Goal: Task Accomplishment & Management: Complete application form

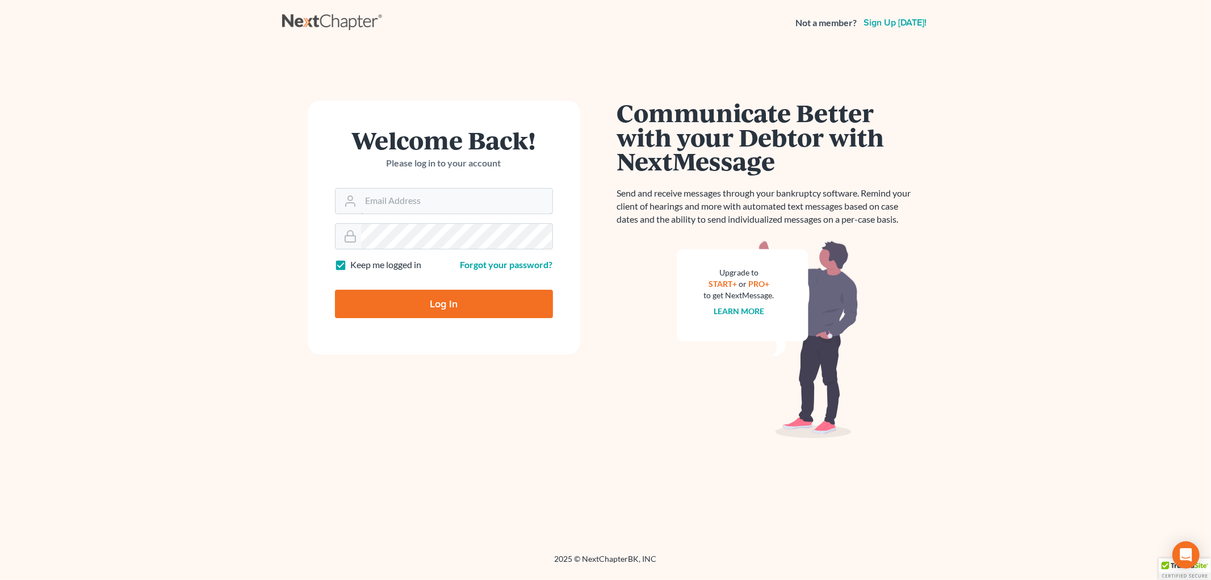
type input "[EMAIL_ADDRESS][DOMAIN_NAME]"
click at [413, 308] on input "Log In" at bounding box center [444, 304] width 218 height 28
type input "Thinking..."
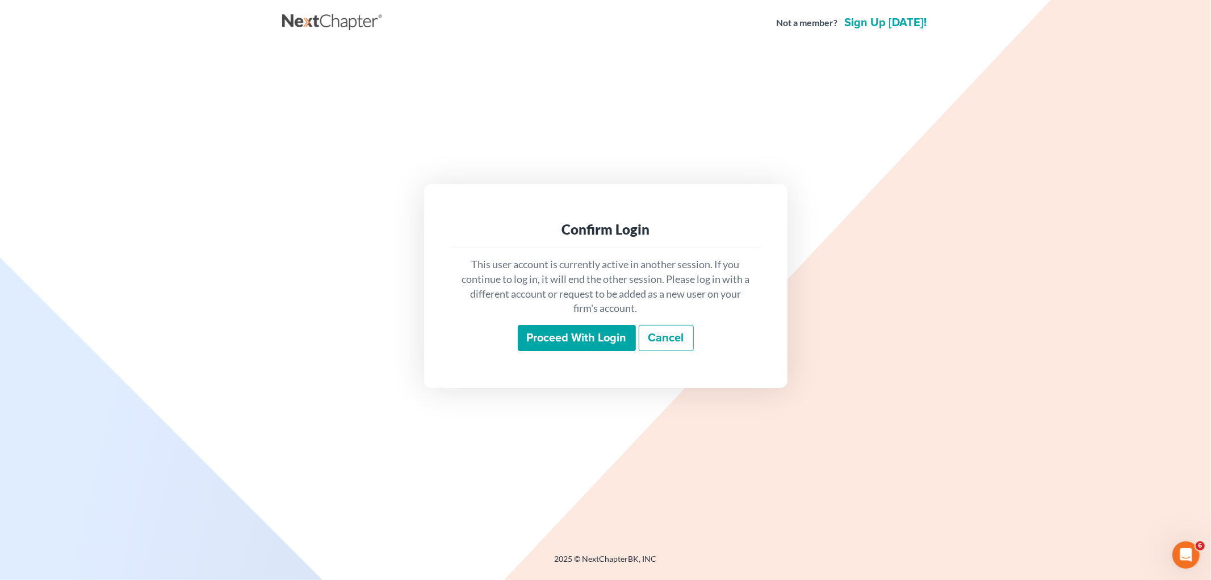
click at [563, 342] on input "Proceed with login" at bounding box center [577, 338] width 118 height 26
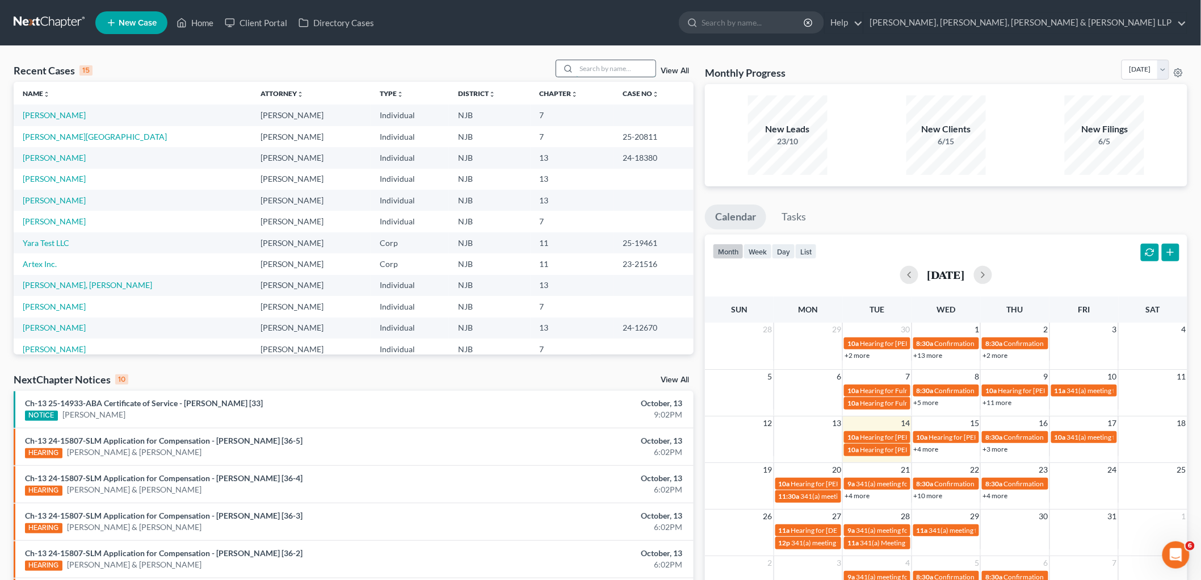
click at [627, 70] on input "search" at bounding box center [615, 68] width 79 height 16
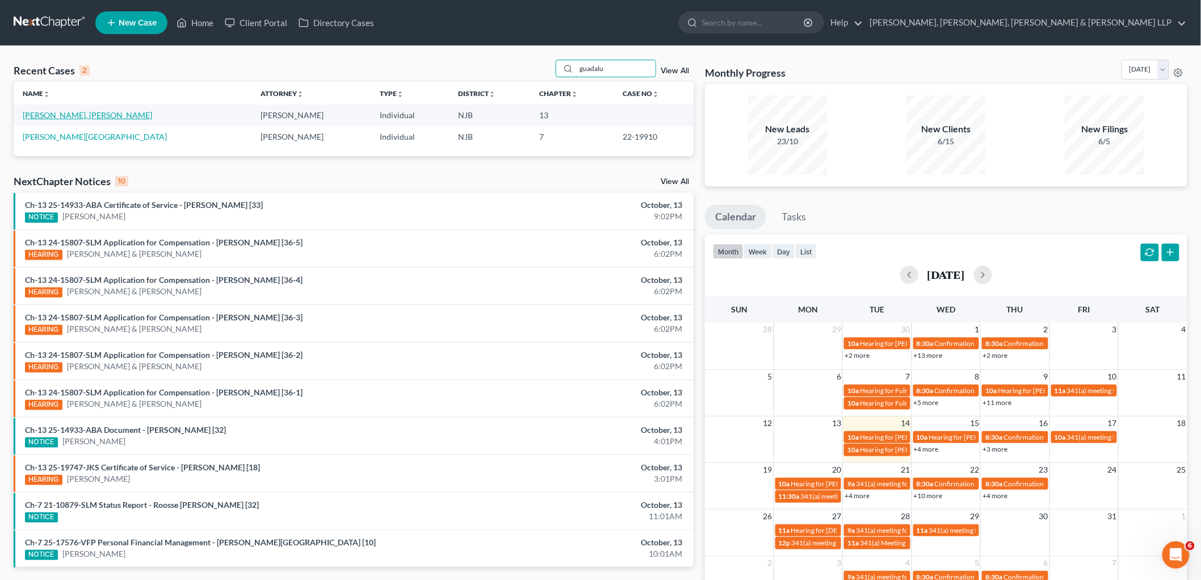
type input "guadalu"
click at [89, 112] on link "[PERSON_NAME], [PERSON_NAME]" at bounding box center [87, 115] width 129 height 10
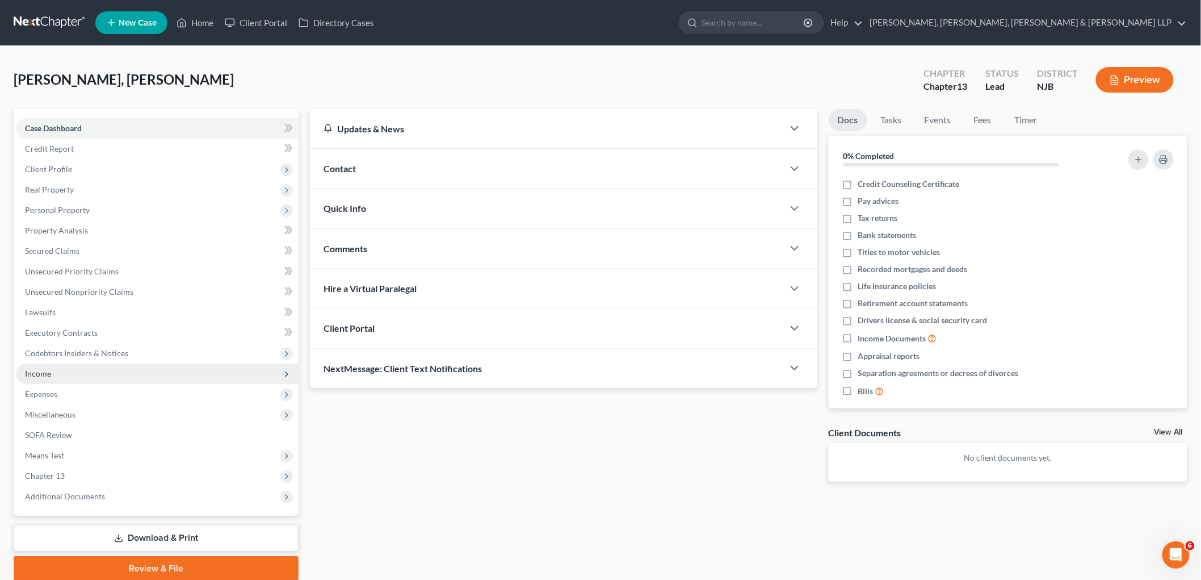
click at [38, 371] on span "Income" at bounding box center [38, 373] width 26 height 10
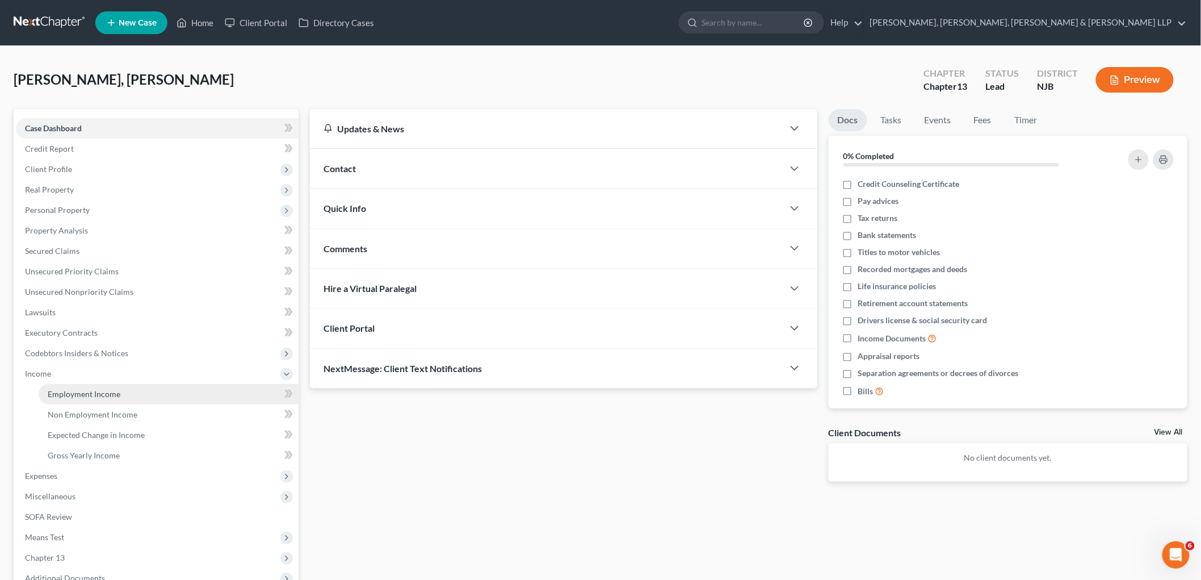
click at [61, 397] on span "Employment Income" at bounding box center [84, 394] width 73 height 10
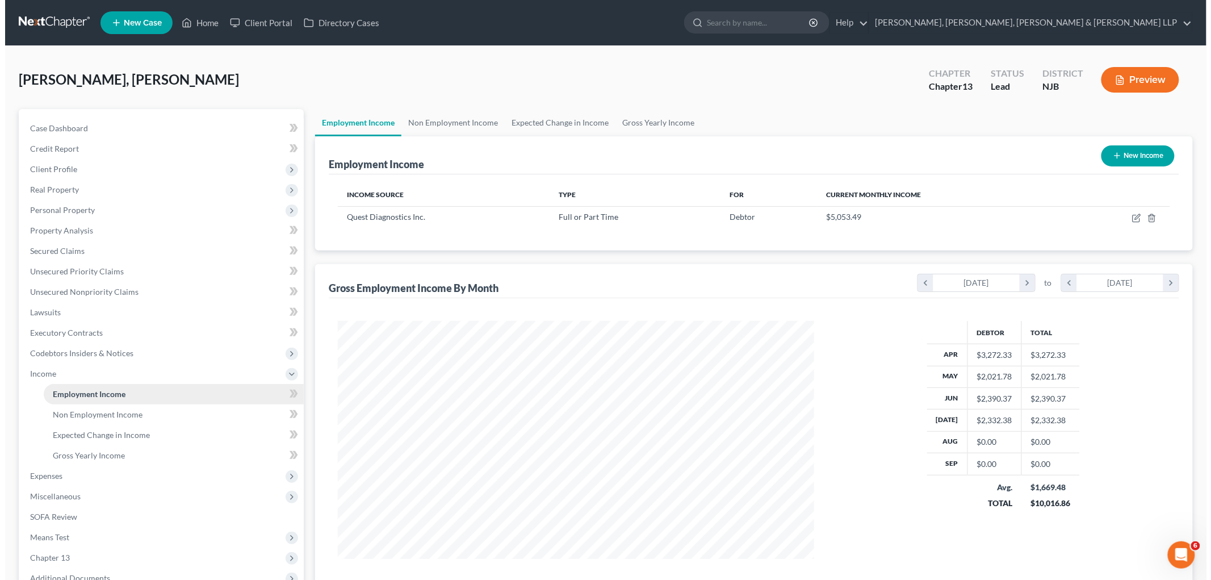
scroll to position [237, 498]
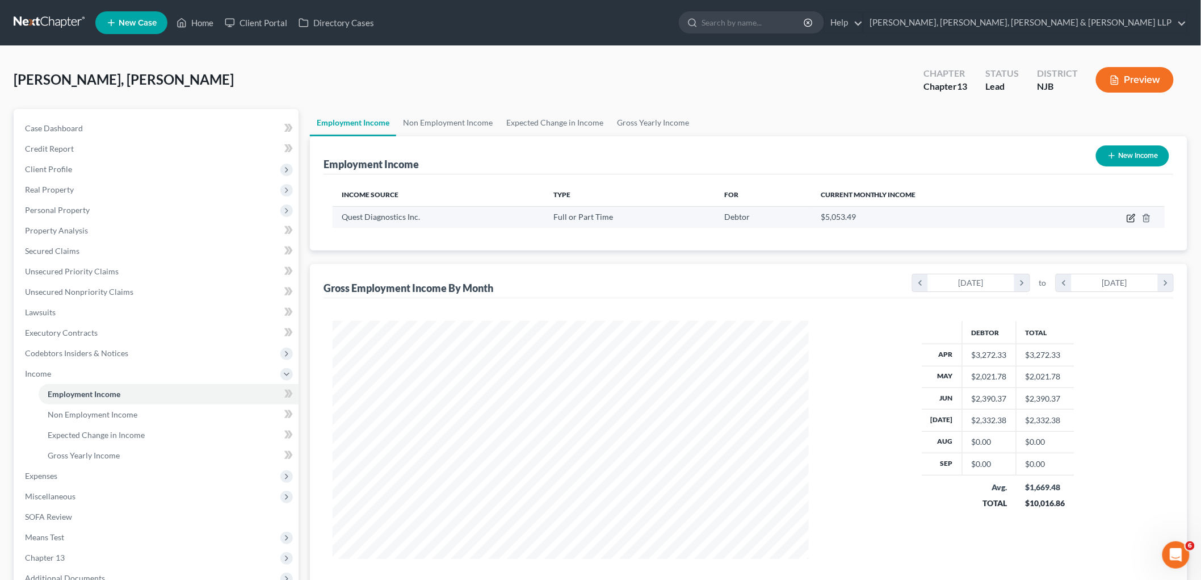
click at [1129, 216] on icon "button" at bounding box center [1131, 217] width 9 height 9
select select "0"
select select "33"
select select "2"
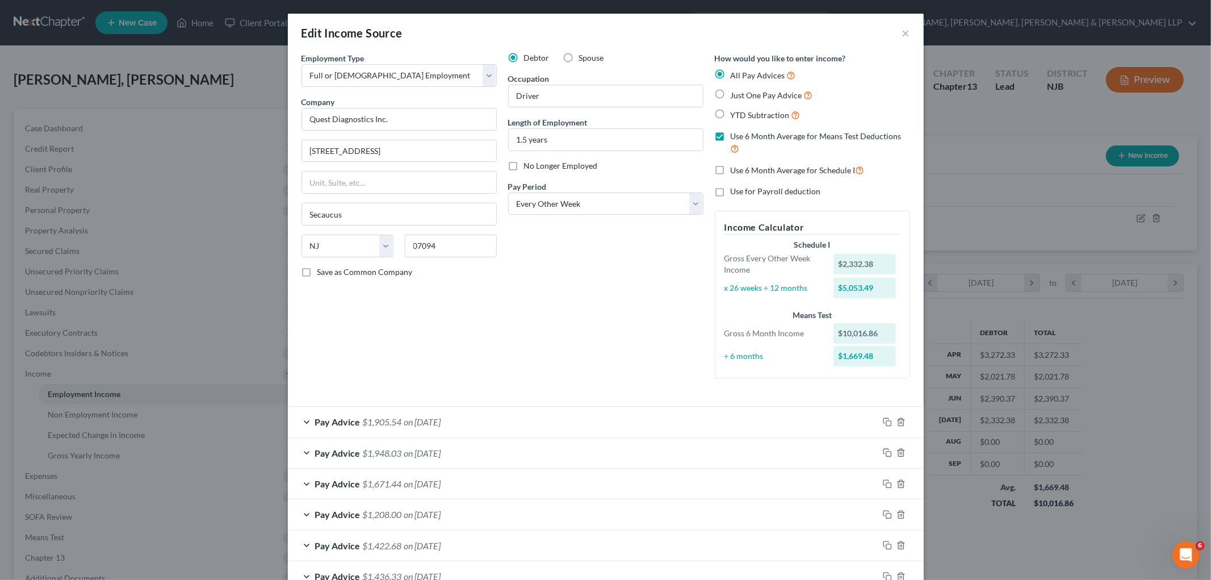
scroll to position [167, 0]
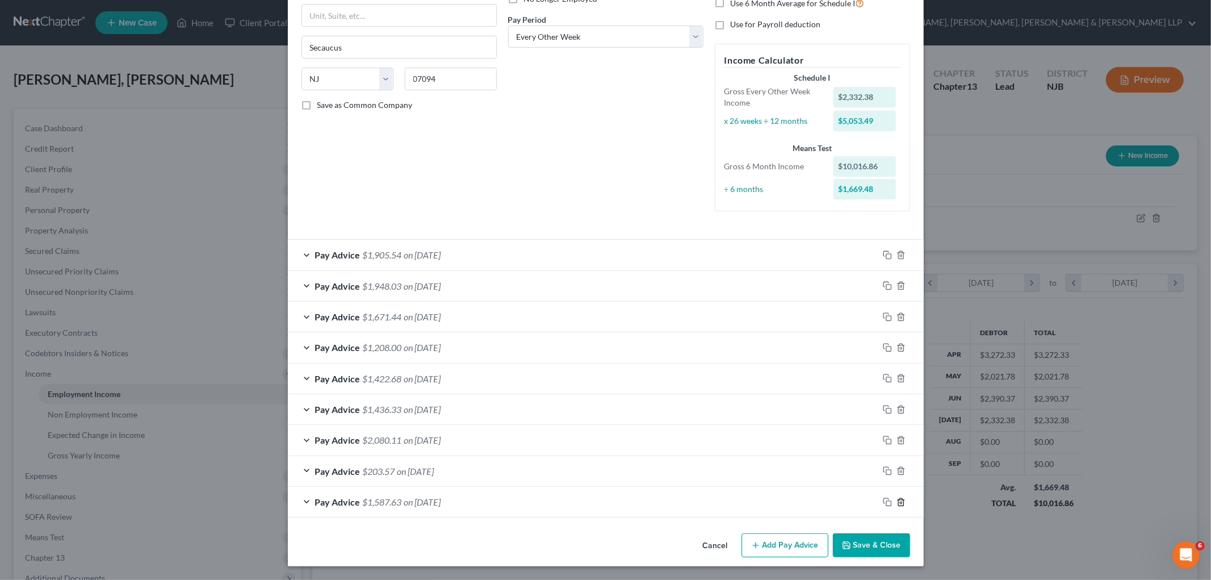
click at [896, 501] on icon "button" at bounding box center [900, 501] width 9 height 9
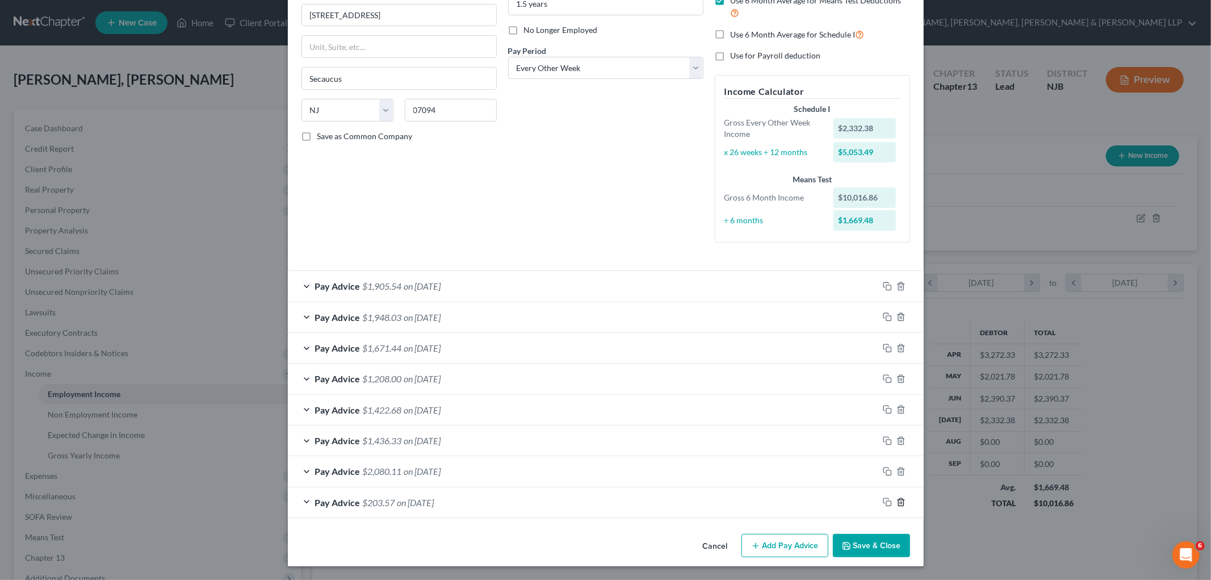
click at [902, 503] on line "button" at bounding box center [902, 503] width 0 height 2
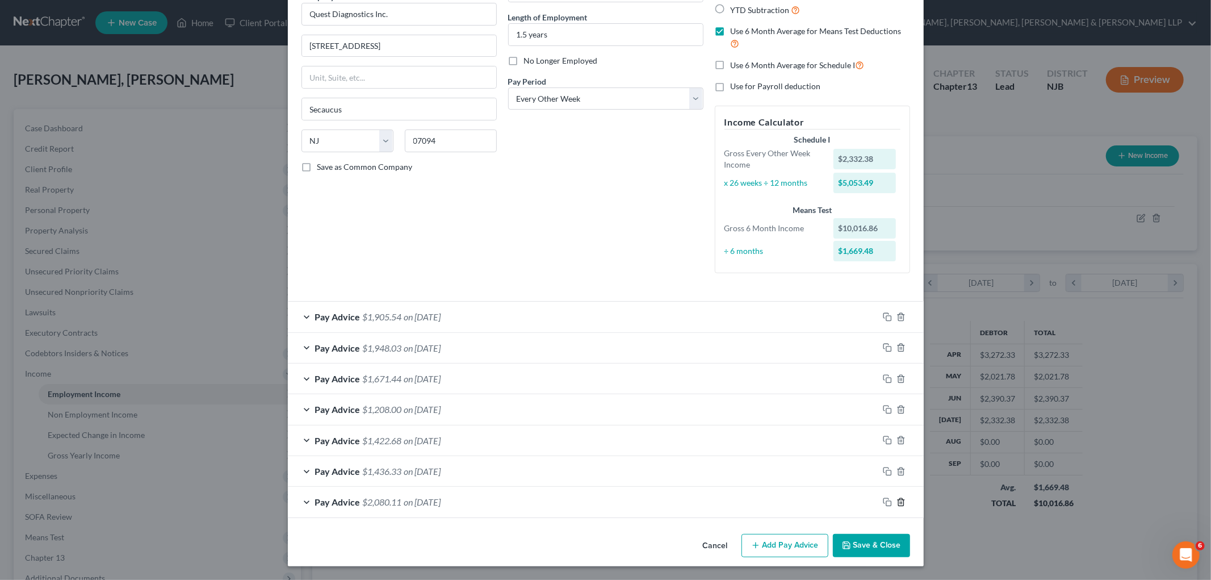
click at [902, 503] on line "button" at bounding box center [902, 502] width 0 height 2
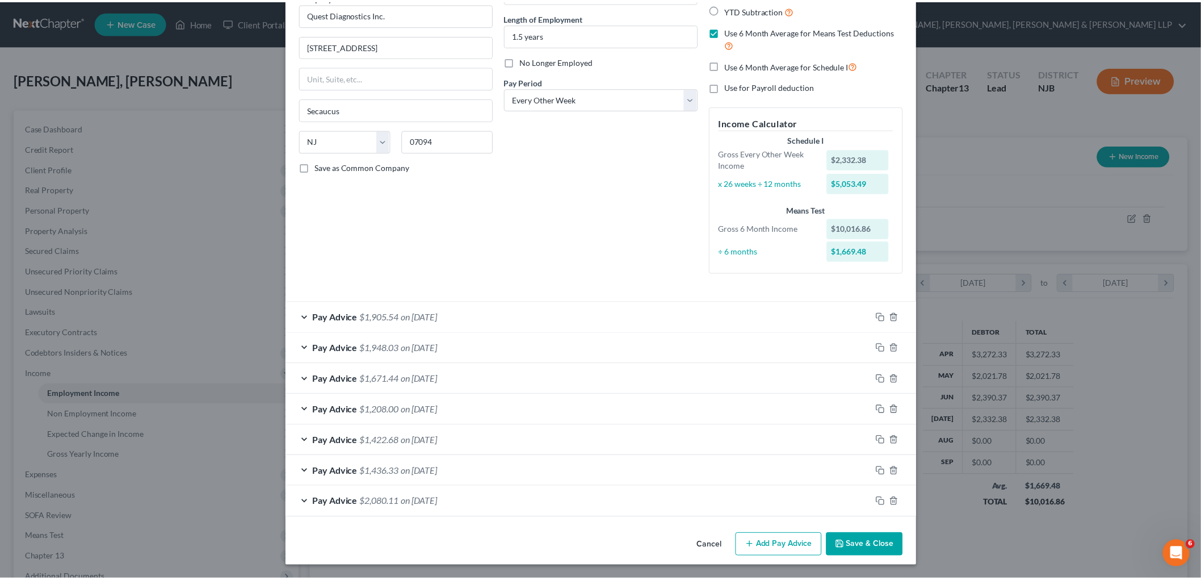
scroll to position [74, 0]
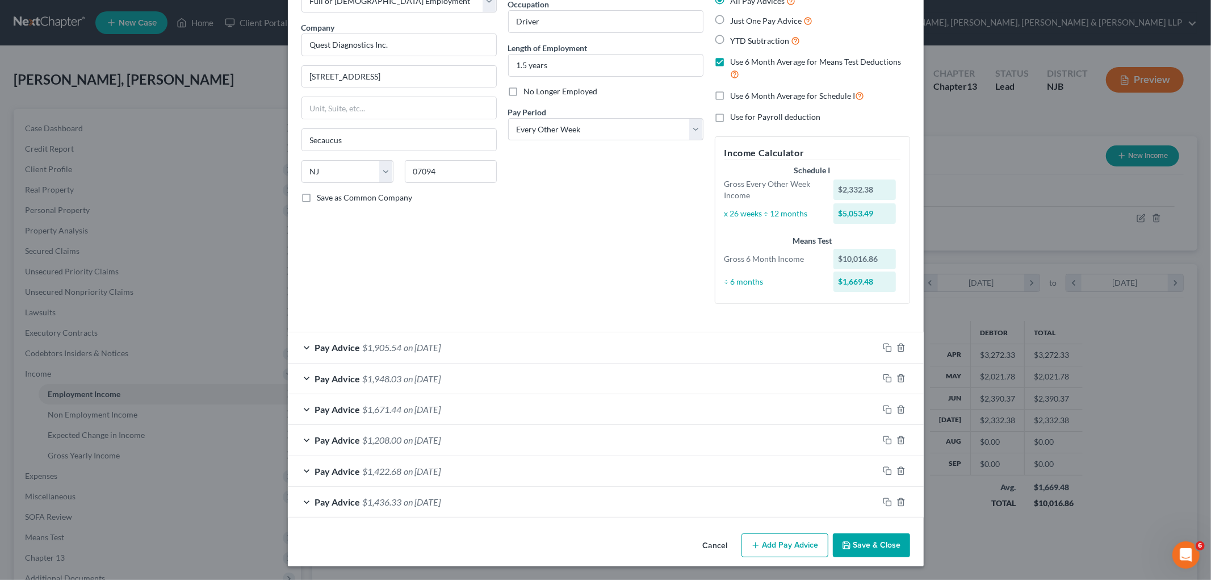
click at [707, 541] on button "Cancel" at bounding box center [715, 545] width 43 height 23
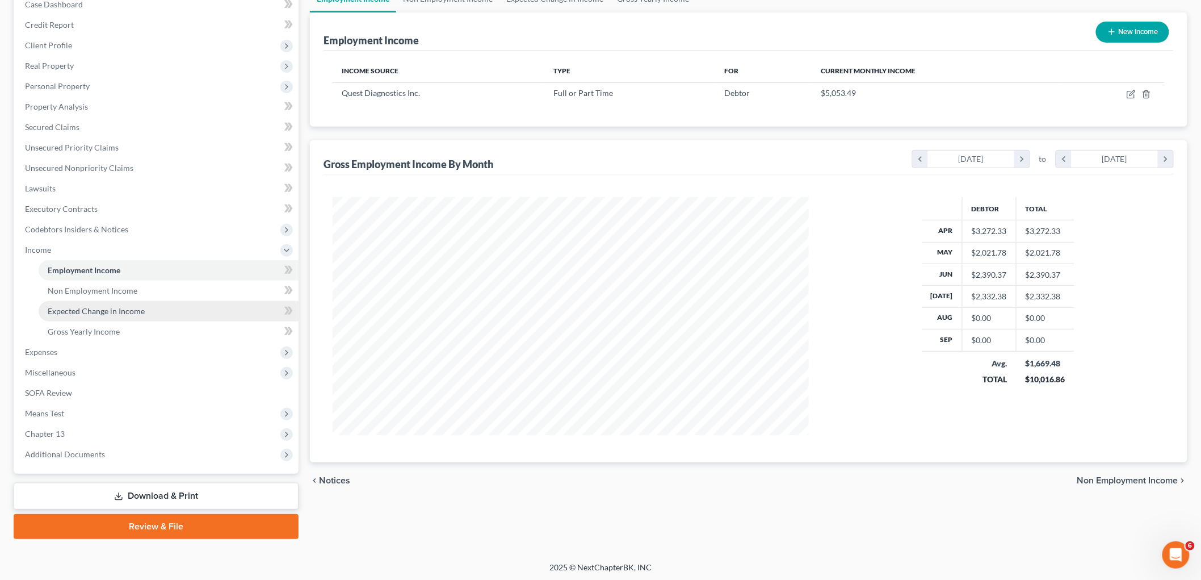
scroll to position [125, 0]
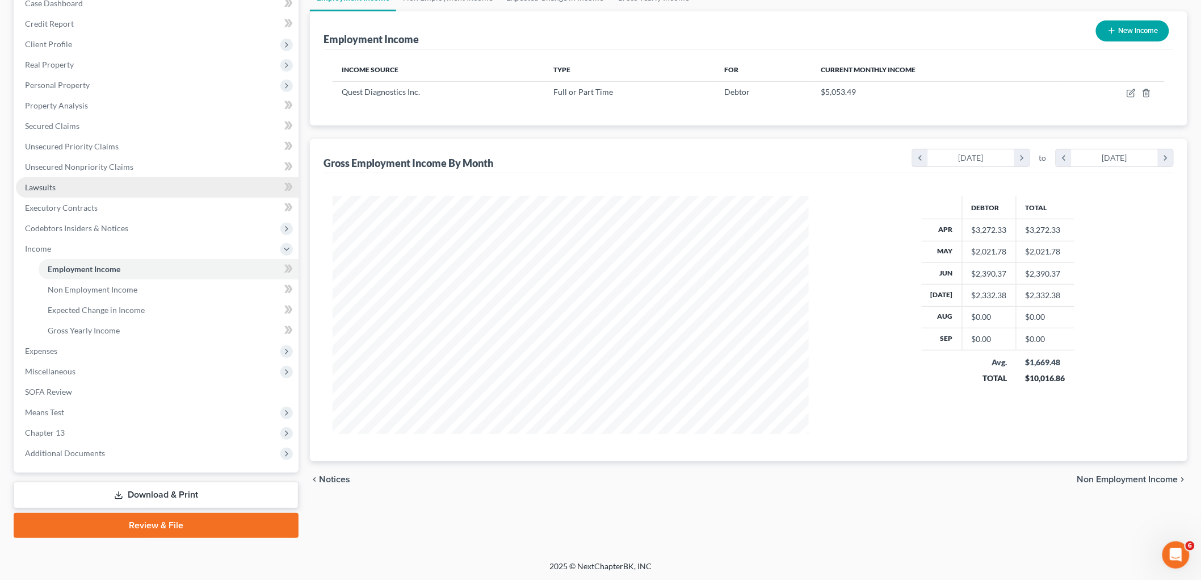
click at [54, 179] on link "Lawsuits" at bounding box center [157, 187] width 283 height 20
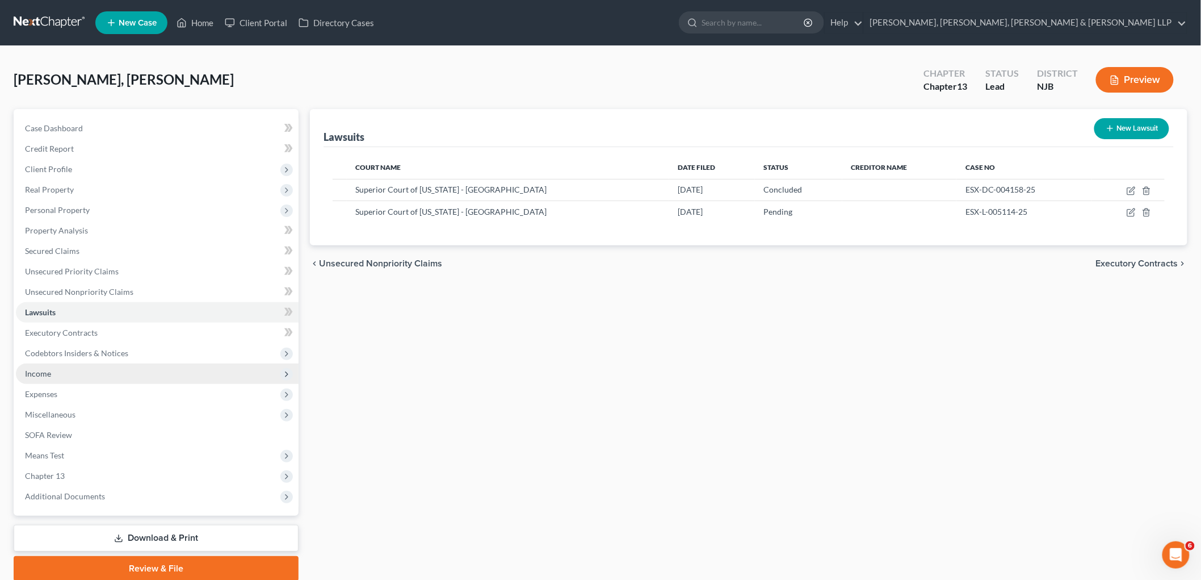
click at [38, 370] on span "Income" at bounding box center [38, 373] width 26 height 10
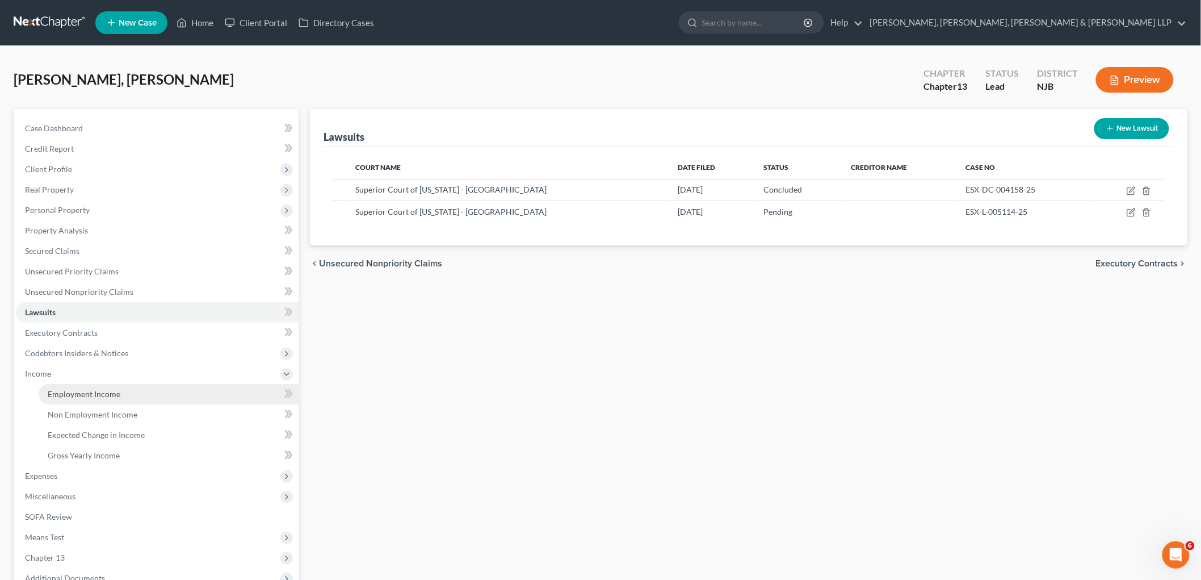
click at [54, 389] on span "Employment Income" at bounding box center [84, 394] width 73 height 10
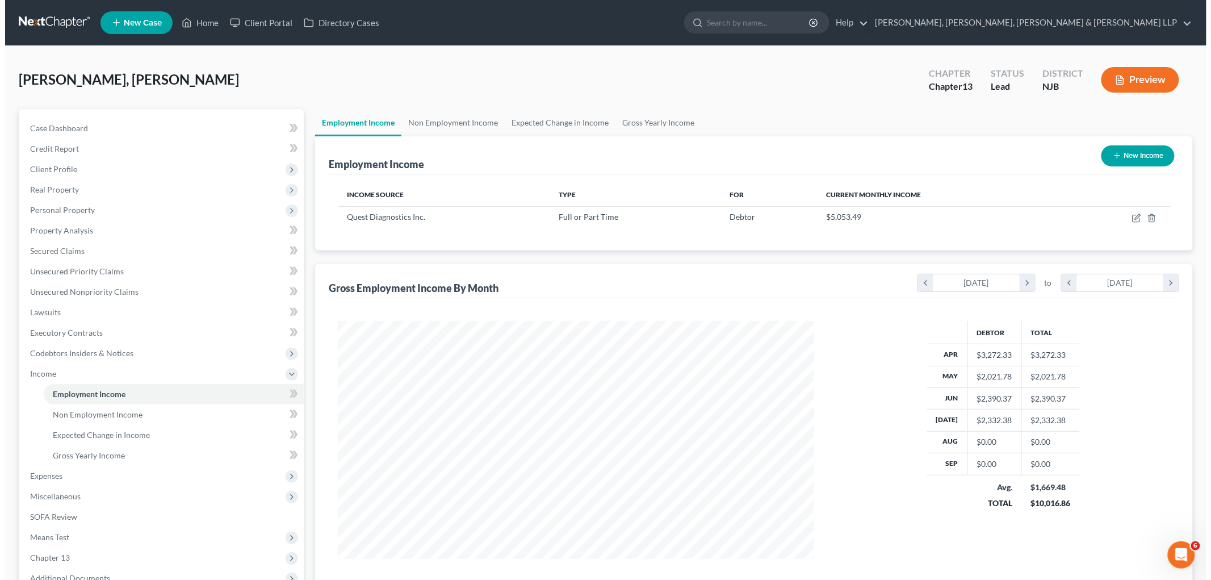
scroll to position [237, 498]
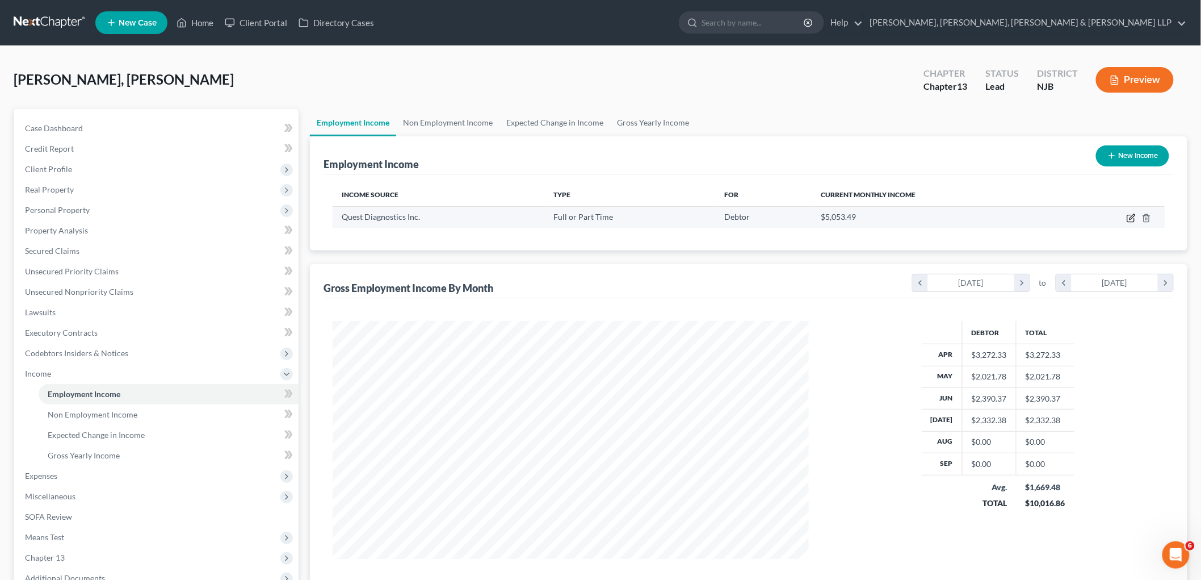
click at [1130, 214] on icon "button" at bounding box center [1131, 217] width 9 height 9
select select "0"
select select "33"
select select "2"
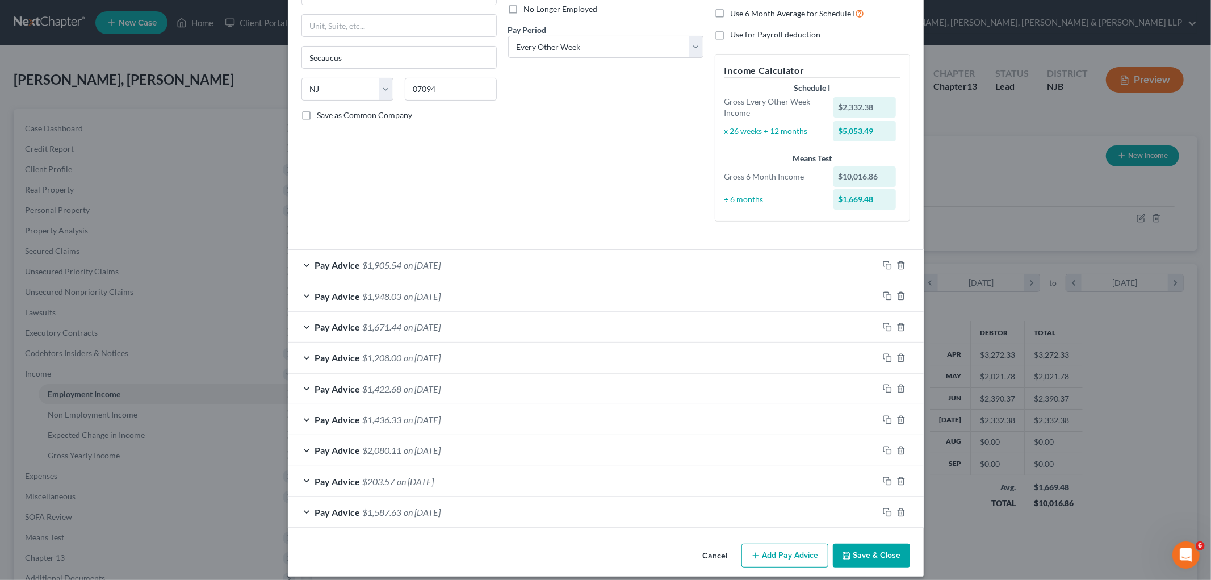
scroll to position [167, 0]
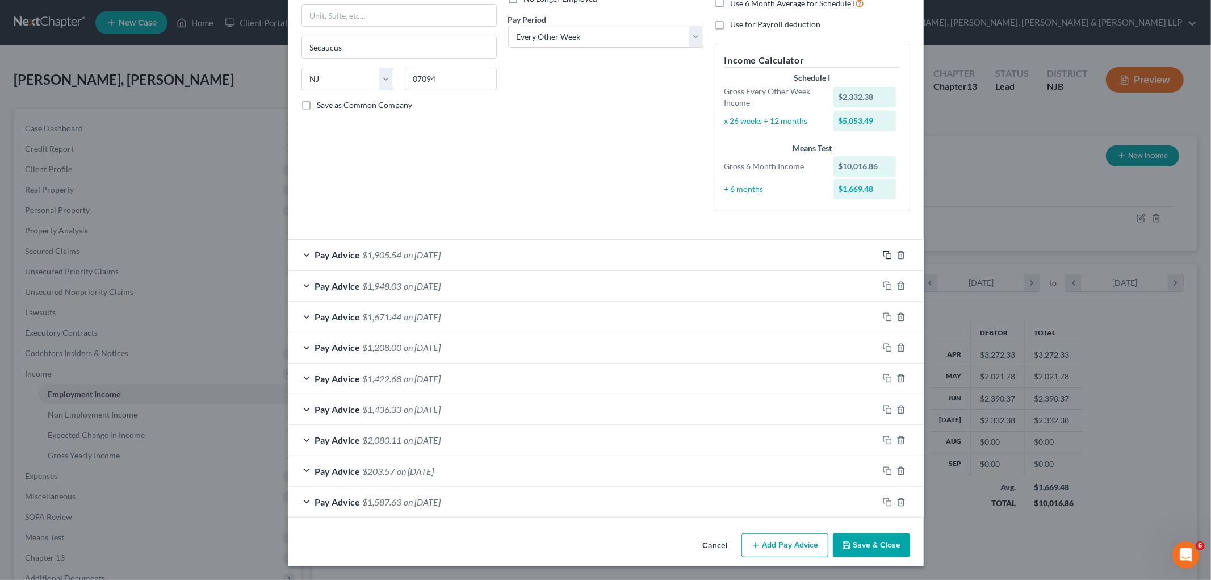
click at [883, 254] on icon "button" at bounding box center [887, 254] width 9 height 9
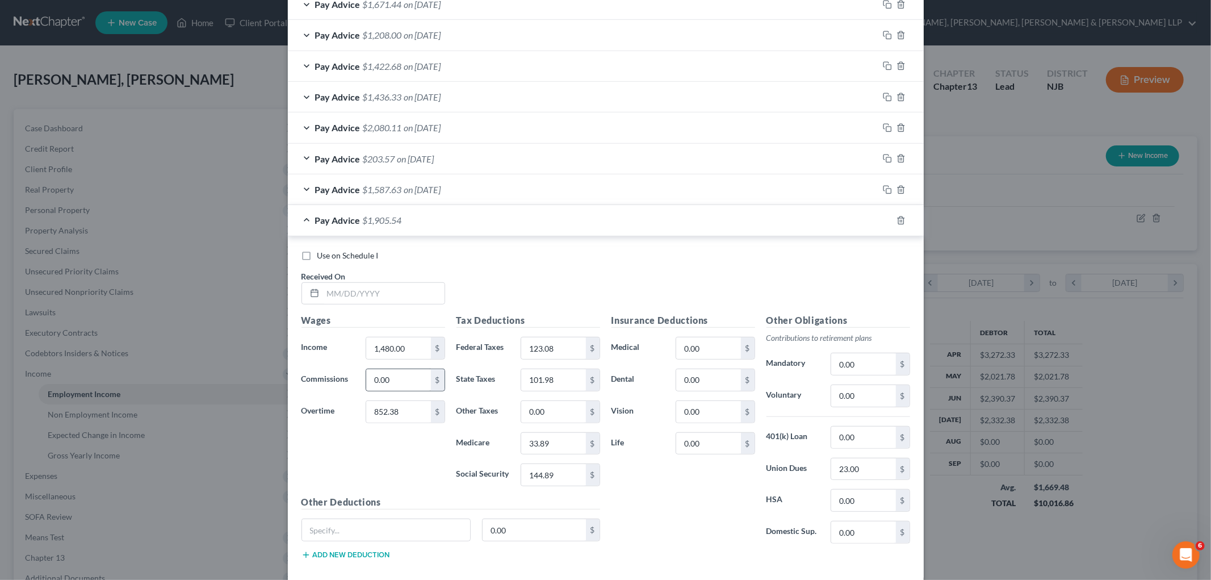
scroll to position [483, 0]
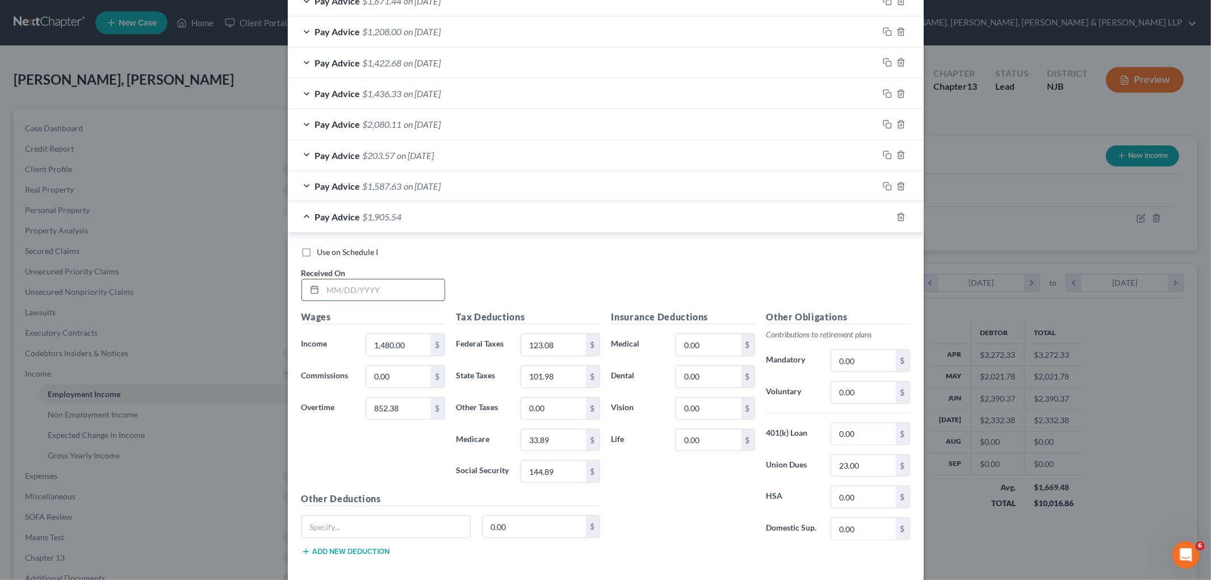
click at [391, 287] on input "text" at bounding box center [383, 290] width 121 height 22
type input "07/18/2025"
click at [409, 349] on input "1,480.00" at bounding box center [398, 345] width 64 height 22
drag, startPoint x: 415, startPoint y: 343, endPoint x: 343, endPoint y: 341, distance: 71.6
click at [343, 341] on div "Income * 2,043.55 $" at bounding box center [373, 344] width 155 height 23
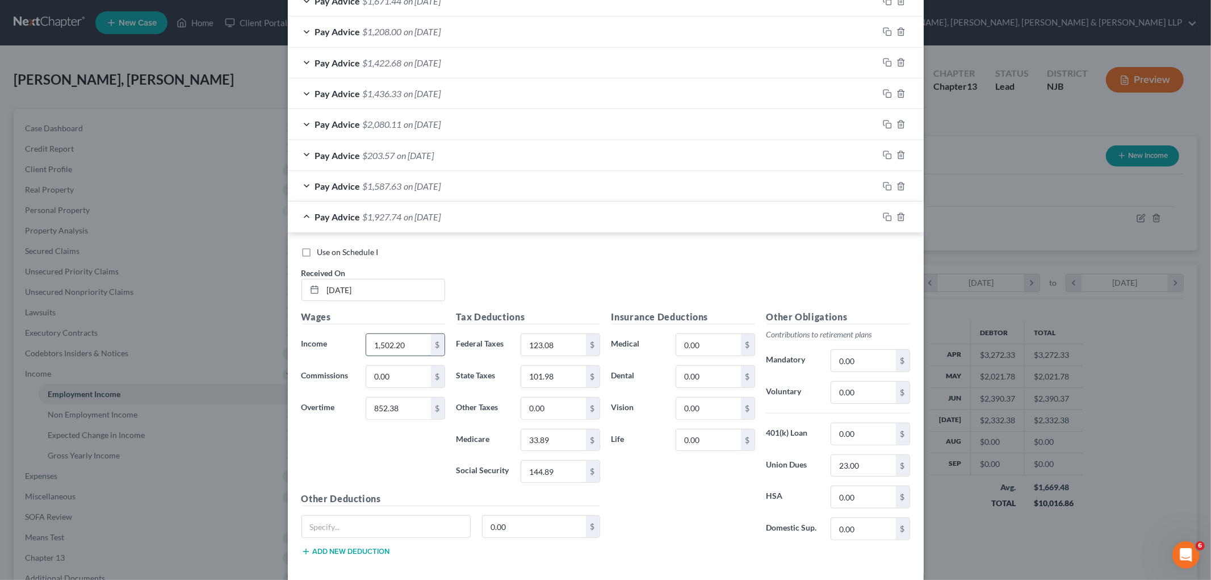
click at [411, 342] on input "1,502.20" at bounding box center [398, 345] width 64 height 22
drag, startPoint x: 411, startPoint y: 342, endPoint x: 350, endPoint y: 336, distance: 61.6
click at [350, 336] on div "Income * 1,502.20 $" at bounding box center [373, 344] width 155 height 23
type input "1,758.89"
click at [406, 412] on input "852.38" at bounding box center [398, 408] width 64 height 22
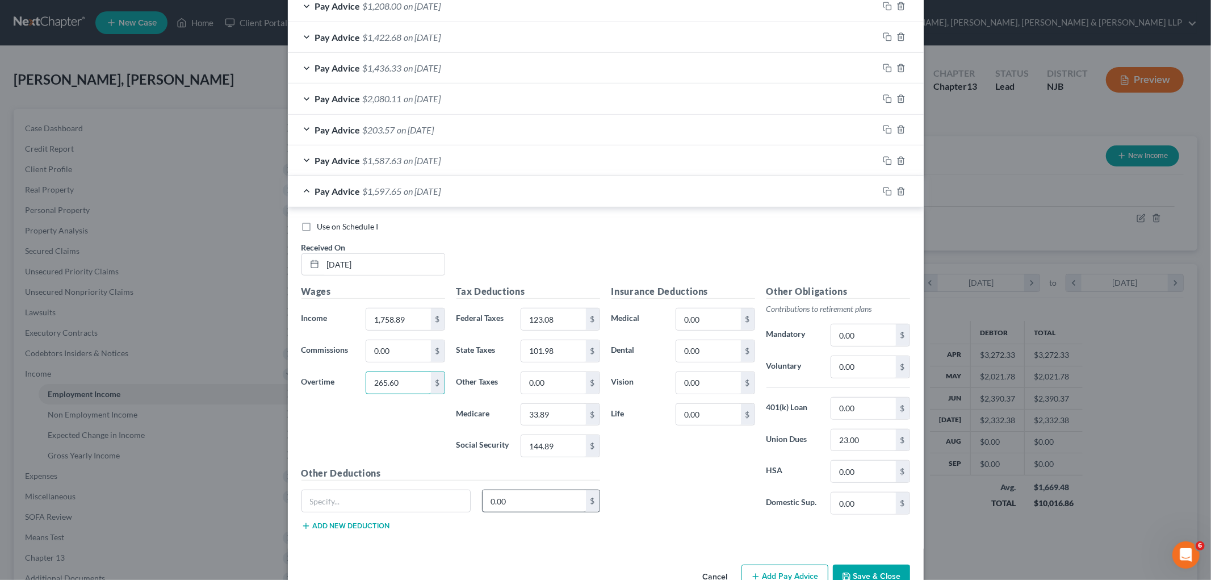
scroll to position [540, 0]
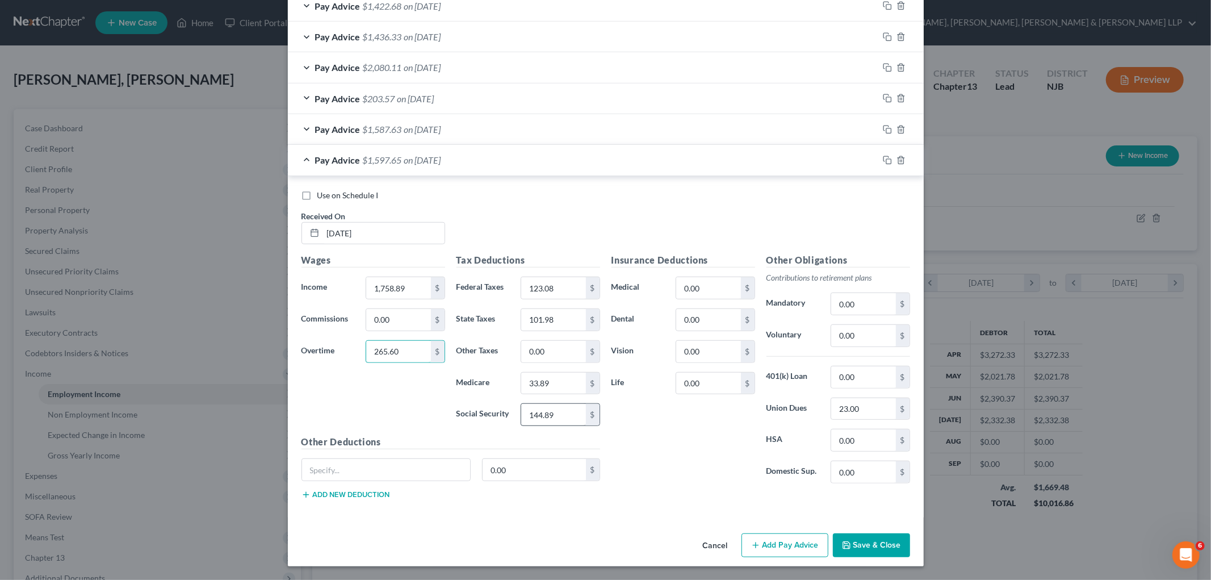
type input "265.60"
click at [562, 412] on input "144.89" at bounding box center [553, 415] width 64 height 22
type input "126.70"
click at [559, 280] on input "123.08" at bounding box center [553, 288] width 64 height 22
type input "88.23"
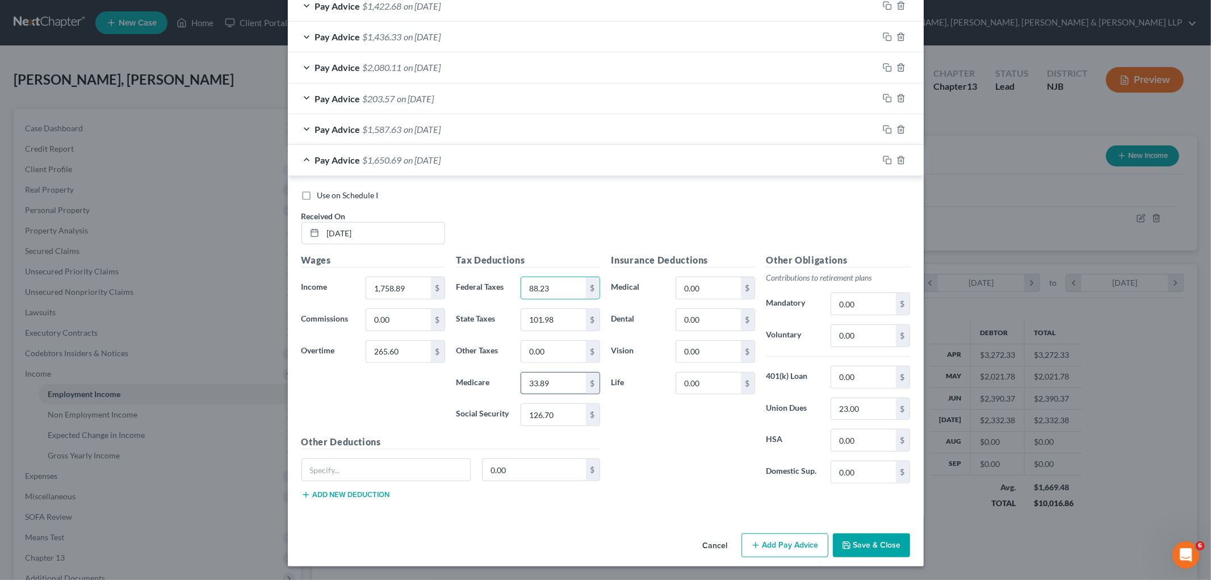
click at [560, 387] on input "33.89" at bounding box center [553, 383] width 64 height 22
type input "29.63"
click at [568, 315] on input "101.98" at bounding box center [553, 320] width 64 height 22
type input "81.01"
click at [875, 332] on input "0.00" at bounding box center [863, 336] width 64 height 22
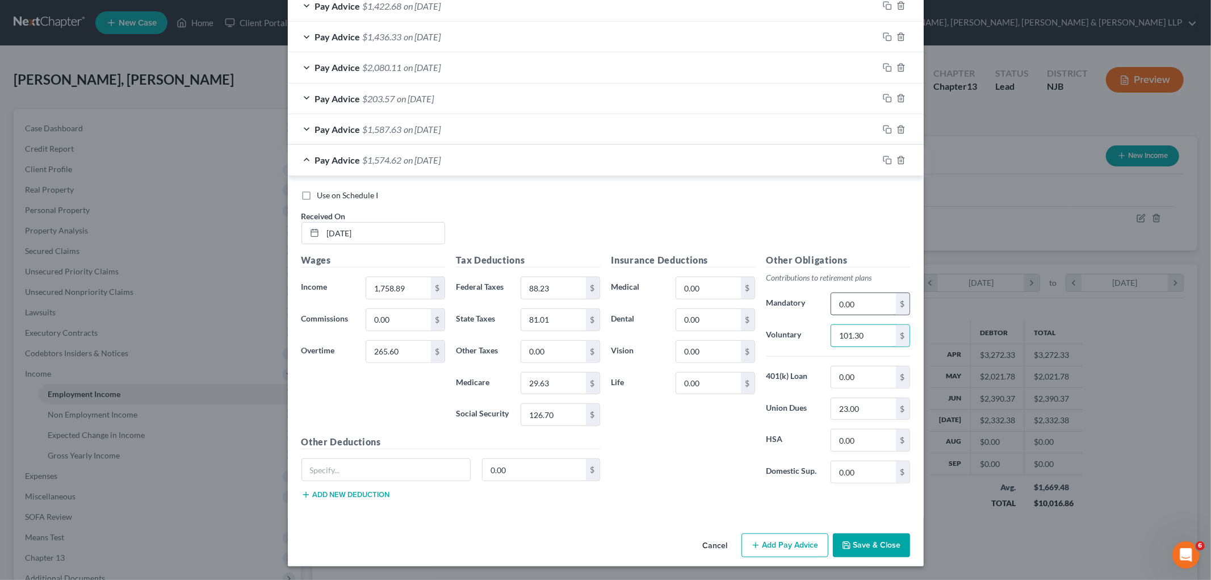
type input "101.30"
click at [870, 305] on input "0.00" at bounding box center [863, 304] width 64 height 22
type input "193.49"
click at [871, 405] on input "23.00" at bounding box center [863, 409] width 64 height 22
type input "24.00"
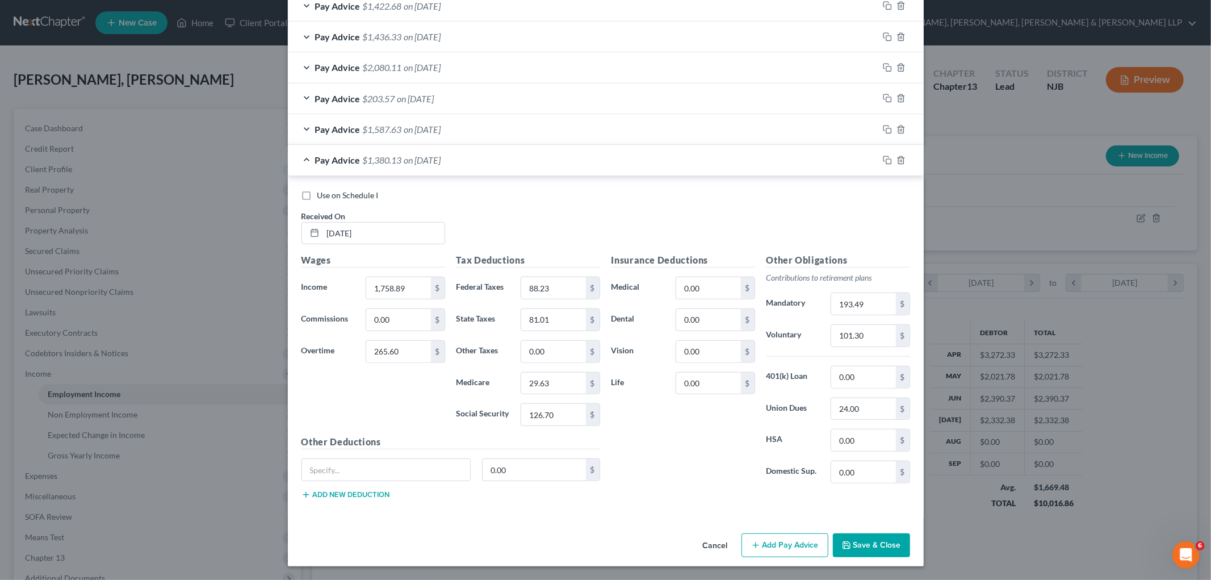
click at [698, 455] on div "Insurance Deductions Medical 0.00 $ Dental 0.00 $ Vision 0.00 $ Life 0.00 $" at bounding box center [683, 372] width 155 height 239
click at [883, 160] on icon "button" at bounding box center [887, 160] width 9 height 9
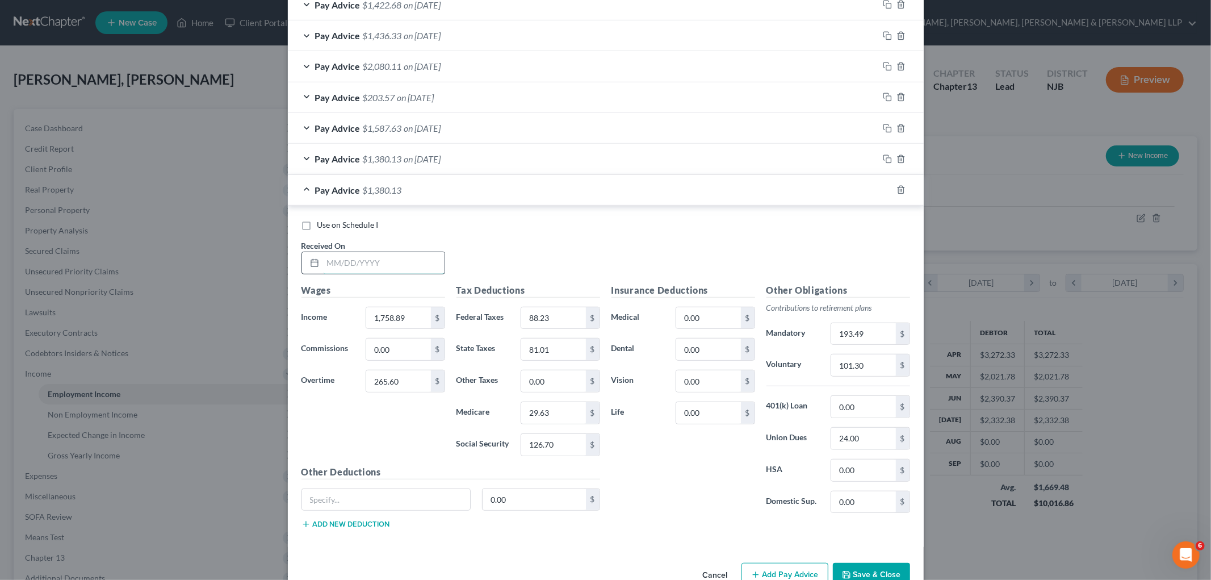
click at [369, 260] on input "text" at bounding box center [383, 263] width 121 height 22
type input "08/01/2025"
click at [787, 202] on div "Pay Advice $1,380.13 on 08/01/2025" at bounding box center [583, 190] width 590 height 30
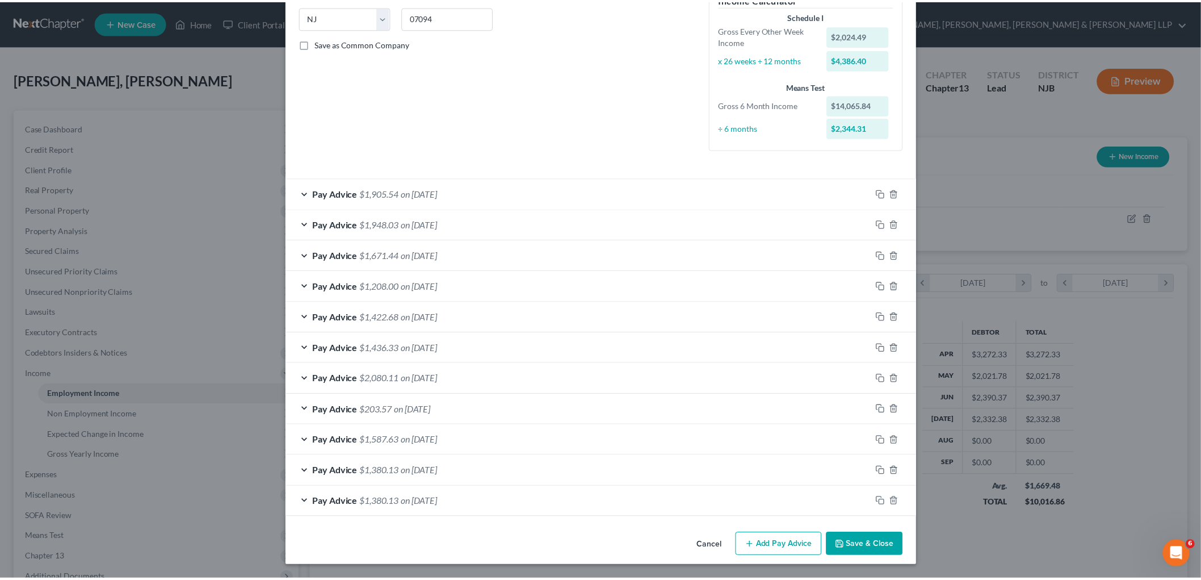
scroll to position [229, 0]
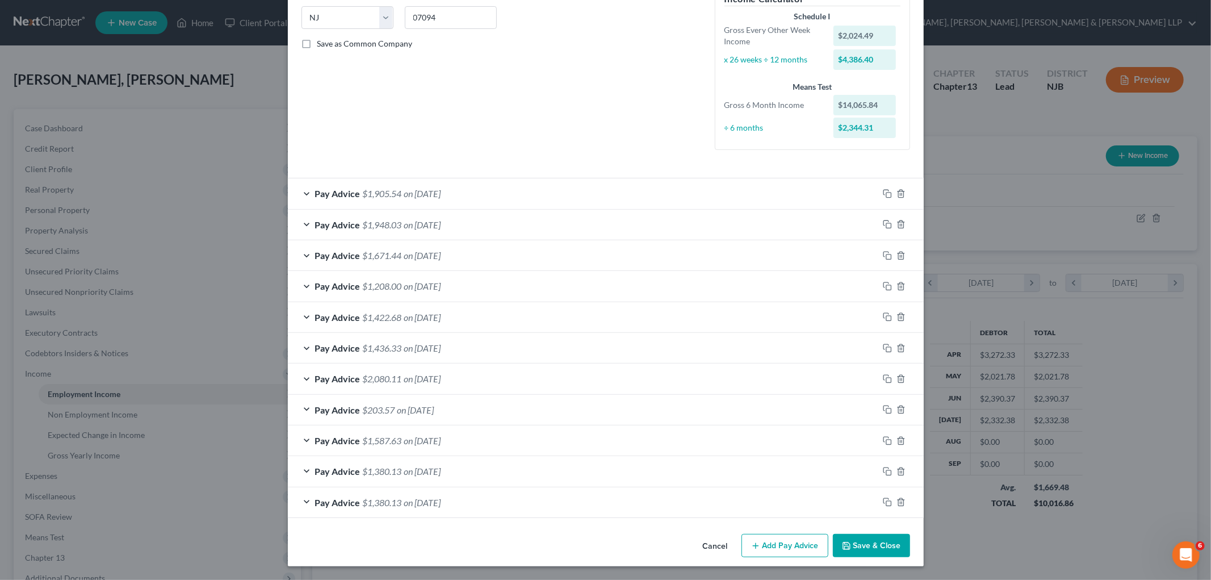
click at [871, 540] on button "Save & Close" at bounding box center [871, 546] width 77 height 24
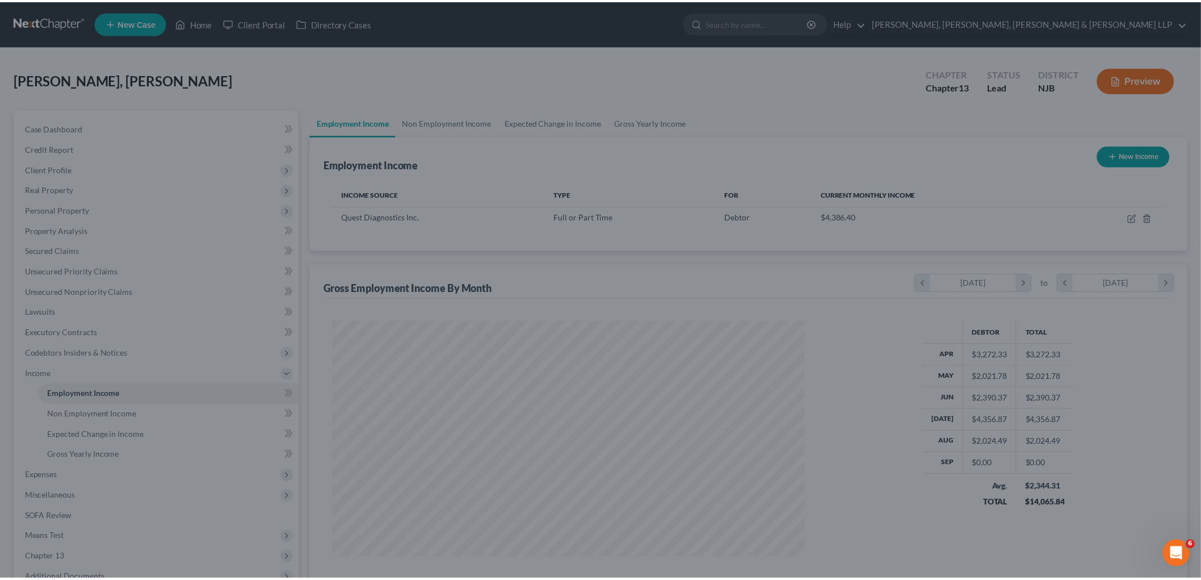
scroll to position [567462, 567201]
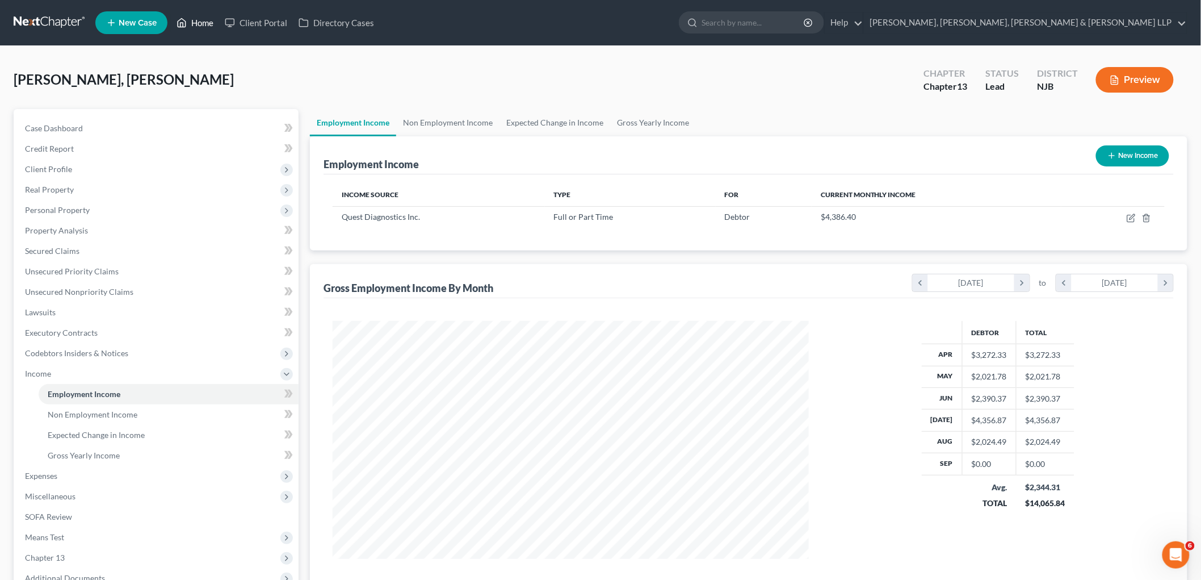
click at [204, 18] on link "Home" at bounding box center [195, 22] width 48 height 20
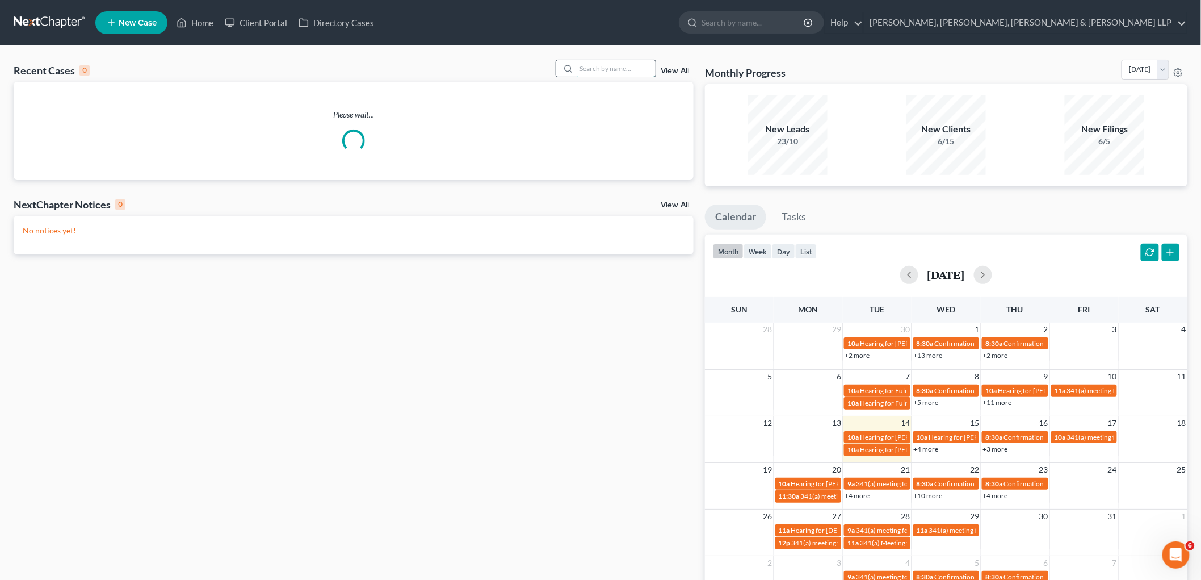
click at [619, 63] on input "search" at bounding box center [615, 68] width 79 height 16
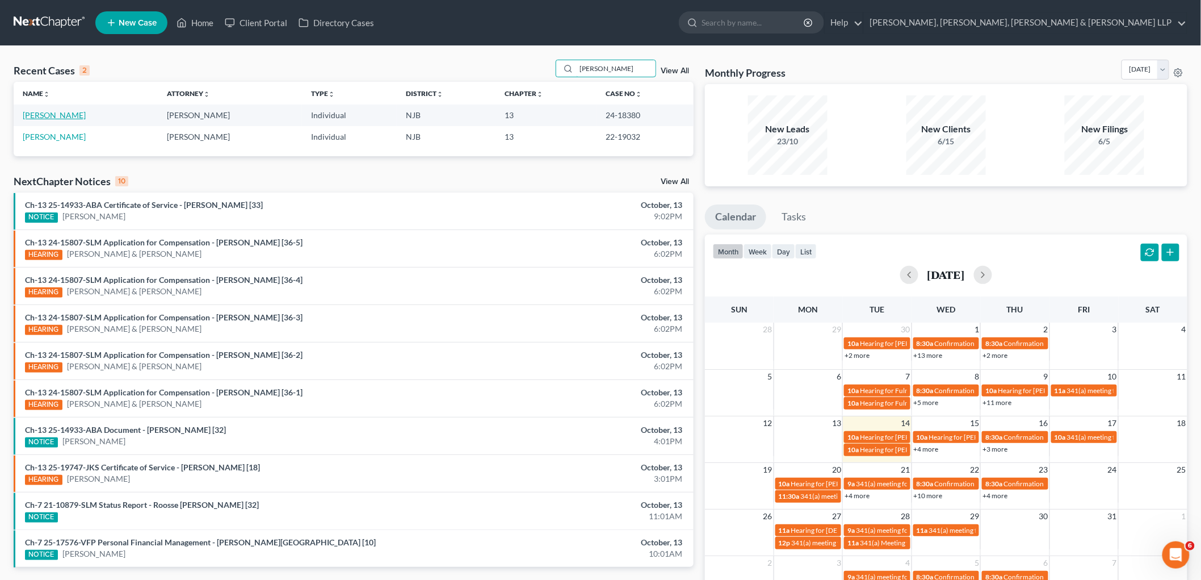
type input "guido"
click at [64, 114] on link "[PERSON_NAME]" at bounding box center [54, 115] width 63 height 10
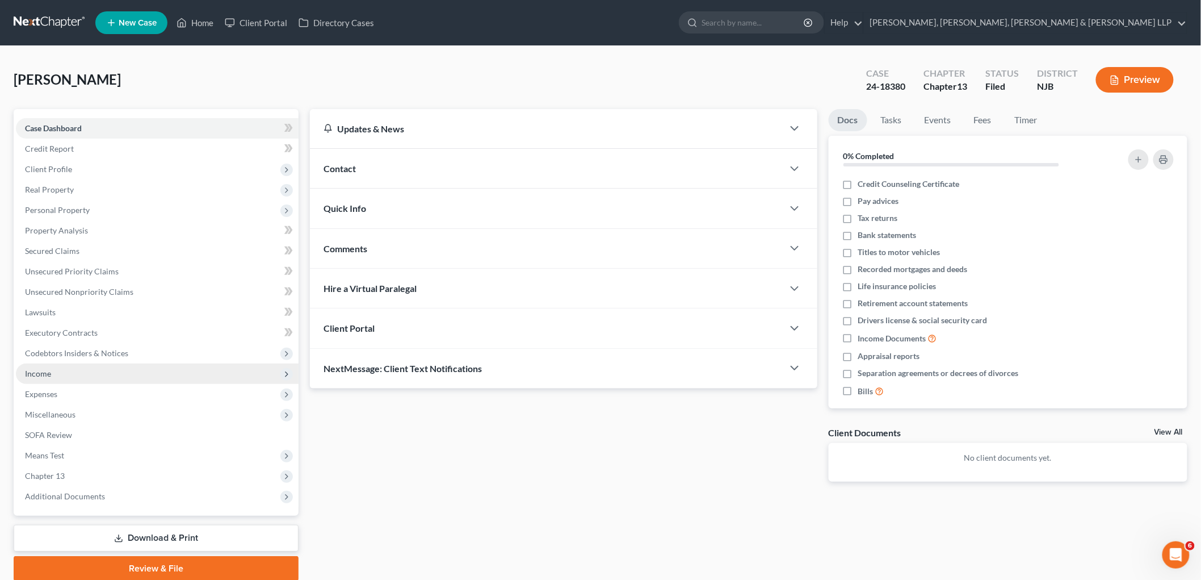
click at [43, 375] on span "Income" at bounding box center [38, 373] width 26 height 10
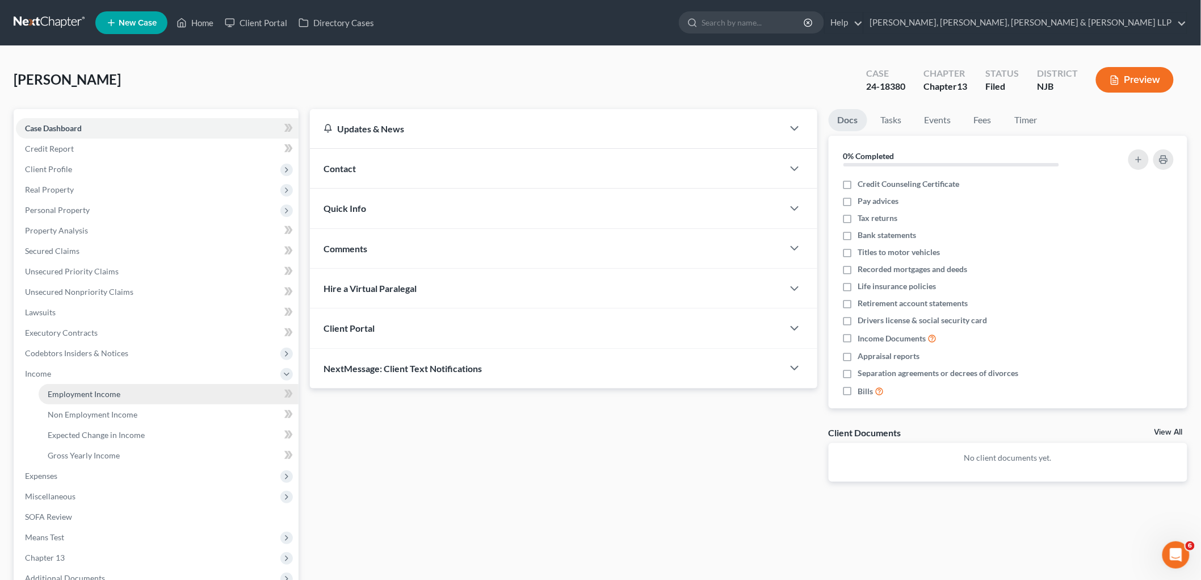
click at [58, 391] on span "Employment Income" at bounding box center [84, 394] width 73 height 10
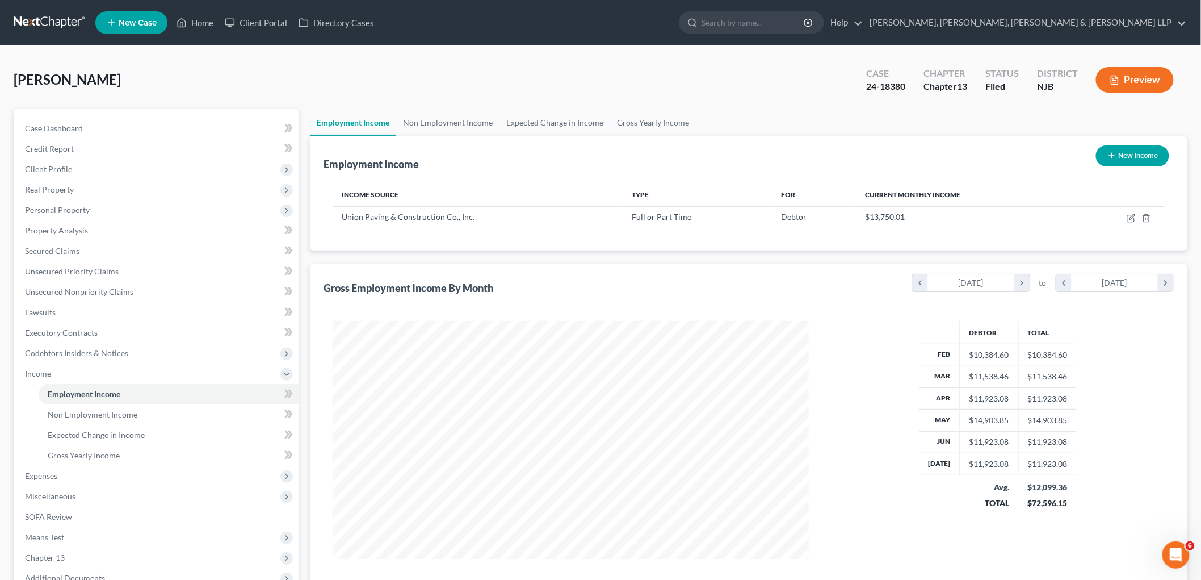
scroll to position [237, 498]
click at [438, 115] on link "Non Employment Income" at bounding box center [447, 122] width 103 height 27
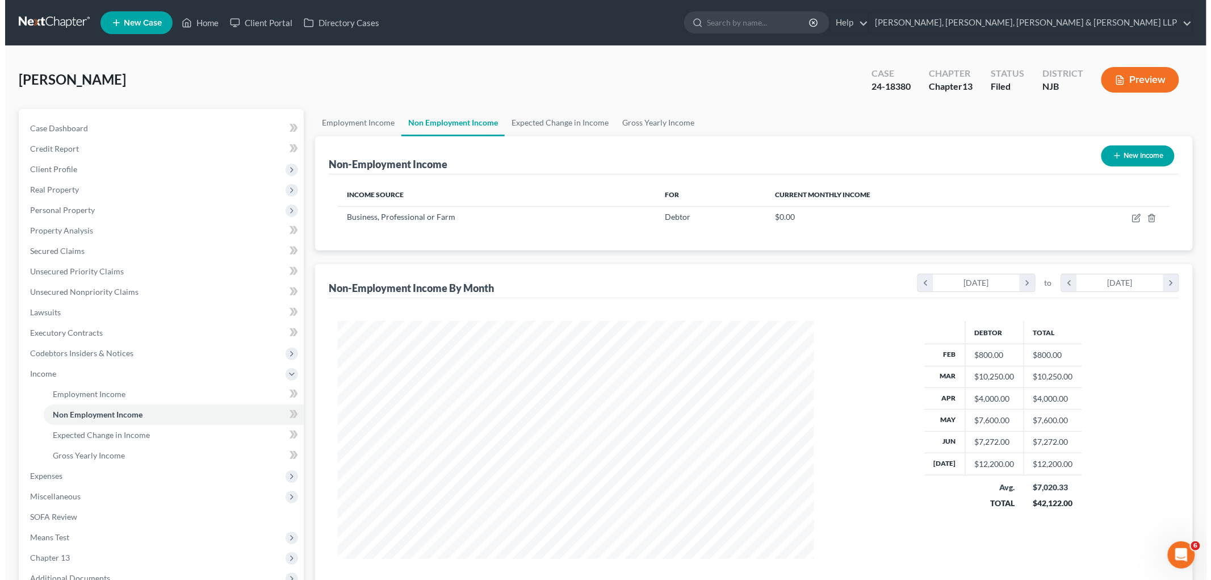
scroll to position [237, 498]
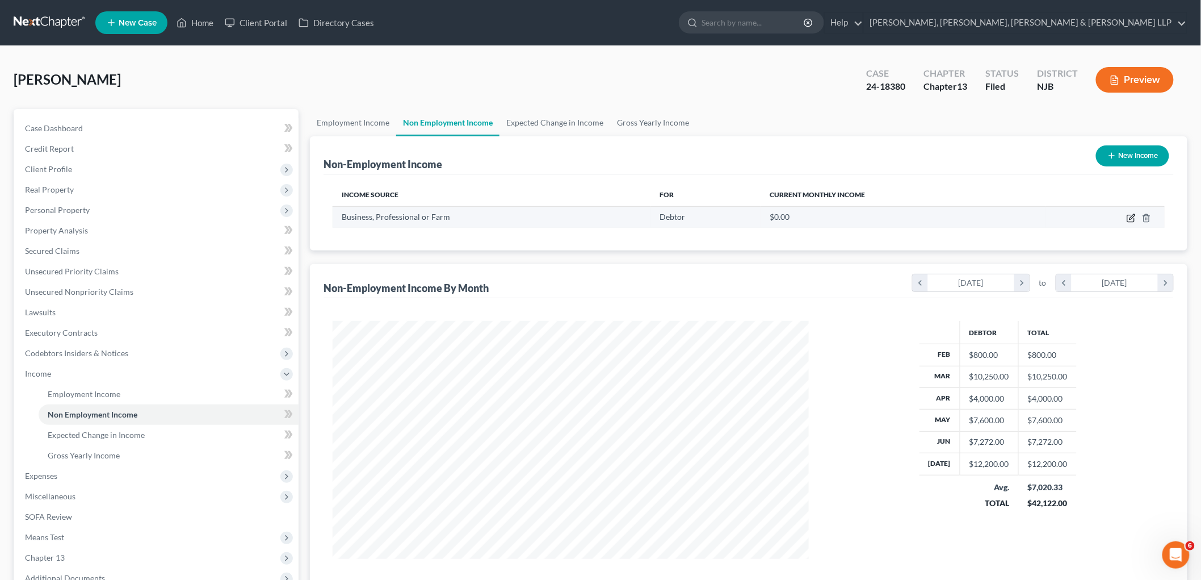
click at [1132, 219] on icon "button" at bounding box center [1131, 217] width 9 height 9
select select "10"
select select "0"
select select "33"
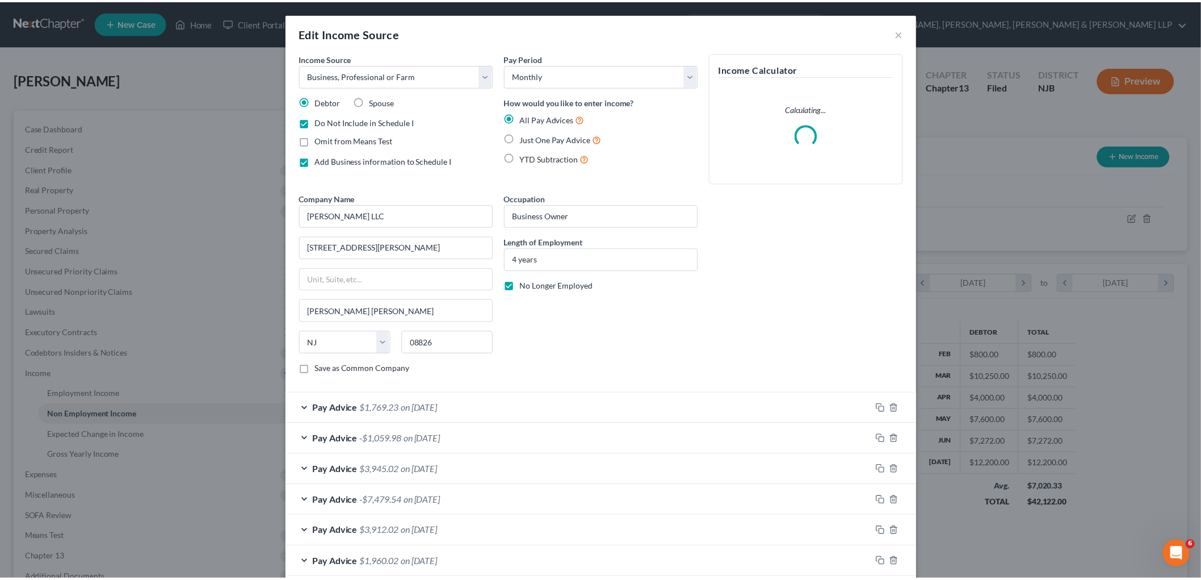
scroll to position [240, 503]
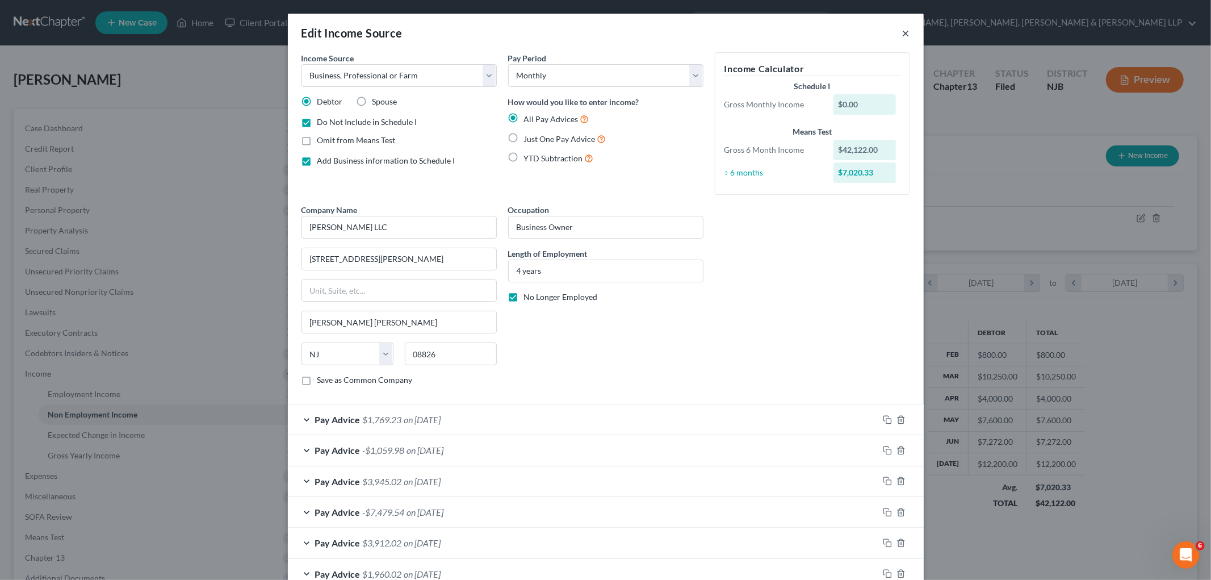
click at [903, 27] on button "×" at bounding box center [906, 33] width 8 height 14
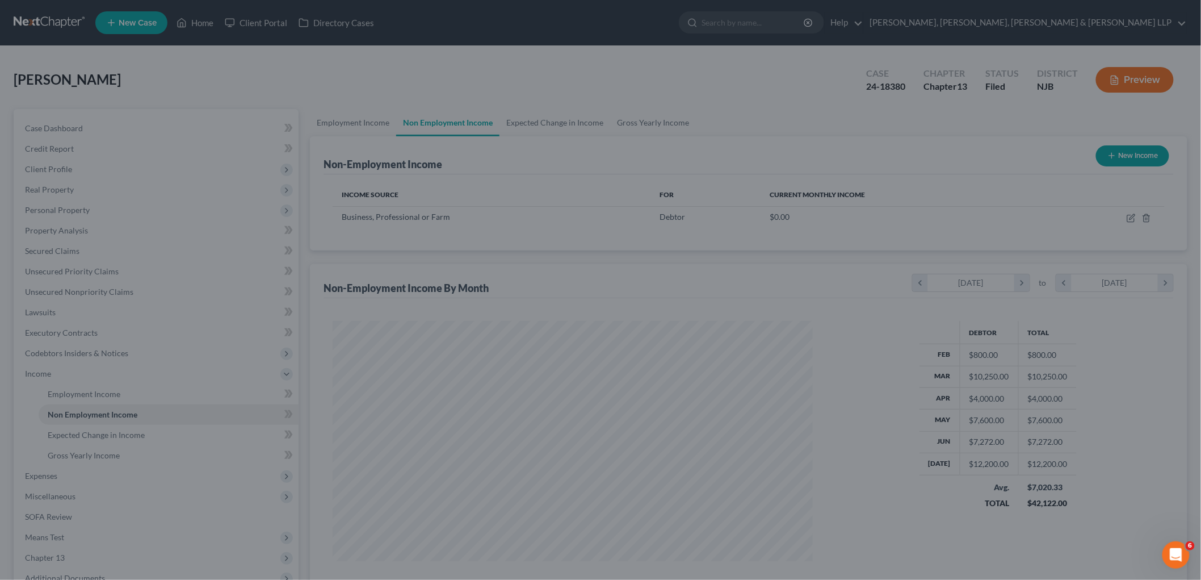
scroll to position [567462, 567201]
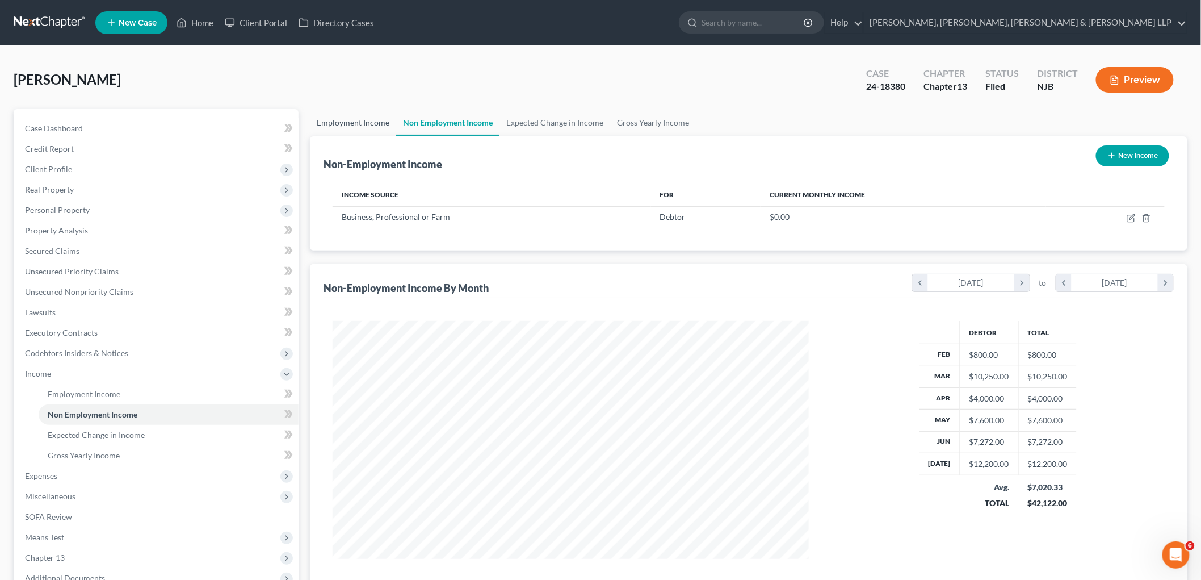
click at [364, 114] on link "Employment Income" at bounding box center [353, 122] width 86 height 27
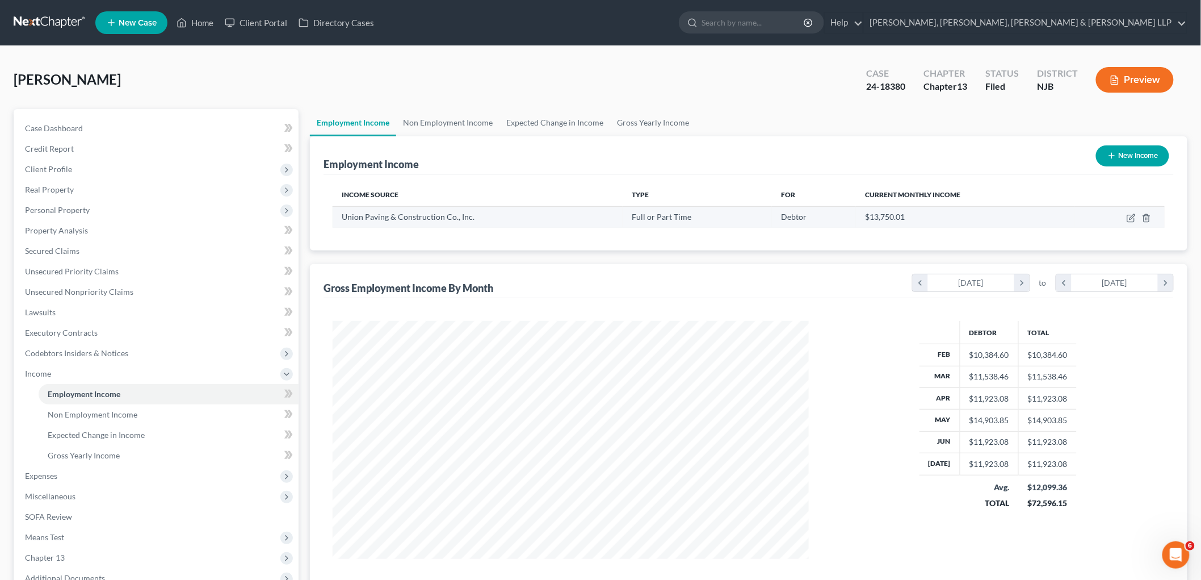
scroll to position [237, 498]
click at [188, 20] on link "Home" at bounding box center [195, 22] width 48 height 20
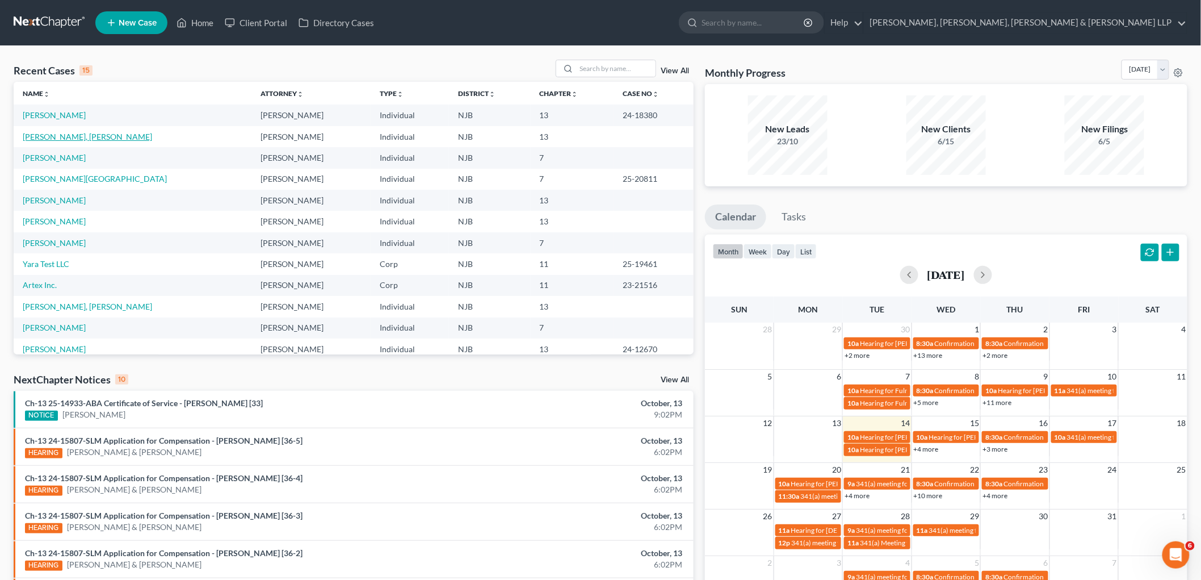
click at [91, 138] on link "[PERSON_NAME], [PERSON_NAME]" at bounding box center [87, 137] width 129 height 10
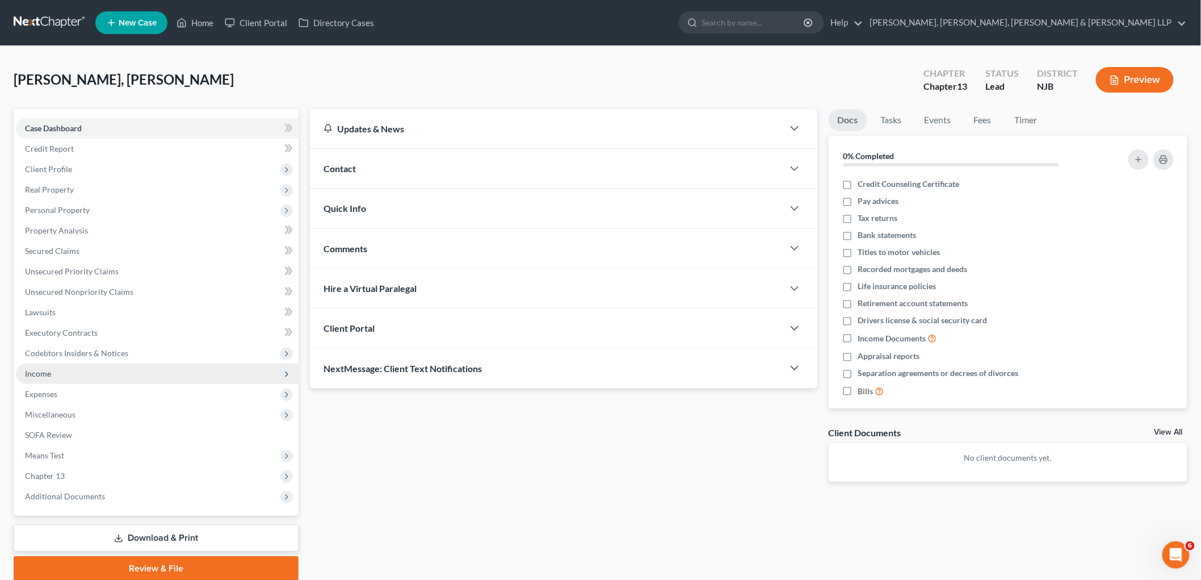
click at [53, 370] on span "Income" at bounding box center [157, 373] width 283 height 20
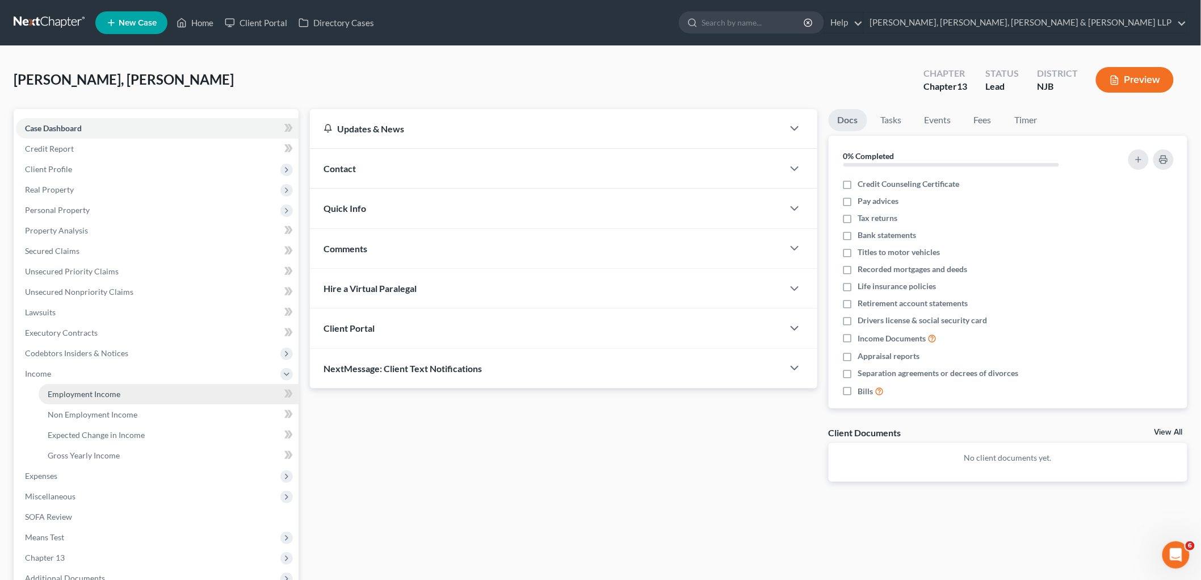
click at [93, 389] on span "Employment Income" at bounding box center [84, 394] width 73 height 10
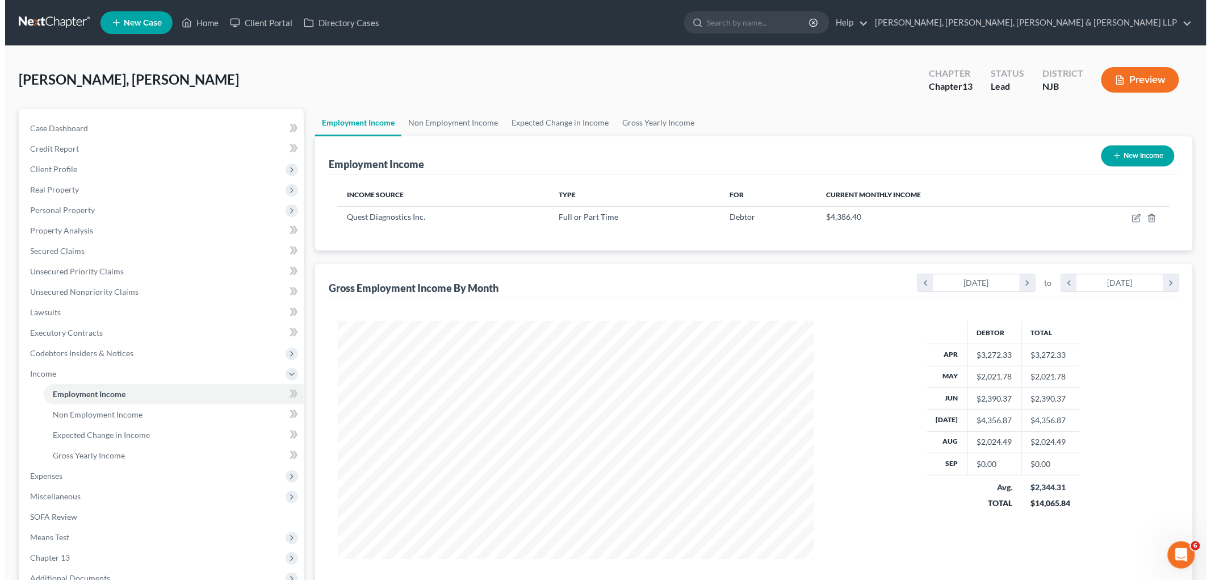
scroll to position [237, 498]
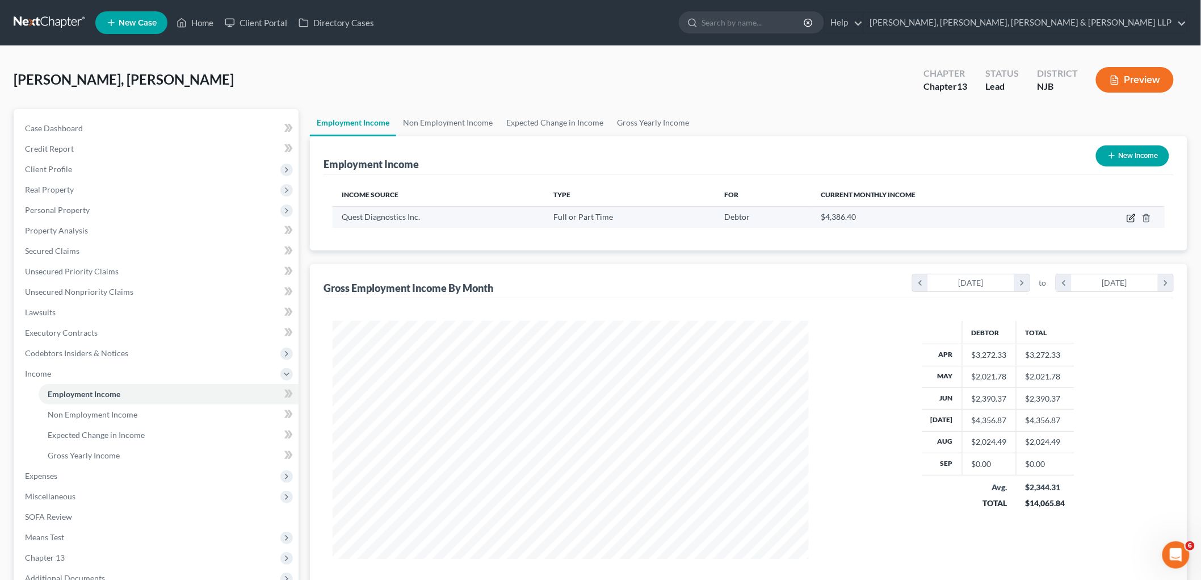
click at [1131, 216] on icon "button" at bounding box center [1131, 217] width 9 height 9
select select "0"
select select "33"
select select "2"
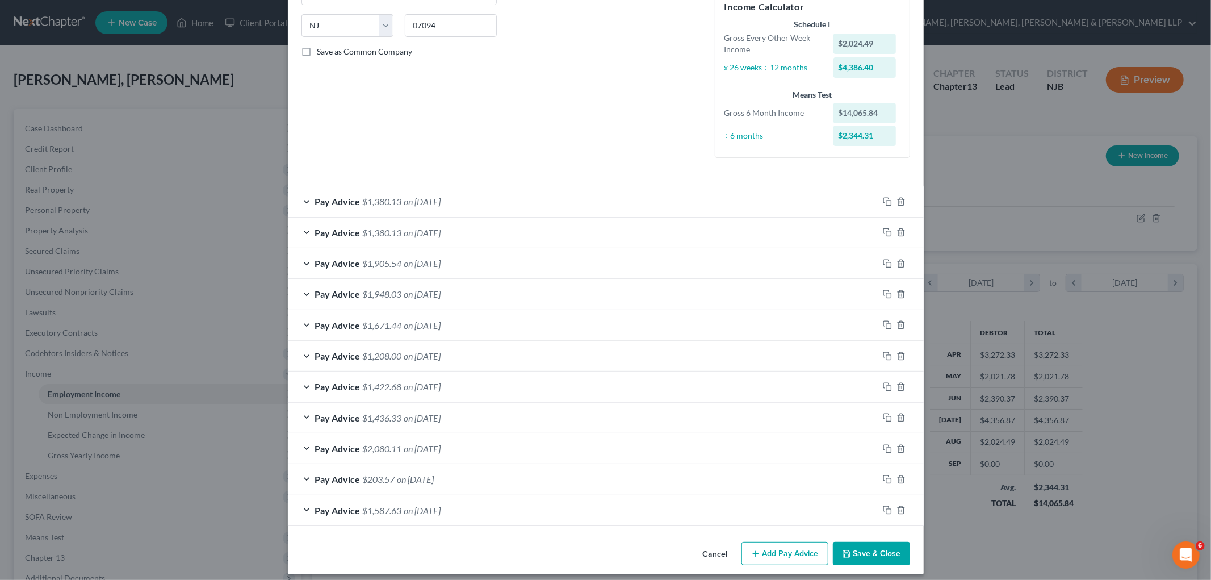
scroll to position [229, 0]
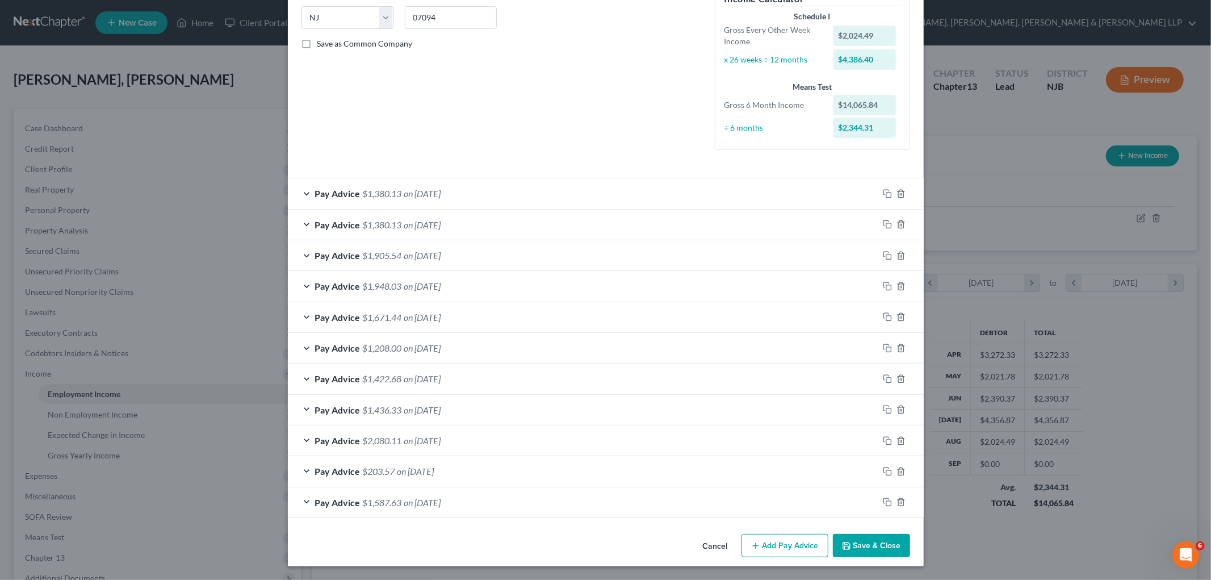
click at [534, 194] on div "Pay Advice $1,380.13 on 08/01/2025" at bounding box center [583, 193] width 590 height 30
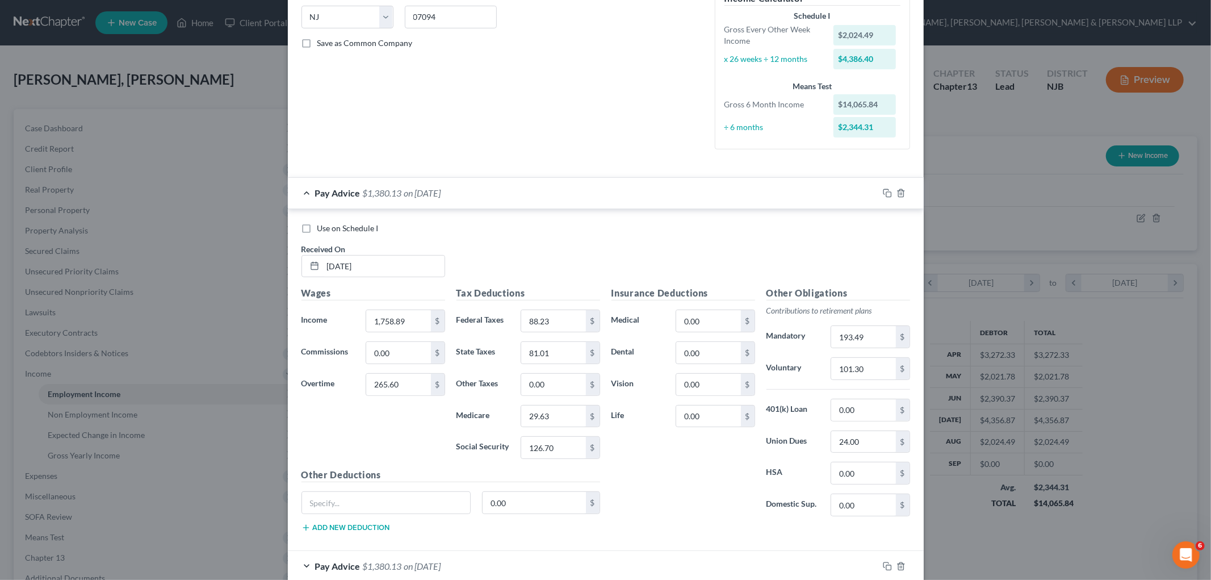
click at [701, 478] on div "Insurance Deductions Medical 0.00 $ Dental 0.00 $ Vision 0.00 $ Life 0.00 $" at bounding box center [683, 405] width 155 height 239
click at [480, 243] on div "Use on Schedule I Received On * 08/01/2025" at bounding box center [606, 255] width 620 height 64
click at [407, 324] on input "1,758.89" at bounding box center [398, 321] width 64 height 22
type input "1,547.41"
click at [401, 382] on input "265.60" at bounding box center [398, 385] width 64 height 22
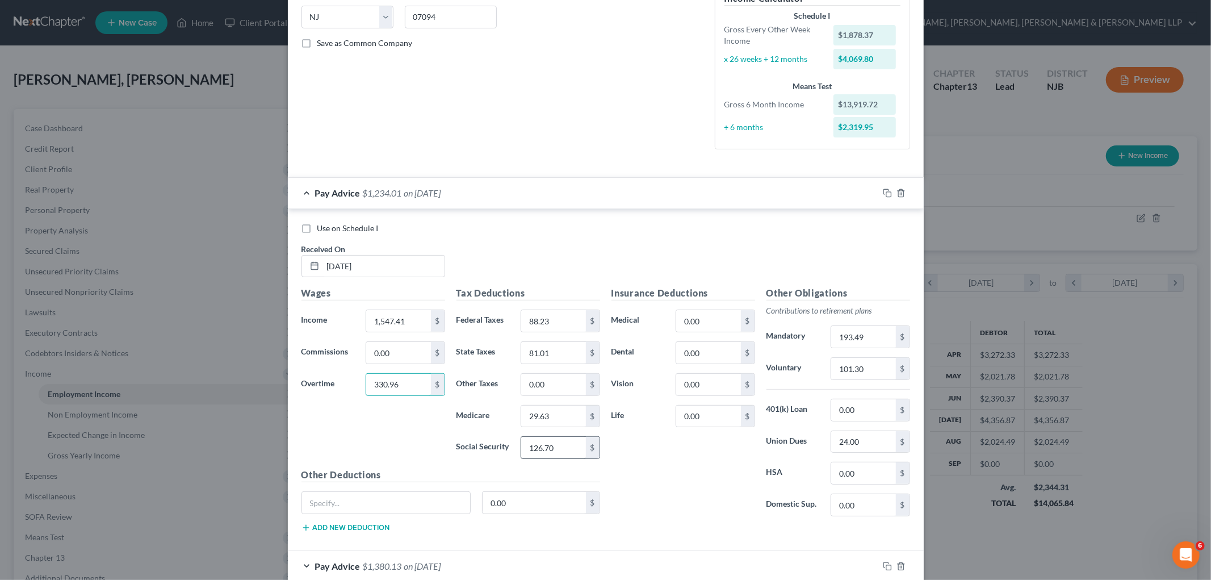
type input "330.96"
click at [573, 448] on input "126.70" at bounding box center [553, 448] width 64 height 22
type input "125.91"
click at [558, 321] on input "88.23" at bounding box center [553, 321] width 64 height 22
type input "87.11"
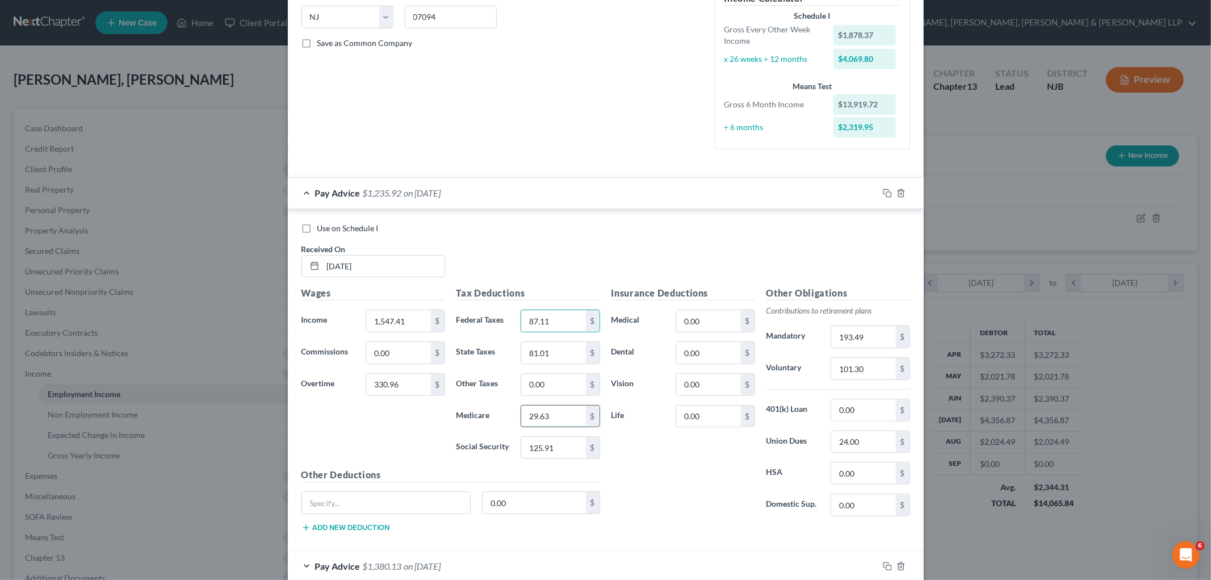
click at [567, 426] on input "29.63" at bounding box center [553, 416] width 64 height 22
type input "29.44"
click at [550, 350] on input "81.01" at bounding box center [553, 353] width 64 height 22
type input "80.20"
click at [867, 370] on input "101.30" at bounding box center [863, 369] width 64 height 22
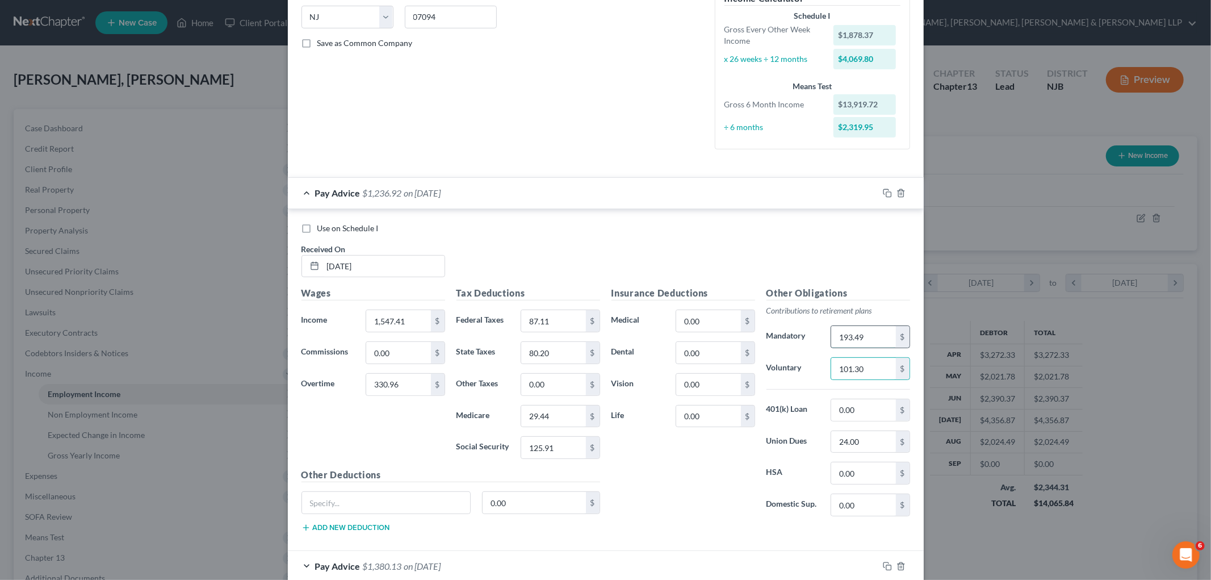
click at [871, 338] on input "193.49" at bounding box center [863, 337] width 64 height 22
click at [686, 490] on div "Insurance Deductions Medical 0.00 $ Dental 0.00 $ Vision 0.00 $ Life 0.00 $" at bounding box center [683, 405] width 155 height 239
click at [416, 325] on input "1,547.41" at bounding box center [398, 321] width 64 height 22
click at [404, 320] on input "1,700.85" at bounding box center [398, 321] width 64 height 22
type input "1"
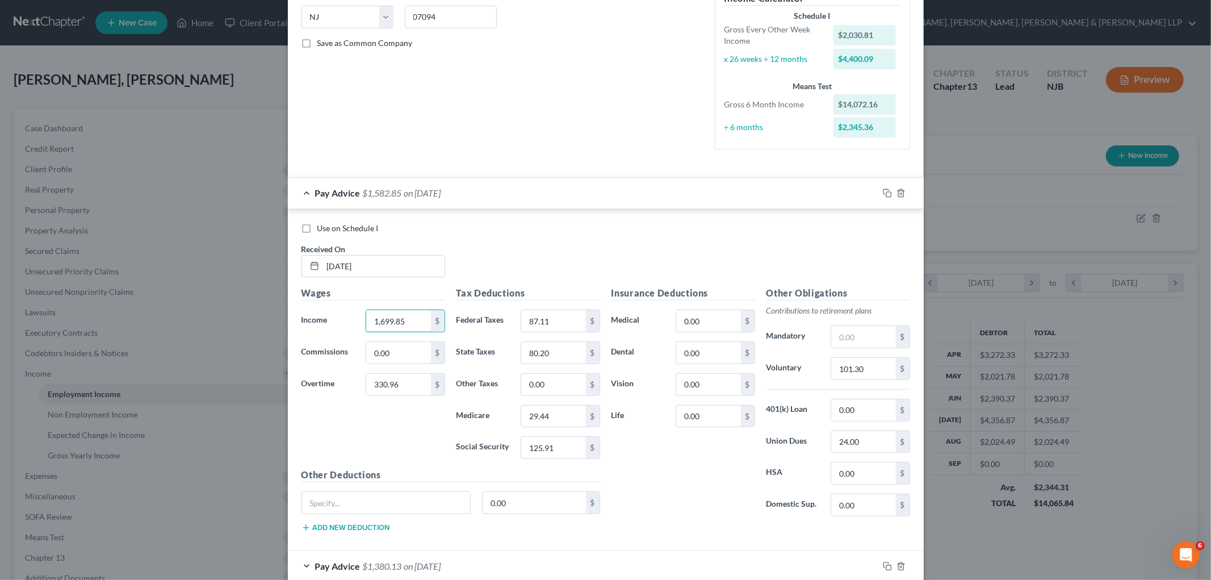
type input "1,699.85"
click at [409, 387] on input "330.96" at bounding box center [398, 385] width 64 height 22
type input "325.15"
click at [575, 246] on div "Use on Schedule I Received On * 08/01/2025" at bounding box center [606, 255] width 620 height 64
click at [883, 194] on icon "button" at bounding box center [885, 191] width 5 height 5
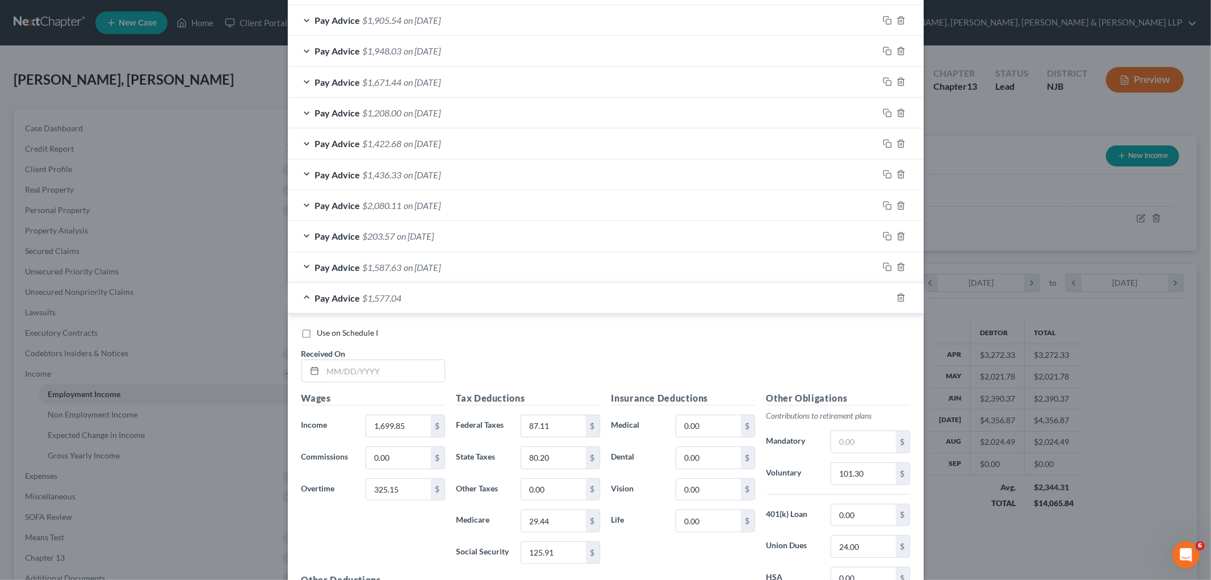
scroll to position [481, 0]
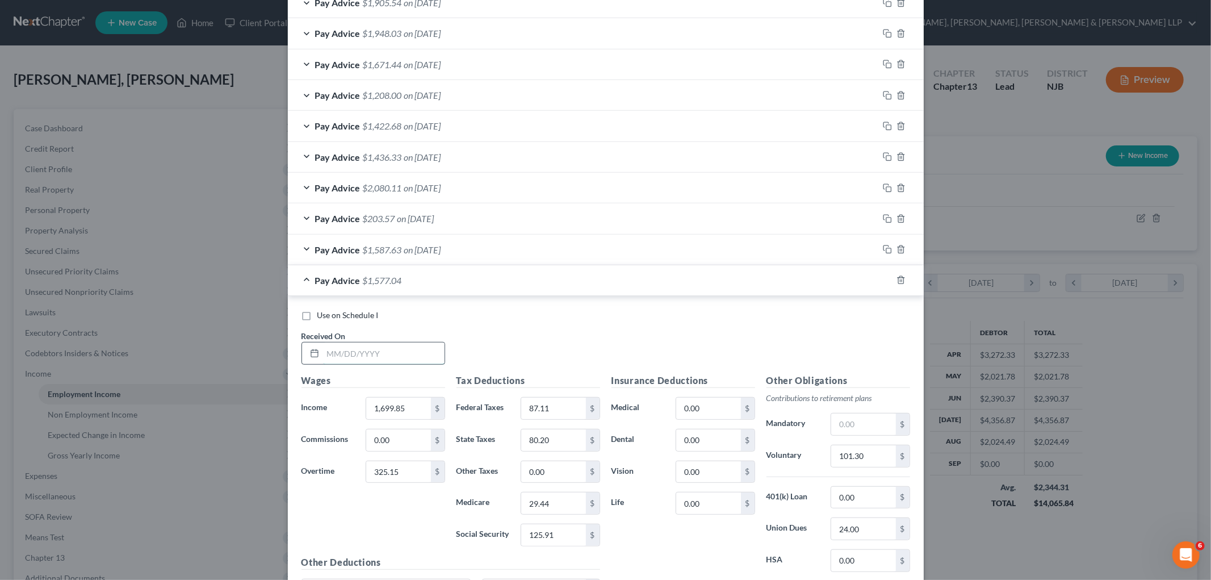
click at [372, 350] on input "text" at bounding box center [383, 353] width 121 height 22
type input "[DATE]"
click at [416, 408] on input "1,699.85" at bounding box center [398, 408] width 64 height 22
type input "2,040.12"
click at [409, 472] on input "325.15" at bounding box center [398, 472] width 64 height 22
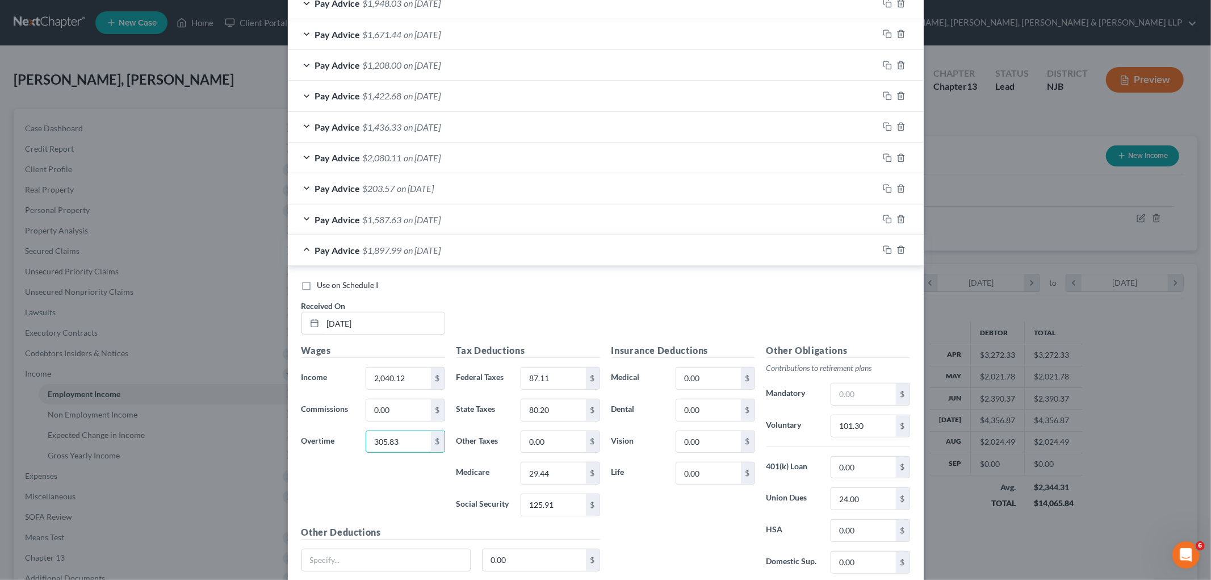
scroll to position [544, 0]
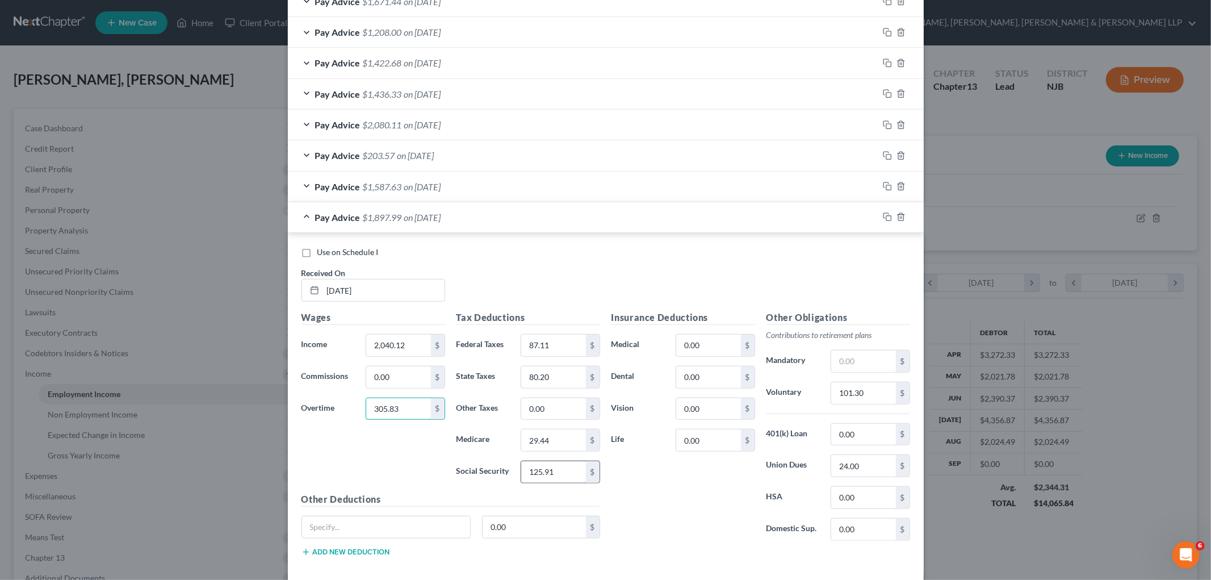
type input "305.83"
click at [557, 468] on input "125.91" at bounding box center [553, 472] width 64 height 22
type input "145.45"
click at [560, 442] on input "29.44" at bounding box center [553, 440] width 64 height 22
click at [569, 337] on input "87.11" at bounding box center [553, 345] width 64 height 22
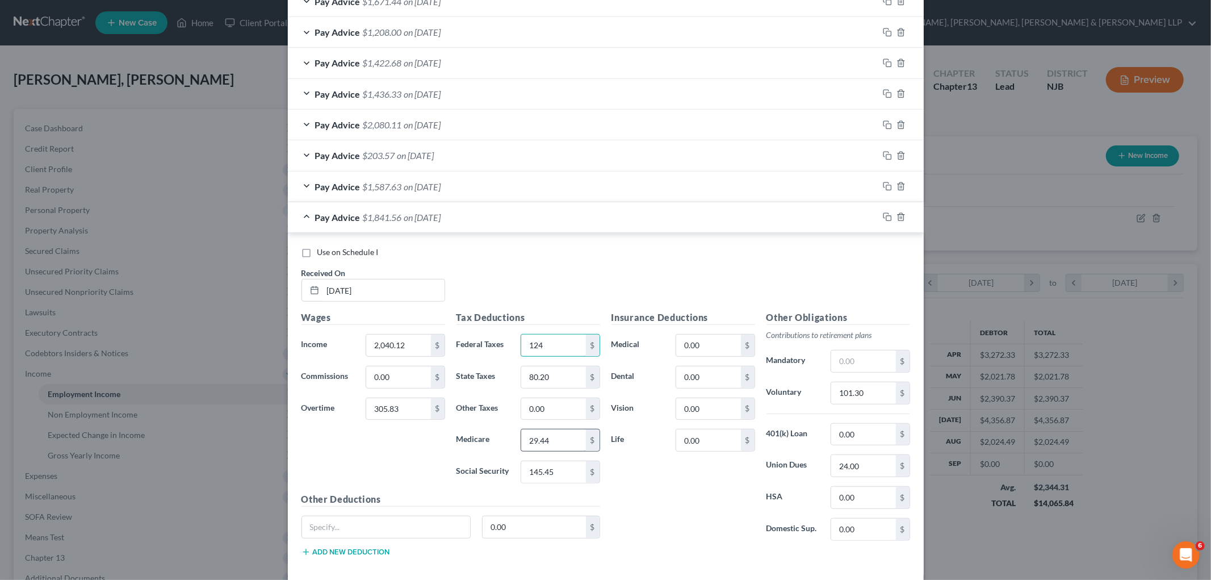
type input "124"
click at [572, 437] on input "29.44" at bounding box center [553, 440] width 64 height 22
type input "34.02"
click at [558, 377] on input "80.20" at bounding box center [553, 377] width 64 height 22
type input "102.52"
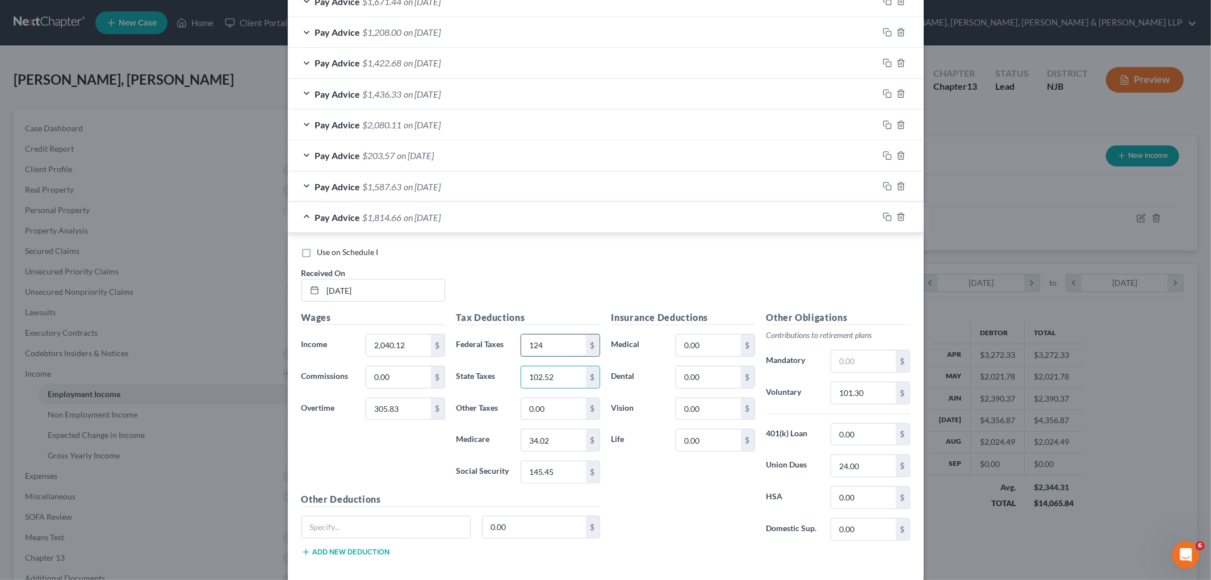
click at [554, 347] on input "124" at bounding box center [553, 345] width 64 height 22
click at [552, 345] on input "124" at bounding box center [553, 345] width 64 height 22
type input "124.00"
click at [881, 393] on input "101.30" at bounding box center [863, 393] width 64 height 22
type input "117.00"
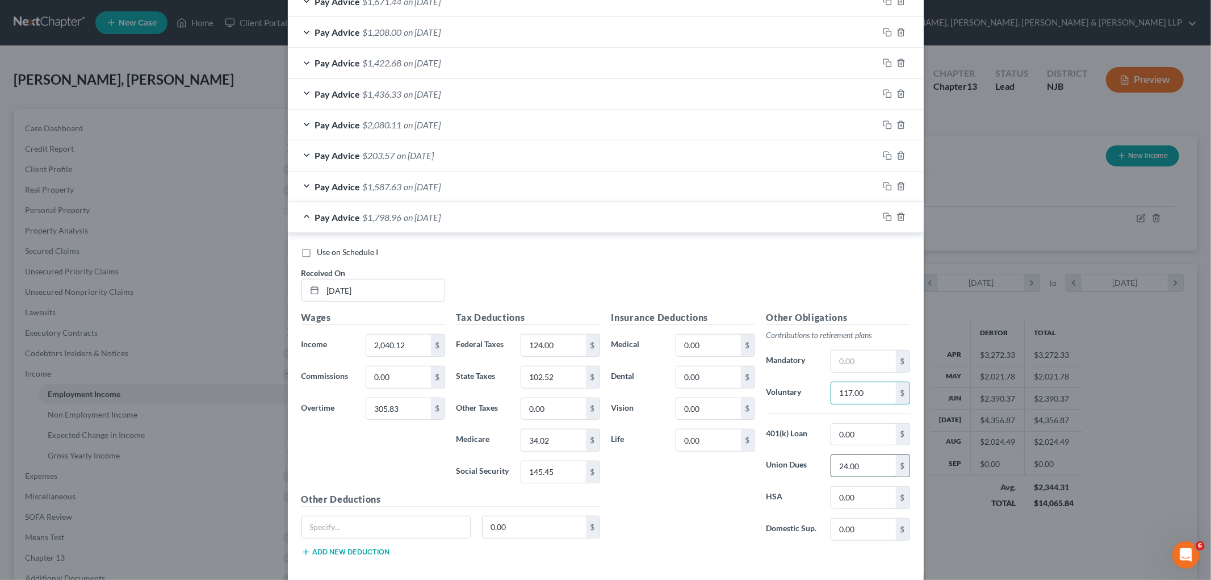
click at [883, 467] on input "24.00" at bounding box center [863, 466] width 64 height 22
click at [559, 405] on input "0.00" at bounding box center [553, 409] width 64 height 22
type input "5.86"
click at [592, 230] on div "Pay Advice $1,817.10 on 08/29/2025" at bounding box center [583, 217] width 590 height 30
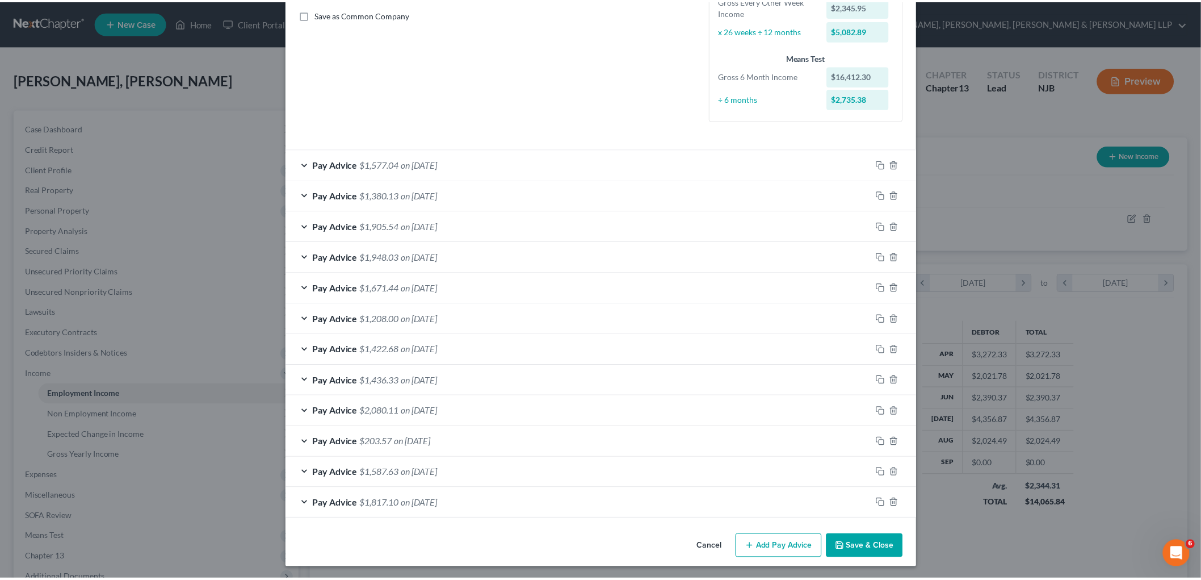
scroll to position [259, 0]
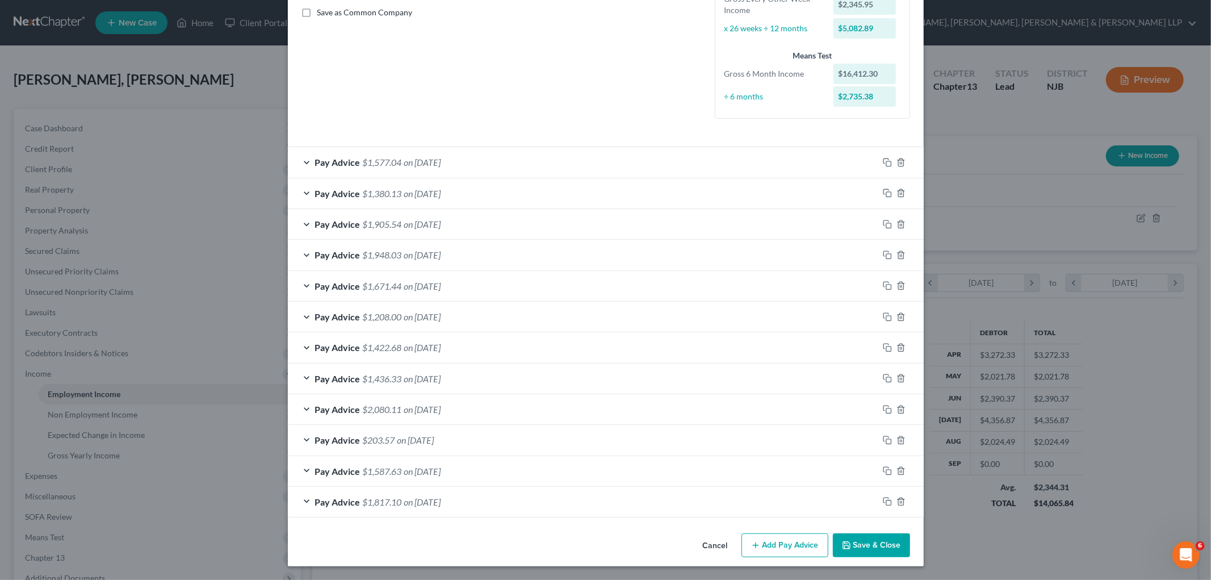
click at [878, 545] on button "Save & Close" at bounding box center [871, 545] width 77 height 24
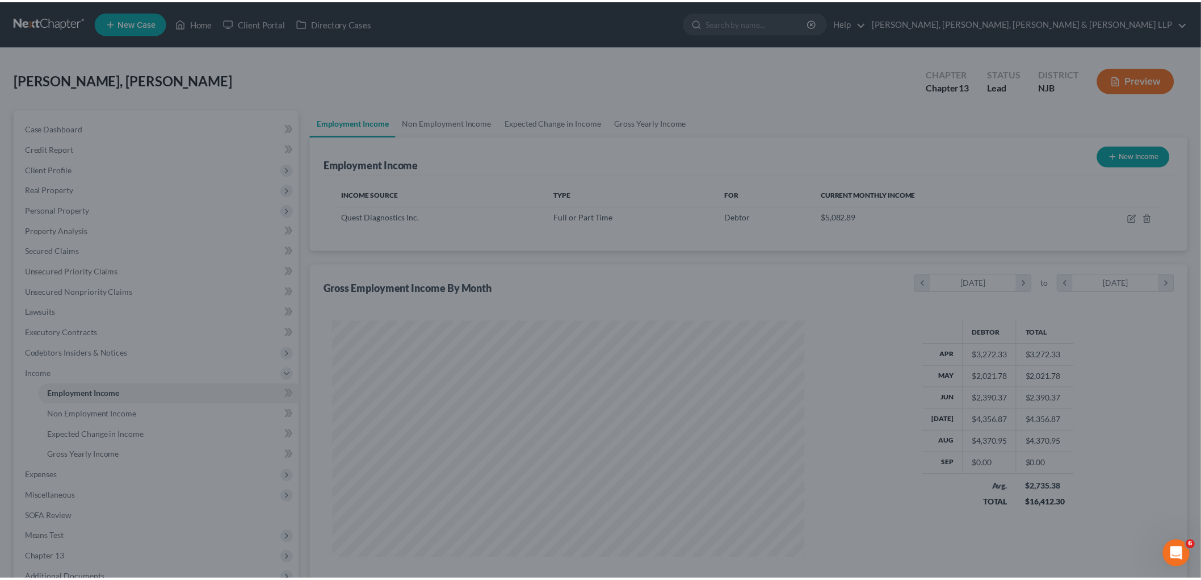
scroll to position [567462, 567201]
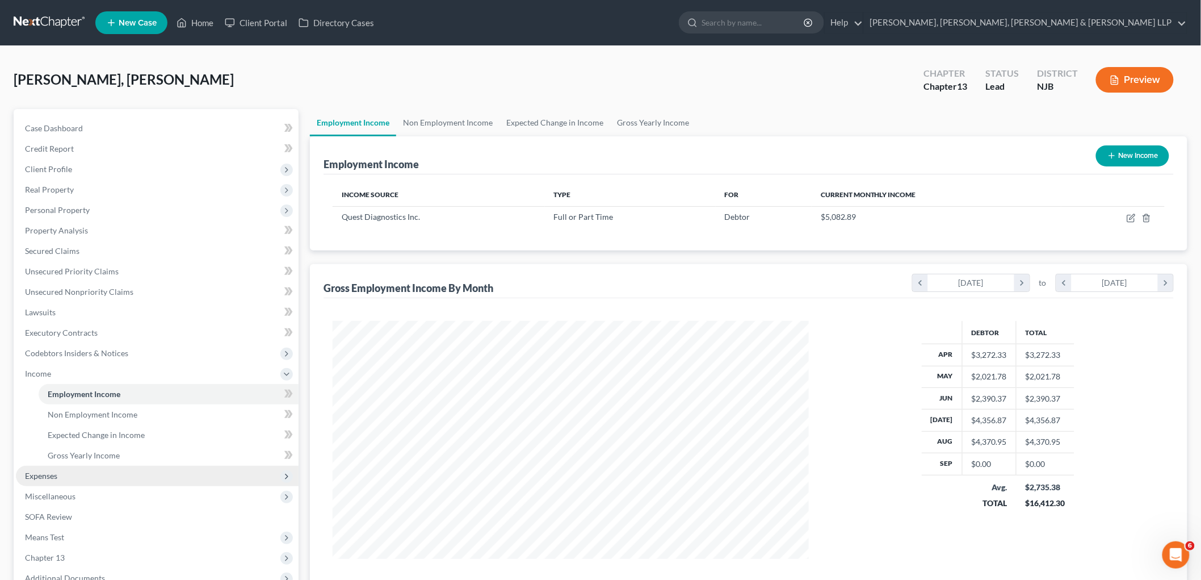
click at [63, 470] on span "Expenses" at bounding box center [157, 476] width 283 height 20
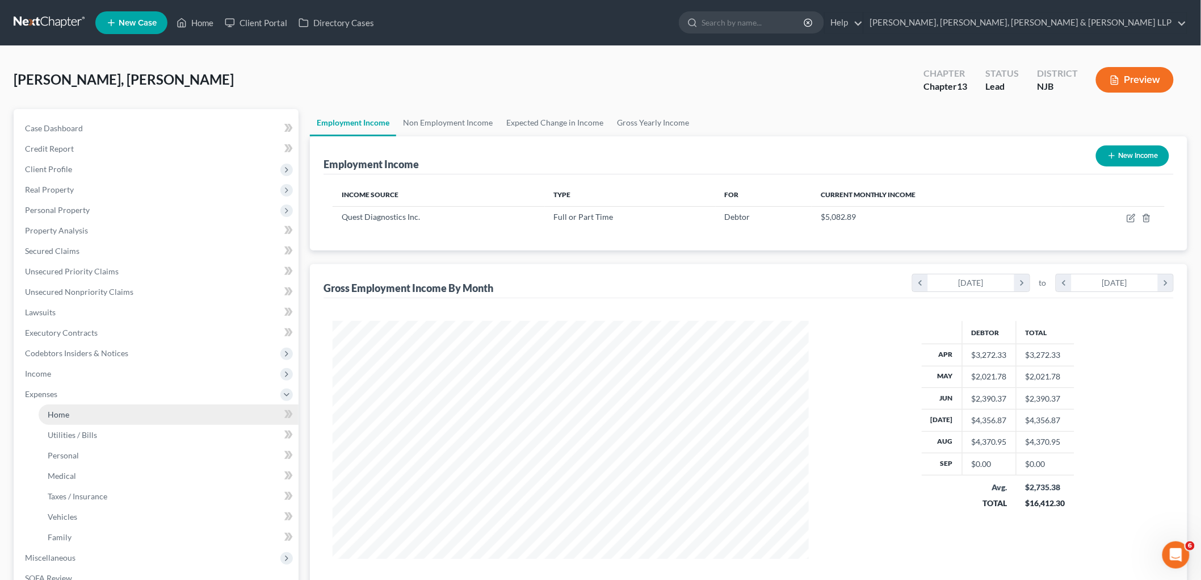
click at [58, 415] on span "Home" at bounding box center [59, 414] width 22 height 10
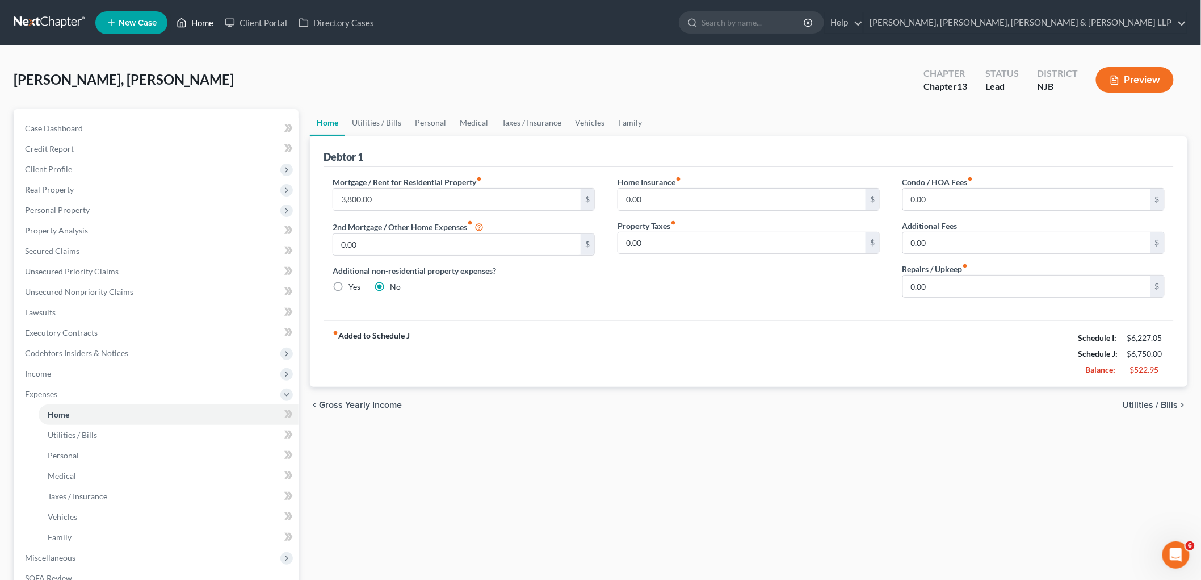
click at [196, 24] on link "Home" at bounding box center [195, 22] width 48 height 20
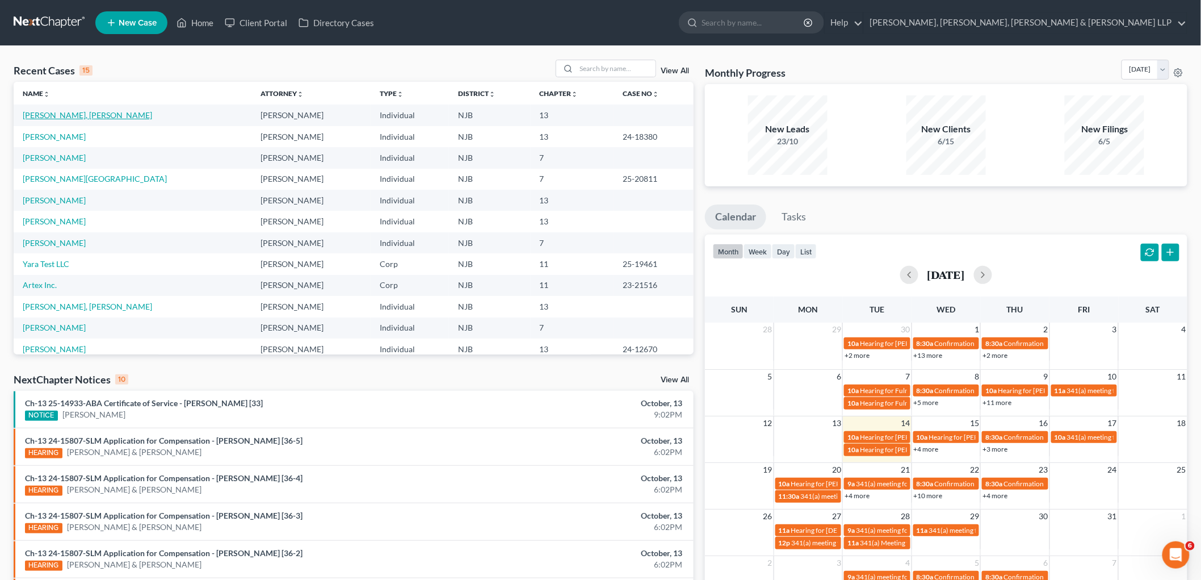
click at [71, 116] on link "[PERSON_NAME], [PERSON_NAME]" at bounding box center [87, 115] width 129 height 10
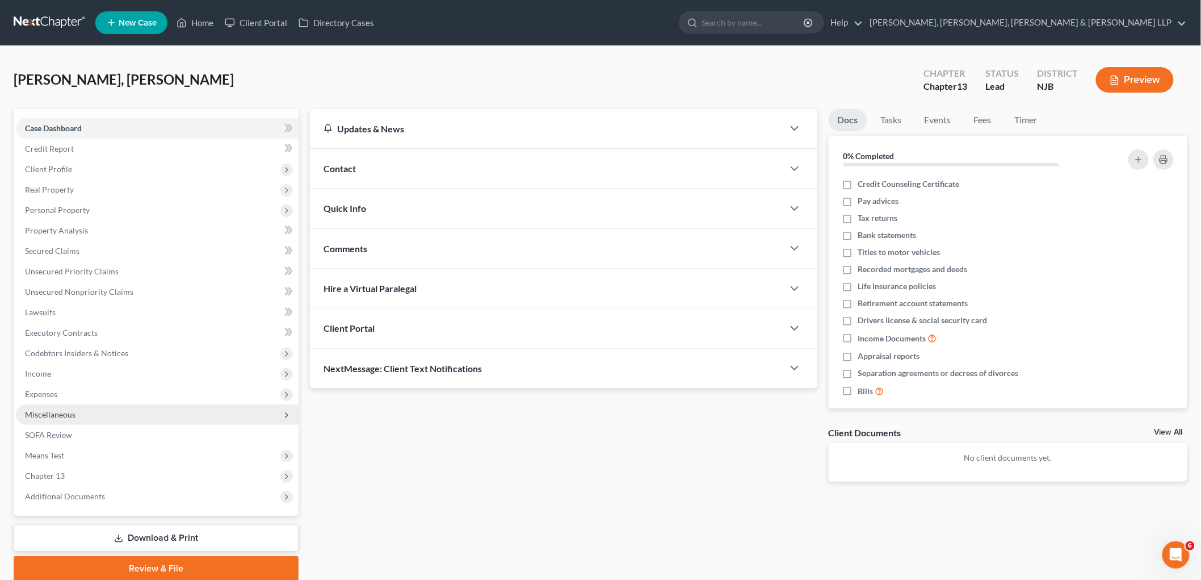
click at [58, 413] on span "Miscellaneous" at bounding box center [50, 414] width 51 height 10
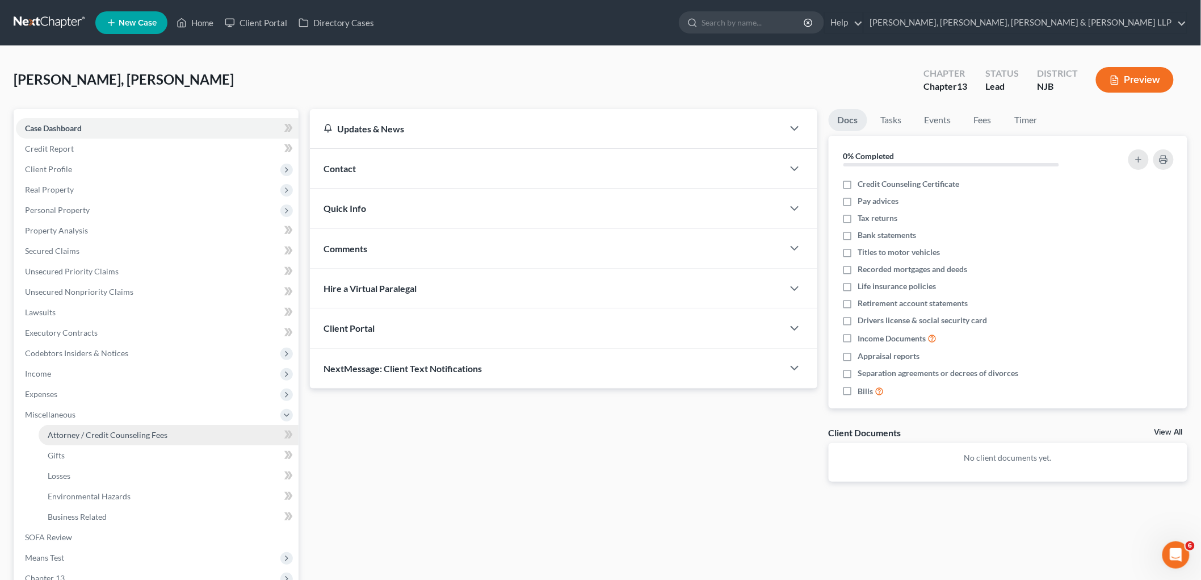
click at [156, 430] on span "Attorney / Credit Counseling Fees" at bounding box center [108, 435] width 120 height 10
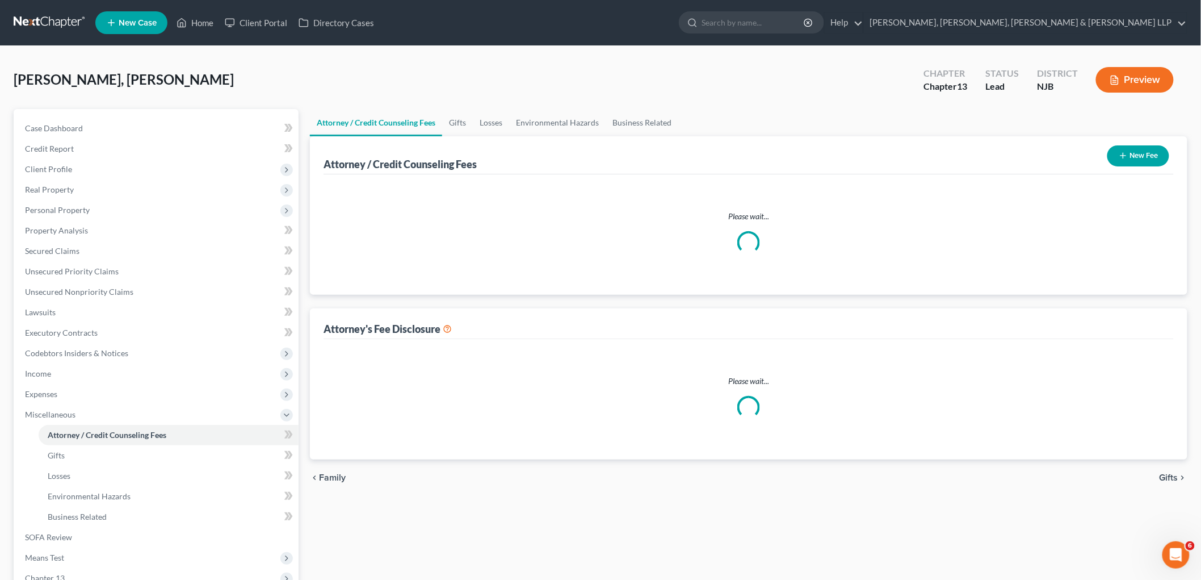
select select "0"
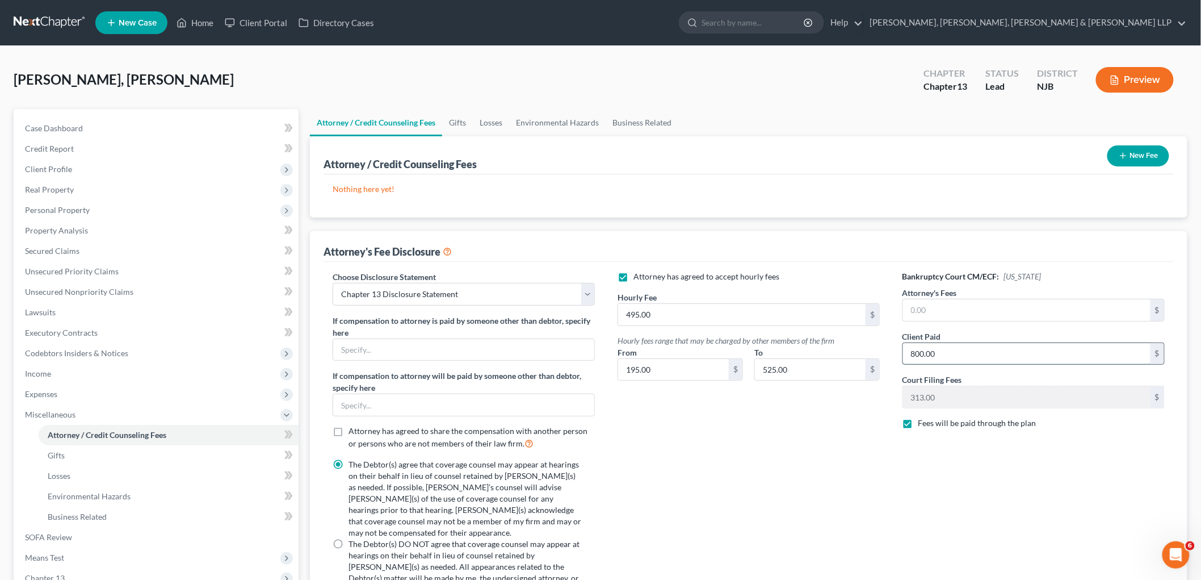
click at [961, 347] on input "800.00" at bounding box center [1027, 354] width 248 height 22
type input "2,500"
click at [1140, 152] on button "New Fee" at bounding box center [1139, 155] width 62 height 21
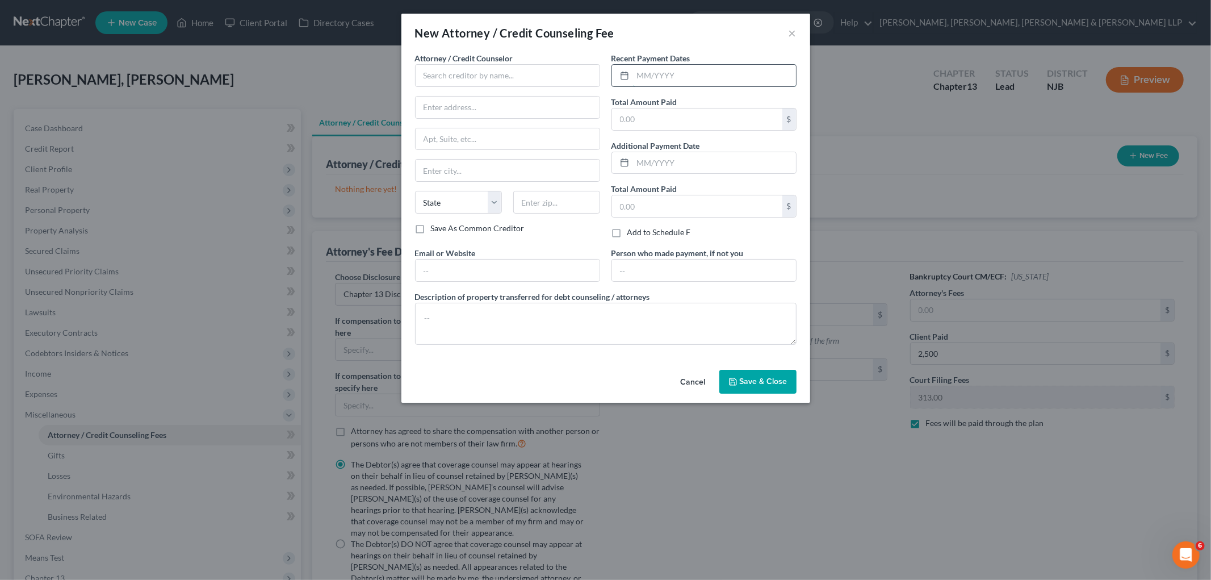
click at [684, 74] on input "text" at bounding box center [714, 76] width 163 height 22
type input "10/2025"
click at [545, 67] on input "text" at bounding box center [507, 75] width 185 height 23
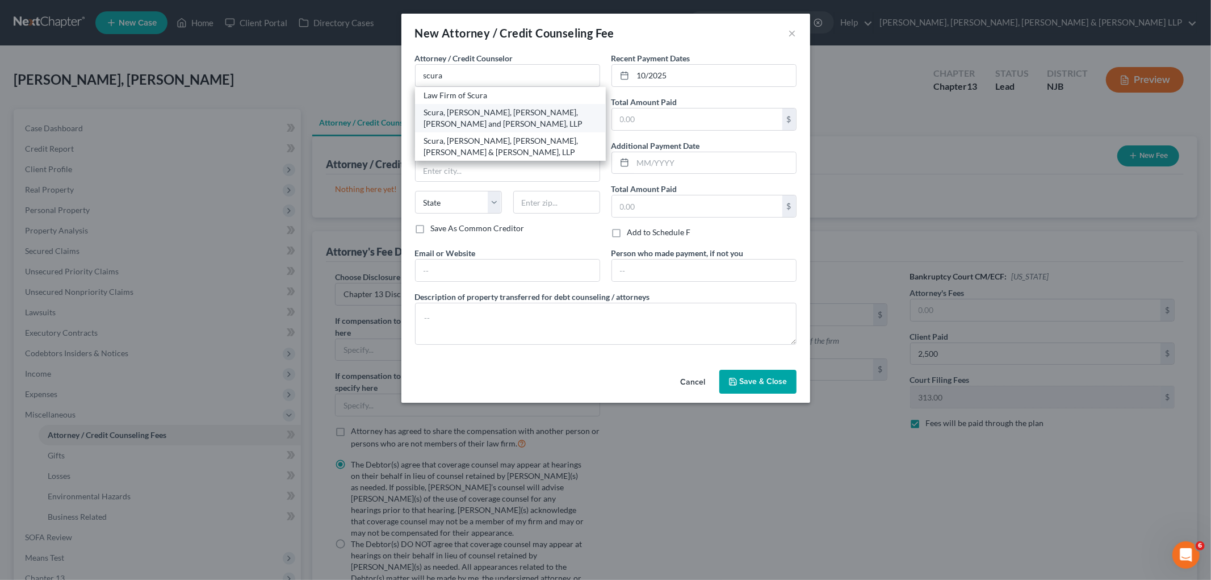
click at [483, 112] on div "Scura, [PERSON_NAME], [PERSON_NAME], [PERSON_NAME] and [PERSON_NAME], LLP" at bounding box center [510, 118] width 173 height 23
type input "Scura, [PERSON_NAME], [PERSON_NAME], [PERSON_NAME] and [PERSON_NAME], LLP"
type input "1599 Hamburg Tpk"
type input "[PERSON_NAME]"
select select "33"
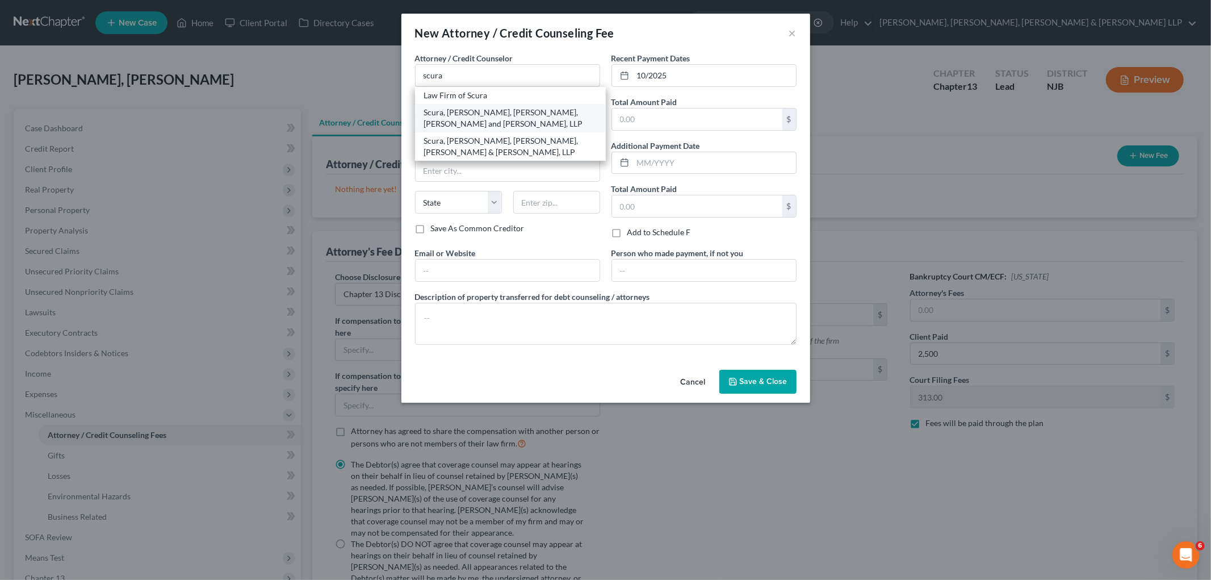
type input "07470"
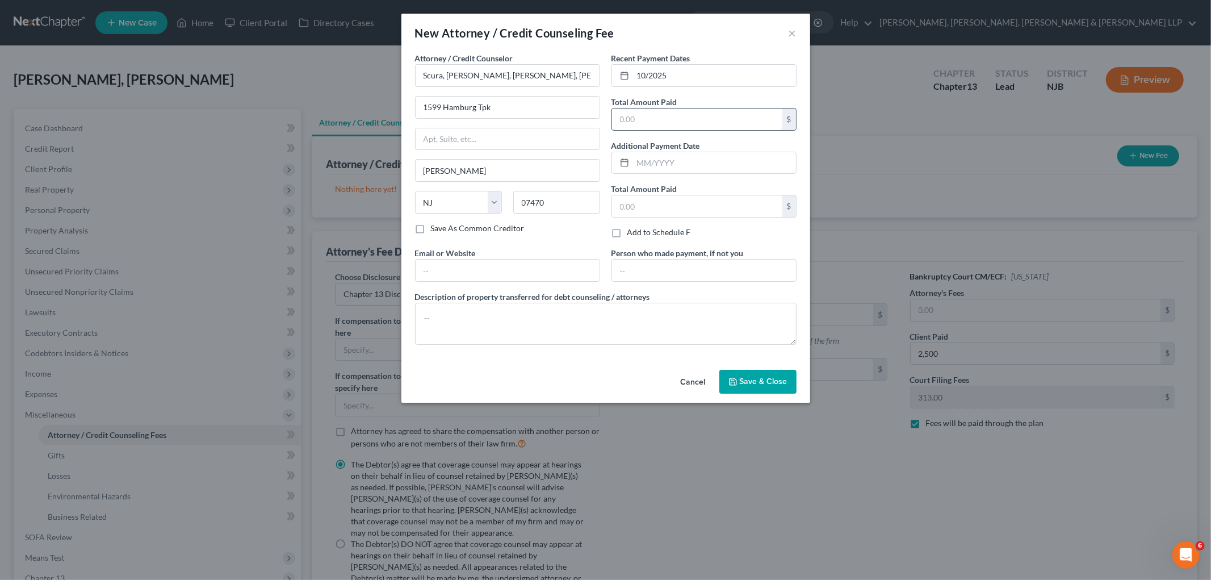
click at [661, 121] on input "text" at bounding box center [697, 119] width 170 height 22
type input "2,500"
click at [566, 269] on input "text" at bounding box center [508, 270] width 184 height 22
type input "[EMAIL_ADDRESS][DOMAIN_NAME]"
click at [657, 276] on input "text" at bounding box center [704, 270] width 184 height 22
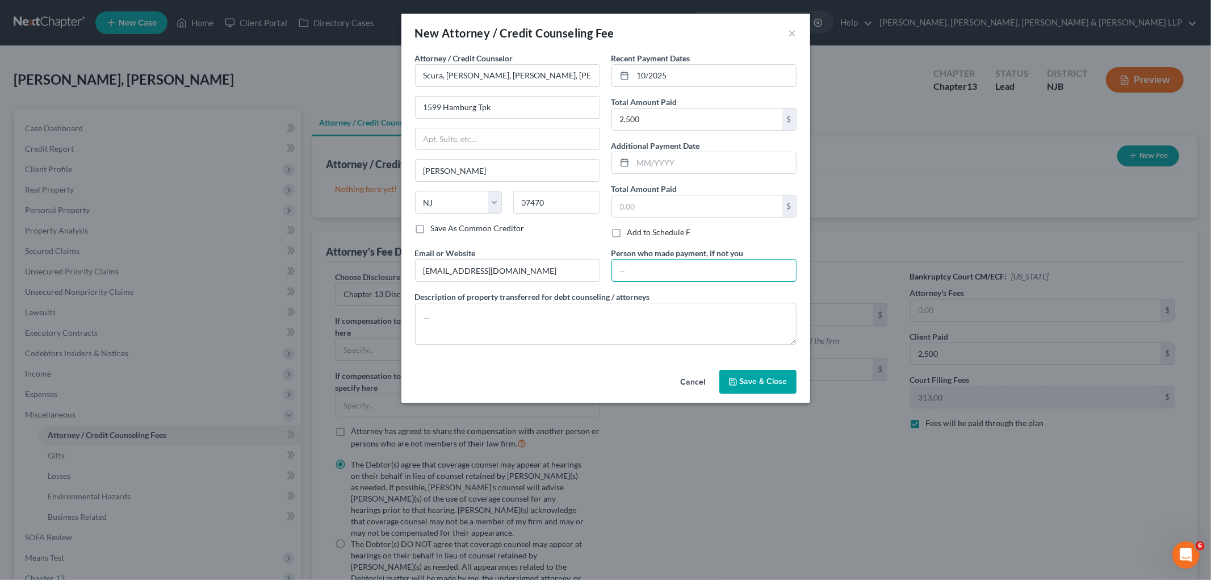
type input "Debtor"
click at [588, 324] on textarea at bounding box center [605, 324] width 381 height 42
type textarea "Legal Fee"
click at [747, 376] on button "Save & Close" at bounding box center [757, 382] width 77 height 24
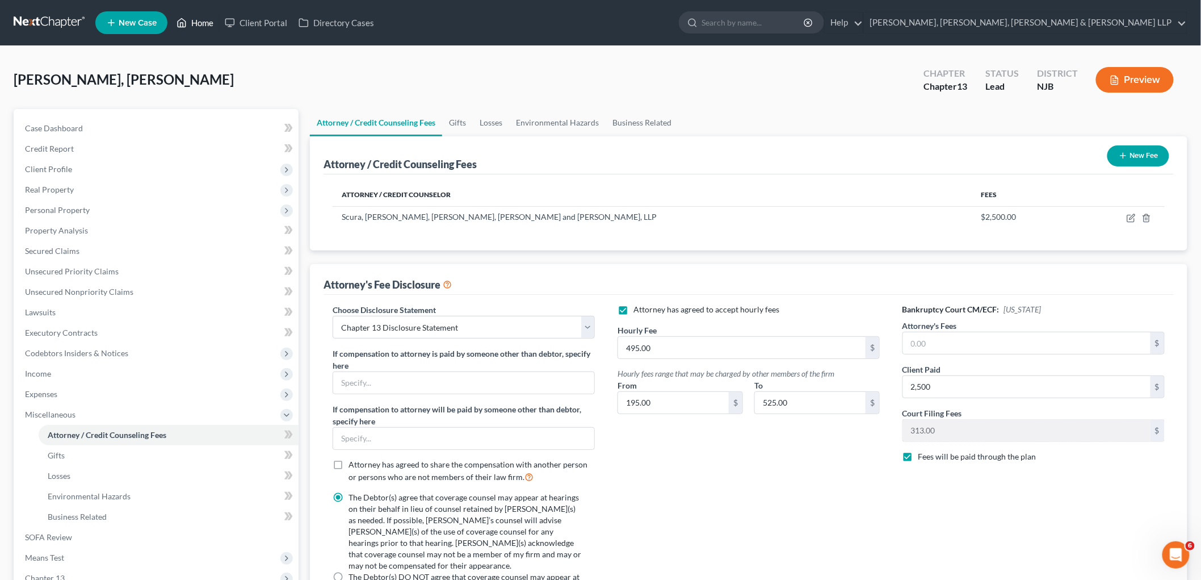
click at [205, 24] on link "Home" at bounding box center [195, 22] width 48 height 20
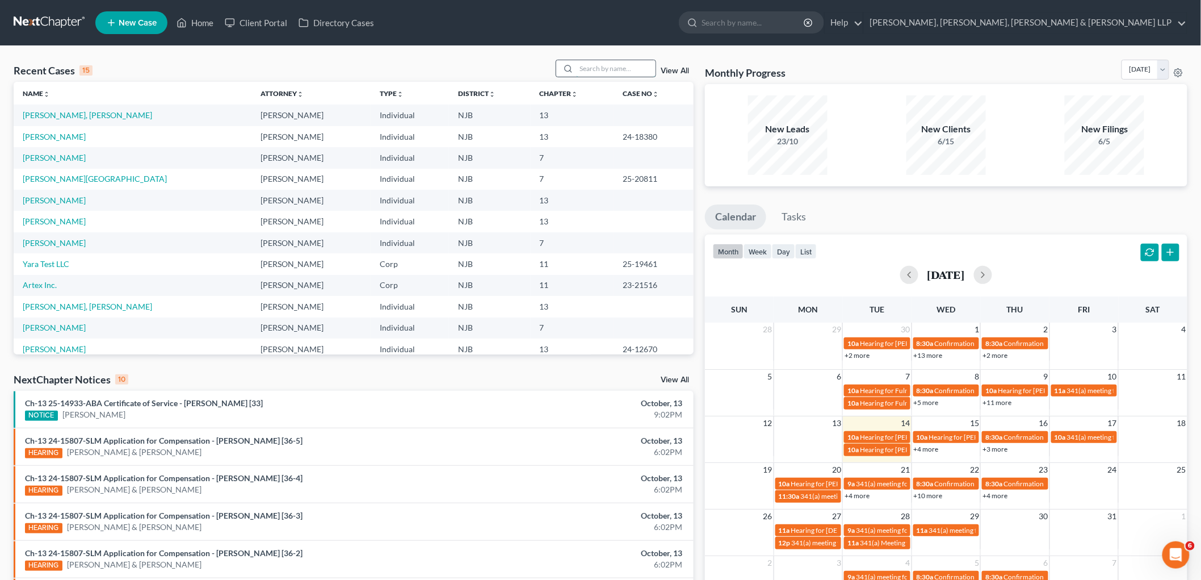
click at [634, 65] on input "search" at bounding box center [615, 68] width 79 height 16
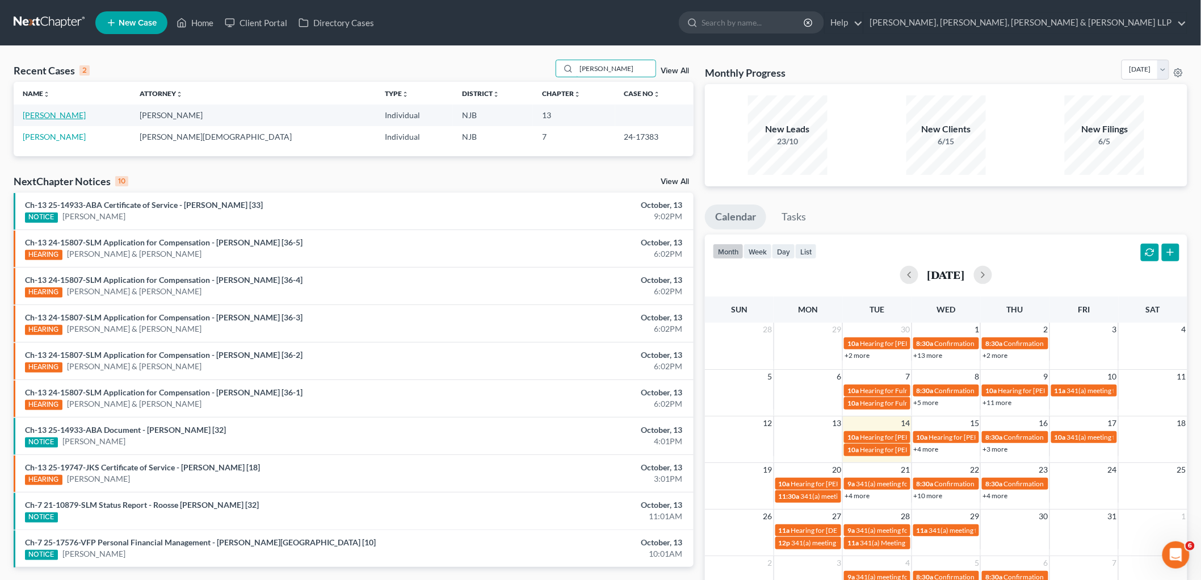
type input "katherin"
click at [79, 110] on link "[PERSON_NAME]" at bounding box center [54, 115] width 63 height 10
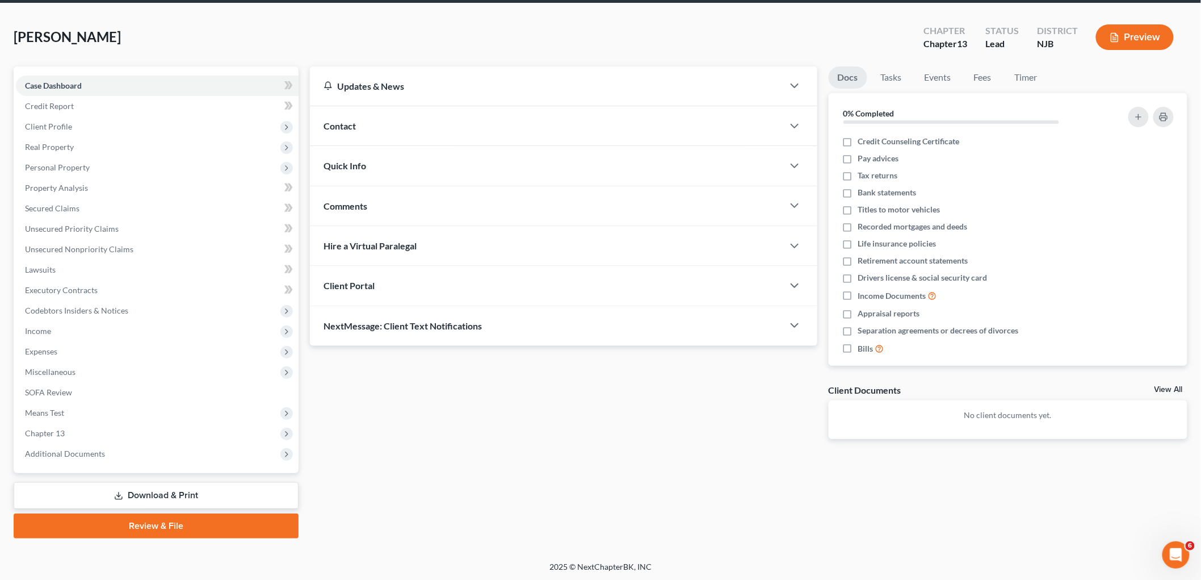
click at [162, 487] on link "Download & Print" at bounding box center [156, 495] width 285 height 27
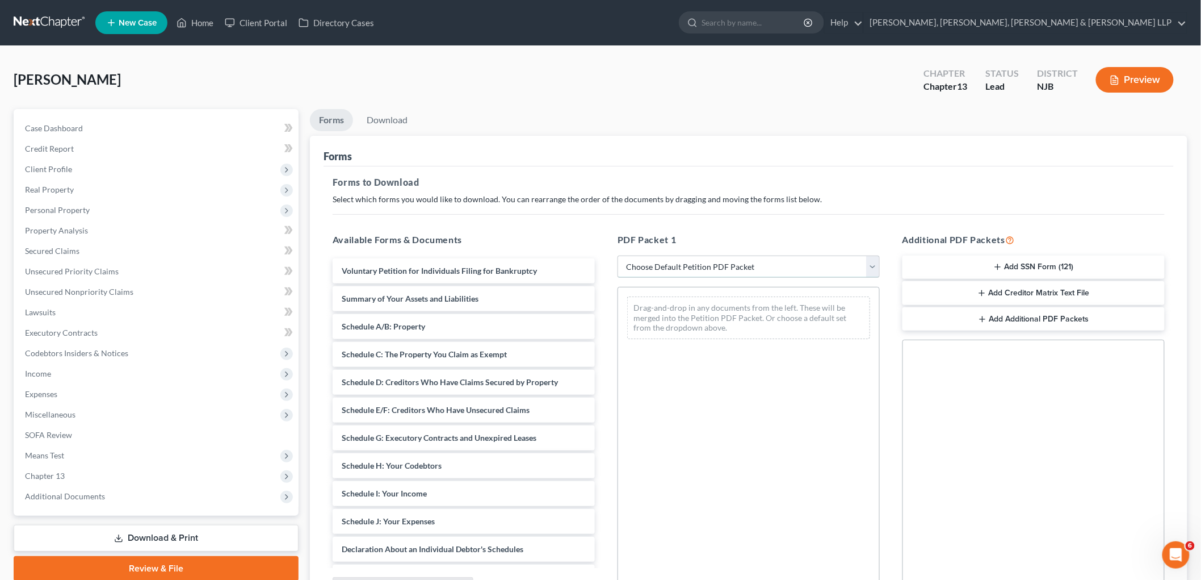
click at [690, 271] on select "Choose Default Petition PDF Packet Complete Bankruptcy Petition (all forms and …" at bounding box center [749, 266] width 262 height 23
select select "0"
click at [618, 255] on select "Choose Default Petition PDF Packet Complete Bankruptcy Petition (all forms and …" at bounding box center [749, 266] width 262 height 23
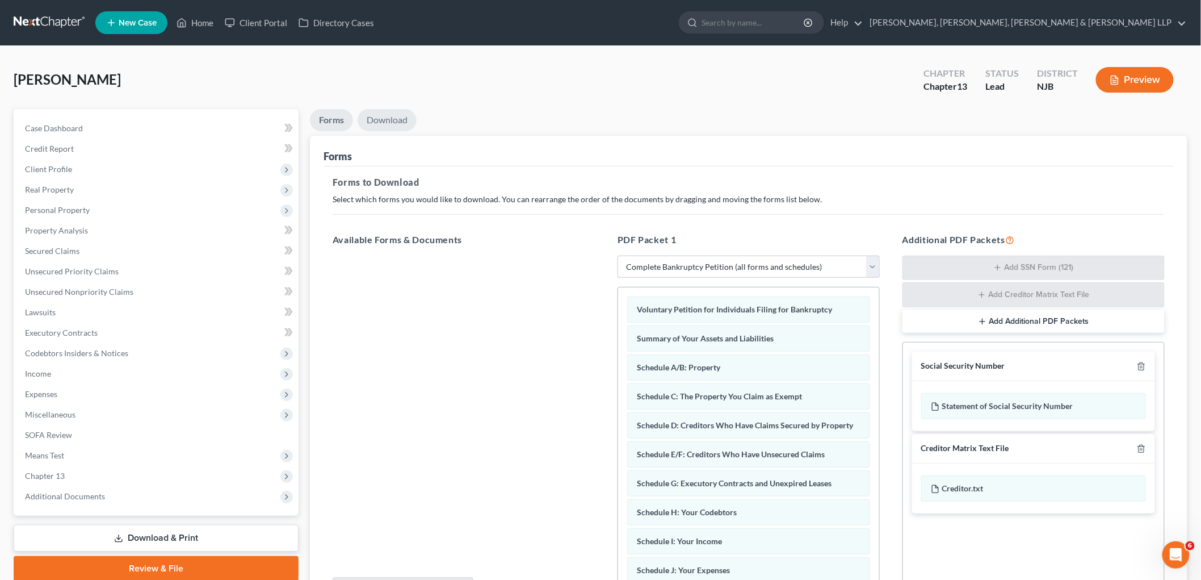
click at [389, 122] on link "Download" at bounding box center [387, 120] width 59 height 22
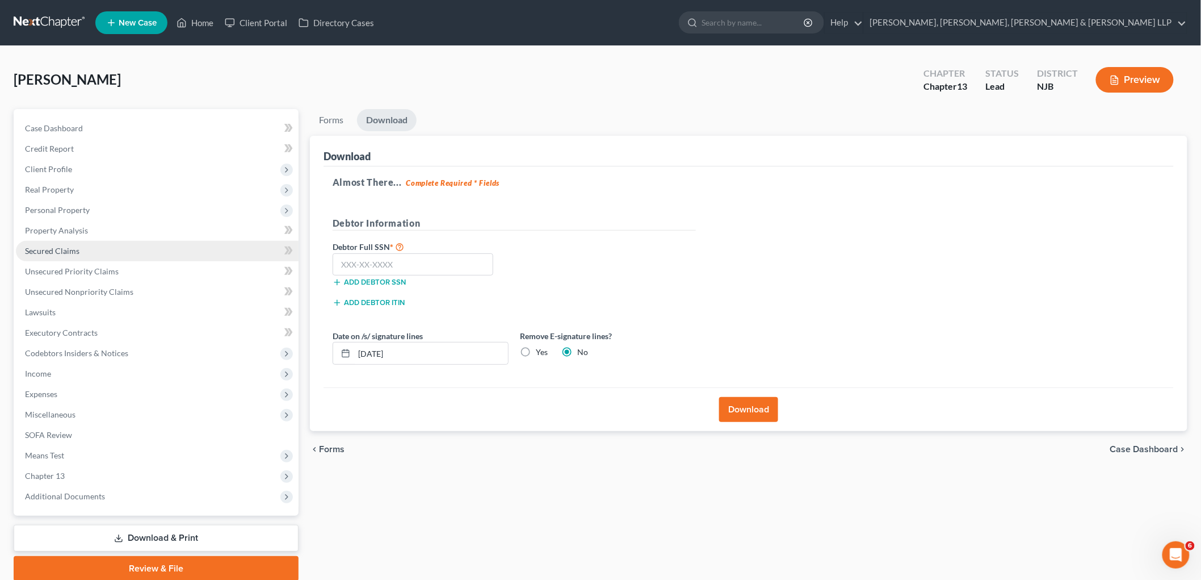
click at [73, 246] on span "Secured Claims" at bounding box center [52, 251] width 54 height 10
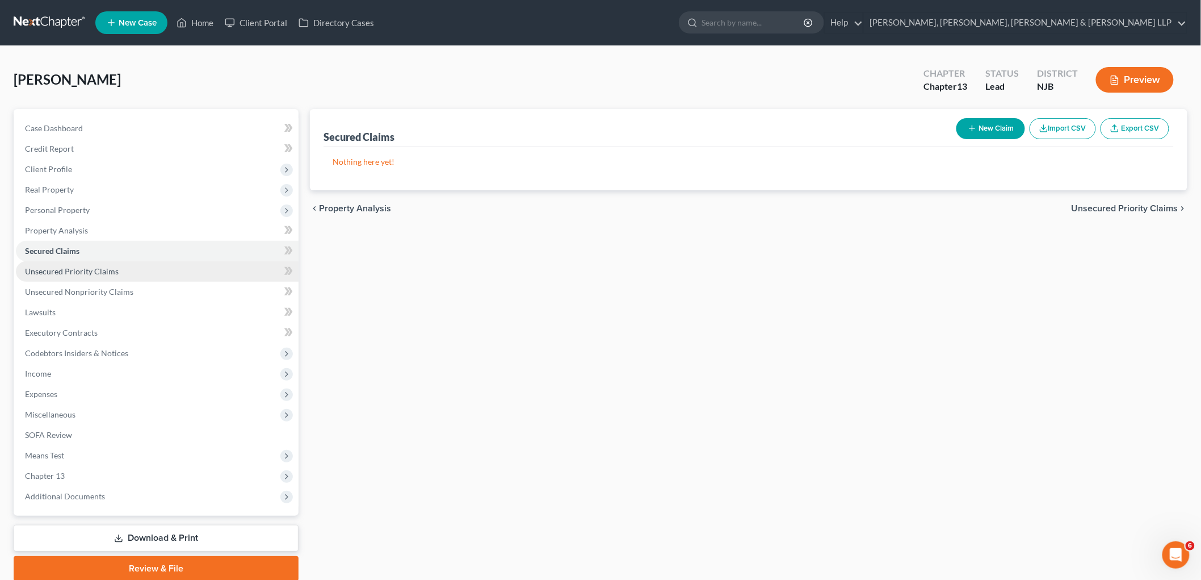
click at [66, 267] on span "Unsecured Priority Claims" at bounding box center [72, 271] width 94 height 10
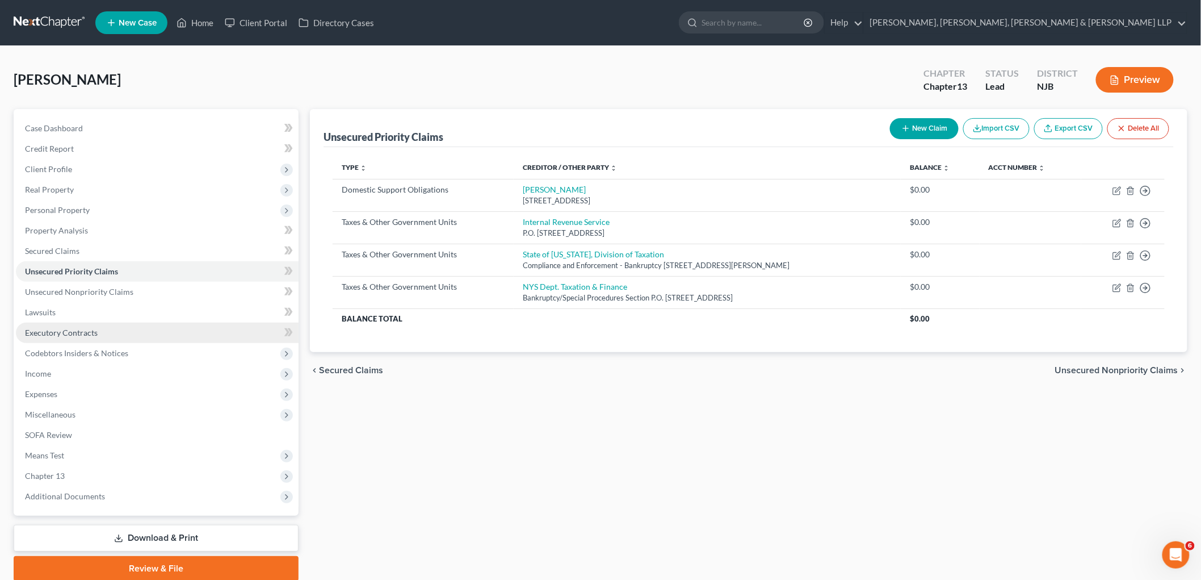
click at [69, 329] on span "Executory Contracts" at bounding box center [61, 333] width 73 height 10
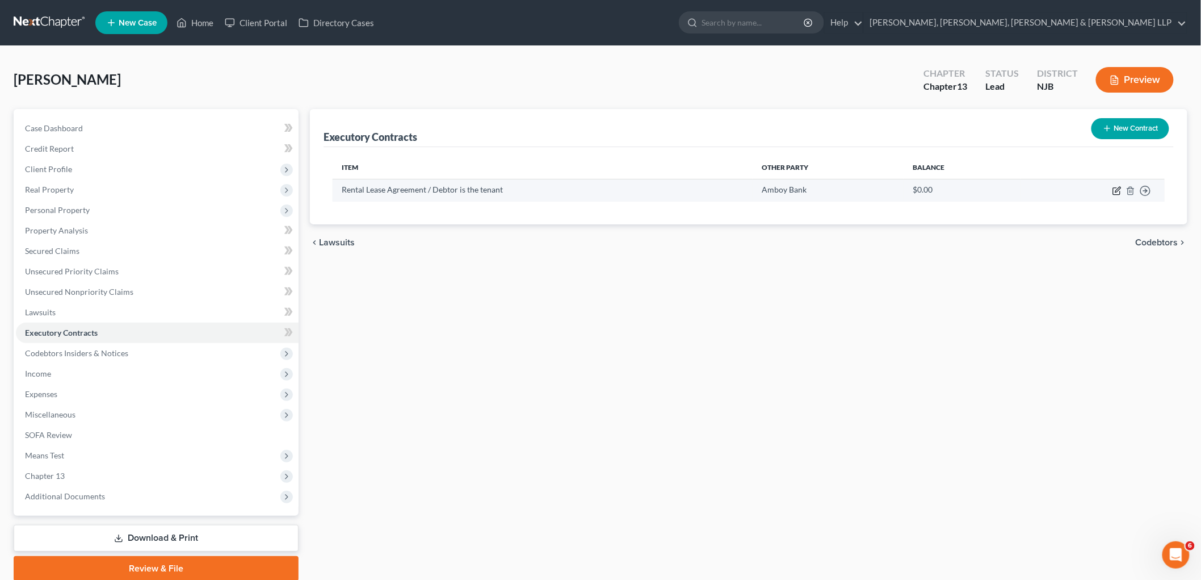
click at [1120, 188] on icon "button" at bounding box center [1117, 190] width 9 height 9
select select "33"
select select "0"
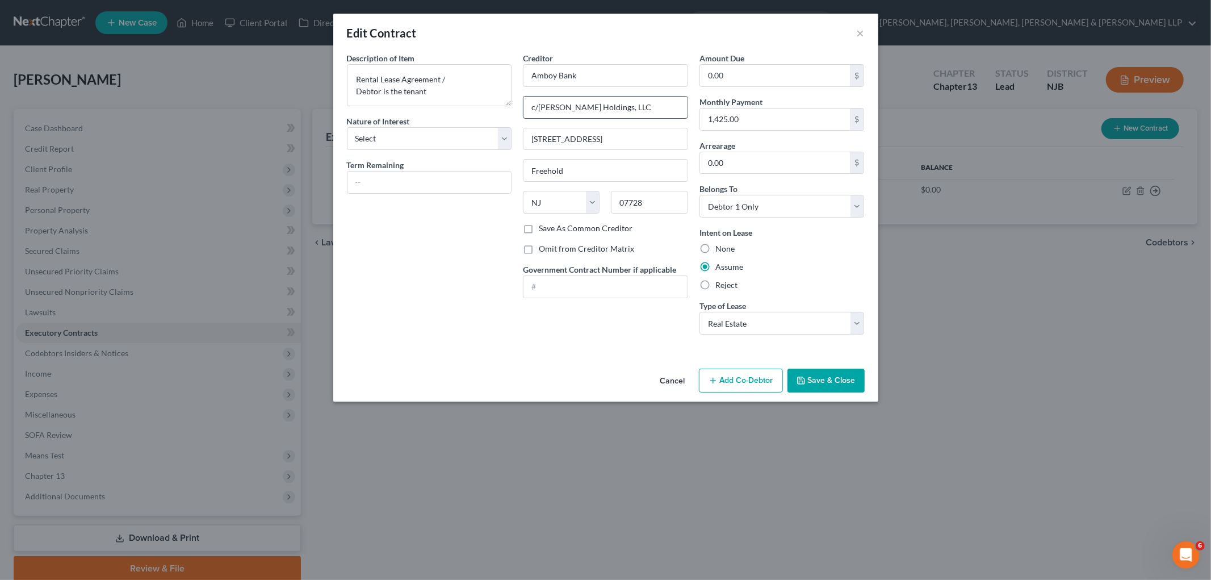
drag, startPoint x: 628, startPoint y: 108, endPoint x: 543, endPoint y: 108, distance: 84.6
click at [543, 108] on input "c/o CICCO Holdings, LLC" at bounding box center [605, 108] width 164 height 22
drag, startPoint x: 585, startPoint y: 73, endPoint x: 517, endPoint y: 76, distance: 68.2
click at [517, 76] on div "Creditor * Amboy Bank c/o CICCO Holdings, LLC 68 East Main Street Freehold Stat…" at bounding box center [605, 197] width 177 height 291
paste input "CICCO Holdings, LLC"
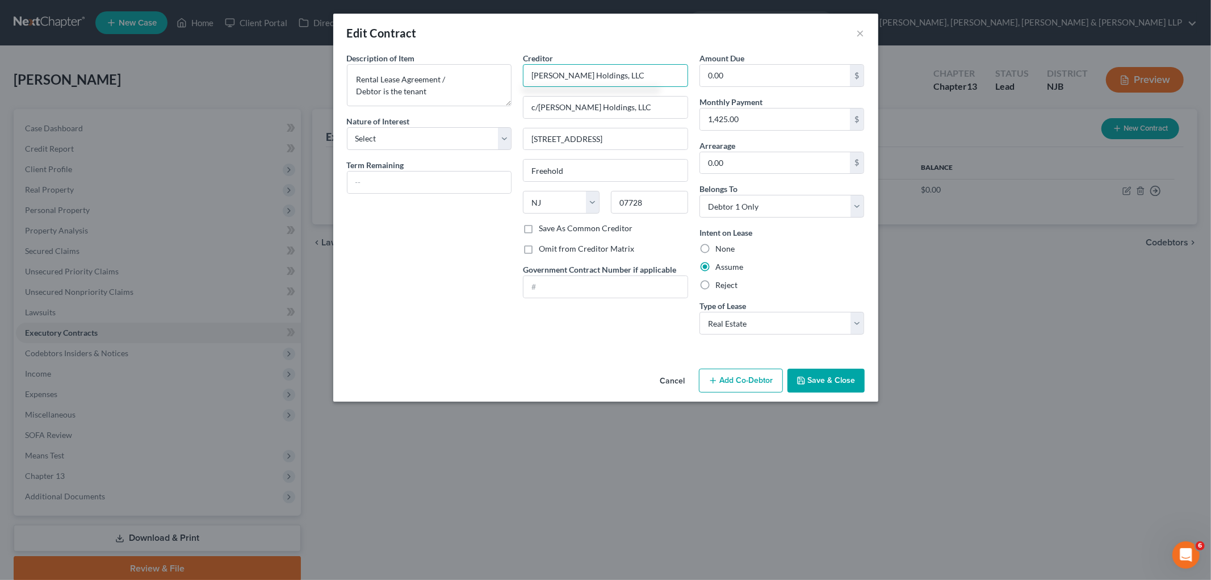
type input "CICCO Holdings, LLC"
click at [575, 24] on div "Edit Contract ×" at bounding box center [605, 33] width 545 height 39
drag, startPoint x: 632, startPoint y: 105, endPoint x: 507, endPoint y: 105, distance: 124.9
click at [507, 105] on div "Description of non-residential real property * Description of Item * Rental Lea…" at bounding box center [605, 197] width 529 height 291
drag, startPoint x: 595, startPoint y: 139, endPoint x: 530, endPoint y: 134, distance: 64.9
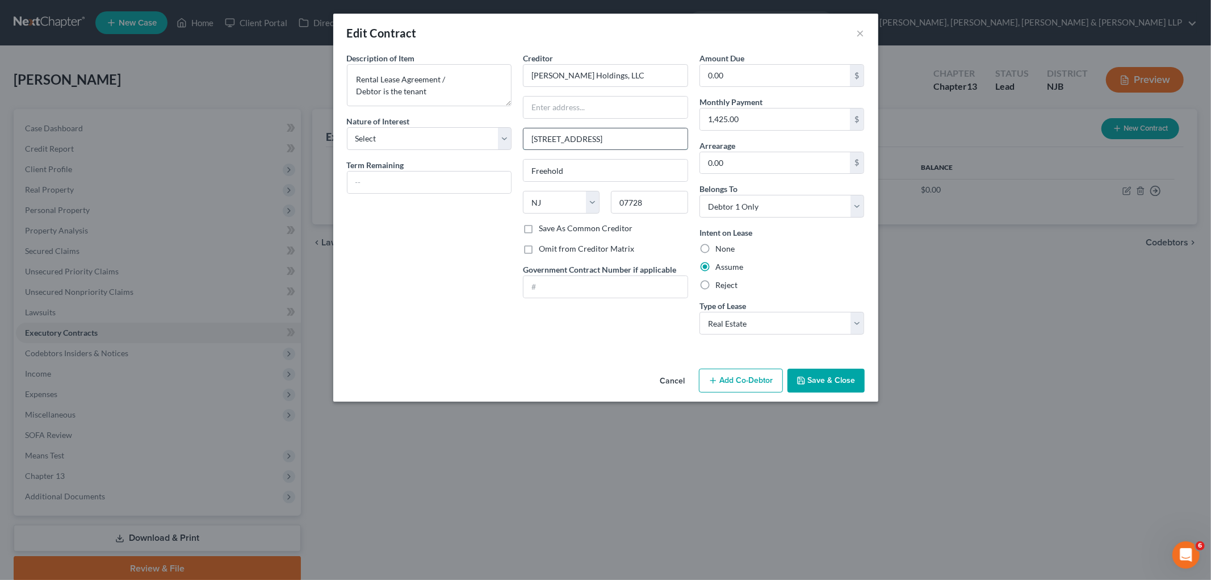
click at [530, 134] on input "68 East Main Street" at bounding box center [605, 139] width 164 height 22
click at [560, 110] on input "text" at bounding box center [605, 108] width 164 height 22
paste input "68 East Main Street"
type input "68 East Main Street"
click at [431, 238] on div "Description of non-residential real property * Description of Item * Rental Lea…" at bounding box center [429, 197] width 177 height 291
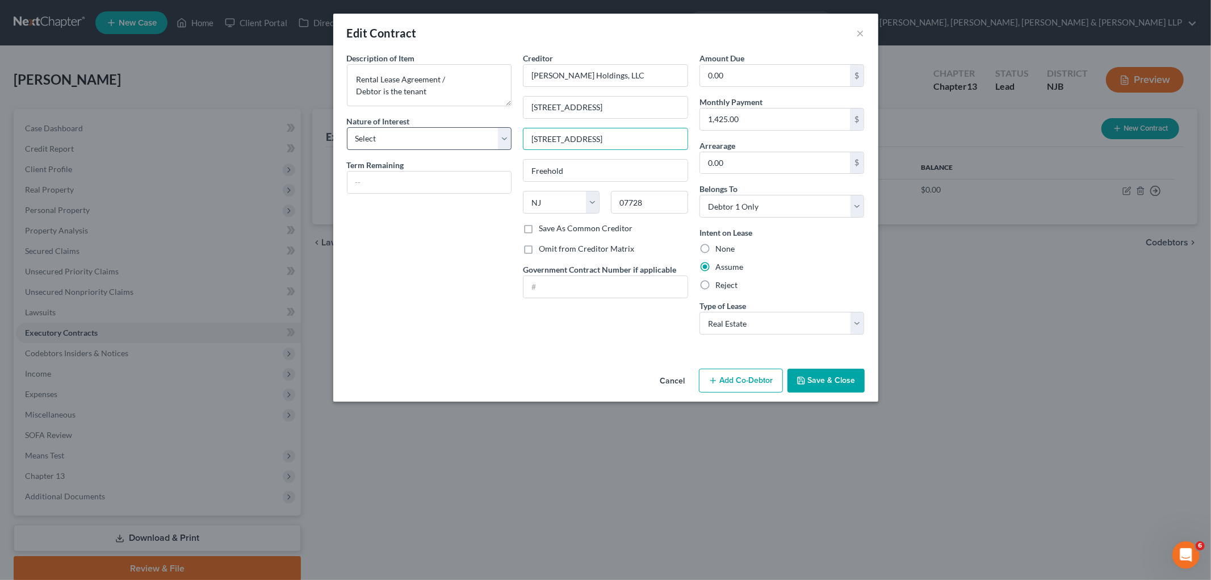
drag, startPoint x: 614, startPoint y: 132, endPoint x: 505, endPoint y: 134, distance: 108.4
click at [505, 134] on div "Description of non-residential real property * Description of Item * Rental Lea…" at bounding box center [605, 197] width 529 height 291
click at [451, 291] on div "Description of non-residential real property * Description of Item * Rental Lea…" at bounding box center [429, 197] width 177 height 291
drag, startPoint x: 620, startPoint y: 69, endPoint x: 527, endPoint y: 72, distance: 93.7
click at [527, 72] on input "CICCO Holdings, LLC" at bounding box center [605, 75] width 165 height 23
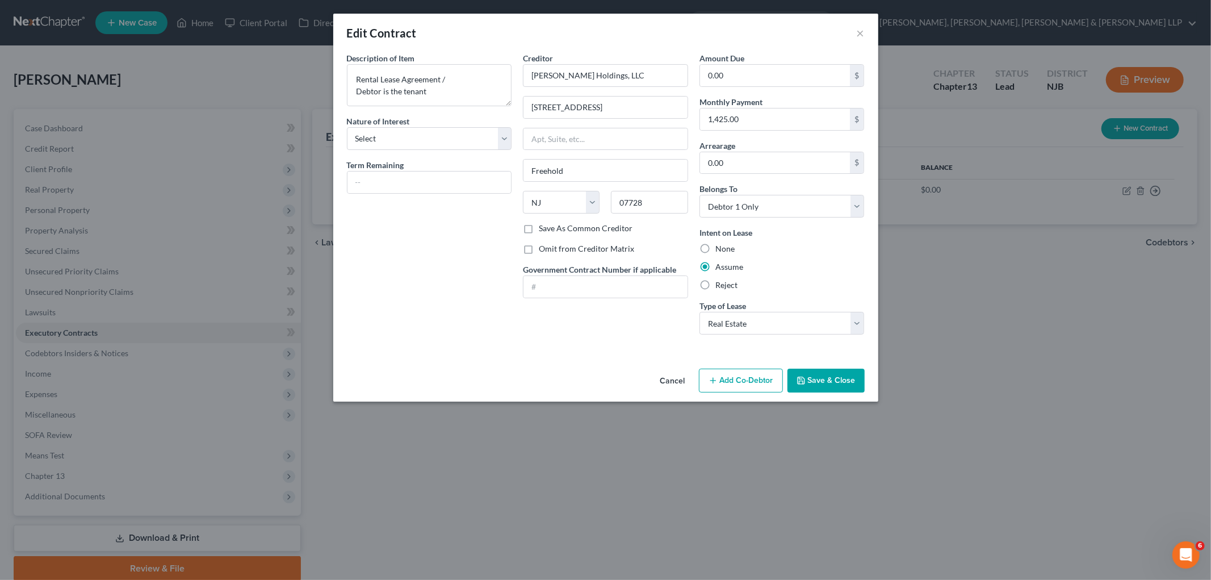
click at [837, 389] on button "Save & Close" at bounding box center [825, 380] width 77 height 24
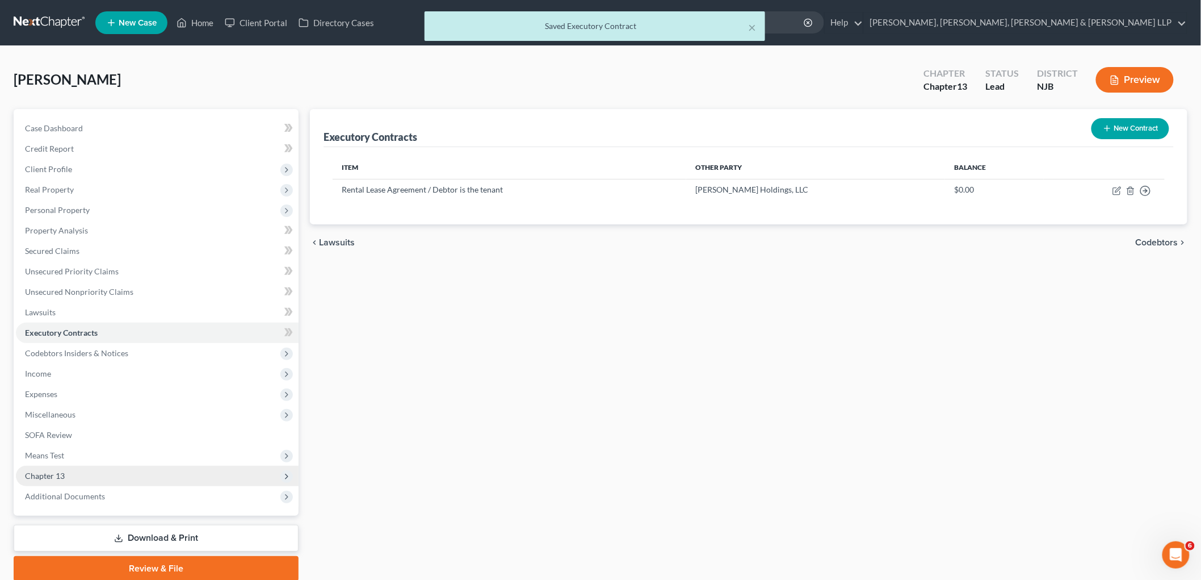
click at [64, 475] on span "Chapter 13" at bounding box center [45, 476] width 40 height 10
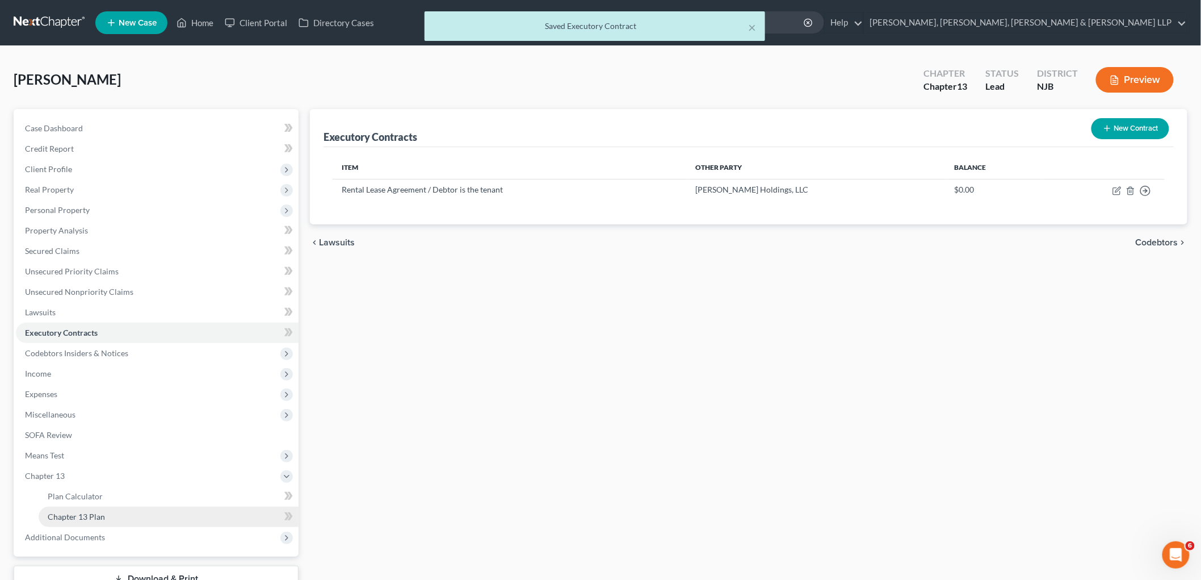
click at [75, 515] on span "Chapter 13 Plan" at bounding box center [76, 516] width 57 height 10
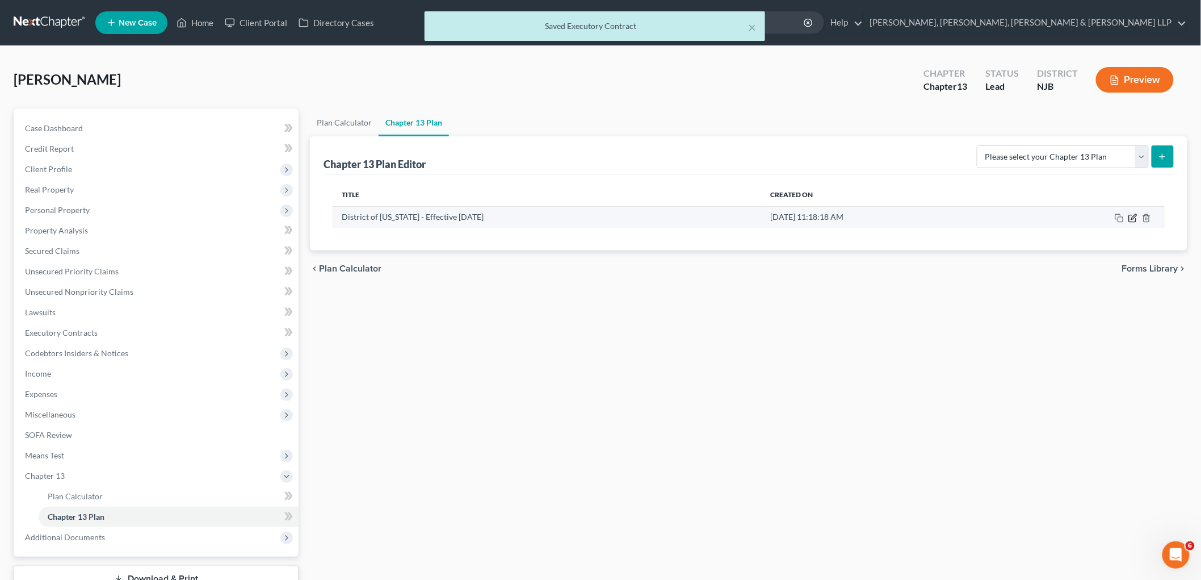
click at [1136, 217] on icon "button" at bounding box center [1133, 217] width 9 height 9
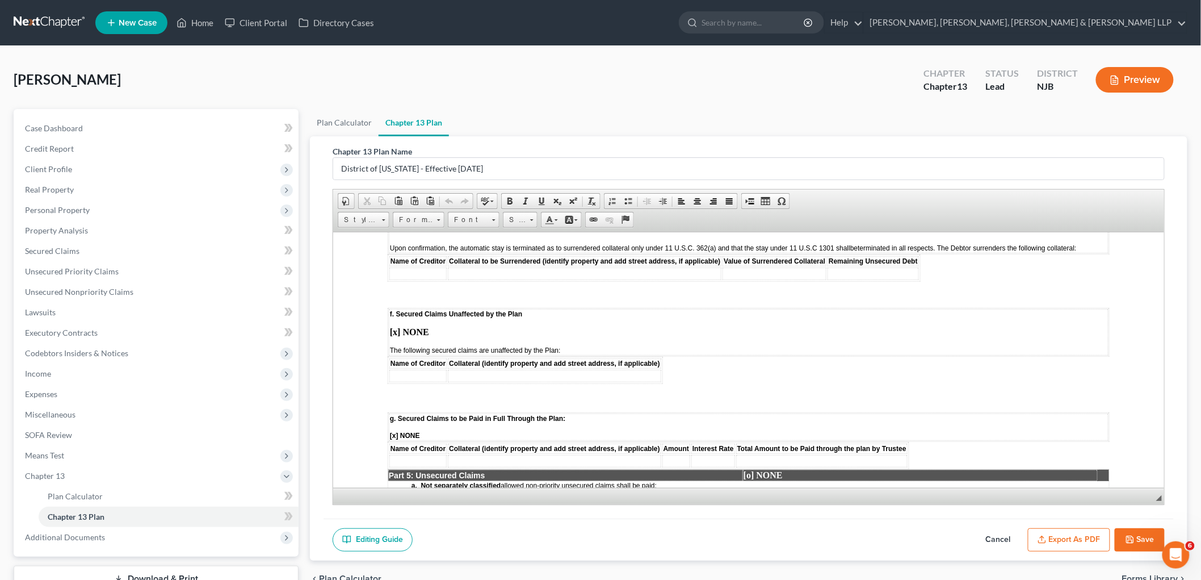
scroll to position [1829, 0]
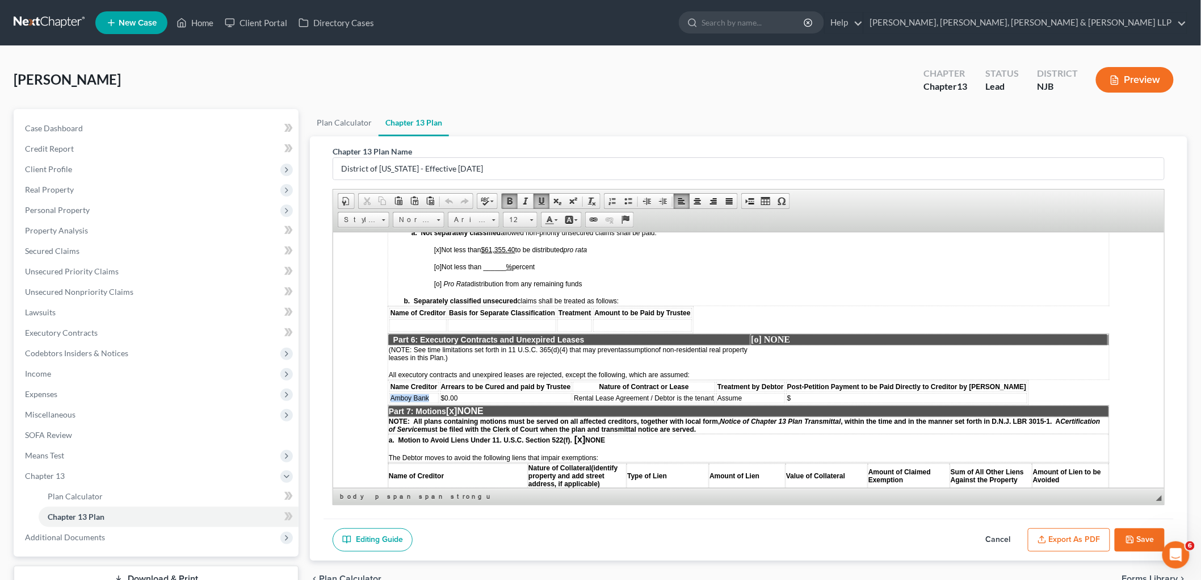
drag, startPoint x: 430, startPoint y: 341, endPoint x: 391, endPoint y: 341, distance: 39.2
click at [391, 392] on td "Amboy Bank" at bounding box center [413, 397] width 49 height 10
paste body
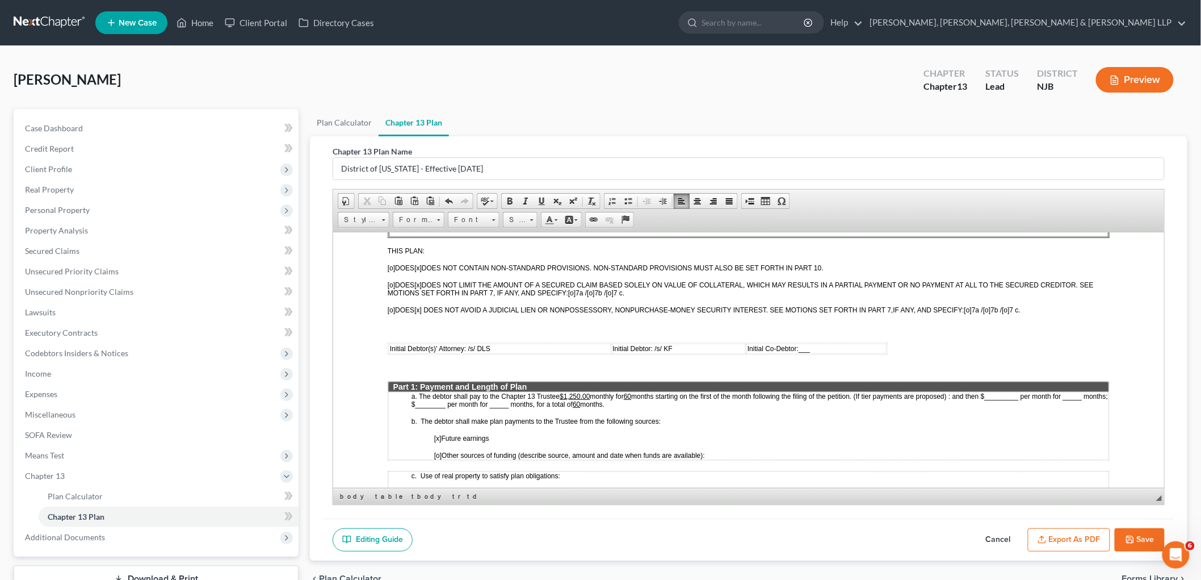
scroll to position [189, 0]
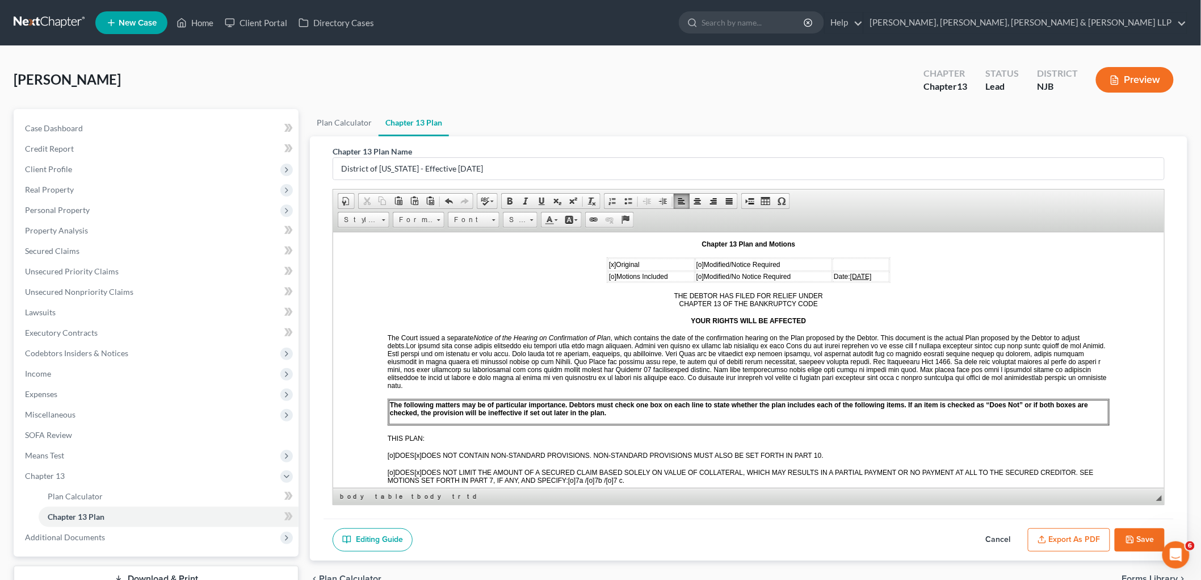
drag, startPoint x: 850, startPoint y: 271, endPoint x: 865, endPoint y: 280, distance: 16.6
click at [850, 272] on span "10/09/2025" at bounding box center [861, 276] width 22 height 8
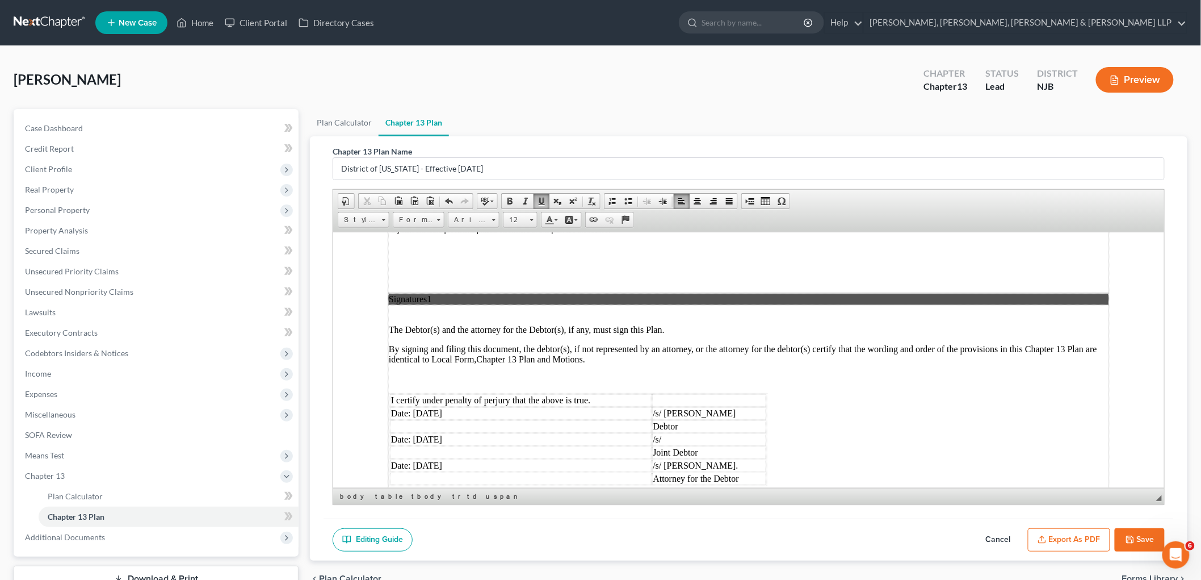
scroll to position [2806, 0]
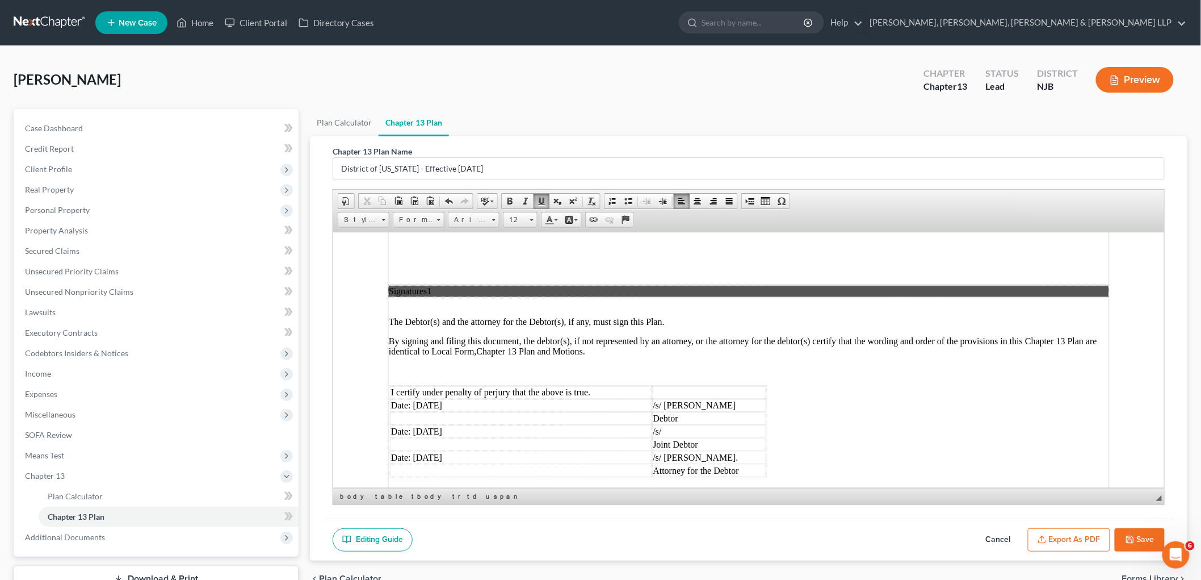
click at [433, 399] on td "Date: 10/09/2025" at bounding box center [520, 405] width 262 height 12
click at [436, 425] on td "Date: 10/09/2025" at bounding box center [520, 431] width 262 height 12
click at [431, 451] on td "Date: 10/09/2025" at bounding box center [520, 457] width 262 height 12
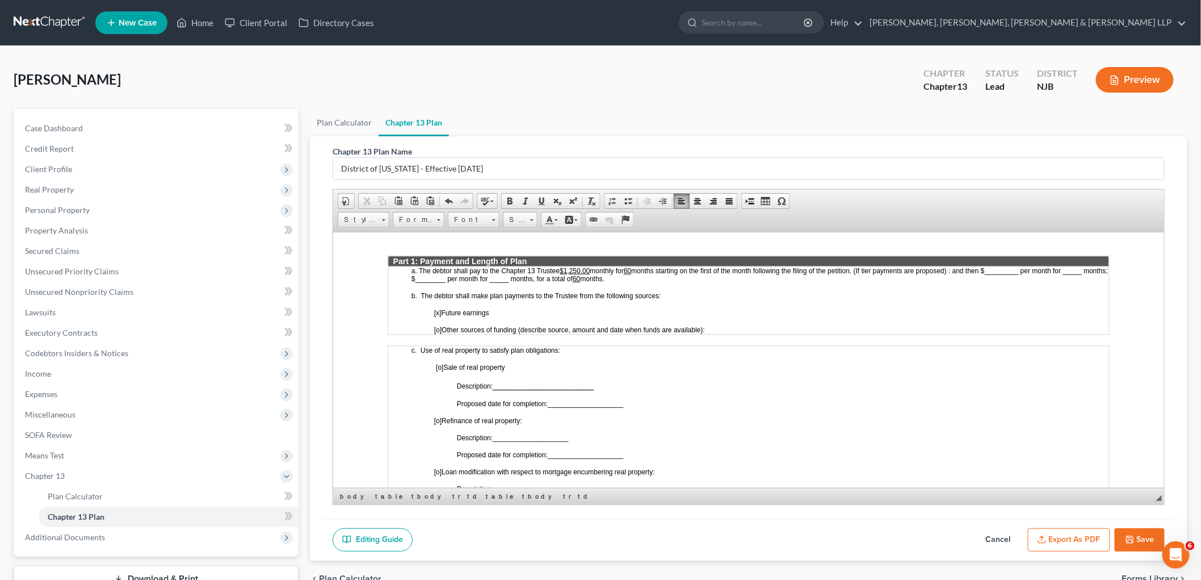
scroll to position [504, 0]
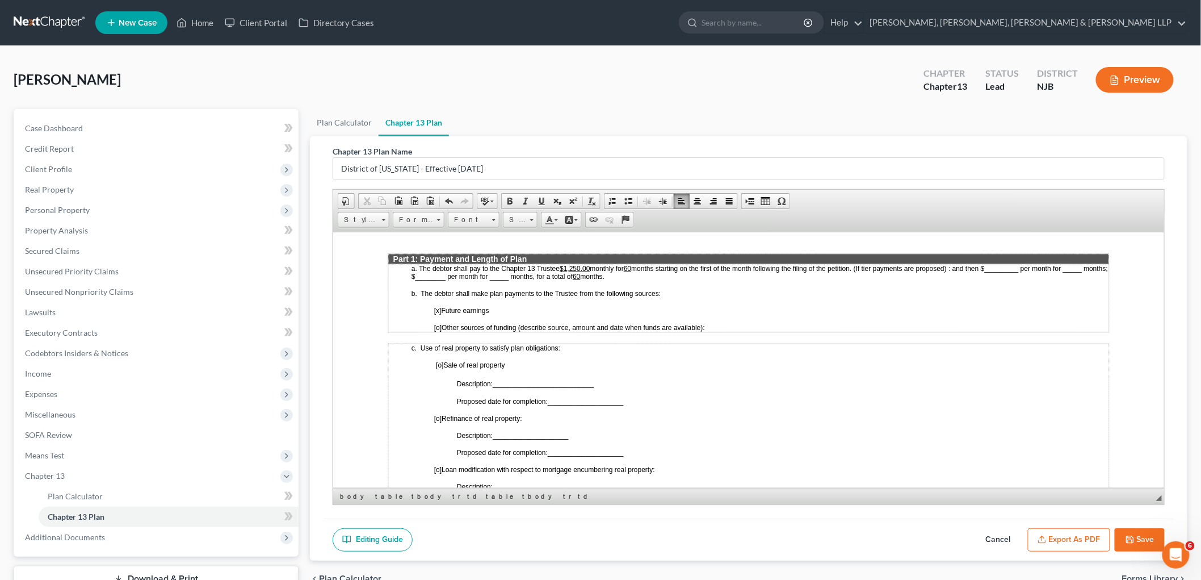
click at [1059, 536] on button "Export as PDF" at bounding box center [1069, 540] width 82 height 24
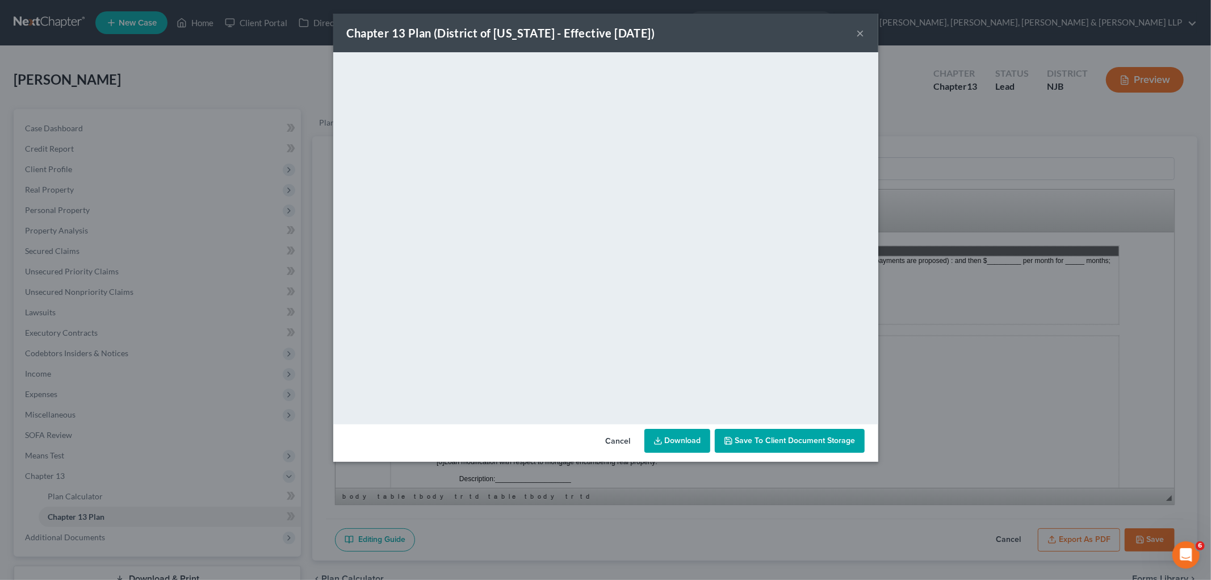
click at [610, 441] on button "Cancel" at bounding box center [618, 441] width 43 height 23
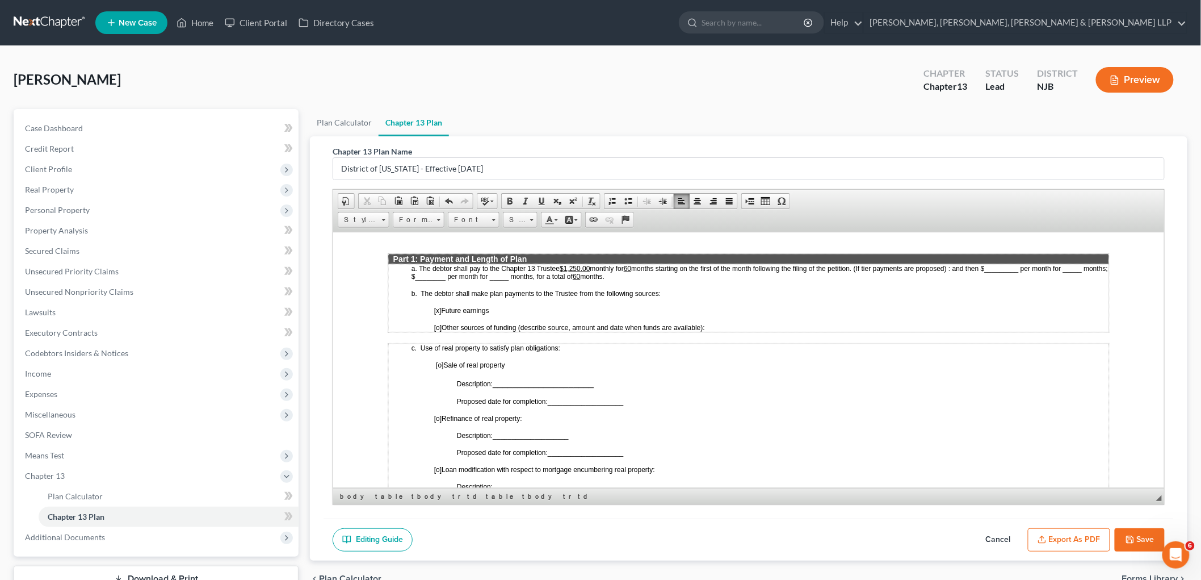
click at [1127, 536] on icon "button" at bounding box center [1130, 539] width 7 height 7
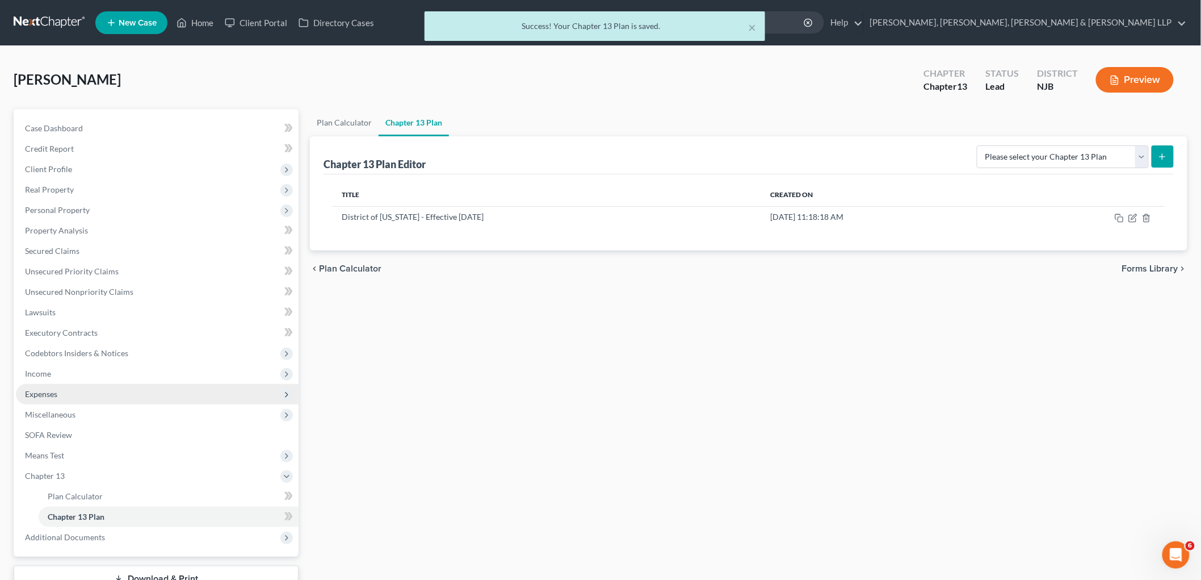
click at [64, 388] on span "Expenses" at bounding box center [157, 394] width 283 height 20
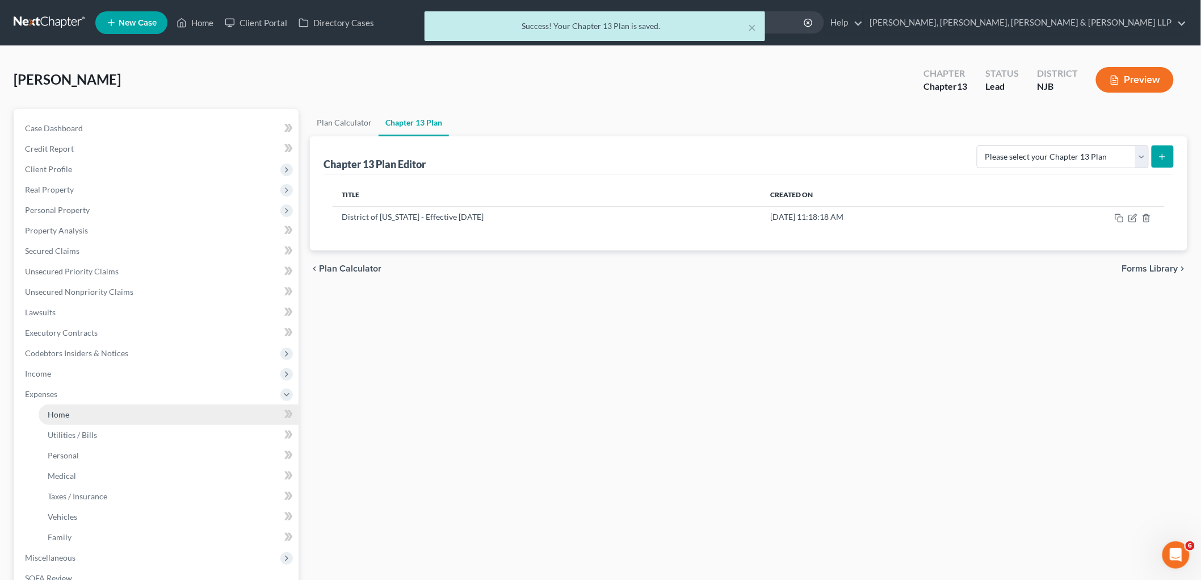
click at [64, 405] on link "Home" at bounding box center [169, 414] width 260 height 20
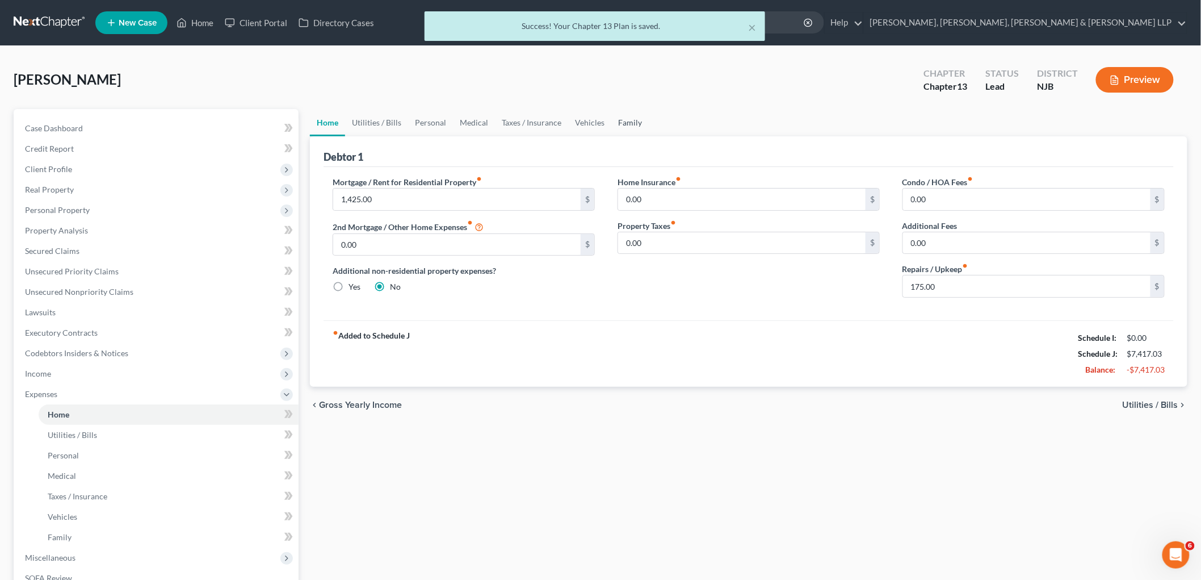
click at [632, 118] on link "Family" at bounding box center [629, 122] width 37 height 27
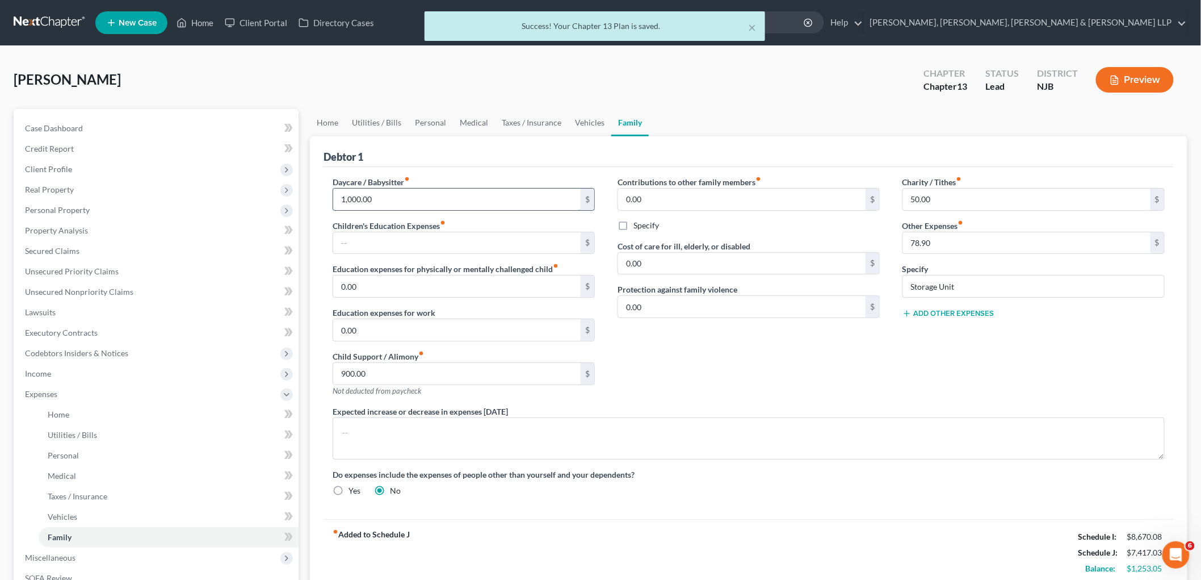
click at [405, 196] on input "1,000.00" at bounding box center [457, 199] width 248 height 22
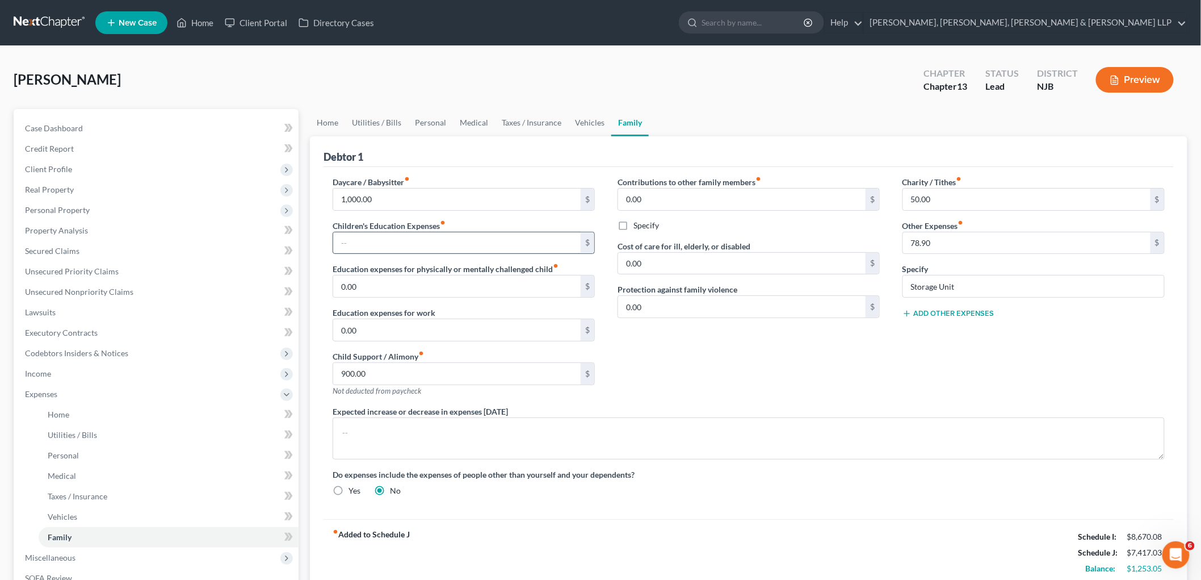
click at [381, 247] on input "text" at bounding box center [457, 243] width 248 height 22
paste input "1,000.00"
type input "1,000.00"
click at [399, 194] on input "1,000.00" at bounding box center [457, 199] width 248 height 22
click at [684, 367] on div "Contributions to other family members fiber_manual_record 0.00 $ Specify Cost o…" at bounding box center [748, 290] width 285 height 229
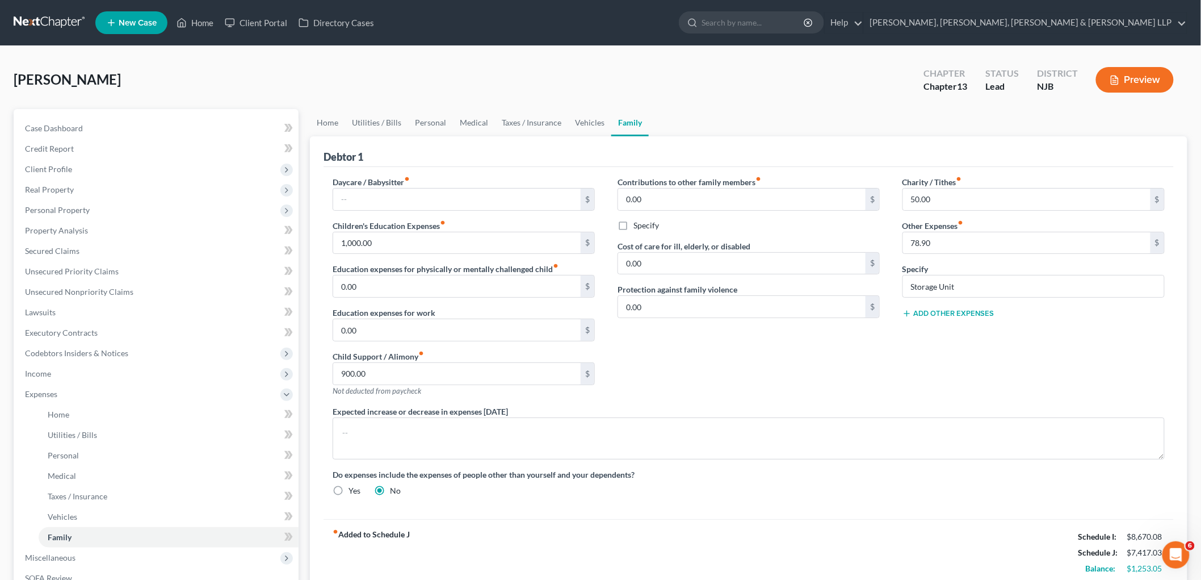
click at [684, 367] on div "Contributions to other family members fiber_manual_record 0.00 $ Specify Cost o…" at bounding box center [748, 290] width 285 height 229
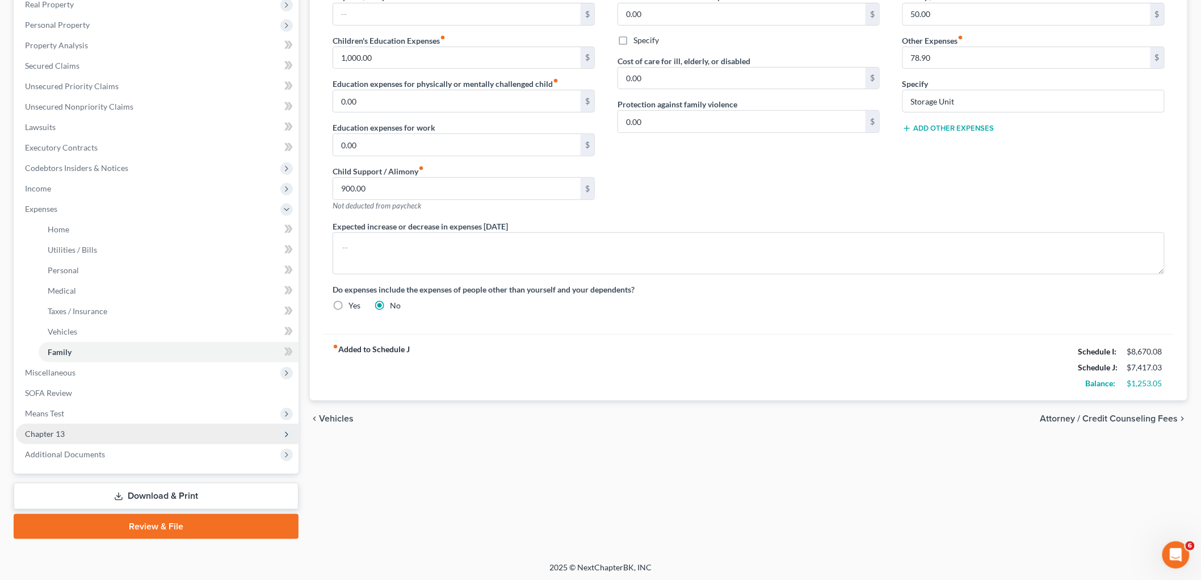
scroll to position [186, 0]
click at [47, 405] on span "Means Test" at bounding box center [157, 412] width 283 height 20
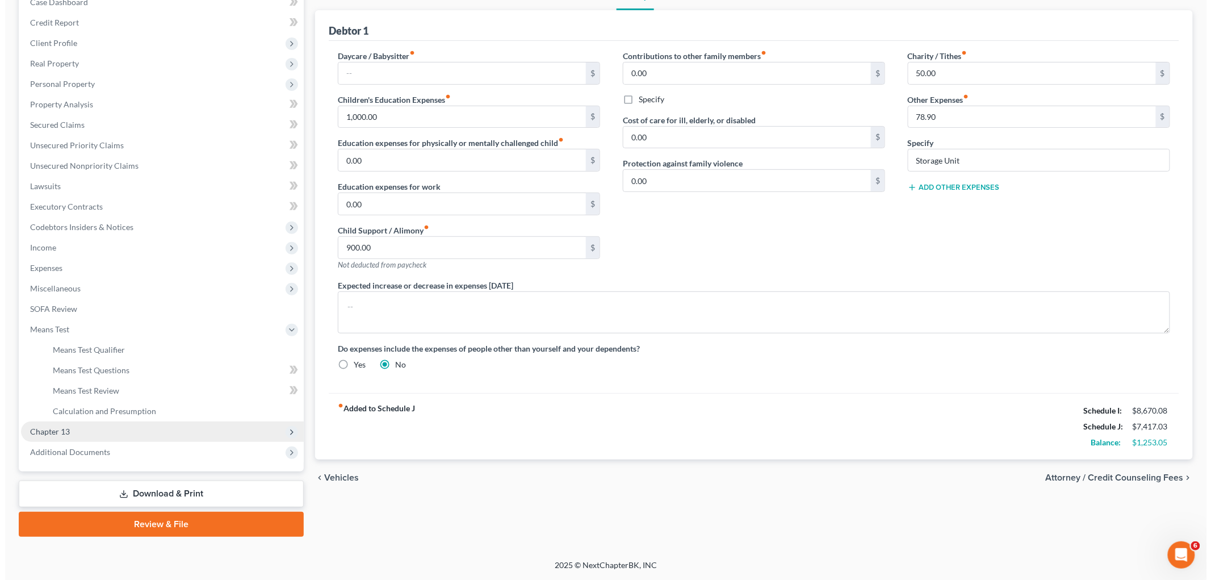
scroll to position [125, 0]
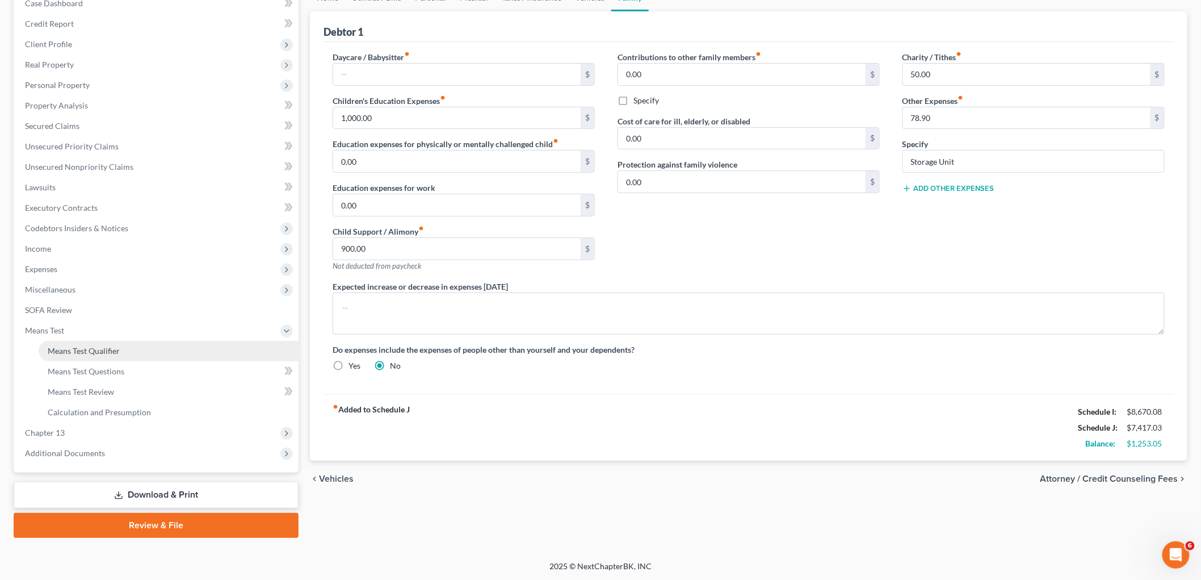
click at [61, 349] on span "Means Test Qualifier" at bounding box center [84, 351] width 72 height 10
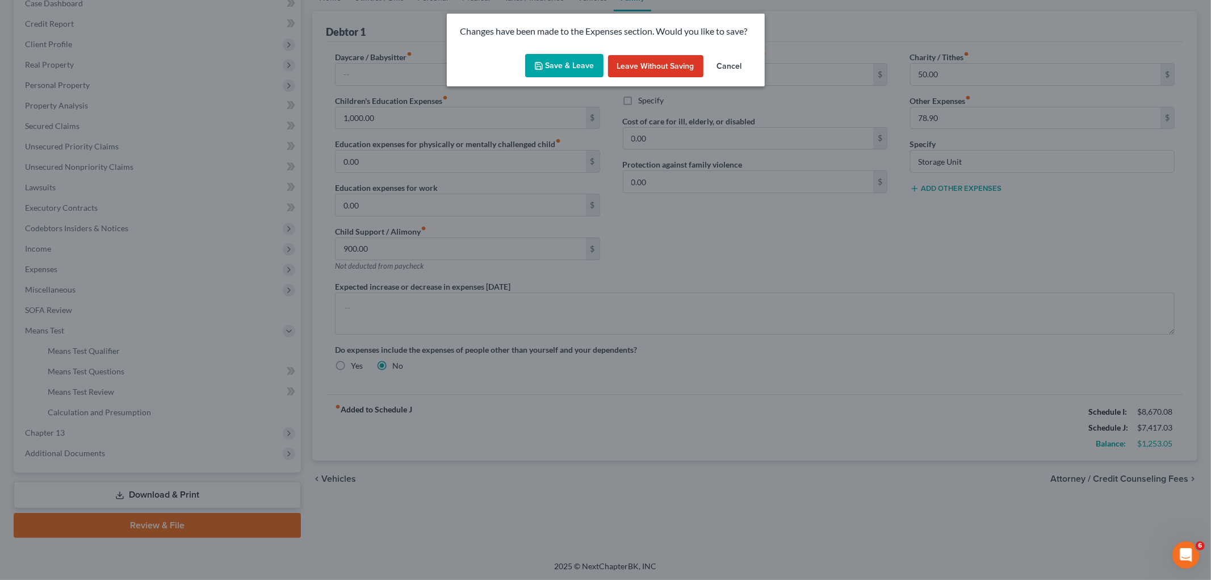
click at [571, 65] on button "Save & Leave" at bounding box center [564, 66] width 78 height 24
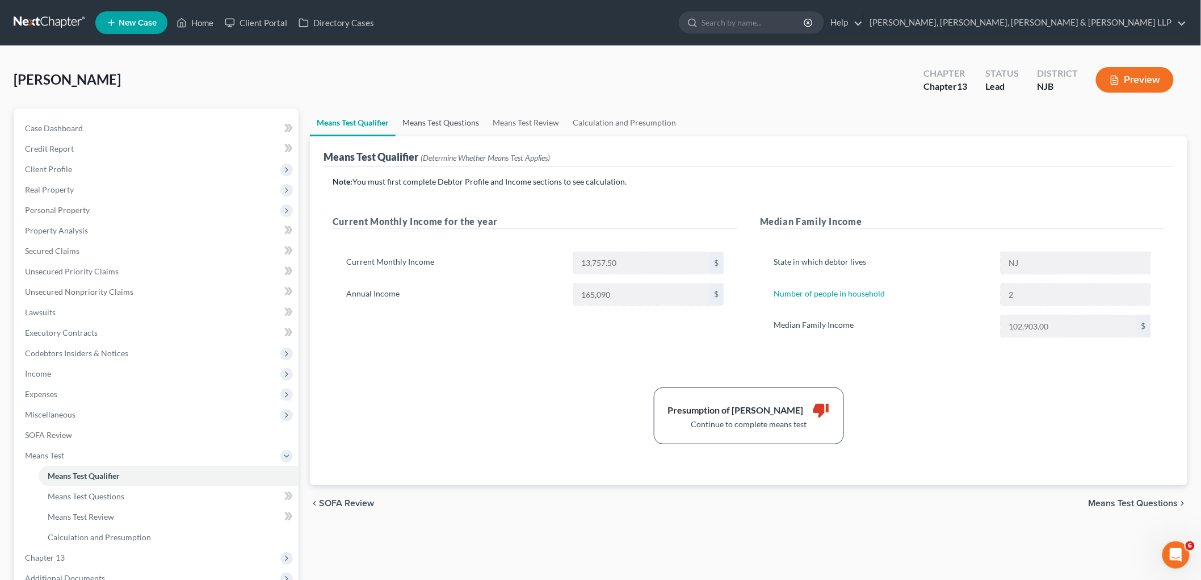
click at [438, 121] on link "Means Test Questions" at bounding box center [441, 122] width 90 height 27
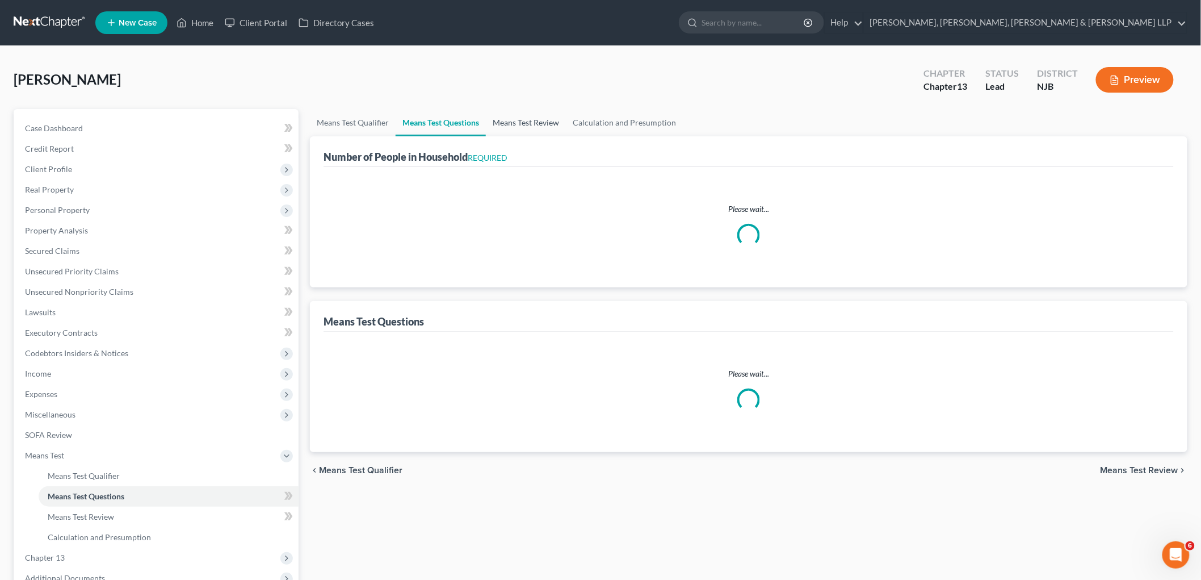
select select "0"
select select "60"
select select "2"
select select "0"
select select "1"
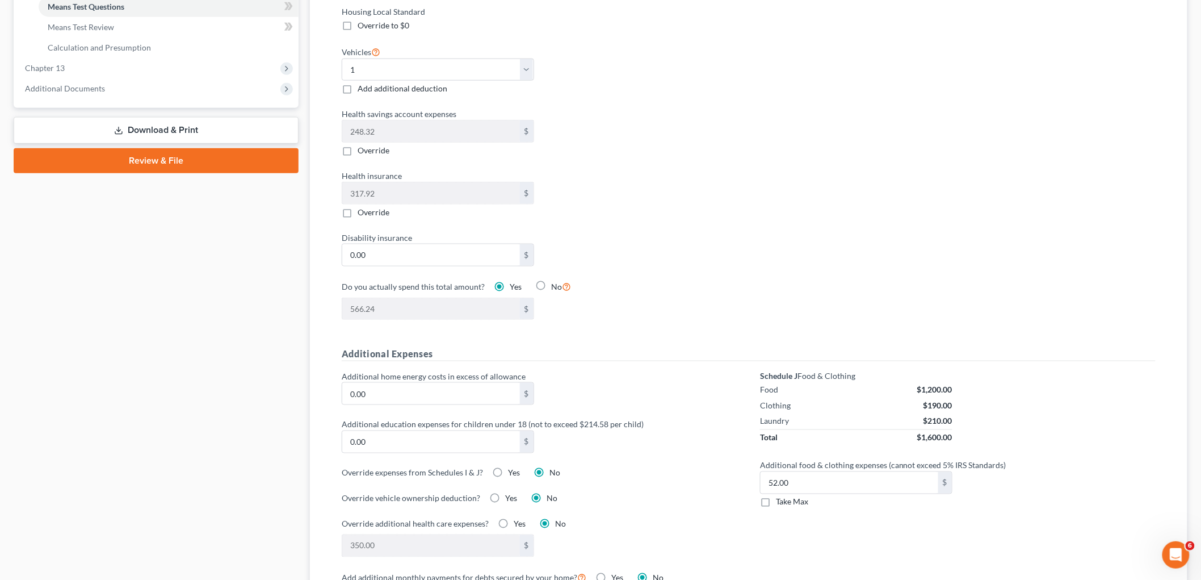
scroll to position [504, 0]
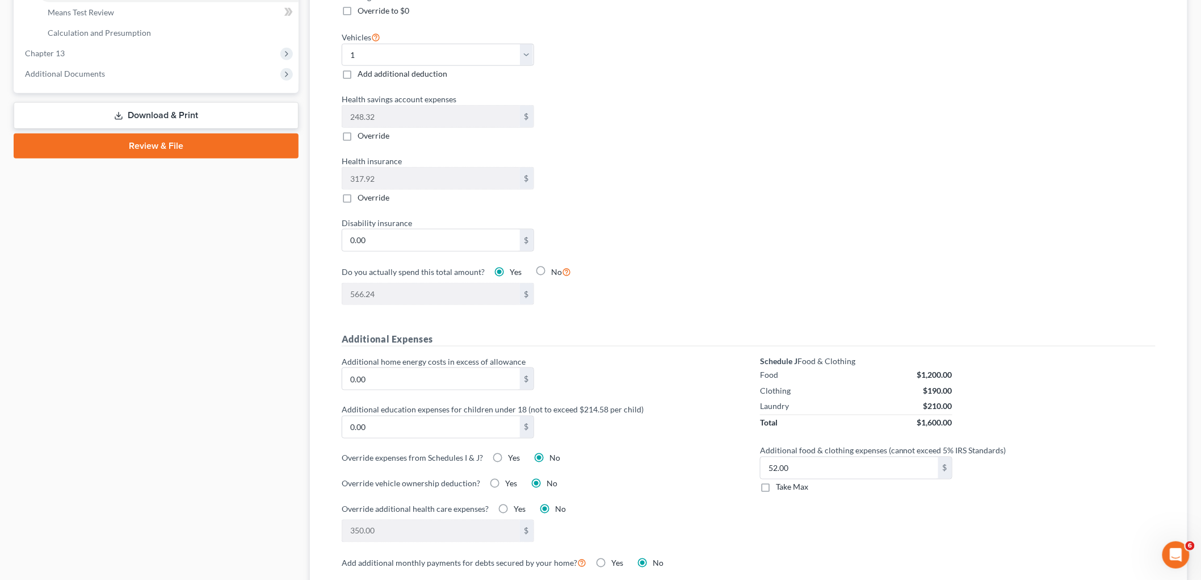
click at [776, 484] on label "Take Max" at bounding box center [792, 486] width 32 height 11
click at [781, 484] on input "Take Max" at bounding box center [784, 484] width 7 height 7
checkbox input "true"
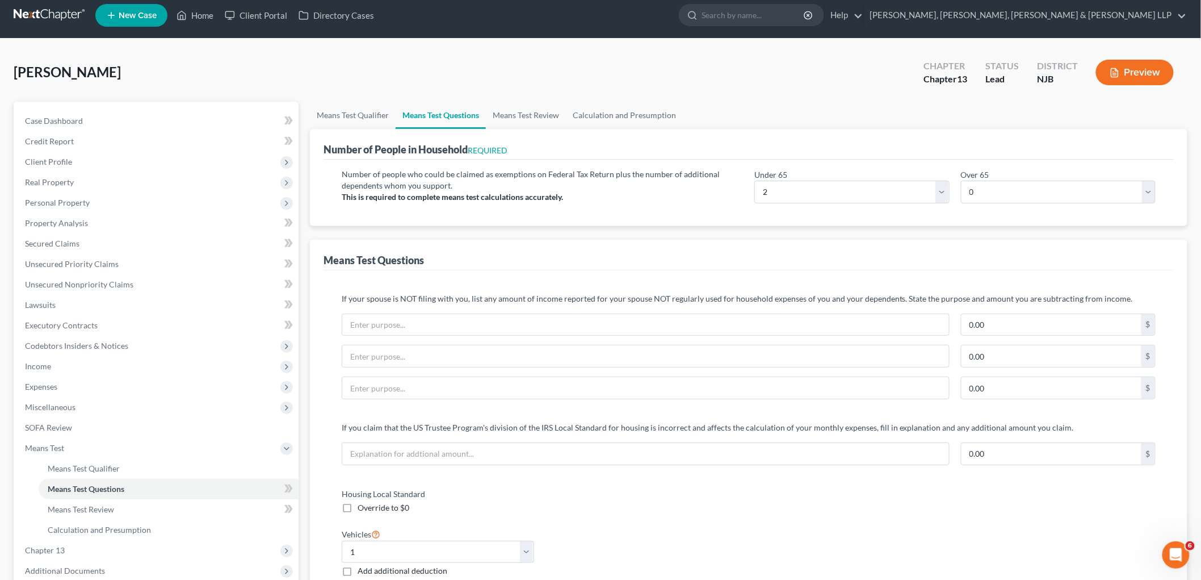
scroll to position [0, 0]
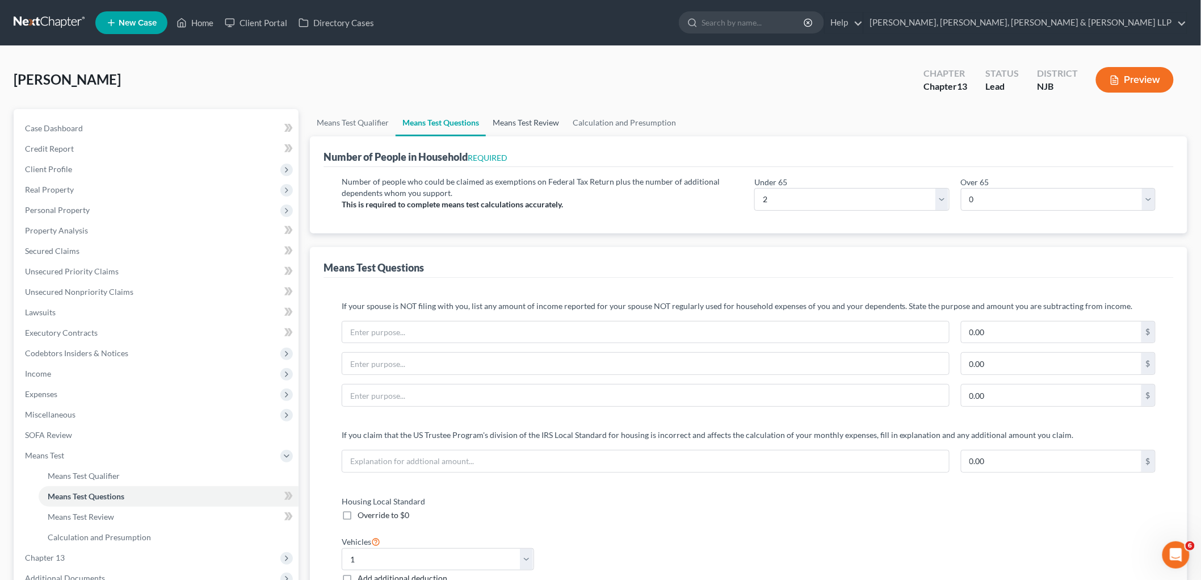
click at [528, 118] on link "Means Test Review" at bounding box center [526, 122] width 80 height 27
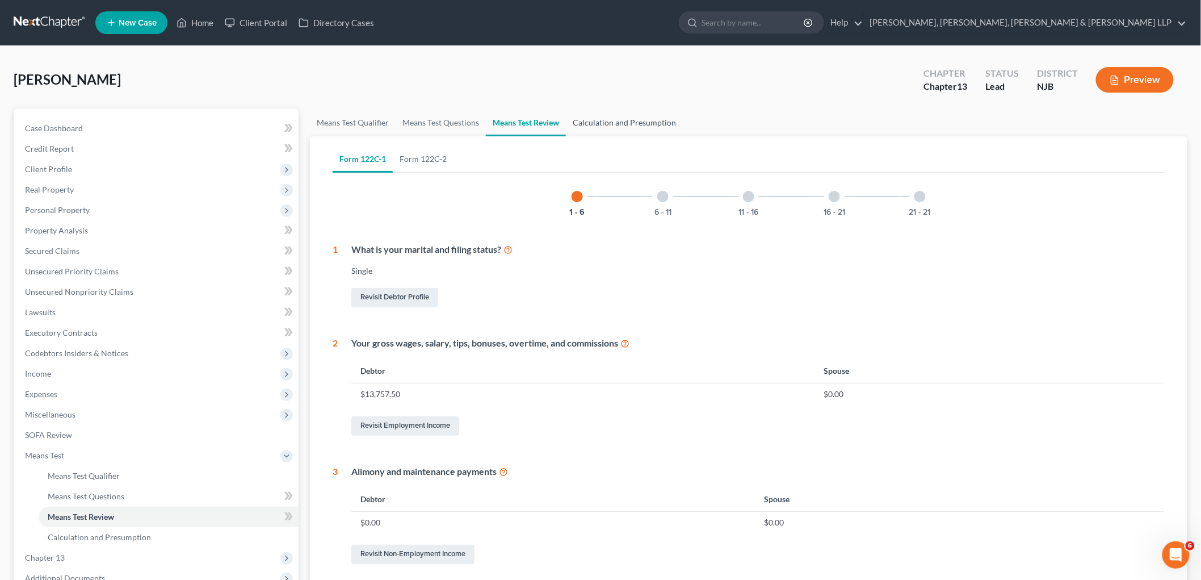
click at [599, 123] on link "Calculation and Presumption" at bounding box center [624, 122] width 117 height 27
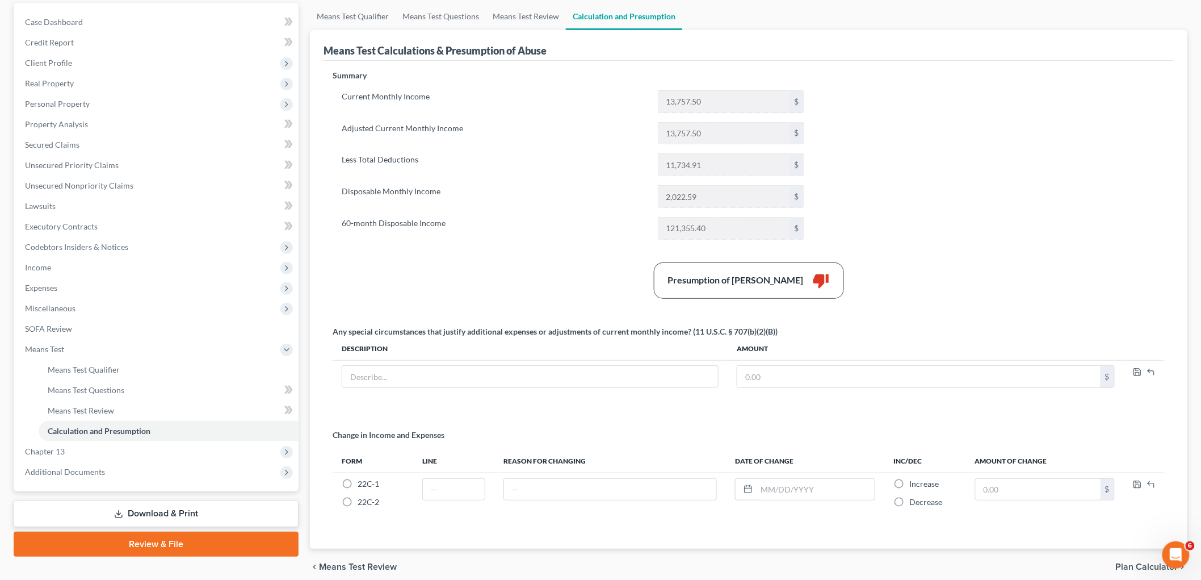
scroll to position [126, 0]
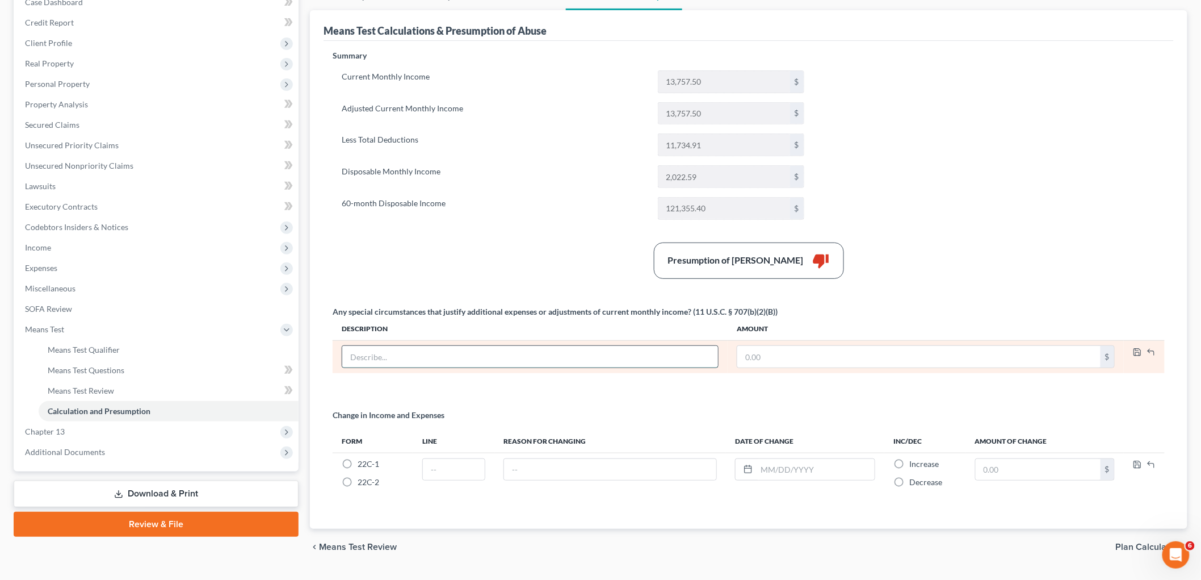
click at [599, 356] on input "text" at bounding box center [530, 357] width 376 height 22
click at [789, 362] on input "text" at bounding box center [918, 357] width 363 height 22
paste input "1,000.00"
type input "1,000.00"
click at [545, 359] on input "text" at bounding box center [530, 357] width 376 height 22
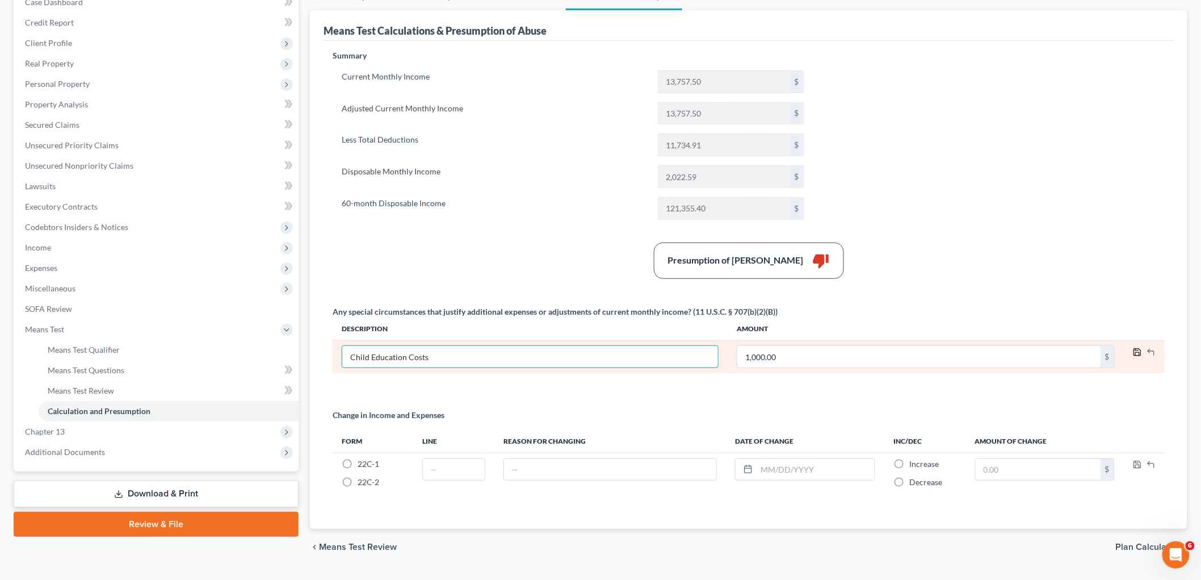
type input "Child Education Costs"
click at [1138, 349] on icon "button" at bounding box center [1137, 351] width 9 height 9
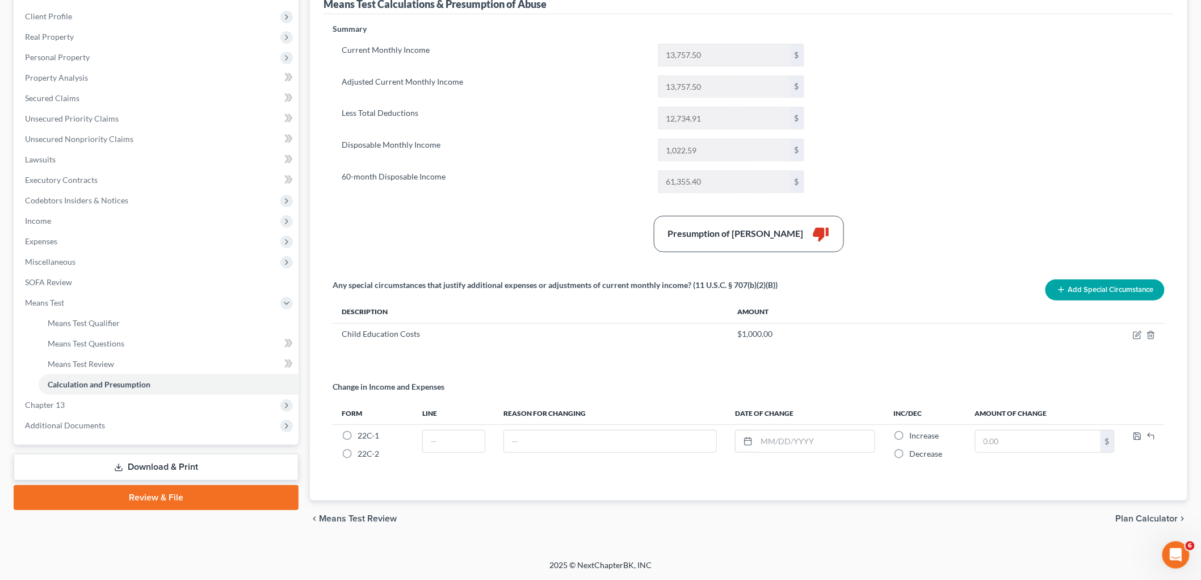
click at [140, 468] on link "Download & Print" at bounding box center [156, 467] width 285 height 27
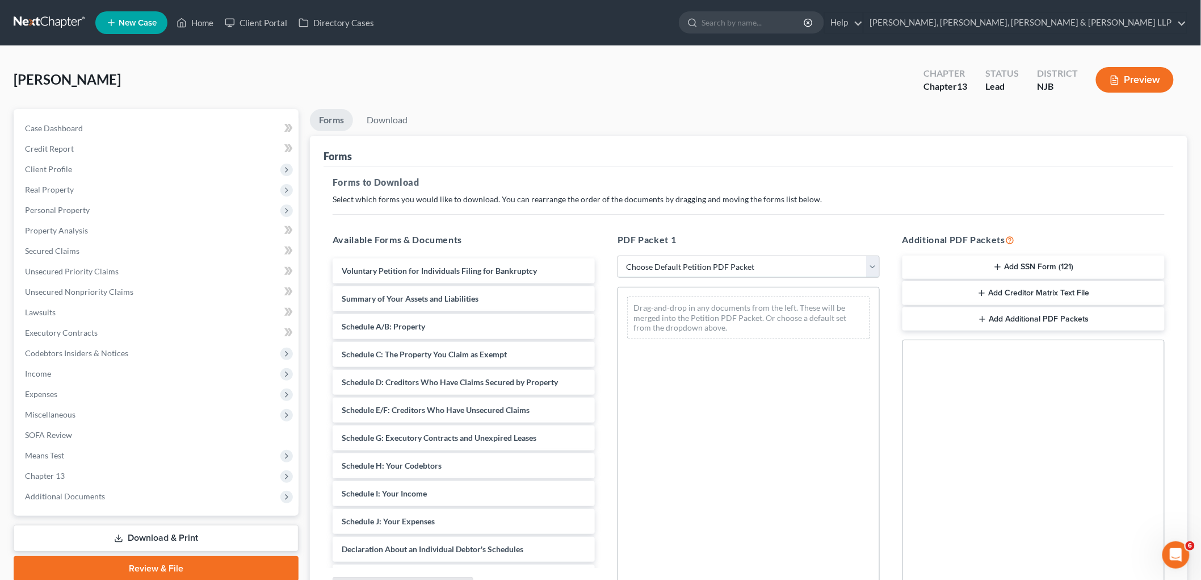
click at [677, 269] on select "Choose Default Petition PDF Packet Complete Bankruptcy Petition (all forms and …" at bounding box center [749, 266] width 262 height 23
select select "0"
click at [618, 255] on select "Choose Default Petition PDF Packet Complete Bankruptcy Petition (all forms and …" at bounding box center [749, 266] width 262 height 23
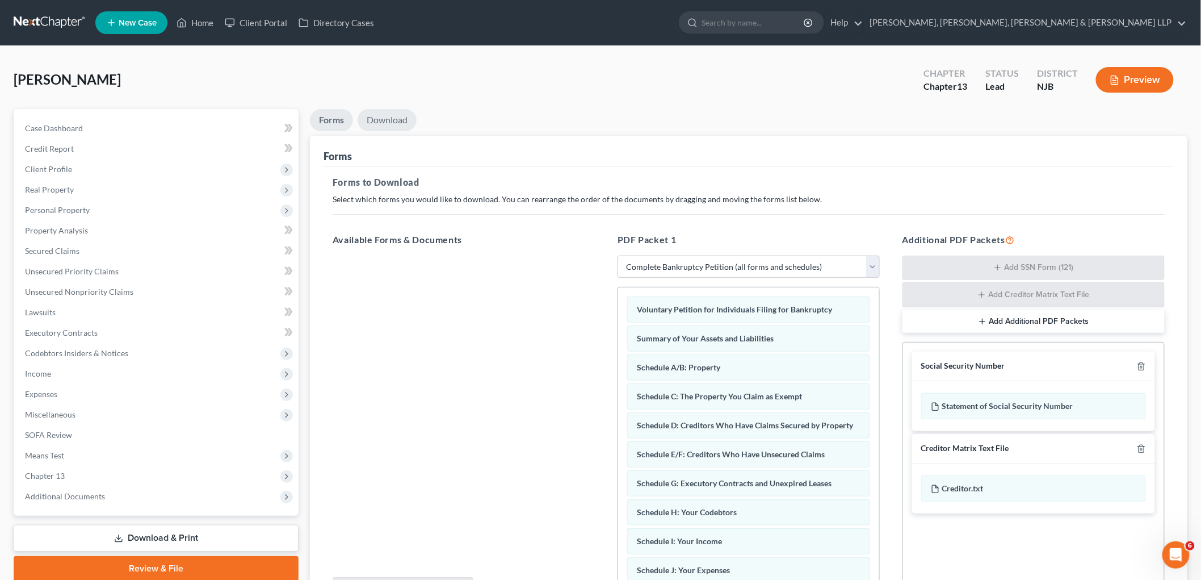
click at [385, 121] on link "Download" at bounding box center [387, 120] width 59 height 22
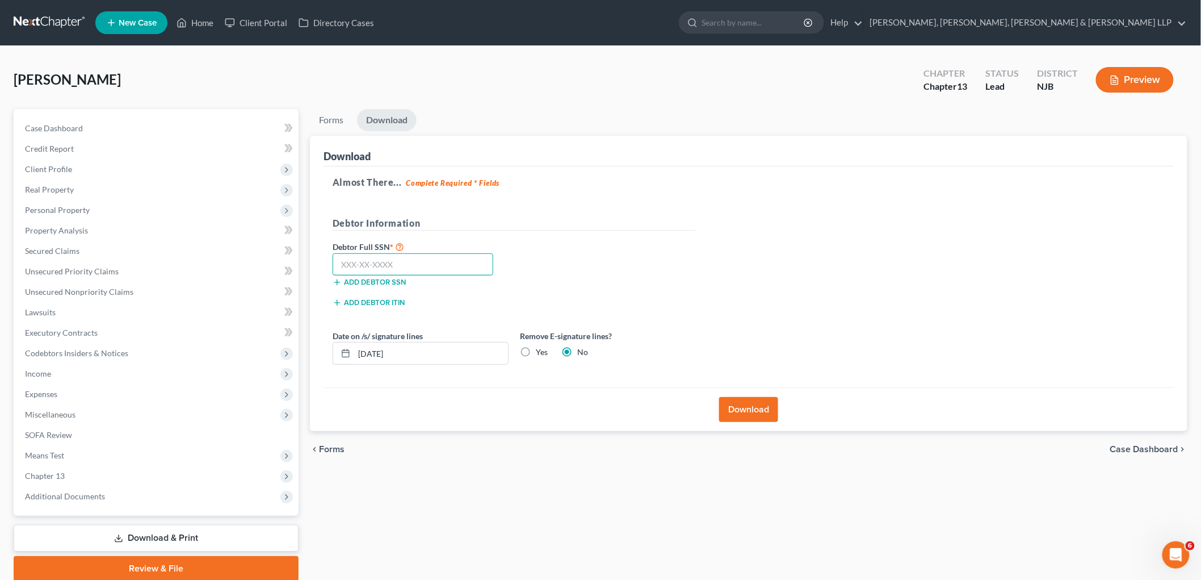
click at [410, 256] on input "text" at bounding box center [413, 264] width 161 height 23
type input "567-85-8375"
click at [731, 406] on button "Download" at bounding box center [748, 409] width 59 height 25
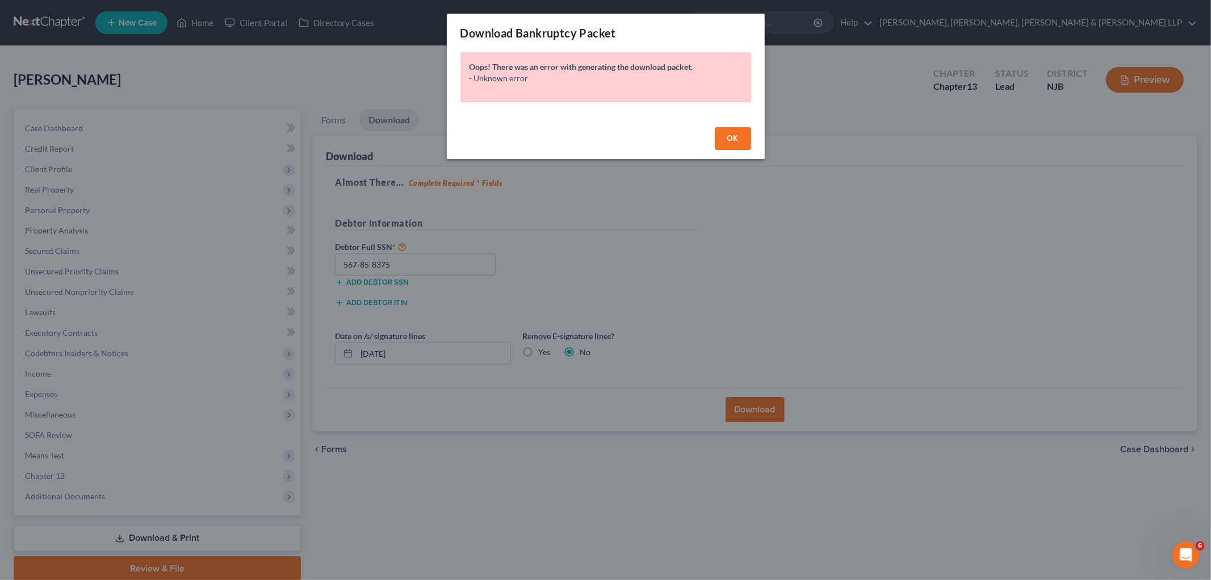
click at [743, 140] on button "OK" at bounding box center [733, 138] width 36 height 23
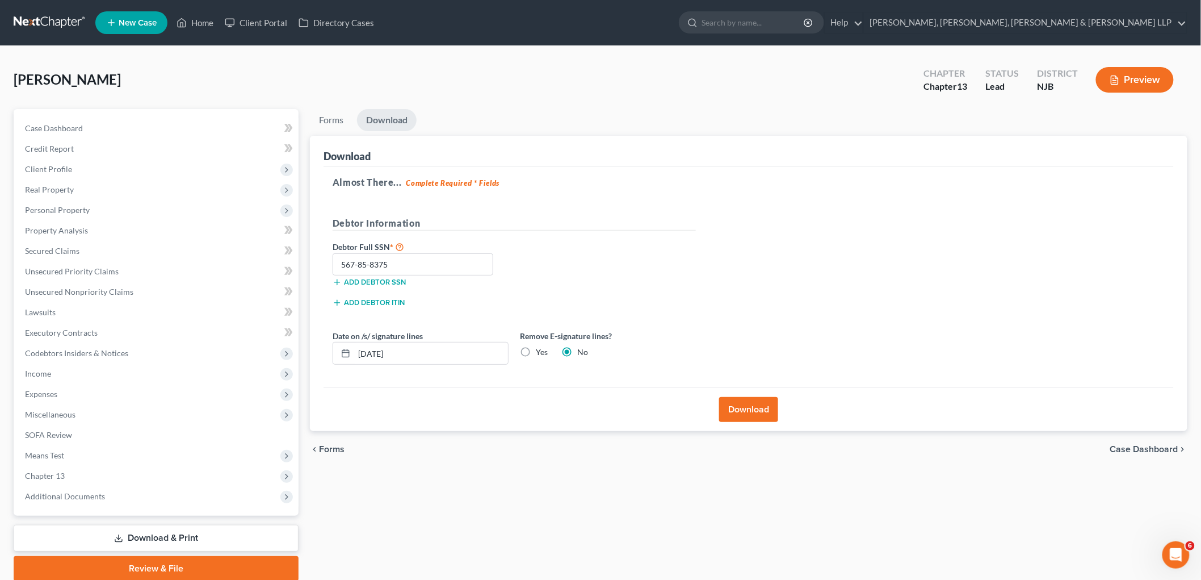
click at [757, 413] on button "Download" at bounding box center [748, 409] width 59 height 25
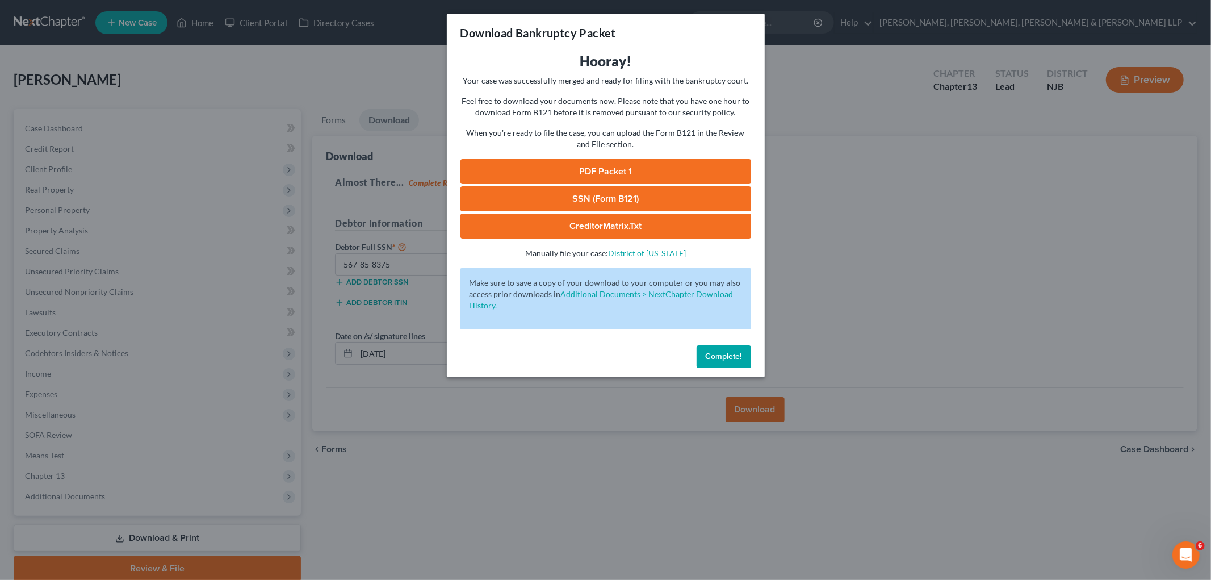
click at [545, 169] on link "PDF Packet 1" at bounding box center [605, 171] width 291 height 25
click at [707, 359] on span "Complete!" at bounding box center [724, 356] width 36 height 10
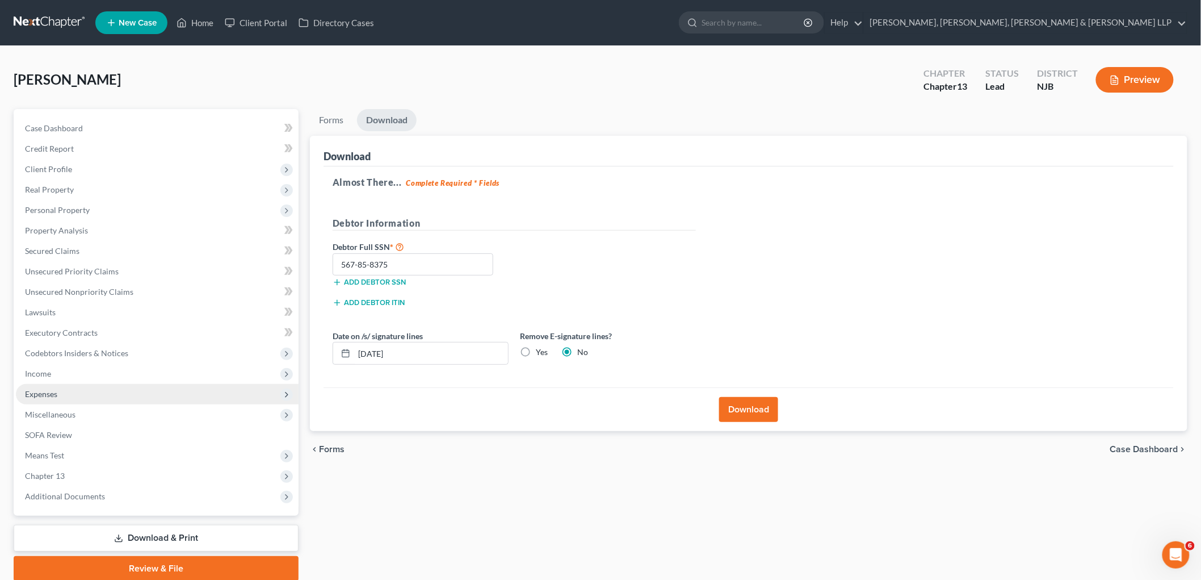
click at [47, 392] on span "Expenses" at bounding box center [41, 394] width 32 height 10
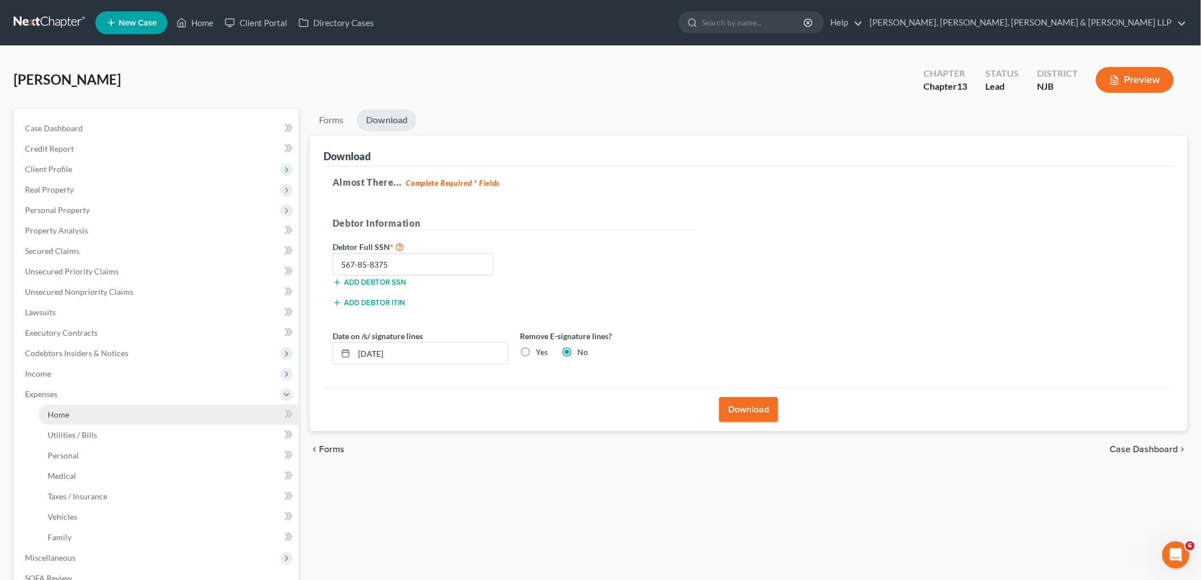
click at [58, 413] on span "Home" at bounding box center [59, 414] width 22 height 10
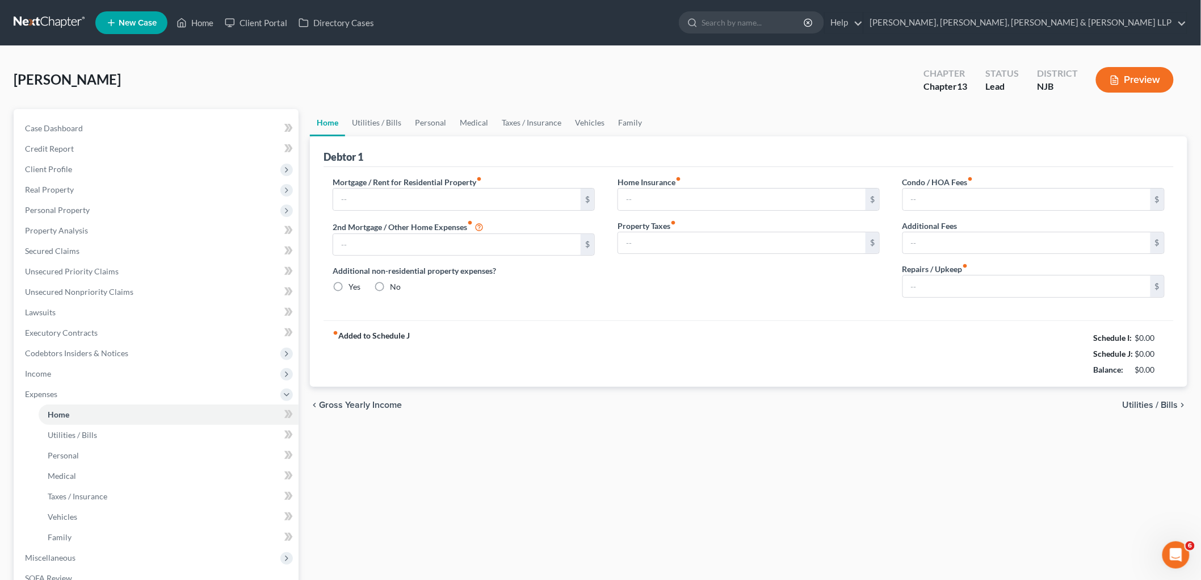
type input "1,425.00"
type input "0.00"
radio input "true"
type input "0.00"
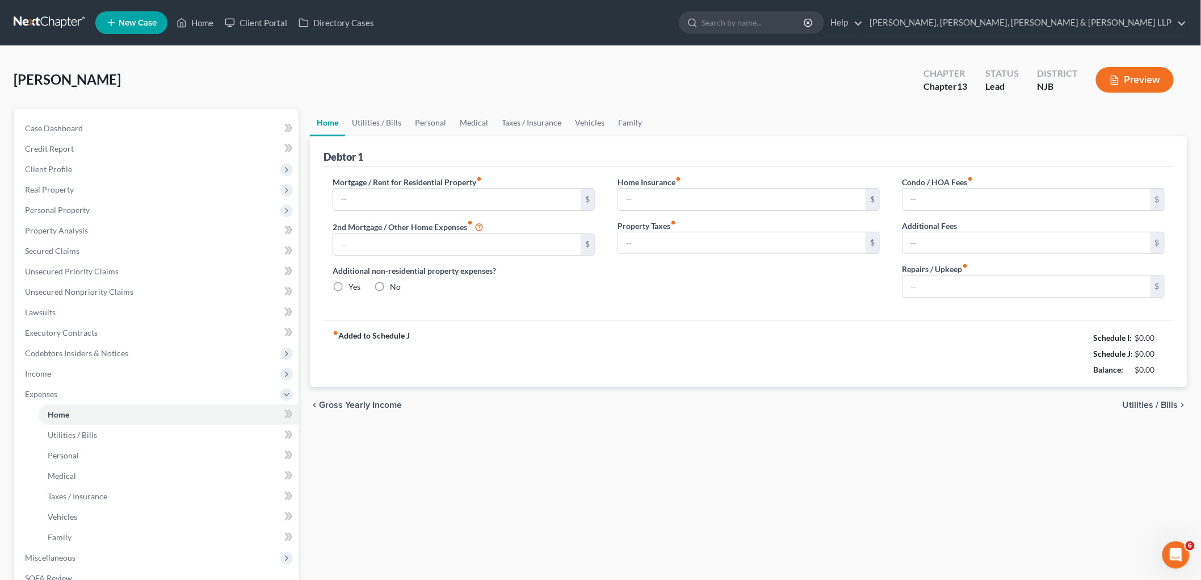
type input "0.00"
type input "175.00"
click at [196, 22] on link "Home" at bounding box center [195, 22] width 48 height 20
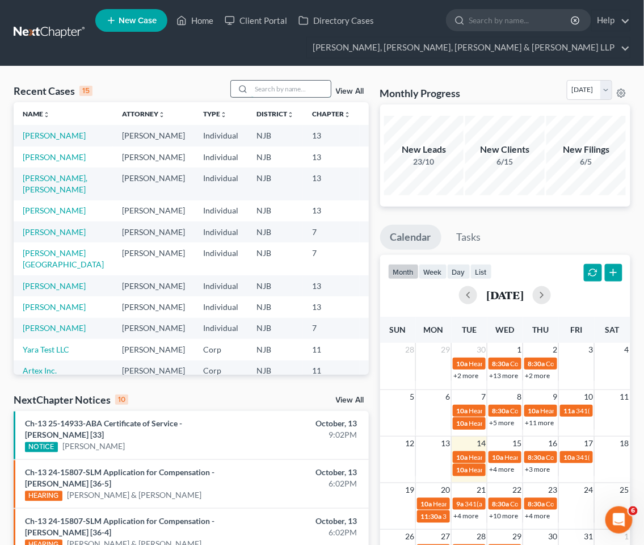
click at [299, 89] on input "search" at bounding box center [290, 89] width 79 height 16
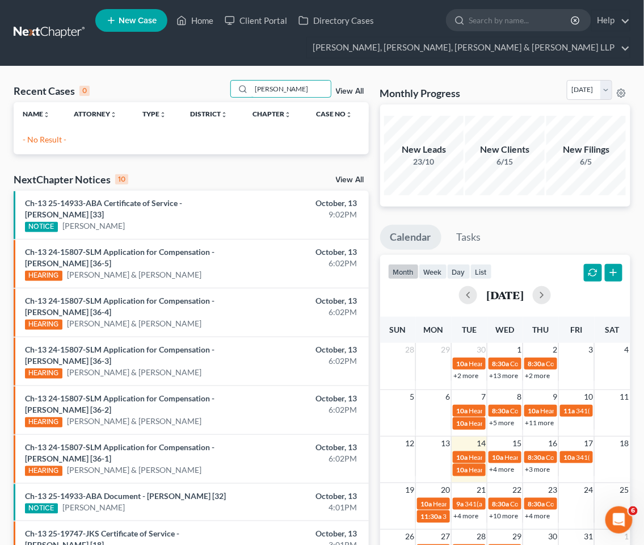
type input "[PERSON_NAME]"
click at [126, 19] on span "New Case" at bounding box center [138, 20] width 38 height 9
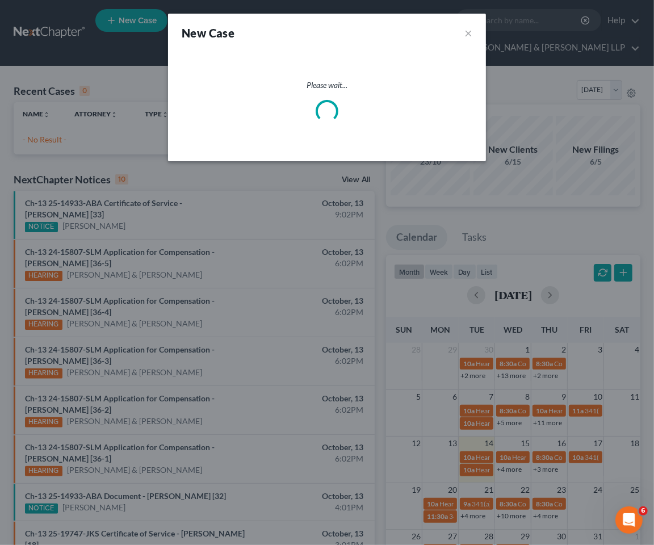
select select "51"
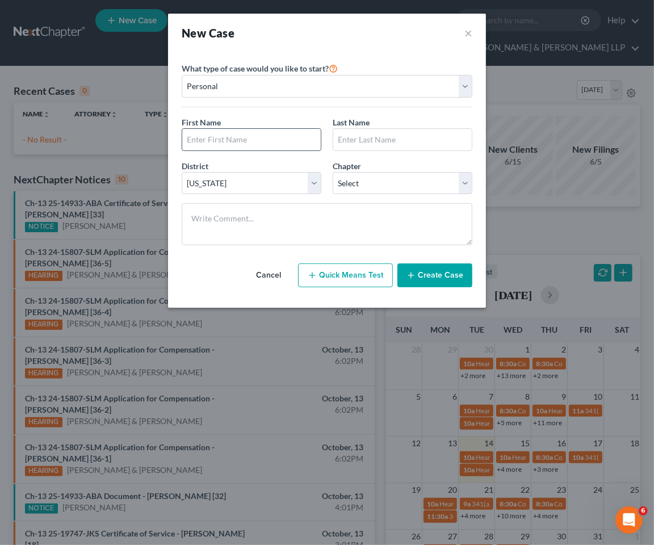
click at [248, 133] on input "text" at bounding box center [251, 140] width 139 height 22
type input "Willy"
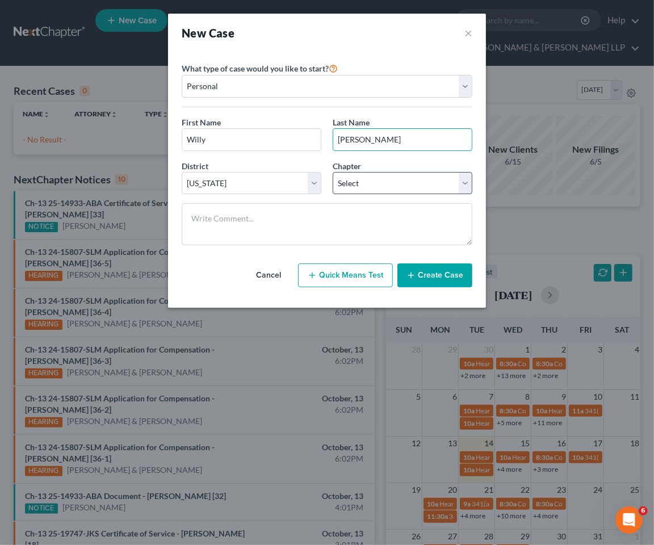
type input "[PERSON_NAME]"
click at [361, 176] on select "Select 7 11 12 13" at bounding box center [403, 183] width 140 height 23
select select "3"
click at [333, 172] on select "Select 7 11 12 13" at bounding box center [403, 183] width 140 height 23
click at [454, 282] on button "Create Case" at bounding box center [434, 275] width 75 height 24
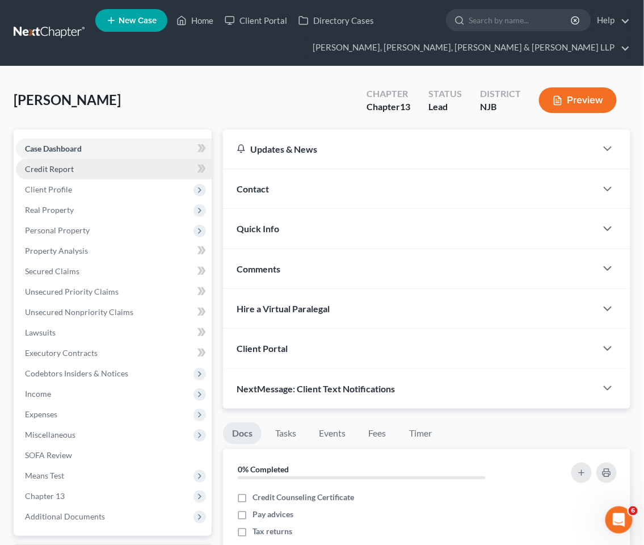
click at [50, 169] on span "Credit Report" at bounding box center [49, 169] width 49 height 10
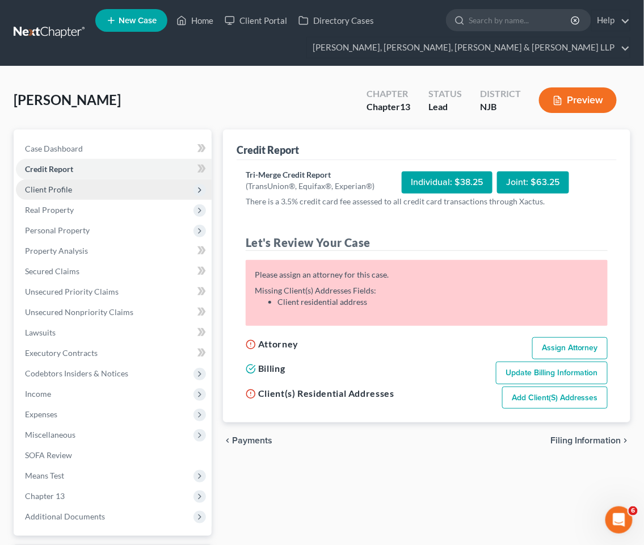
click at [59, 185] on span "Client Profile" at bounding box center [48, 190] width 47 height 10
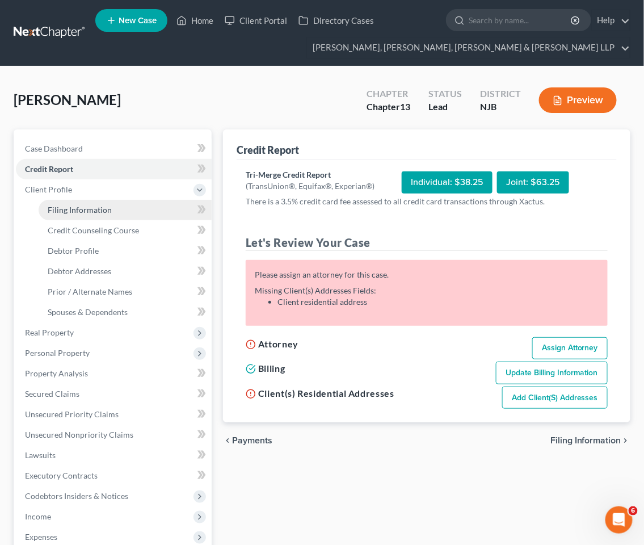
click at [72, 207] on span "Filing Information" at bounding box center [80, 210] width 64 height 10
select select "1"
select select "0"
select select "3"
select select "51"
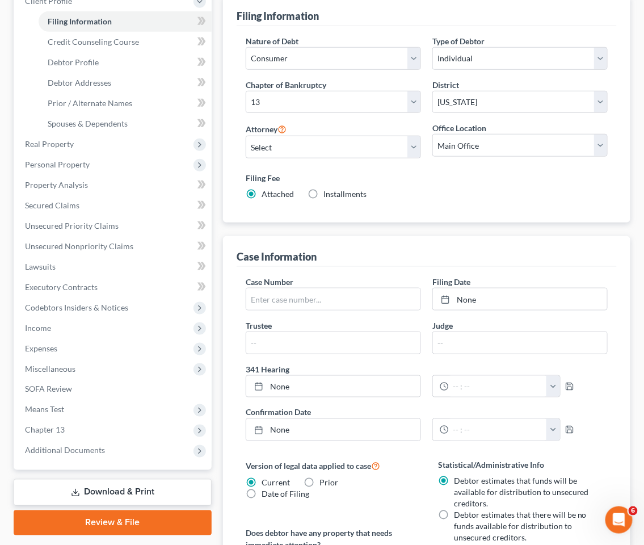
scroll to position [189, 0]
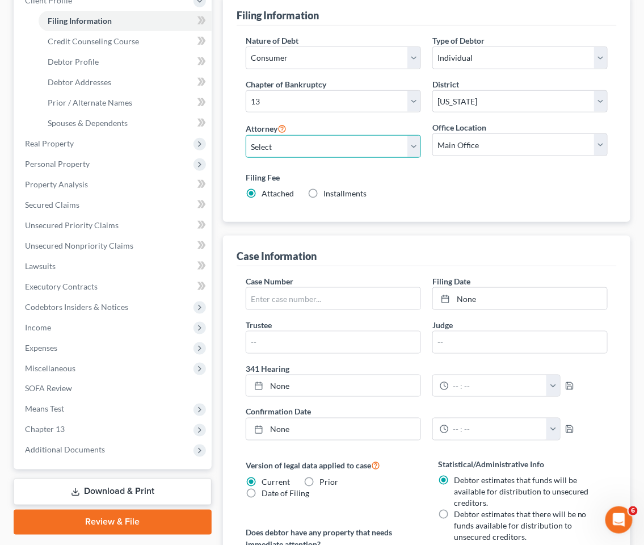
click at [315, 146] on select "Select [PERSON_NAME] - NJB [PERSON_NAME] - NYNB [PERSON_NAME] - NYEB [PERSON_NA…" at bounding box center [333, 146] width 175 height 23
select select "4"
click at [246, 135] on select "Select [PERSON_NAME] - NJB [PERSON_NAME] - NYNB [PERSON_NAME] - NYEB [PERSON_NA…" at bounding box center [333, 146] width 175 height 23
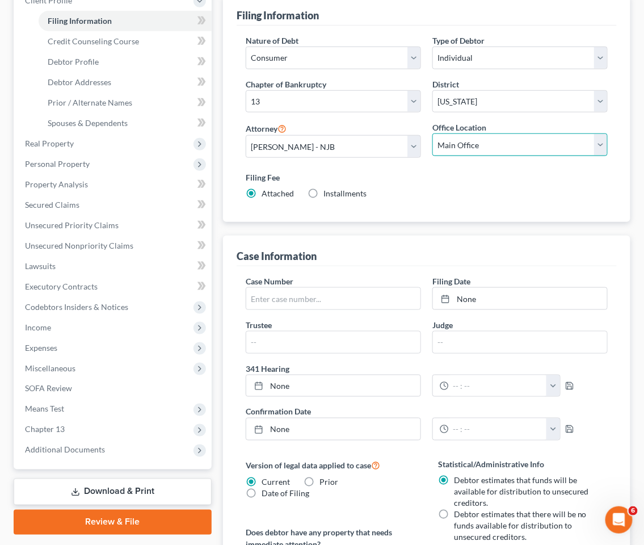
click at [494, 141] on select "Main Office Scura, [GEOGRAPHIC_DATA], [PERSON_NAME], [PERSON_NAME] & [PERSON_NA…" at bounding box center [520, 144] width 175 height 23
select select "0"
click at [433, 133] on select "Main Office Scura, [GEOGRAPHIC_DATA], [PERSON_NAME], [PERSON_NAME] & [PERSON_NA…" at bounding box center [520, 144] width 175 height 23
click at [467, 225] on div "Filing Information Nature of Debt Select Business Consumer Other Nature of Busi…" at bounding box center [427, 398] width 408 height 807
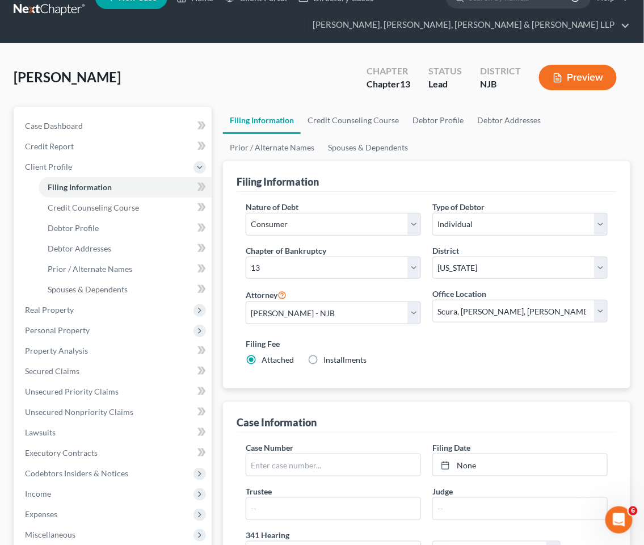
scroll to position [0, 0]
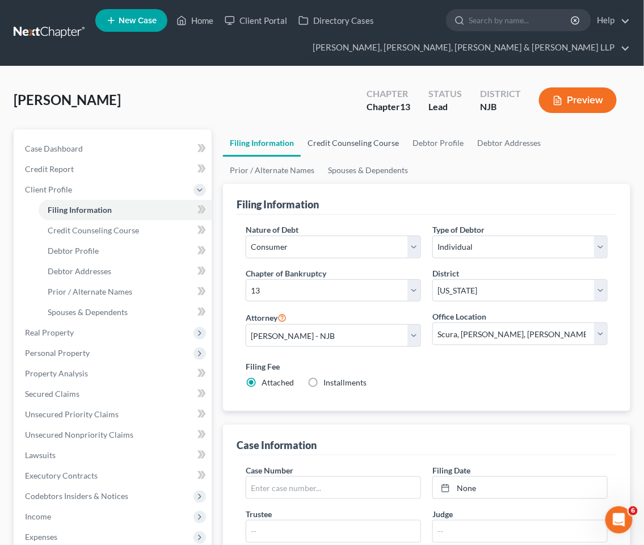
click at [333, 139] on link "Credit Counseling Course" at bounding box center [353, 142] width 105 height 27
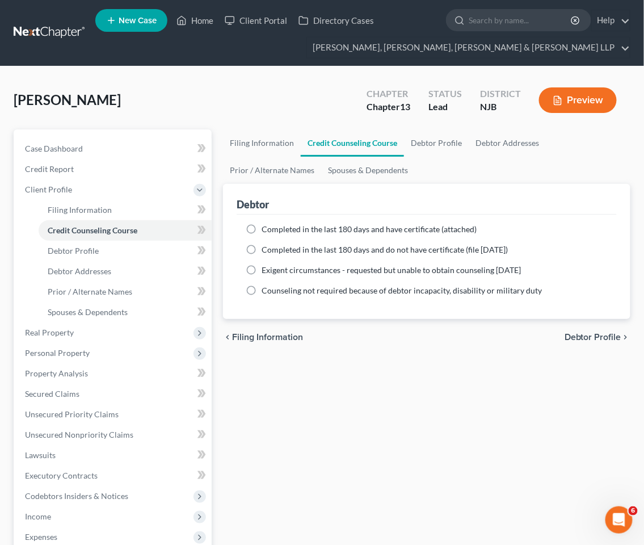
click at [347, 222] on div "Completed in the last 180 days and have certificate (attached) Date Completed N…" at bounding box center [427, 267] width 380 height 104
click at [427, 137] on link "Debtor Profile" at bounding box center [436, 142] width 65 height 27
select select "0"
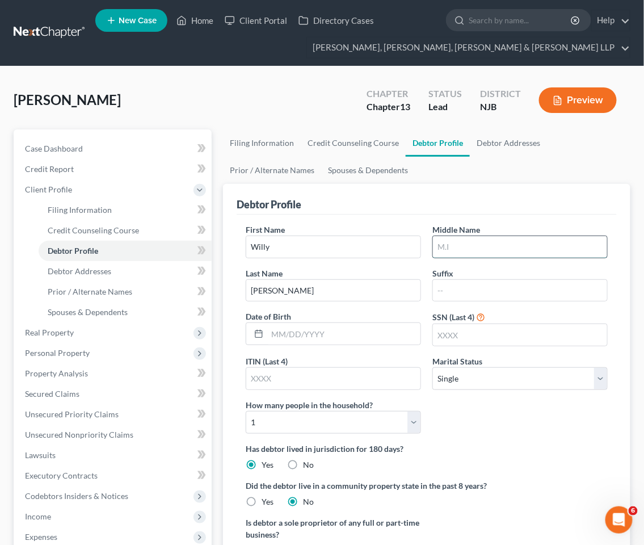
click at [505, 246] on input "text" at bounding box center [520, 247] width 174 height 22
type input "o"
type input "Bolivar"
click at [507, 137] on link "Debtor Addresses" at bounding box center [508, 142] width 77 height 27
select select "0"
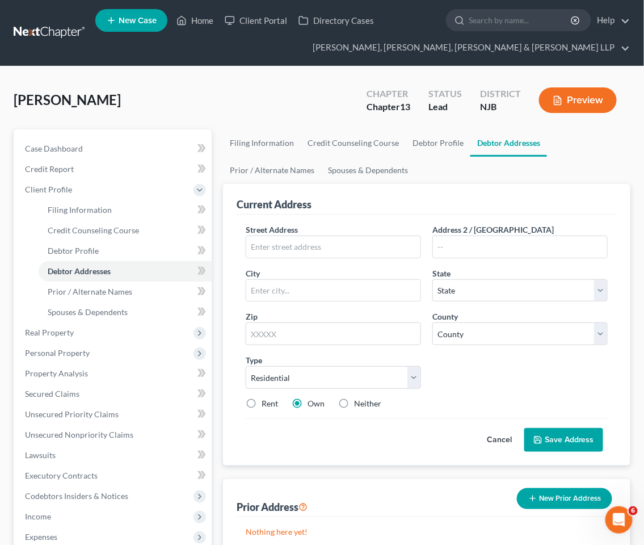
click at [267, 87] on div "[PERSON_NAME] Upgraded Chapter Chapter 13 Status Lead District [GEOGRAPHIC_DATA…" at bounding box center [322, 104] width 617 height 49
click at [52, 331] on span "Real Property" at bounding box center [49, 333] width 49 height 10
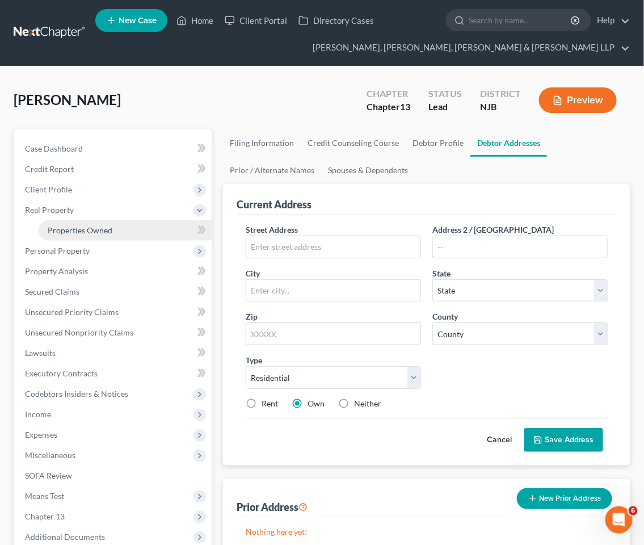
click at [79, 229] on span "Properties Owned" at bounding box center [80, 230] width 65 height 10
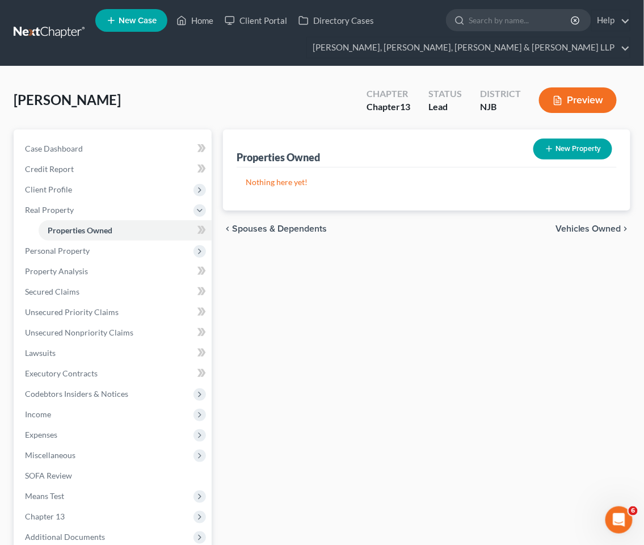
click at [553, 148] on icon "button" at bounding box center [549, 148] width 9 height 9
select select "0"
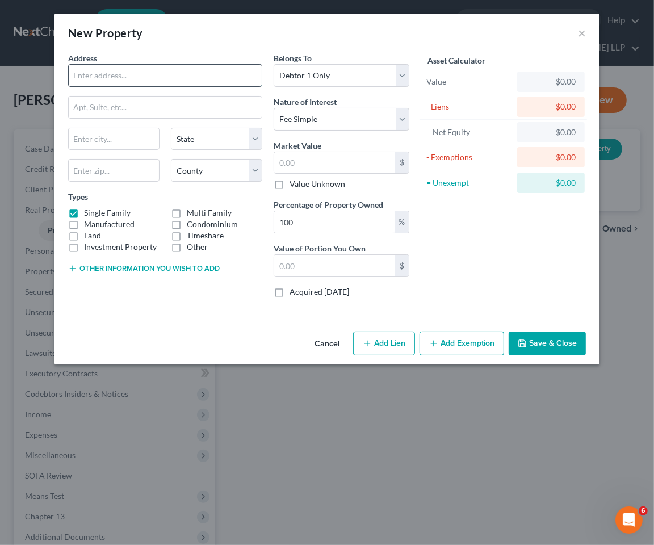
click at [172, 78] on input "text" at bounding box center [165, 76] width 193 height 22
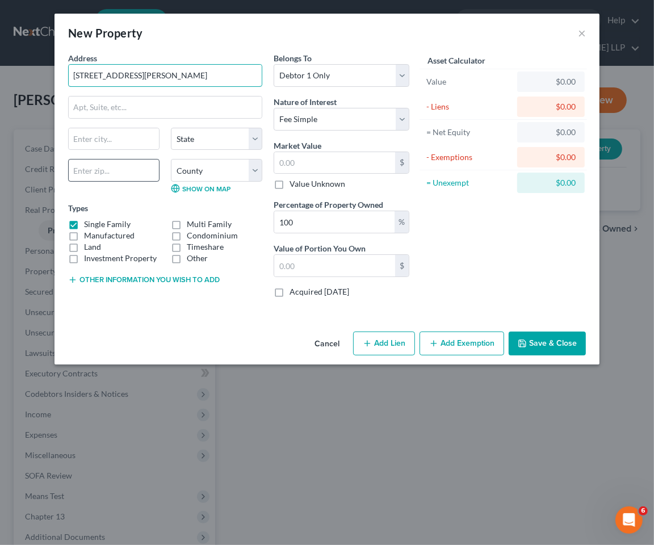
type input "[STREET_ADDRESS][PERSON_NAME]"
click at [135, 172] on input "text" at bounding box center [113, 170] width 91 height 23
click at [225, 30] on div "New Property ×" at bounding box center [326, 33] width 545 height 39
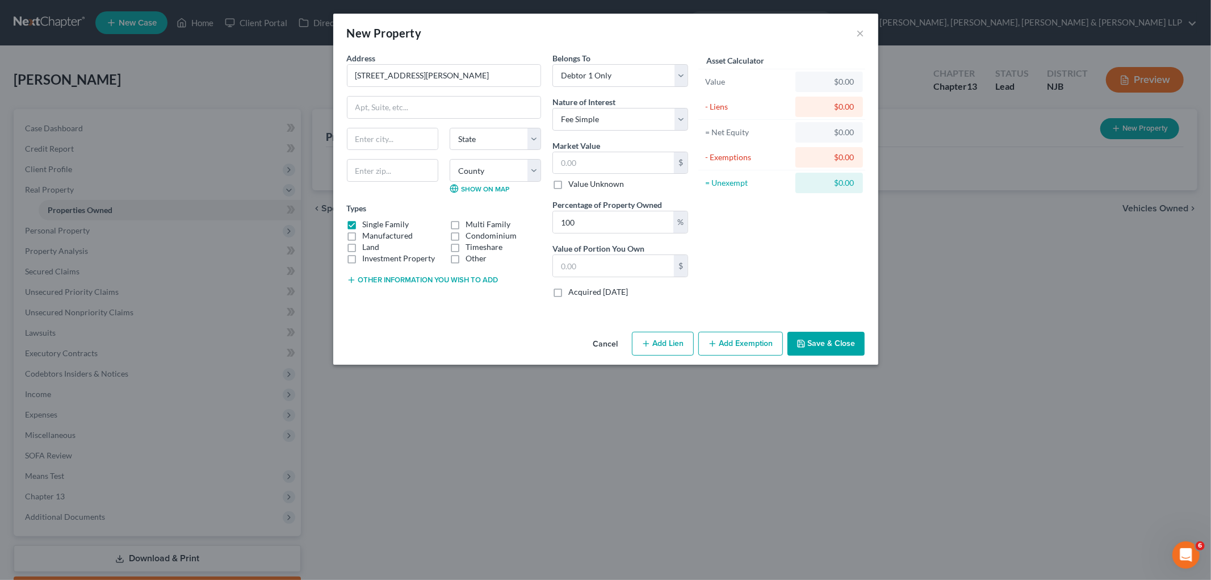
click at [818, 342] on button "Save & Close" at bounding box center [825, 344] width 77 height 24
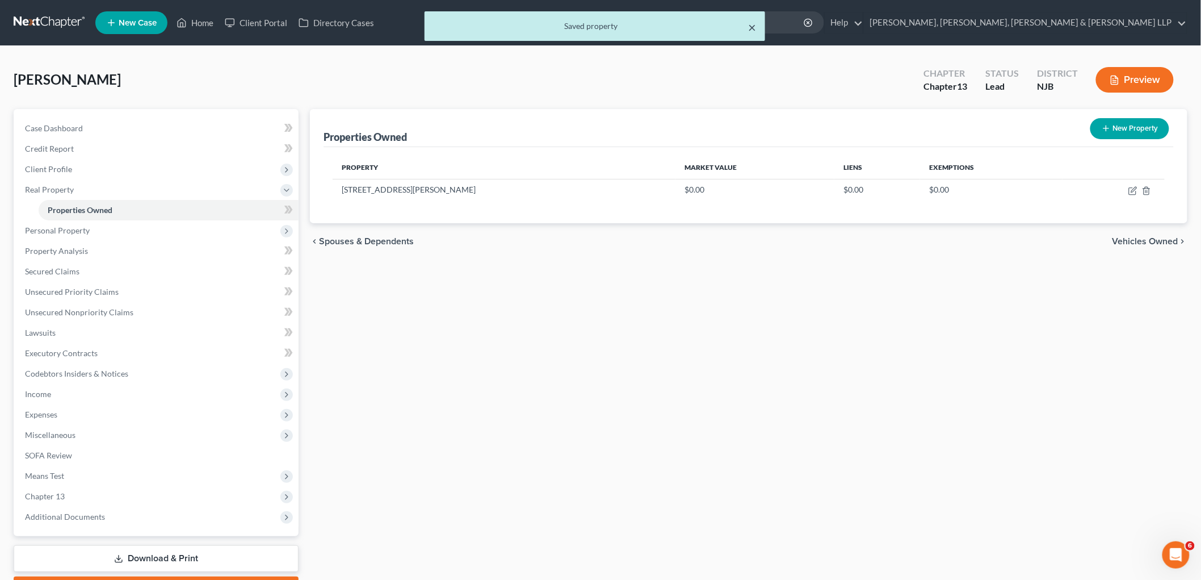
click at [749, 25] on button "×" at bounding box center [752, 27] width 8 height 14
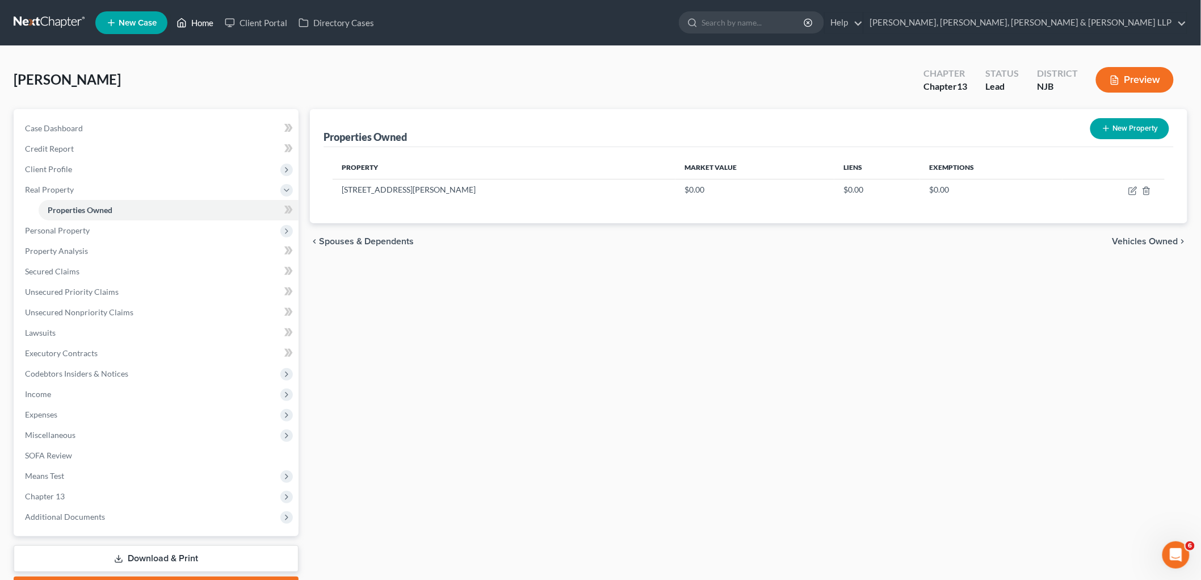
click at [207, 16] on link "Home" at bounding box center [195, 22] width 48 height 20
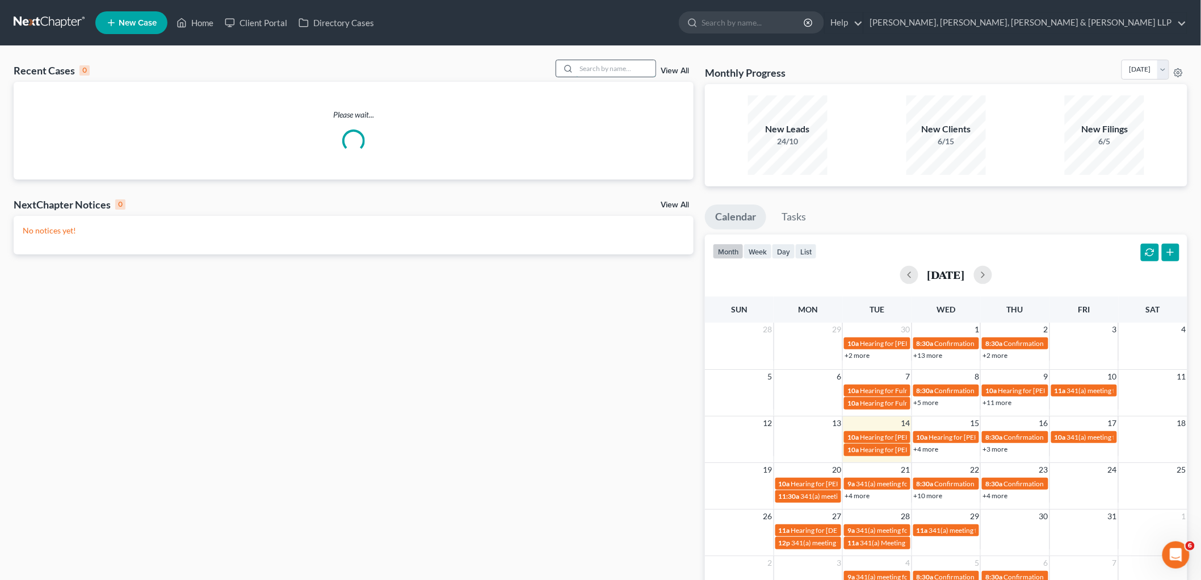
click at [609, 63] on input "search" at bounding box center [615, 68] width 79 height 16
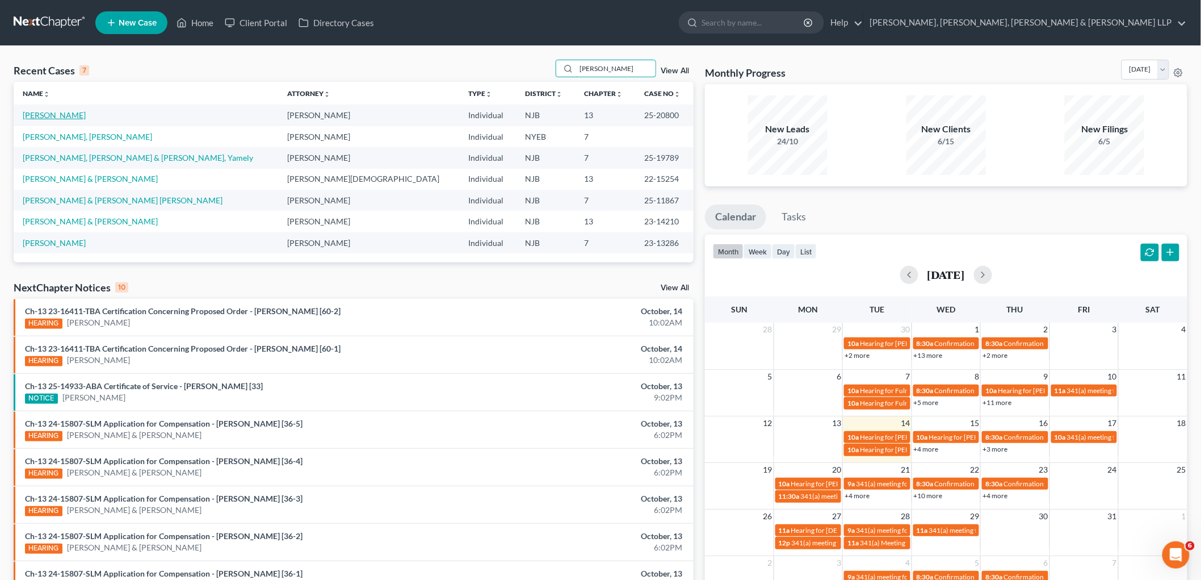
type input "[PERSON_NAME]"
click at [66, 115] on link "[PERSON_NAME]" at bounding box center [54, 115] width 63 height 10
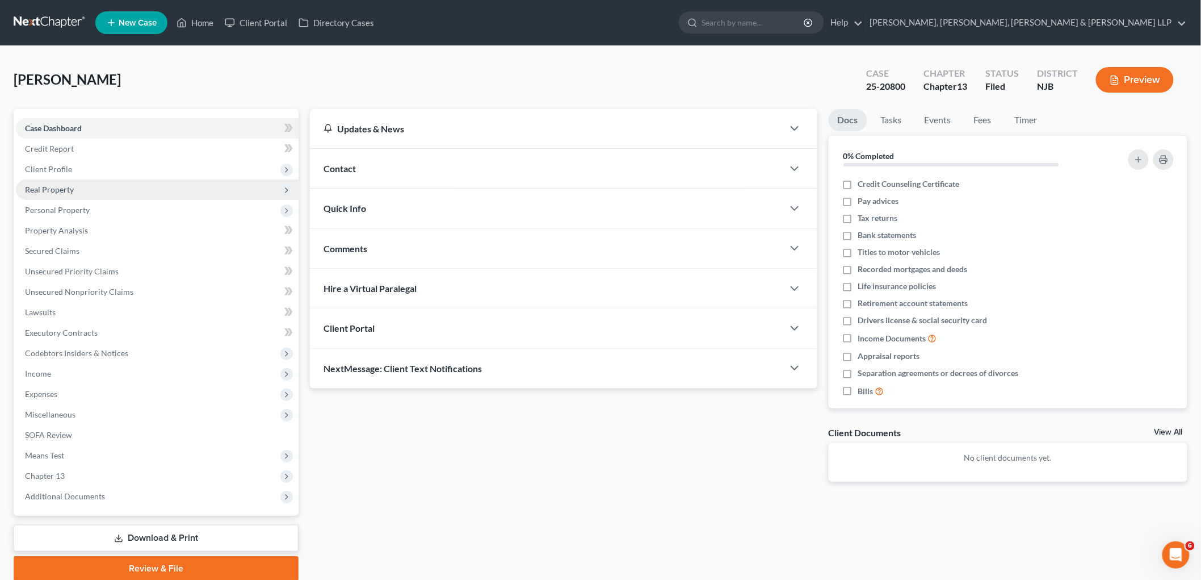
click at [48, 187] on span "Real Property" at bounding box center [49, 190] width 49 height 10
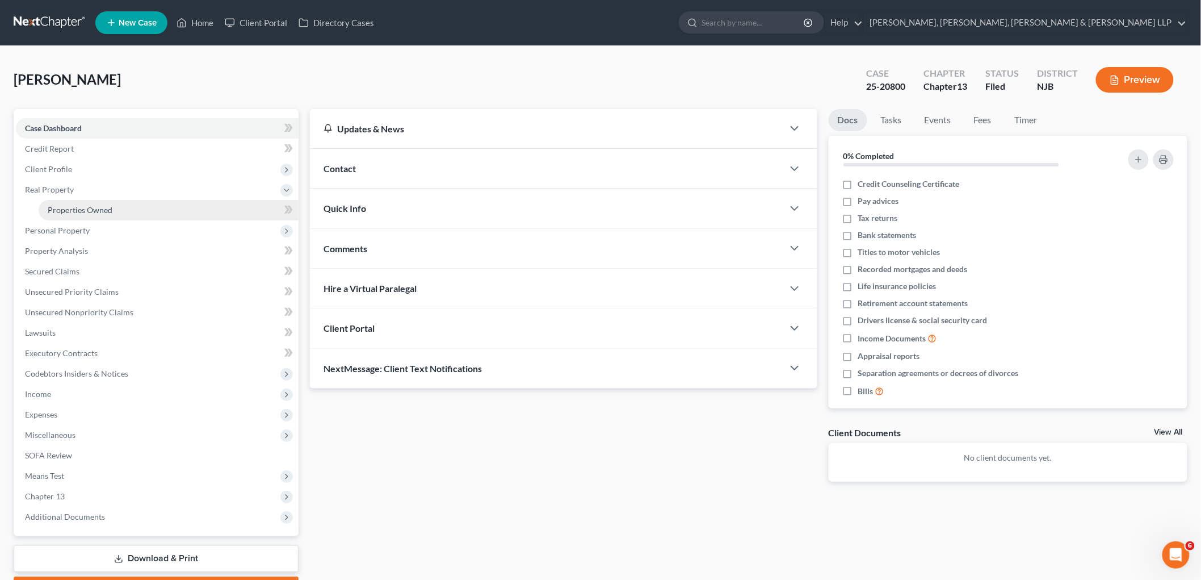
click at [55, 211] on span "Properties Owned" at bounding box center [80, 210] width 65 height 10
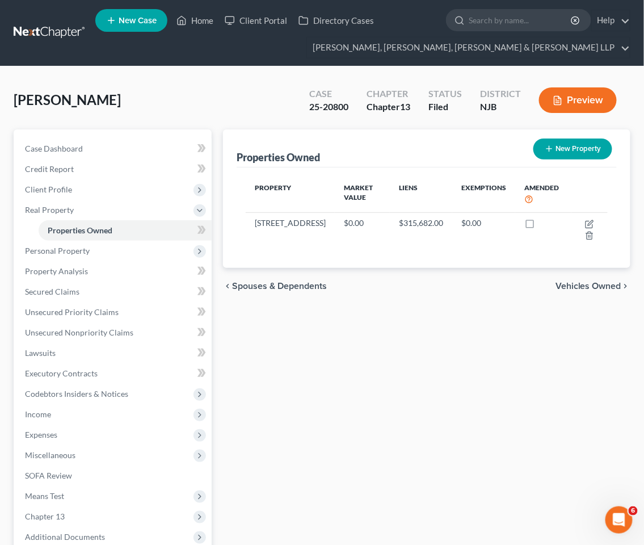
click at [321, 383] on div "Properties Owned New Property Property Market Value Liens Exemptions Amended [S…" at bounding box center [426, 375] width 419 height 492
click at [197, 19] on link "Home" at bounding box center [195, 20] width 48 height 20
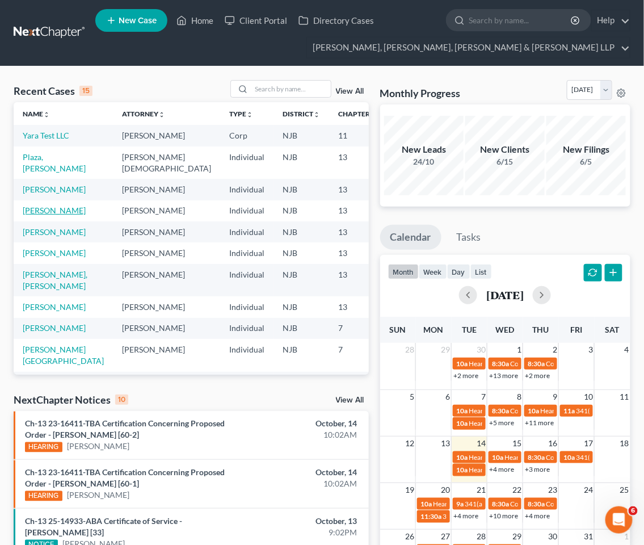
click at [37, 215] on link "[PERSON_NAME]" at bounding box center [54, 211] width 63 height 10
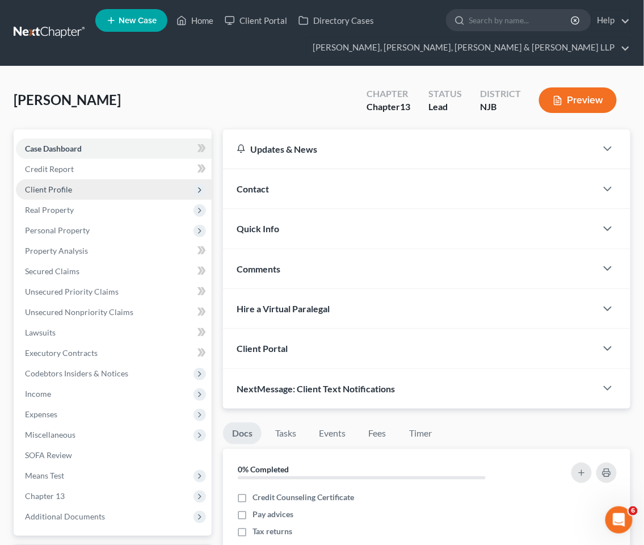
click at [78, 188] on span "Client Profile" at bounding box center [114, 189] width 196 height 20
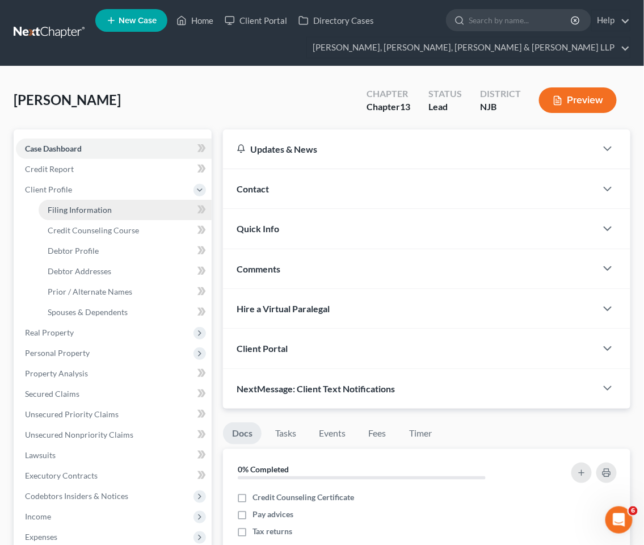
click at [78, 206] on span "Filing Information" at bounding box center [80, 210] width 64 height 10
select select "1"
select select "0"
select select "3"
select select "51"
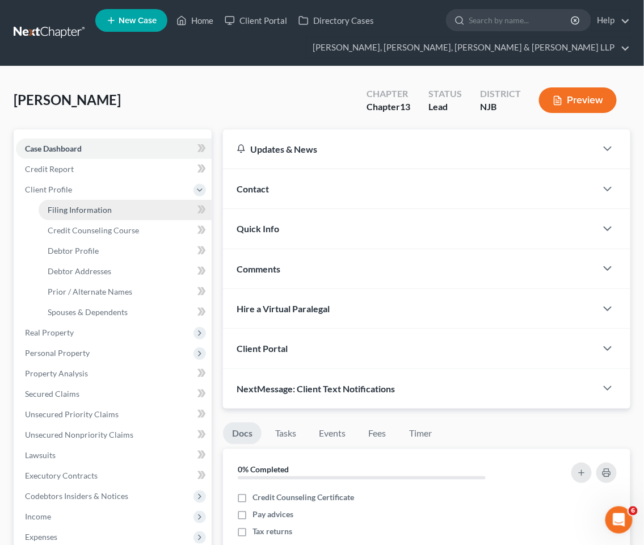
select select "4"
select select "0"
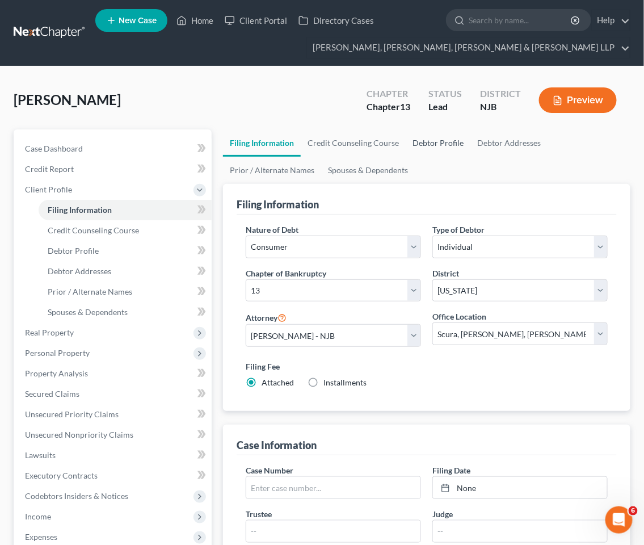
click at [439, 142] on link "Debtor Profile" at bounding box center [438, 142] width 65 height 27
select select "0"
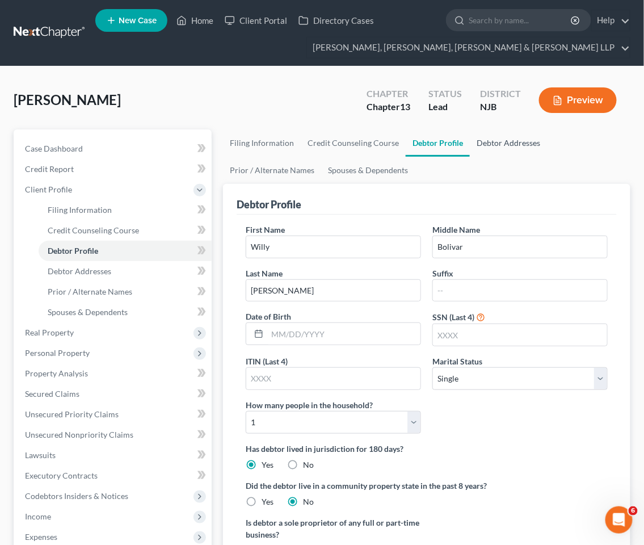
click at [503, 144] on link "Debtor Addresses" at bounding box center [508, 142] width 77 height 27
select select "0"
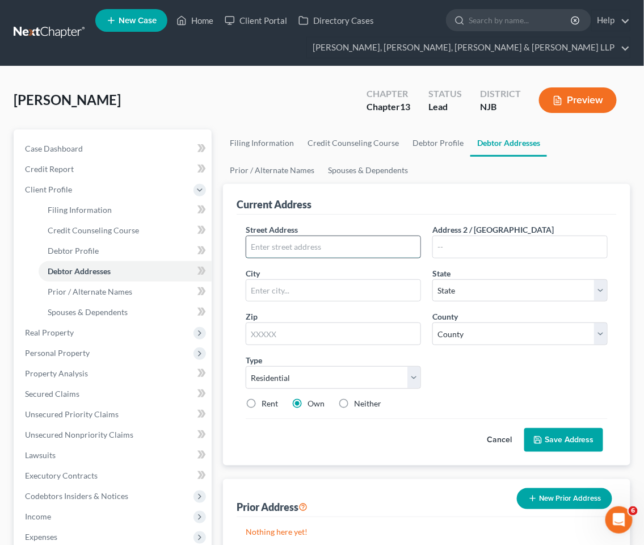
click at [291, 253] on input "text" at bounding box center [333, 247] width 174 height 22
type input "[STREET_ADDRESS]"
click at [313, 334] on input "text" at bounding box center [333, 333] width 175 height 23
type input "11418"
type input "[GEOGRAPHIC_DATA]"
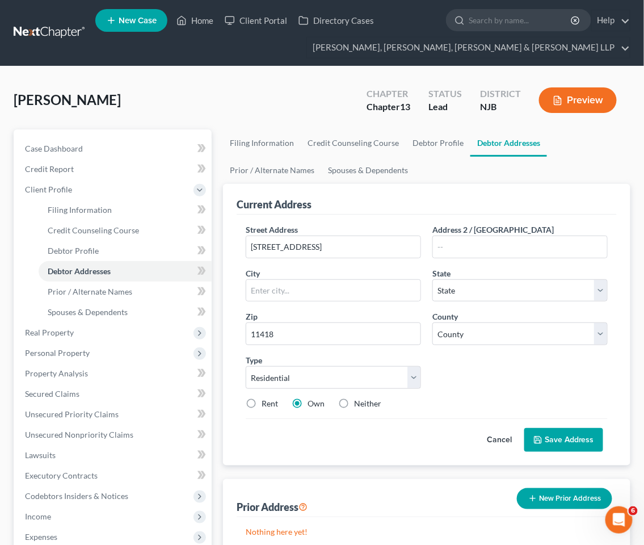
select select "35"
click at [446, 367] on div "Street Address * [STREET_ADDRESS] Address 2 / [GEOGRAPHIC_DATA] * [GEOGRAPHIC_D…" at bounding box center [427, 321] width 374 height 195
click at [481, 328] on select "County [GEOGRAPHIC_DATA] [GEOGRAPHIC_DATA] [GEOGRAPHIC_DATA] [GEOGRAPHIC_DATA] …" at bounding box center [520, 333] width 175 height 23
select select "40"
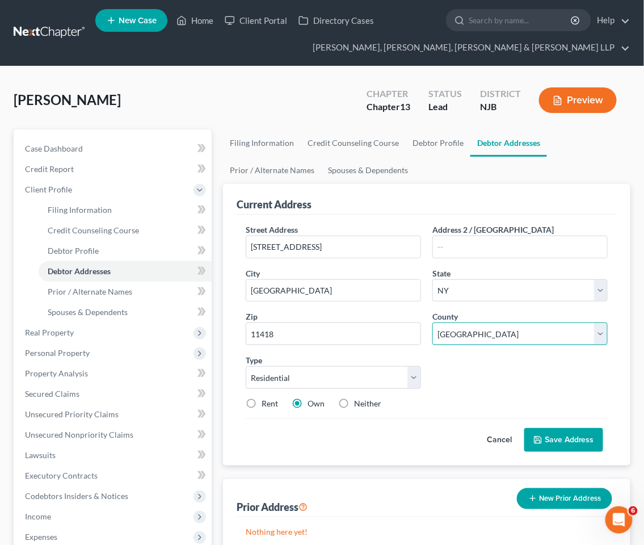
click at [433, 322] on select "County [GEOGRAPHIC_DATA] [GEOGRAPHIC_DATA] [GEOGRAPHIC_DATA] [GEOGRAPHIC_DATA] …" at bounding box center [520, 333] width 175 height 23
click at [503, 362] on div "Street Address * [STREET_ADDRESS] Address 2 / [GEOGRAPHIC_DATA] * [GEOGRAPHIC_D…" at bounding box center [427, 321] width 374 height 195
click at [262, 406] on label "Rent" at bounding box center [270, 403] width 16 height 11
click at [266, 405] on input "Rent" at bounding box center [269, 401] width 7 height 7
radio input "true"
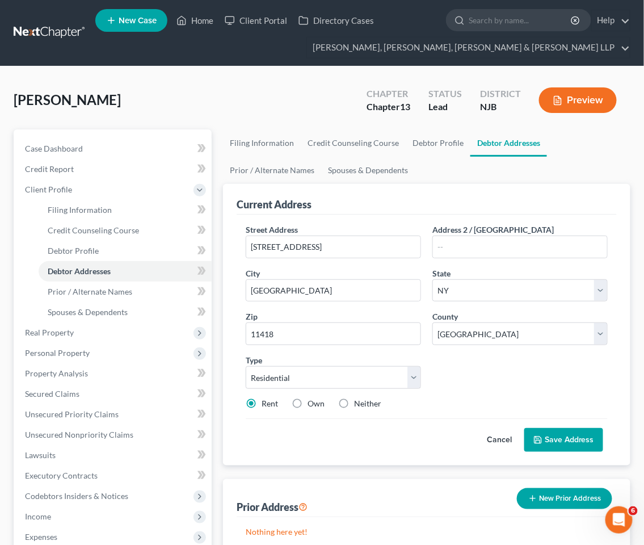
click at [557, 440] on button "Save Address" at bounding box center [564, 440] width 79 height 24
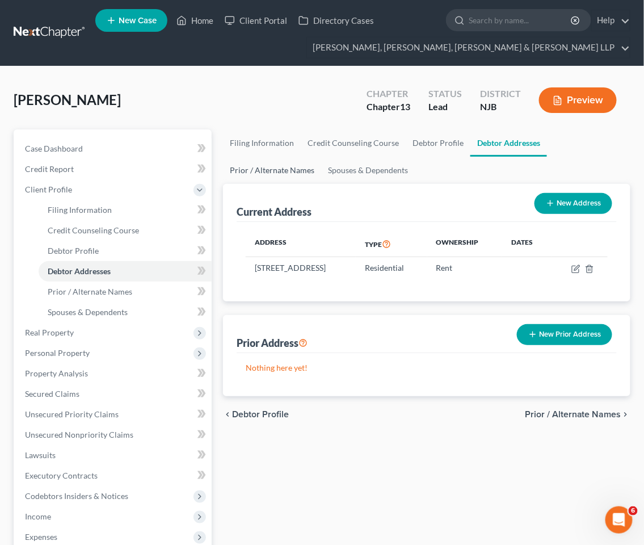
click at [248, 167] on link "Prior / Alternate Names" at bounding box center [272, 170] width 98 height 27
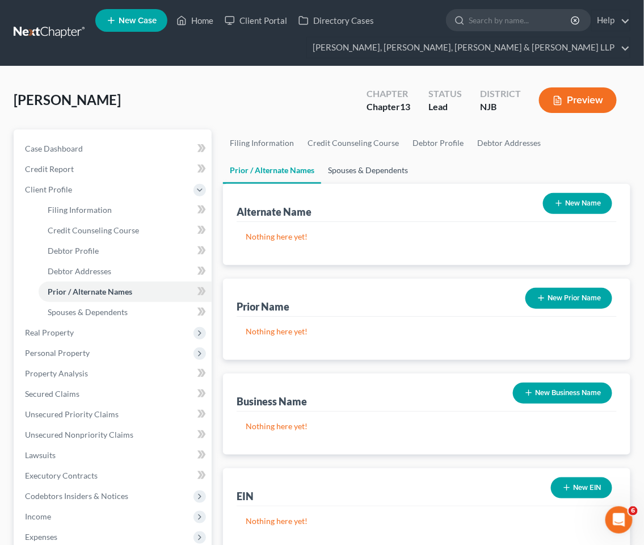
click at [344, 166] on link "Spouses & Dependents" at bounding box center [368, 170] width 94 height 27
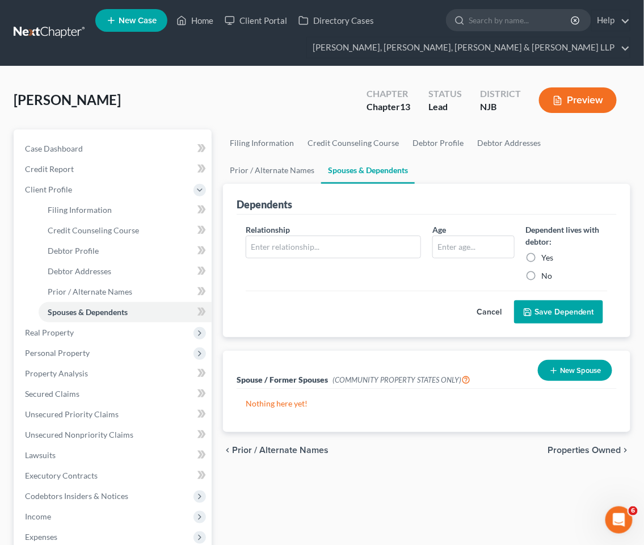
click at [565, 446] on span "Properties Owned" at bounding box center [585, 450] width 74 height 9
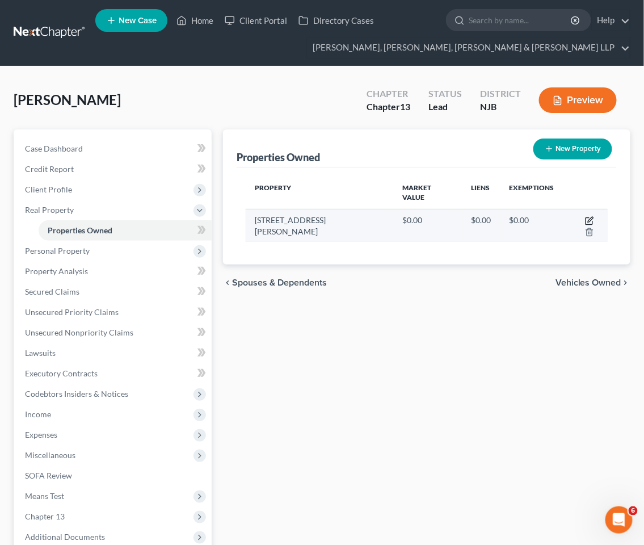
click at [585, 216] on icon "button" at bounding box center [589, 220] width 9 height 9
select select "0"
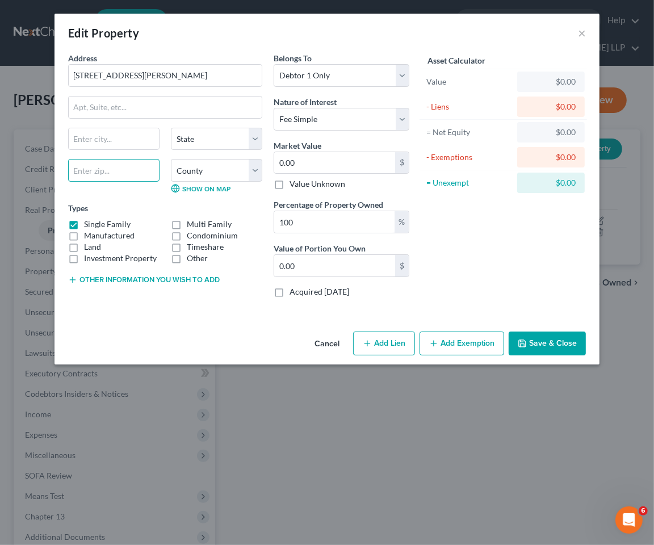
click at [111, 173] on input "text" at bounding box center [113, 170] width 91 height 23
drag, startPoint x: 221, startPoint y: 316, endPoint x: 216, endPoint y: 307, distance: 9.9
click at [221, 316] on div "Address * [GEOGRAPHIC_DATA][PERSON_NAME][US_STATE] CA CO [GEOGRAPHIC_DATA] DE […" at bounding box center [326, 189] width 545 height 275
click at [98, 174] on input "text" at bounding box center [113, 170] width 91 height 23
type input "07202"
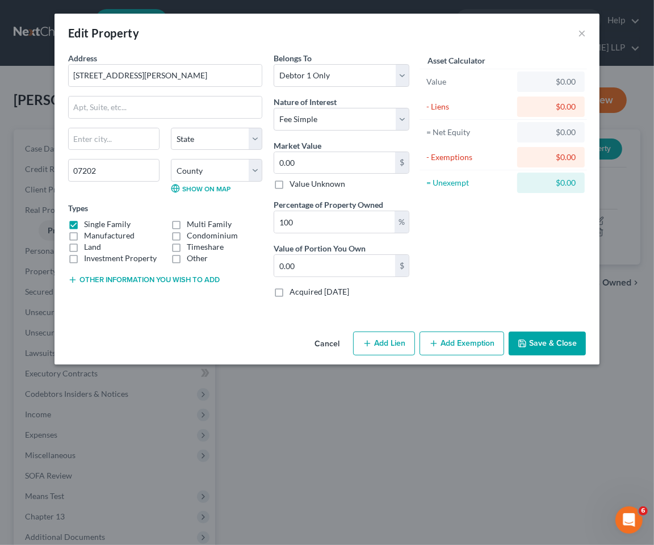
click at [169, 314] on div "Address * [GEOGRAPHIC_DATA][PERSON_NAME][US_STATE] AZ CA CO CT DE [GEOGRAPHIC_D…" at bounding box center [326, 189] width 545 height 275
type input "[PERSON_NAME]"
select select "33"
click at [213, 171] on select "County [GEOGRAPHIC_DATA] [GEOGRAPHIC_DATA] [GEOGRAPHIC_DATA] [GEOGRAPHIC_DATA] …" at bounding box center [216, 170] width 91 height 23
select select "19"
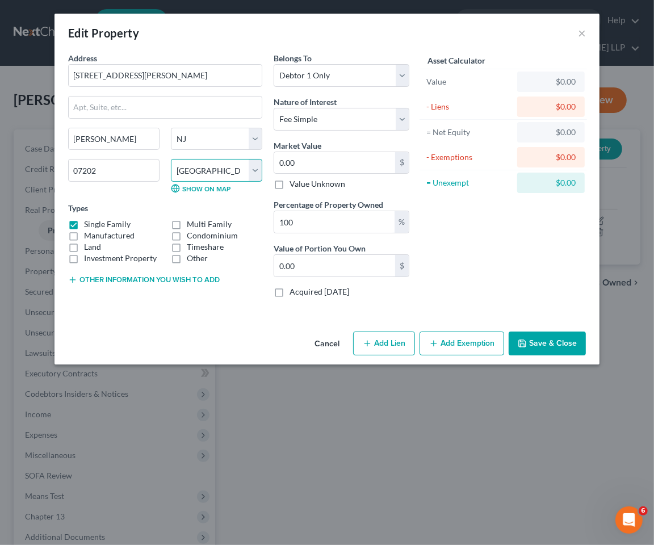
click at [171, 159] on select "County [GEOGRAPHIC_DATA] [GEOGRAPHIC_DATA] [GEOGRAPHIC_DATA] [GEOGRAPHIC_DATA] …" at bounding box center [216, 170] width 91 height 23
click at [342, 73] on select "Select Debtor 1 Only Debtor 2 Only Debtor 1 And Debtor 2 Only At Least One Of T…" at bounding box center [342, 75] width 136 height 23
select select "3"
click at [274, 64] on select "Select Debtor 1 Only Debtor 2 Only Debtor 1 And Debtor 2 Only At Least One Of T…" at bounding box center [342, 75] width 136 height 23
click at [342, 121] on select "Select Fee Simple Joint Tenant Life Estate Equitable Interest Future Interest T…" at bounding box center [342, 119] width 136 height 23
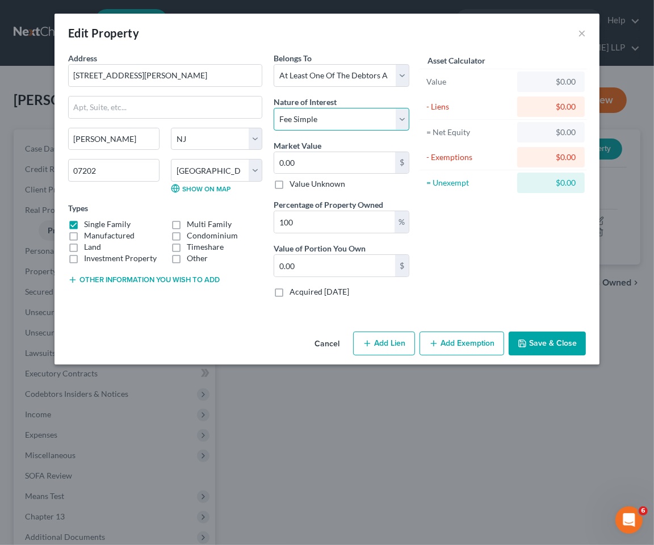
select select "1"
click at [274, 108] on select "Select Fee Simple Joint Tenant Life Estate Equitable Interest Future Interest T…" at bounding box center [342, 119] width 136 height 23
click at [559, 338] on button "Save & Close" at bounding box center [547, 344] width 77 height 24
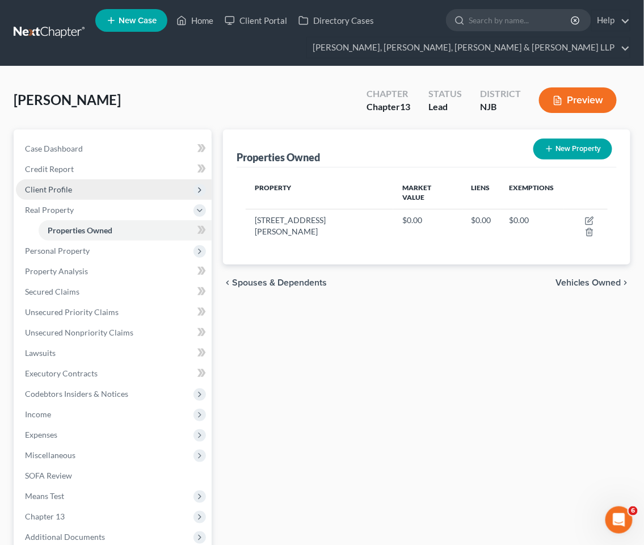
click at [60, 191] on span "Client Profile" at bounding box center [48, 190] width 47 height 10
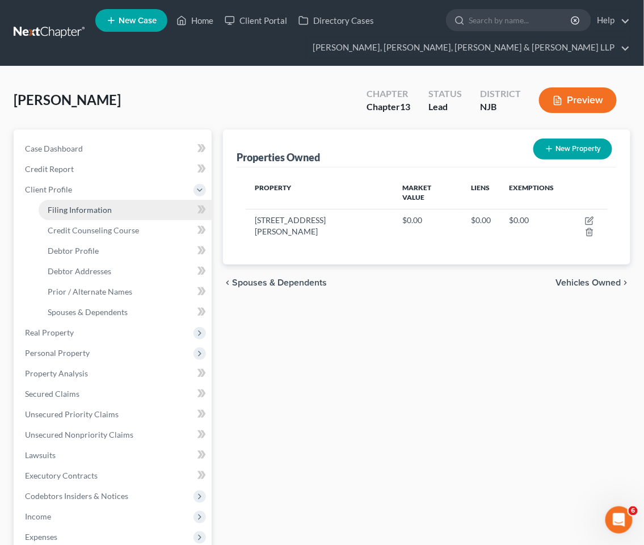
click at [74, 206] on span "Filing Information" at bounding box center [80, 210] width 64 height 10
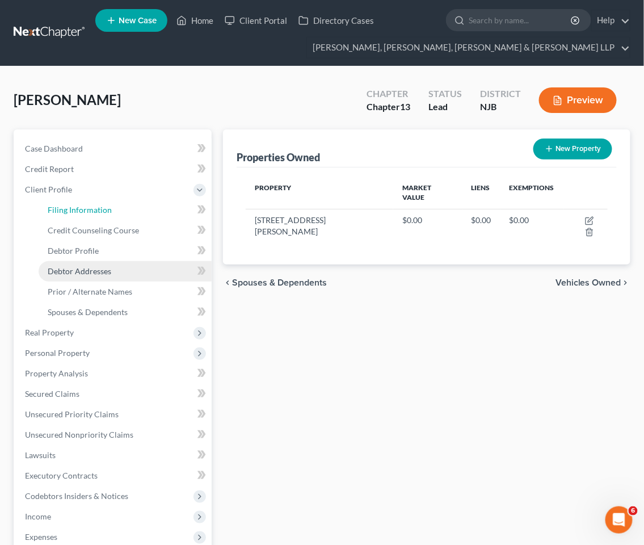
select select "1"
select select "0"
select select "3"
select select "51"
select select "4"
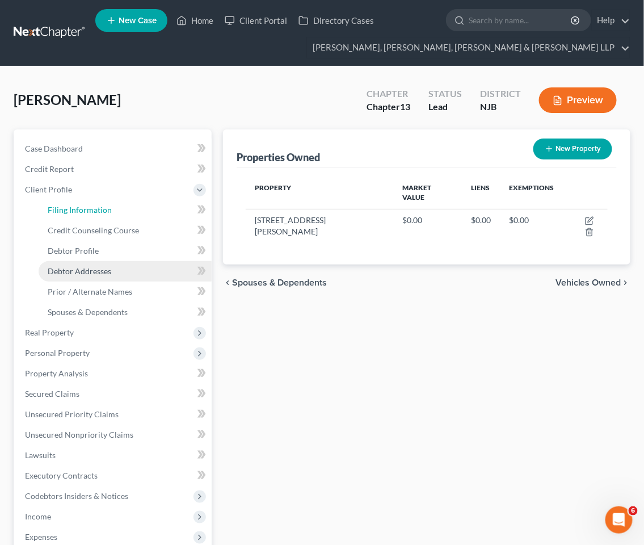
select select "0"
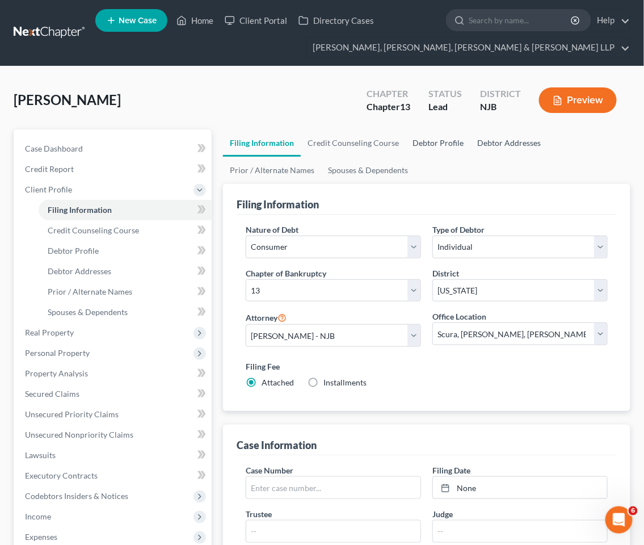
click at [496, 142] on link "Debtor Addresses" at bounding box center [509, 142] width 77 height 27
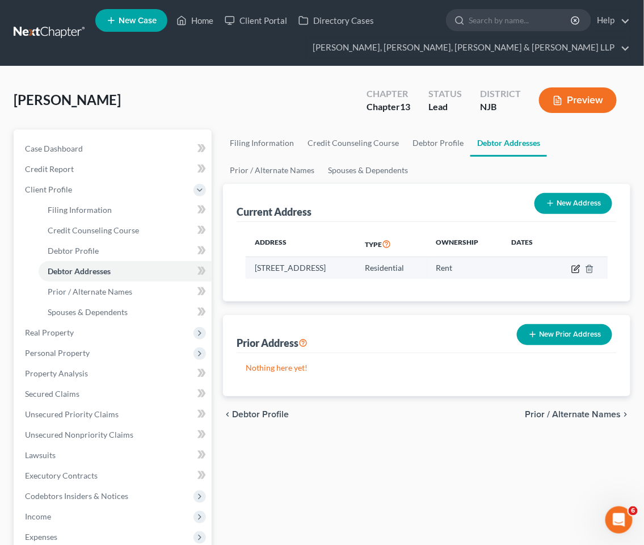
click at [581, 267] on icon "button" at bounding box center [576, 269] width 9 height 9
select select "35"
select select "40"
select select "0"
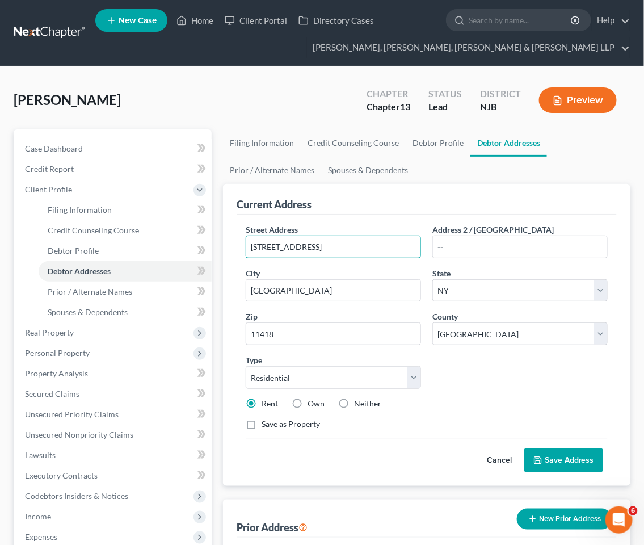
drag, startPoint x: 320, startPoint y: 249, endPoint x: 233, endPoint y: 246, distance: 87.5
click at [233, 246] on div "Current Address Street Address * [STREET_ADDRESS] Address 2 / [GEOGRAPHIC_DATA]…" at bounding box center [427, 335] width 408 height 302
type input "[STREET_ADDRESS][PERSON_NAME]"
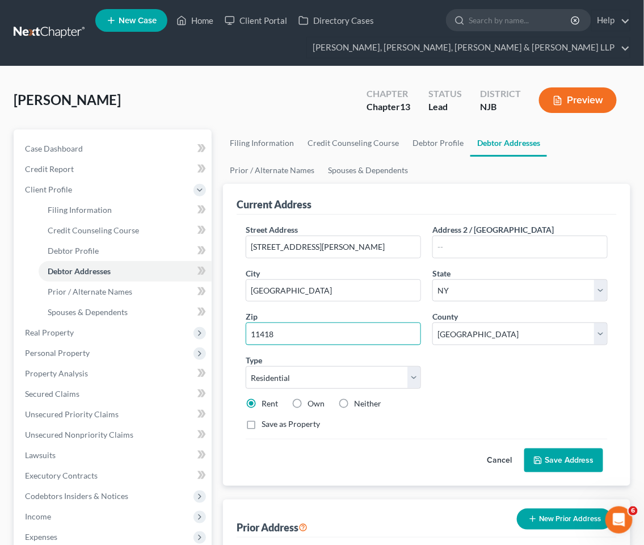
drag, startPoint x: 286, startPoint y: 338, endPoint x: 229, endPoint y: 332, distance: 56.5
click at [229, 332] on div "Current Address Street Address * [STREET_ADDRESS][PERSON_NAME] * [GEOGRAPHIC_DA…" at bounding box center [427, 335] width 408 height 302
type input "07202"
click at [525, 448] on button "Save Address" at bounding box center [564, 460] width 79 height 24
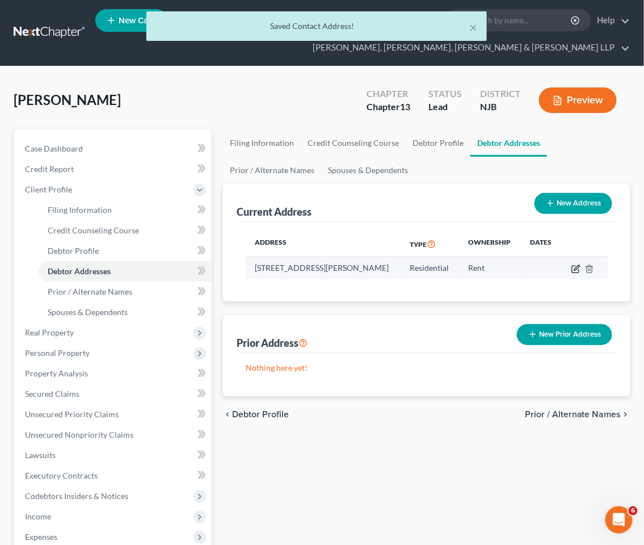
click at [581, 265] on icon "button" at bounding box center [576, 269] width 9 height 9
select select "35"
select select "40"
select select "0"
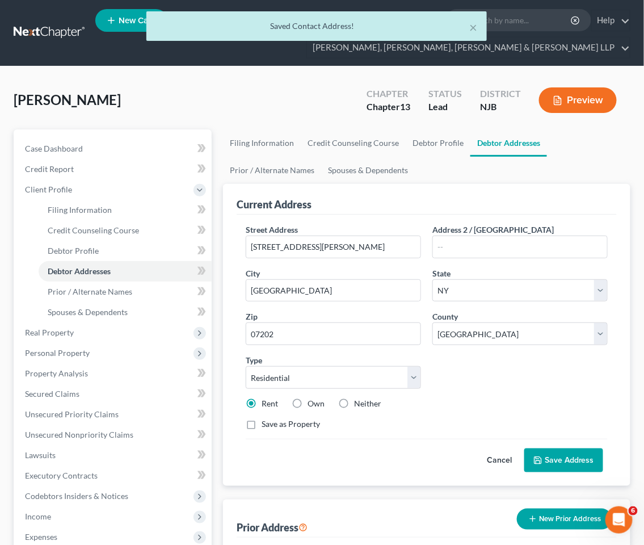
click at [319, 404] on label "Own" at bounding box center [316, 403] width 17 height 11
click at [319, 404] on input "Own" at bounding box center [315, 401] width 7 height 7
radio input "true"
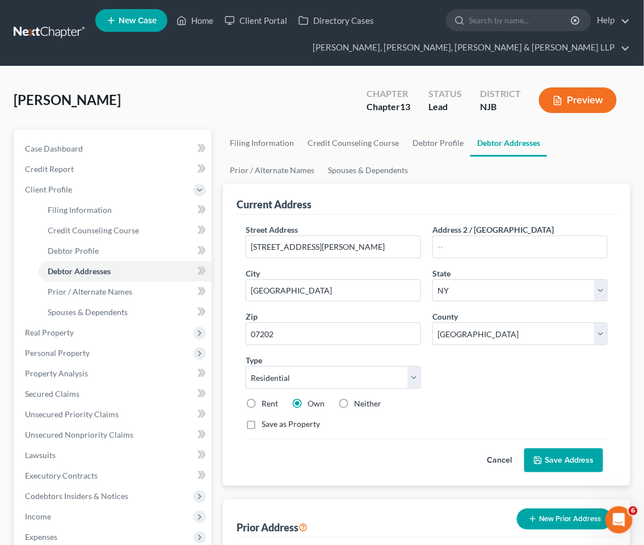
click at [484, 365] on div "Street Address * [STREET_ADDRESS][PERSON_NAME] * [GEOGRAPHIC_DATA] * State [US_…" at bounding box center [427, 331] width 374 height 215
drag, startPoint x: 290, startPoint y: 334, endPoint x: 246, endPoint y: 332, distance: 43.2
click at [246, 332] on input "07202" at bounding box center [333, 333] width 175 height 23
type input "07202"
type input "[PERSON_NAME]"
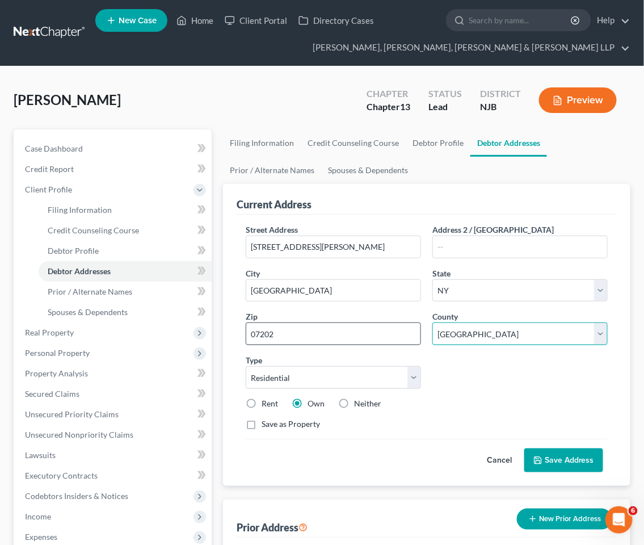
select select "33"
click at [475, 336] on select "County [GEOGRAPHIC_DATA] [GEOGRAPHIC_DATA] [GEOGRAPHIC_DATA] [GEOGRAPHIC_DATA] …" at bounding box center [520, 333] width 175 height 23
select select "6"
click at [433, 322] on select "County [GEOGRAPHIC_DATA] [GEOGRAPHIC_DATA] [GEOGRAPHIC_DATA] [GEOGRAPHIC_DATA] …" at bounding box center [520, 333] width 175 height 23
click at [506, 370] on div "Street Address * [STREET_ADDRESS][PERSON_NAME] * [PERSON_NAME] State * State [U…" at bounding box center [427, 331] width 374 height 215
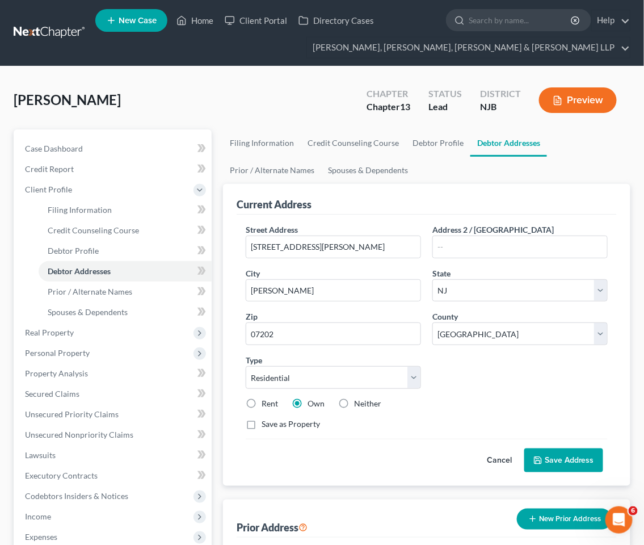
click at [580, 455] on button "Save Address" at bounding box center [564, 460] width 79 height 24
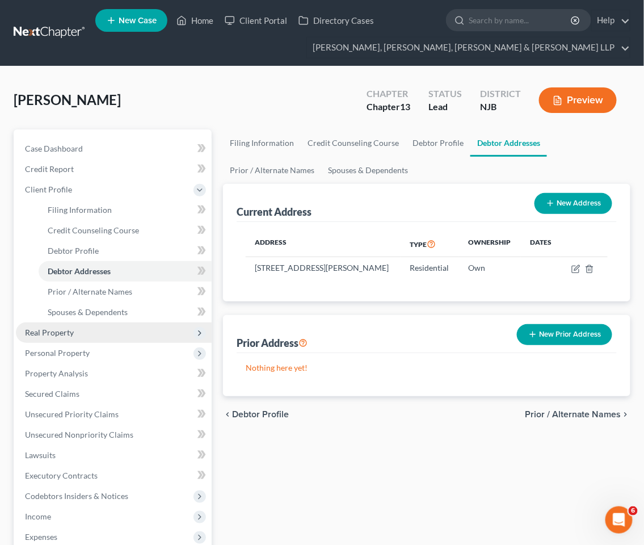
click at [72, 330] on span "Real Property" at bounding box center [49, 333] width 49 height 10
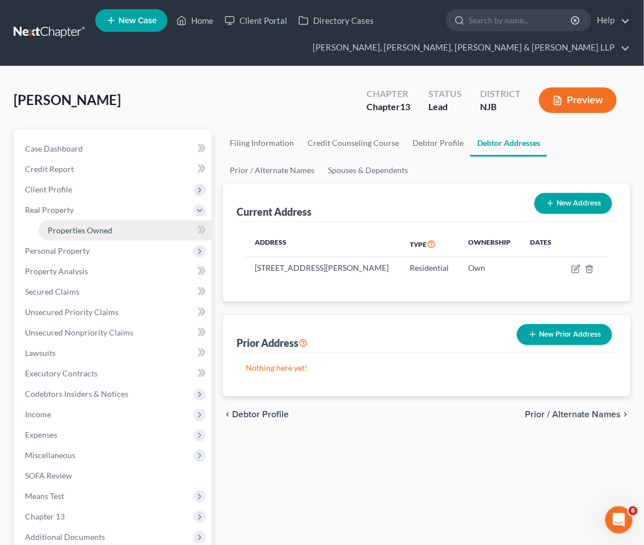
click at [88, 230] on span "Properties Owned" at bounding box center [80, 230] width 65 height 10
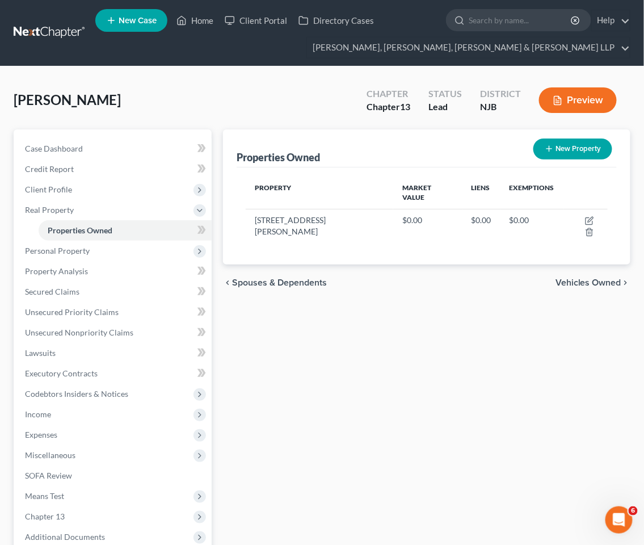
click at [582, 278] on span "Vehicles Owned" at bounding box center [589, 282] width 66 height 9
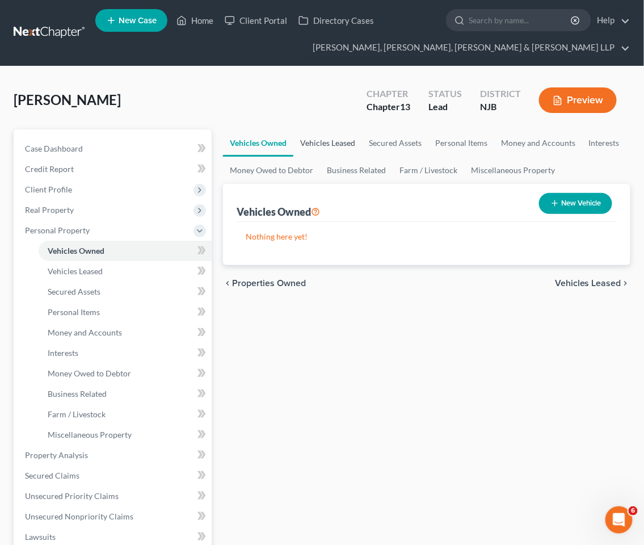
click at [337, 137] on link "Vehicles Leased" at bounding box center [328, 142] width 69 height 27
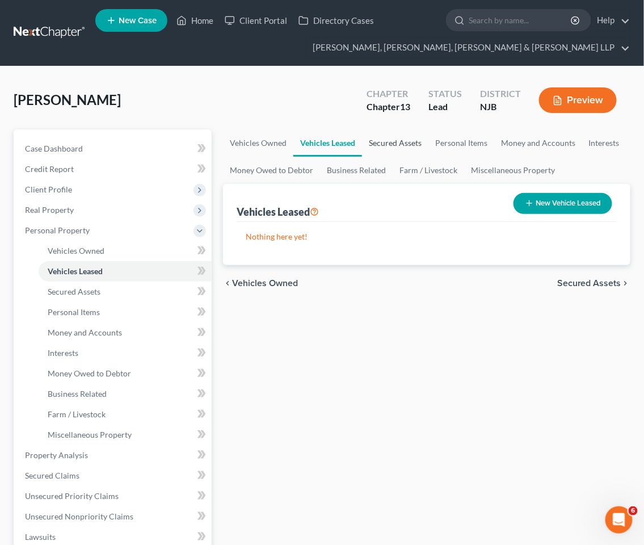
click at [382, 142] on link "Secured Assets" at bounding box center [395, 142] width 66 height 27
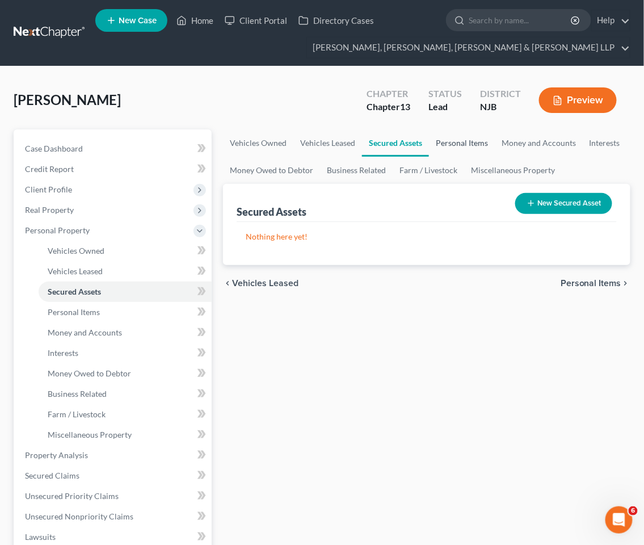
click at [463, 143] on link "Personal Items" at bounding box center [462, 142] width 66 height 27
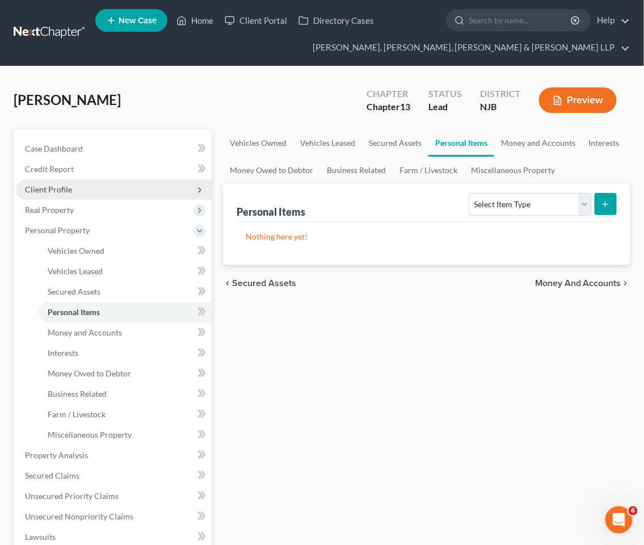
click at [59, 188] on span "Client Profile" at bounding box center [48, 190] width 47 height 10
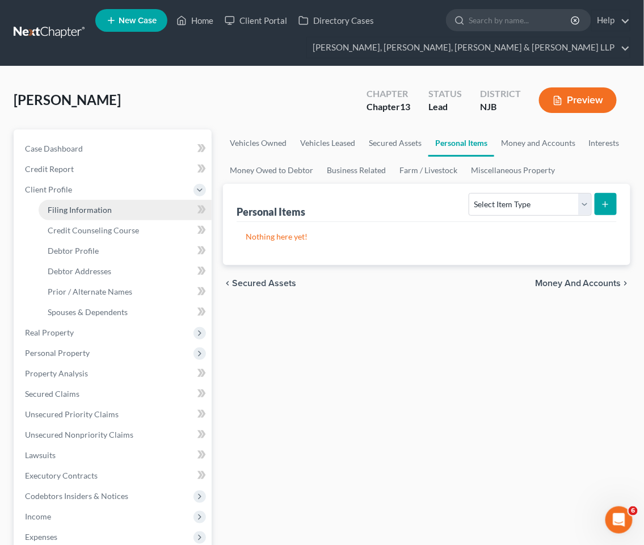
click at [68, 213] on span "Filing Information" at bounding box center [80, 210] width 64 height 10
select select "1"
select select "0"
select select "3"
select select "51"
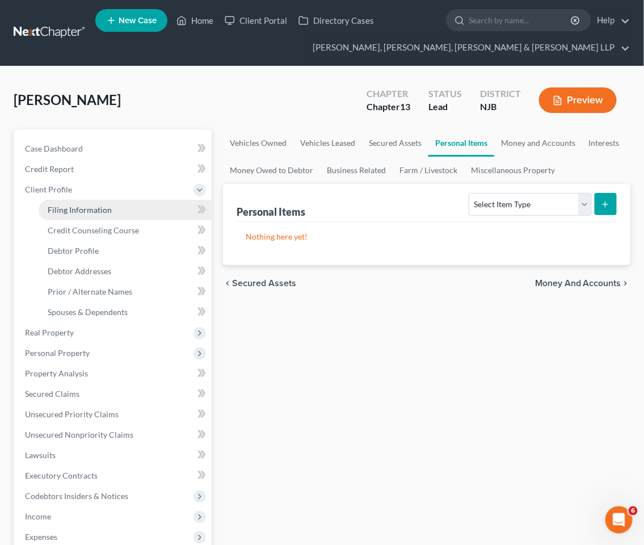
select select "4"
select select "0"
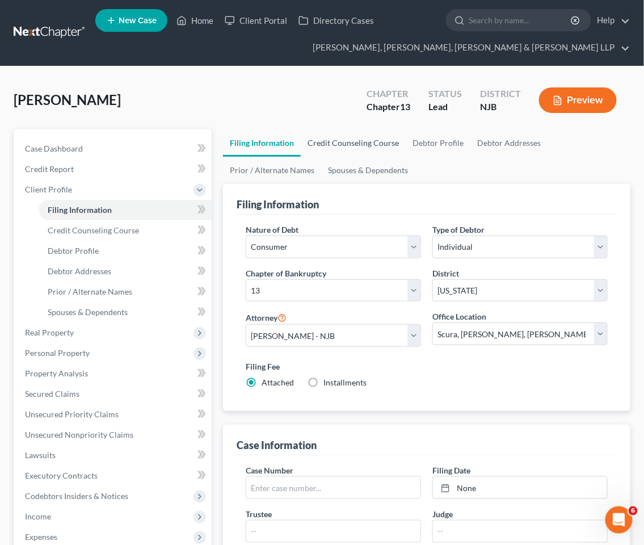
click at [345, 143] on link "Credit Counseling Course" at bounding box center [353, 142] width 105 height 27
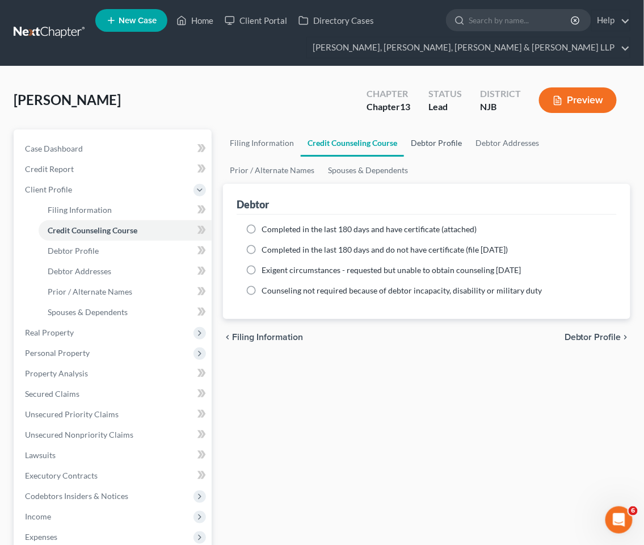
click at [435, 142] on link "Debtor Profile" at bounding box center [436, 142] width 65 height 27
select select "0"
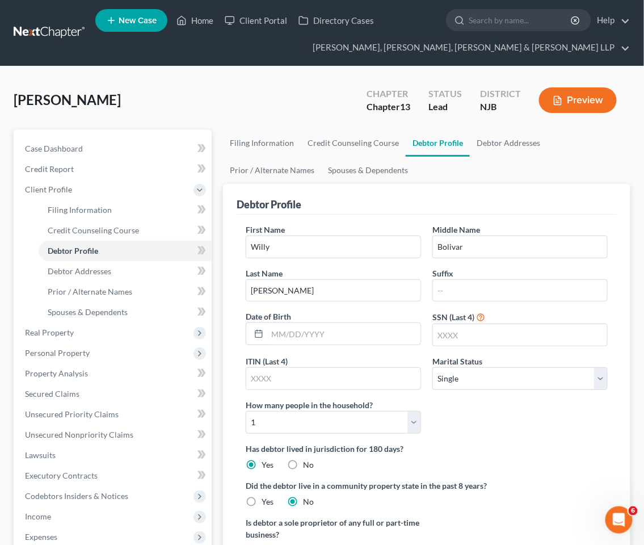
click at [299, 98] on div "[PERSON_NAME] Upgraded Chapter Chapter 13 Status Lead District [GEOGRAPHIC_DATA…" at bounding box center [322, 104] width 617 height 49
drag, startPoint x: 265, startPoint y: 93, endPoint x: 259, endPoint y: 102, distance: 11.5
click at [265, 93] on div "[PERSON_NAME] Upgraded Chapter Chapter 13 Status Lead District [GEOGRAPHIC_DATA…" at bounding box center [322, 104] width 617 height 49
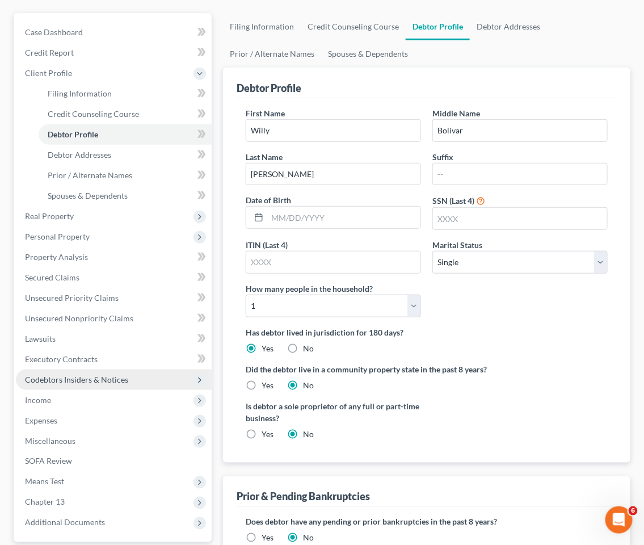
scroll to position [189, 0]
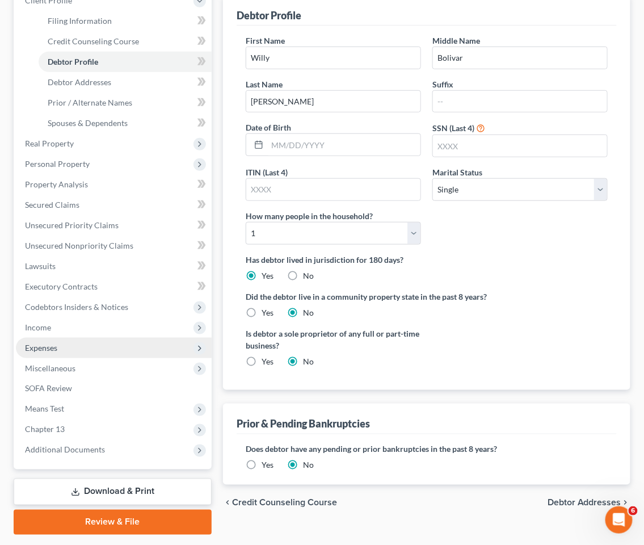
click at [49, 347] on span "Expenses" at bounding box center [41, 348] width 32 height 10
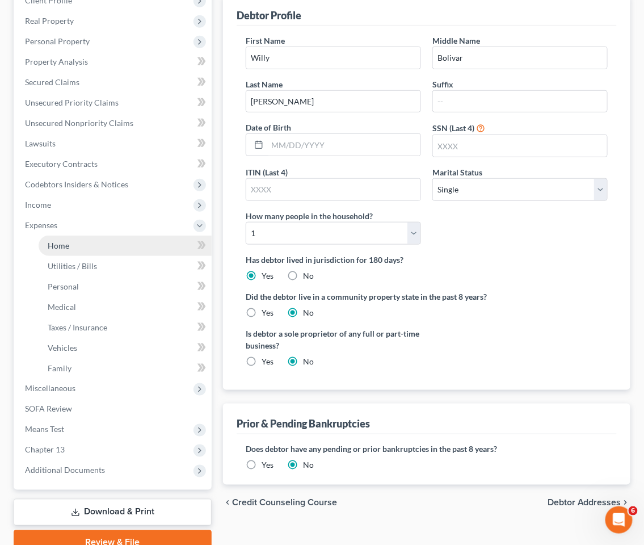
click at [65, 243] on span "Home" at bounding box center [59, 246] width 22 height 10
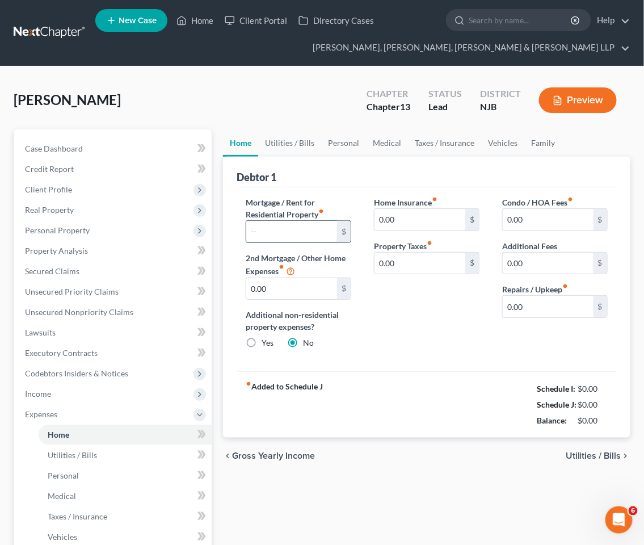
click at [295, 224] on input "text" at bounding box center [291, 232] width 91 height 22
paste input "$4,473.52"
type input "4,473.52"
click at [420, 365] on div "Mortgage / Rent for Residential Property fiber_manual_record 4,473.52 $ 2nd Mor…" at bounding box center [427, 279] width 380 height 185
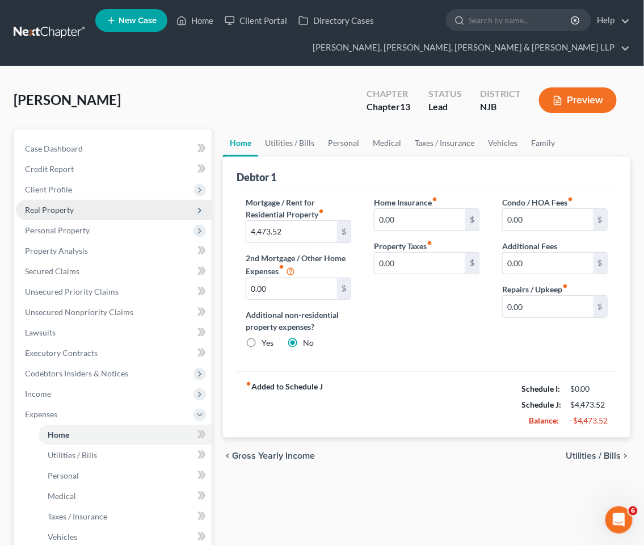
click at [55, 207] on span "Real Property" at bounding box center [49, 210] width 49 height 10
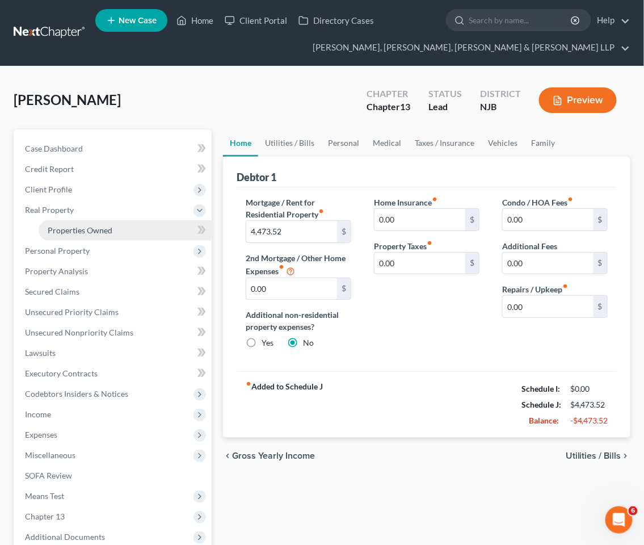
click at [78, 230] on span "Properties Owned" at bounding box center [80, 230] width 65 height 10
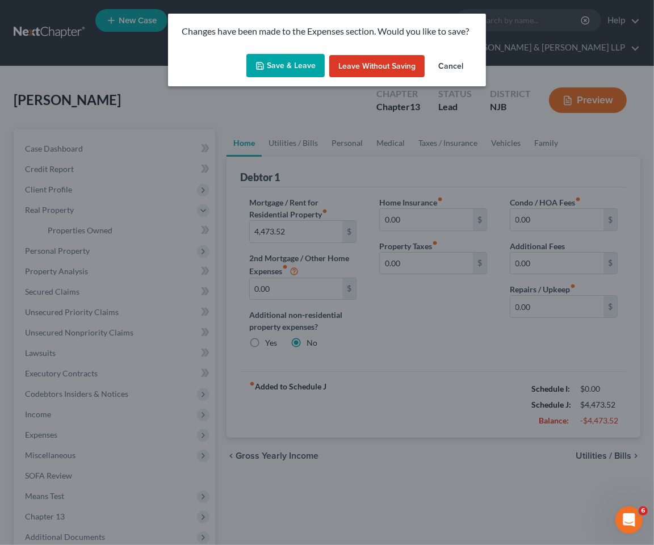
click at [293, 59] on button "Save & Leave" at bounding box center [285, 66] width 78 height 24
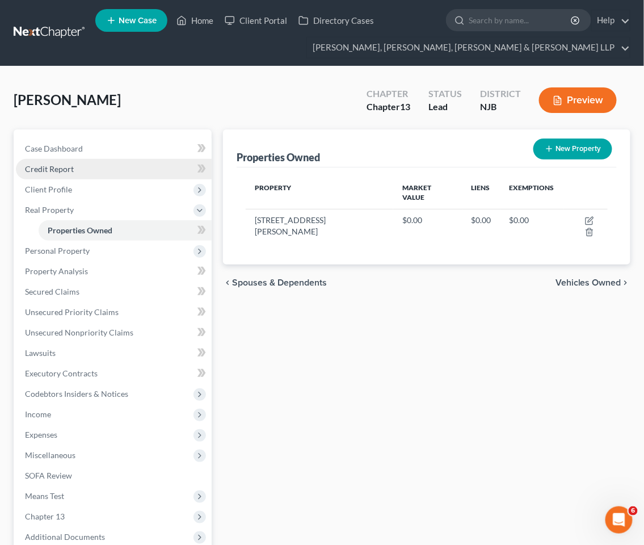
click at [58, 169] on span "Credit Report" at bounding box center [49, 169] width 49 height 10
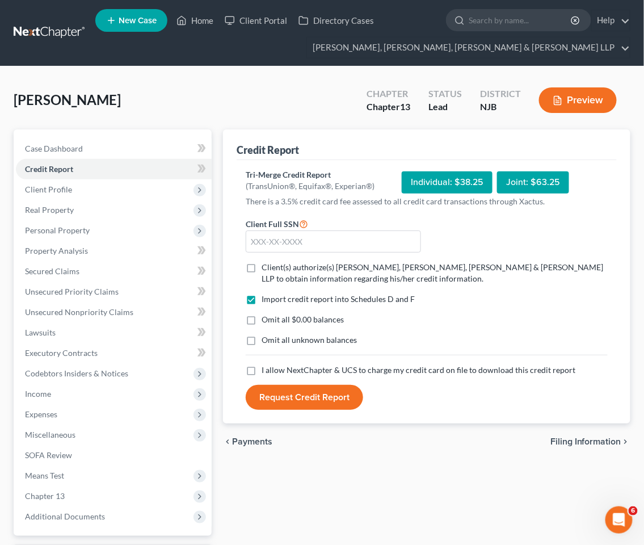
click at [262, 266] on label "Client(s) authorize(s) [PERSON_NAME], [PERSON_NAME], [PERSON_NAME] & [PERSON_NA…" at bounding box center [435, 273] width 346 height 23
click at [266, 266] on input "Client(s) authorize(s) [PERSON_NAME], [PERSON_NAME], [PERSON_NAME] & [PERSON_NA…" at bounding box center [269, 265] width 7 height 7
checkbox input "true"
drag, startPoint x: 250, startPoint y: 371, endPoint x: 254, endPoint y: 336, distance: 34.9
click at [262, 370] on label "I allow NextChapter & UCS to charge my credit card on file to download this cre…" at bounding box center [419, 369] width 314 height 11
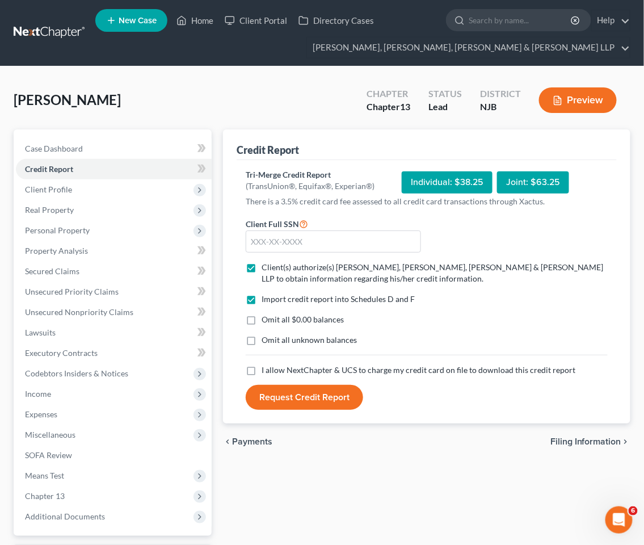
click at [266, 370] on input "I allow NextChapter & UCS to charge my credit card on file to download this cre…" at bounding box center [269, 367] width 7 height 7
checkbox input "true"
click at [262, 320] on label "Omit all $0.00 balances" at bounding box center [303, 319] width 82 height 11
click at [266, 320] on input "Omit all $0.00 balances" at bounding box center [269, 317] width 7 height 7
checkbox input "true"
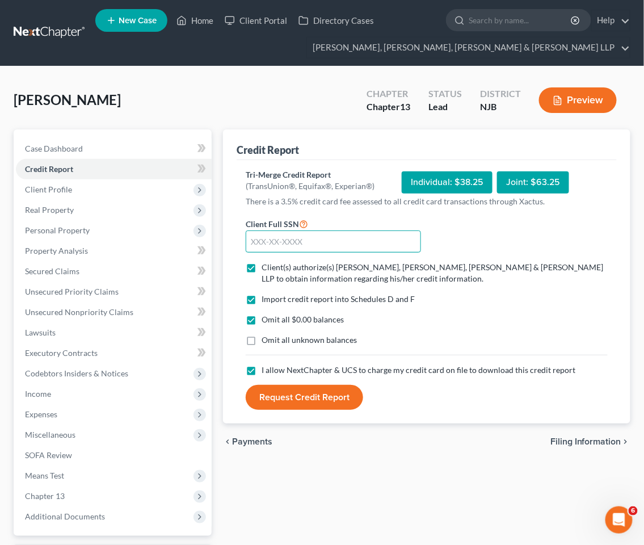
click at [287, 235] on input "text" at bounding box center [333, 241] width 175 height 23
paste input "121-82-2362"
type input "121-82-2362"
drag, startPoint x: 410, startPoint y: 178, endPoint x: 486, endPoint y: 182, distance: 75.6
click at [486, 182] on div "Individual: $38.25" at bounding box center [447, 182] width 91 height 22
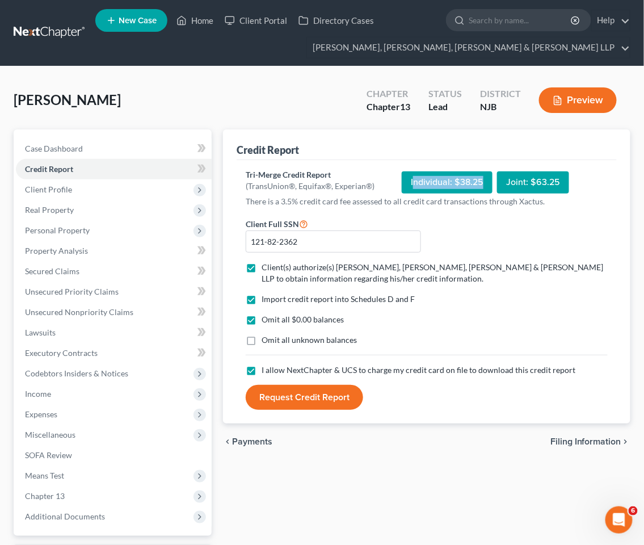
copy div "ndividual: $38.25"
click at [341, 396] on button "Request Credit Report" at bounding box center [305, 397] width 118 height 25
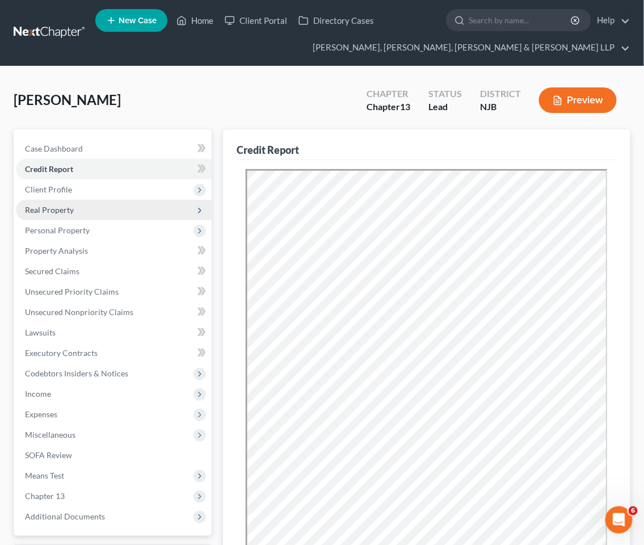
click at [58, 208] on span "Real Property" at bounding box center [49, 210] width 49 height 10
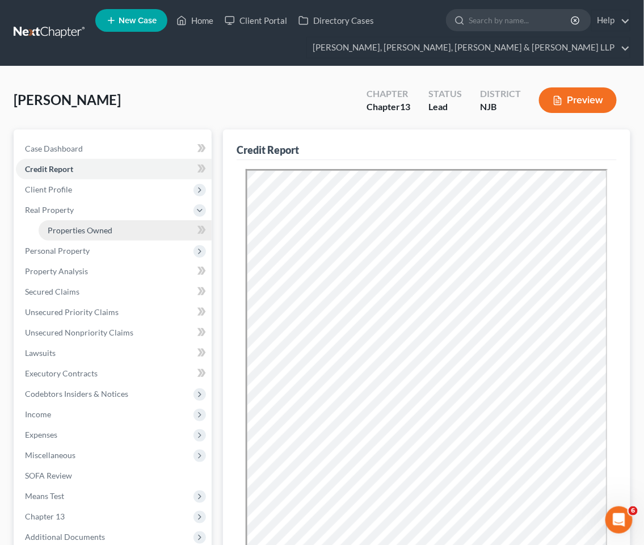
click at [73, 234] on link "Properties Owned" at bounding box center [125, 230] width 173 height 20
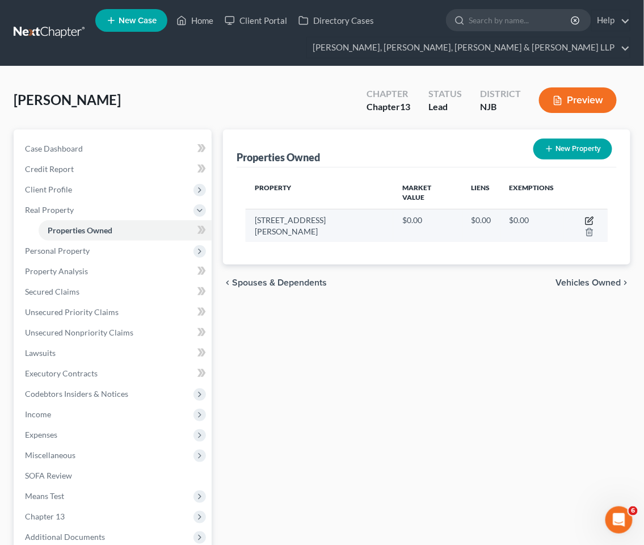
click at [585, 216] on icon "button" at bounding box center [589, 220] width 9 height 9
select select "33"
select select "19"
select select "3"
select select "1"
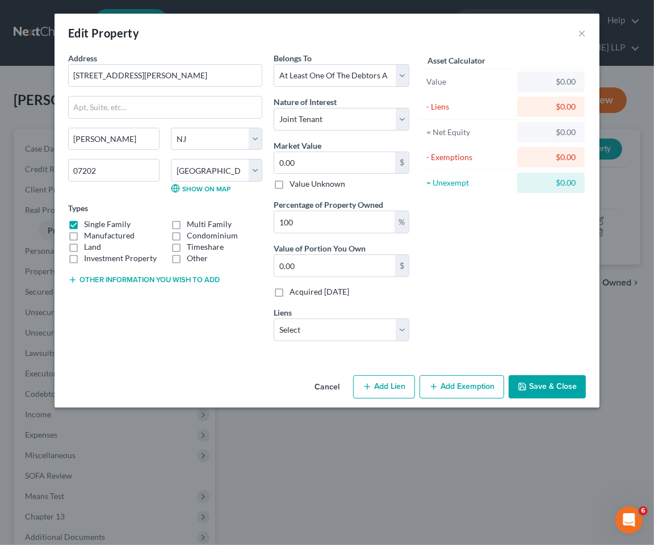
click at [326, 381] on button "Cancel" at bounding box center [326, 387] width 43 height 23
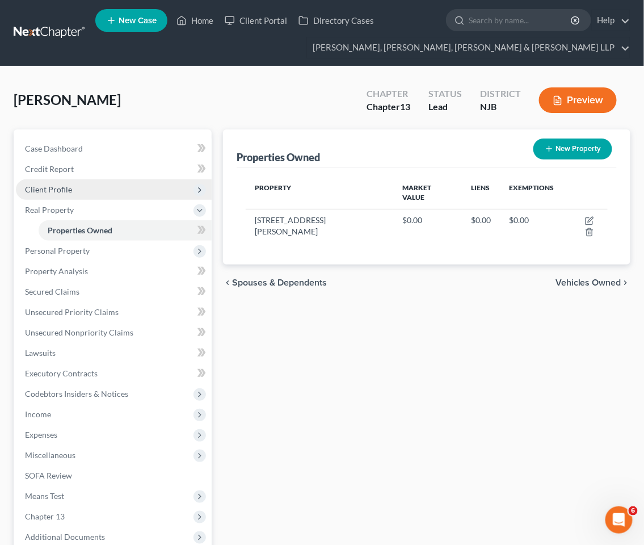
click at [65, 186] on span "Client Profile" at bounding box center [48, 190] width 47 height 10
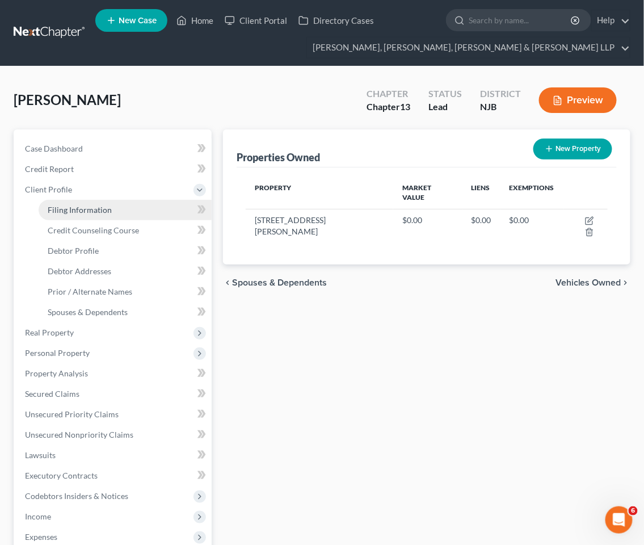
click at [72, 208] on span "Filing Information" at bounding box center [80, 210] width 64 height 10
select select "1"
select select "0"
select select "3"
select select "51"
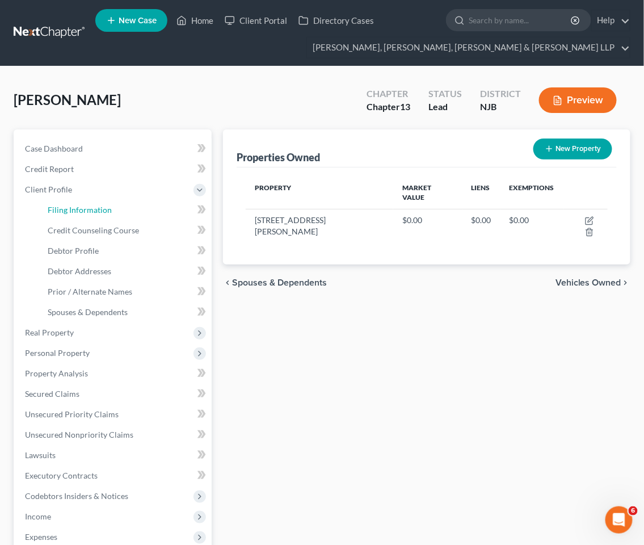
select select "4"
select select "0"
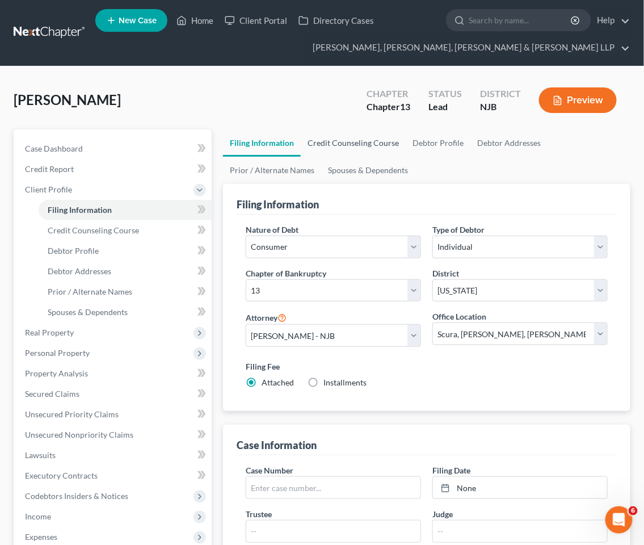
click at [371, 134] on link "Credit Counseling Course" at bounding box center [353, 142] width 105 height 27
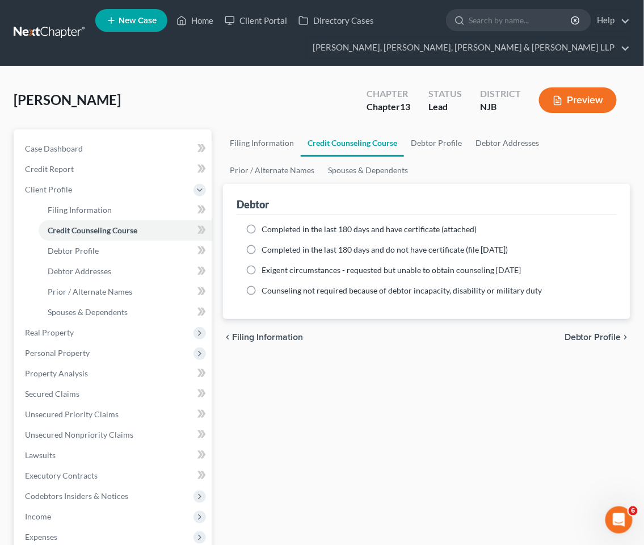
click at [282, 228] on span "Completed in the last 180 days and have certificate (attached)" at bounding box center [369, 229] width 215 height 10
click at [274, 228] on input "Completed in the last 180 days and have certificate (attached)" at bounding box center [269, 227] width 7 height 7
radio input "true"
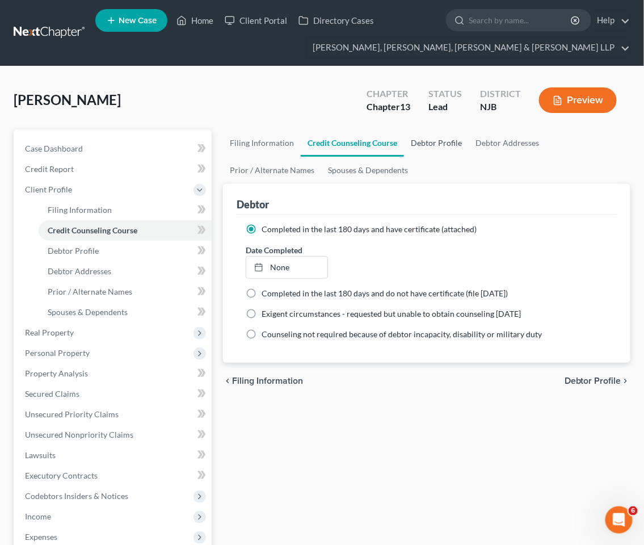
click at [440, 143] on link "Debtor Profile" at bounding box center [436, 142] width 65 height 27
select select "0"
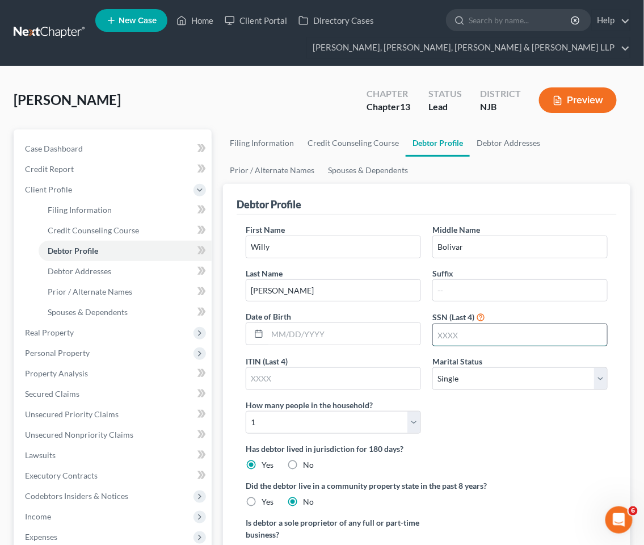
click at [498, 342] on input "text" at bounding box center [520, 335] width 174 height 22
type input "2362"
click at [501, 376] on select "Select Single Married Separated Divorced Widowed" at bounding box center [520, 378] width 175 height 23
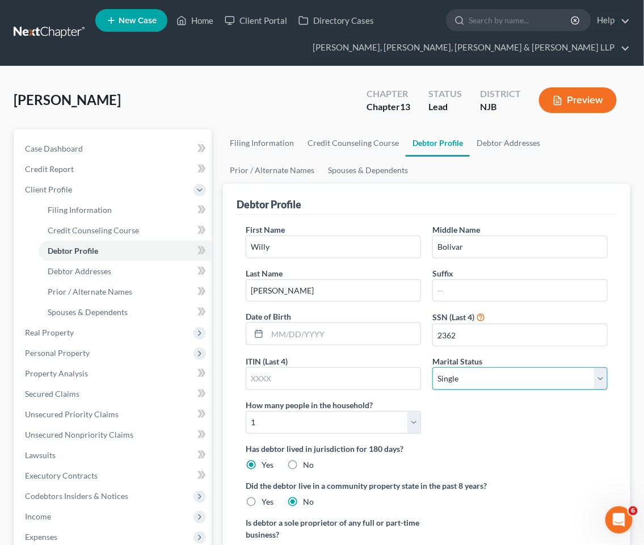
select select "1"
click at [433, 367] on select "Select Single Married Separated Divorced Widowed" at bounding box center [520, 378] width 175 height 23
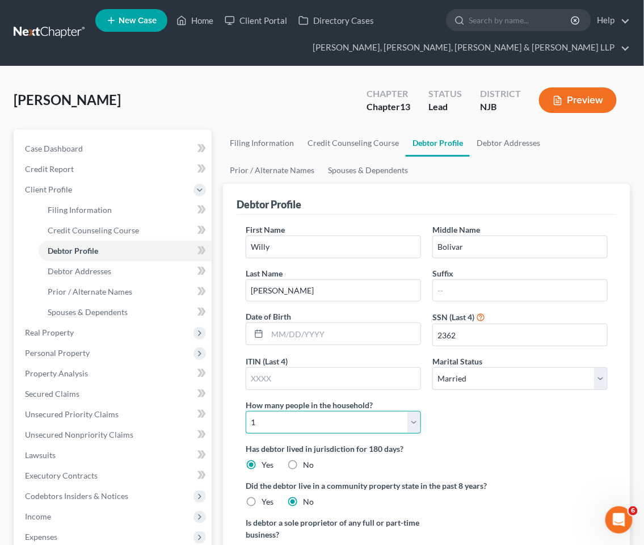
click at [315, 419] on select "Select 1 2 3 4 5 6 7 8 9 10 11 12 13 14 15 16 17 18 19 20" at bounding box center [333, 422] width 175 height 23
select select "1"
click at [246, 411] on select "Select 1 2 3 4 5 6 7 8 9 10 11 12 13 14 15 16 17 18 19 20" at bounding box center [333, 422] width 175 height 23
click at [529, 435] on div "First Name [PERSON_NAME] Middle Name [PERSON_NAME] Last Name [PERSON_NAME] Date…" at bounding box center [427, 333] width 374 height 219
click at [487, 137] on link "Debtor Addresses" at bounding box center [508, 142] width 77 height 27
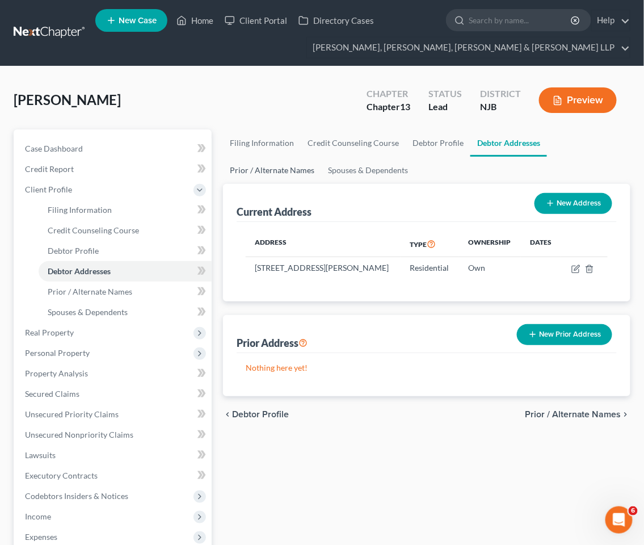
click at [266, 168] on link "Prior / Alternate Names" at bounding box center [272, 170] width 98 height 27
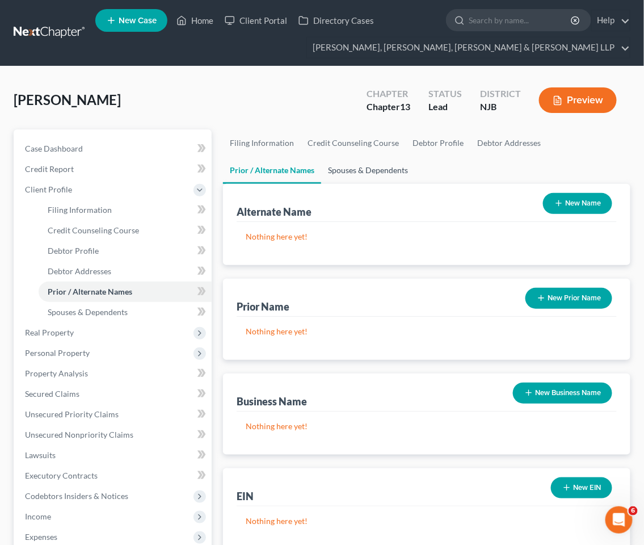
click at [348, 168] on link "Spouses & Dependents" at bounding box center [368, 170] width 94 height 27
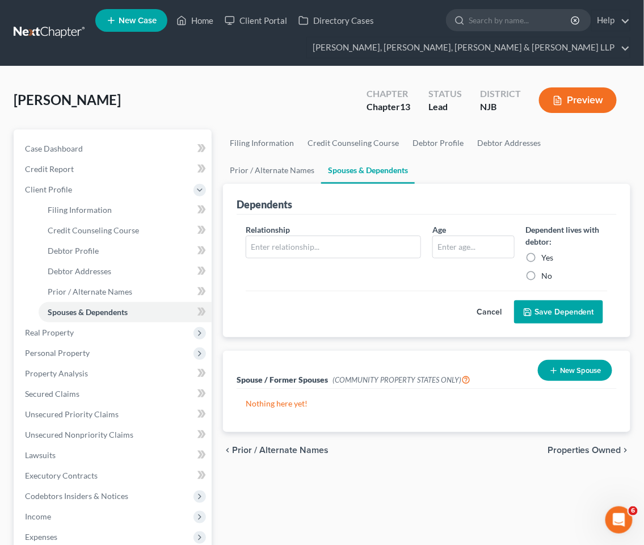
click at [572, 451] on span "Properties Owned" at bounding box center [585, 450] width 74 height 9
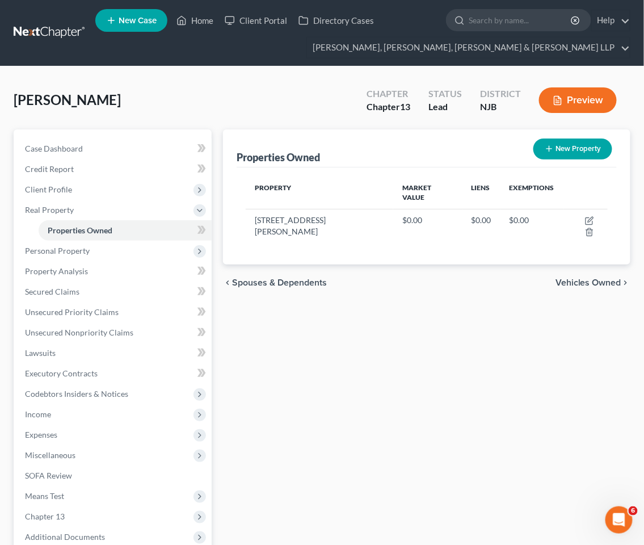
click at [245, 97] on div "[PERSON_NAME] Upgraded Chapter Chapter 13 Status Lead District [GEOGRAPHIC_DATA…" at bounding box center [322, 104] width 617 height 49
click at [571, 278] on span "Vehicles Owned" at bounding box center [589, 282] width 66 height 9
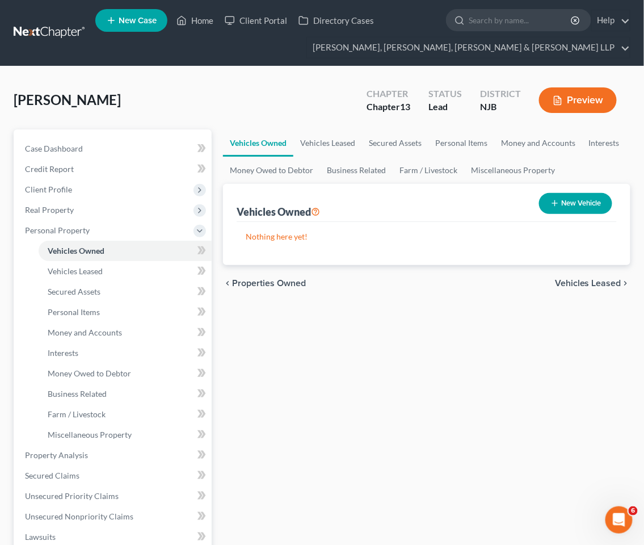
click at [234, 99] on div "[PERSON_NAME] Upgraded Chapter Chapter 13 Status Lead District [GEOGRAPHIC_DATA…" at bounding box center [322, 104] width 617 height 49
click at [318, 139] on link "Vehicles Leased" at bounding box center [328, 142] width 69 height 27
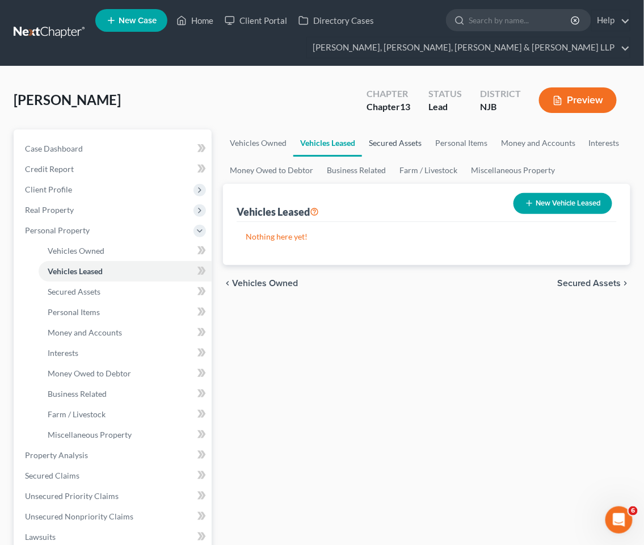
click at [390, 141] on link "Secured Assets" at bounding box center [395, 142] width 66 height 27
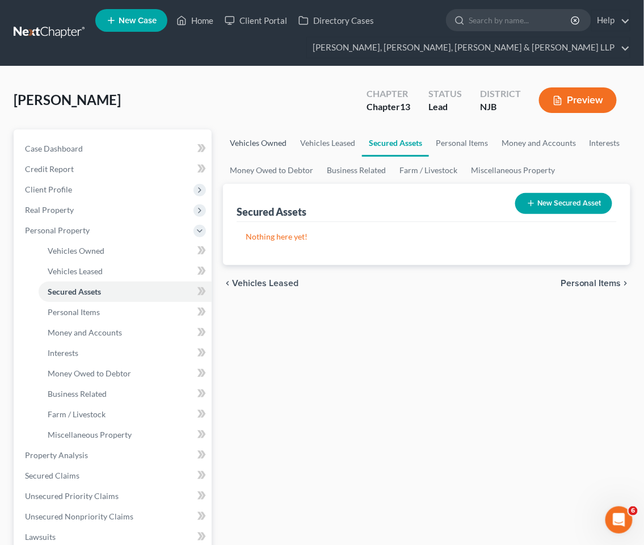
click at [250, 142] on link "Vehicles Owned" at bounding box center [258, 142] width 70 height 27
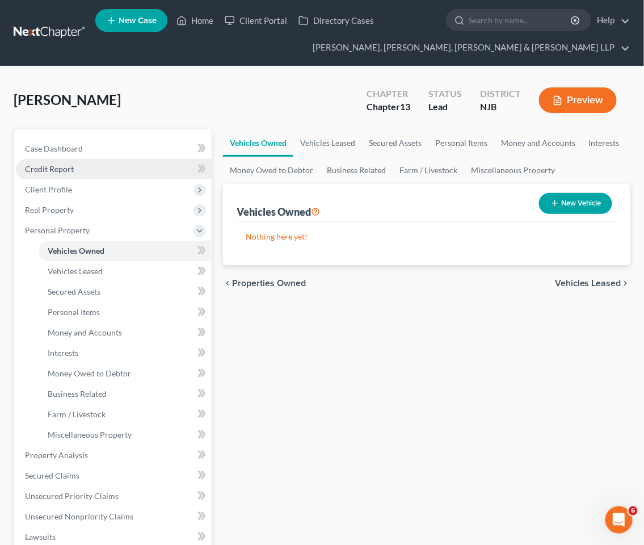
click at [52, 165] on span "Credit Report" at bounding box center [49, 169] width 49 height 10
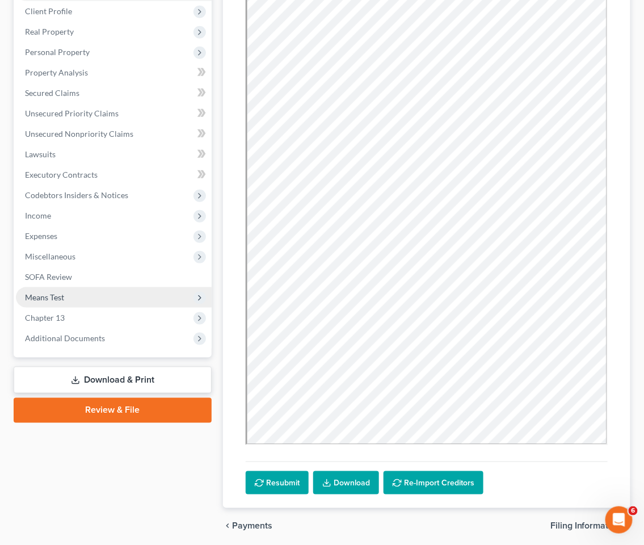
scroll to position [189, 0]
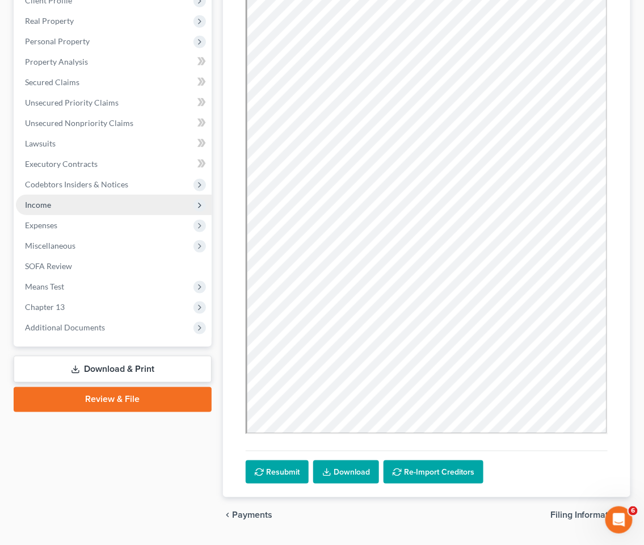
click at [39, 200] on span "Income" at bounding box center [38, 205] width 26 height 10
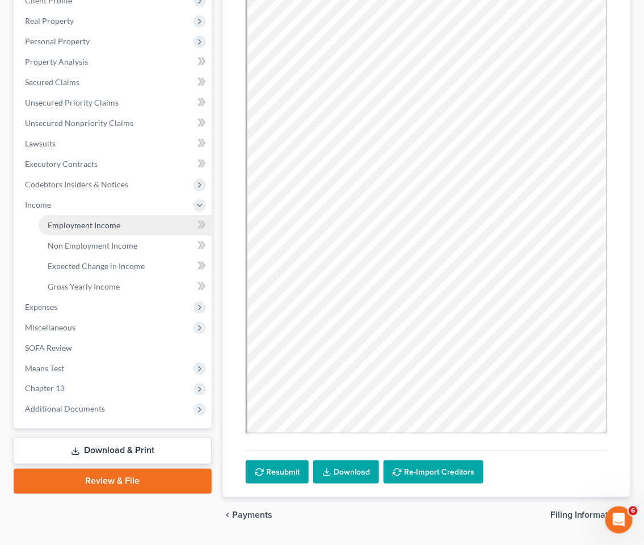
click at [61, 225] on span "Employment Income" at bounding box center [84, 225] width 73 height 10
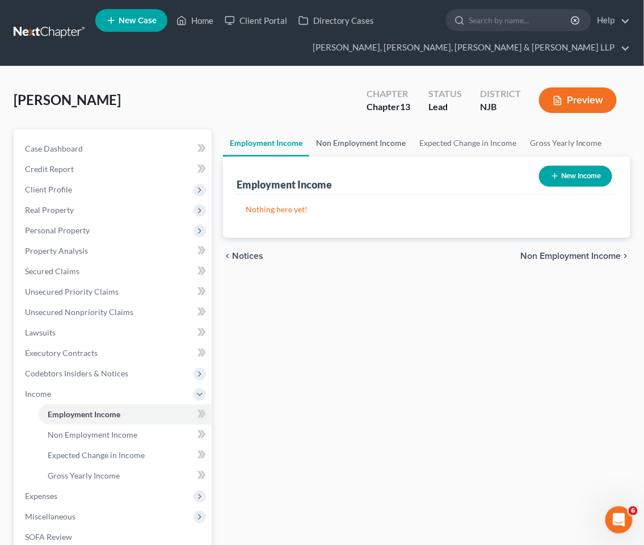
click at [371, 139] on link "Non Employment Income" at bounding box center [360, 142] width 103 height 27
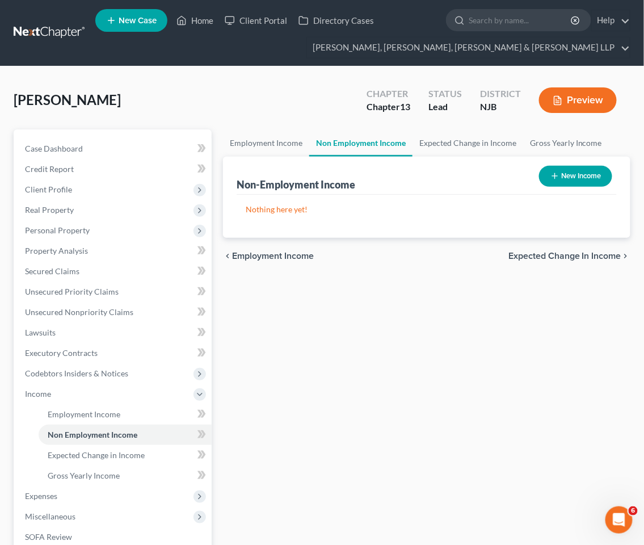
click at [581, 173] on button "New Income" at bounding box center [575, 176] width 73 height 21
select select "0"
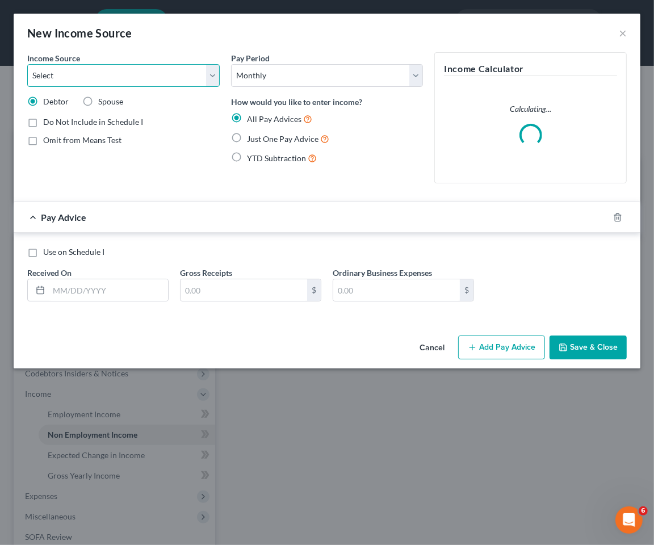
click at [129, 80] on select "Select Unemployment Disability (from employer) Pension Retirement Social Securi…" at bounding box center [123, 75] width 192 height 23
click at [143, 40] on div "New Income Source ×" at bounding box center [327, 33] width 627 height 39
click at [98, 100] on label "Spouse" at bounding box center [110, 101] width 25 height 11
click at [103, 100] on input "Spouse" at bounding box center [106, 99] width 7 height 7
radio input "true"
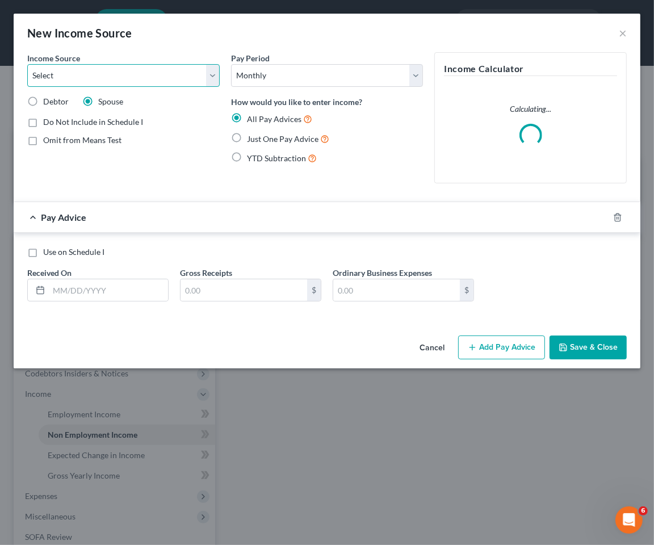
click at [125, 79] on select "Select Unemployment Disability (from employer) Pension Retirement Social Securi…" at bounding box center [123, 75] width 192 height 23
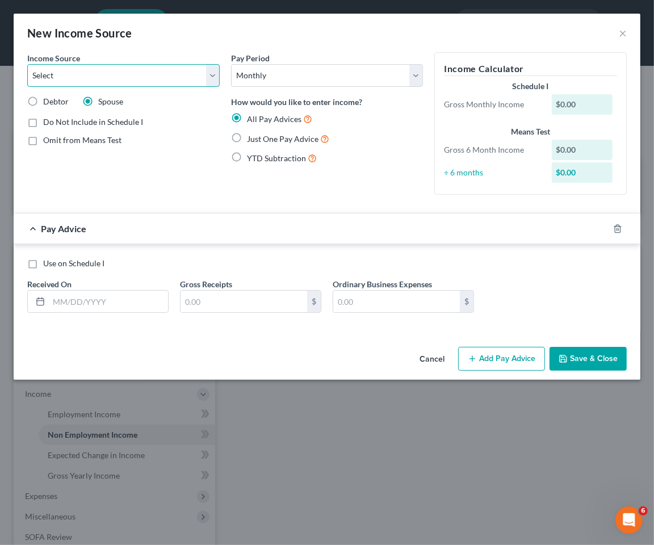
select select "4"
click at [27, 64] on select "Select Unemployment Disability (from employer) Pension Retirement Social Securi…" at bounding box center [123, 75] width 192 height 23
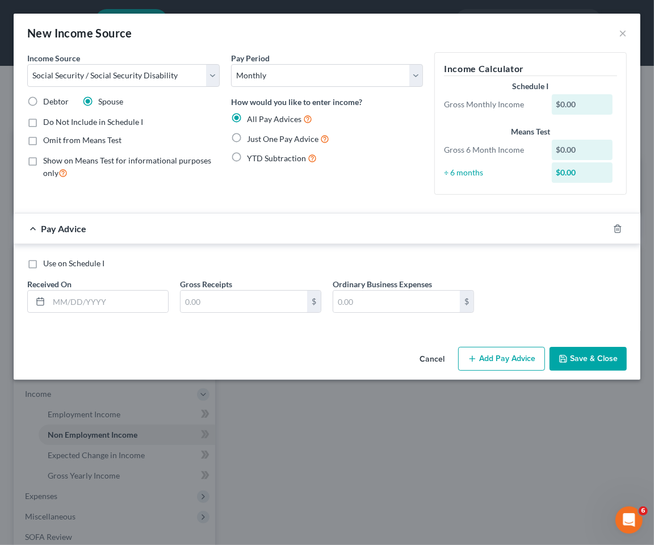
click at [274, 139] on span "Just One Pay Advice" at bounding box center [283, 139] width 72 height 10
click at [259, 139] on input "Just One Pay Advice" at bounding box center [254, 135] width 7 height 7
radio input "true"
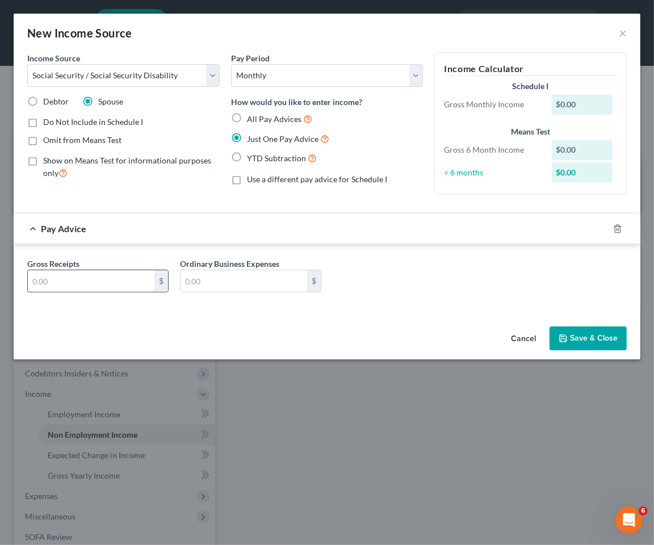
click at [94, 278] on input "text" at bounding box center [91, 281] width 127 height 22
type input "1,089.00"
click at [580, 332] on button "Save & Close" at bounding box center [588, 338] width 77 height 24
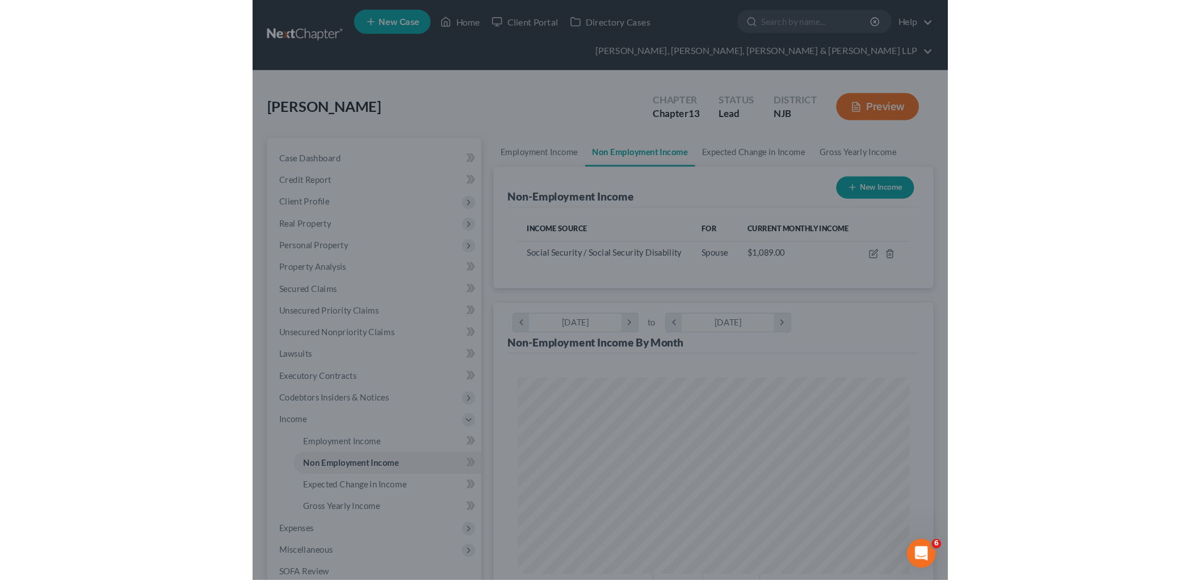
scroll to position [181, 384]
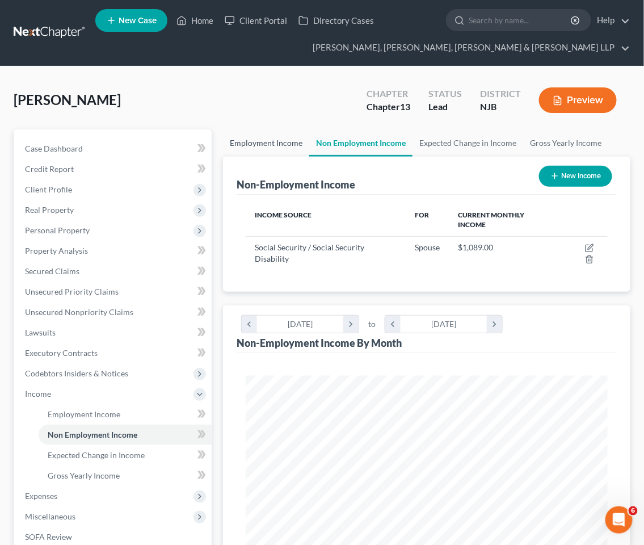
click at [245, 139] on link "Employment Income" at bounding box center [266, 142] width 86 height 27
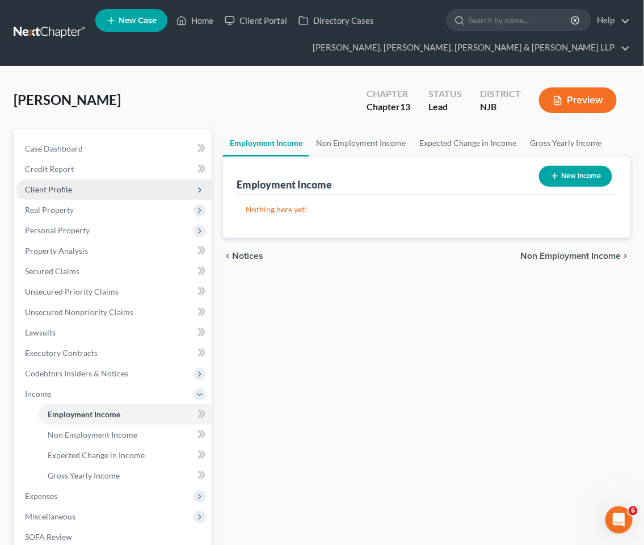
click at [51, 191] on span "Client Profile" at bounding box center [48, 190] width 47 height 10
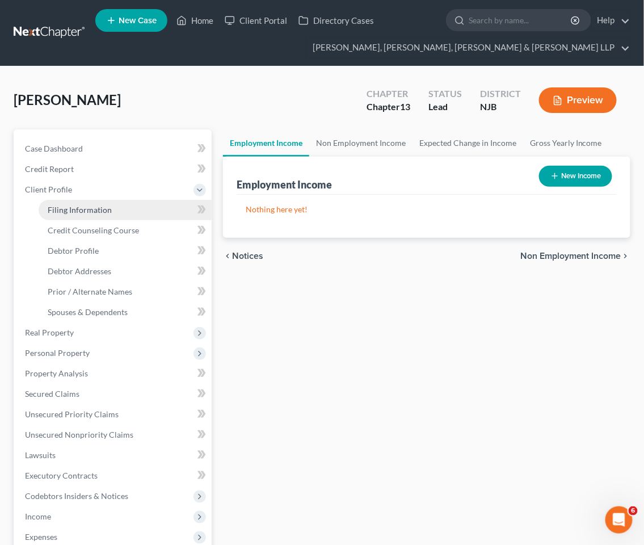
click at [65, 207] on span "Filing Information" at bounding box center [80, 210] width 64 height 10
select select "1"
select select "0"
select select "3"
select select "51"
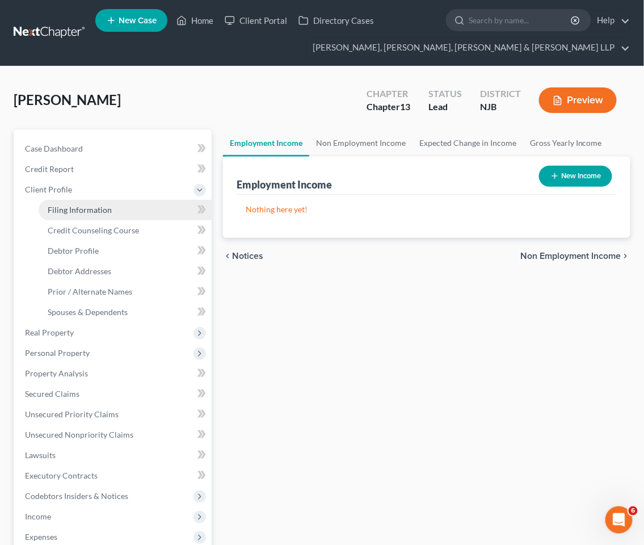
select select "4"
select select "0"
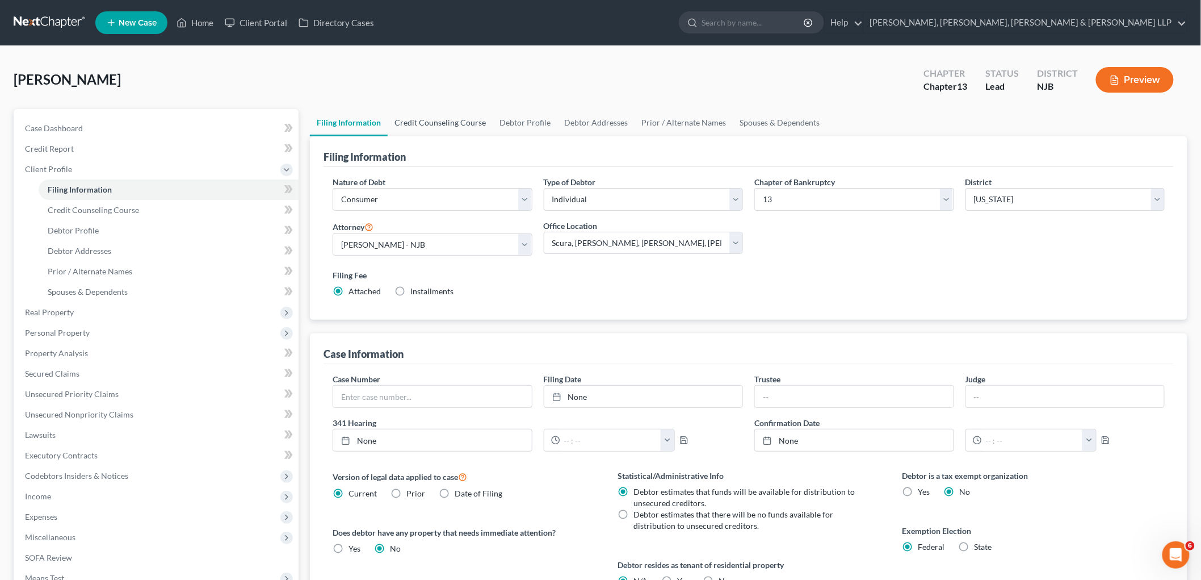
click at [451, 123] on link "Credit Counseling Course" at bounding box center [440, 122] width 105 height 27
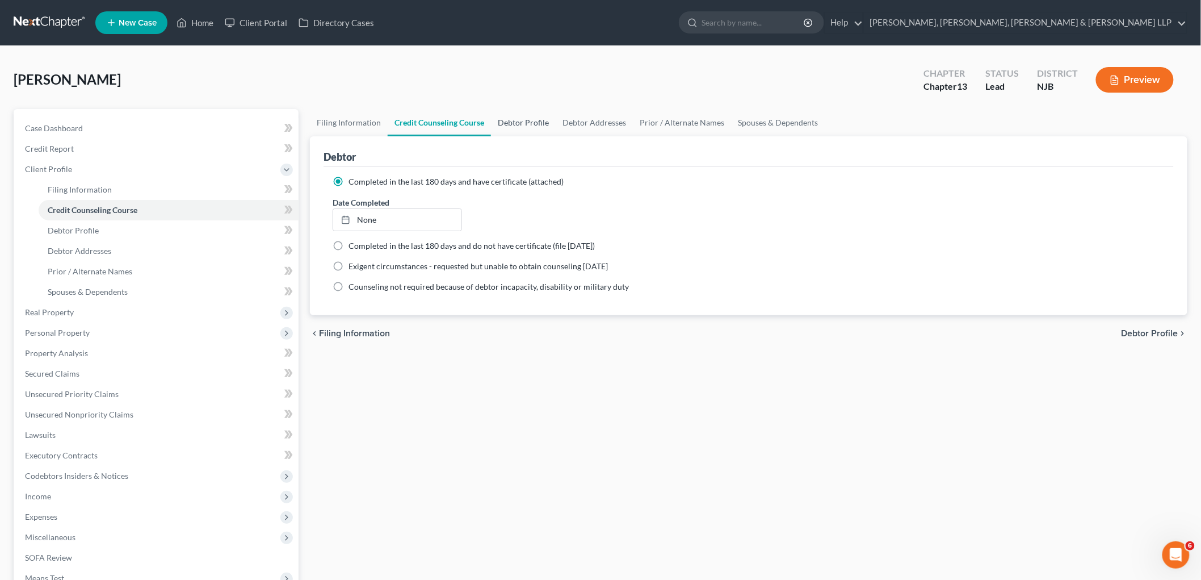
click at [518, 117] on link "Debtor Profile" at bounding box center [523, 122] width 65 height 27
select select "1"
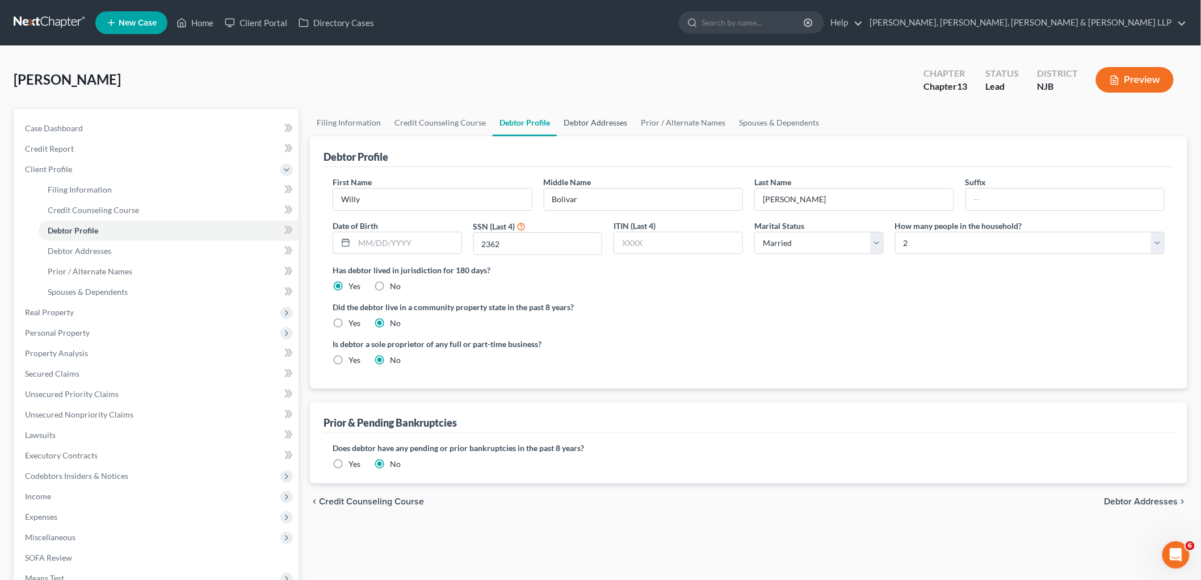
click at [575, 123] on link "Debtor Addresses" at bounding box center [595, 122] width 77 height 27
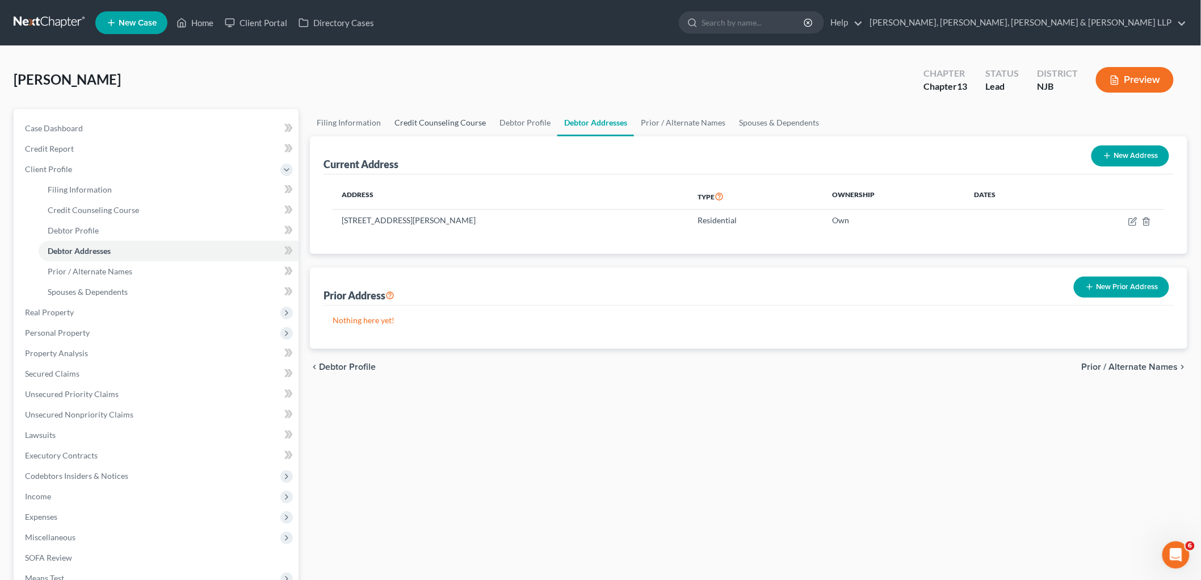
click at [435, 125] on link "Credit Counseling Course" at bounding box center [440, 122] width 105 height 27
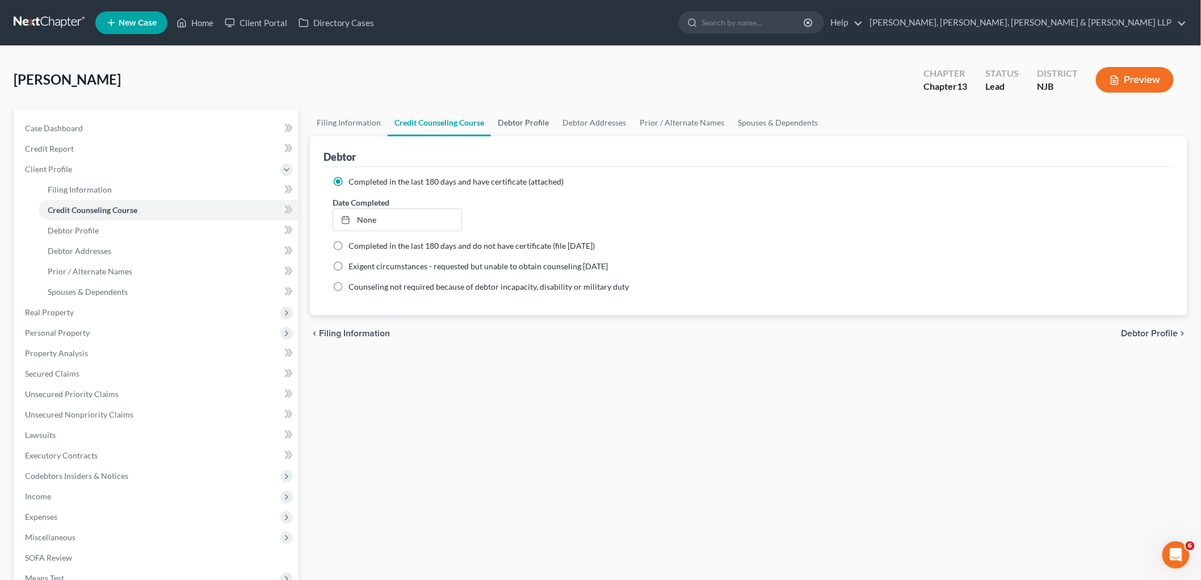
click at [514, 123] on link "Debtor Profile" at bounding box center [523, 122] width 65 height 27
select select "1"
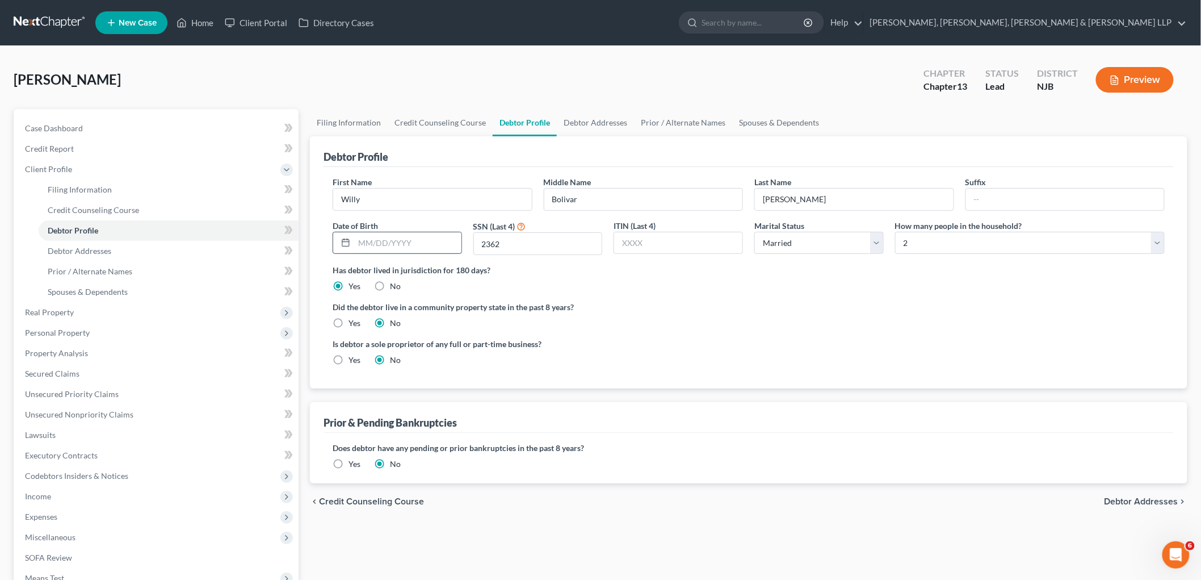
click at [387, 244] on input "text" at bounding box center [407, 243] width 107 height 22
type input "[DATE]"
click at [699, 336] on ng-include "First Name [PERSON_NAME] Middle Name [PERSON_NAME] Last Name [PERSON_NAME] Date…" at bounding box center [749, 275] width 832 height 199
click at [591, 117] on link "Debtor Addresses" at bounding box center [595, 122] width 77 height 27
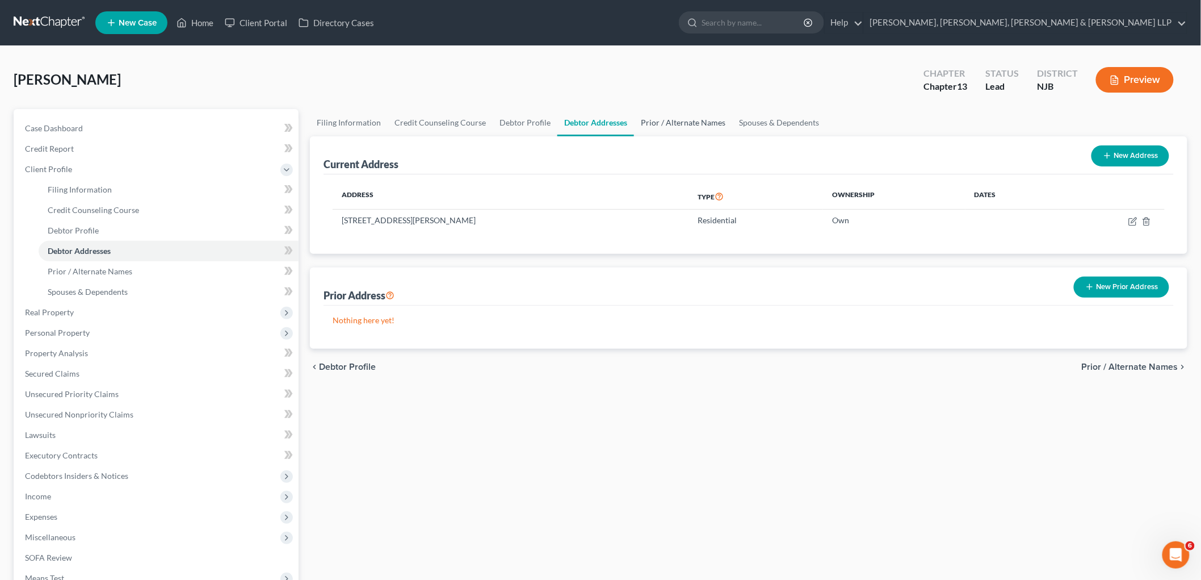
drag, startPoint x: 666, startPoint y: 118, endPoint x: 713, endPoint y: 118, distance: 46.6
click at [666, 118] on link "Prior / Alternate Names" at bounding box center [683, 122] width 98 height 27
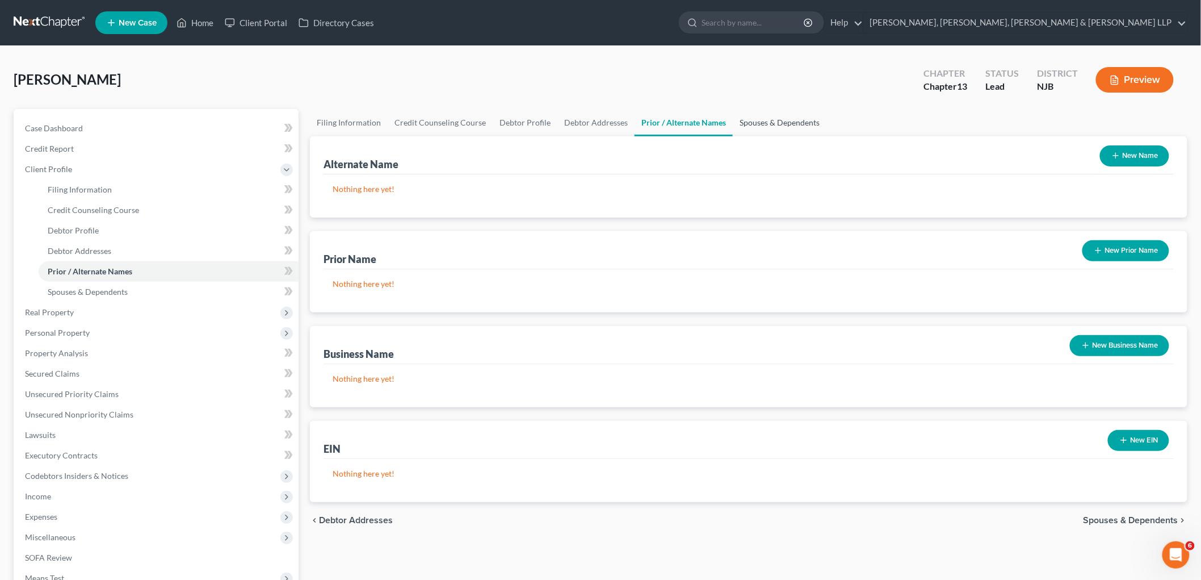
click at [741, 123] on link "Spouses & Dependents" at bounding box center [780, 122] width 94 height 27
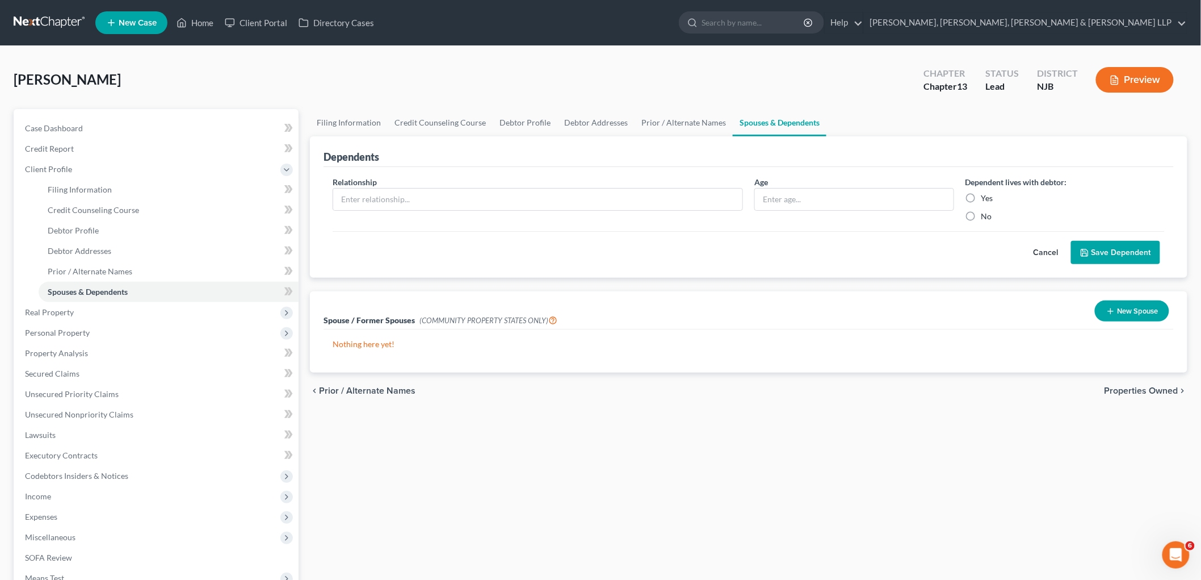
click at [1134, 388] on span "Properties Owned" at bounding box center [1142, 390] width 74 height 9
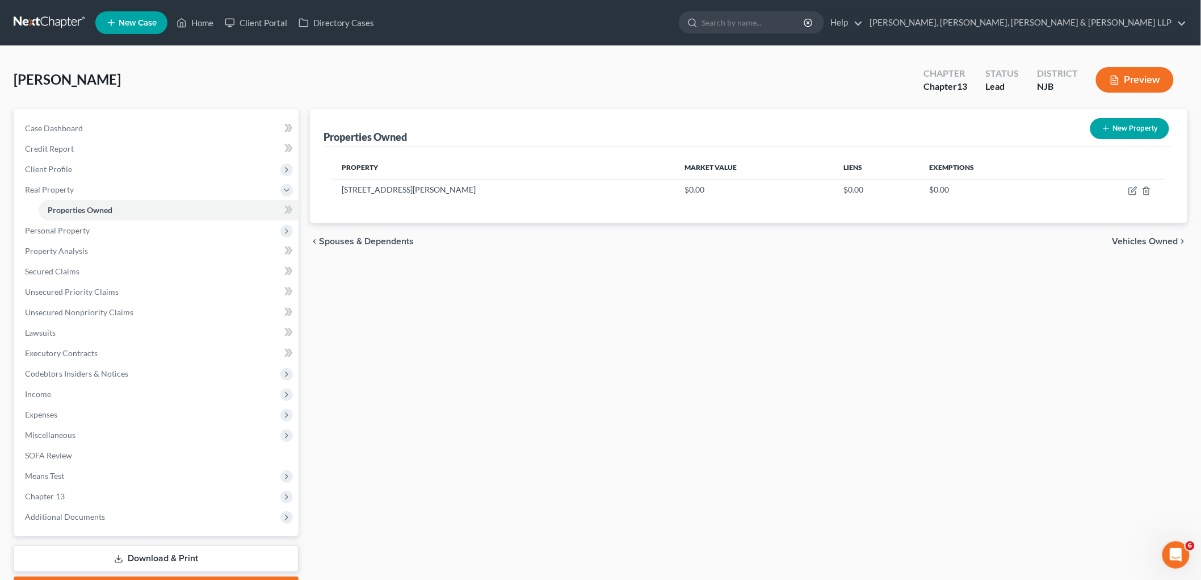
click at [1152, 242] on span "Vehicles Owned" at bounding box center [1146, 241] width 66 height 9
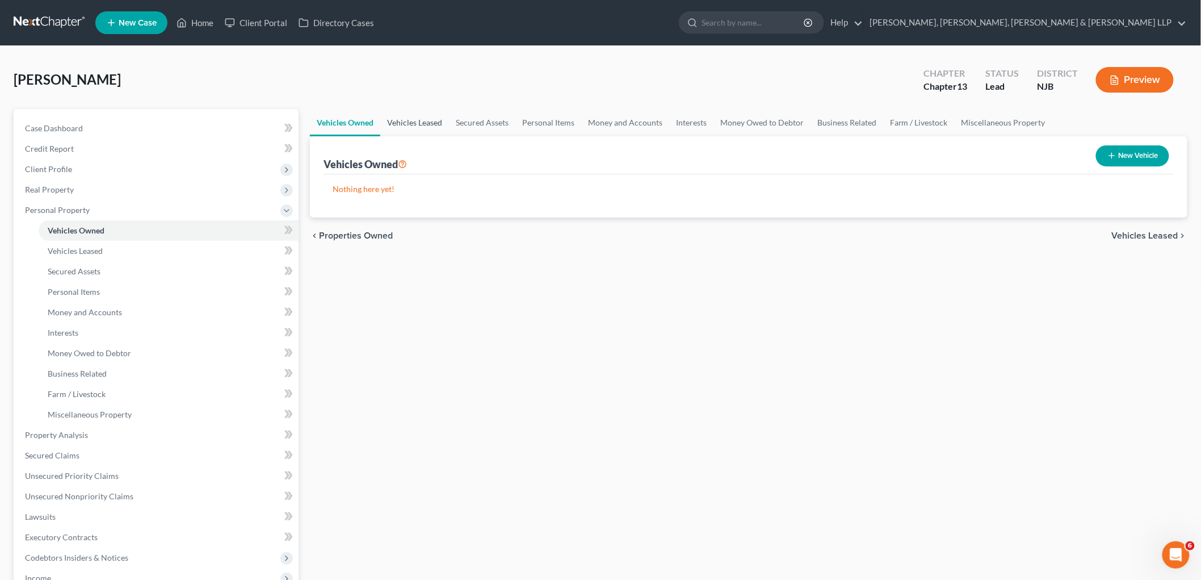
click at [412, 120] on link "Vehicles Leased" at bounding box center [414, 122] width 69 height 27
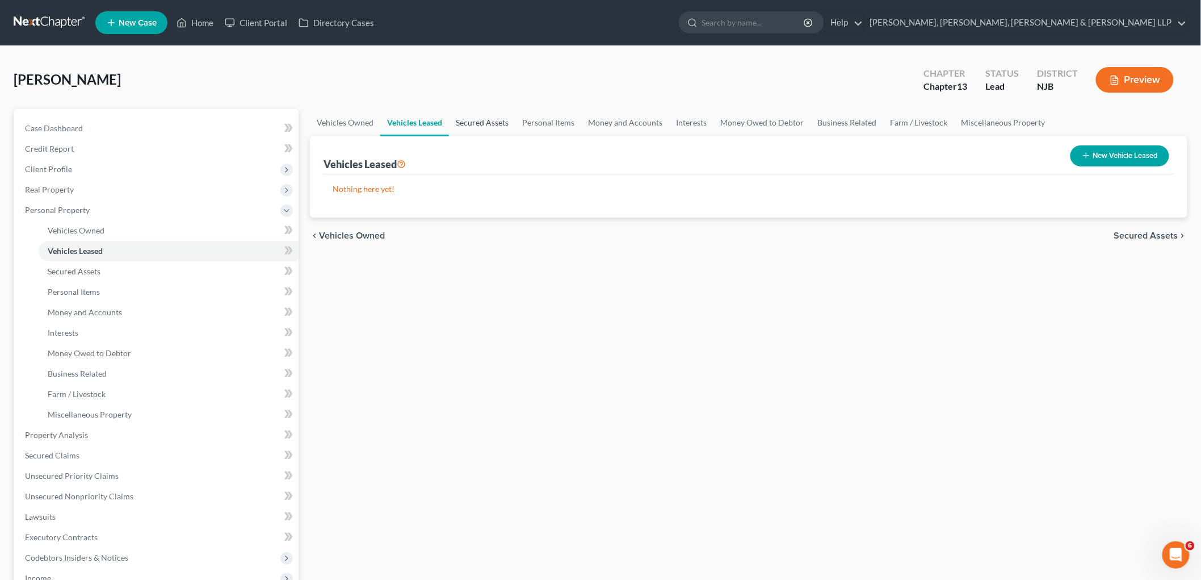
drag, startPoint x: 468, startPoint y: 123, endPoint x: 483, endPoint y: 122, distance: 14.8
click at [468, 122] on link "Secured Assets" at bounding box center [482, 122] width 66 height 27
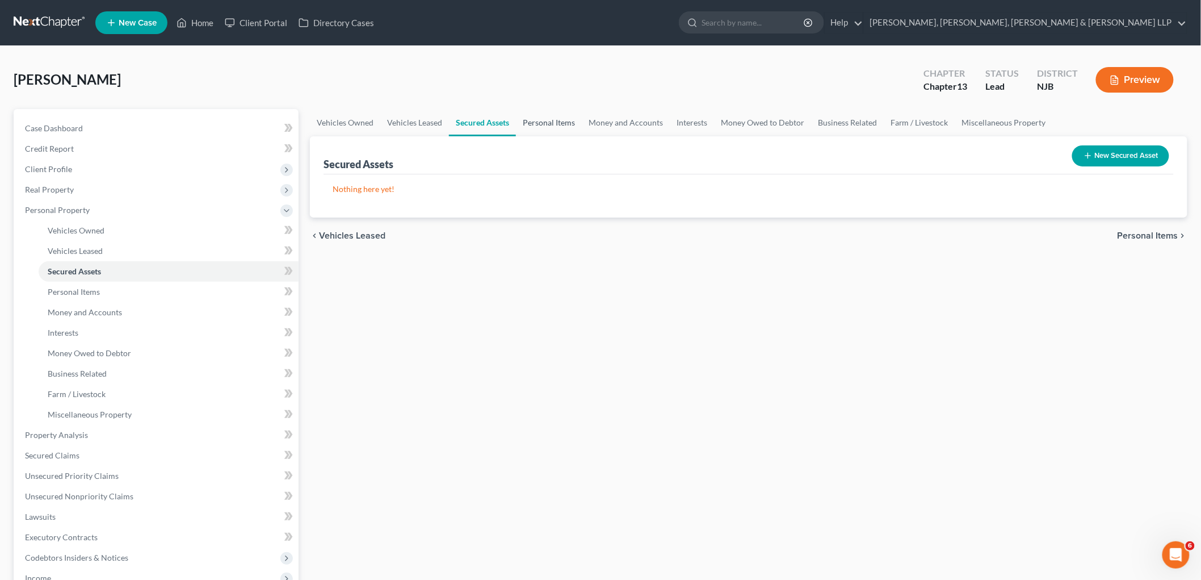
click at [529, 121] on link "Personal Items" at bounding box center [549, 122] width 66 height 27
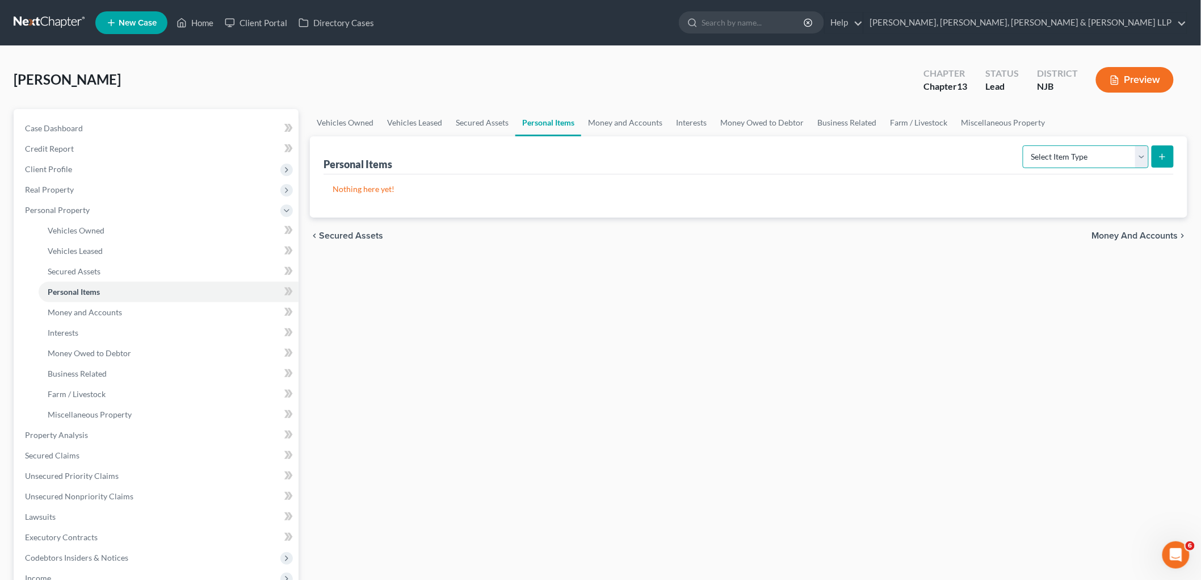
click at [1066, 157] on select "Select Item Type Clothing Collectibles Of Value Electronics Firearms Household …" at bounding box center [1086, 156] width 126 height 23
select select "clothing"
click at [1024, 145] on select "Select Item Type Clothing Collectibles Of Value Electronics Firearms Household …" at bounding box center [1086, 156] width 126 height 23
click at [1174, 155] on div "Personal Items Select Item Type Clothing Collectibles Of Value Electronics Fire…" at bounding box center [749, 176] width 878 height 81
click at [1164, 154] on icon "submit" at bounding box center [1162, 156] width 9 height 9
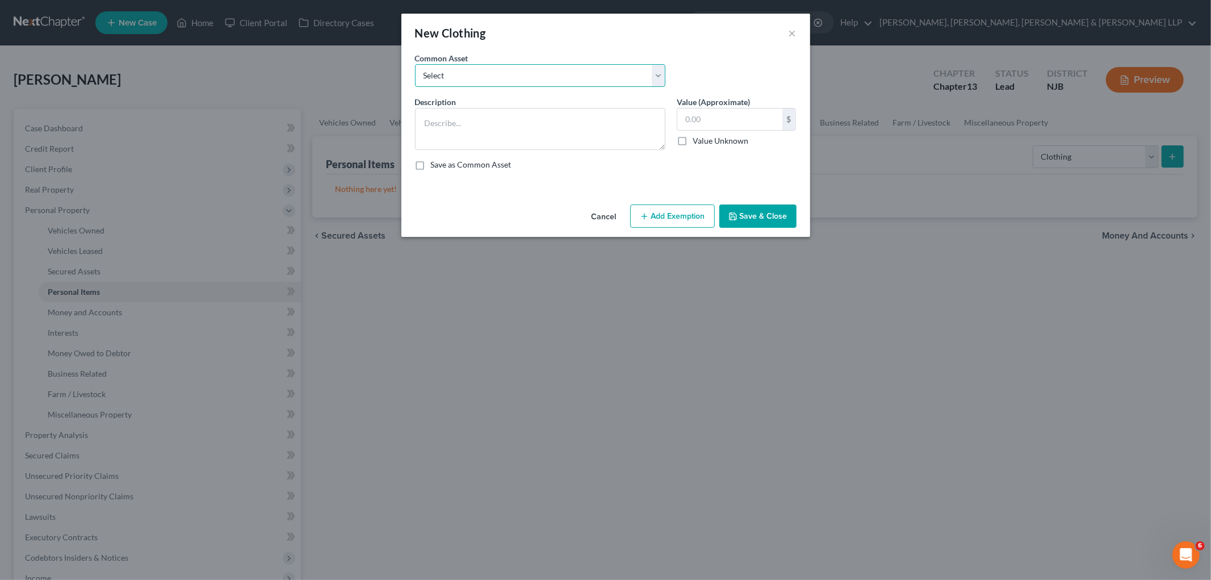
drag, startPoint x: 531, startPoint y: 80, endPoint x: 526, endPoint y: 84, distance: 6.5
click at [531, 80] on select "Select Clothes, Shoes & Accessories" at bounding box center [540, 75] width 250 height 23
select select "0"
click at [415, 64] on select "Select Clothes, Shoes & Accessories" at bounding box center [540, 75] width 250 height 23
type textarea "Clothes, Shoes & Accessories"
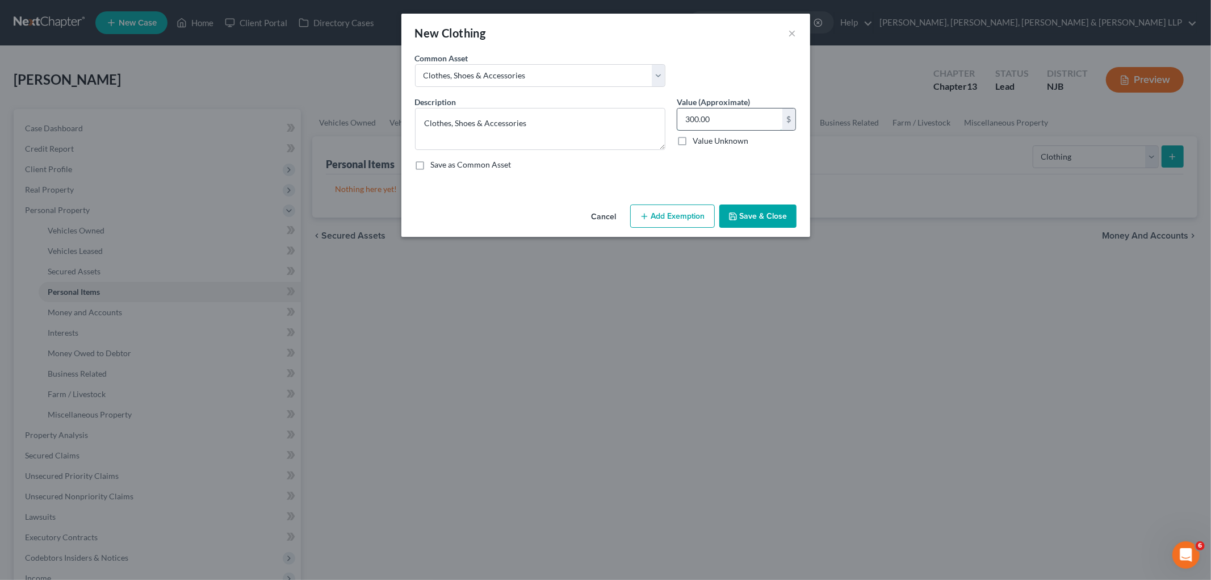
click at [727, 121] on input "300.00" at bounding box center [729, 119] width 105 height 22
type input "630"
click at [688, 208] on button "Add Exemption" at bounding box center [672, 216] width 85 height 24
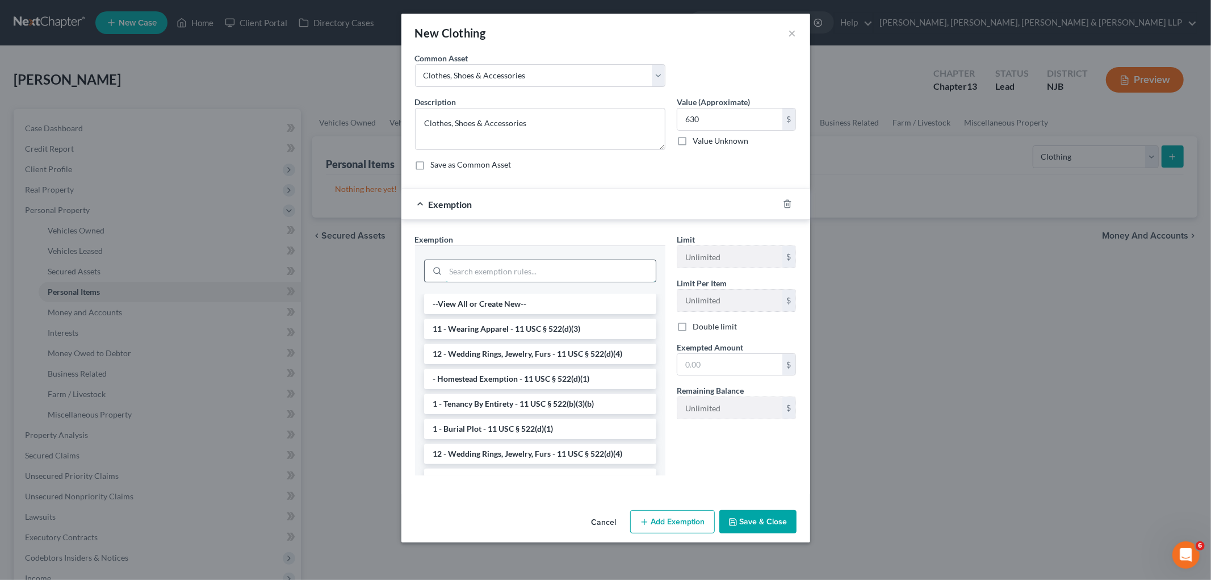
click at [534, 270] on input "search" at bounding box center [551, 271] width 210 height 22
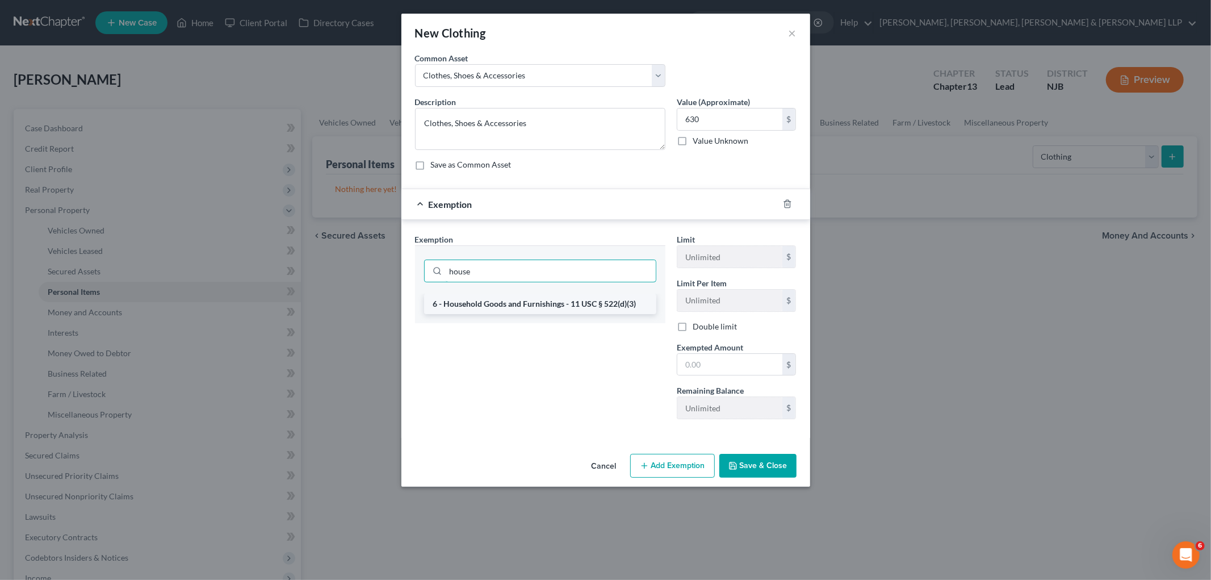
type input "house"
click at [526, 308] on li "6 - Household Goods and Furnishings - 11 USC § 522(d)(3)" at bounding box center [540, 304] width 232 height 20
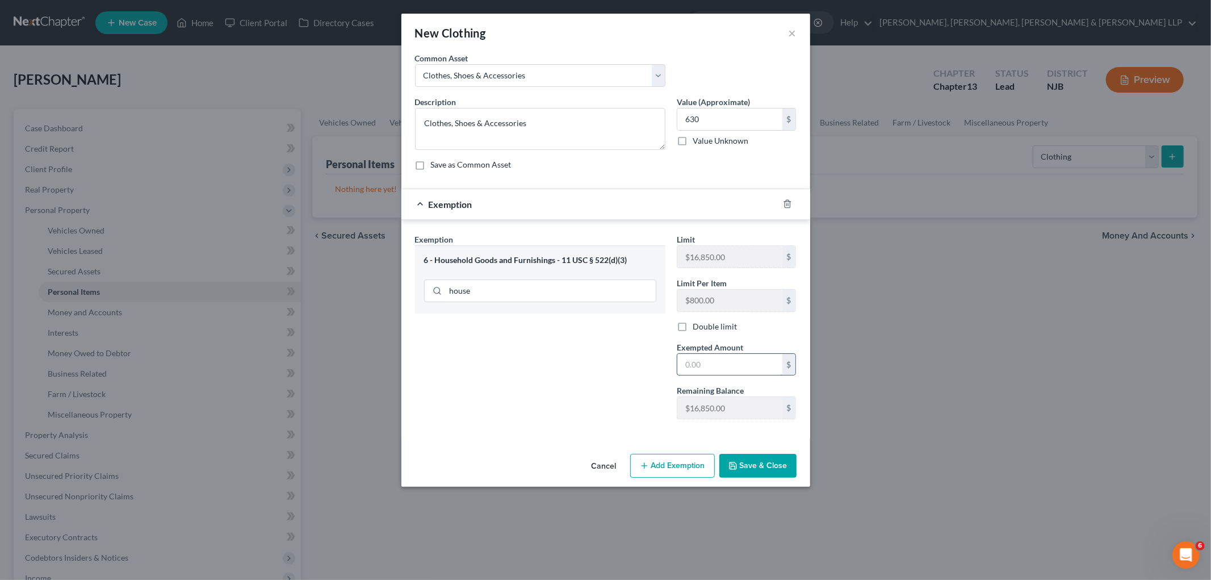
click at [754, 369] on input "text" at bounding box center [729, 365] width 105 height 22
type input "630"
click at [605, 363] on div "Exemption Set must be selected for CA. Exemption * 6 - Household Goods and Furn…" at bounding box center [540, 330] width 262 height 195
click at [768, 466] on button "Save & Close" at bounding box center [757, 466] width 77 height 24
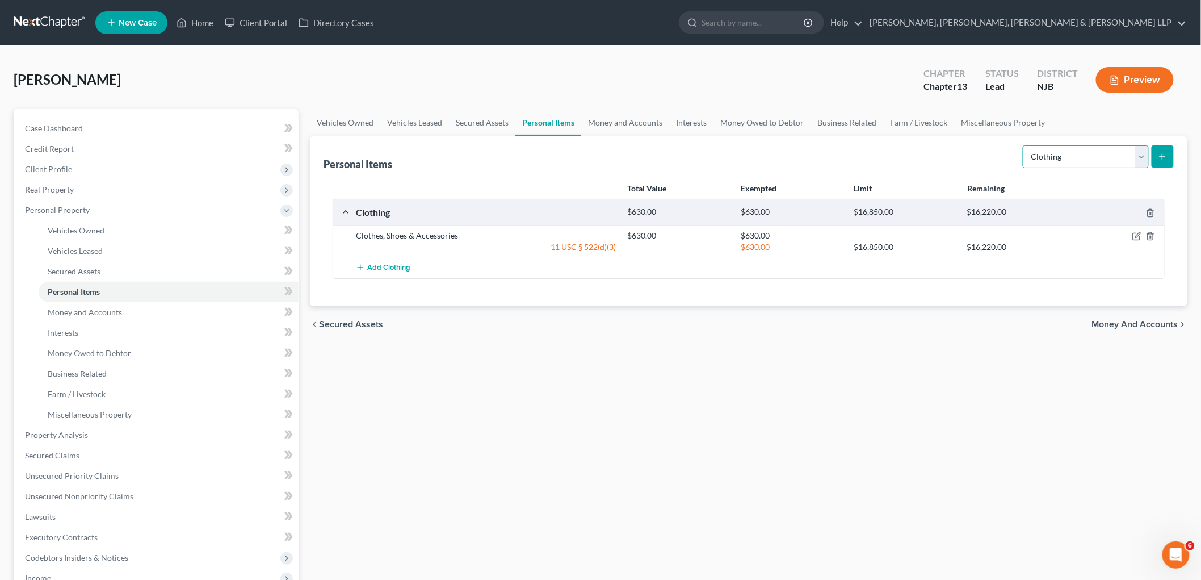
click at [1089, 157] on select "Select Item Type Clothing Collectibles Of Value Electronics Firearms Household …" at bounding box center [1086, 156] width 126 height 23
select select "electronics"
click at [1024, 145] on select "Select Item Type Clothing Collectibles Of Value Electronics Firearms Household …" at bounding box center [1086, 156] width 126 height 23
click at [1168, 156] on button "submit" at bounding box center [1163, 156] width 22 height 22
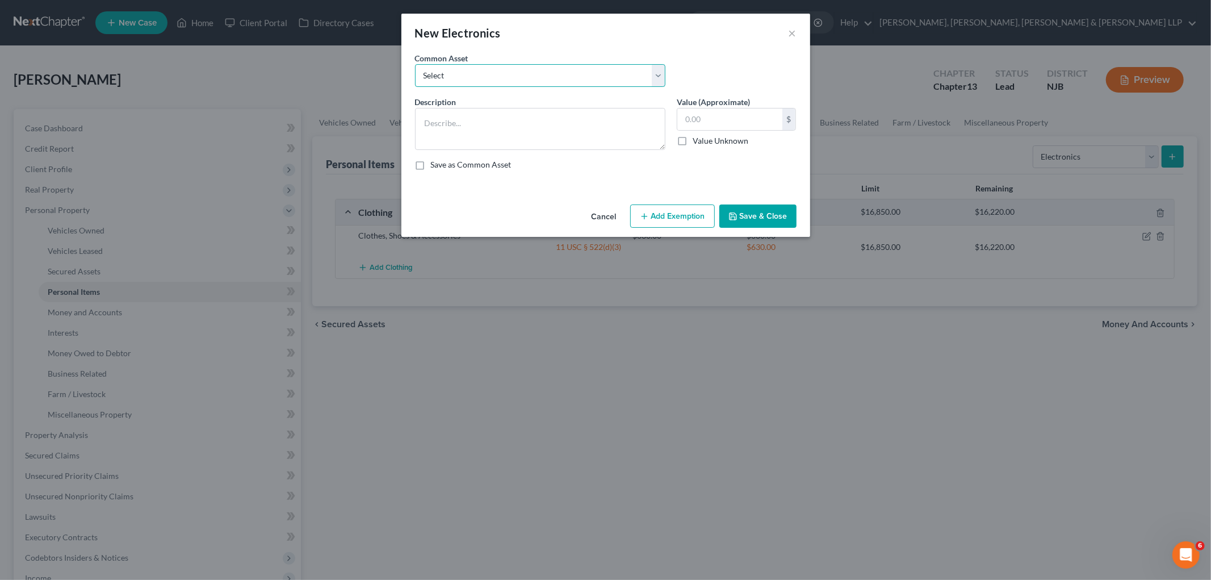
drag, startPoint x: 538, startPoint y: 75, endPoint x: 528, endPoint y: 85, distance: 14.1
click at [538, 75] on select "Select Cellphone, TVs Electronic Appliances" at bounding box center [540, 75] width 250 height 23
select select "1"
click at [415, 64] on select "Select Cellphone, TVs Electronic Appliances" at bounding box center [540, 75] width 250 height 23
type textarea "Electronic Appliances"
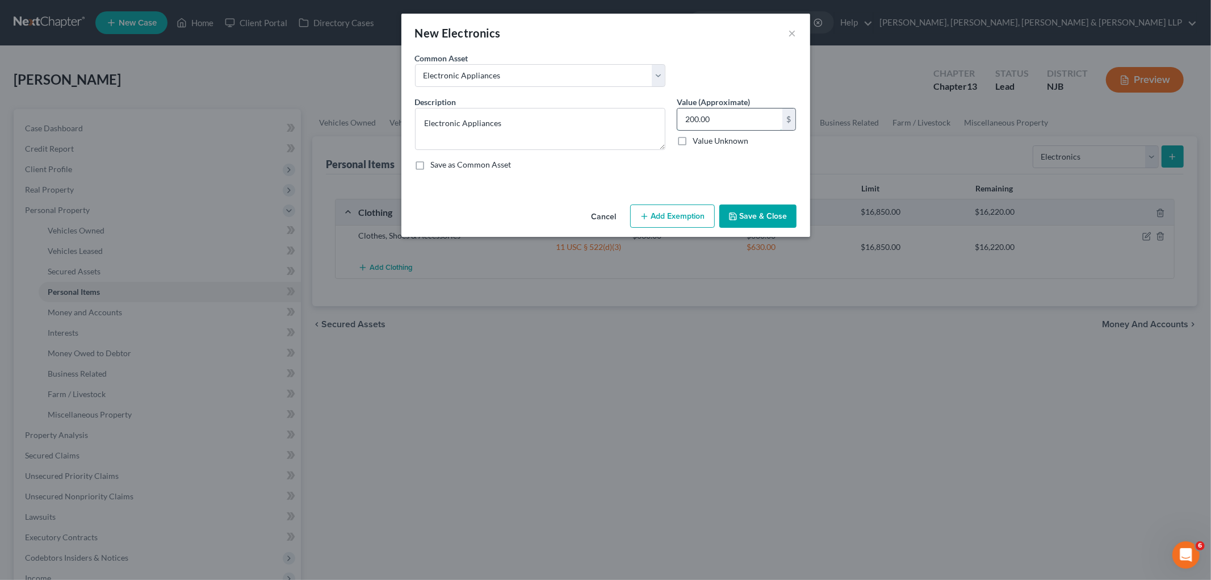
click at [734, 115] on input "200.00" at bounding box center [729, 119] width 105 height 22
type input "1,200"
click at [689, 211] on button "Add Exemption" at bounding box center [672, 216] width 85 height 24
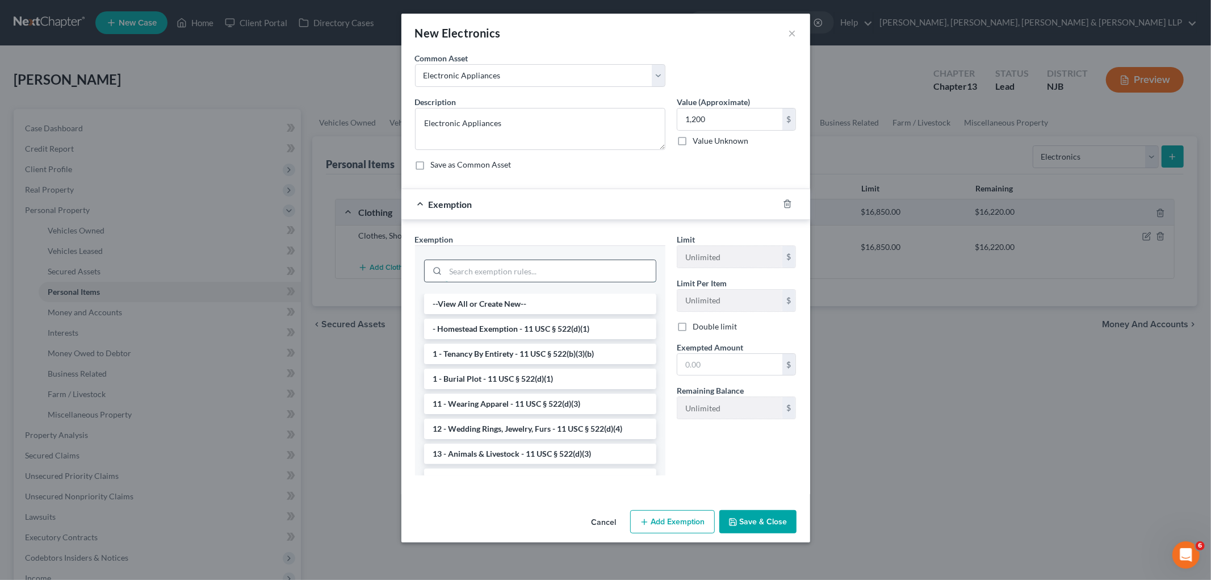
click at [568, 272] on input "search" at bounding box center [551, 271] width 210 height 22
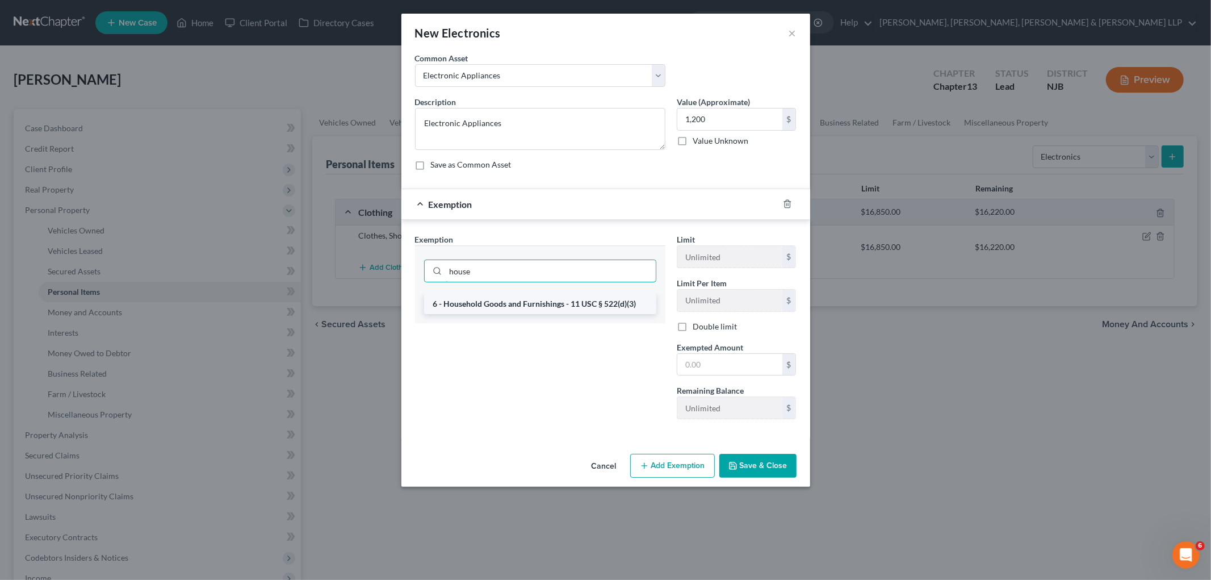
type input "house"
drag, startPoint x: 554, startPoint y: 299, endPoint x: 724, endPoint y: 364, distance: 181.7
click at [554, 299] on li "6 - Household Goods and Furnishings - 11 USC § 522(d)(3)" at bounding box center [540, 304] width 232 height 20
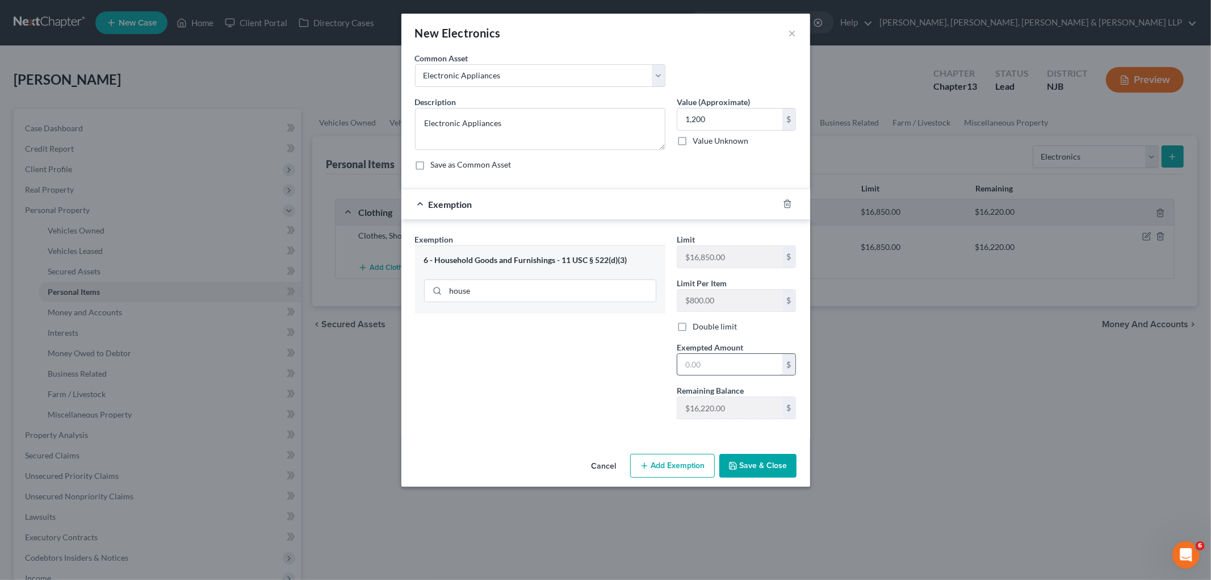
click at [734, 373] on input "text" at bounding box center [729, 365] width 105 height 22
type input "1,200"
click at [600, 379] on div "Exemption Set must be selected for CA. Exemption * 6 - Household Goods and Furn…" at bounding box center [540, 330] width 262 height 195
click at [747, 466] on button "Save & Close" at bounding box center [757, 466] width 77 height 24
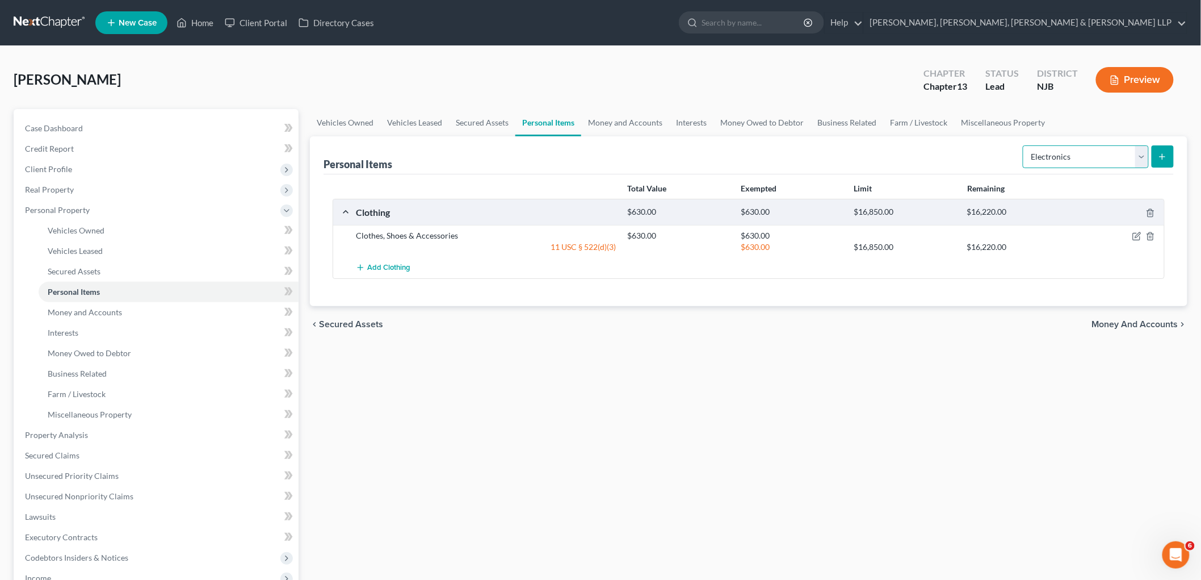
click at [1088, 158] on select "Select Item Type Clothing Collectibles Of Value Electronics Firearms Household …" at bounding box center [1086, 156] width 126 height 23
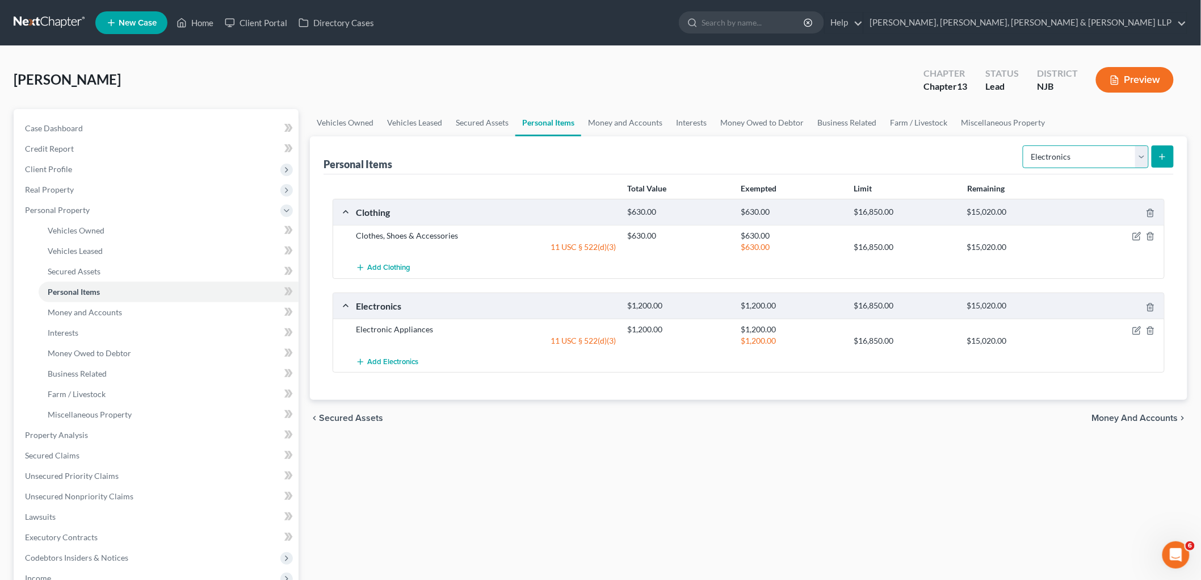
select select "household_goods"
click at [1024, 145] on select "Select Item Type Clothing Collectibles Of Value Electronics Firearms Household …" at bounding box center [1086, 156] width 126 height 23
click at [1168, 152] on button "submit" at bounding box center [1163, 156] width 22 height 22
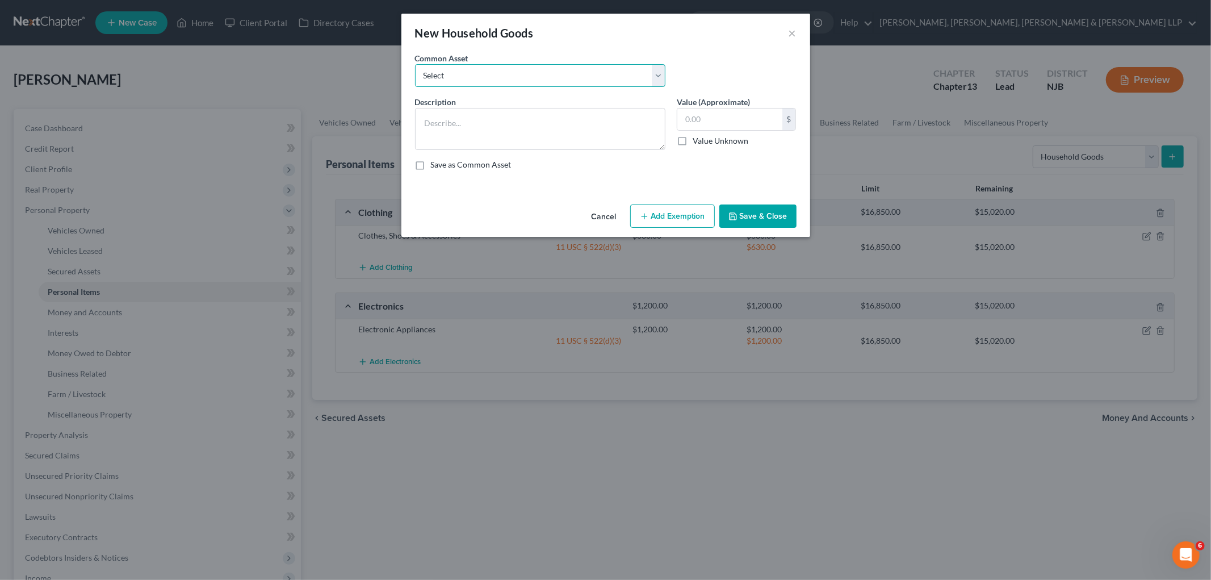
click at [472, 69] on select "Select Household items" at bounding box center [540, 75] width 250 height 23
select select "0"
click at [415, 64] on select "Select Household items" at bounding box center [540, 75] width 250 height 23
type textarea "Household items"
type input "2,000.00"
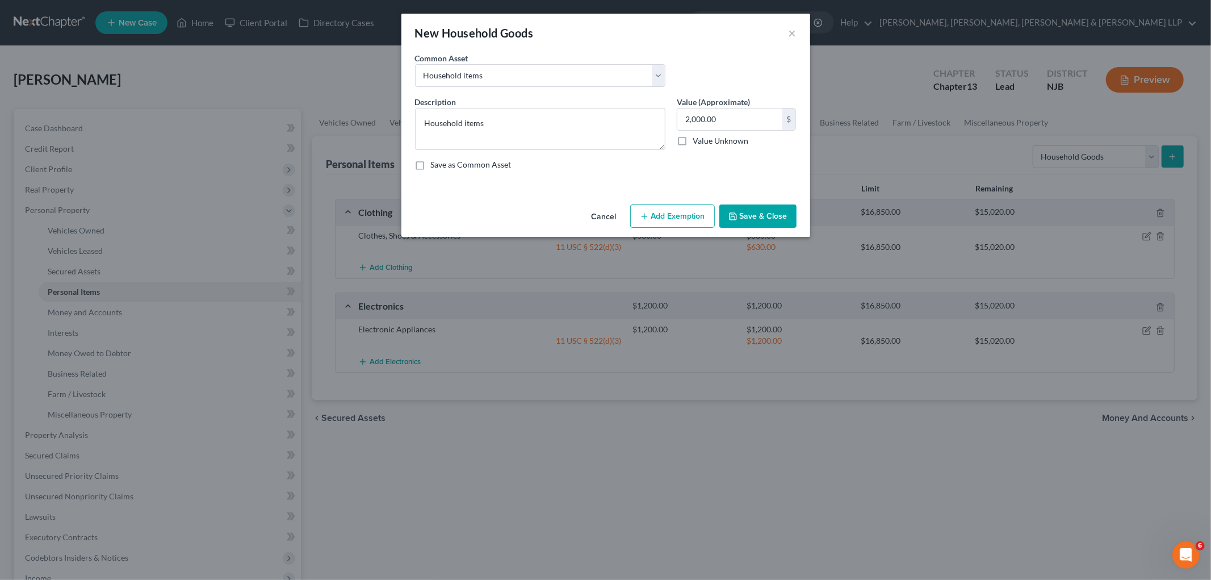
click at [654, 223] on button "Add Exemption" at bounding box center [672, 216] width 85 height 24
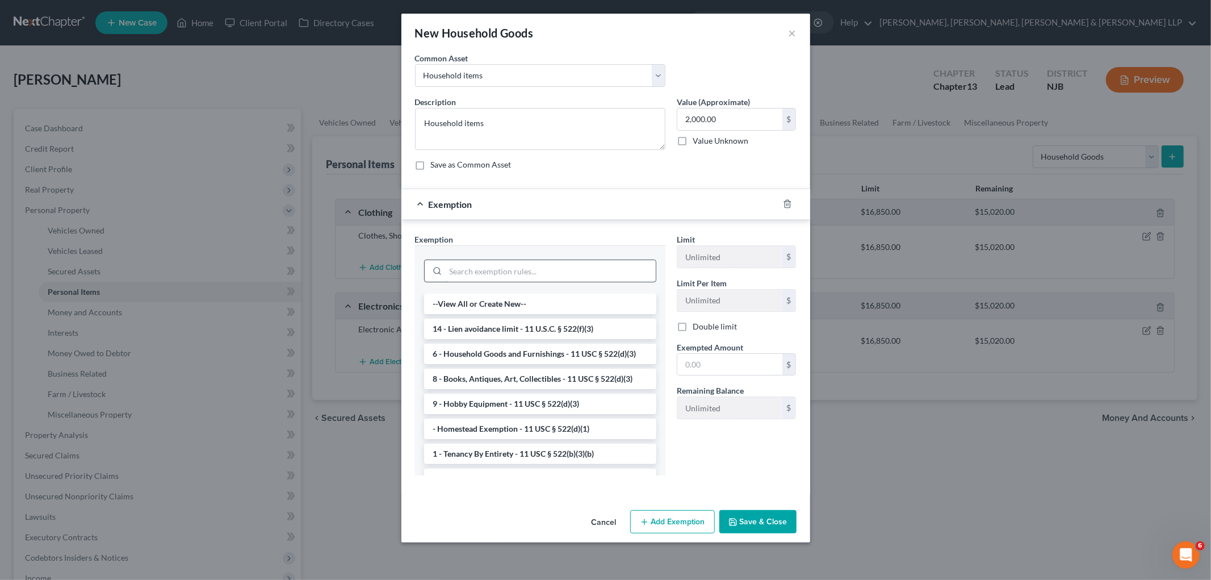
click at [598, 272] on input "search" at bounding box center [551, 271] width 210 height 22
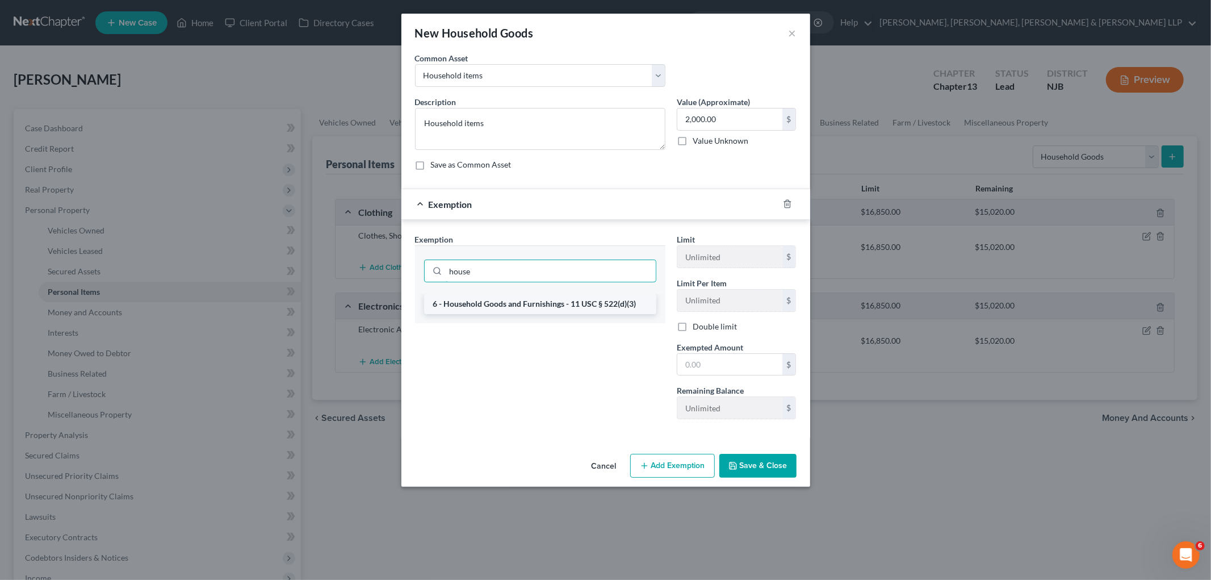
type input "house"
click at [560, 303] on li "6 - Household Goods and Furnishings - 11 USC § 522(d)(3)" at bounding box center [540, 304] width 232 height 20
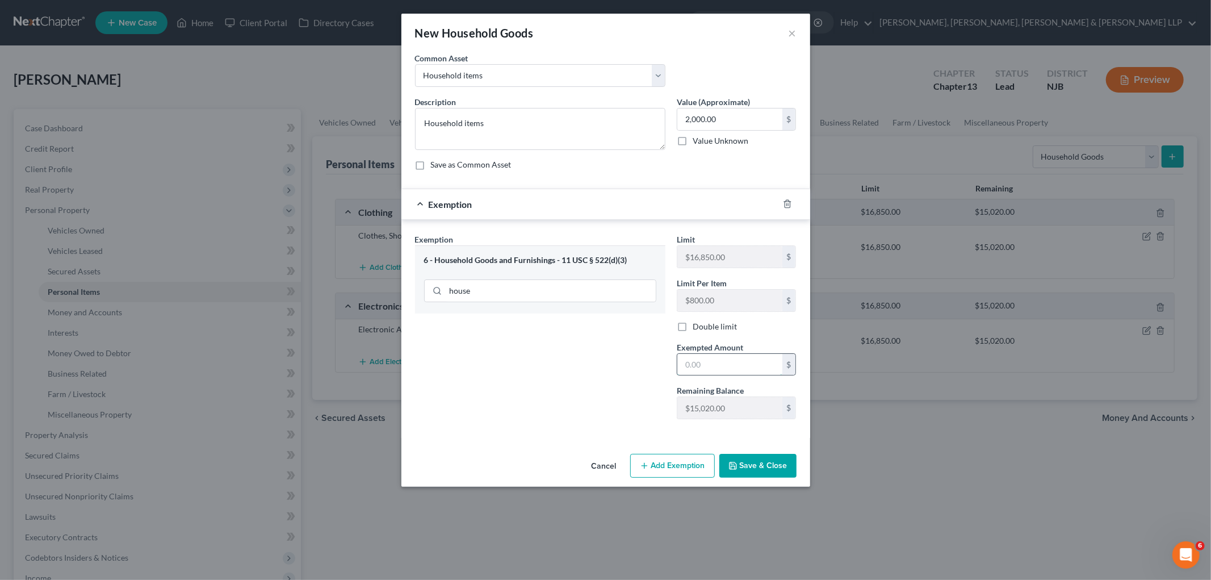
click at [732, 367] on input "text" at bounding box center [729, 365] width 105 height 22
type input "2,000"
click at [762, 458] on button "Save & Close" at bounding box center [757, 466] width 77 height 24
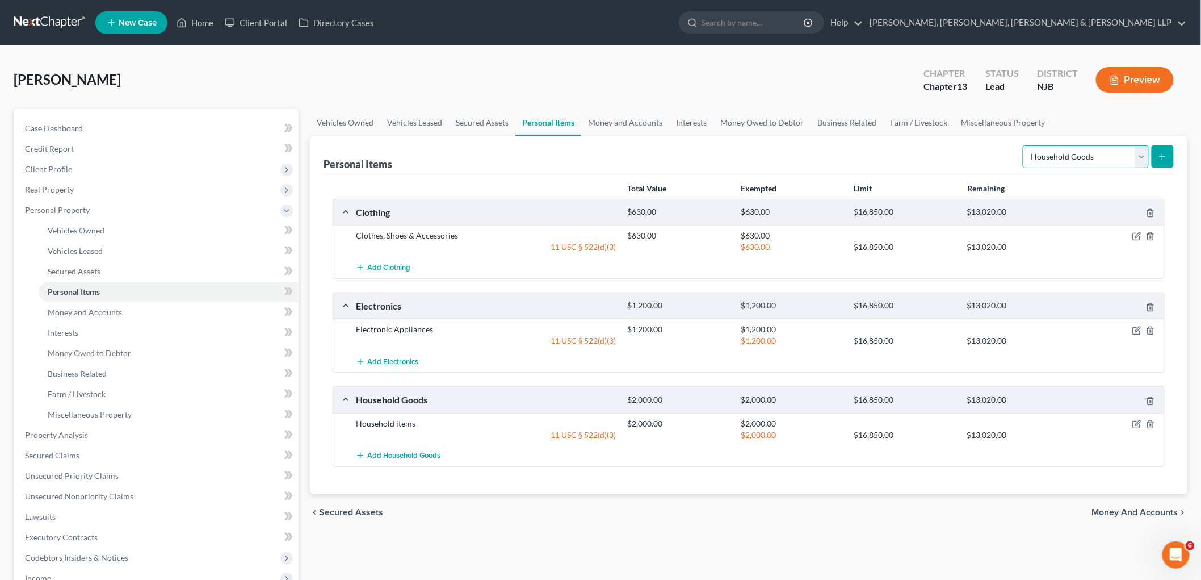
click at [1081, 162] on select "Select Item Type Clothing Collectibles Of Value Electronics Firearms Household …" at bounding box center [1086, 156] width 126 height 23
select select "jewelry"
click at [1024, 145] on select "Select Item Type Clothing Collectibles Of Value Electronics Firearms Household …" at bounding box center [1086, 156] width 126 height 23
click at [1167, 157] on icon "submit" at bounding box center [1162, 156] width 9 height 9
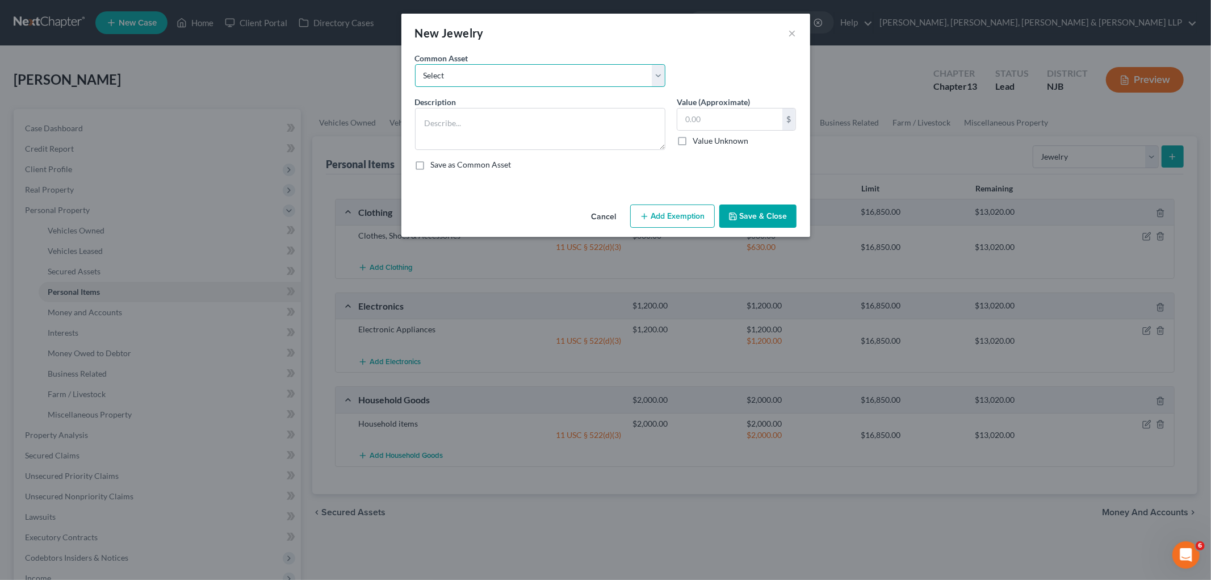
drag, startPoint x: 534, startPoint y: 74, endPoint x: 531, endPoint y: 86, distance: 12.4
click at [534, 74] on select "Select Jewelry" at bounding box center [540, 75] width 250 height 23
select select "0"
click at [415, 64] on select "Select Jewelry" at bounding box center [540, 75] width 250 height 23
type textarea "Jewelry"
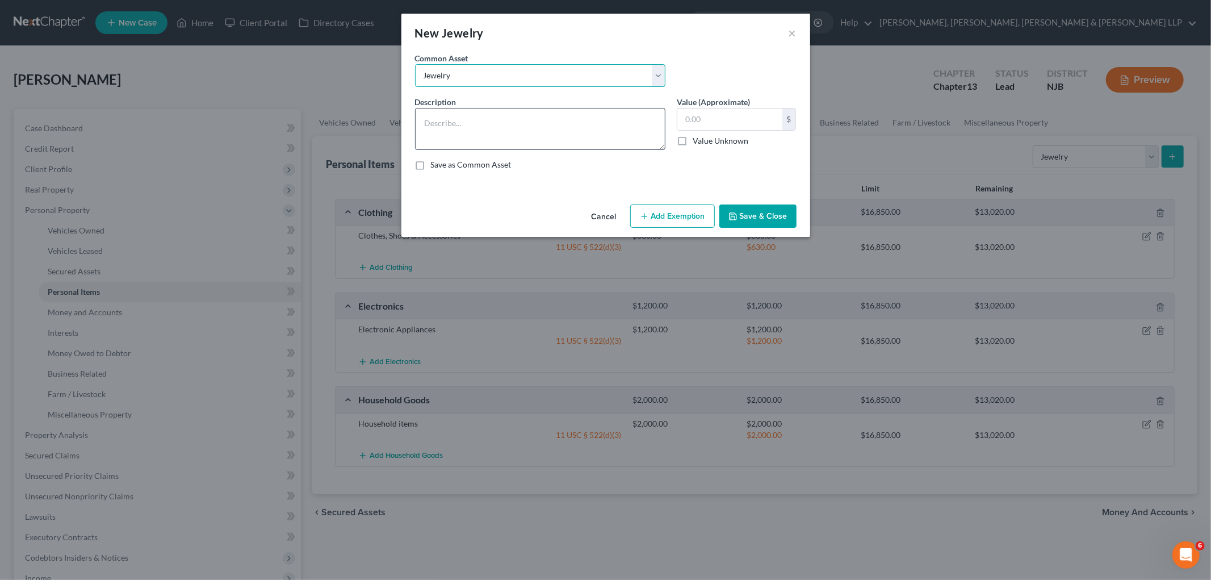
type input "150.00"
click at [690, 213] on button "Add Exemption" at bounding box center [672, 216] width 85 height 24
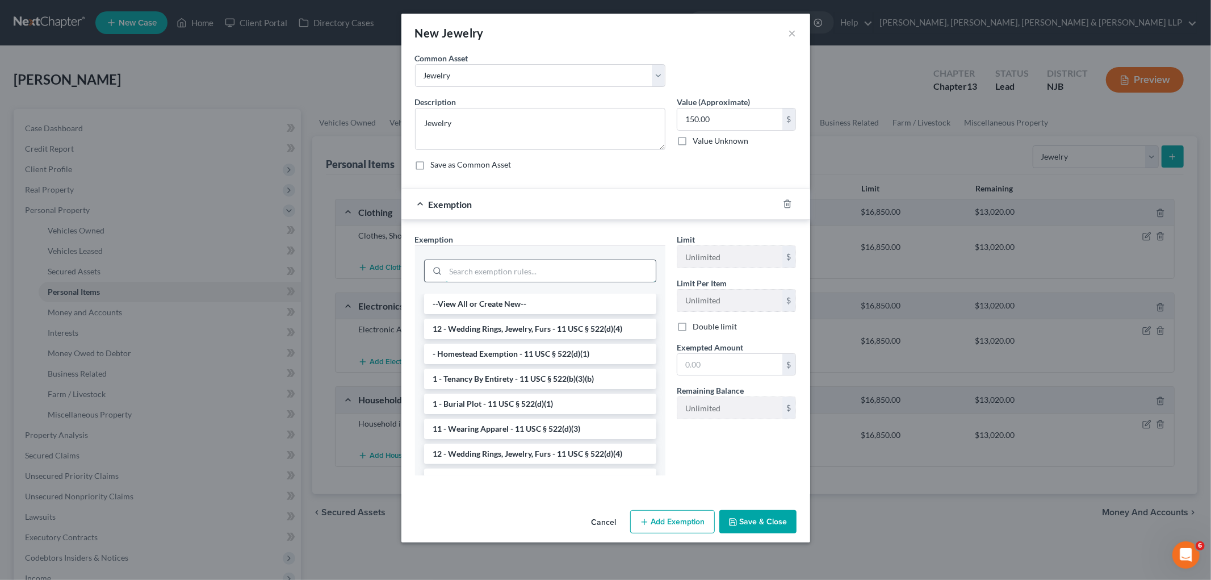
click at [627, 267] on input "search" at bounding box center [551, 271] width 210 height 22
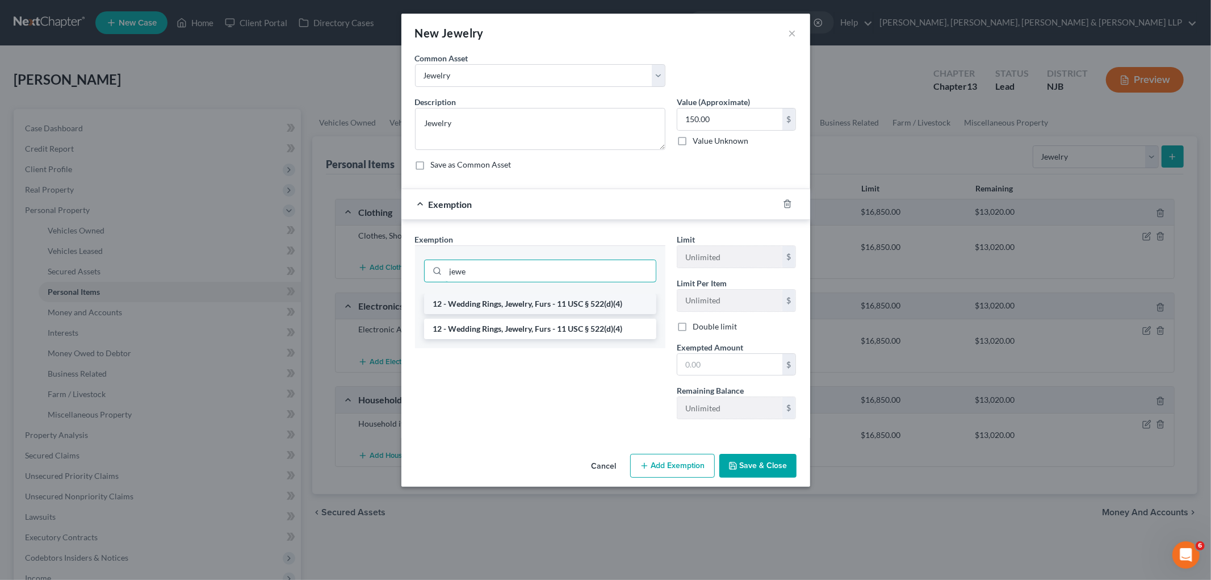
type input "jewe"
click at [598, 299] on li "12 - Wedding Rings, Jewelry, Furs - 11 USC § 522(d)(4)" at bounding box center [540, 304] width 232 height 20
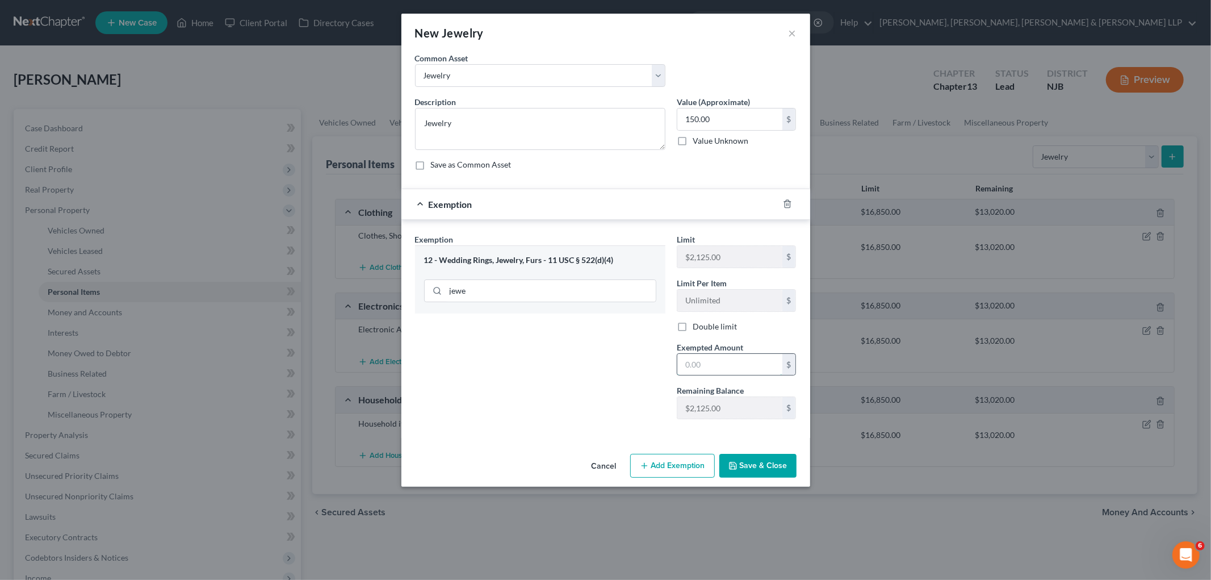
click at [741, 366] on input "text" at bounding box center [729, 365] width 105 height 22
type input "150.00"
click at [609, 364] on div "Exemption Set must be selected for CA. Exemption * 12 - Wedding Rings, Jewelry,…" at bounding box center [540, 330] width 262 height 195
click at [759, 463] on button "Save & Close" at bounding box center [757, 466] width 77 height 24
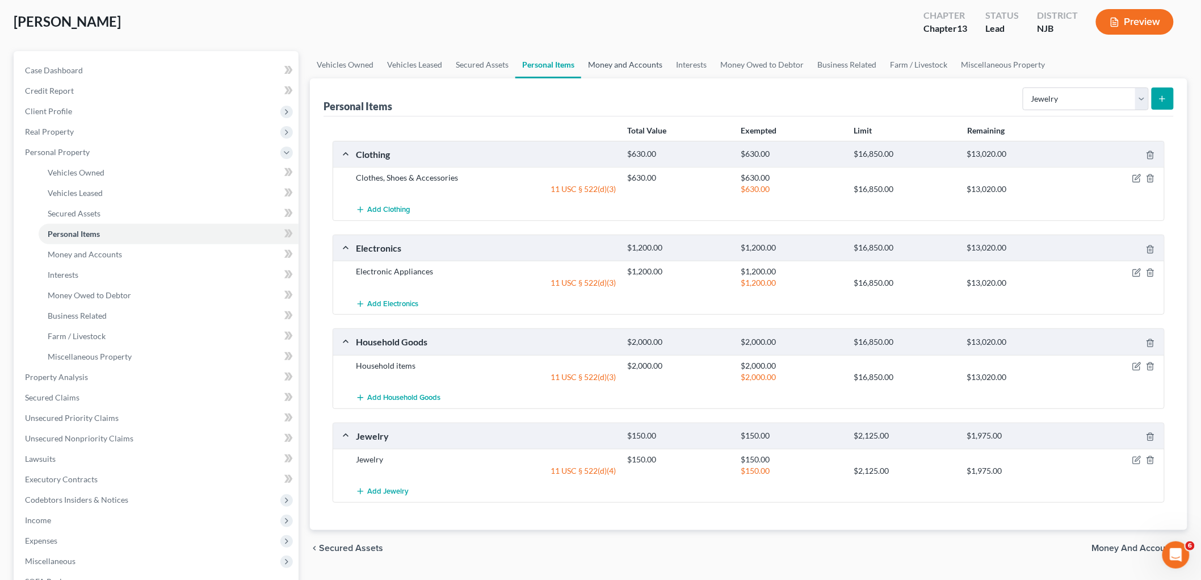
click at [622, 65] on link "Money and Accounts" at bounding box center [625, 64] width 88 height 27
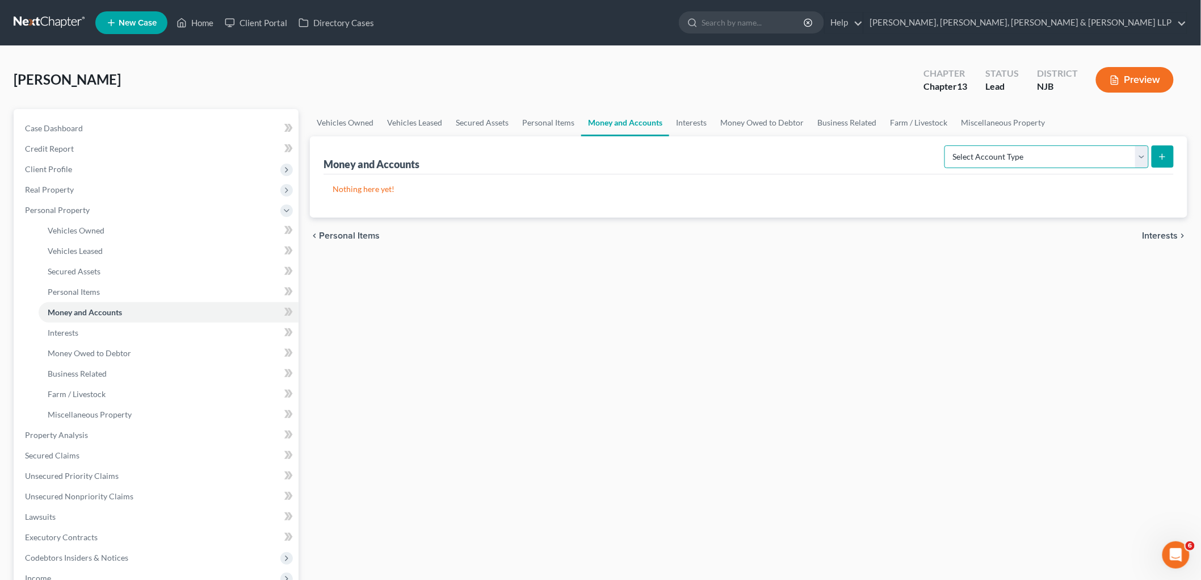
click at [1003, 159] on select "Select Account Type Brokerage Cash on Hand Certificates of Deposit Checking Acc…" at bounding box center [1047, 156] width 204 height 23
select select "cash_on_hand"
click at [947, 145] on select "Select Account Type Brokerage Cash on Hand Certificates of Deposit Checking Acc…" at bounding box center [1047, 156] width 204 height 23
click at [1165, 158] on icon "submit" at bounding box center [1162, 156] width 9 height 9
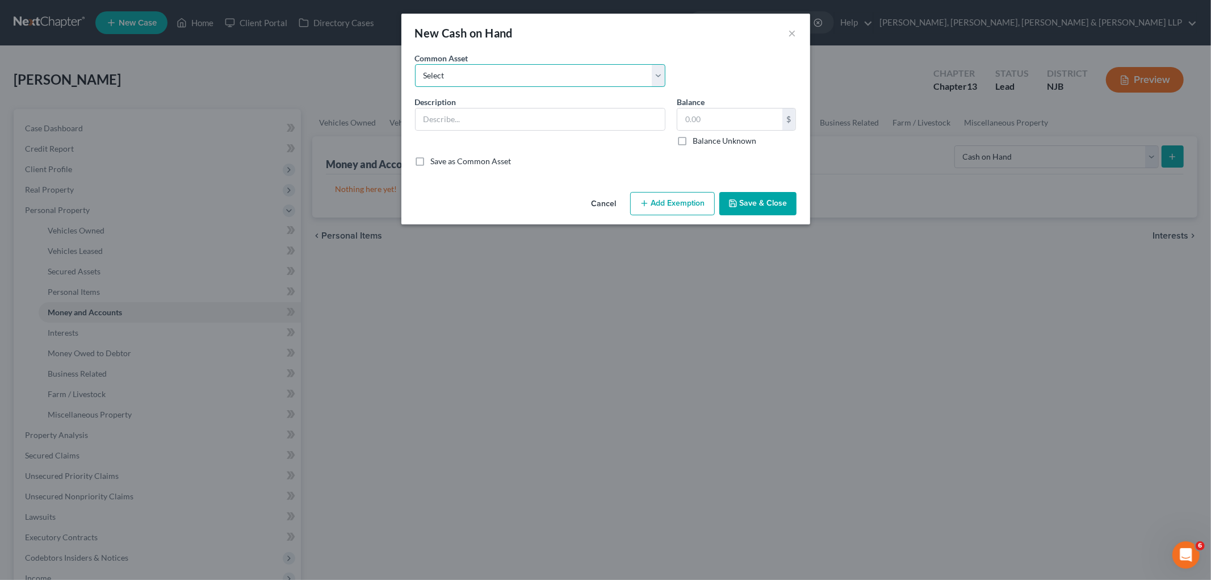
drag, startPoint x: 530, startPoint y: 79, endPoint x: 517, endPoint y: 86, distance: 14.7
click at [530, 79] on select "Select Cash on hand Cash on hand" at bounding box center [540, 75] width 250 height 23
select select "0"
click at [415, 64] on select "Select Cash on hand Cash on hand" at bounding box center [540, 75] width 250 height 23
type input "Cash on hand"
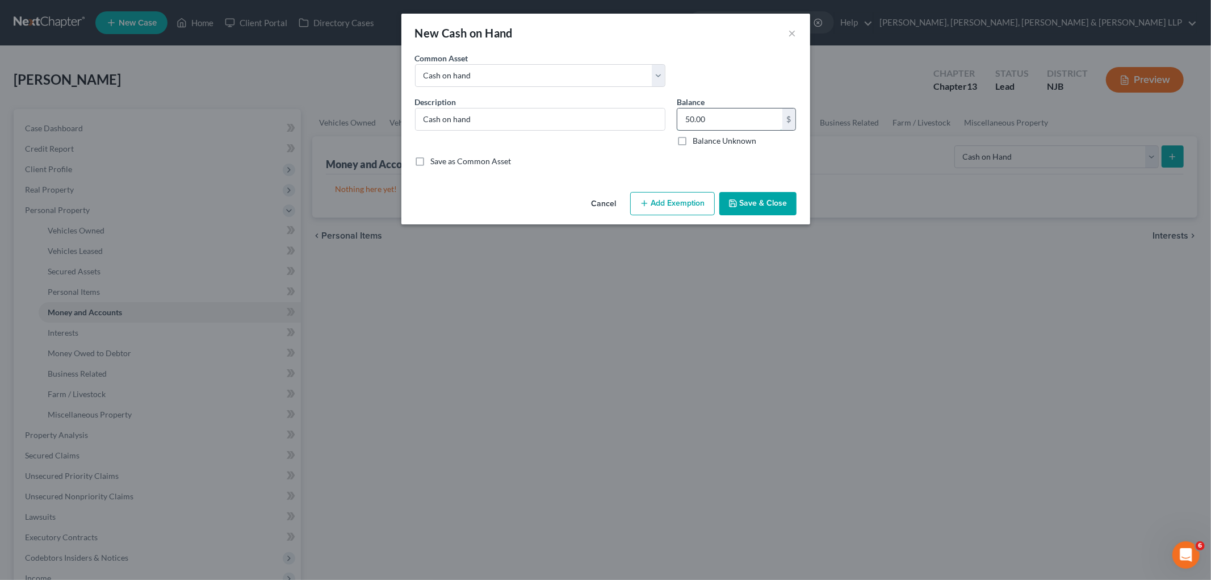
click at [740, 115] on input "50.00" at bounding box center [729, 119] width 105 height 22
type input "10.00"
click at [665, 203] on button "Add Exemption" at bounding box center [672, 204] width 85 height 24
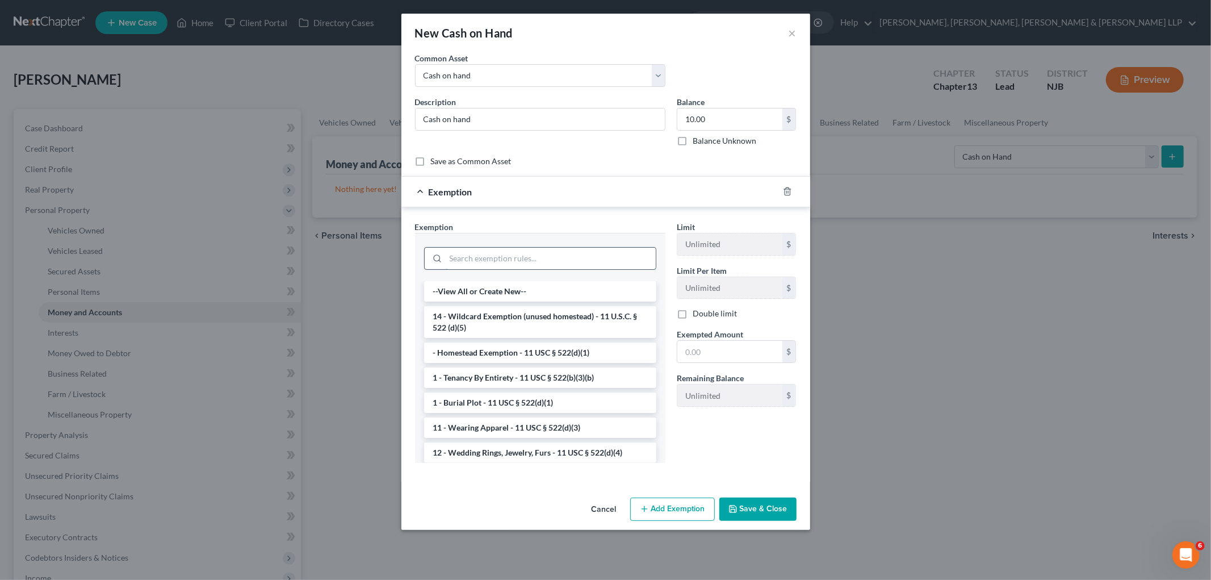
click at [582, 259] on input "search" at bounding box center [551, 259] width 210 height 22
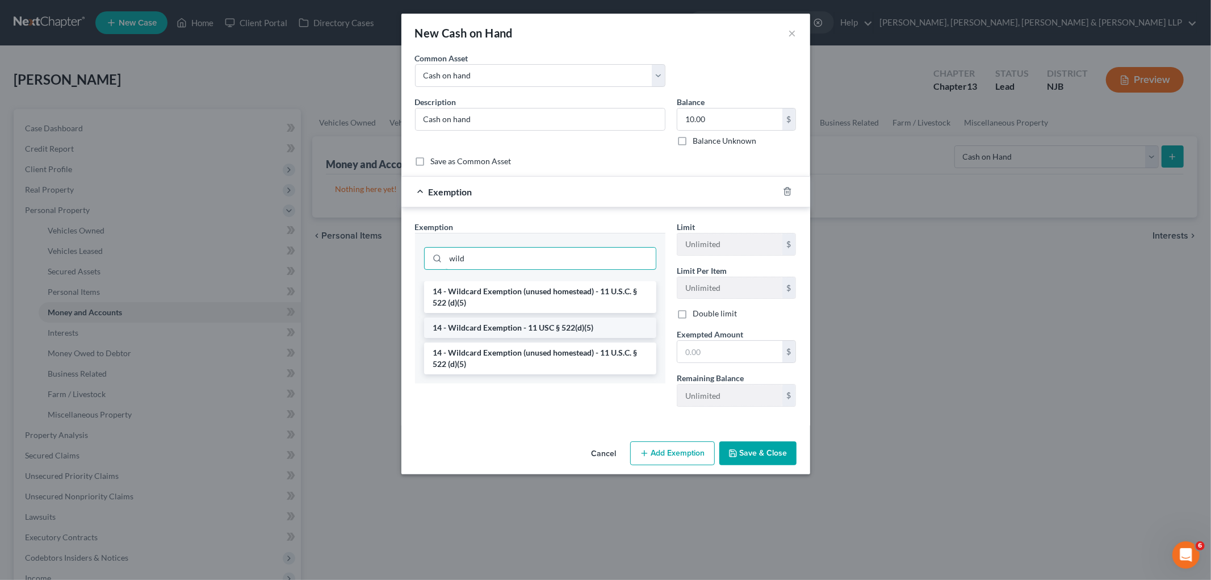
type input "wild"
click at [556, 326] on li "14 - Wildcard Exemption - 11 USC § 522(d)(5)" at bounding box center [540, 327] width 232 height 20
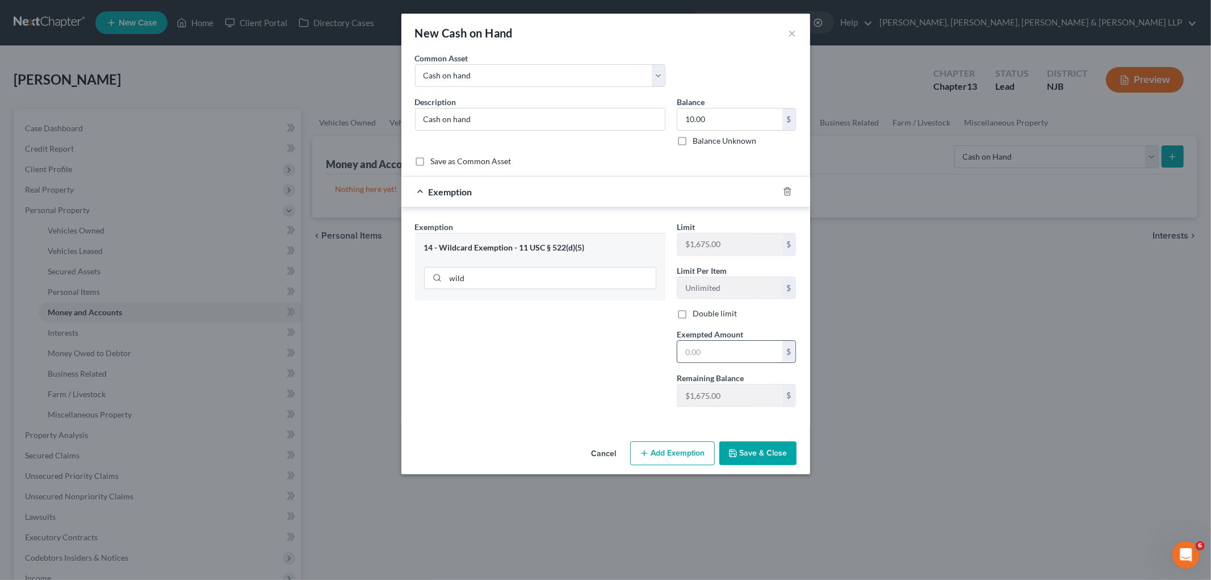
click at [753, 352] on input "text" at bounding box center [729, 352] width 105 height 22
type input "10.00"
click at [787, 456] on button "Save & Close" at bounding box center [757, 453] width 77 height 24
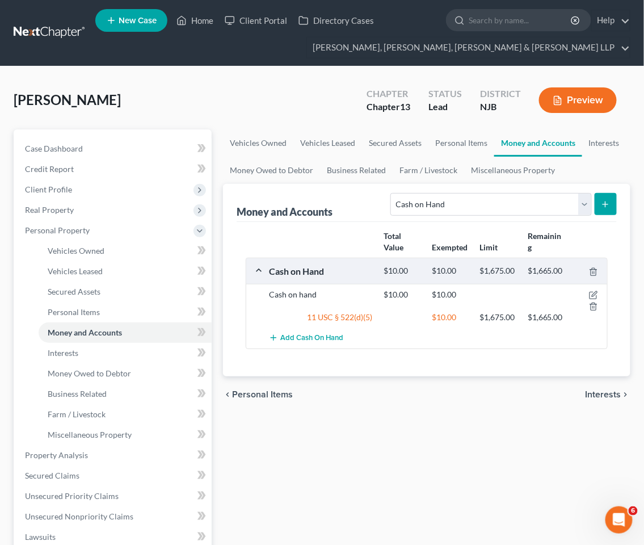
drag, startPoint x: 383, startPoint y: 483, endPoint x: 427, endPoint y: 316, distance: 173.2
click at [383, 483] on div "Vehicles Owned Vehicles Leased Secured Assets Personal Items Money and Accounts…" at bounding box center [426, 467] width 419 height 676
click at [472, 207] on select "Select Account Type Brokerage Cash on Hand Certificates of Deposit Checking Acc…" at bounding box center [491, 204] width 201 height 23
select select "checking"
click at [393, 193] on select "Select Account Type Brokerage Cash on Hand Certificates of Deposit Checking Acc…" at bounding box center [491, 204] width 201 height 23
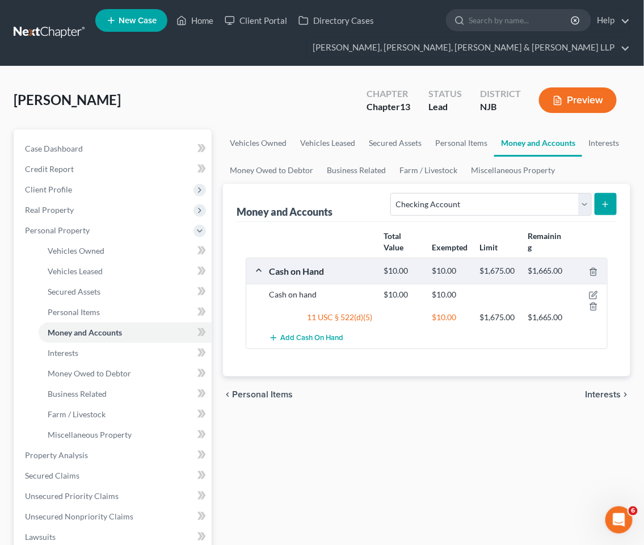
click at [607, 203] on icon "submit" at bounding box center [605, 204] width 9 height 9
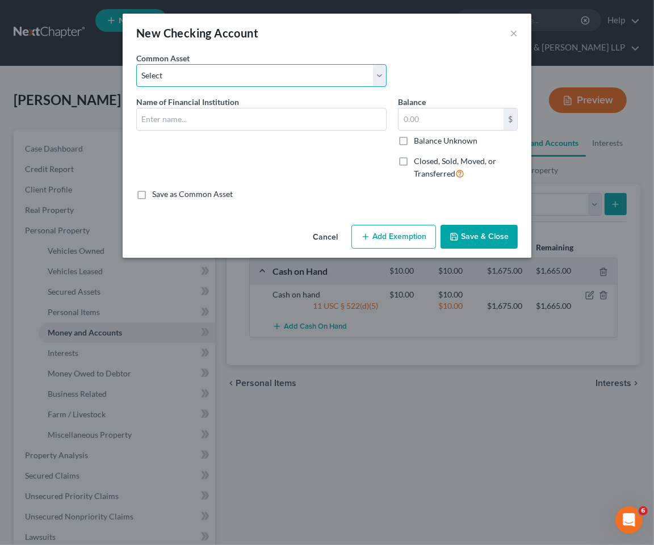
click at [263, 77] on select "Select TD Bank Valley National Bank Bank of America [PERSON_NAME] Fargo Bank, […" at bounding box center [261, 75] width 250 height 23
select select "5"
click at [136, 64] on select "Select TD Bank Valley National Bank Bank of America [PERSON_NAME] Fargo Bank, […" at bounding box center [261, 75] width 250 height 23
type input "Capital One"
type input "50.53"
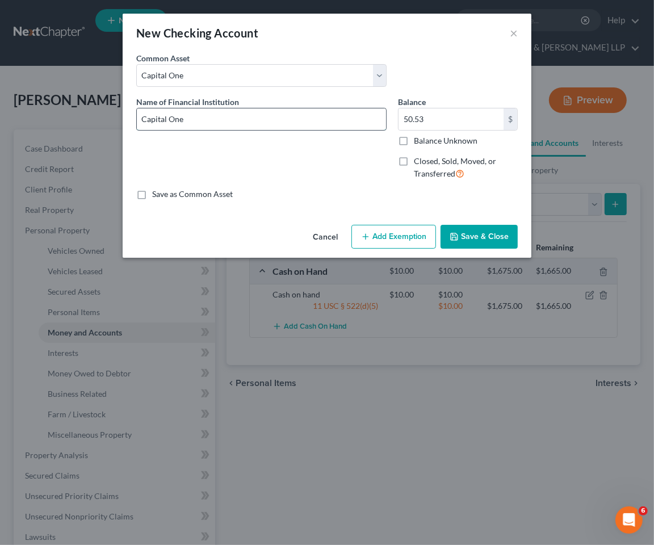
click at [259, 124] on input "Capital One" at bounding box center [261, 119] width 249 height 22
type input "Capital One - 4667"
click at [433, 118] on input "50.53" at bounding box center [451, 119] width 105 height 22
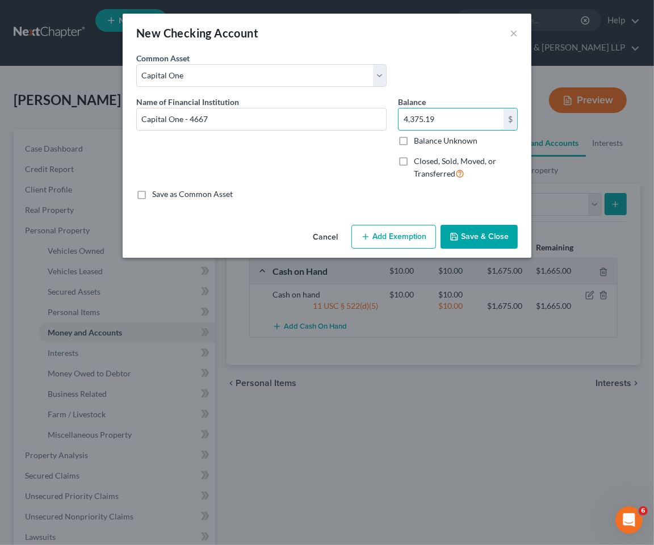
type input "4,375.19"
drag, startPoint x: 466, startPoint y: 233, endPoint x: 452, endPoint y: 387, distance: 154.4
click at [467, 233] on button "Save & Close" at bounding box center [479, 237] width 77 height 24
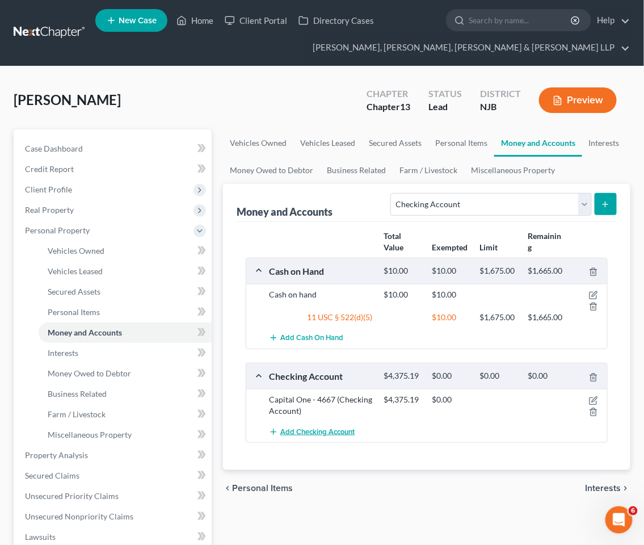
click at [324, 430] on span "Add Checking Account" at bounding box center [317, 431] width 74 height 9
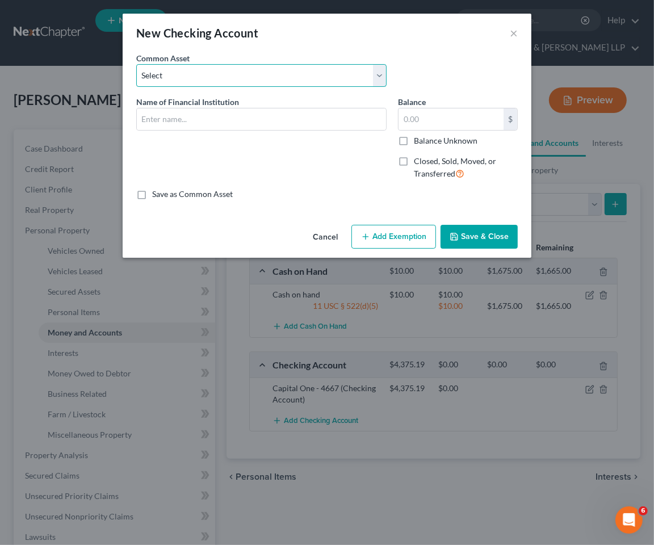
click at [259, 67] on select "Select TD Bank Valley National Bank Bank of America [PERSON_NAME] Fargo Bank, […" at bounding box center [261, 75] width 250 height 23
select select "5"
click at [136, 64] on select "Select TD Bank Valley National Bank Bank of America [PERSON_NAME] Fargo Bank, […" at bounding box center [261, 75] width 250 height 23
type input "Capital One"
type input "50.53"
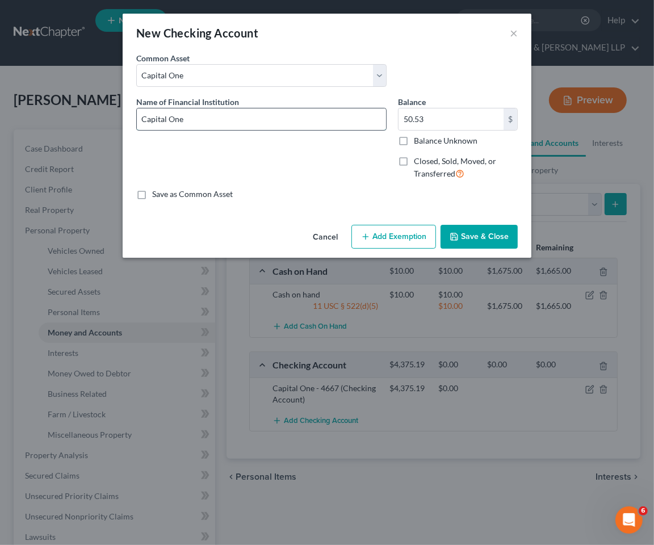
click at [272, 123] on input "Capital One" at bounding box center [261, 119] width 249 height 22
type input "Capital One - 1649"
click at [435, 109] on input "50.53" at bounding box center [451, 119] width 105 height 22
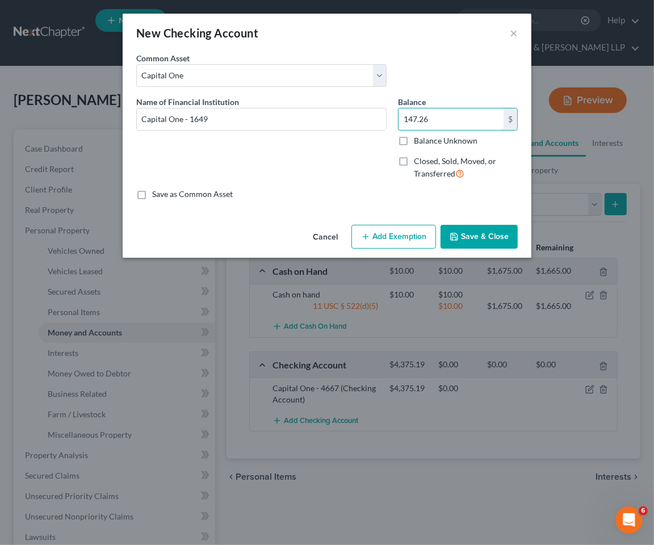
type input "147.26"
click at [476, 235] on button "Save & Close" at bounding box center [479, 237] width 77 height 24
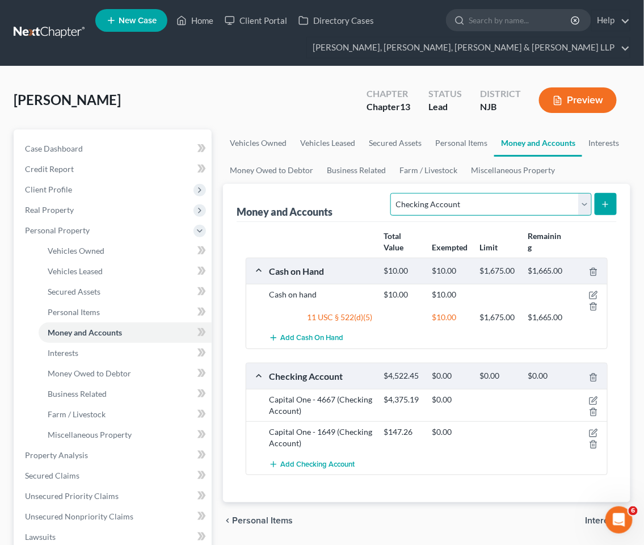
click at [511, 211] on select "Select Account Type Brokerage Cash on Hand Certificates of Deposit Checking Acc…" at bounding box center [491, 204] width 201 height 23
select select "savings"
click at [393, 193] on select "Select Account Type Brokerage Cash on Hand Certificates of Deposit Checking Acc…" at bounding box center [491, 204] width 201 height 23
click at [606, 206] on icon "submit" at bounding box center [605, 204] width 9 height 9
click at [590, 521] on span "Interests" at bounding box center [604, 520] width 36 height 9
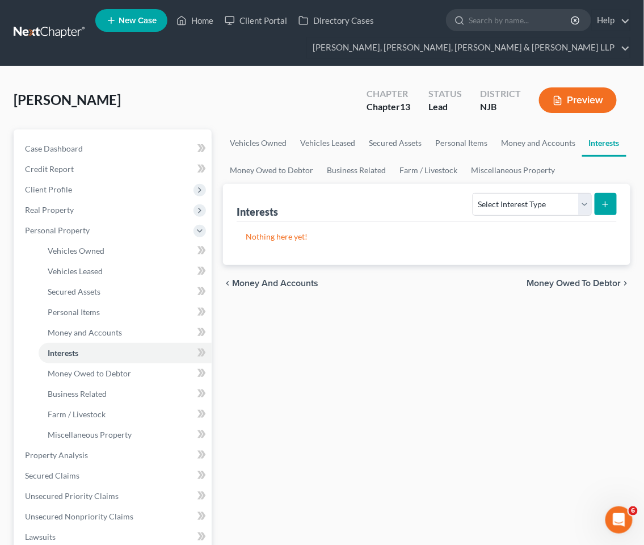
click at [274, 284] on span "Money and Accounts" at bounding box center [275, 283] width 86 height 9
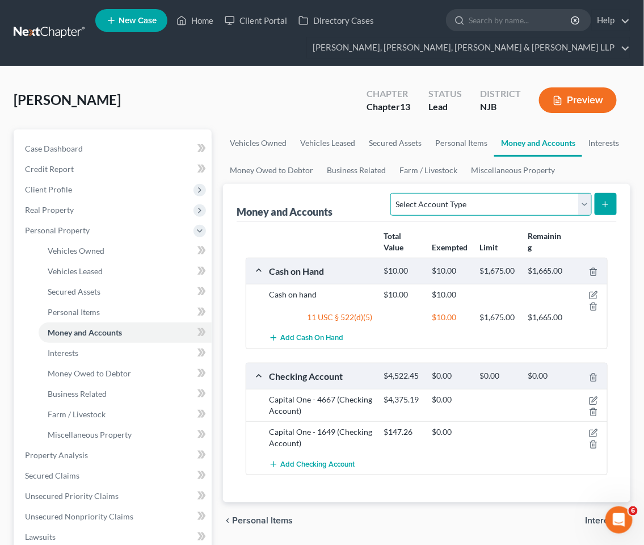
click at [522, 207] on select "Select Account Type Brokerage Cash on Hand Certificates of Deposit Checking Acc…" at bounding box center [491, 204] width 201 height 23
select select "savings"
click at [393, 193] on select "Select Account Type Brokerage Cash on Hand Certificates of Deposit Checking Acc…" at bounding box center [491, 204] width 201 height 23
click at [609, 200] on icon "submit" at bounding box center [605, 204] width 9 height 9
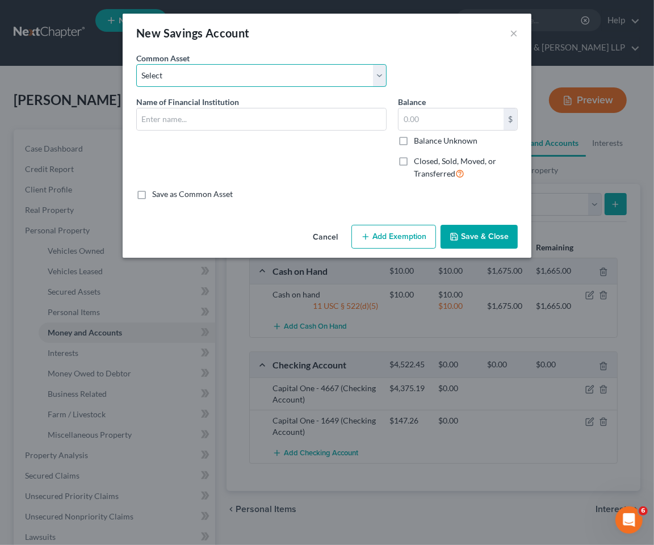
click at [240, 76] on select "Select TD Bank TD Bank Provident Capital One" at bounding box center [261, 75] width 250 height 23
select select "3"
click at [136, 64] on select "Select TD Bank TD Bank Provident Capital One" at bounding box center [261, 75] width 250 height 23
type input "Capital One"
type input "4,310.69"
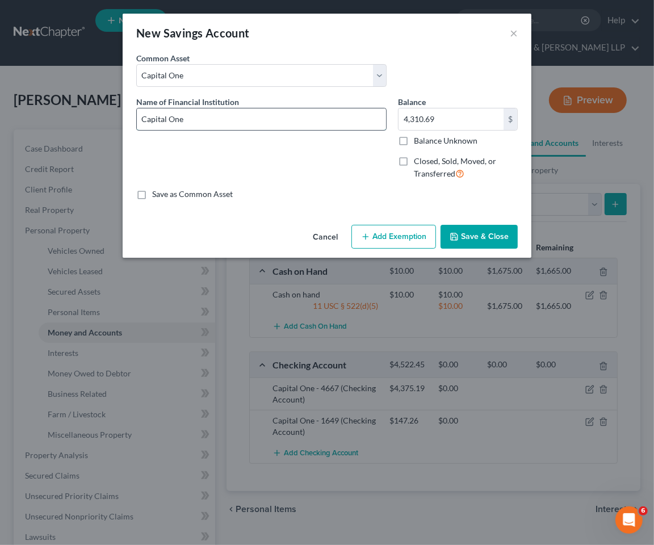
click at [240, 121] on input "Capital One" at bounding box center [261, 119] width 249 height 22
type input "Capital One - 9192"
click at [458, 120] on input "4,310.69" at bounding box center [451, 119] width 105 height 22
drag, startPoint x: 439, startPoint y: 115, endPoint x: 379, endPoint y: 115, distance: 60.2
click at [379, 115] on div "Name of Financial Institution * Capital One - 9192 Balance 317,318.00 $ Balance…" at bounding box center [327, 142] width 393 height 93
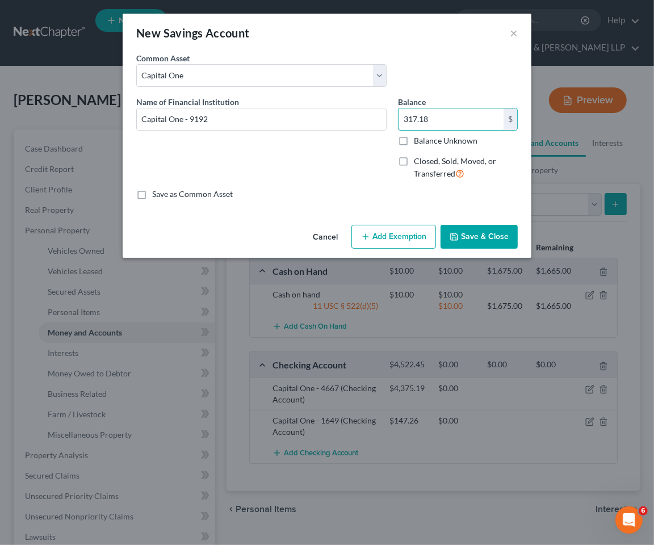
type input "317.18"
click at [404, 243] on button "Add Exemption" at bounding box center [393, 237] width 85 height 24
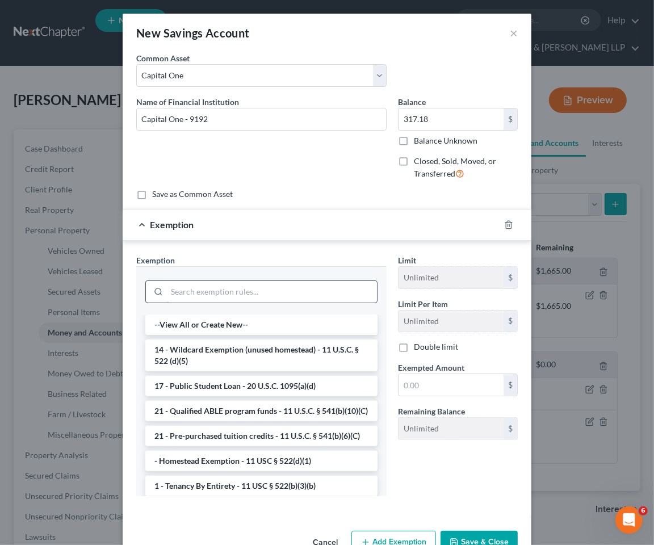
click at [281, 290] on input "search" at bounding box center [272, 292] width 210 height 22
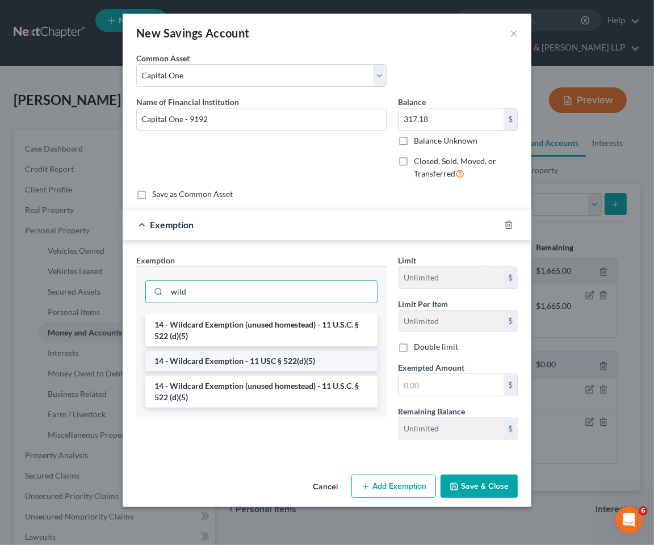
type input "wild"
click at [245, 363] on li "14 - Wildcard Exemption - 11 USC § 522(d)(5)" at bounding box center [261, 361] width 232 height 20
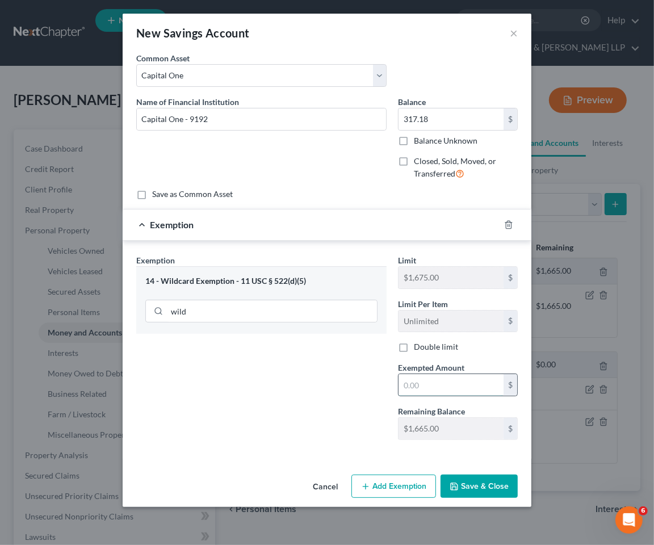
click at [458, 388] on input "text" at bounding box center [451, 385] width 105 height 22
type input "317.18"
click at [473, 483] on button "Save & Close" at bounding box center [479, 487] width 77 height 24
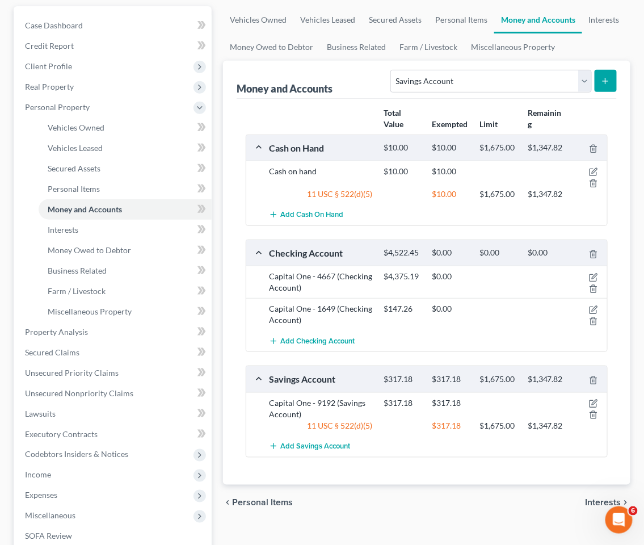
scroll to position [126, 0]
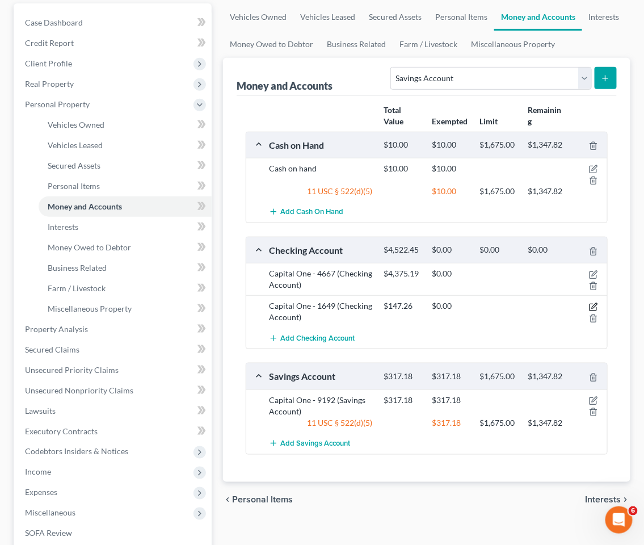
click at [592, 304] on icon "button" at bounding box center [593, 307] width 9 height 9
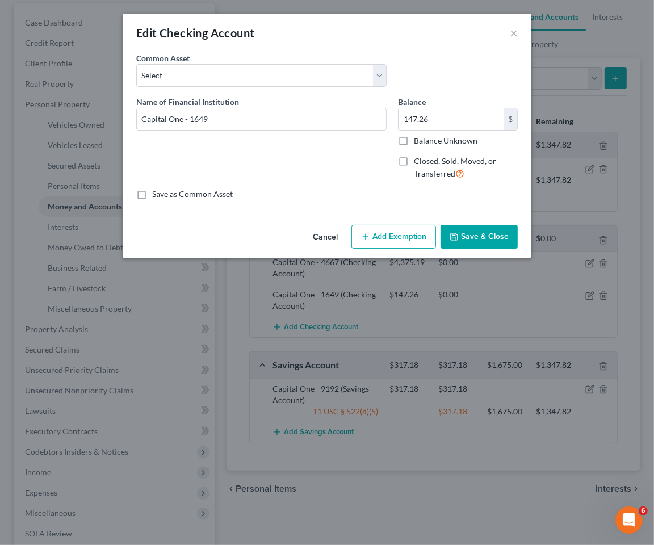
click at [386, 233] on button "Add Exemption" at bounding box center [393, 237] width 85 height 24
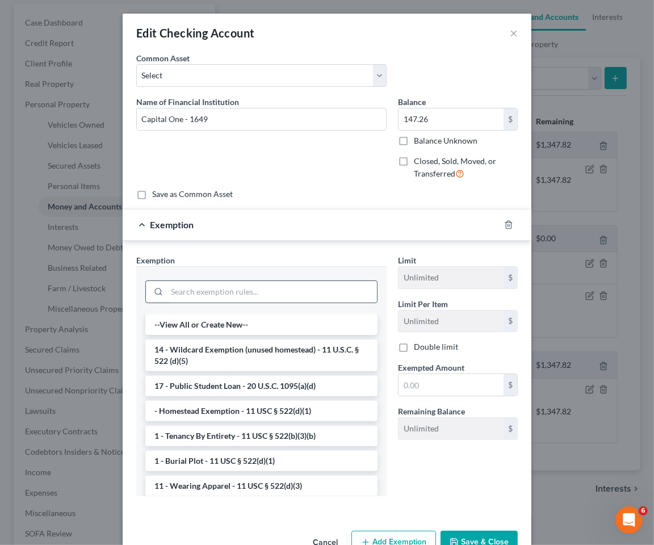
click at [254, 292] on input "search" at bounding box center [272, 292] width 210 height 22
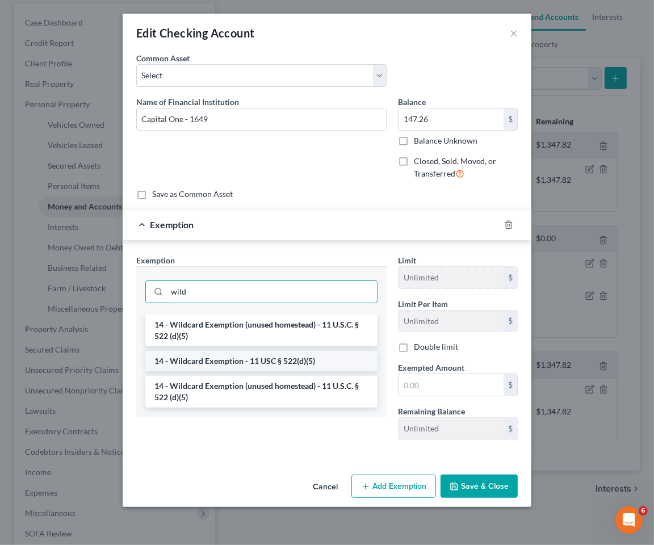
type input "wild"
click at [255, 358] on li "14 - Wildcard Exemption - 11 USC § 522(d)(5)" at bounding box center [261, 361] width 232 height 20
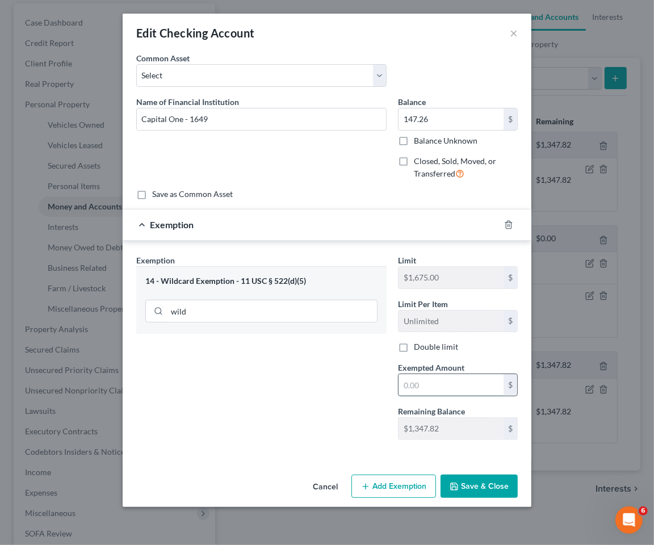
click at [446, 387] on input "text" at bounding box center [451, 385] width 105 height 22
type input "147.26"
click at [315, 407] on div "Exemption Set must be selected for CA. Exemption * 14 - Wildcard Exemption - 11…" at bounding box center [262, 351] width 262 height 195
click at [484, 493] on button "Save & Close" at bounding box center [479, 487] width 77 height 24
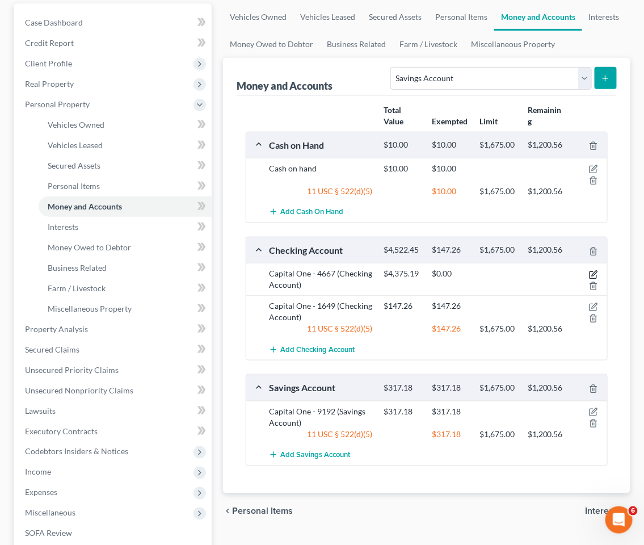
click at [597, 271] on icon "button" at bounding box center [594, 273] width 5 height 5
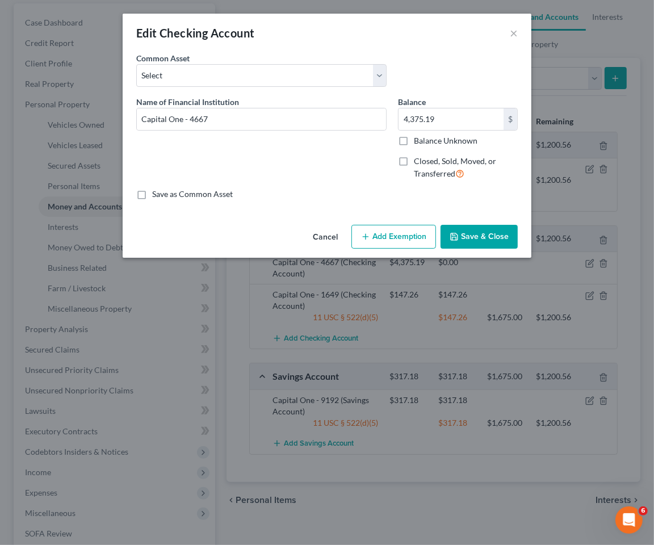
click at [391, 235] on button "Add Exemption" at bounding box center [393, 237] width 85 height 24
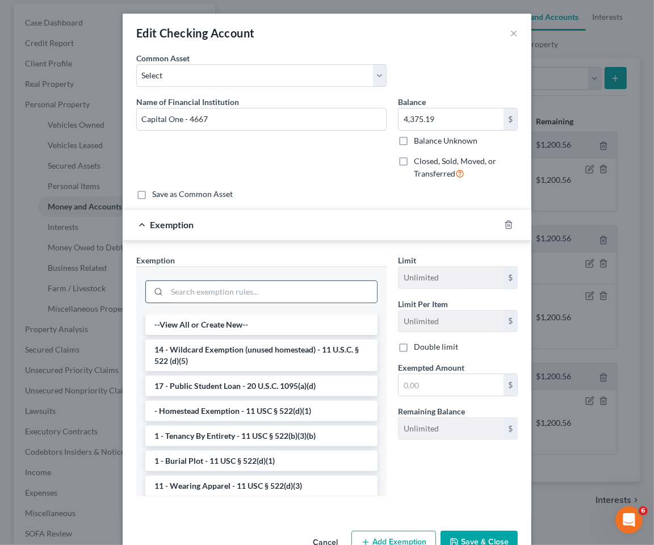
click at [223, 288] on input "search" at bounding box center [272, 292] width 210 height 22
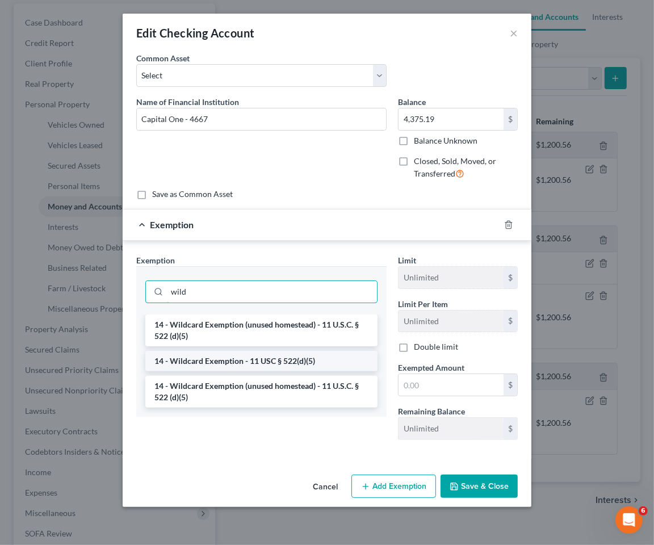
type input "wild"
click at [235, 358] on li "14 - Wildcard Exemption - 11 USC § 522(d)(5)" at bounding box center [261, 361] width 232 height 20
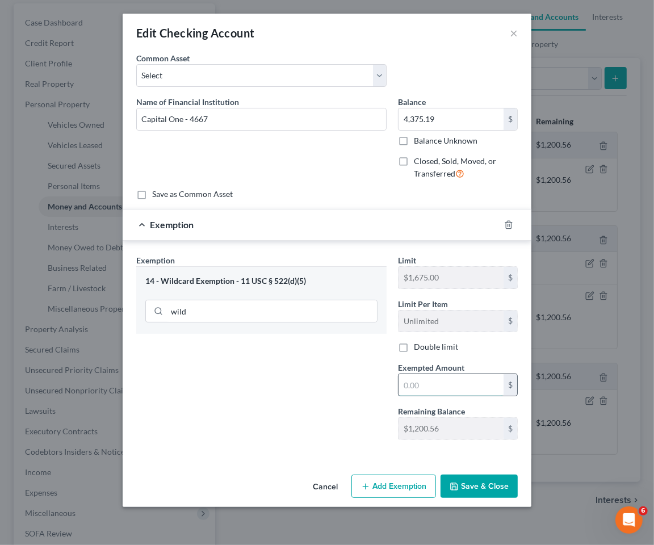
click at [440, 392] on input "text" at bounding box center [451, 385] width 105 height 22
type input "1,200.56"
click at [469, 488] on button "Save & Close" at bounding box center [479, 487] width 77 height 24
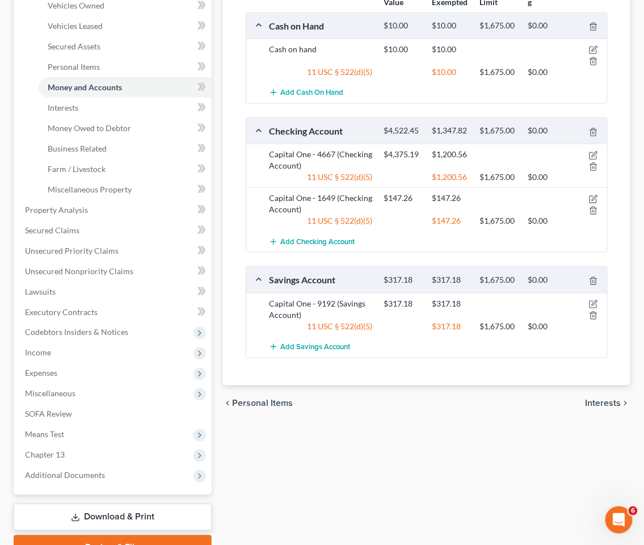
scroll to position [252, 0]
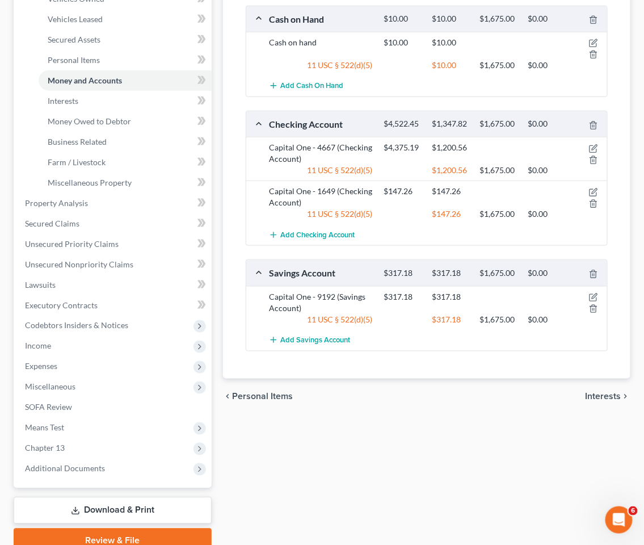
click at [590, 395] on span "Interests" at bounding box center [604, 396] width 36 height 9
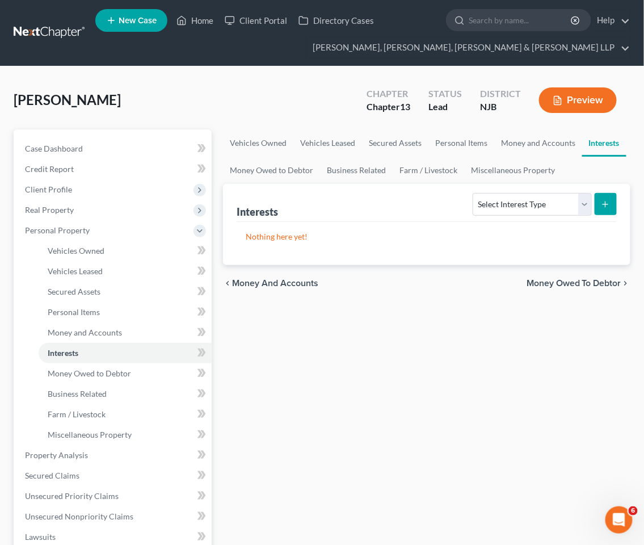
click at [577, 279] on span "Money Owed to Debtor" at bounding box center [574, 283] width 95 height 9
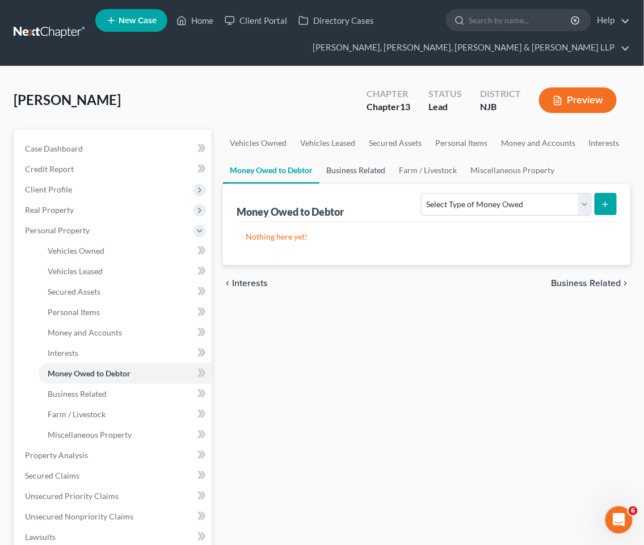
click at [347, 162] on link "Business Related" at bounding box center [356, 170] width 73 height 27
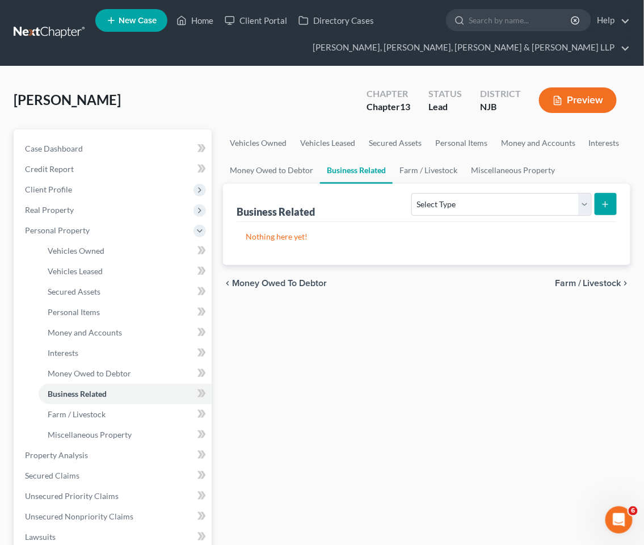
drag, startPoint x: 313, startPoint y: 355, endPoint x: 378, endPoint y: 104, distance: 259.5
click at [313, 355] on div "Vehicles Owned Vehicles Leased Secured Assets Personal Items Money and Accounts…" at bounding box center [426, 467] width 419 height 676
click at [486, 203] on select "Select Type Customer Lists Franchises Inventory Licenses Machinery Office Equip…" at bounding box center [502, 204] width 180 height 23
drag, startPoint x: 605, startPoint y: 142, endPoint x: 584, endPoint y: 173, distance: 37.2
click at [605, 141] on link "Interests" at bounding box center [604, 142] width 44 height 27
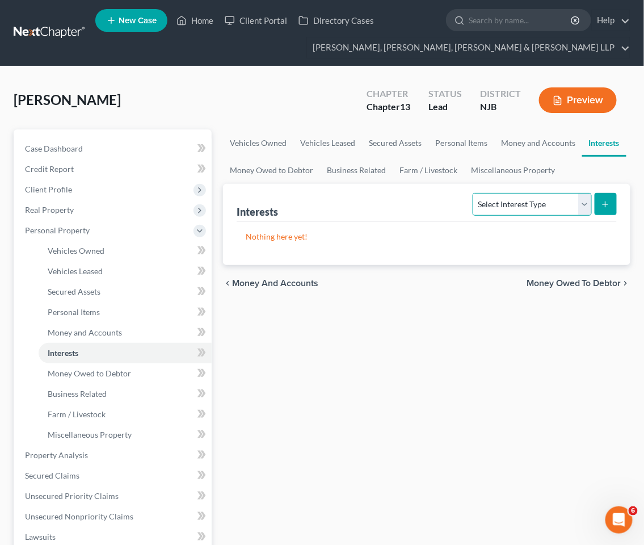
click at [489, 207] on select "Select Interest Type 401K Annuity Bond Education IRA Government Bond Government…" at bounding box center [532, 204] width 119 height 23
select select "incorporated_business"
click at [475, 193] on select "Select Interest Type 401K Annuity Bond Education IRA Government Bond Government…" at bounding box center [532, 204] width 119 height 23
click at [609, 202] on icon "submit" at bounding box center [605, 204] width 9 height 9
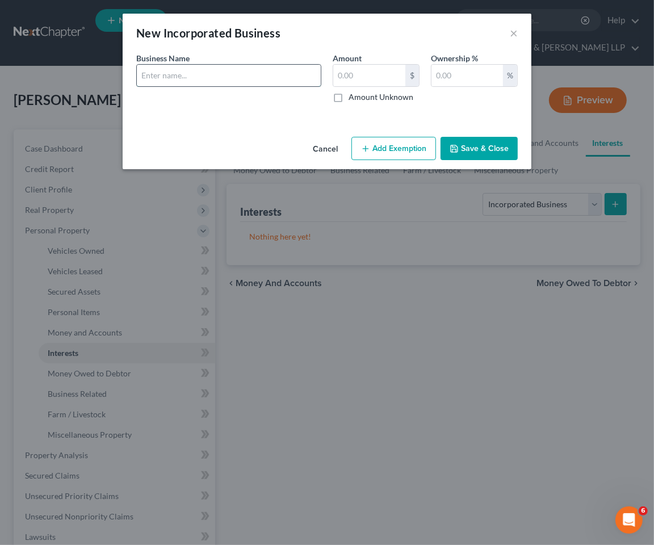
click at [208, 75] on input "text" at bounding box center [229, 76] width 184 height 22
type input "Cubo Transport Corp."
click at [214, 131] on div "An exemption set must first be selected from the Filing Information section. Bu…" at bounding box center [327, 92] width 409 height 80
drag, startPoint x: 478, startPoint y: 148, endPoint x: 433, endPoint y: 224, distance: 88.6
click at [478, 148] on button "Save & Close" at bounding box center [479, 149] width 77 height 24
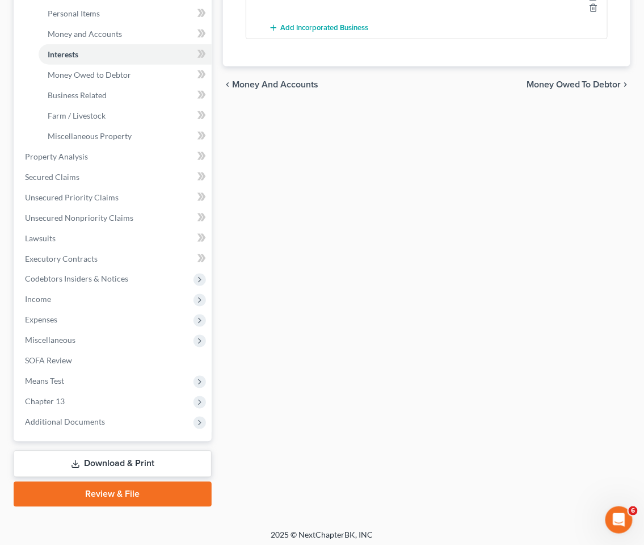
scroll to position [302, 0]
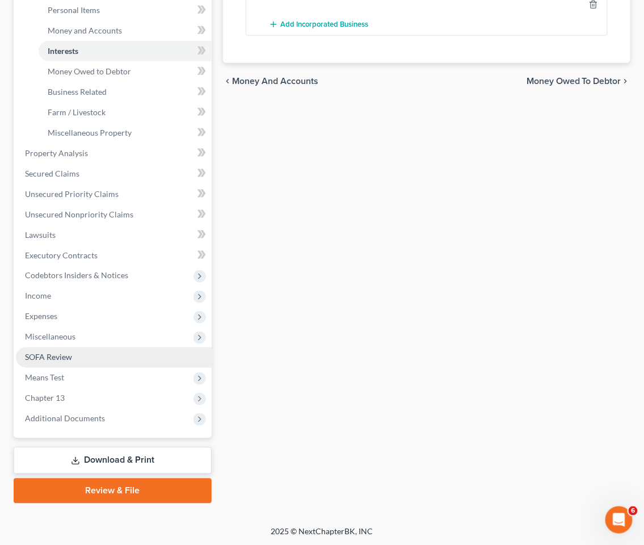
click at [49, 358] on span "SOFA Review" at bounding box center [48, 358] width 47 height 10
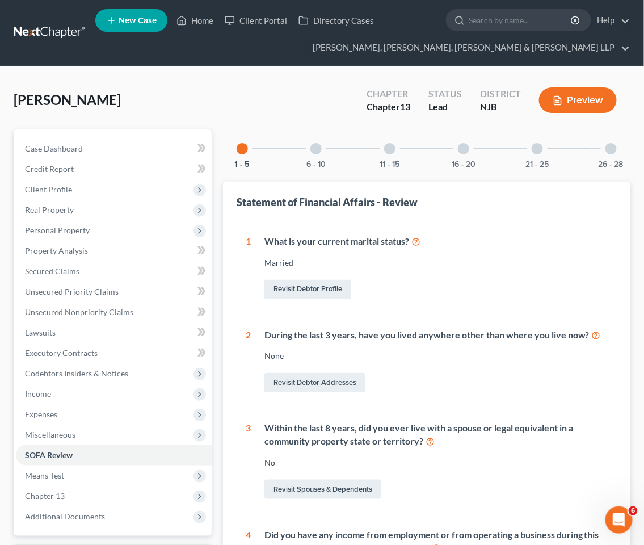
click at [609, 144] on div at bounding box center [611, 148] width 11 height 11
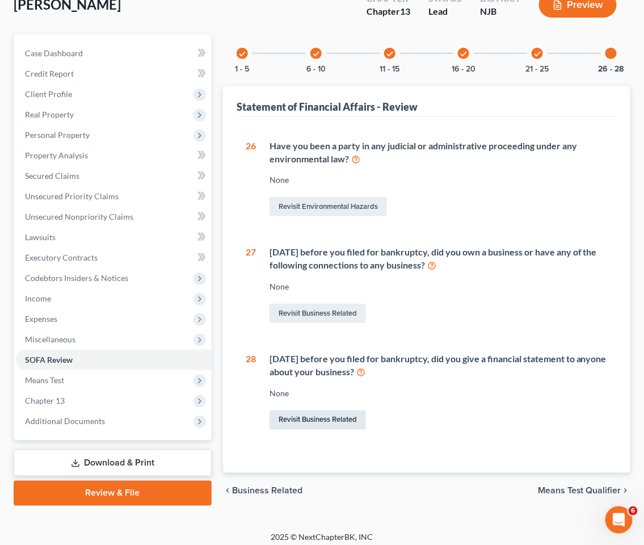
scroll to position [102, 0]
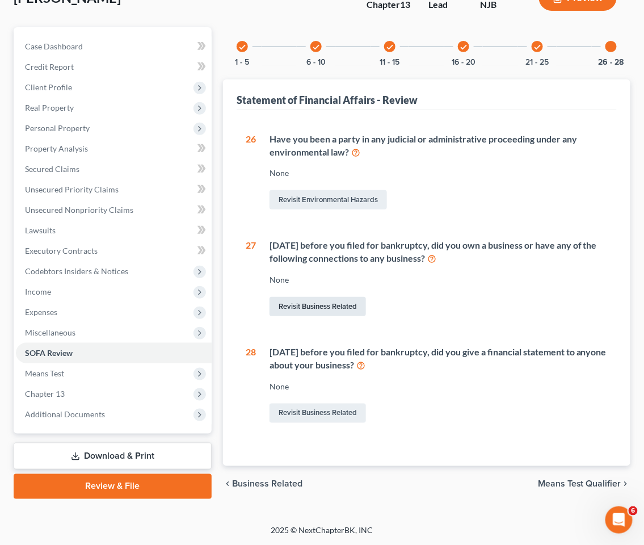
click at [332, 305] on link "Revisit Business Related" at bounding box center [318, 306] width 97 height 19
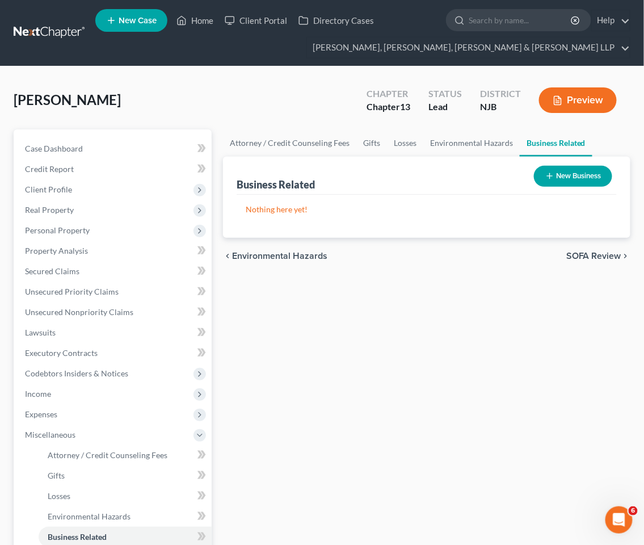
click at [565, 183] on button "New Business" at bounding box center [573, 176] width 78 height 21
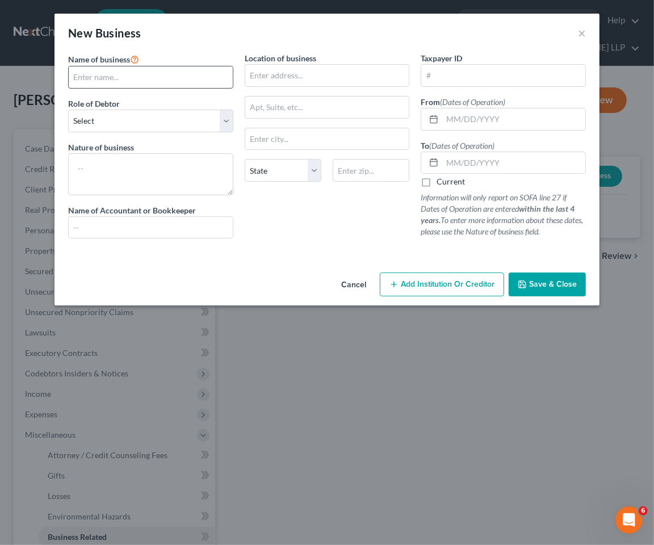
click at [188, 72] on input "text" at bounding box center [151, 77] width 164 height 22
type input "Cubo Transport Corp. (No longer operating)"
click at [165, 118] on select "Select A member of a limited liability company (LLC) or limited liability partn…" at bounding box center [150, 121] width 165 height 23
select select "officer"
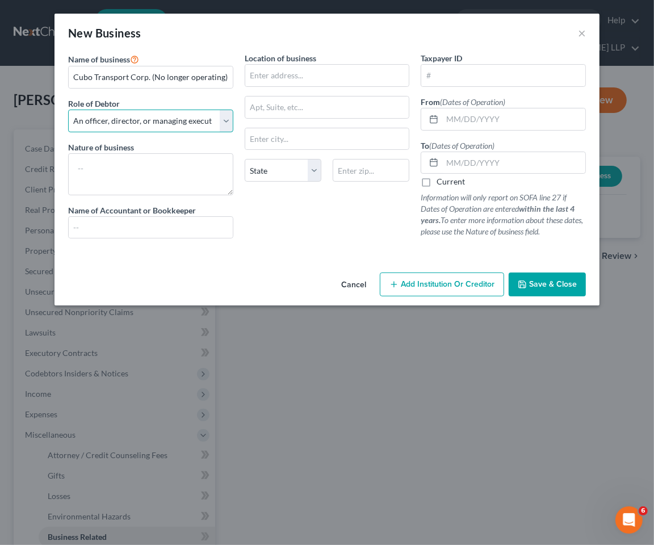
click at [68, 110] on select "Select A member of a limited liability company (LLC) or limited liability partn…" at bounding box center [150, 121] width 165 height 23
click at [131, 179] on textarea at bounding box center [150, 174] width 165 height 42
click at [163, 156] on textarea at bounding box center [150, 174] width 165 height 42
paste textarea "Recyclable materials"
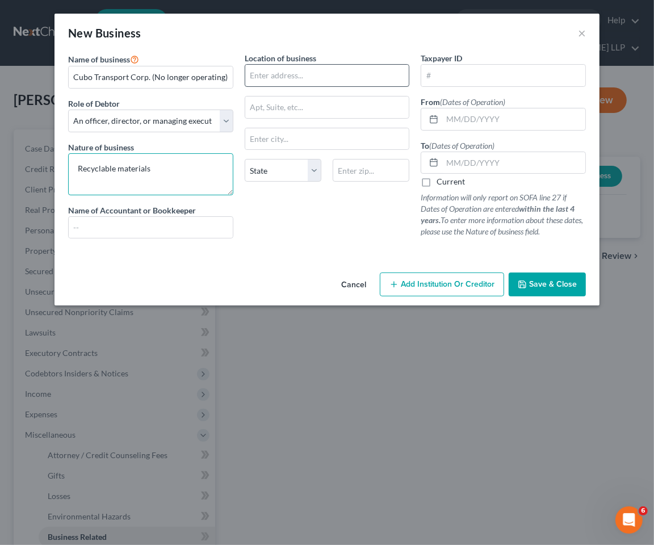
type textarea "Recyclable materials"
click at [298, 75] on input "text" at bounding box center [327, 76] width 164 height 22
type input "[STREET_ADDRESS][PERSON_NAME]"
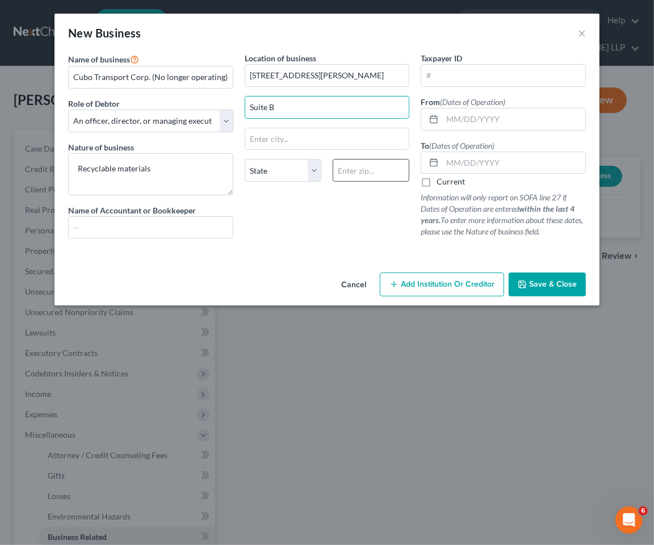
type input "Suite B"
click at [381, 171] on input "text" at bounding box center [371, 170] width 77 height 23
type input "07306"
click at [359, 206] on div "Location of business [STREET_ADDRESS][GEOGRAPHIC_DATA][PERSON_NAME][US_STATE] C…" at bounding box center [327, 149] width 177 height 195
type input "[GEOGRAPHIC_DATA]"
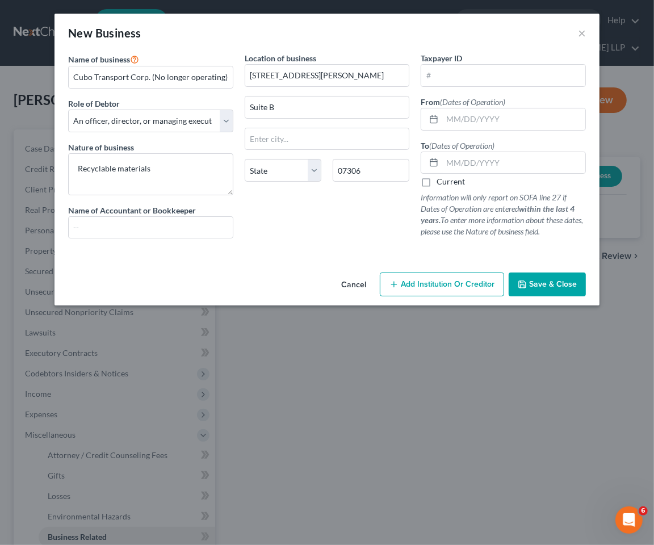
select select "33"
click at [485, 115] on input "text" at bounding box center [513, 119] width 143 height 22
paste input "[DATE]"
type input "[DATE]"
drag, startPoint x: 480, startPoint y: 72, endPoint x: 456, endPoint y: 23, distance: 54.3
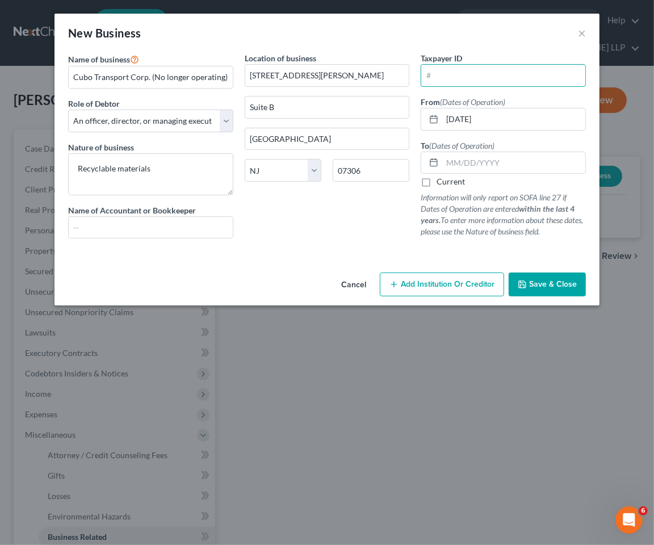
click at [480, 71] on input "text" at bounding box center [503, 76] width 164 height 22
paste input "[US_EMPLOYER_IDENTIFICATION_NUMBER]"
type input "[US_EMPLOYER_IDENTIFICATION_NUMBER]"
drag, startPoint x: 456, startPoint y: 22, endPoint x: 456, endPoint y: 58, distance: 36.9
click at [456, 22] on div "New Business ×" at bounding box center [326, 33] width 545 height 39
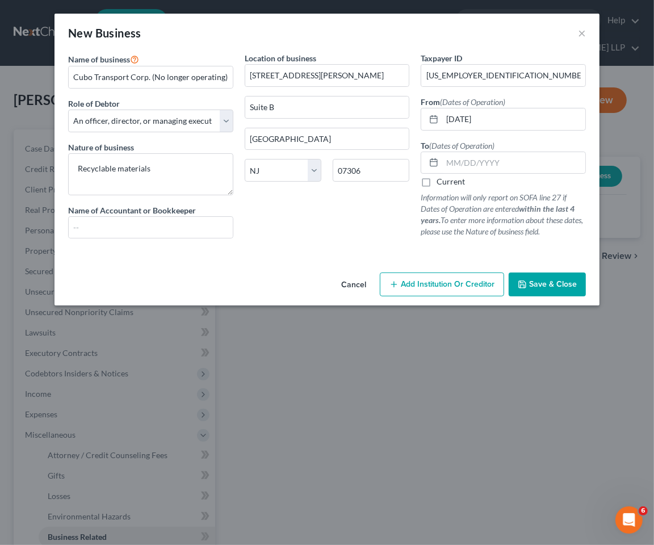
click at [437, 183] on label "Current" at bounding box center [451, 181] width 28 height 11
click at [441, 183] on input "Current" at bounding box center [444, 179] width 7 height 7
drag, startPoint x: 327, startPoint y: 221, endPoint x: 459, endPoint y: 168, distance: 142.1
click at [327, 221] on div "Location of business [STREET_ADDRESS][GEOGRAPHIC_DATA][PERSON_NAME] [US_STATE][…" at bounding box center [327, 149] width 177 height 195
click at [437, 183] on label "Current" at bounding box center [451, 181] width 28 height 11
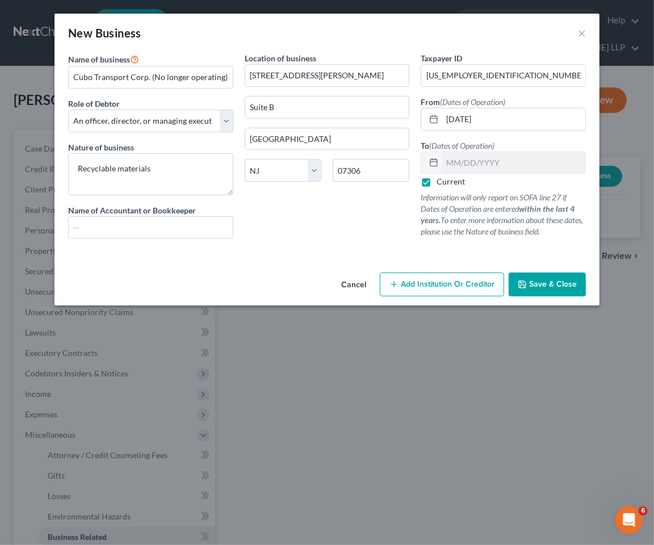
click at [441, 183] on input "Current" at bounding box center [444, 179] width 7 height 7
checkbox input "false"
click at [462, 160] on input "text" at bounding box center [513, 163] width 143 height 22
type input "[DATE]"
click at [437, 179] on label "Current" at bounding box center [451, 181] width 28 height 11
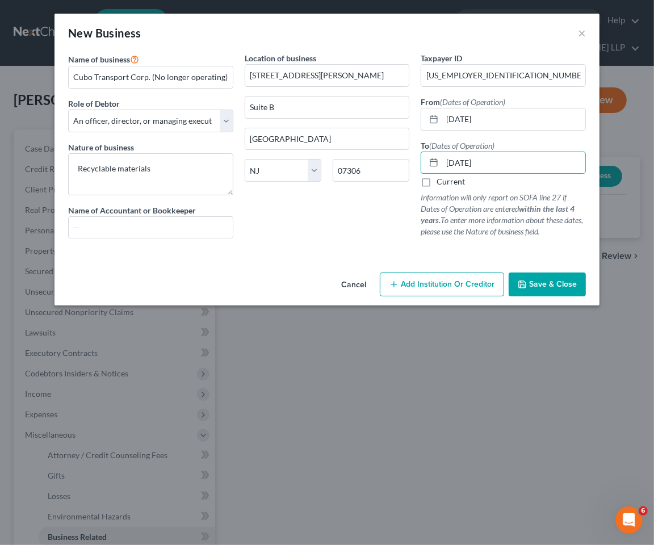
click at [441, 179] on input "Current" at bounding box center [444, 179] width 7 height 7
checkbox input "true"
click at [563, 284] on span "Save & Close" at bounding box center [553, 284] width 48 height 10
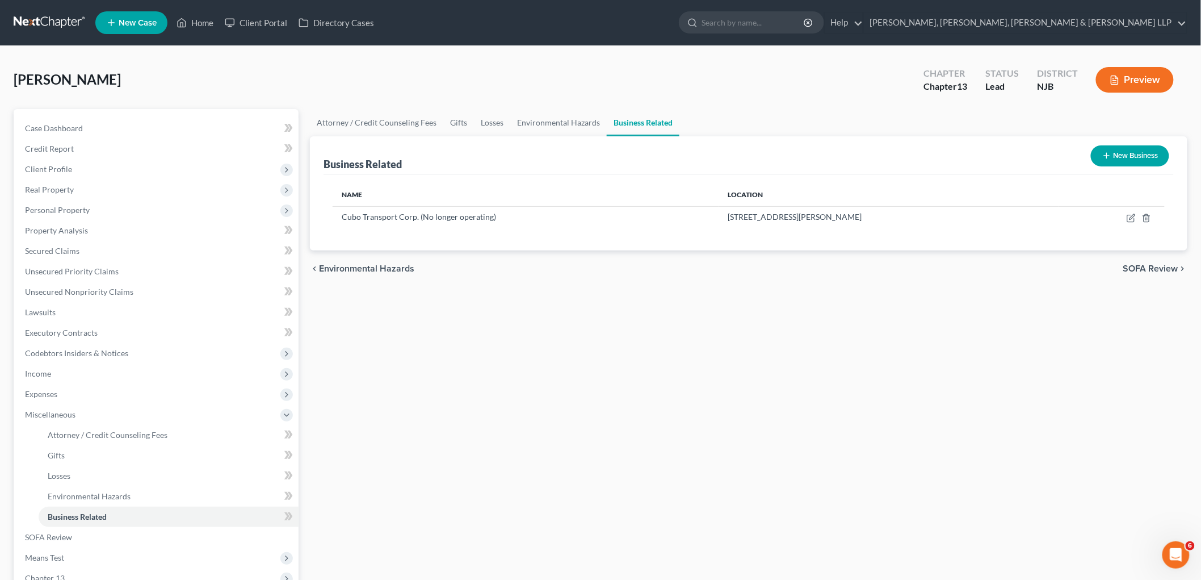
click at [1142, 259] on div "chevron_left Environmental Hazards SOFA Review chevron_right" at bounding box center [749, 268] width 878 height 36
click at [58, 243] on link "Secured Claims" at bounding box center [157, 251] width 283 height 20
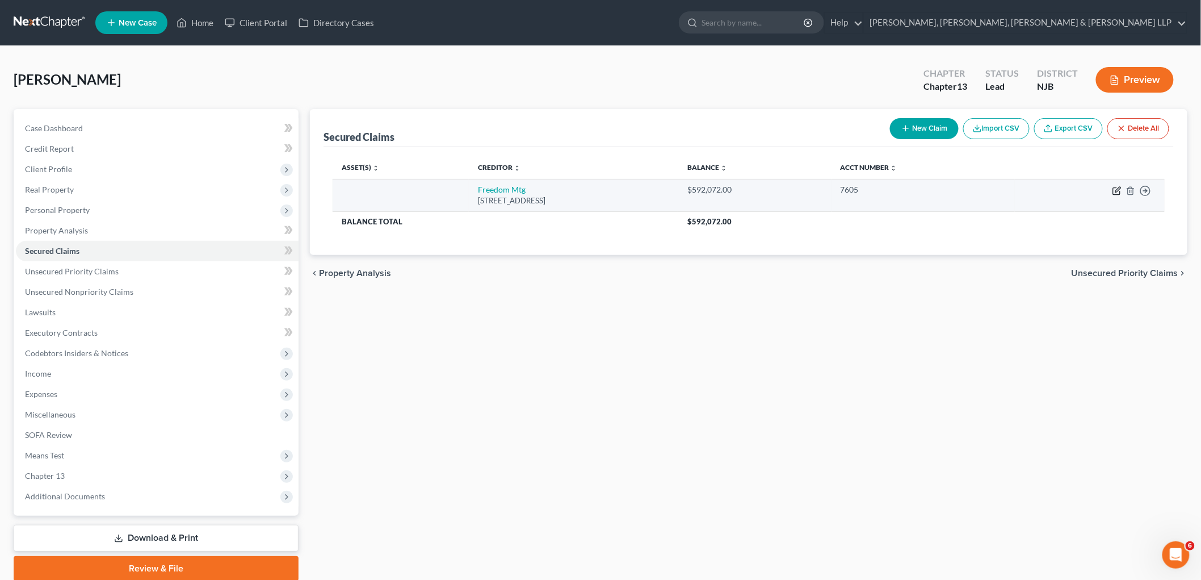
click at [1114, 191] on icon "button" at bounding box center [1116, 191] width 7 height 7
select select "15"
select select "0"
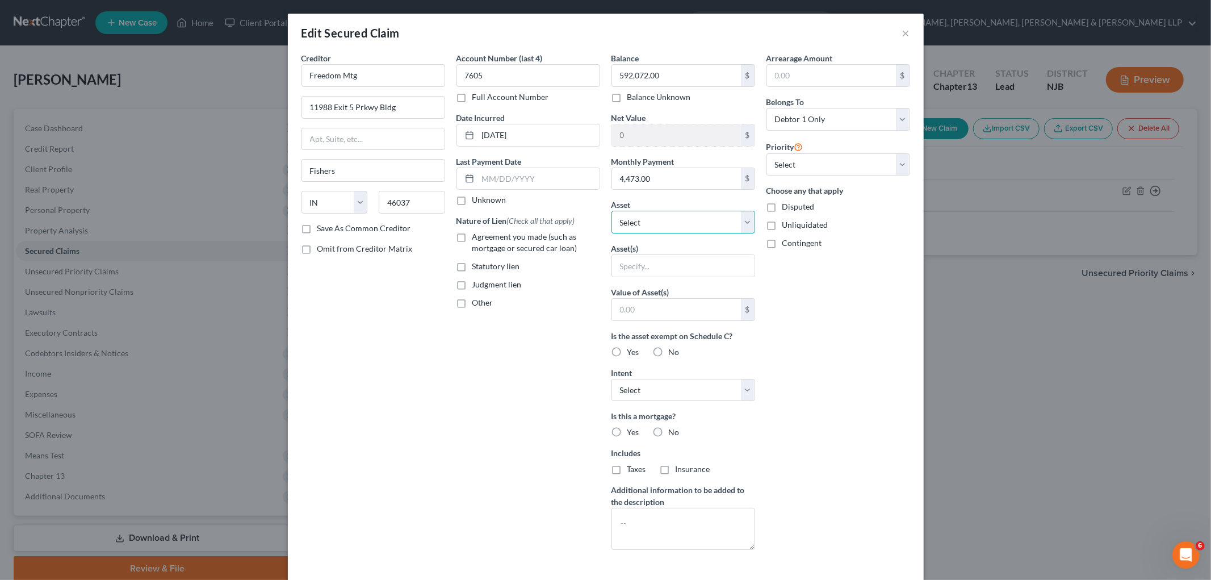
click at [652, 220] on select "Select Other Multiple Assets Electronics - Electronic Appliances - $1200.0 Cash…" at bounding box center [683, 222] width 144 height 23
select select "4"
click at [611, 211] on select "Select Other Multiple Assets Electronics - Electronic Appliances - $1200.0 Cash…" at bounding box center [683, 222] width 144 height 23
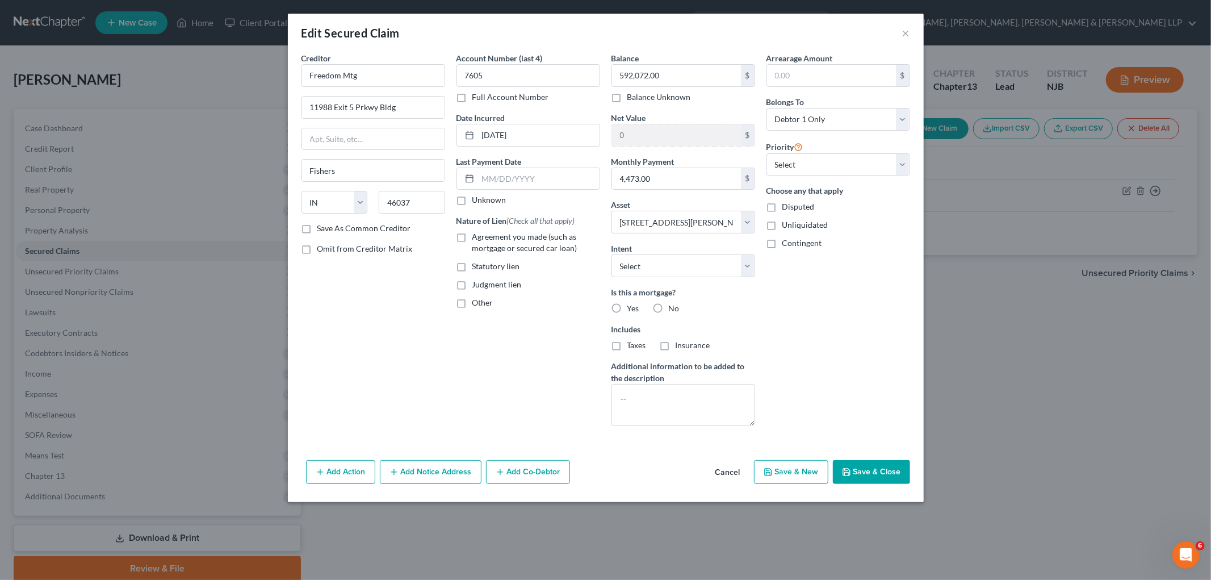
click at [472, 238] on label "Agreement you made (such as mortgage or secured car loan)" at bounding box center [536, 242] width 128 height 23
click at [477, 238] on input "Agreement you made (such as mortgage or secured car loan)" at bounding box center [480, 234] width 7 height 7
checkbox input "true"
drag, startPoint x: 661, startPoint y: 267, endPoint x: 662, endPoint y: 276, distance: 9.7
click at [661, 266] on select "Select Surrender Redeem Reaffirm Avoid Other" at bounding box center [683, 265] width 144 height 23
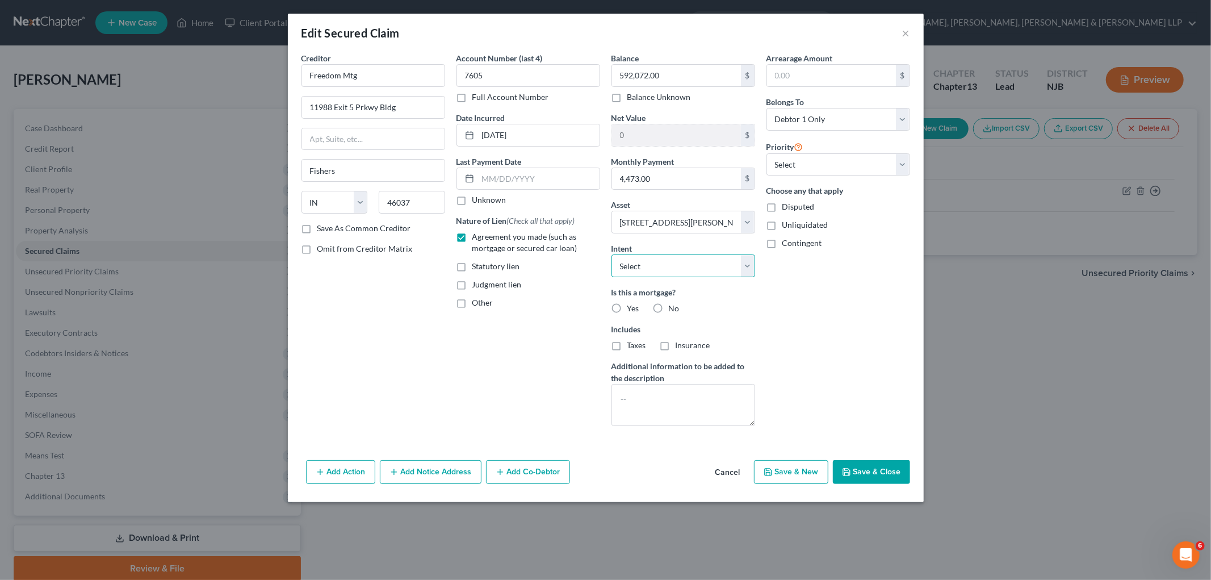
select select "2"
click at [611, 254] on select "Select Surrender Redeem Reaffirm Avoid Other" at bounding box center [683, 265] width 144 height 23
click at [627, 308] on label "Yes" at bounding box center [633, 308] width 12 height 11
click at [632, 308] on input "Yes" at bounding box center [635, 306] width 7 height 7
radio input "true"
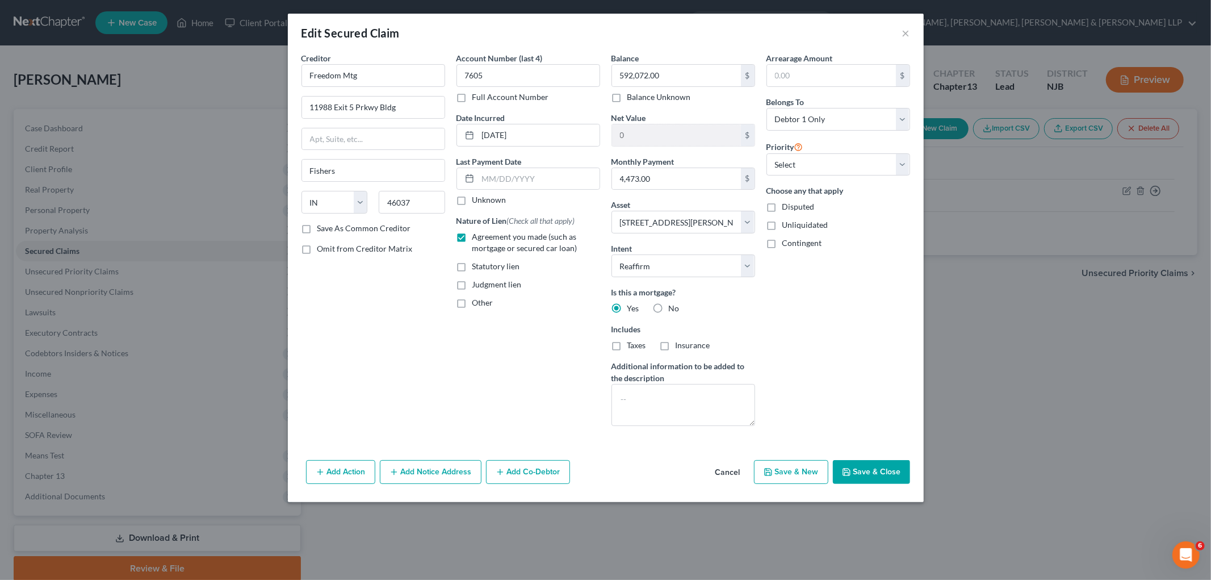
click at [627, 349] on label "Taxes" at bounding box center [636, 344] width 19 height 11
click at [632, 347] on input "Taxes" at bounding box center [635, 342] width 7 height 7
checkbox input "true"
click at [676, 347] on label "Insurance" at bounding box center [693, 344] width 35 height 11
click at [680, 347] on input "Insurance" at bounding box center [683, 342] width 7 height 7
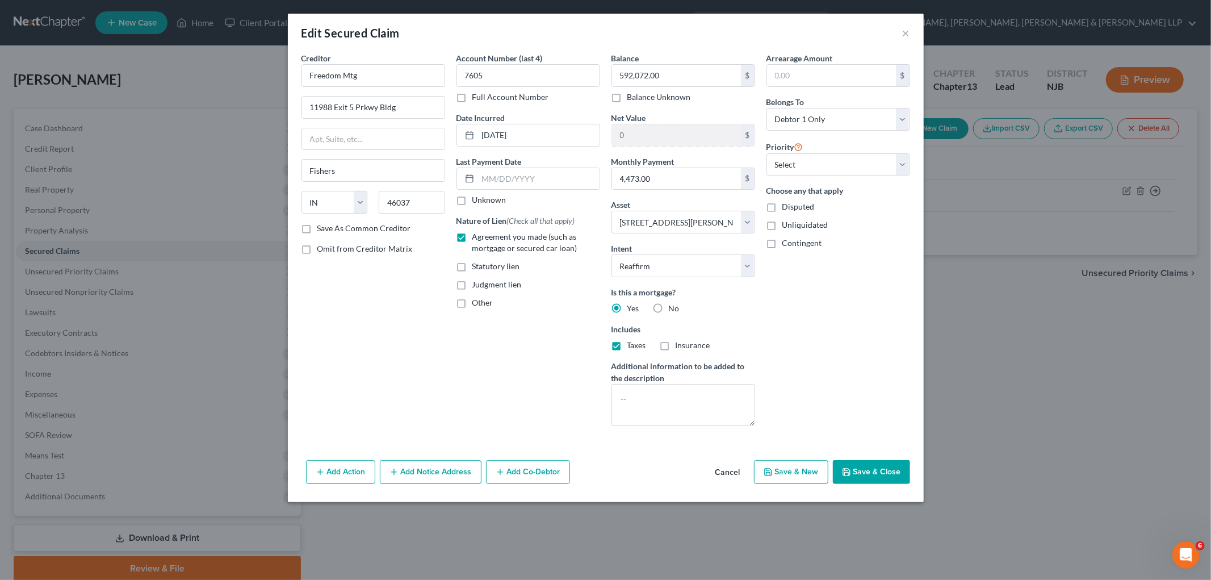
checkbox input "true"
click at [854, 163] on select "Select 1st 2nd 3rd 4th 5th 6th 7th 8th 9th 10th 11th 12th 13th 14th 15th 16th 1…" at bounding box center [838, 164] width 144 height 23
select select "0"
click at [766, 153] on select "Select 1st 2nd 3rd 4th 5th 6th 7th 8th 9th 10th 11th 12th 13th 14th 15th 16th 1…" at bounding box center [838, 164] width 144 height 23
click at [852, 115] on select "Select Debtor 1 Only Debtor 2 Only Debtor 1 And Debtor 2 Only At Least One Of T…" at bounding box center [838, 119] width 144 height 23
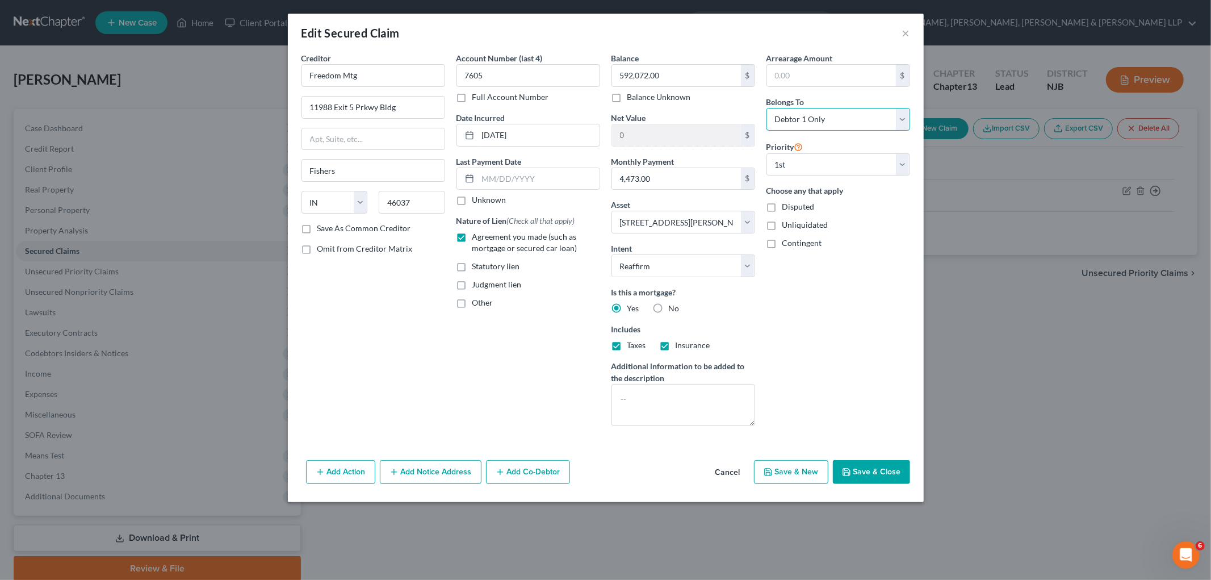
select select "3"
click at [766, 108] on select "Select Debtor 1 Only Debtor 2 Only Debtor 1 And Debtor 2 Only At Least One Of T…" at bounding box center [838, 119] width 144 height 23
click at [853, 296] on div "Arrearage Amount $ Belongs To * Select Debtor 1 Only Debtor 2 Only Debtor 1 And…" at bounding box center [838, 243] width 155 height 383
click at [543, 468] on button "Add Co-Debtor" at bounding box center [528, 472] width 84 height 24
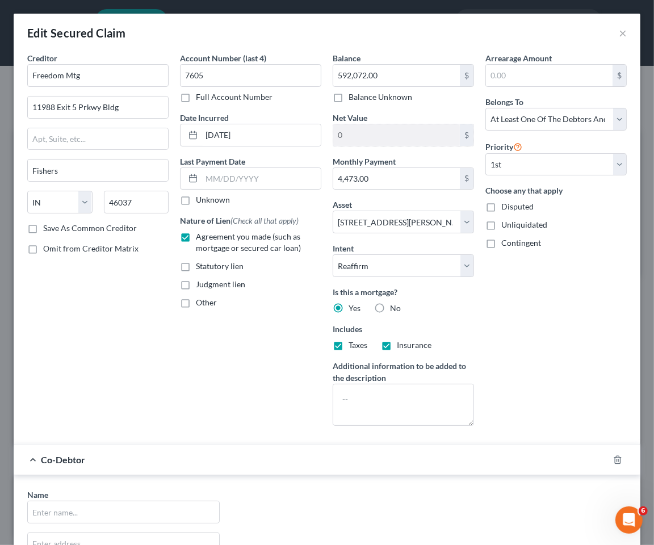
click at [195, 358] on div "Account Number (last 4) 7605 Full Account Number Date Incurred [DATE] Last Paym…" at bounding box center [250, 243] width 153 height 383
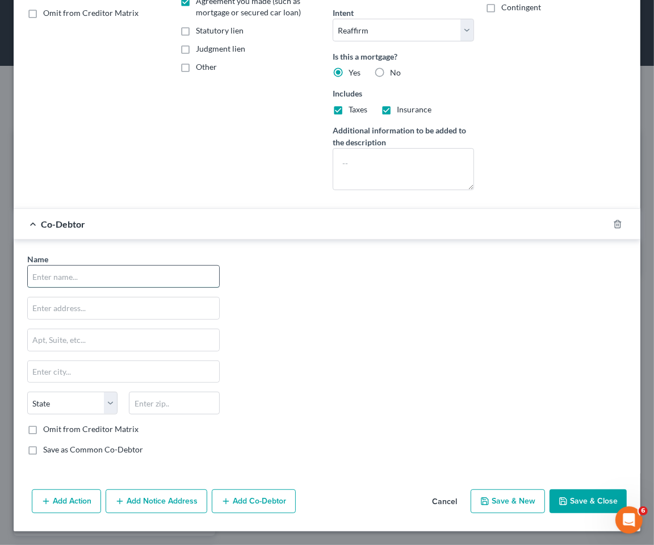
click at [114, 275] on input "text" at bounding box center [123, 277] width 191 height 22
type input "[PERSON_NAME] Popoteur"
click at [98, 313] on input "text" at bounding box center [123, 308] width 191 height 22
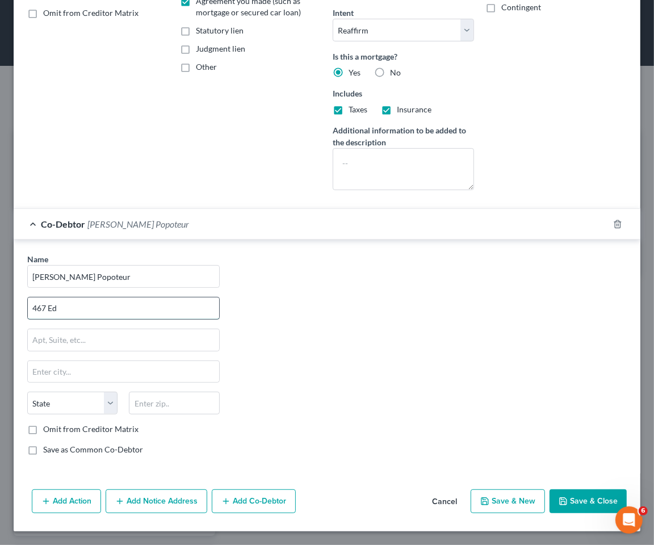
type input "[STREET_ADDRESS][PERSON_NAME]"
click at [165, 406] on input "text" at bounding box center [174, 403] width 90 height 23
type input "07202"
type input "[PERSON_NAME]"
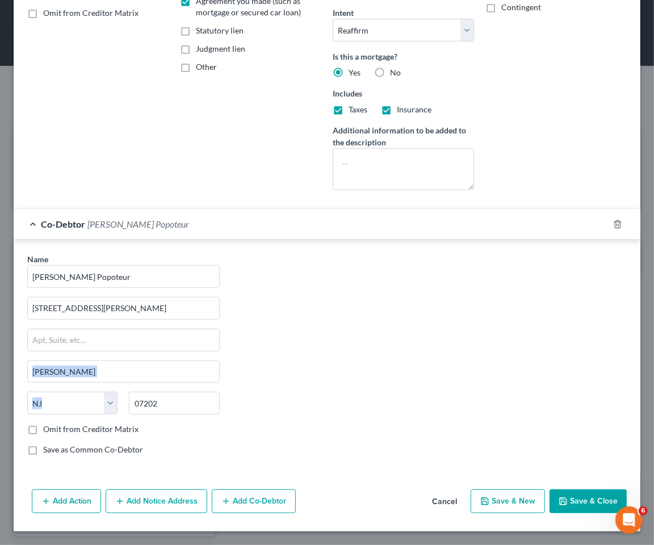
click at [261, 383] on div "Name * [PERSON_NAME] Popoteur [GEOGRAPHIC_DATA][PERSON_NAME] [PERSON_NAME][GEOG…" at bounding box center [327, 358] width 611 height 211
click at [75, 341] on input "text" at bounding box center [123, 340] width 191 height 22
click at [376, 295] on div "Name * [PERSON_NAME] Popoteur [GEOGRAPHIC_DATA][PERSON_NAME] Apt. 1 [PERSON_NAM…" at bounding box center [327, 358] width 611 height 211
click at [99, 450] on label "Save as Common Co-Debtor" at bounding box center [93, 449] width 100 height 11
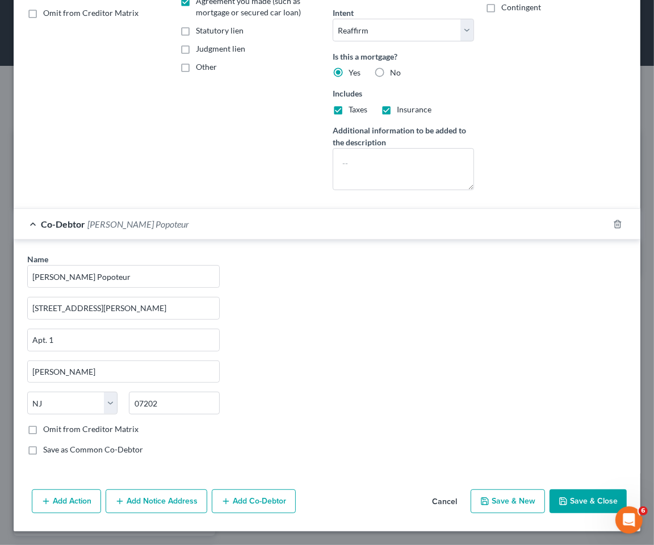
click at [55, 450] on input "Save as Common Co-Debtor" at bounding box center [51, 447] width 7 height 7
click at [374, 234] on div "Co-Debtor [PERSON_NAME] Popoteur" at bounding box center [311, 224] width 595 height 30
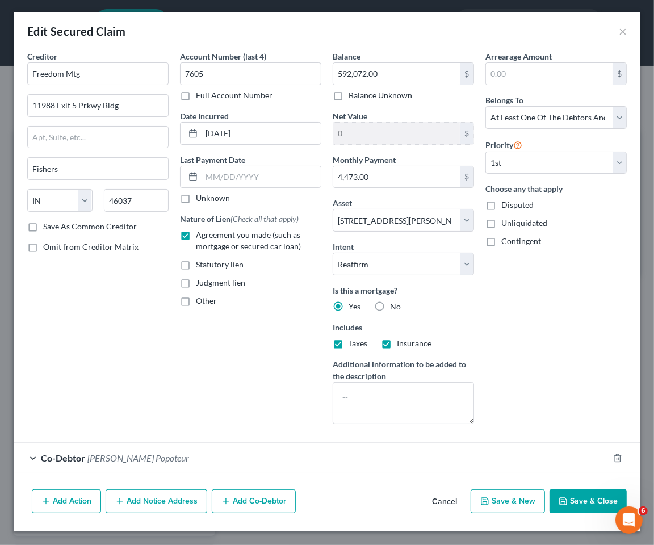
scroll to position [2, 0]
click at [400, 171] on input "4,473.00" at bounding box center [396, 177] width 127 height 22
click at [157, 361] on div "Creditor * Freedom Mtg 11988 Exit 5 Prkwy Bldg Fishers State [US_STATE] AK AR A…" at bounding box center [98, 242] width 153 height 383
click at [183, 455] on div "Co-Debtor [PERSON_NAME] Popoteur" at bounding box center [311, 458] width 595 height 30
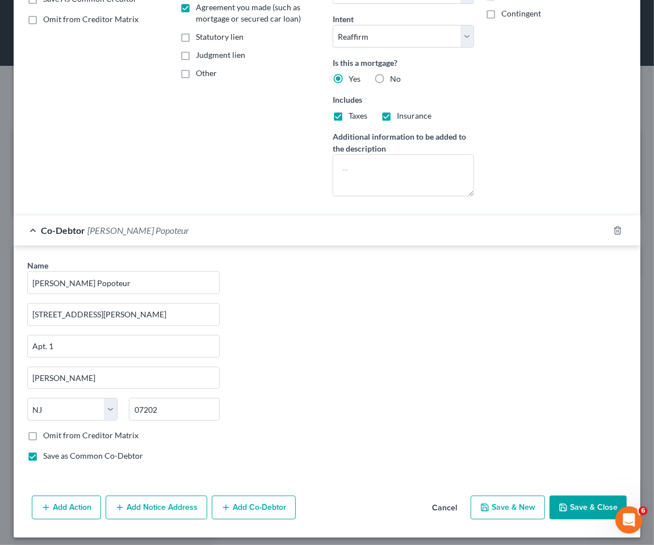
scroll to position [236, 0]
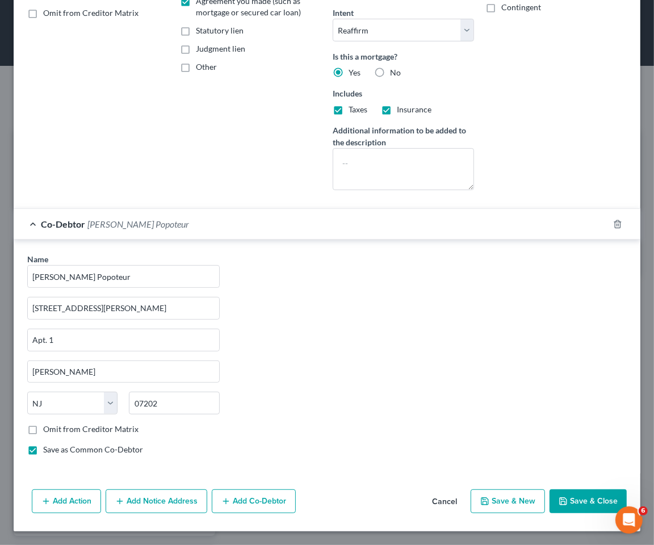
click at [257, 227] on div "Co-Debtor [PERSON_NAME] Popoteur" at bounding box center [311, 224] width 595 height 30
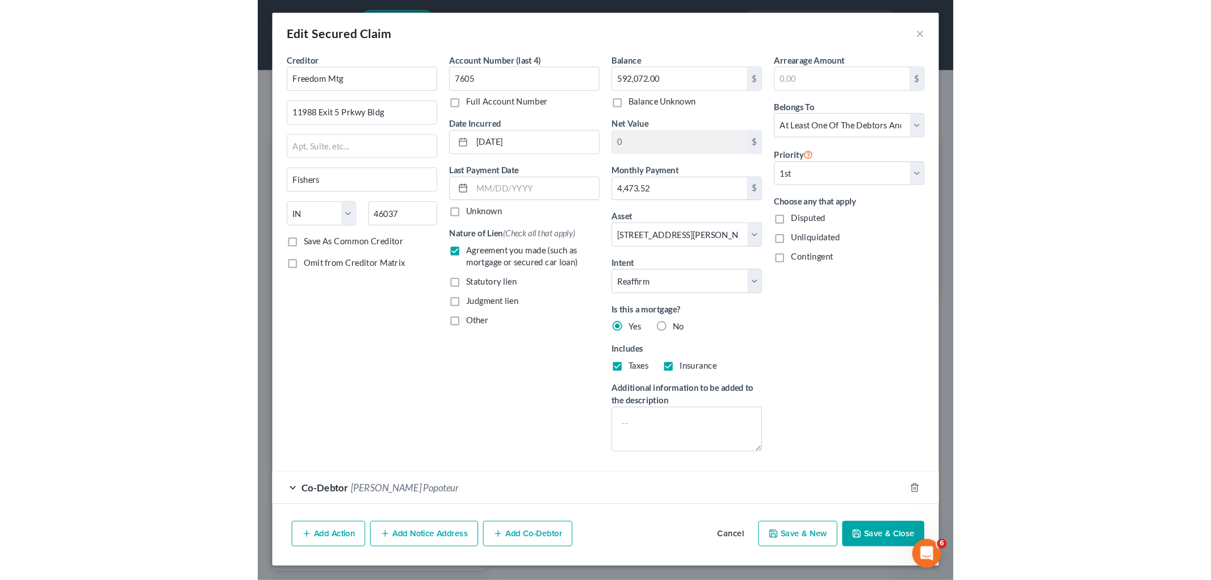
scroll to position [2, 0]
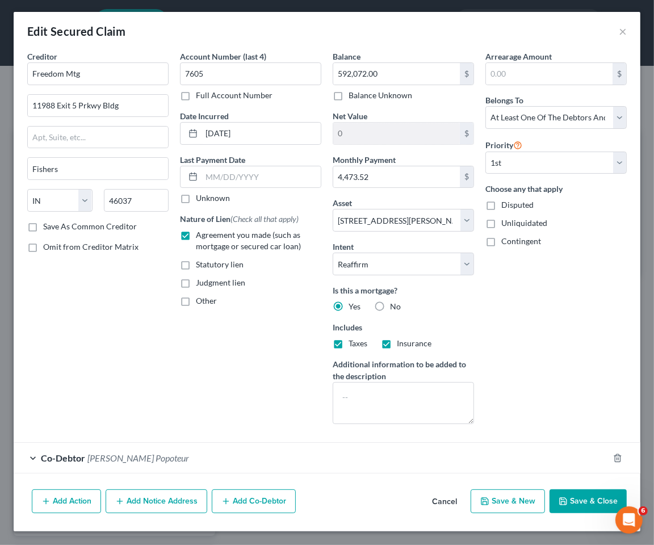
click at [569, 497] on button "Save & Close" at bounding box center [588, 501] width 77 height 24
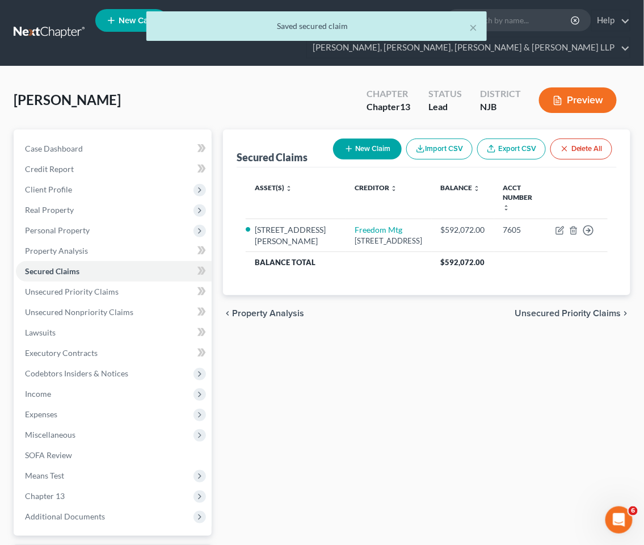
click at [544, 311] on span "Unsecured Priority Claims" at bounding box center [568, 313] width 107 height 9
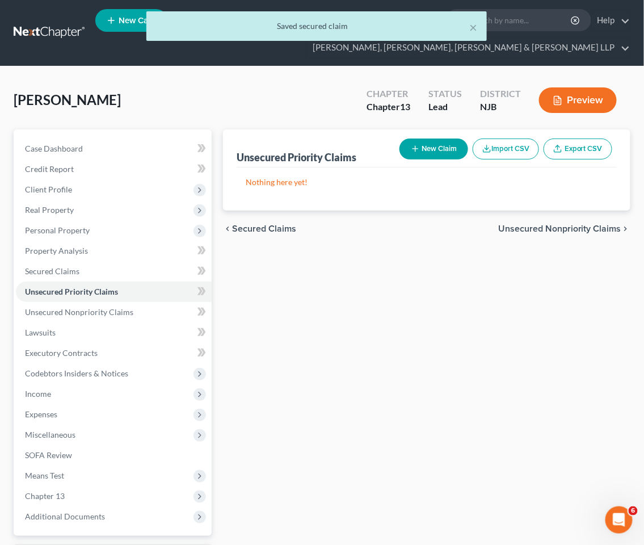
click at [421, 143] on button "New Claim" at bounding box center [434, 149] width 69 height 21
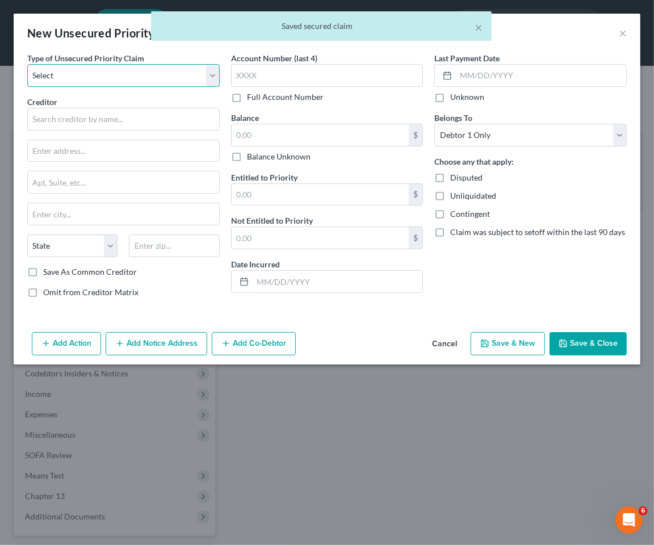
drag, startPoint x: 136, startPoint y: 77, endPoint x: 125, endPoint y: 86, distance: 14.5
click at [136, 77] on select "Select Taxes & Other Government Units Domestic Support Obligations Extensions o…" at bounding box center [123, 75] width 192 height 23
click at [27, 64] on select "Select Taxes & Other Government Units Domestic Support Obligations Extensions o…" at bounding box center [123, 75] width 192 height 23
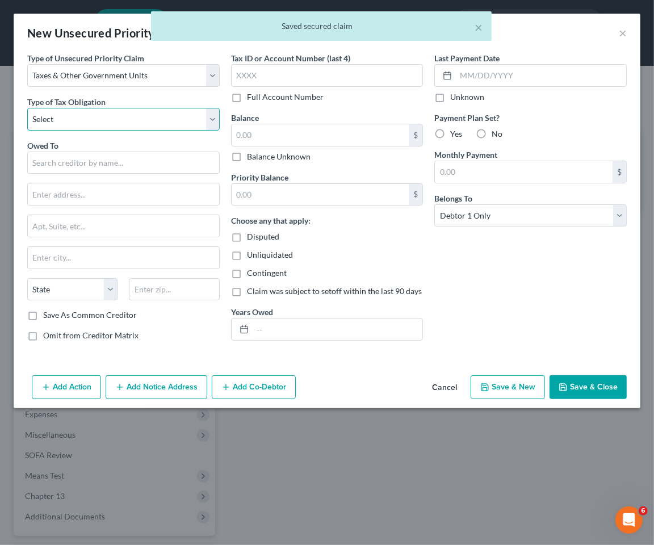
drag, startPoint x: 125, startPoint y: 86, endPoint x: 75, endPoint y: 129, distance: 66.0
click at [76, 123] on select "Select Federal City State Franchise Tax Board Other" at bounding box center [123, 119] width 192 height 23
click at [27, 108] on select "Select Federal City State Franchise Tax Board Other" at bounding box center [123, 119] width 192 height 23
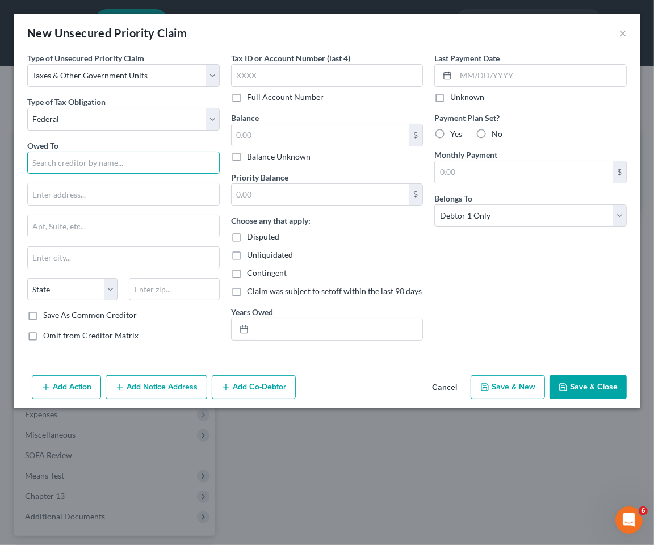
click at [84, 161] on input "text" at bounding box center [123, 163] width 192 height 23
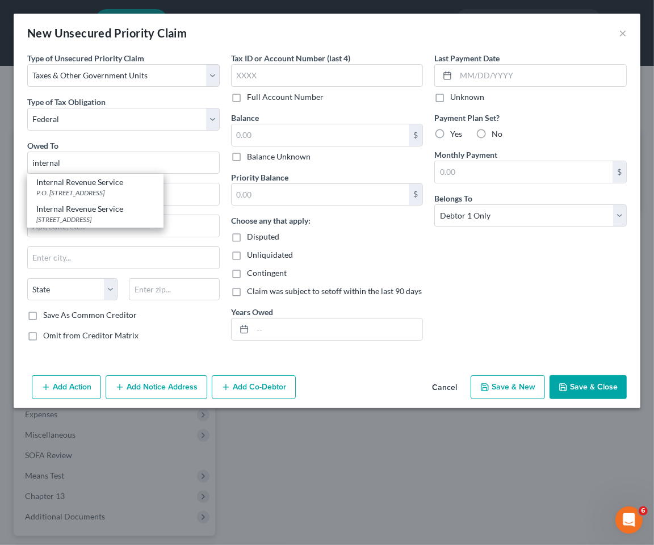
click at [87, 188] on div "P.O. [STREET_ADDRESS]" at bounding box center [95, 193] width 118 height 10
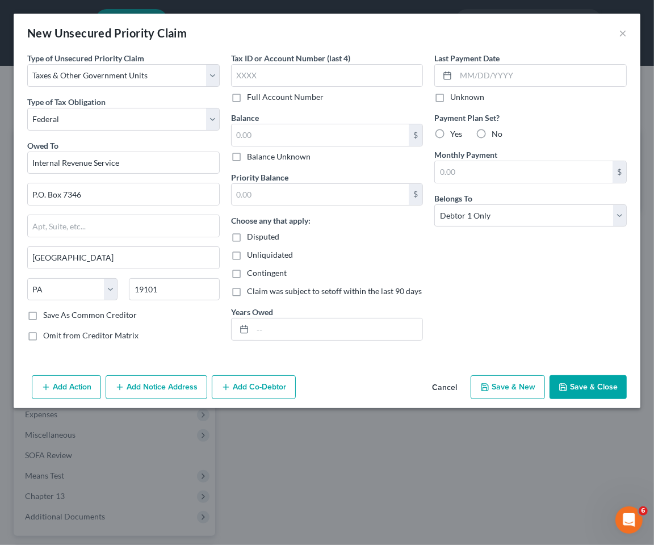
click at [571, 386] on button "Save & Close" at bounding box center [588, 387] width 77 height 24
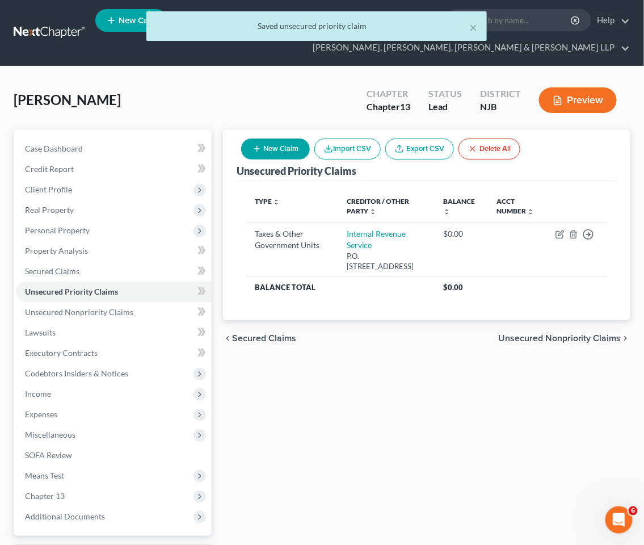
click at [266, 148] on button "New Claim" at bounding box center [275, 149] width 69 height 21
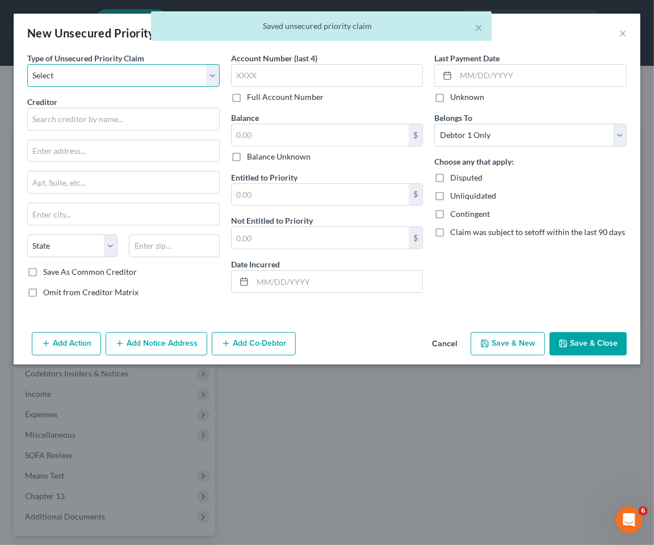
click at [57, 72] on select "Select Taxes & Other Government Units Domestic Support Obligations Extensions o…" at bounding box center [123, 75] width 192 height 23
click at [27, 64] on select "Select Taxes & Other Government Units Domestic Support Obligations Extensions o…" at bounding box center [123, 75] width 192 height 23
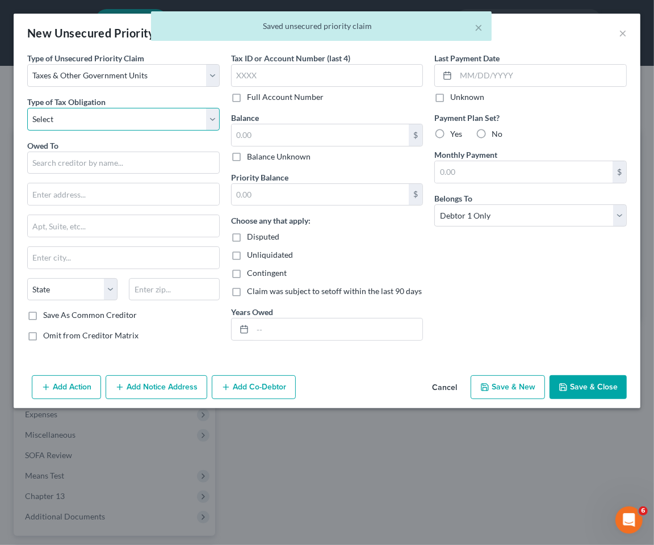
click at [75, 119] on select "Select Federal City State Franchise Tax Board Other" at bounding box center [123, 119] width 192 height 23
click at [27, 108] on select "Select Federal City State Franchise Tax Board Other" at bounding box center [123, 119] width 192 height 23
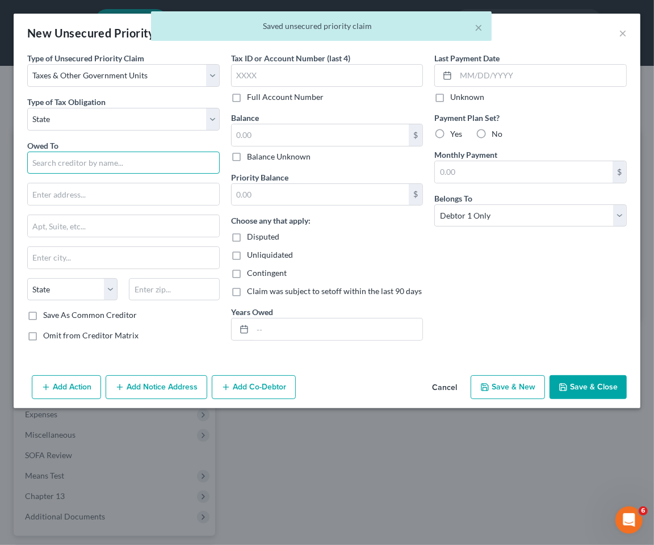
click at [74, 167] on input "text" at bounding box center [123, 163] width 192 height 23
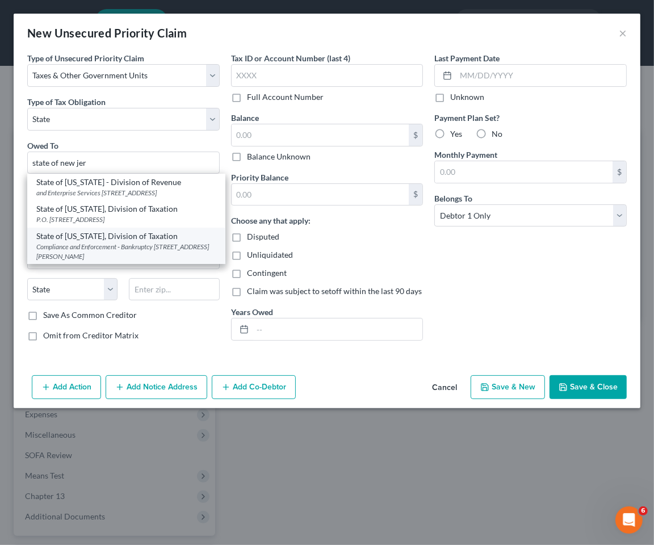
click at [66, 242] on div "State of [US_STATE], Division of Taxation" at bounding box center [126, 235] width 180 height 11
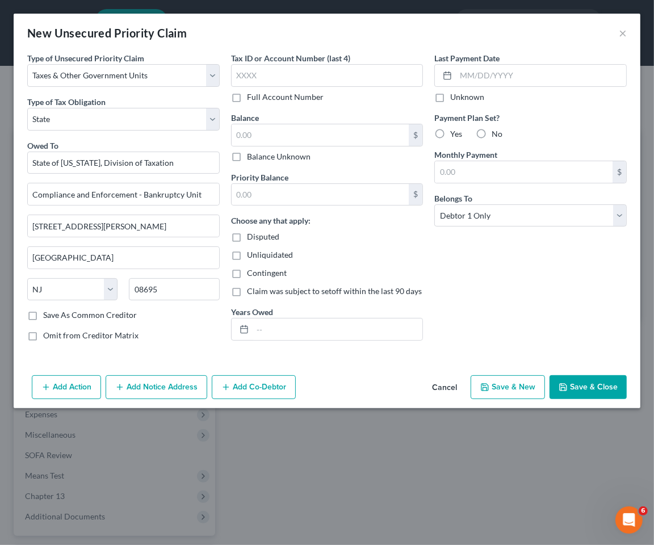
click at [566, 384] on icon "button" at bounding box center [563, 387] width 9 height 9
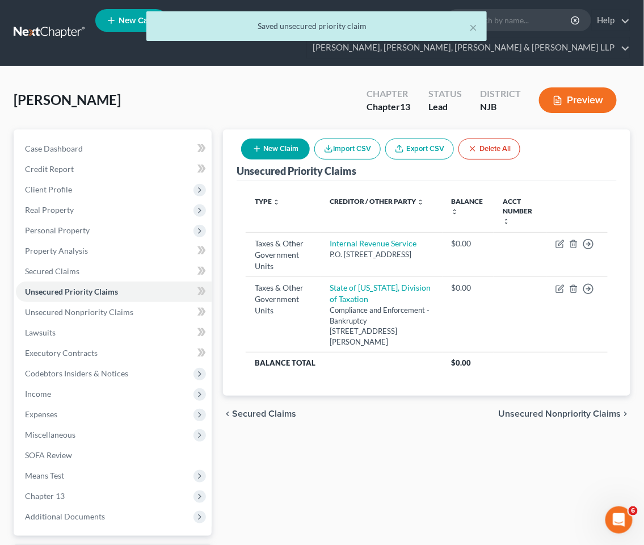
click at [287, 150] on button "New Claim" at bounding box center [275, 149] width 69 height 21
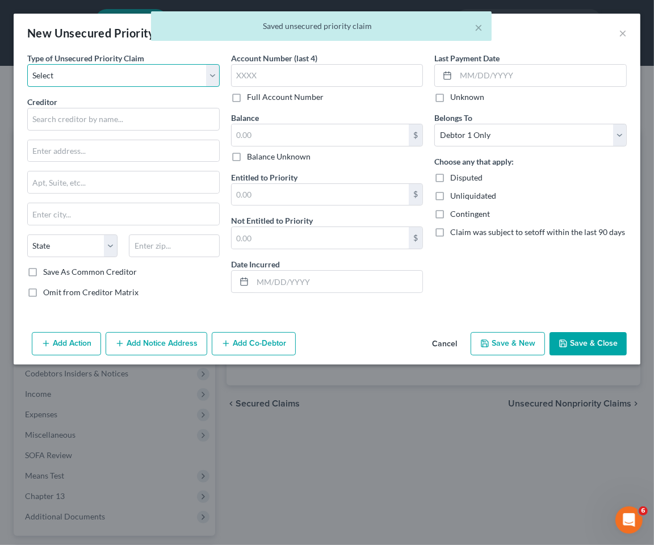
click at [71, 75] on select "Select Taxes & Other Government Units Domestic Support Obligations Extensions o…" at bounding box center [123, 75] width 192 height 23
click at [27, 64] on select "Select Taxes & Other Government Units Domestic Support Obligations Extensions o…" at bounding box center [123, 75] width 192 height 23
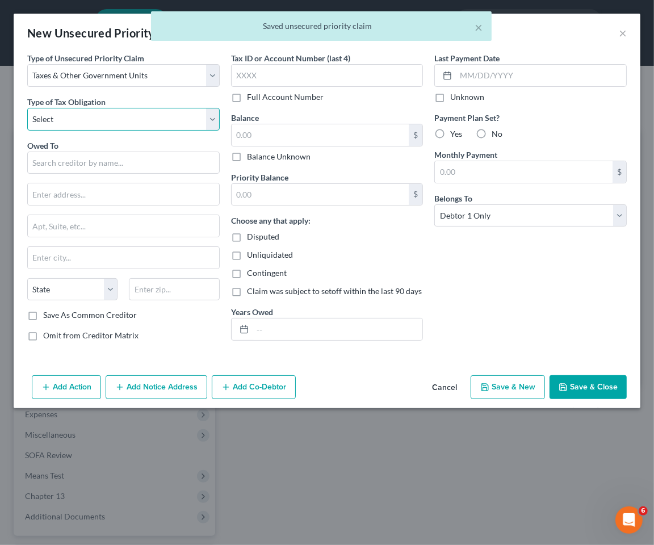
drag, startPoint x: 97, startPoint y: 114, endPoint x: 98, endPoint y: 128, distance: 13.6
click at [97, 114] on select "Select Federal City State Franchise Tax Board Other" at bounding box center [123, 119] width 192 height 23
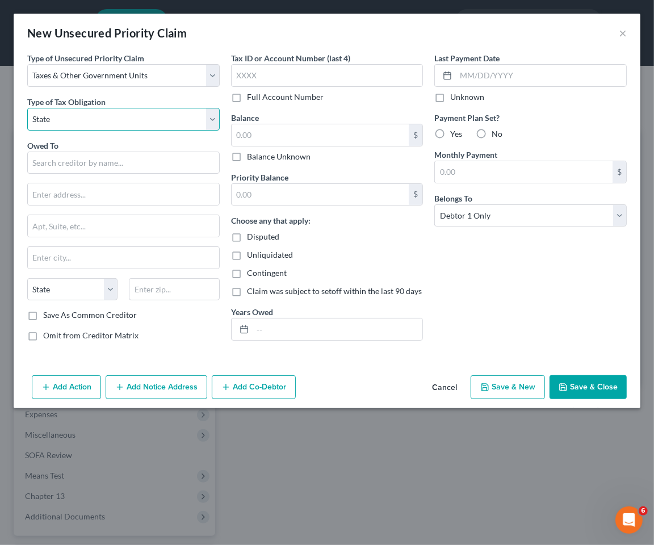
click at [27, 108] on select "Select Federal City State Franchise Tax Board Other" at bounding box center [123, 119] width 192 height 23
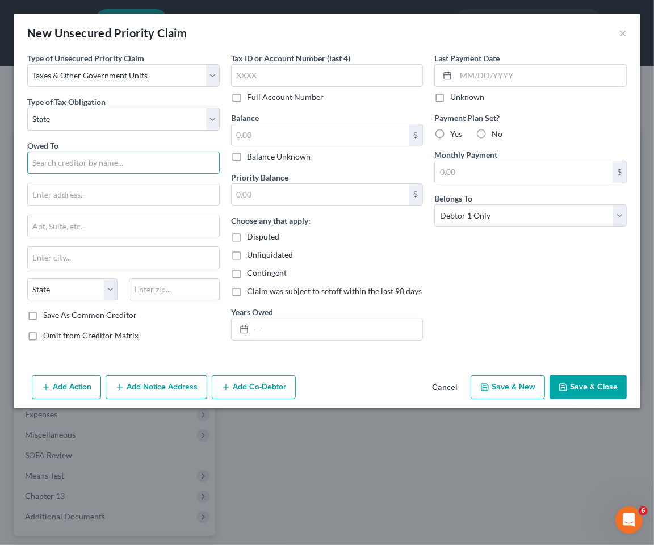
click at [103, 159] on input "text" at bounding box center [123, 163] width 192 height 23
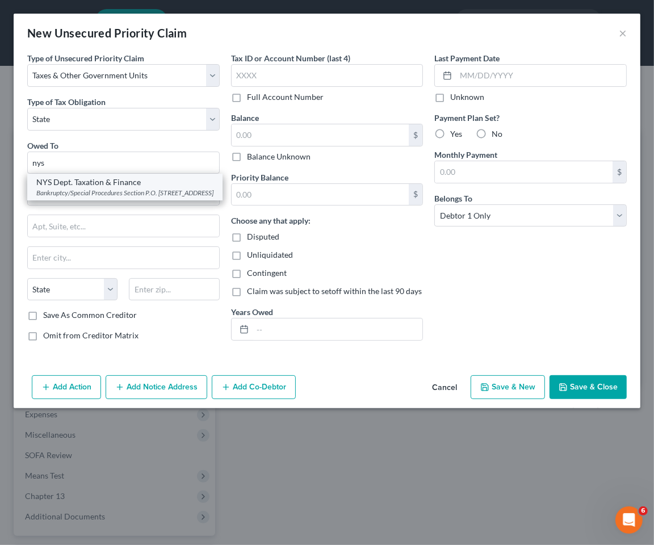
click at [92, 186] on div "NYS Dept. Taxation & Finance" at bounding box center [124, 182] width 177 height 11
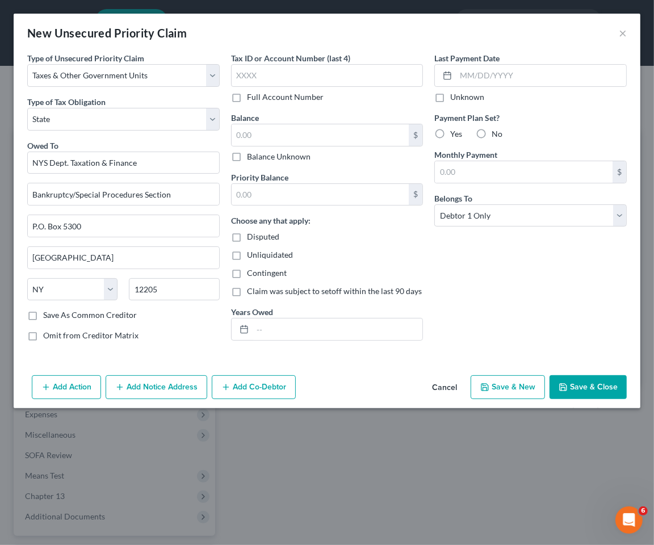
click at [599, 385] on button "Save & Close" at bounding box center [588, 387] width 77 height 24
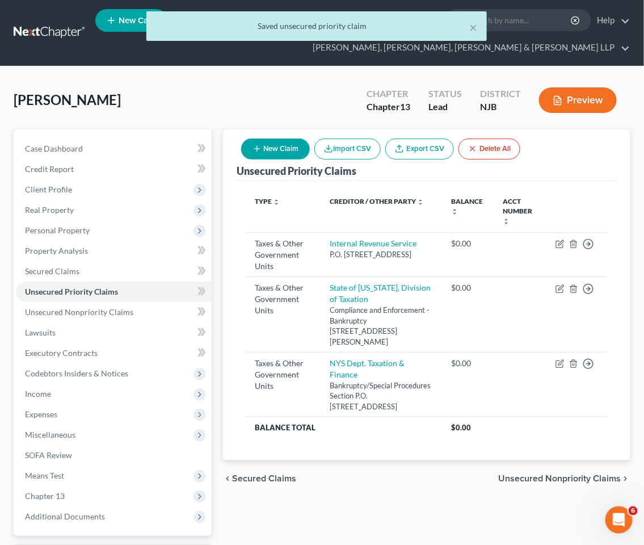
click at [538, 460] on div "chevron_left Secured Claims Unsecured Nonpriority Claims chevron_right" at bounding box center [427, 478] width 408 height 36
click at [539, 474] on span "Unsecured Nonpriority Claims" at bounding box center [559, 478] width 123 height 9
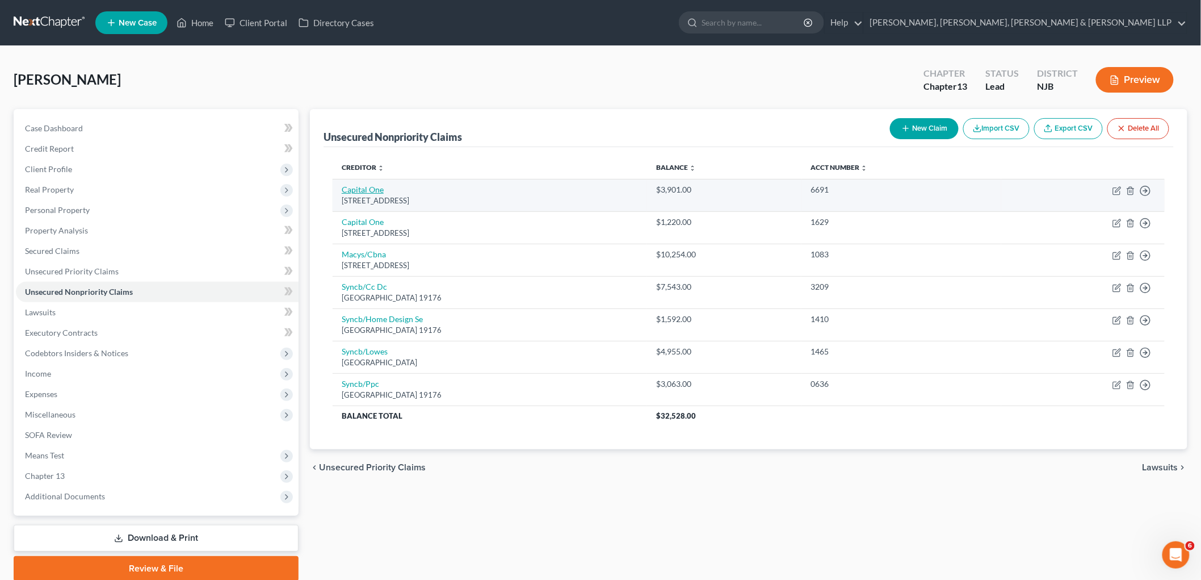
drag, startPoint x: 478, startPoint y: 204, endPoint x: 342, endPoint y: 188, distance: 136.6
click at [342, 188] on td "Capital [STREET_ADDRESS]" at bounding box center [490, 195] width 315 height 32
copy td "Capital [STREET_ADDRESS]"
click at [1117, 184] on td "Move to D Move to E Move to G Move to Notice Only" at bounding box center [1082, 195] width 163 height 32
click at [1117, 190] on icon "button" at bounding box center [1117, 190] width 9 height 9
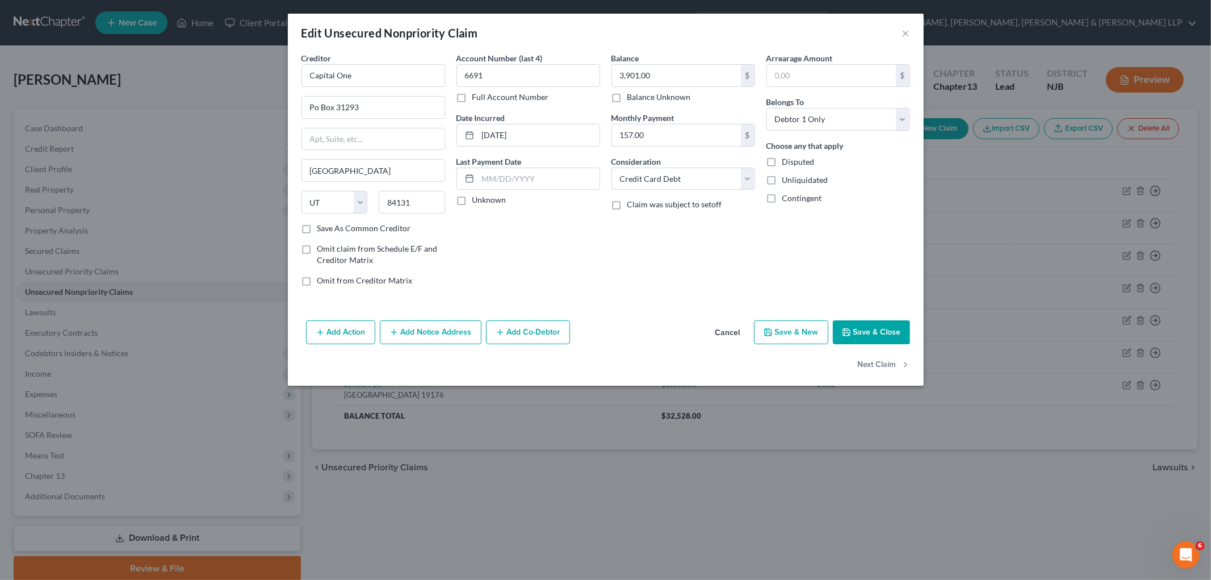
click at [736, 334] on button "Cancel" at bounding box center [727, 332] width 43 height 23
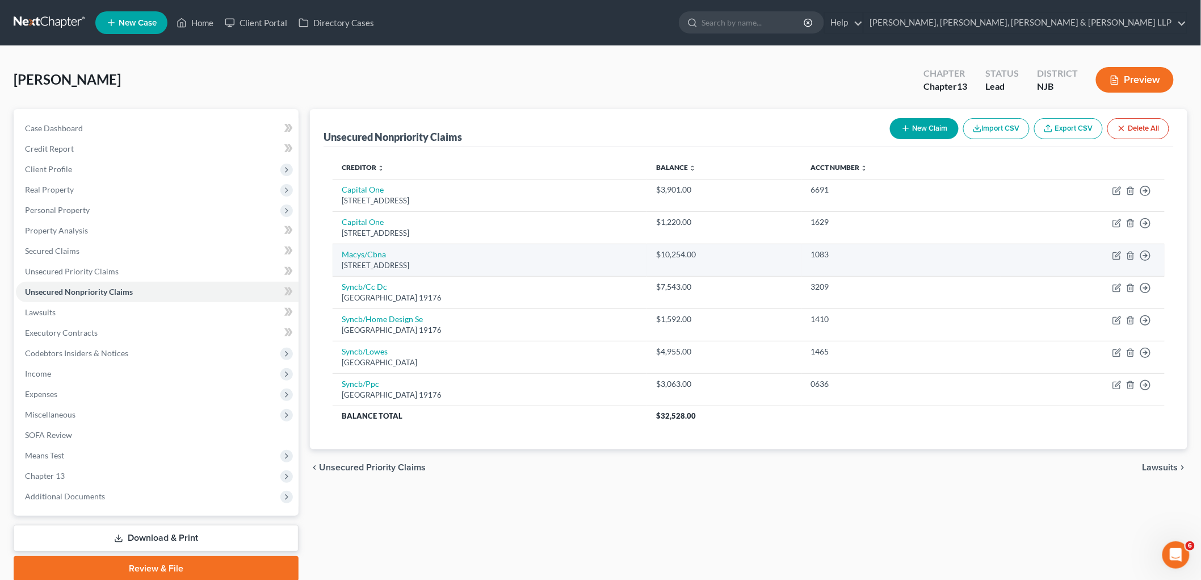
drag, startPoint x: 463, startPoint y: 266, endPoint x: 341, endPoint y: 255, distance: 122.5
click at [341, 255] on td "Macys/[STREET_ADDRESS]" at bounding box center [490, 260] width 315 height 32
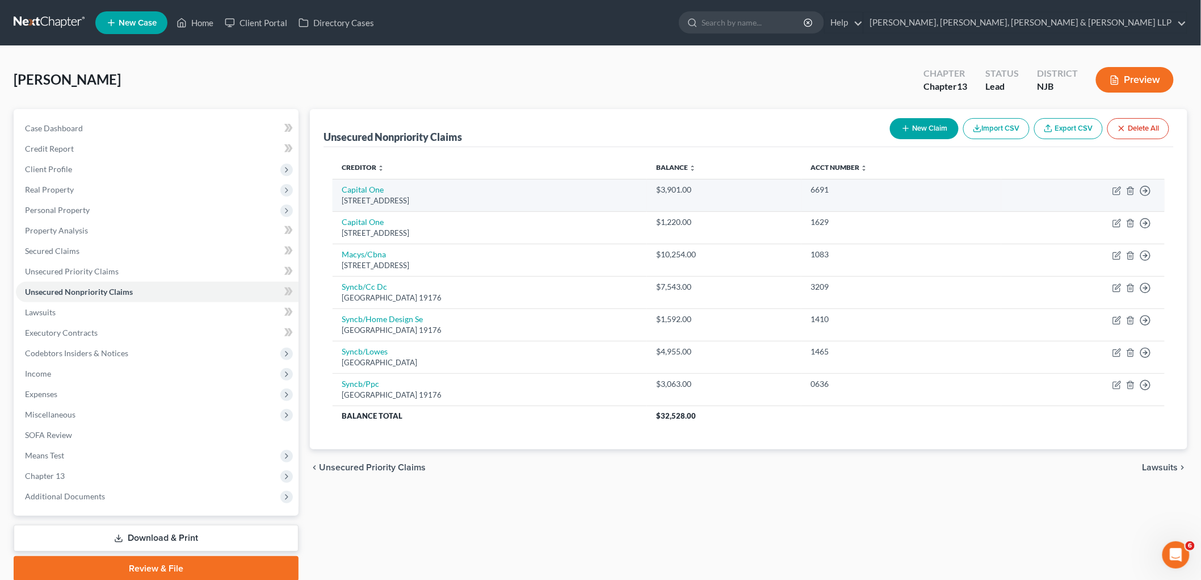
copy td "Macys/[STREET_ADDRESS]"
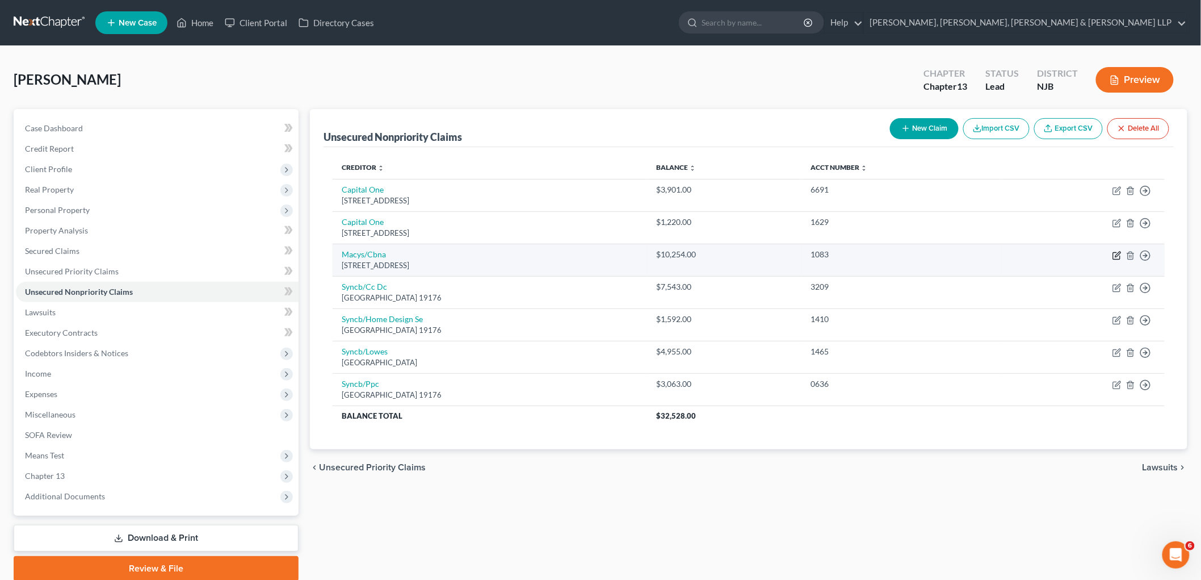
click at [1117, 256] on icon "button" at bounding box center [1118, 253] width 5 height 5
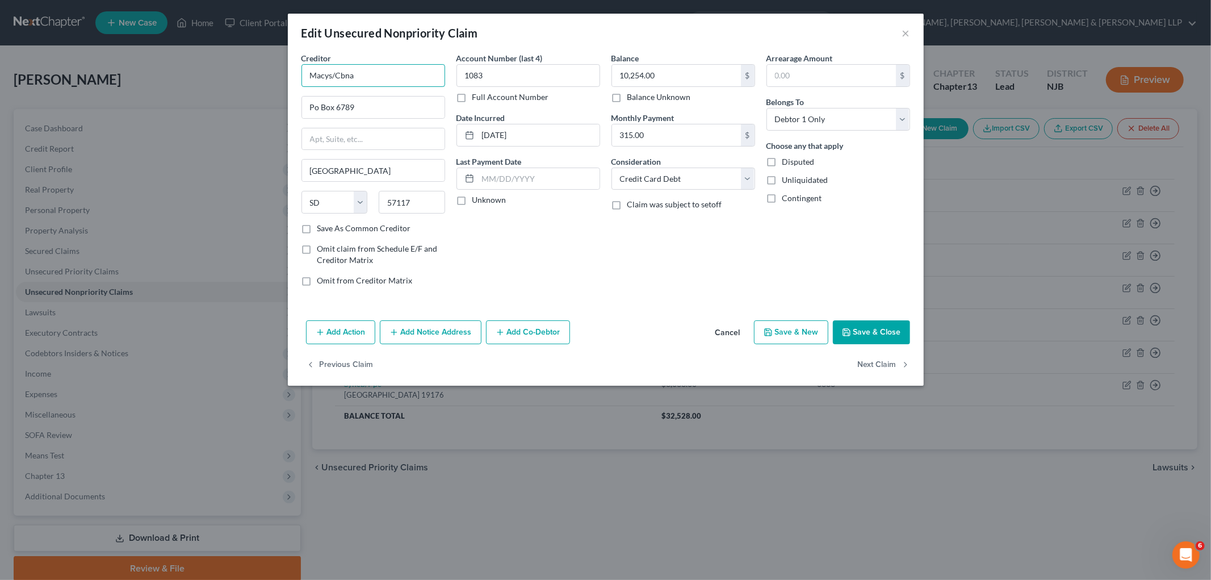
drag, startPoint x: 364, startPoint y: 72, endPoint x: 336, endPoint y: 72, distance: 27.8
click at [336, 72] on input "Macys/Cbna" at bounding box center [373, 75] width 144 height 23
paste input "itibank, N.A"
click at [538, 263] on div "Account Number (last 4) 1083 Full Account Number Date Incurred [DATE] Last Paym…" at bounding box center [528, 173] width 155 height 243
click at [856, 327] on button "Save & Close" at bounding box center [871, 332] width 77 height 24
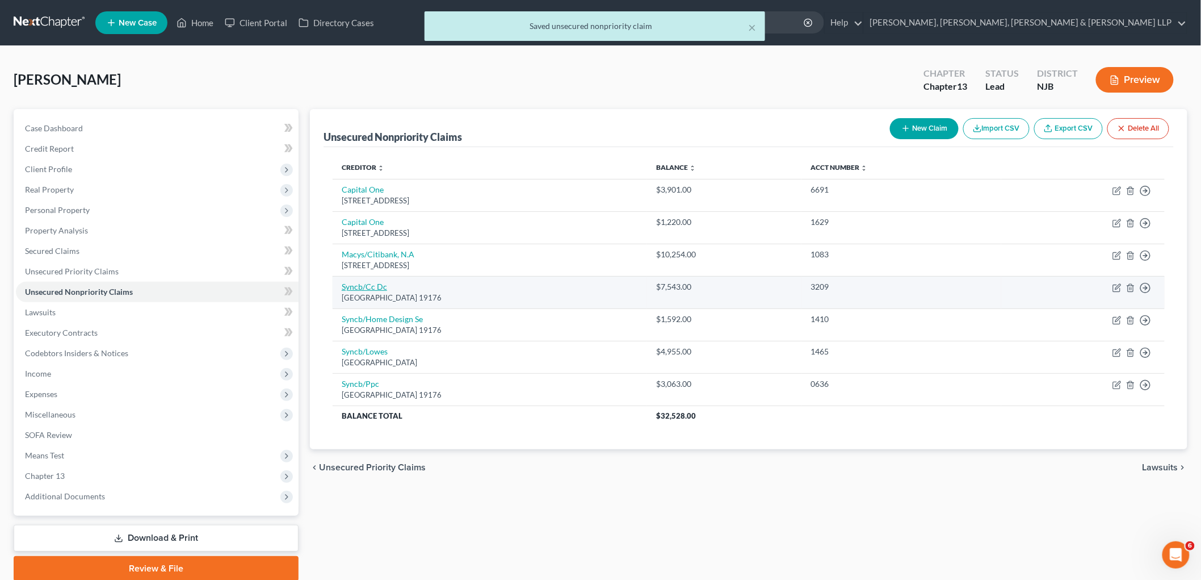
drag, startPoint x: 470, startPoint y: 299, endPoint x: 343, endPoint y: 282, distance: 128.4
click at [343, 282] on td "Syncb/Cc Dc Po Box 71757, [GEOGRAPHIC_DATA]" at bounding box center [490, 292] width 315 height 32
copy td "Syncb/Cc Dc Po Box 71757, [GEOGRAPHIC_DATA]"
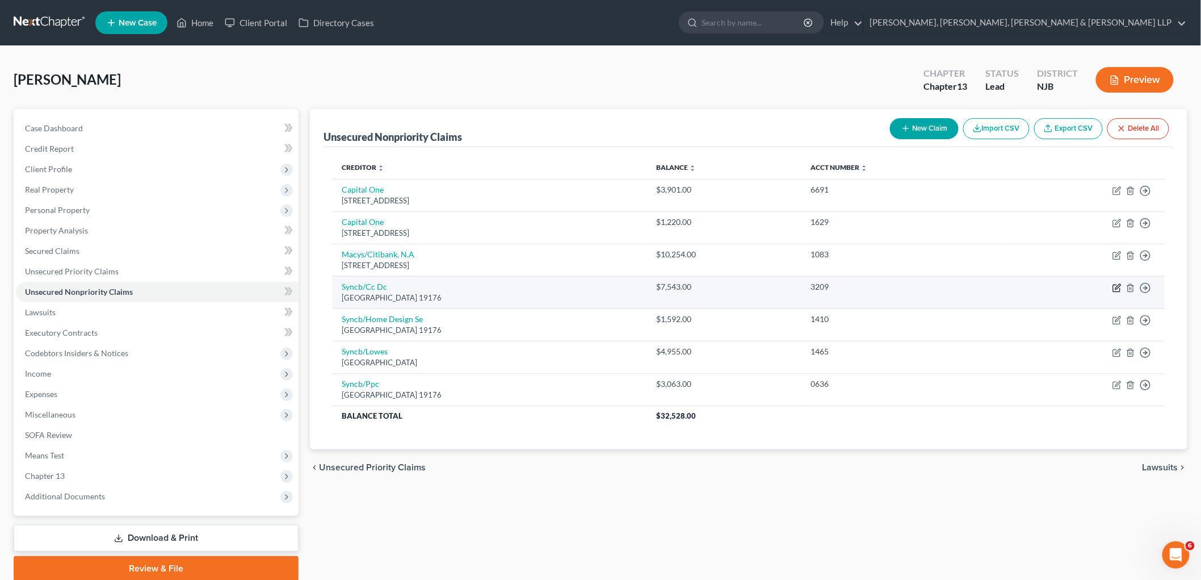
click at [1116, 286] on icon "button" at bounding box center [1117, 287] width 9 height 9
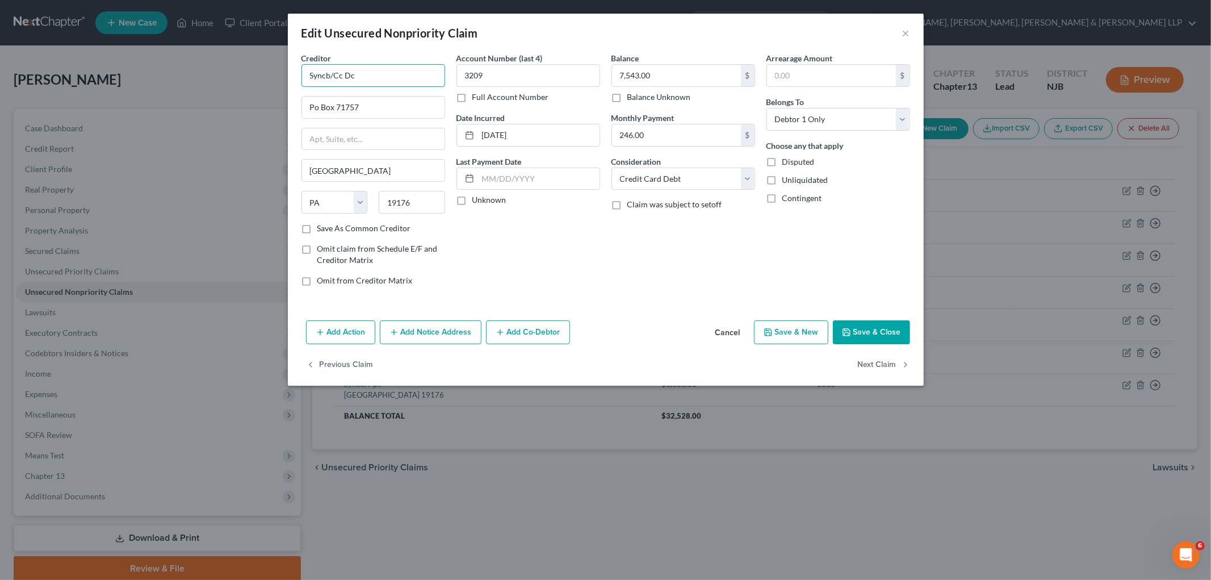
drag, startPoint x: 328, startPoint y: 74, endPoint x: 303, endPoint y: 72, distance: 25.1
click at [303, 72] on input "Syncb/Cc Dc" at bounding box center [373, 75] width 144 height 23
paste input "hrony Bank"
click at [573, 262] on div "Account Number (last 4) 3209 Full Account Number Date Incurred [DATE] Last Paym…" at bounding box center [528, 173] width 155 height 243
drag, startPoint x: 405, startPoint y: 69, endPoint x: 371, endPoint y: 74, distance: 35.0
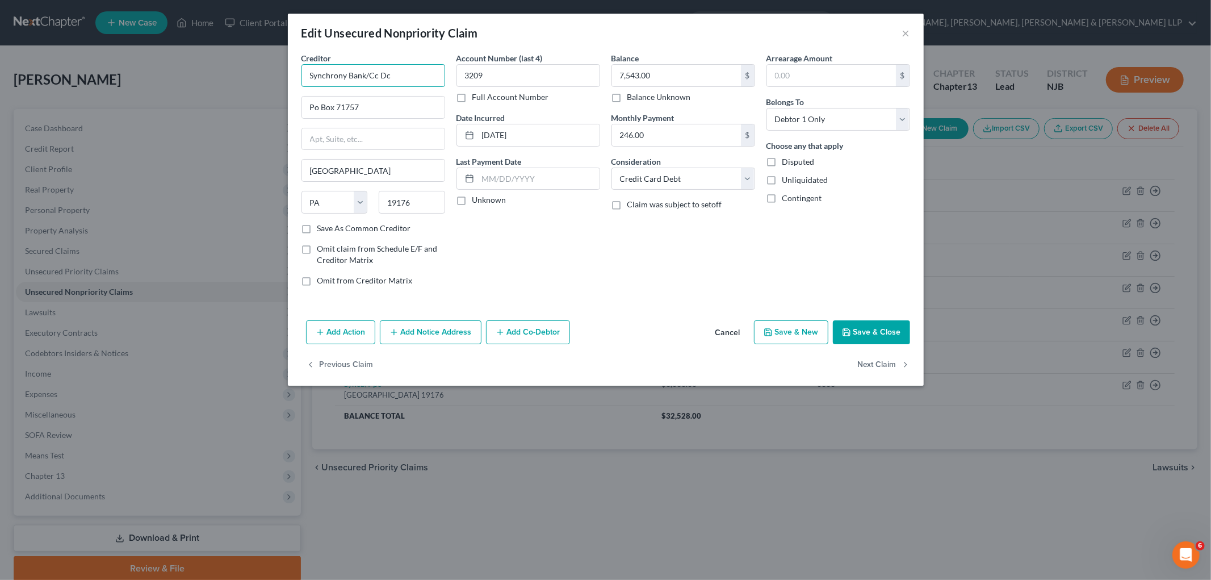
click at [371, 74] on input "Synchrony Bank/Cc Dc" at bounding box center [373, 75] width 144 height 23
paste input "C DC"
click at [548, 232] on div "Account Number (last 4) 3209 Full Account Number Date Incurred [DATE] Last Paym…" at bounding box center [528, 173] width 155 height 243
click at [869, 328] on button "Save & Close" at bounding box center [871, 332] width 77 height 24
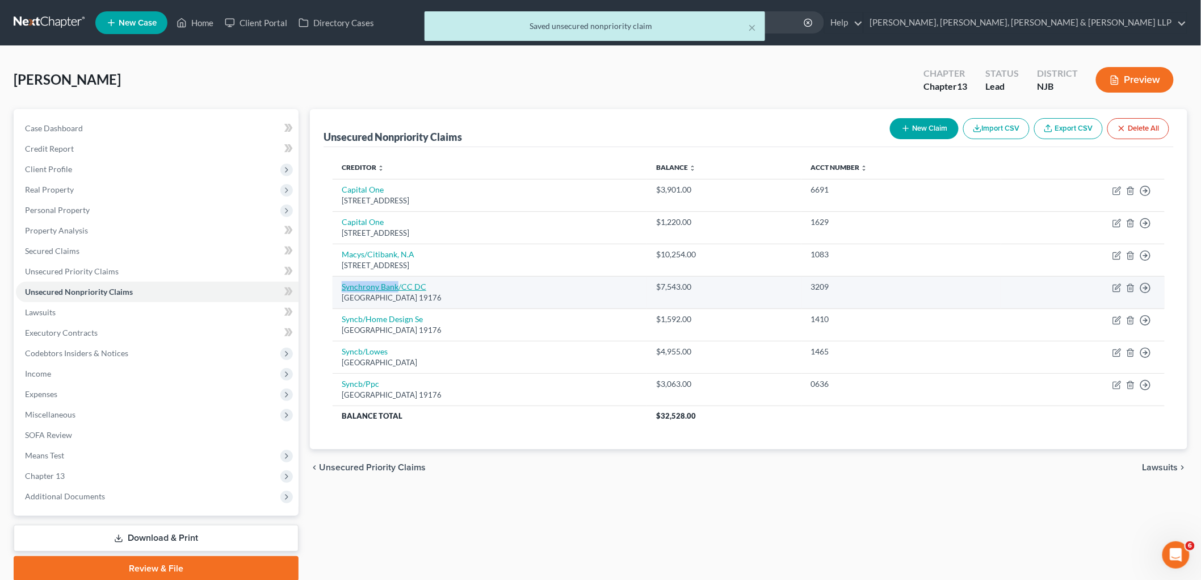
drag, startPoint x: 338, startPoint y: 286, endPoint x: 396, endPoint y: 286, distance: 57.3
click at [396, 286] on td "Synchrony Bank/CC DC Po Box 71757, [GEOGRAPHIC_DATA]" at bounding box center [490, 292] width 315 height 32
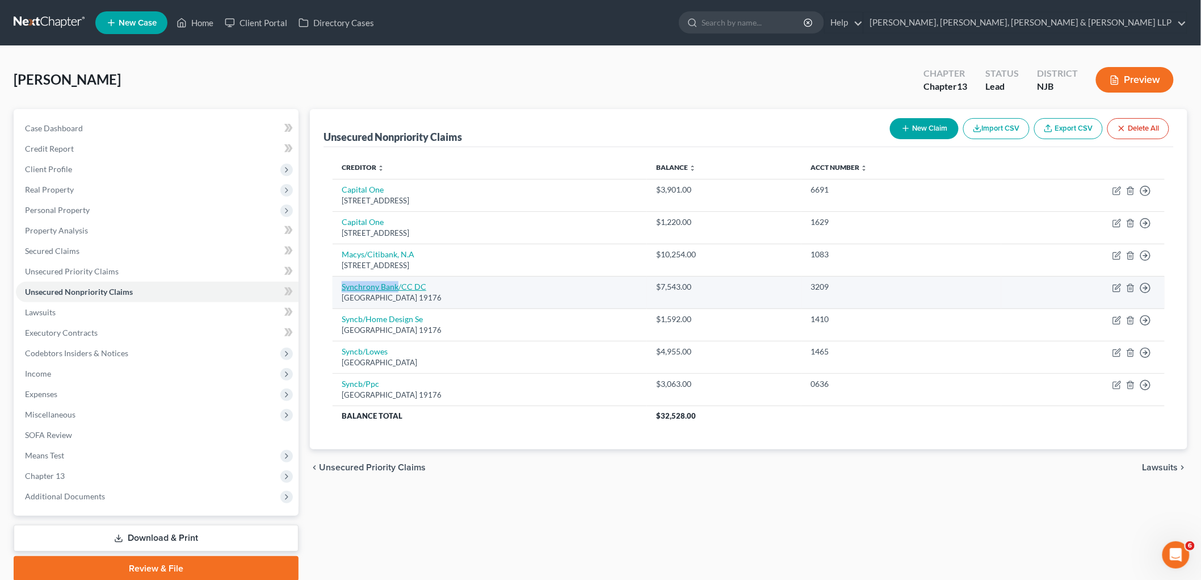
copy link "Synchrony Bank"
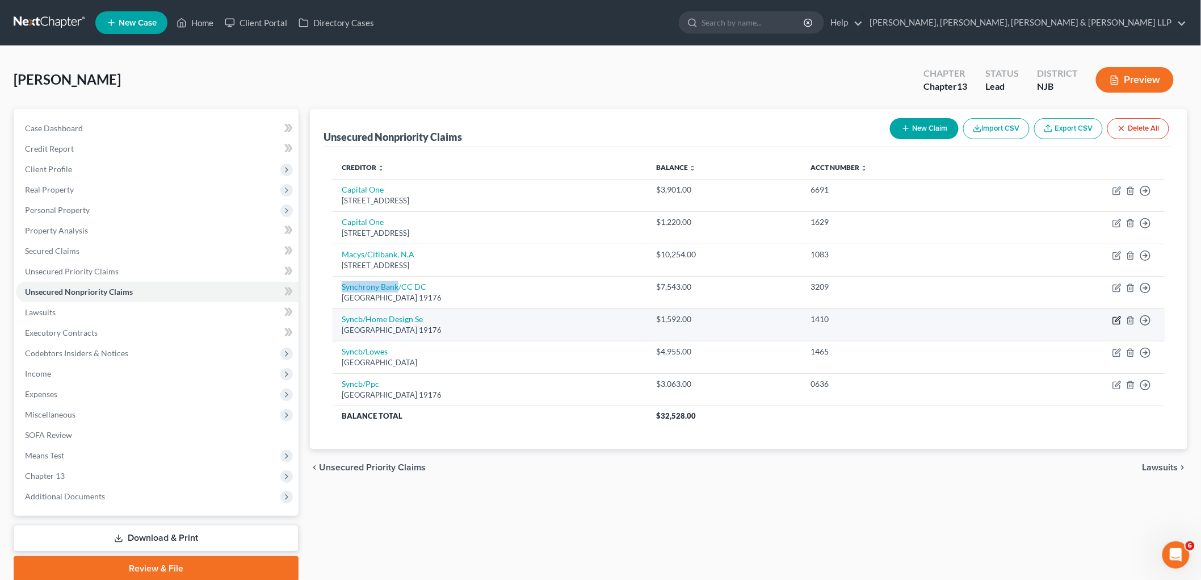
click at [1118, 316] on icon "button" at bounding box center [1117, 320] width 9 height 9
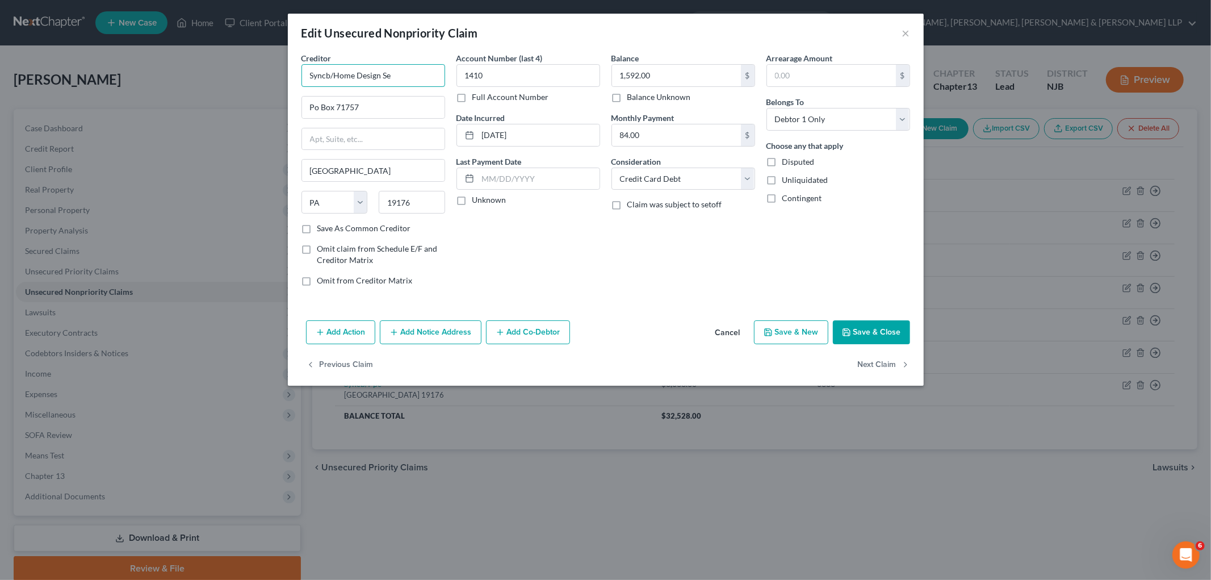
drag, startPoint x: 329, startPoint y: 76, endPoint x: 307, endPoint y: 74, distance: 22.2
click at [307, 74] on input "Syncb/Home Design Se" at bounding box center [373, 75] width 144 height 23
paste input "hrony Bank"
drag, startPoint x: 388, startPoint y: 72, endPoint x: 304, endPoint y: 73, distance: 83.5
click at [304, 73] on input "Synchrony Bank/Home Design Se" at bounding box center [373, 75] width 144 height 23
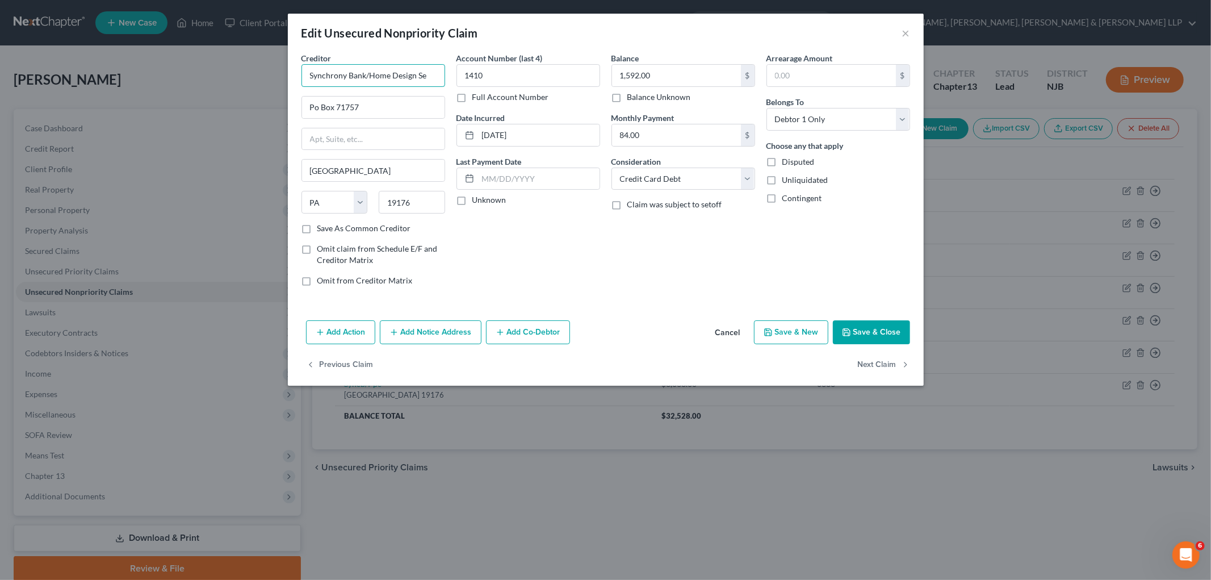
click at [416, 71] on input "Synchrony Bank/Home Design Se" at bounding box center [373, 75] width 144 height 23
click at [432, 74] on input "Synchrony Bank/Home Design Se" at bounding box center [373, 75] width 144 height 23
drag, startPoint x: 437, startPoint y: 76, endPoint x: 370, endPoint y: 72, distance: 67.7
click at [370, 72] on input "Synchrony Bank/Home Design Se" at bounding box center [373, 75] width 144 height 23
paste input "HOME Credit Card"
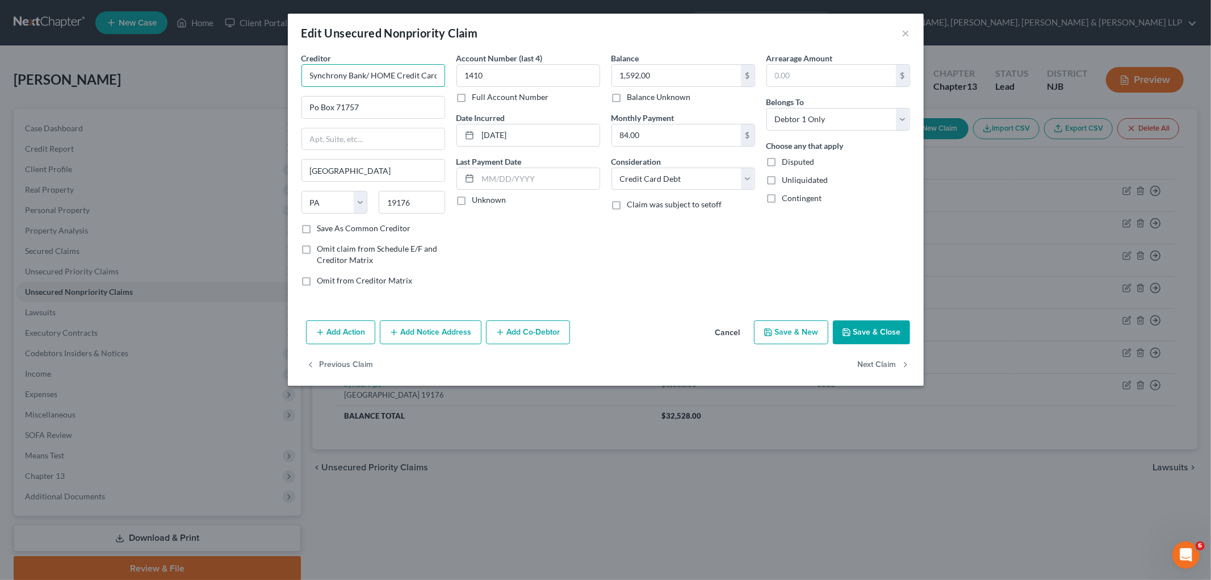
scroll to position [0, 1]
click at [521, 257] on div "Account Number (last 4) 1410 Full Account Number Date Incurred [DATE] Last Paym…" at bounding box center [528, 173] width 155 height 243
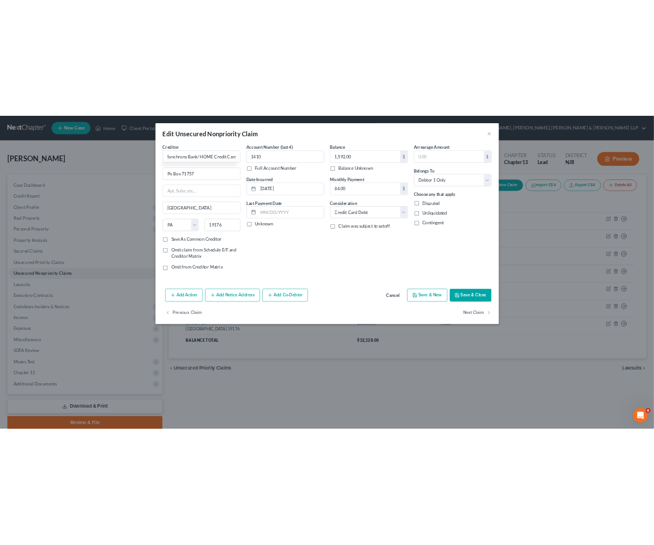
scroll to position [0, 0]
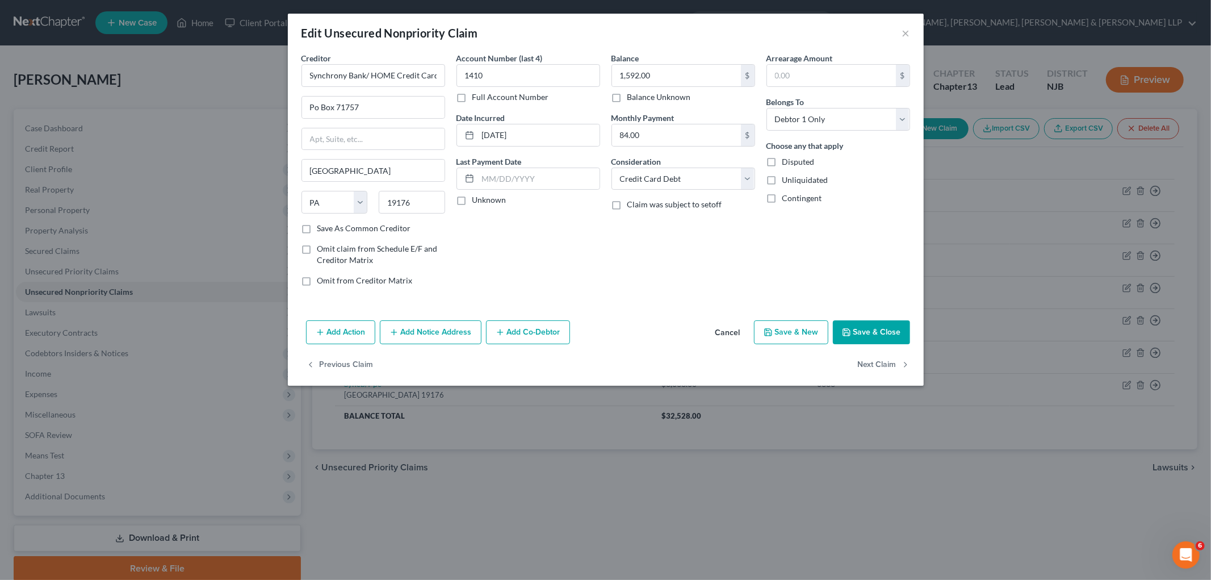
click at [856, 331] on button "Save & Close" at bounding box center [871, 332] width 77 height 24
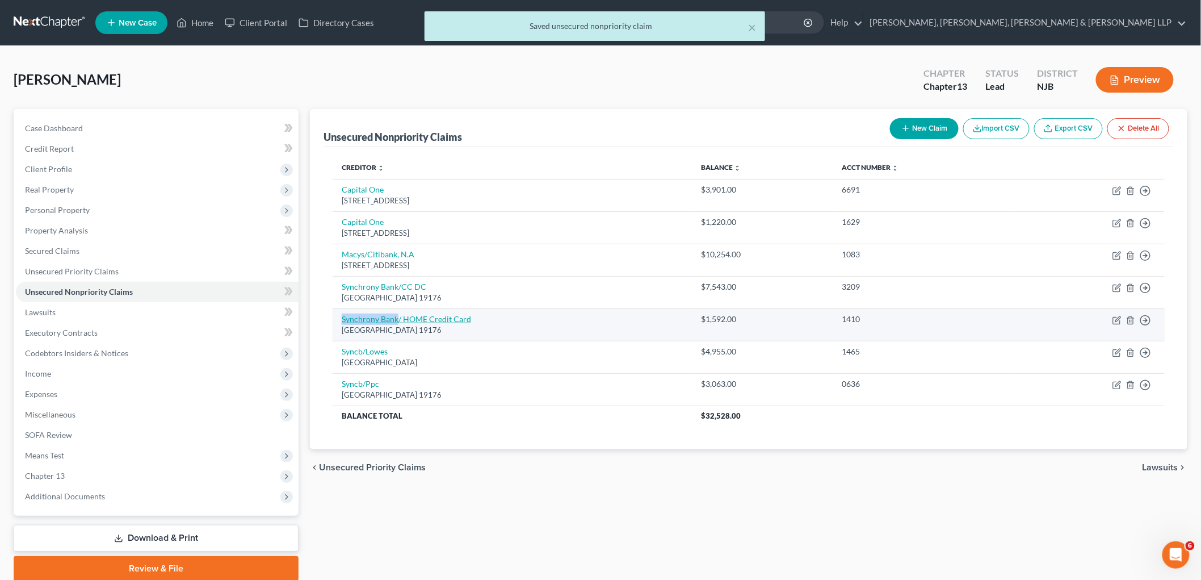
drag, startPoint x: 338, startPoint y: 316, endPoint x: 398, endPoint y: 321, distance: 60.3
click at [398, 321] on td "Synchrony Bank/ HOME Credit Card [GEOGRAPHIC_DATA]" at bounding box center [512, 324] width 359 height 32
copy link "Synchrony Bank"
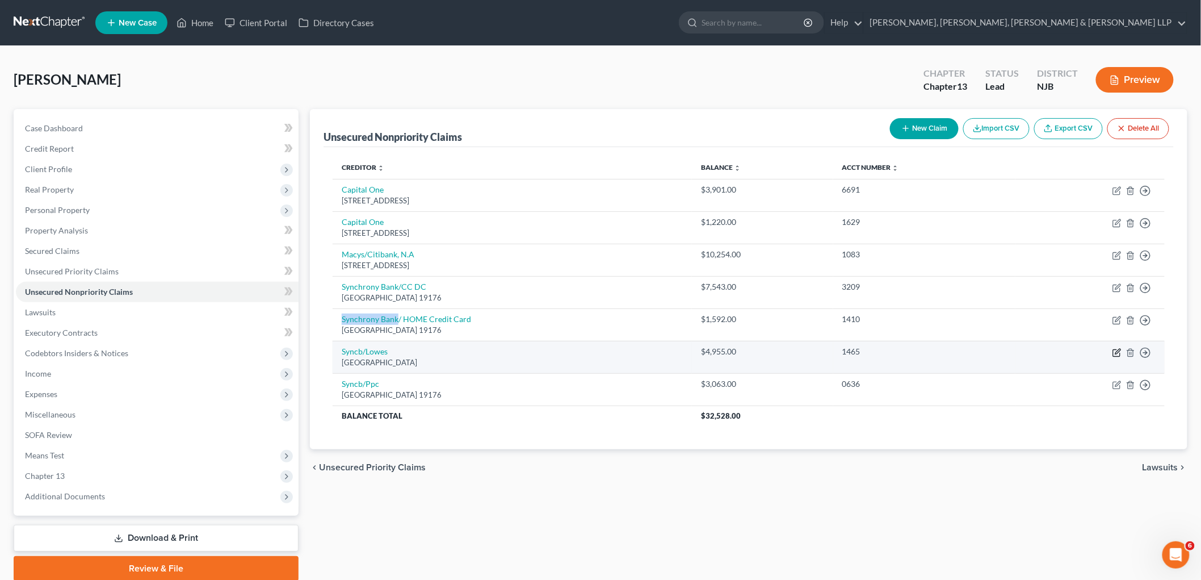
click at [1117, 352] on icon "button" at bounding box center [1117, 352] width 9 height 9
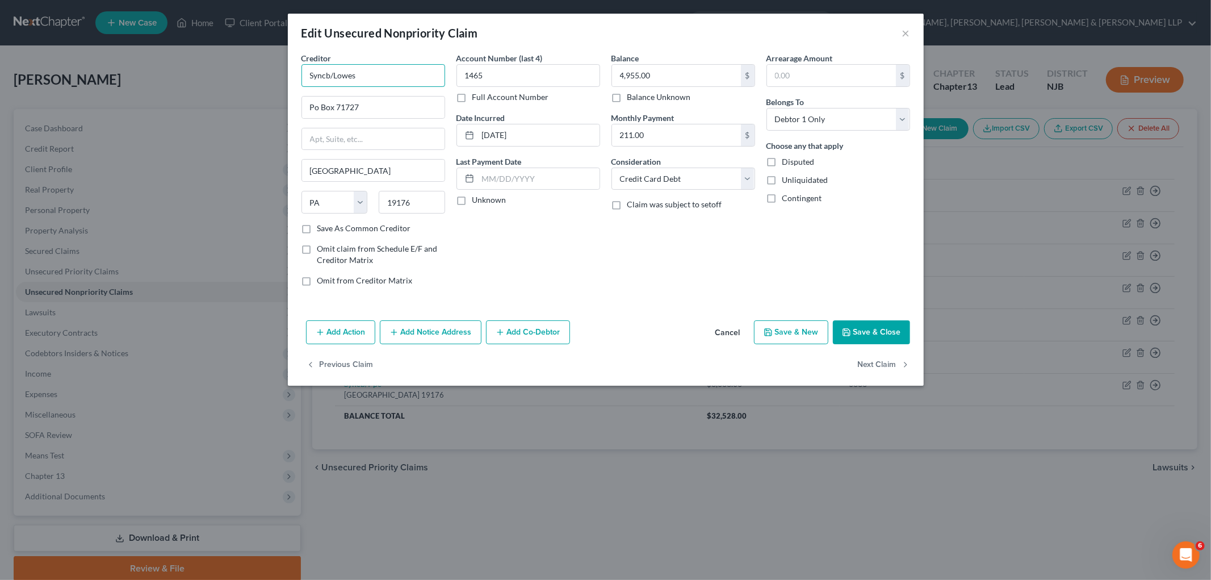
drag, startPoint x: 328, startPoint y: 70, endPoint x: 293, endPoint y: 72, distance: 35.2
click at [293, 72] on div "Creditor * Syncb/Lowes Po Box 71727 [GEOGRAPHIC_DATA] [US_STATE] AK AR AZ [GEOG…" at bounding box center [606, 183] width 636 height 263
paste input "hrony Bank"
click at [529, 240] on div "Account Number (last 4) 1465 Full Account Number Date Incurred [DATE] Last Paym…" at bounding box center [528, 173] width 155 height 243
click at [871, 327] on button "Save & Close" at bounding box center [871, 332] width 77 height 24
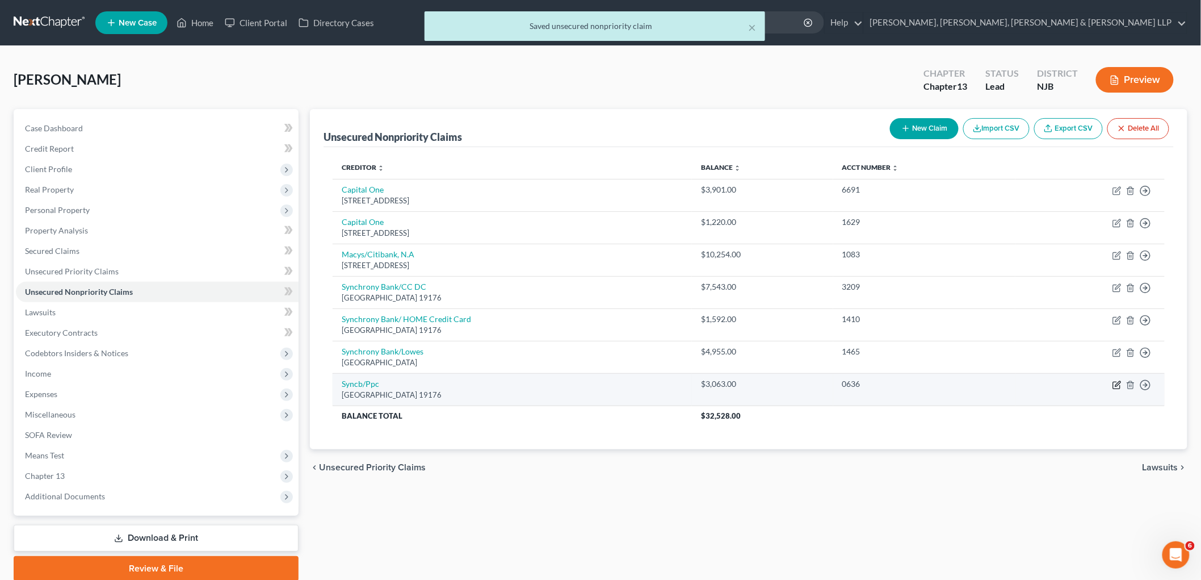
click at [1116, 386] on icon "button" at bounding box center [1118, 383] width 5 height 5
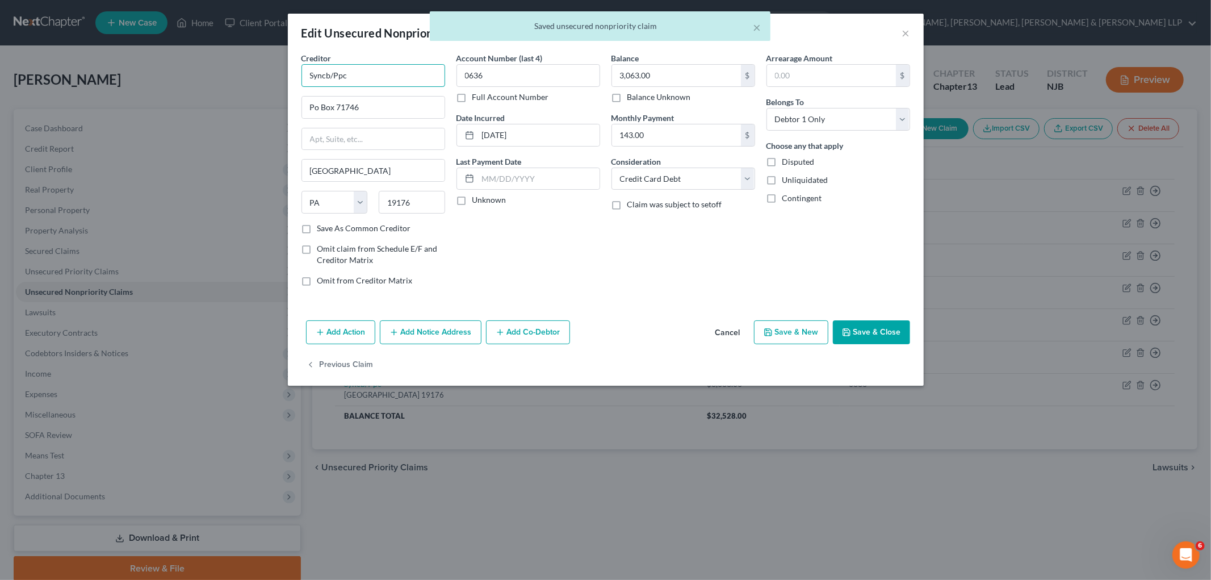
drag, startPoint x: 329, startPoint y: 72, endPoint x: 296, endPoint y: 72, distance: 32.9
click at [296, 72] on div "Creditor * Syncb/Ppc Po Box 71746 [GEOGRAPHIC_DATA] [US_STATE] AK AR AZ CA CO C…" at bounding box center [373, 173] width 155 height 243
paste input "hrony Bank"
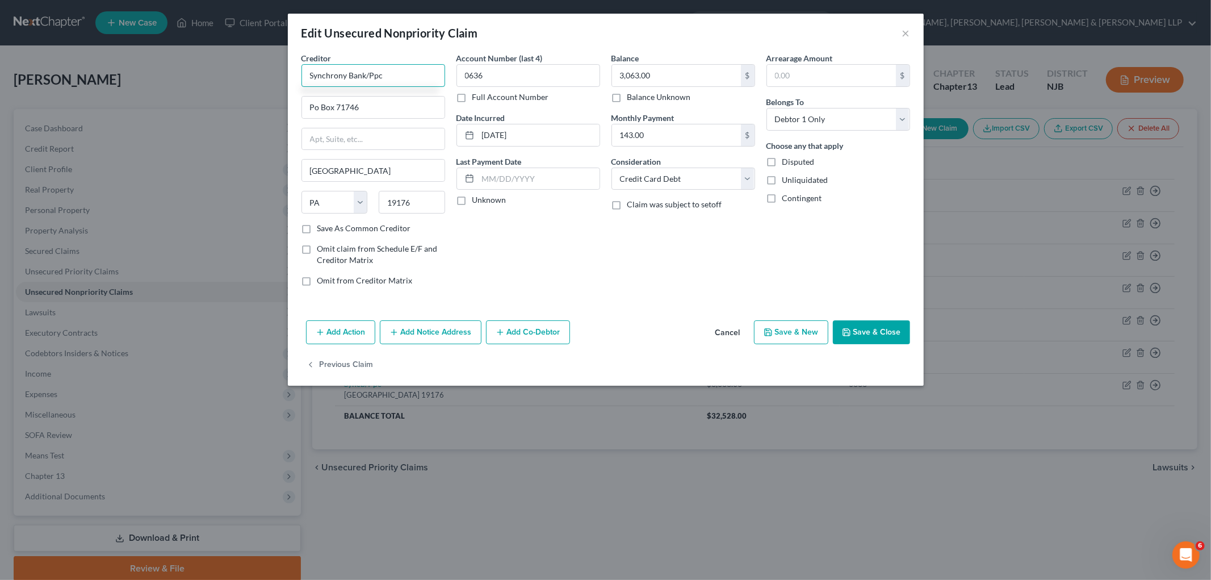
drag, startPoint x: 396, startPoint y: 77, endPoint x: 299, endPoint y: 76, distance: 97.6
click at [299, 76] on div "Creditor * Synchrony Bank/Ppc Po Box 71746 [GEOGRAPHIC_DATA] [US_STATE] AK AR A…" at bounding box center [373, 173] width 155 height 243
click at [405, 72] on input "Synchrony Bank/Ppc" at bounding box center [373, 75] width 144 height 23
drag, startPoint x: 404, startPoint y: 74, endPoint x: 266, endPoint y: 74, distance: 138.5
click at [266, 74] on div "Edit Unsecured Nonpriority Claim × Creditor * Synchrony Bank/Ppc Po Box 71746 […" at bounding box center [605, 290] width 1211 height 580
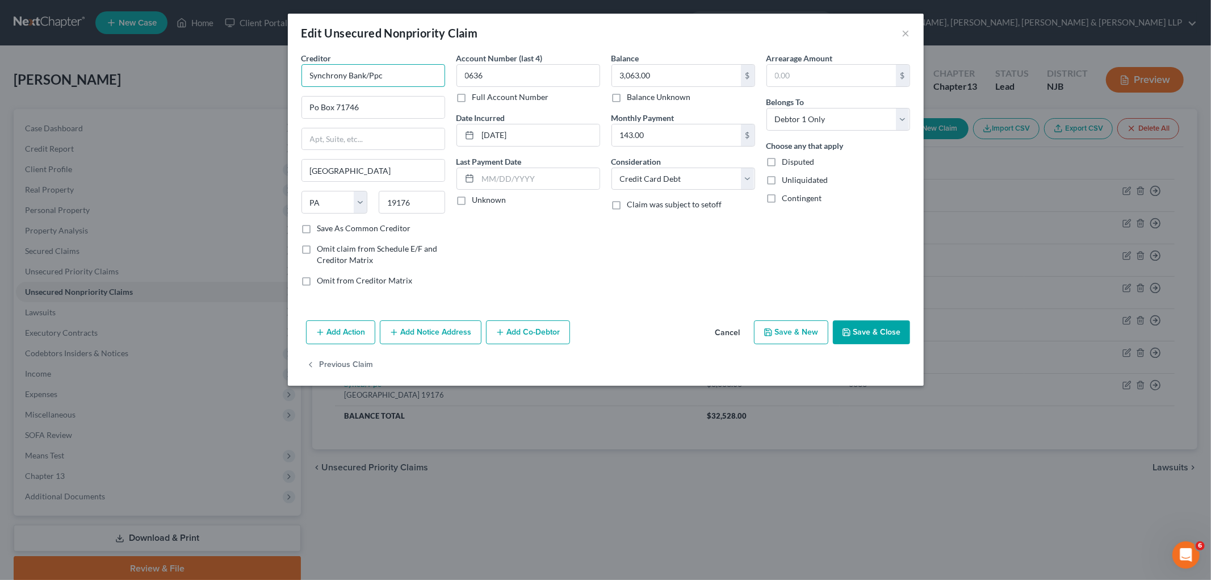
paste input "/ PayPal Credit"
click at [559, 257] on div "Account Number (last 4) 0636 Full Account Number Date Incurred [DATE] Last Paym…" at bounding box center [528, 173] width 155 height 243
click at [874, 326] on button "Save & Close" at bounding box center [871, 332] width 77 height 24
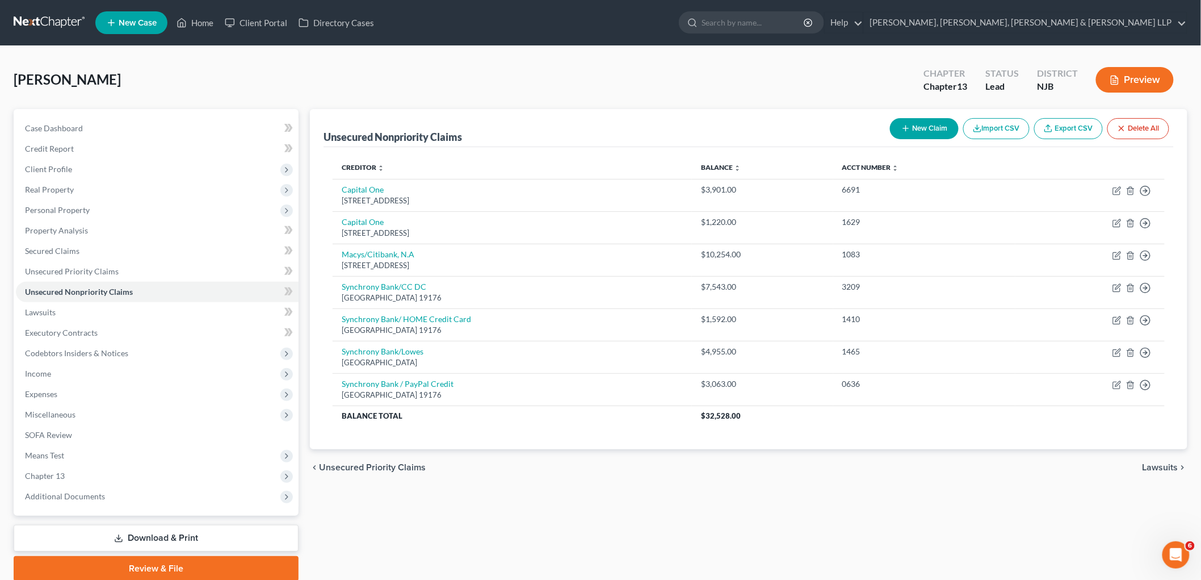
click at [928, 122] on button "New Claim" at bounding box center [924, 128] width 69 height 21
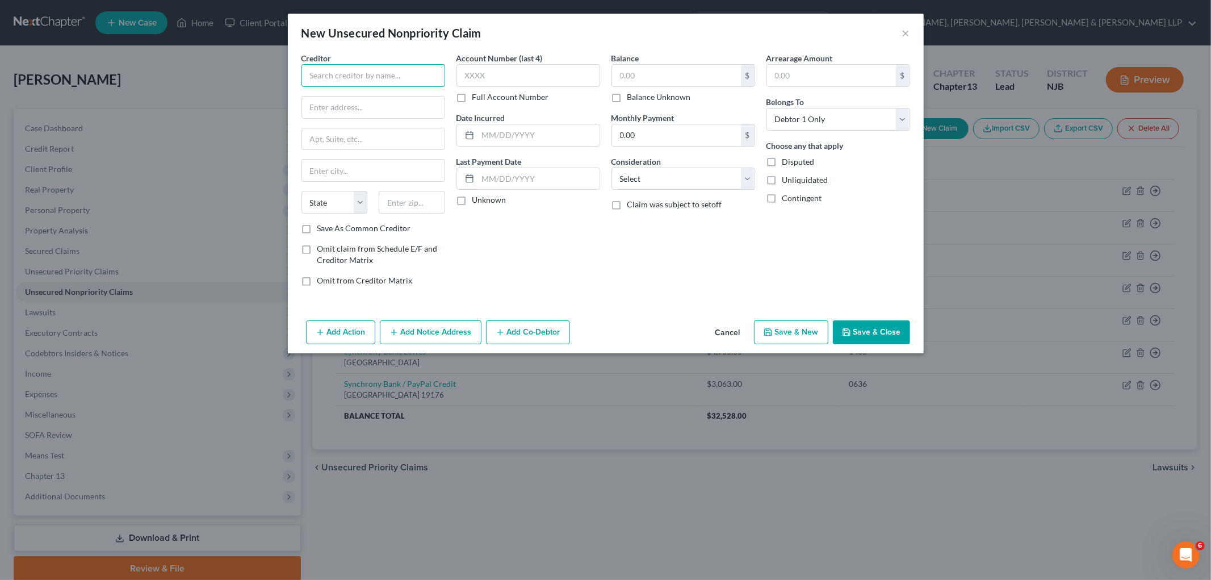
click at [350, 73] on input "text" at bounding box center [373, 75] width 144 height 23
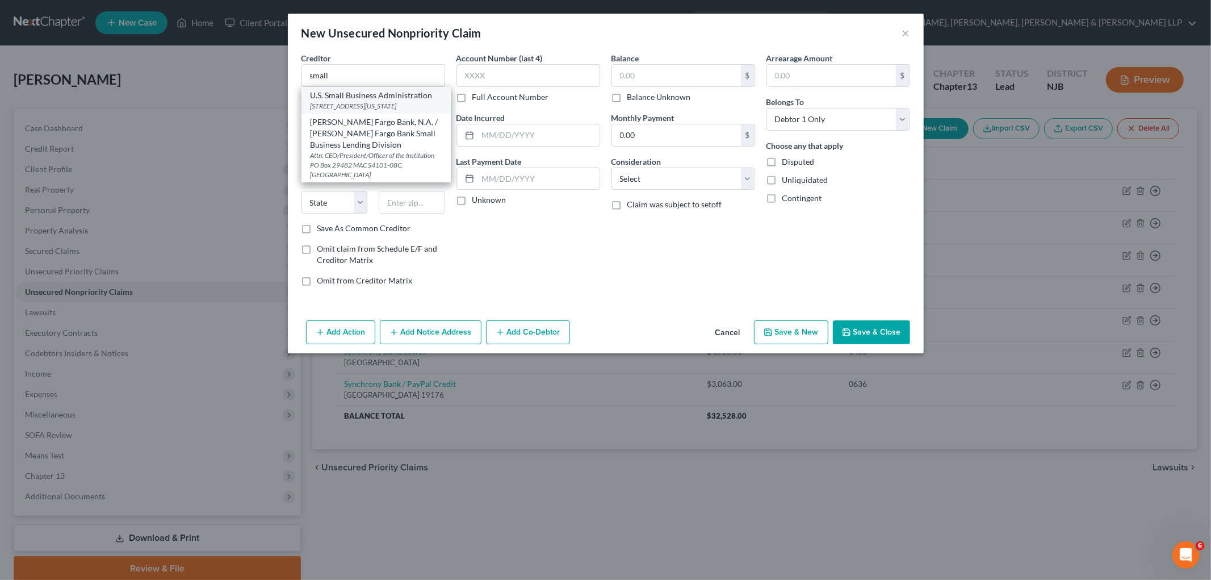
click at [359, 94] on div "U.S. Small Business Administration" at bounding box center [376, 95] width 131 height 11
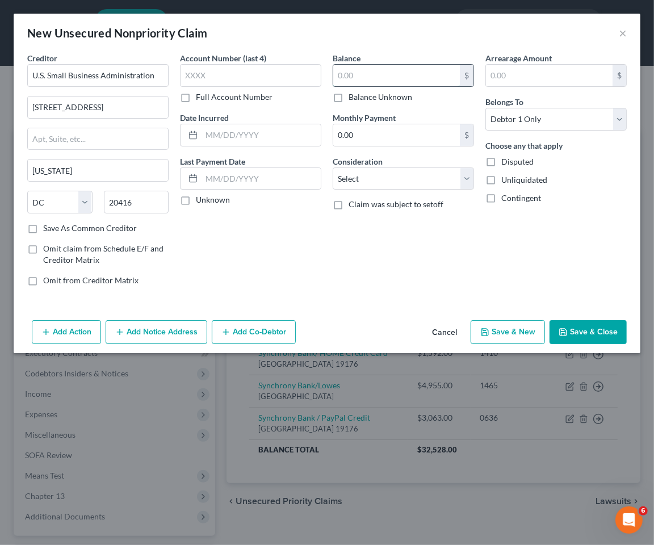
click at [410, 74] on input "text" at bounding box center [396, 76] width 127 height 22
click at [274, 334] on button "Add Co-Debtor" at bounding box center [254, 332] width 84 height 24
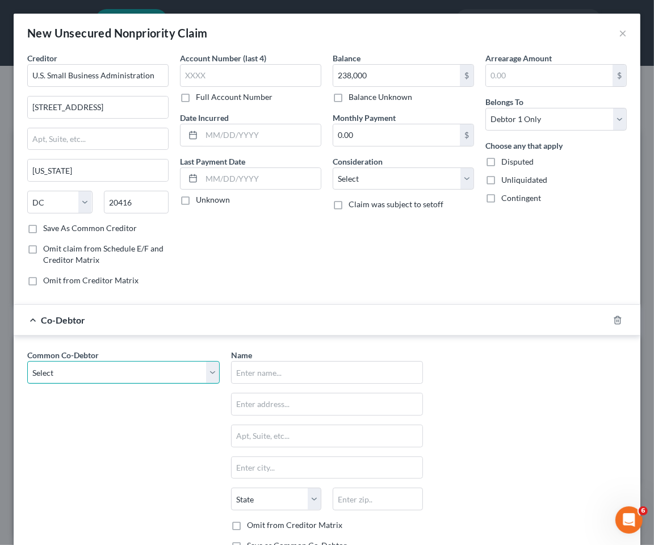
click at [139, 374] on select "Select [PERSON_NAME] Popoteur" at bounding box center [123, 372] width 192 height 23
click at [161, 335] on div "Co-Debtor" at bounding box center [311, 320] width 595 height 30
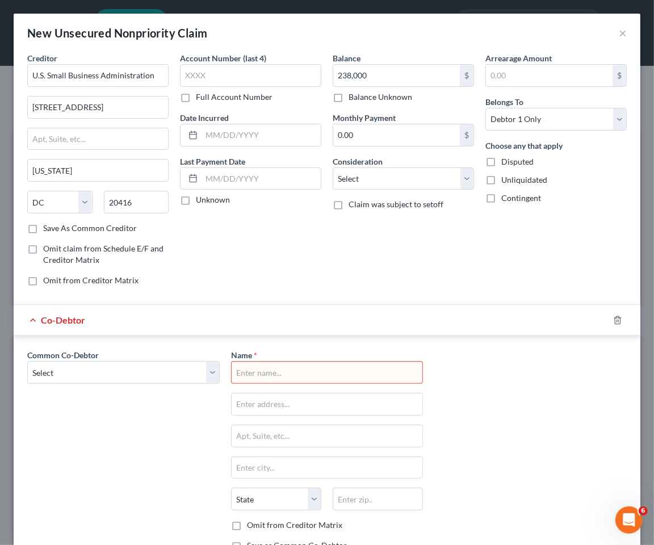
click at [282, 378] on input "text" at bounding box center [327, 373] width 191 height 22
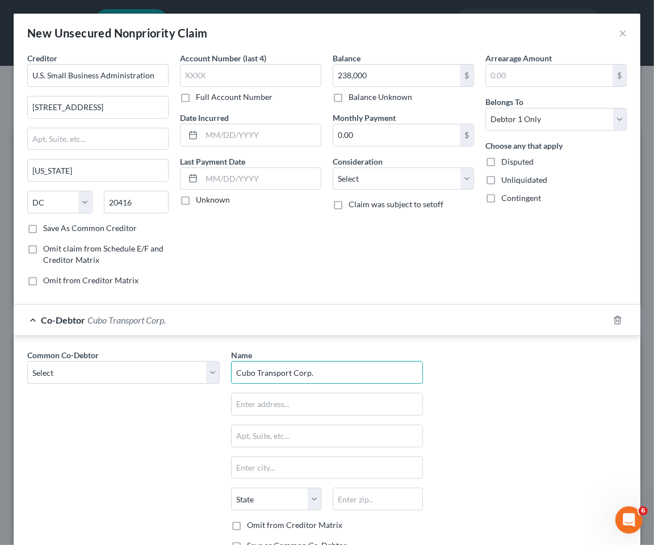
click at [106, 446] on div "Common Co-Debtor Select [PERSON_NAME] Popoteur" at bounding box center [124, 454] width 204 height 211
click at [257, 74] on input "text" at bounding box center [250, 75] width 141 height 23
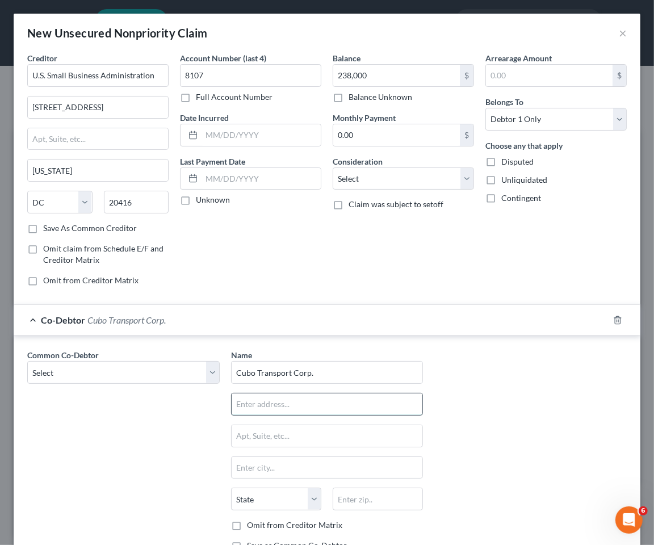
click at [313, 405] on input "text" at bounding box center [327, 404] width 191 height 22
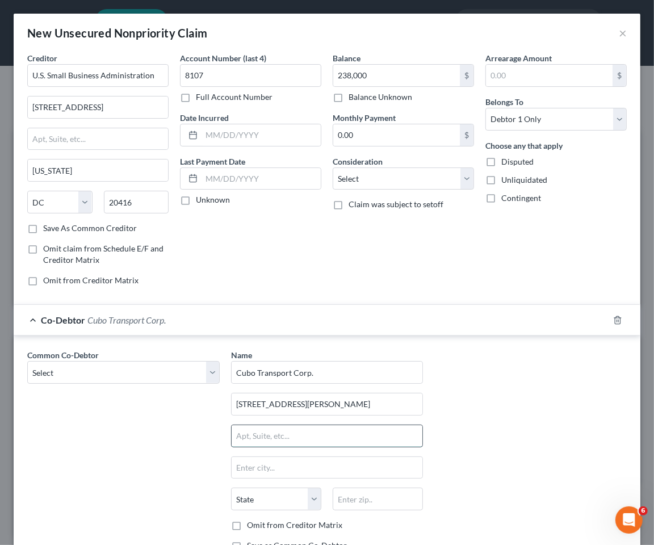
click at [263, 435] on input "text" at bounding box center [327, 436] width 191 height 22
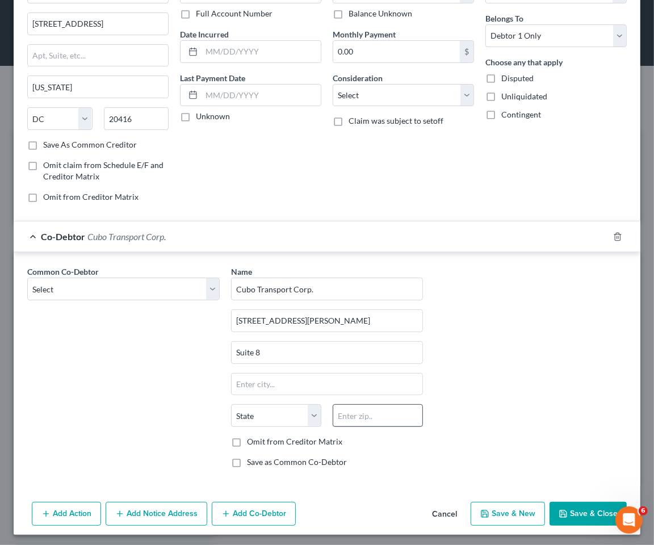
scroll to position [87, 0]
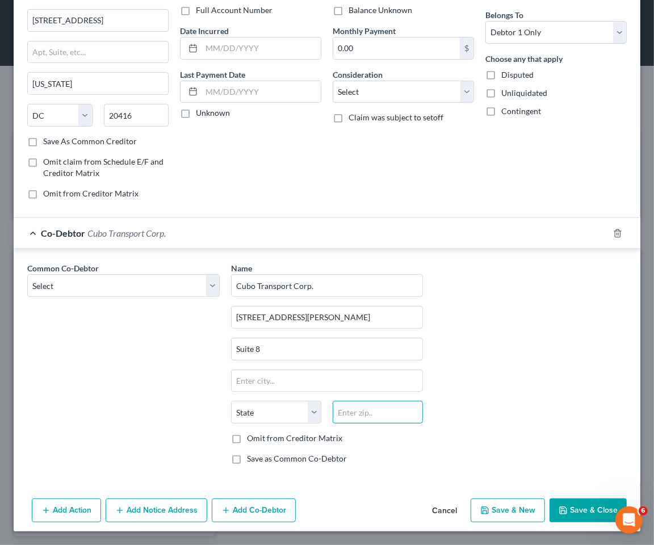
click at [363, 416] on input "text" at bounding box center [378, 412] width 90 height 23
click at [90, 393] on div "Common Co-Debtor Select [PERSON_NAME] Popoteur" at bounding box center [124, 367] width 204 height 211
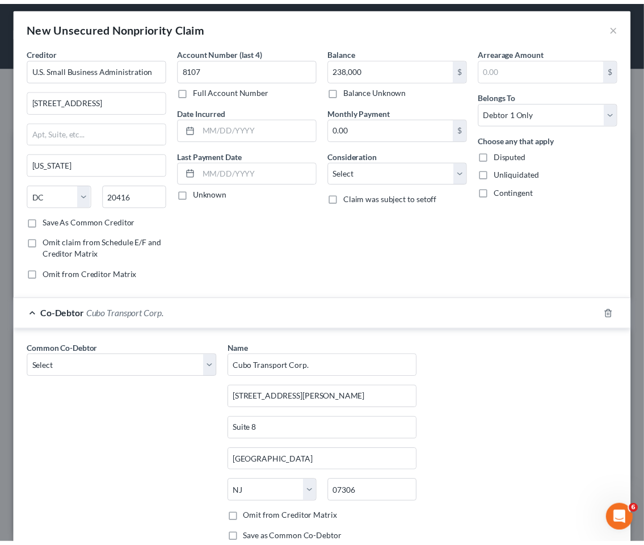
scroll to position [0, 0]
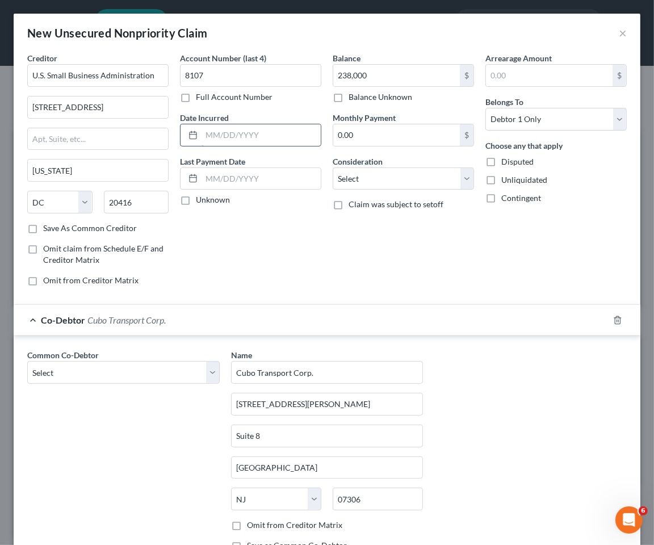
click at [243, 135] on input "text" at bounding box center [261, 135] width 119 height 22
click at [283, 250] on div "Account Number (last 4) 8107 Full Account Number Date Incurred [DATE] Last Paym…" at bounding box center [250, 173] width 153 height 243
click at [382, 181] on select "Select Cable / Satellite Services Collection Agency Credit Card Debt Debt Couns…" at bounding box center [403, 178] width 141 height 23
click at [333, 167] on select "Select Cable / Satellite Services Collection Agency Credit Card Debt Debt Couns…" at bounding box center [403, 178] width 141 height 23
click at [405, 314] on div "Co-Debtor Cubo Transport Corp." at bounding box center [311, 320] width 595 height 30
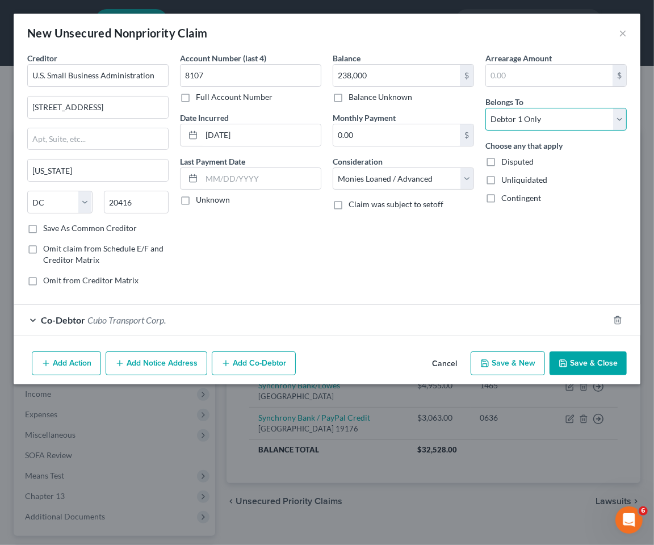
click at [569, 115] on select "Select Debtor 1 Only Debtor 2 Only Debtor 1 And Debtor 2 Only At Least One Of T…" at bounding box center [555, 119] width 141 height 23
click at [485, 108] on select "Select Debtor 1 Only Debtor 2 Only Debtor 1 And Debtor 2 Only At Least One Of T…" at bounding box center [555, 119] width 141 height 23
click at [592, 362] on button "Save & Close" at bounding box center [588, 363] width 77 height 24
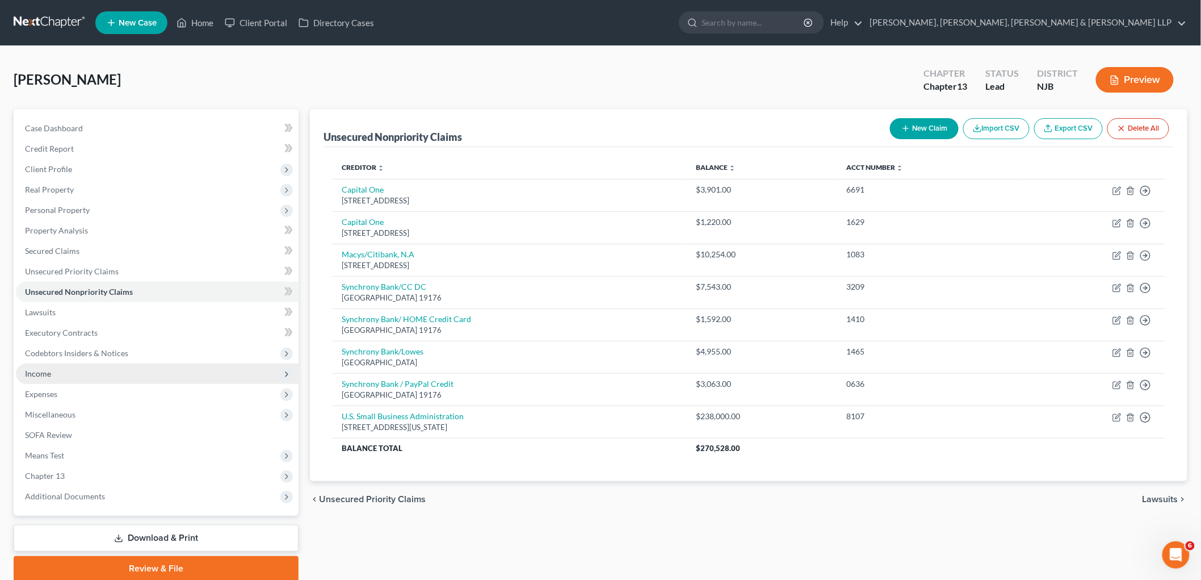
click at [47, 371] on span "Income" at bounding box center [38, 373] width 26 height 10
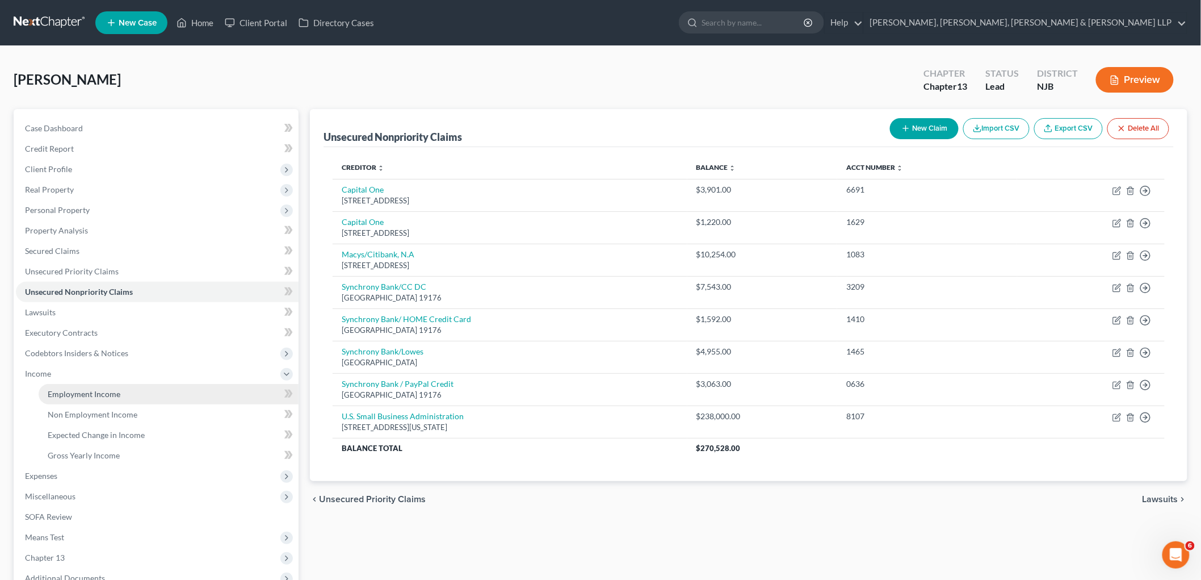
click at [55, 390] on span "Employment Income" at bounding box center [84, 394] width 73 height 10
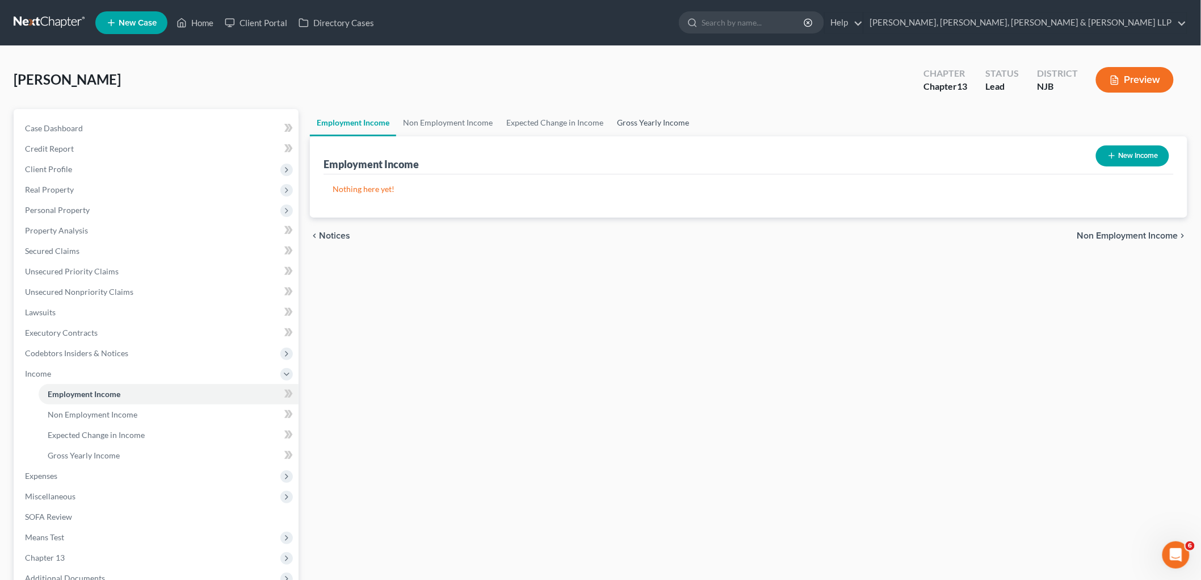
click at [655, 121] on link "Gross Yearly Income" at bounding box center [653, 122] width 86 height 27
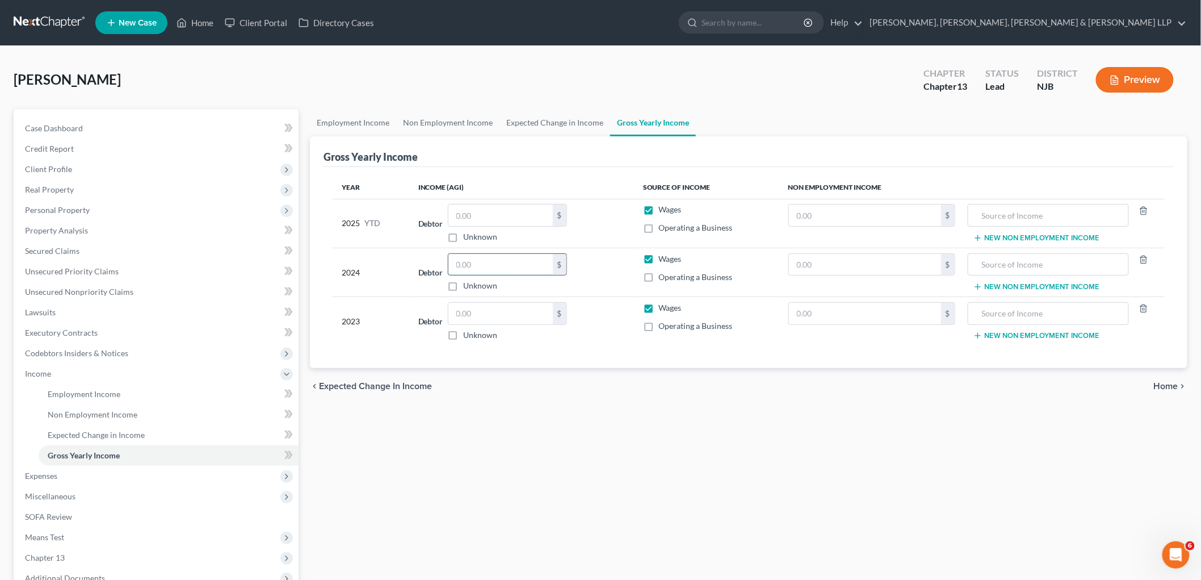
click at [490, 259] on input "text" at bounding box center [500, 265] width 104 height 22
paste input "41,600"
click at [659, 274] on label "Operating a Business" at bounding box center [696, 276] width 74 height 11
click at [664, 274] on input "Operating a Business" at bounding box center [667, 274] width 7 height 7
click at [659, 256] on label "Wages" at bounding box center [670, 258] width 23 height 11
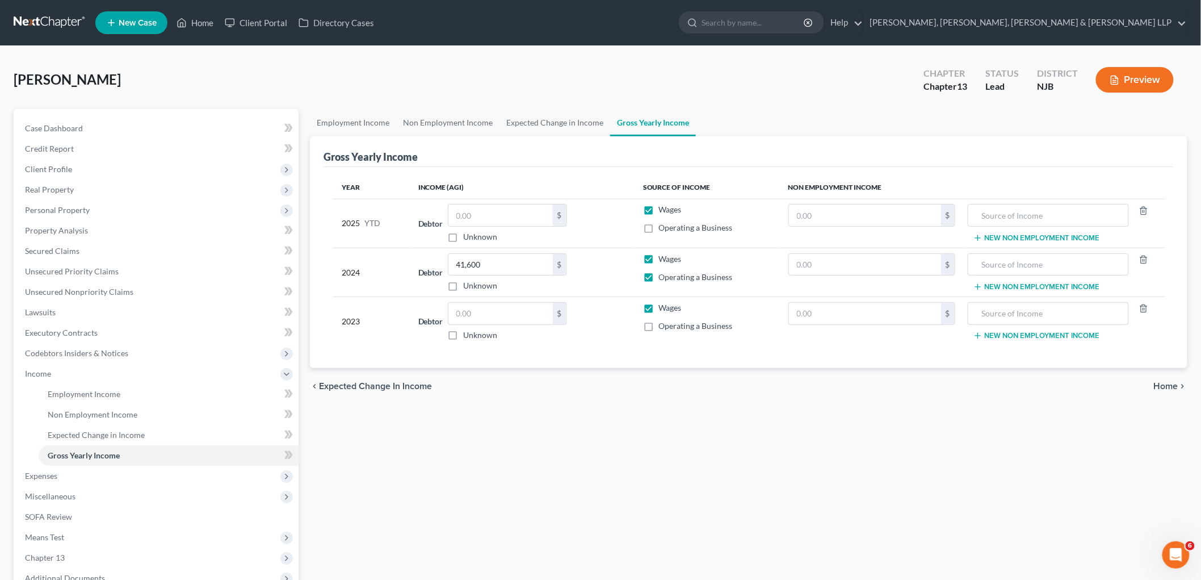
click at [664, 256] on input "Wages" at bounding box center [667, 256] width 7 height 7
drag, startPoint x: 702, startPoint y: 439, endPoint x: 550, endPoint y: 338, distance: 182.8
click at [702, 439] on div "Employment Income Non Employment Income Expected Change in Income Gross Yearly …" at bounding box center [748, 386] width 889 height 554
click at [63, 270] on span "Unsecured Priority Claims" at bounding box center [72, 271] width 94 height 10
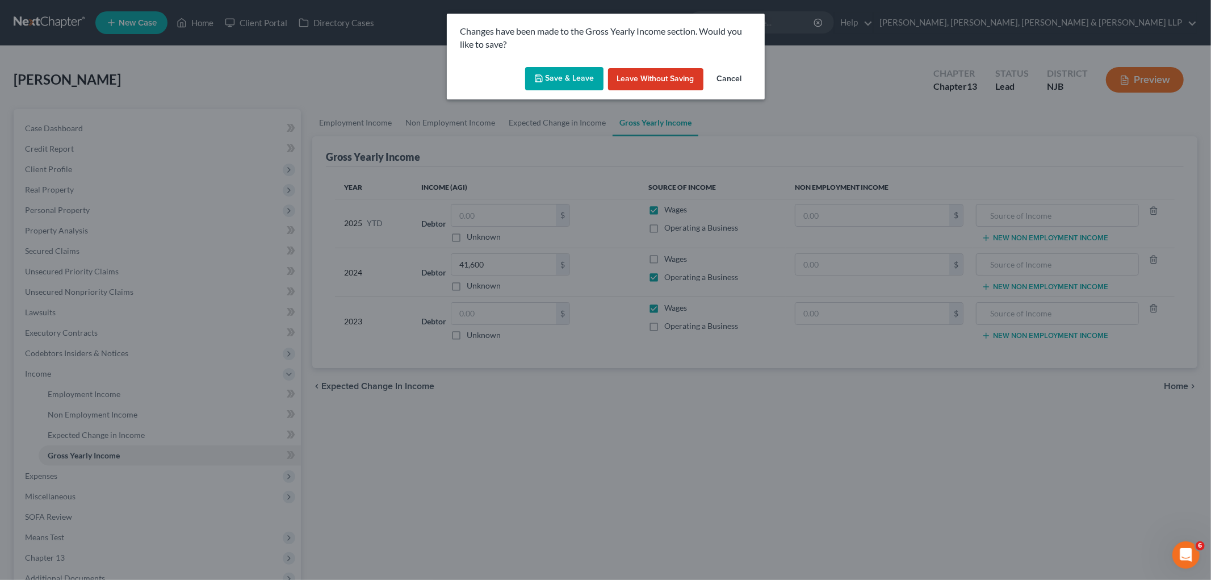
click at [543, 78] on icon "button" at bounding box center [538, 78] width 9 height 9
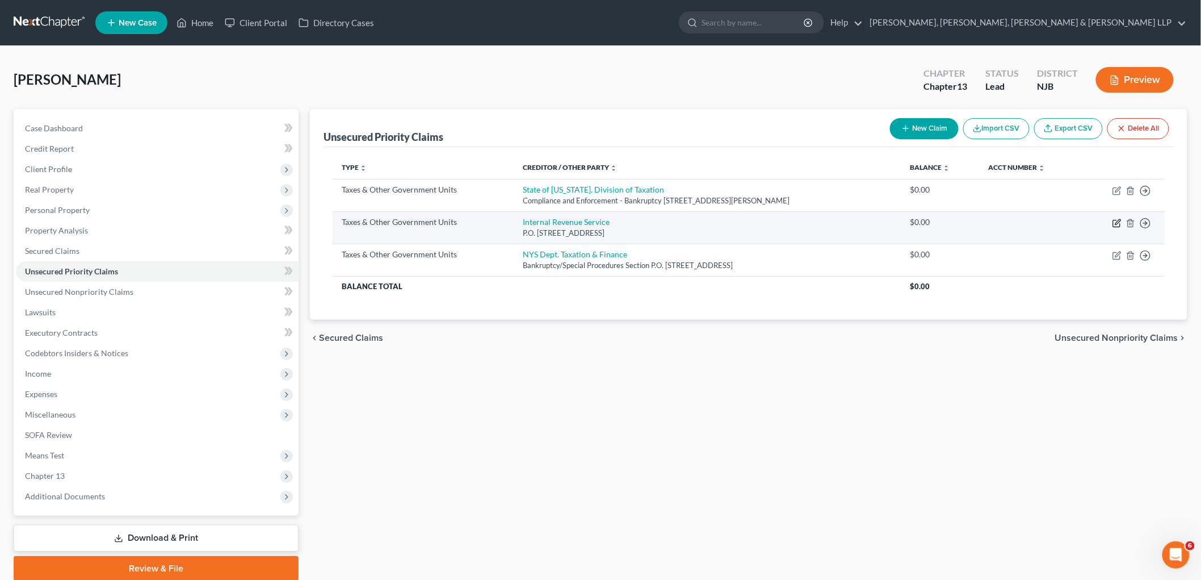
click at [1117, 220] on icon "button" at bounding box center [1117, 223] width 9 height 9
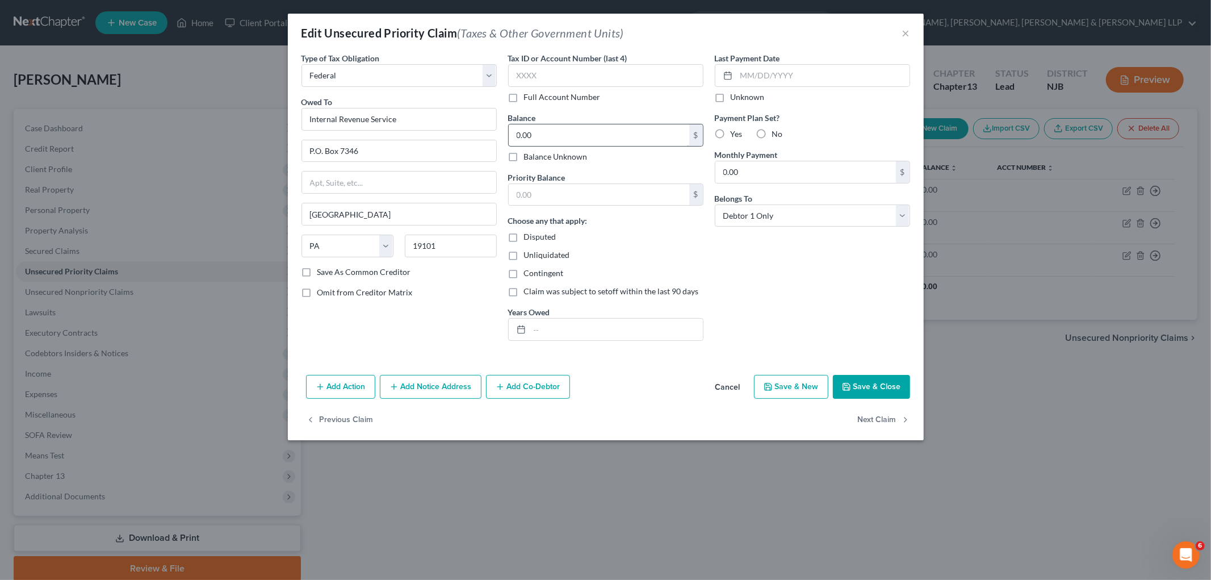
click at [544, 124] on div "0.00 $" at bounding box center [605, 135] width 195 height 23
click at [549, 132] on input "0.00" at bounding box center [599, 135] width 181 height 22
click at [571, 324] on input "text" at bounding box center [616, 329] width 173 height 22
click at [884, 380] on button "Save & Close" at bounding box center [871, 387] width 77 height 24
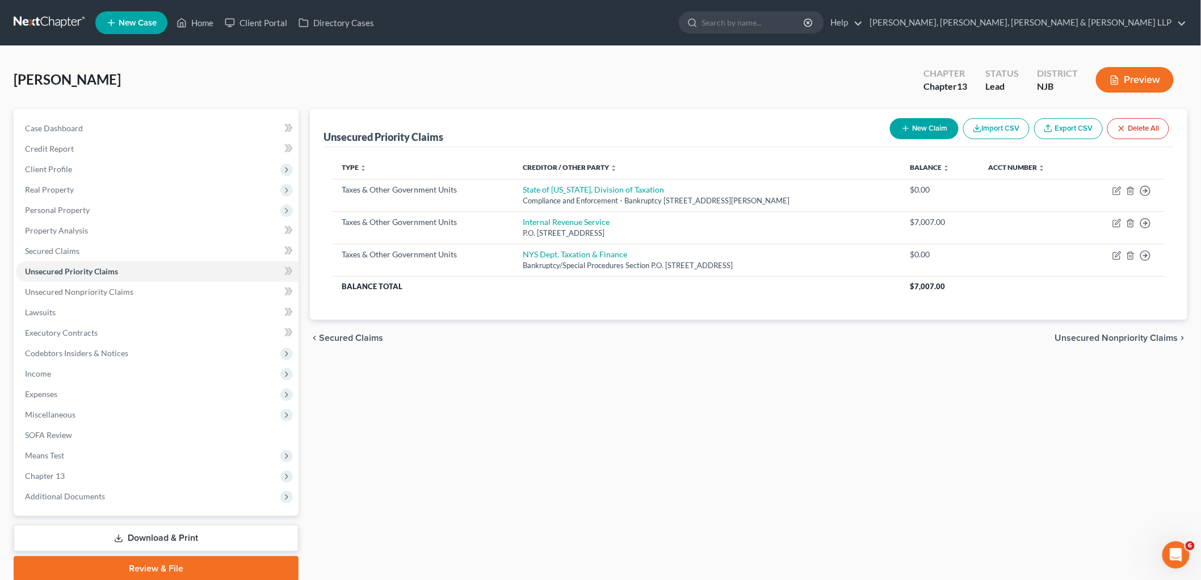
drag, startPoint x: 886, startPoint y: 446, endPoint x: 867, endPoint y: 460, distance: 23.1
click at [886, 446] on div "Unsecured Priority Claims New Claim Import CSV Export CSV Delete All Type expan…" at bounding box center [748, 345] width 889 height 472
click at [44, 378] on span "Income" at bounding box center [157, 373] width 283 height 20
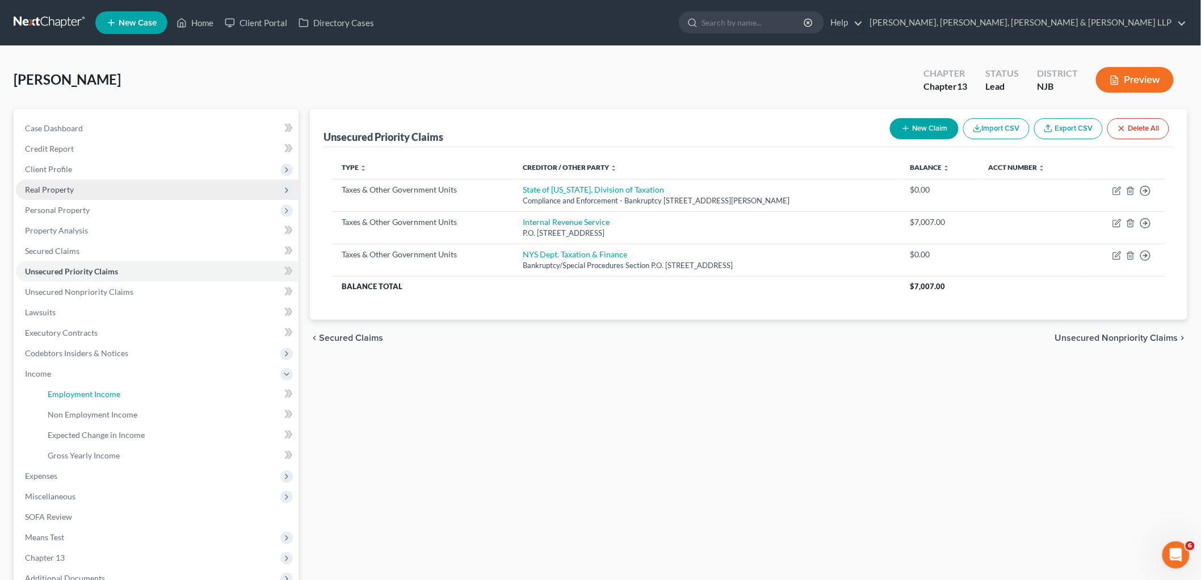
click at [56, 389] on span "Employment Income" at bounding box center [84, 394] width 73 height 10
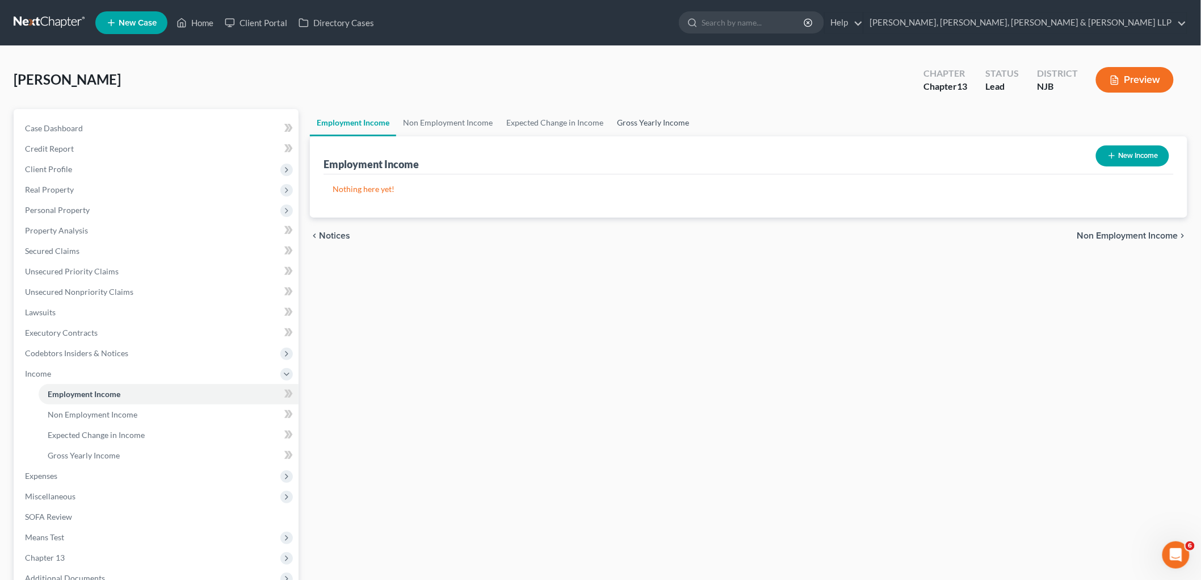
click at [632, 121] on link "Gross Yearly Income" at bounding box center [653, 122] width 86 height 27
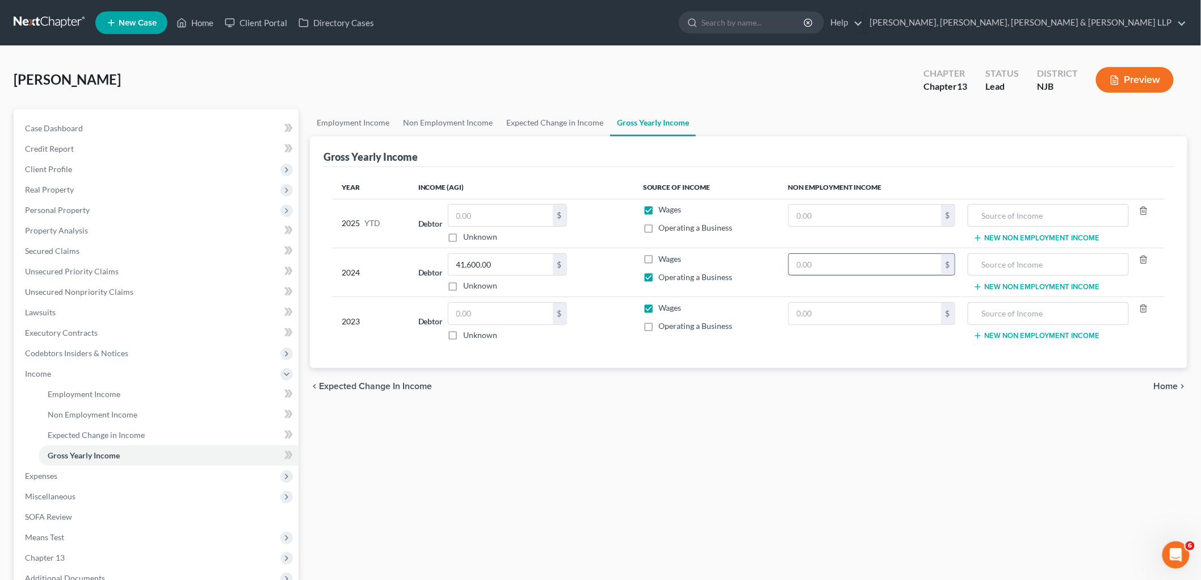
click at [844, 262] on input "text" at bounding box center [865, 265] width 152 height 22
paste input "24,300"
click at [1046, 269] on input "text" at bounding box center [1048, 265] width 149 height 22
drag, startPoint x: 820, startPoint y: 471, endPoint x: 623, endPoint y: 261, distance: 288.0
click at [820, 471] on div "Employment Income Non Employment Income Expected Change in Income Gross Yearly …" at bounding box center [748, 386] width 889 height 554
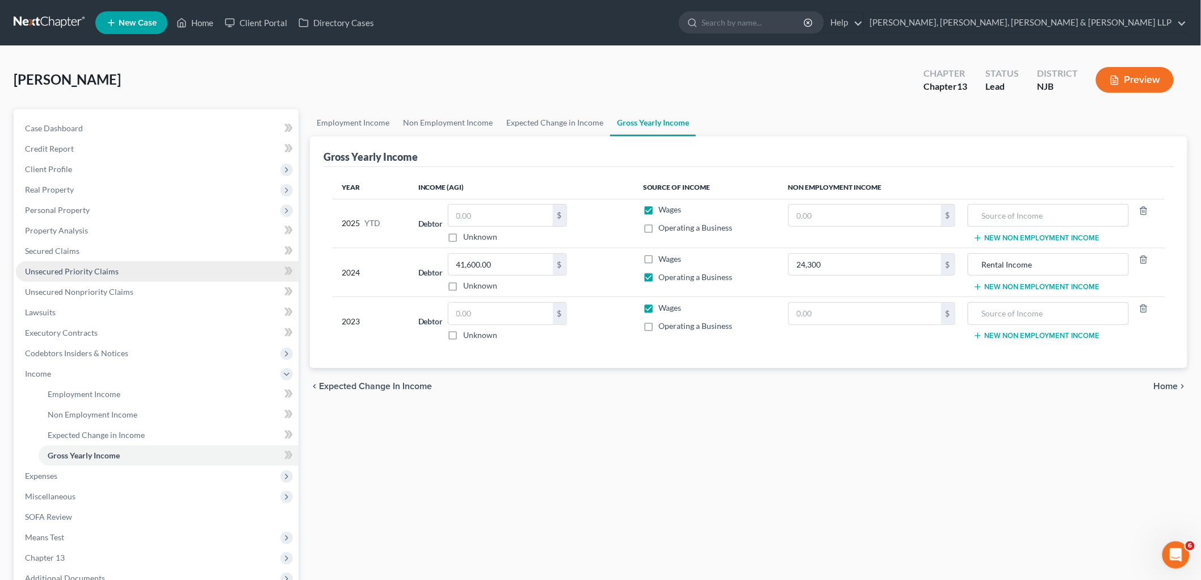
click at [65, 268] on span "Unsecured Priority Claims" at bounding box center [72, 271] width 94 height 10
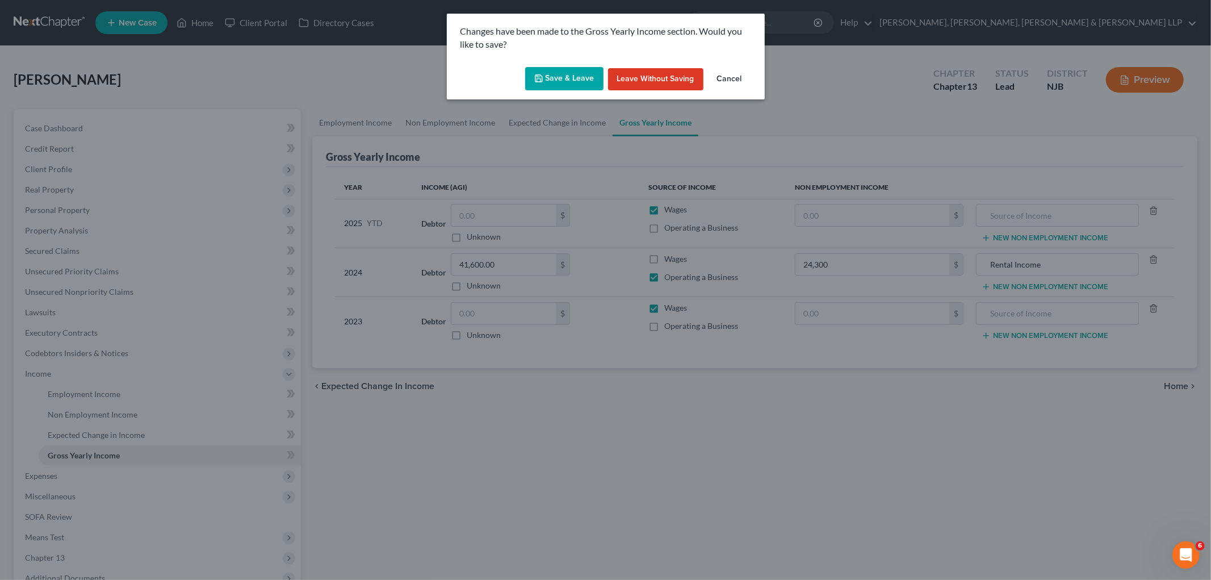
click at [556, 75] on button "Save & Leave" at bounding box center [564, 79] width 78 height 24
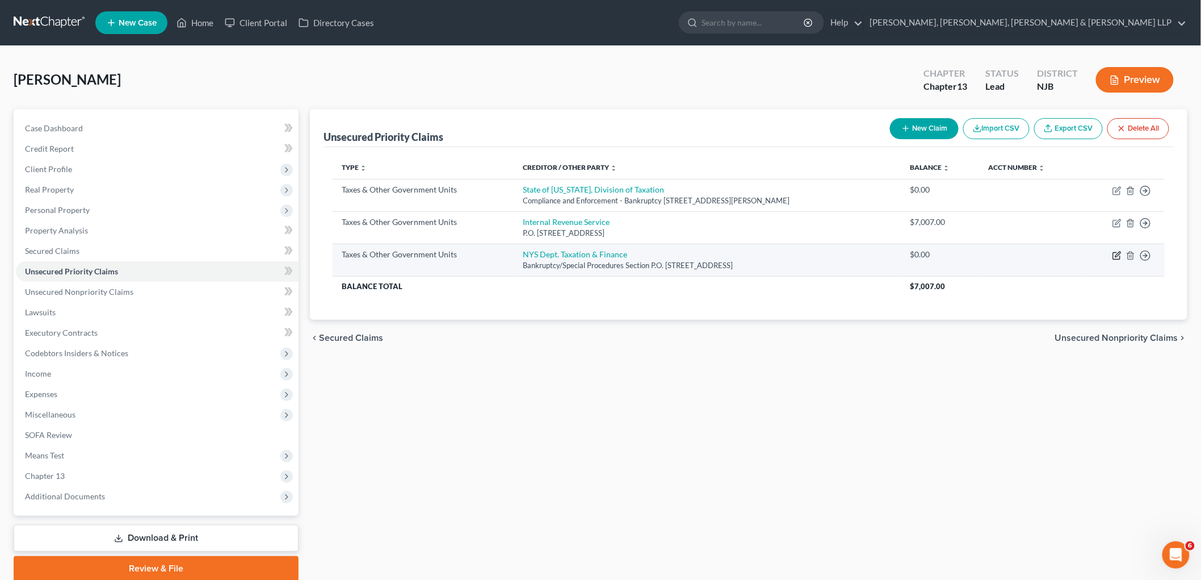
click at [1118, 253] on icon "button" at bounding box center [1118, 253] width 5 height 5
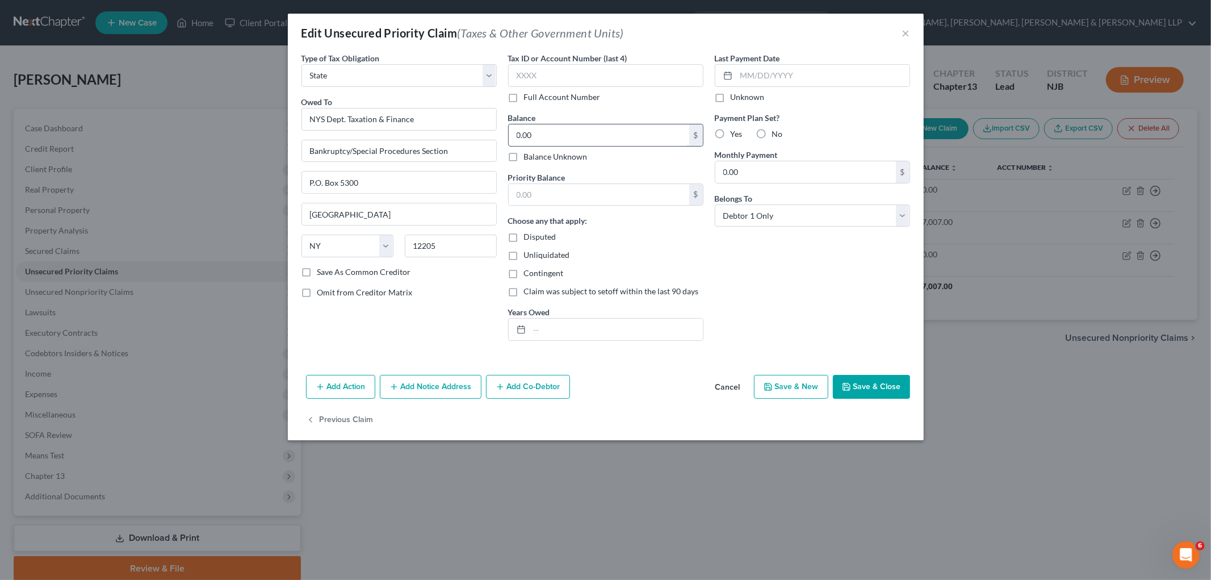
click at [578, 135] on input "0.00" at bounding box center [599, 135] width 181 height 22
click at [603, 343] on div "Tax ID or Account Number (last 4) Full Account Number Balance 1,308.00 $ Balanc…" at bounding box center [605, 200] width 207 height 297
click at [603, 326] on input "text" at bounding box center [616, 329] width 173 height 22
click at [882, 383] on button "Save & Close" at bounding box center [871, 387] width 77 height 24
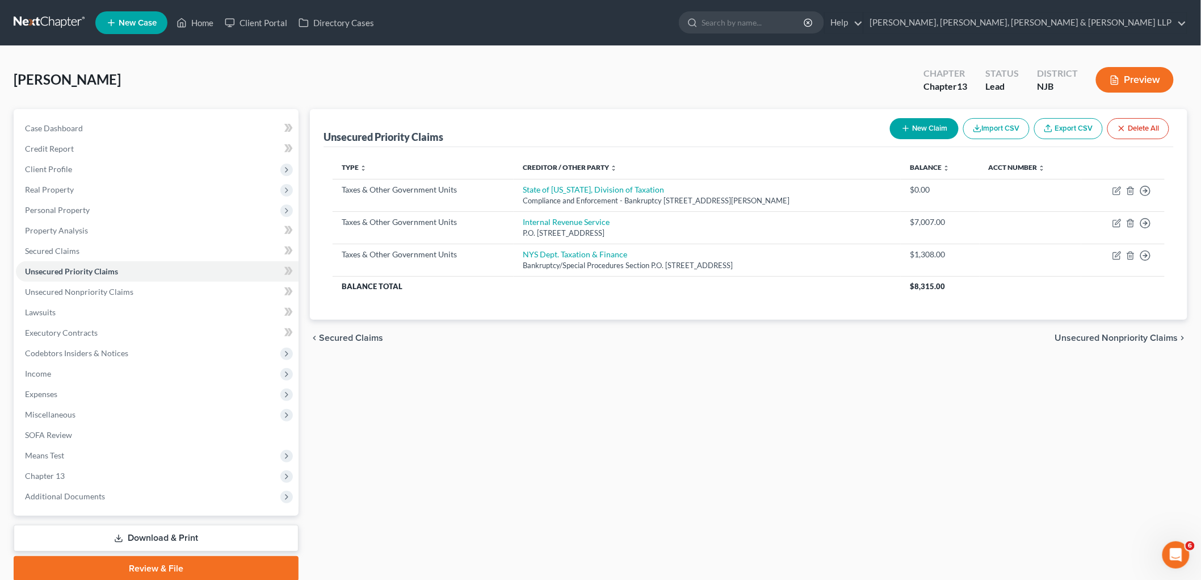
click at [858, 466] on div "Unsecured Priority Claims New Claim Import CSV Export CSV Delete All Type expan…" at bounding box center [748, 345] width 889 height 472
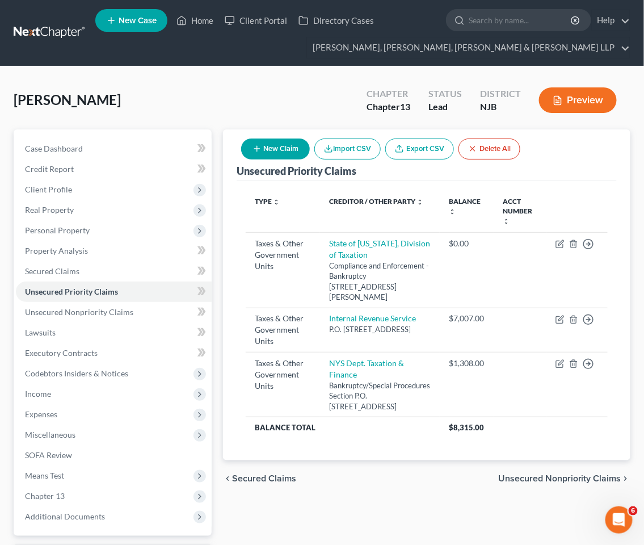
click at [517, 474] on span "Unsecured Nonpriority Claims" at bounding box center [559, 478] width 123 height 9
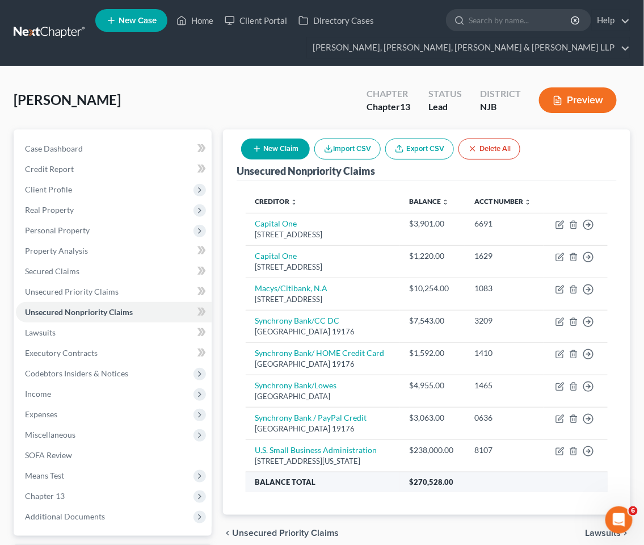
scroll to position [98, 0]
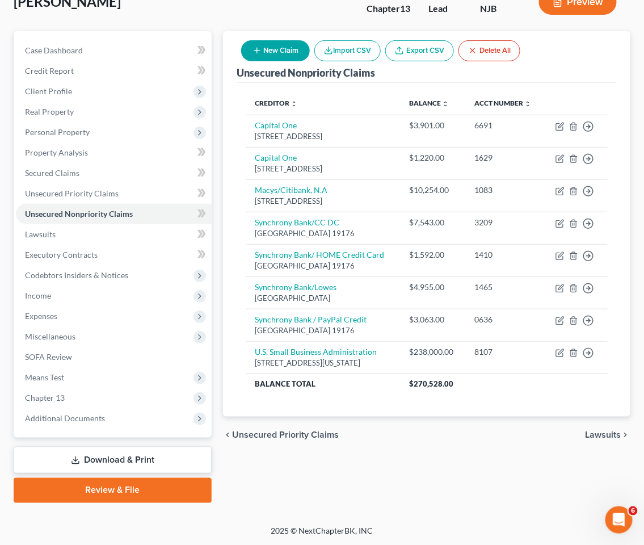
click at [605, 434] on span "Lawsuits" at bounding box center [604, 434] width 36 height 9
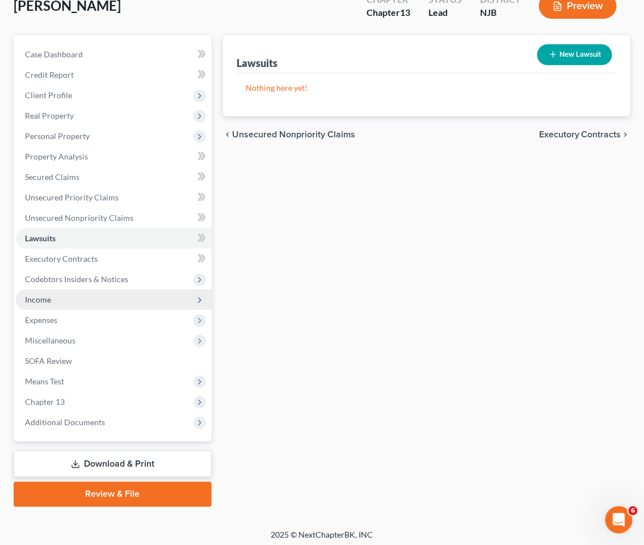
scroll to position [98, 0]
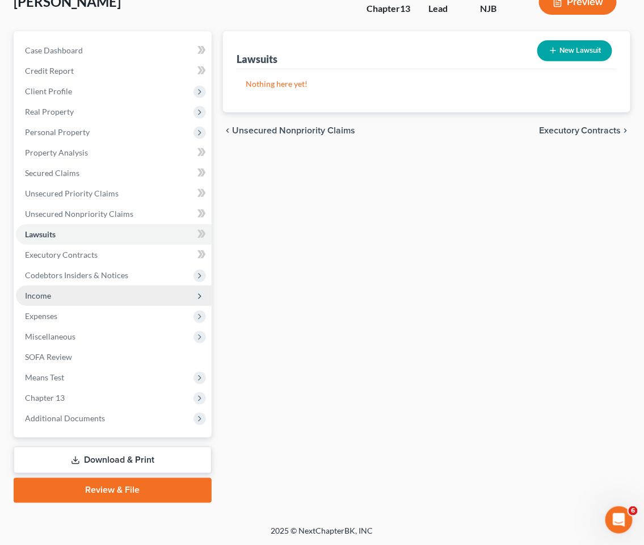
click at [52, 290] on span "Income" at bounding box center [114, 296] width 196 height 20
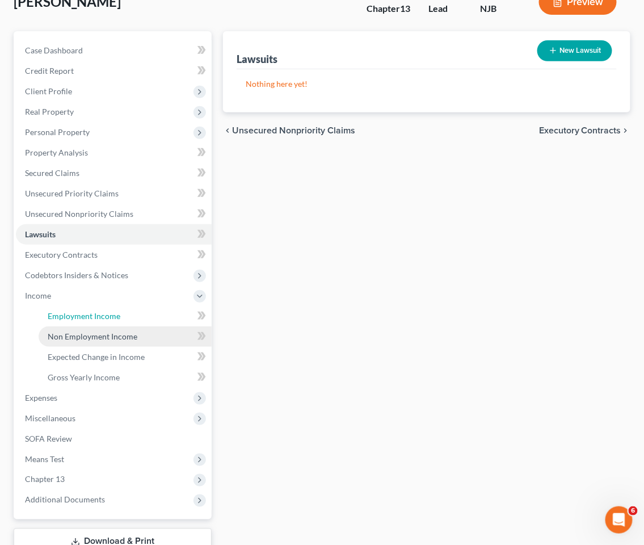
click at [62, 314] on span "Employment Income" at bounding box center [84, 316] width 73 height 10
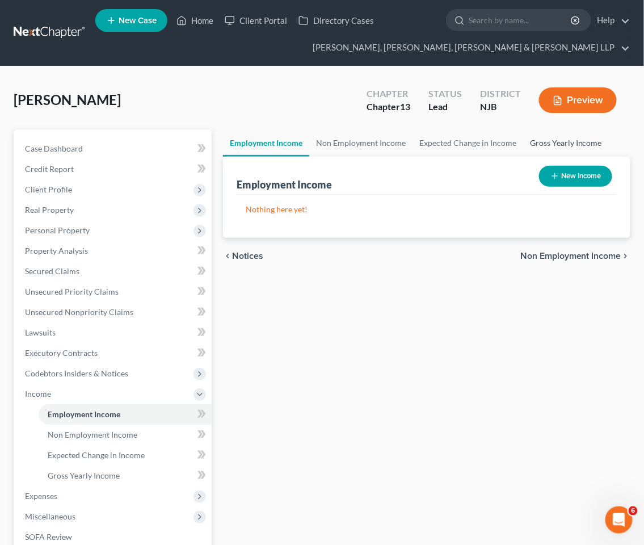
click at [563, 139] on link "Gross Yearly Income" at bounding box center [566, 142] width 86 height 27
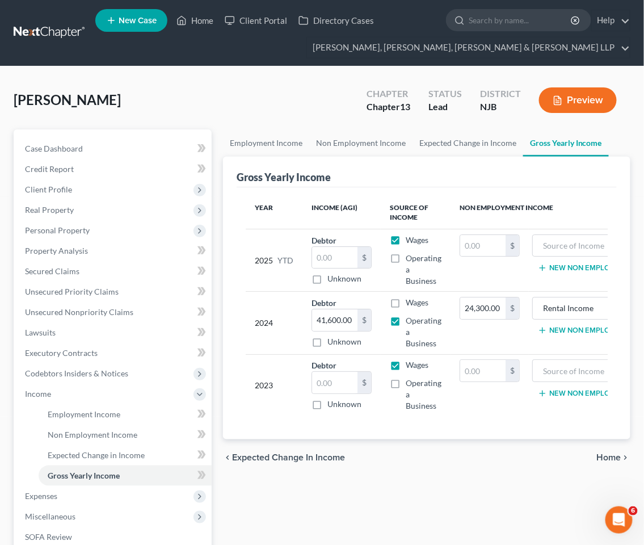
drag, startPoint x: 395, startPoint y: 382, endPoint x: 394, endPoint y: 367, distance: 14.8
click at [406, 381] on label "Operating a Business" at bounding box center [424, 395] width 36 height 34
click at [410, 381] on input "Operating a Business" at bounding box center [413, 381] width 7 height 7
drag, startPoint x: 394, startPoint y: 364, endPoint x: 348, endPoint y: 381, distance: 48.8
click at [406, 364] on label "Wages" at bounding box center [417, 364] width 23 height 11
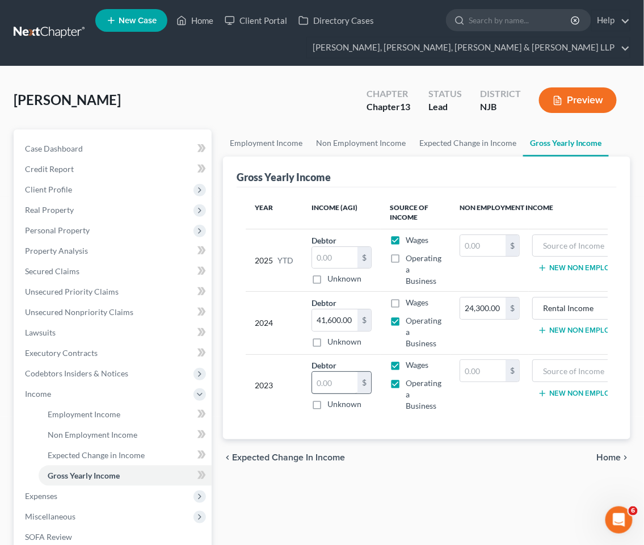
click at [410, 364] on input "Wages" at bounding box center [413, 362] width 7 height 7
click at [339, 383] on input "text" at bounding box center [334, 383] width 45 height 22
click at [484, 370] on input "text" at bounding box center [482, 371] width 45 height 22
click at [603, 368] on input "text" at bounding box center [590, 371] width 103 height 22
click at [270, 98] on div "[PERSON_NAME] Upgraded Chapter Chapter 13 Status Lead District [GEOGRAPHIC_DATA…" at bounding box center [322, 104] width 617 height 49
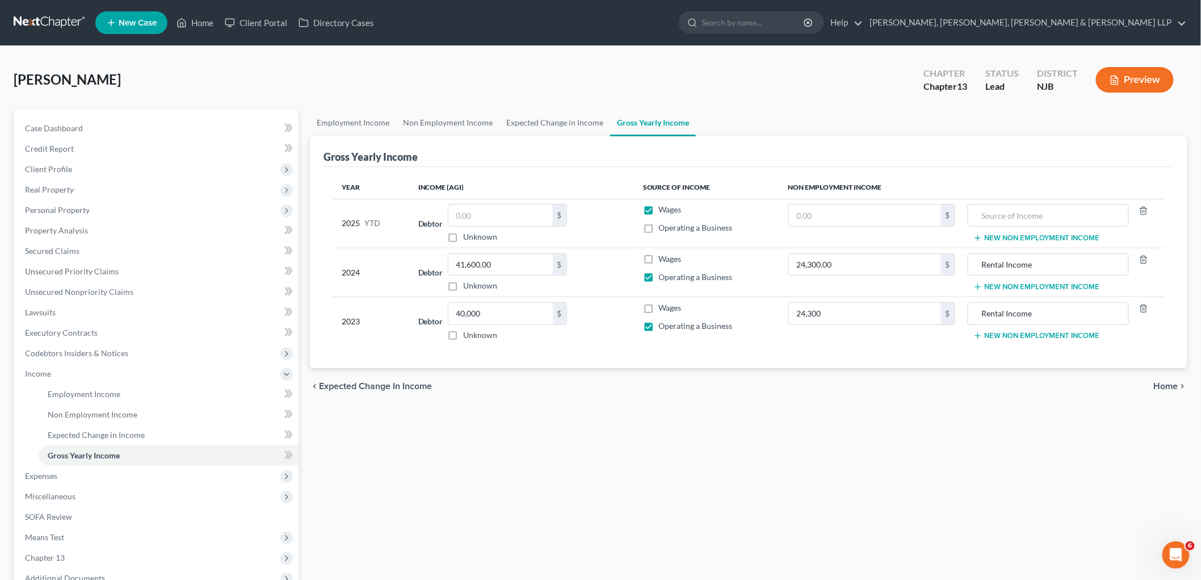
click at [744, 463] on div "Employment Income Non Employment Income Expected Change in Income Gross Yearly …" at bounding box center [748, 386] width 889 height 554
click at [350, 123] on link "Employment Income" at bounding box center [353, 122] width 86 height 27
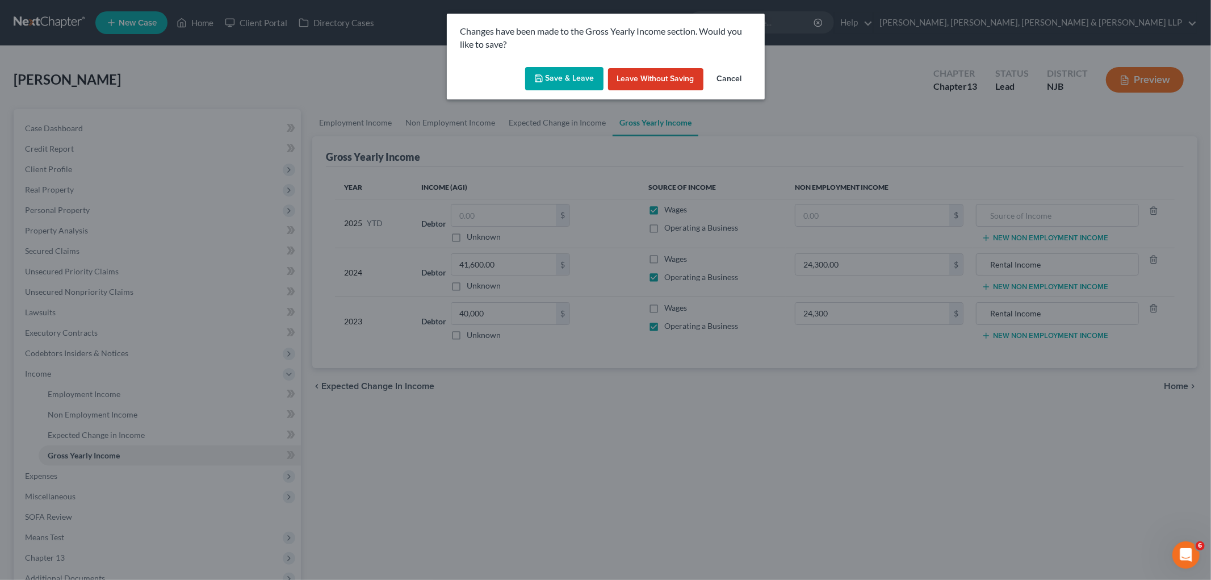
click at [569, 75] on button "Save & Leave" at bounding box center [564, 79] width 78 height 24
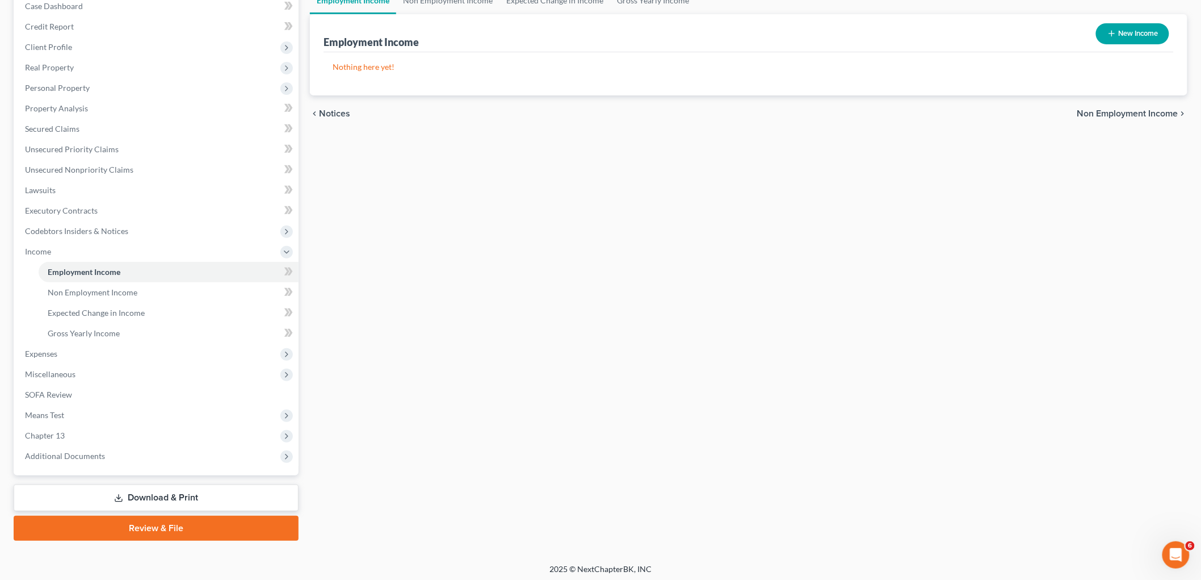
scroll to position [125, 0]
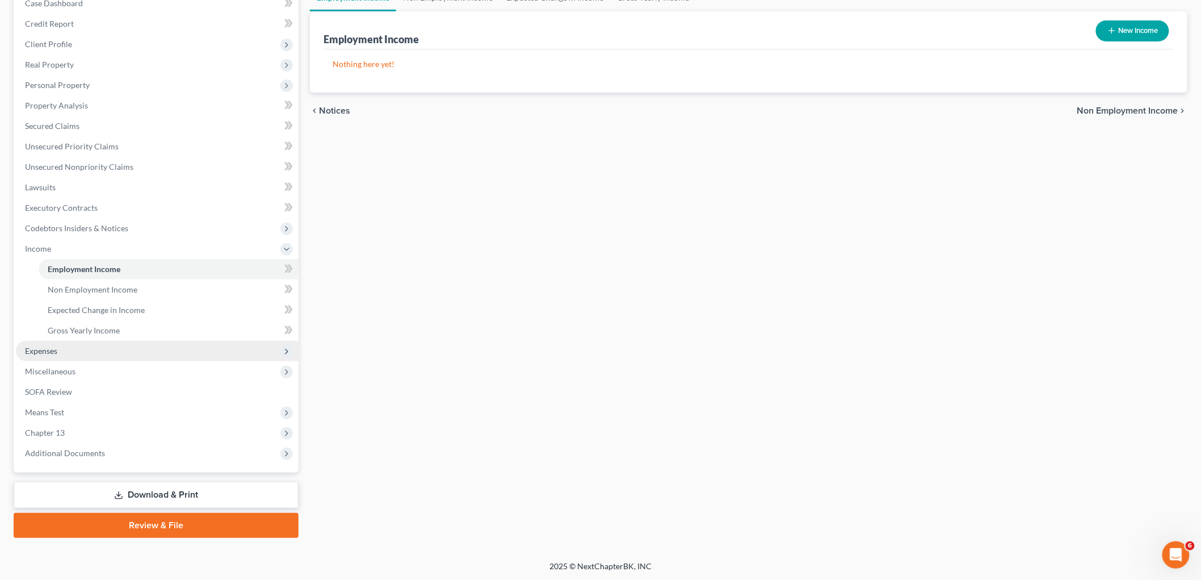
click at [63, 349] on span "Expenses" at bounding box center [157, 351] width 283 height 20
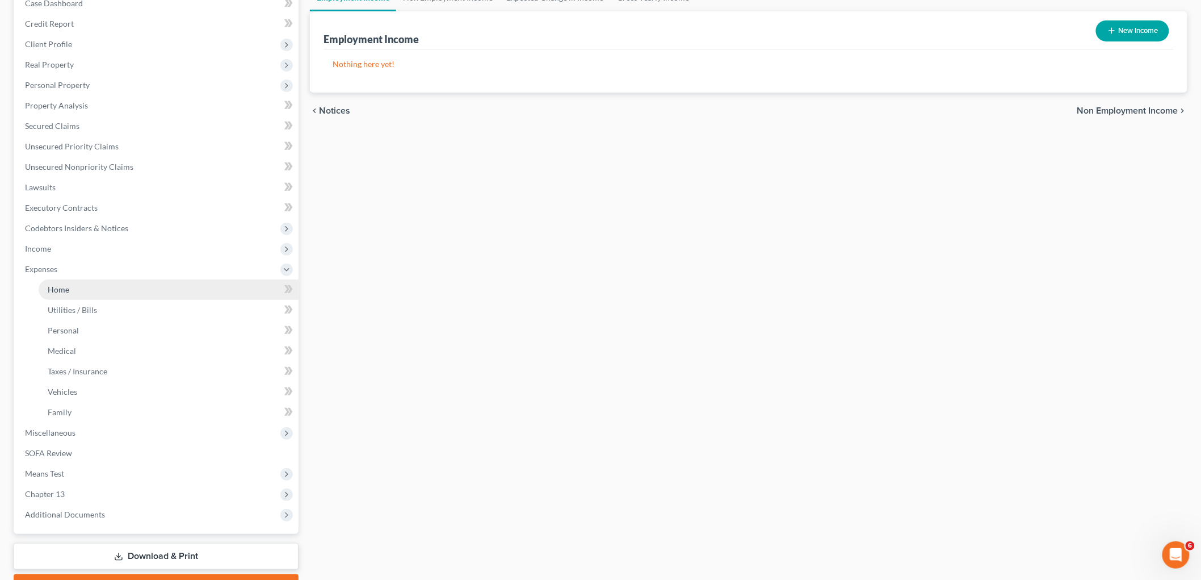
click at [68, 288] on span "Home" at bounding box center [59, 289] width 22 height 10
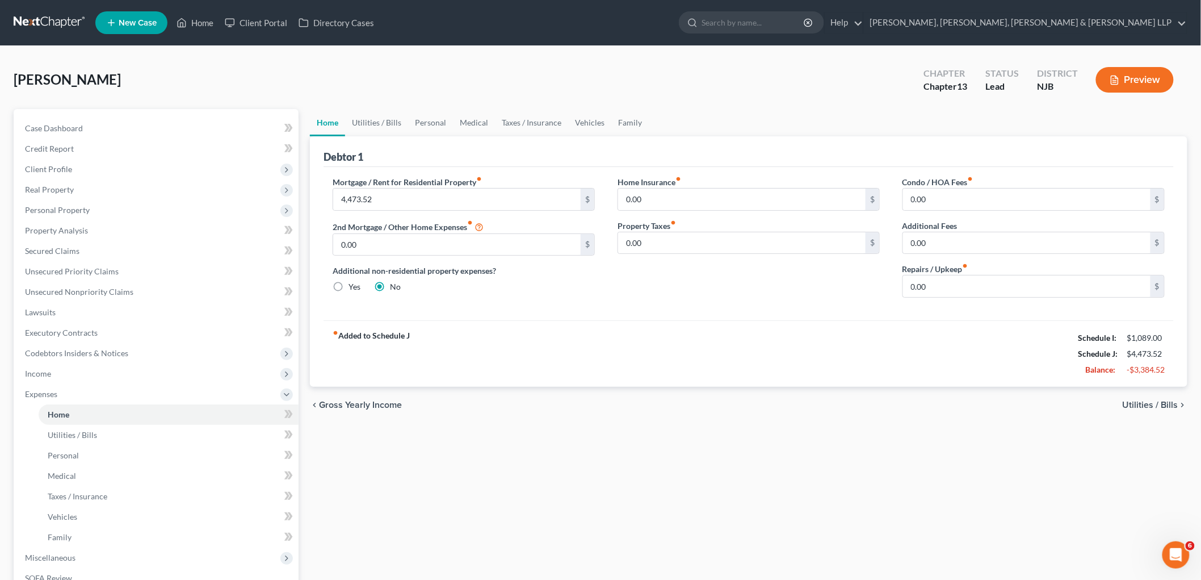
click at [765, 500] on div "Home Utilities / Bills Personal Medical Taxes / Insurance Vehicles Family Debto…" at bounding box center [748, 416] width 889 height 615
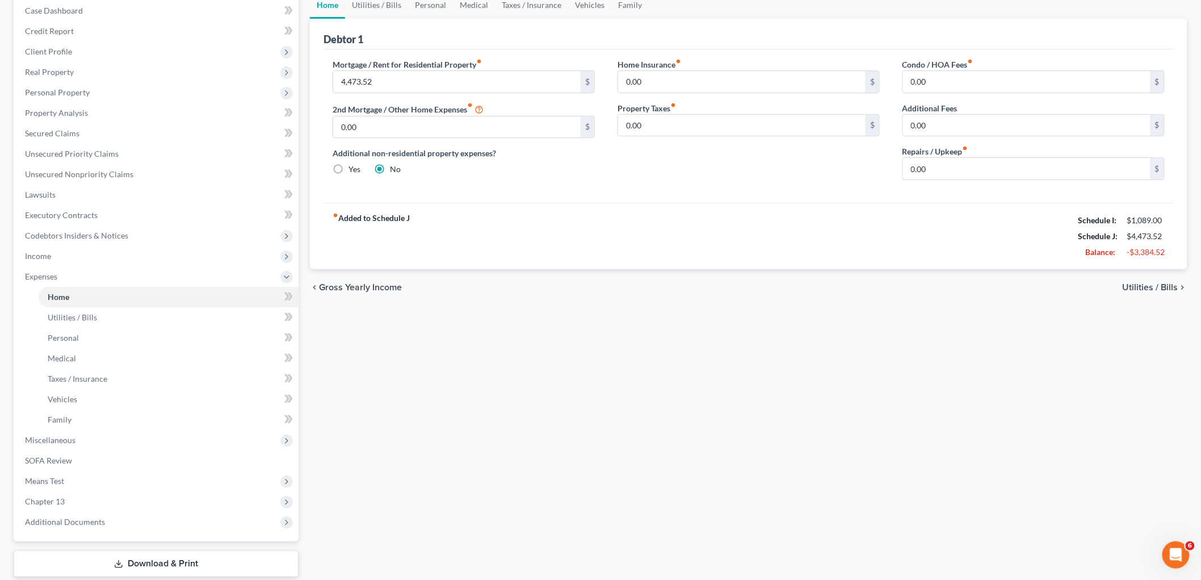
scroll to position [186, 0]
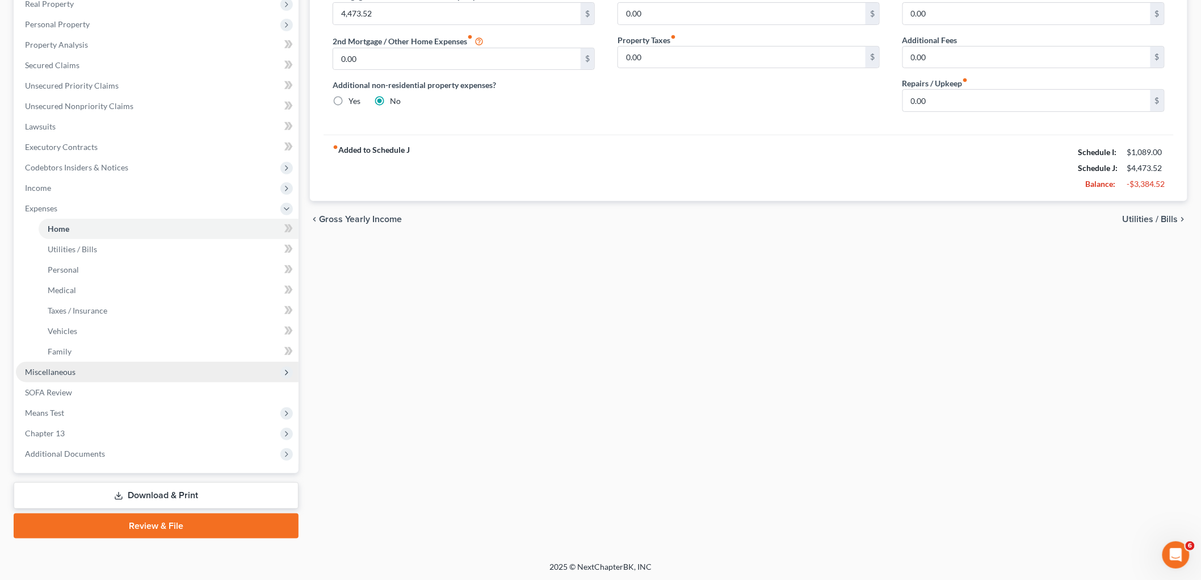
click at [64, 372] on span "Miscellaneous" at bounding box center [50, 372] width 51 height 10
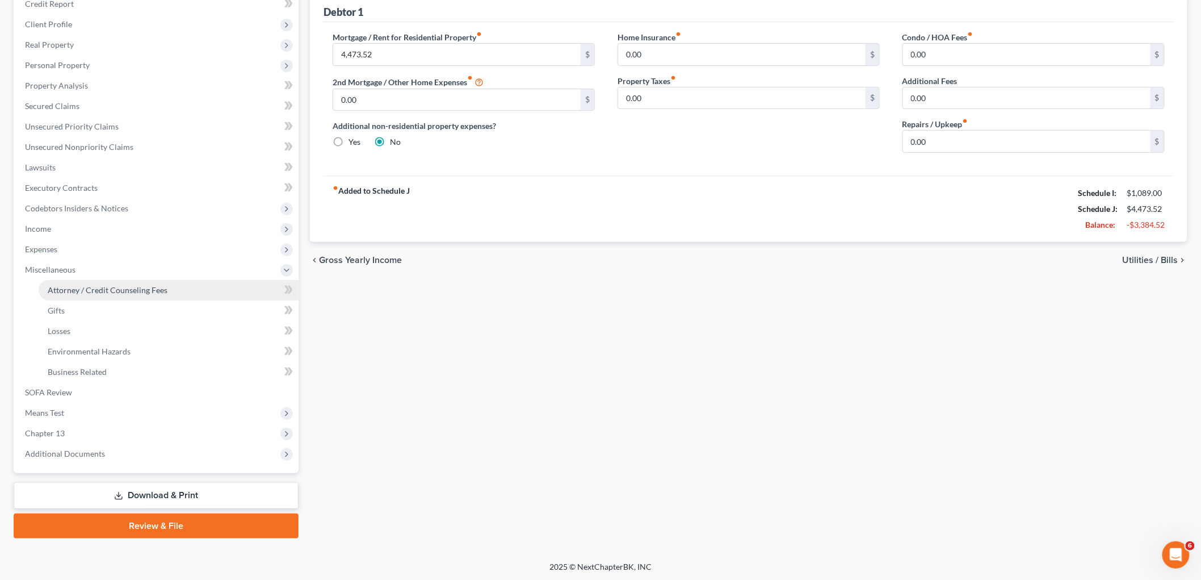
click at [104, 287] on span "Attorney / Credit Counseling Fees" at bounding box center [108, 290] width 120 height 10
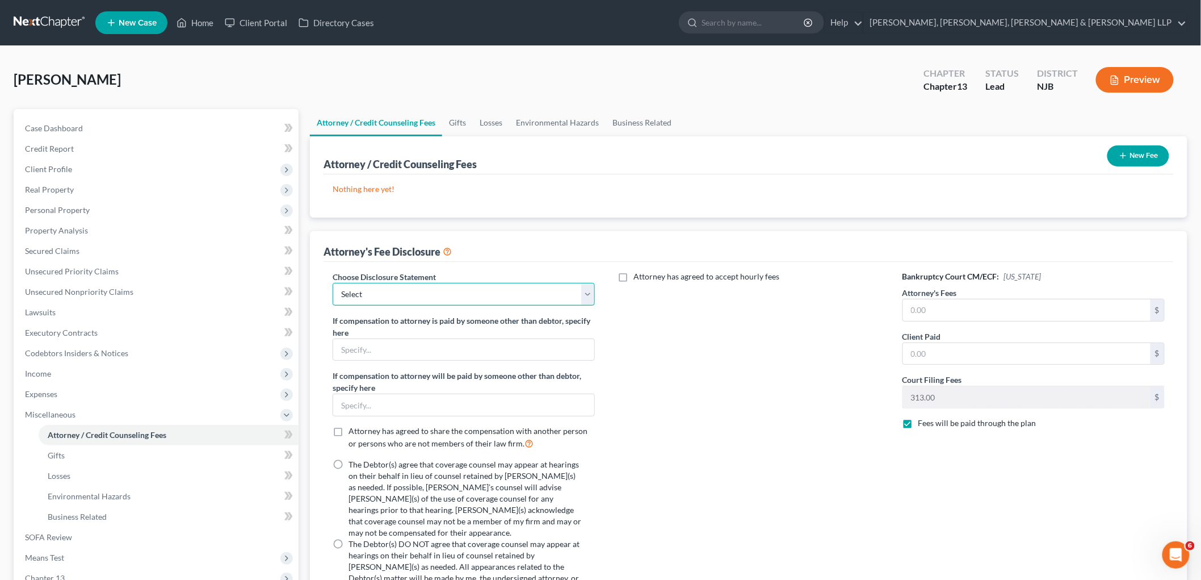
click at [421, 293] on select "Select Chapter 13 Disclosure Statement Chapter 7 Disclosure Statement" at bounding box center [464, 294] width 262 height 23
click at [333, 283] on select "Select Chapter 13 Disclosure Statement Chapter 7 Disclosure Statement" at bounding box center [464, 294] width 262 height 23
click at [349, 467] on label "The Debtor(s) agree that coverage counsel may appear at hearings on their behal…" at bounding box center [465, 498] width 233 height 79
click at [353, 466] on input "The Debtor(s) agree that coverage counsel may appear at hearings on their behal…" at bounding box center [356, 462] width 7 height 7
click at [634, 277] on label "Attorney has agreed to accept hourly fees" at bounding box center [707, 276] width 146 height 11
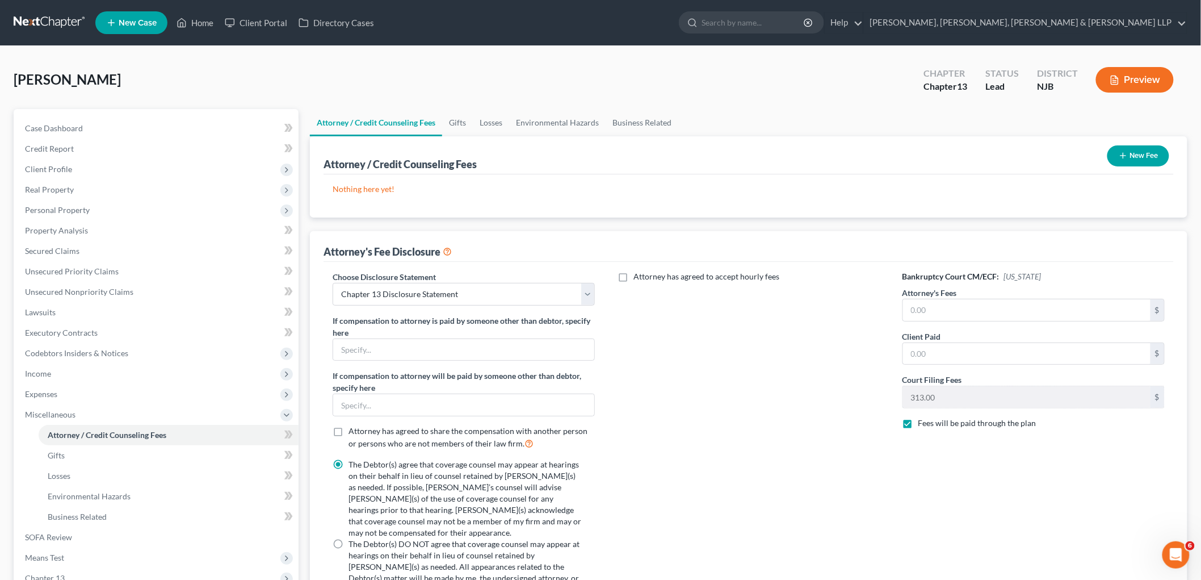
click at [638, 277] on input "Attorney has agreed to accept hourly fees" at bounding box center [641, 274] width 7 height 7
click at [656, 316] on input "text" at bounding box center [742, 315] width 248 height 22
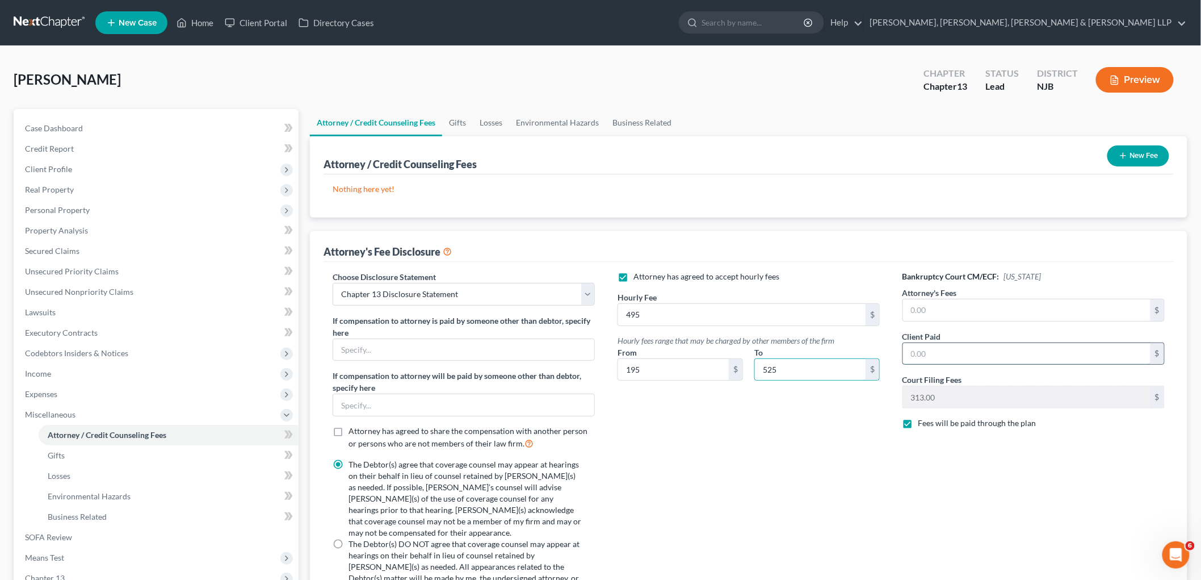
click at [948, 351] on input "text" at bounding box center [1027, 354] width 248 height 22
click at [968, 304] on input "text" at bounding box center [1027, 310] width 248 height 22
click at [1139, 151] on button "New Fee" at bounding box center [1139, 155] width 62 height 21
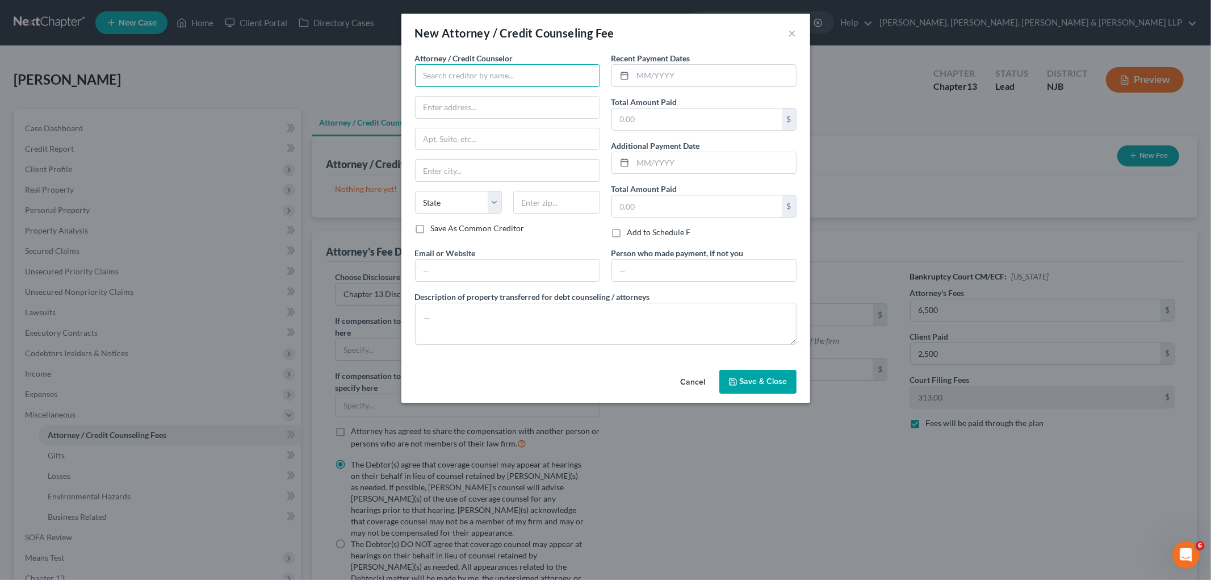
click at [450, 72] on input "text" at bounding box center [507, 75] width 185 height 23
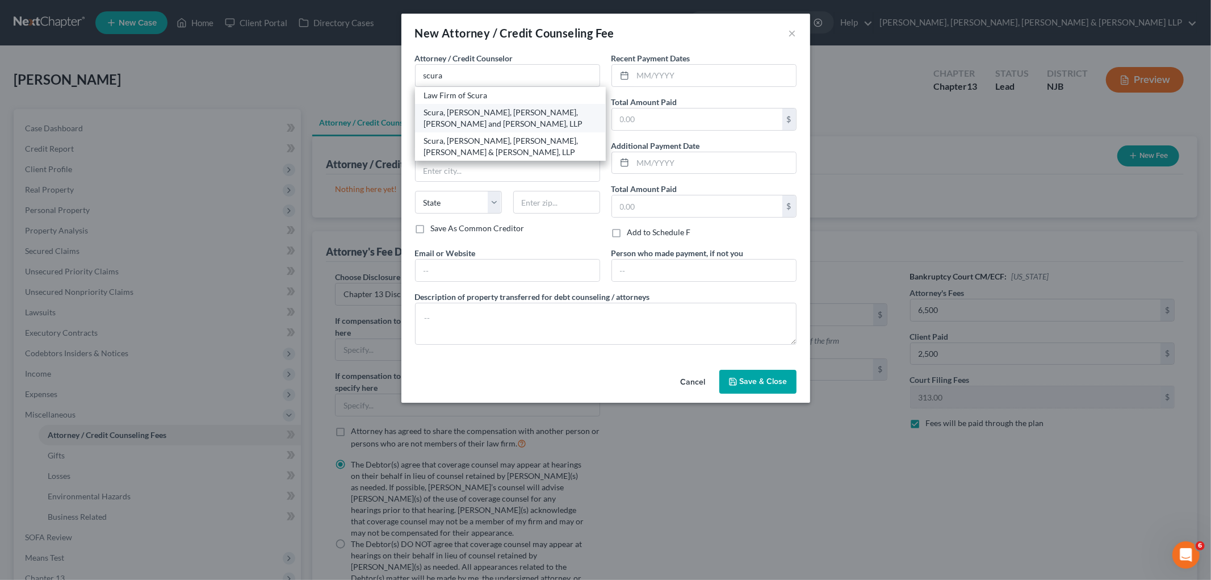
click at [450, 115] on div "Scura, [PERSON_NAME], [PERSON_NAME], [PERSON_NAME] and [PERSON_NAME], LLP" at bounding box center [510, 118] width 173 height 23
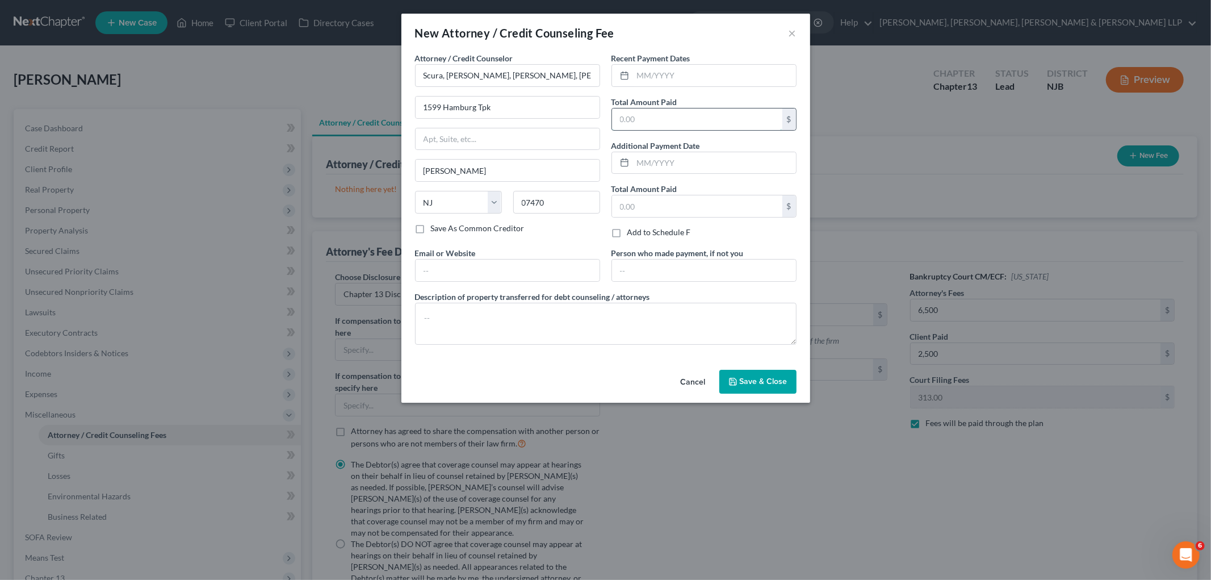
click at [712, 115] on input "text" at bounding box center [697, 119] width 170 height 22
click at [711, 76] on input "text" at bounding box center [714, 76] width 163 height 22
click at [702, 80] on input "text" at bounding box center [714, 76] width 163 height 22
click at [513, 266] on input "text" at bounding box center [508, 270] width 184 height 22
drag, startPoint x: 657, startPoint y: 268, endPoint x: 665, endPoint y: 276, distance: 11.6
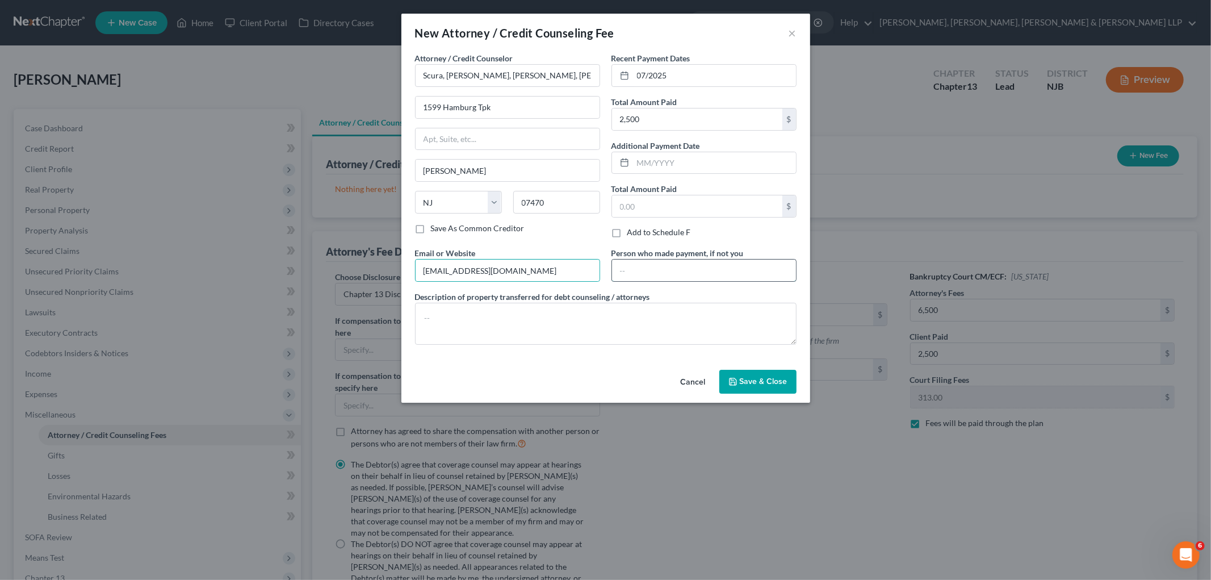
click at [657, 268] on input "text" at bounding box center [704, 270] width 184 height 22
click at [609, 311] on textarea at bounding box center [605, 324] width 381 height 42
click at [748, 387] on button "Save & Close" at bounding box center [757, 382] width 77 height 24
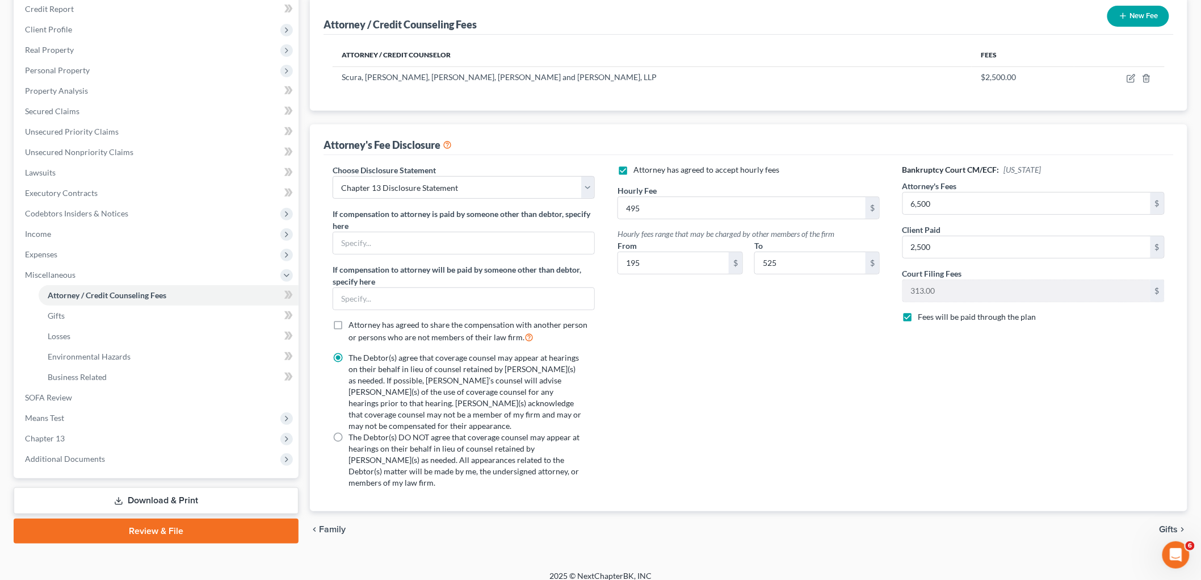
scroll to position [145, 0]
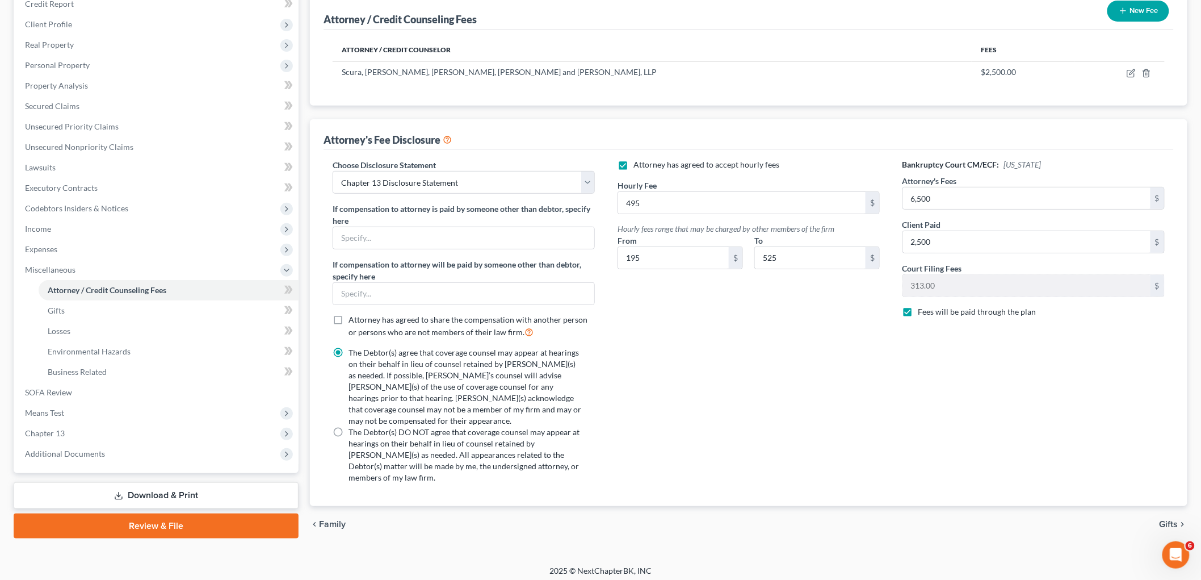
click at [1164, 519] on span "Gifts" at bounding box center [1169, 523] width 19 height 9
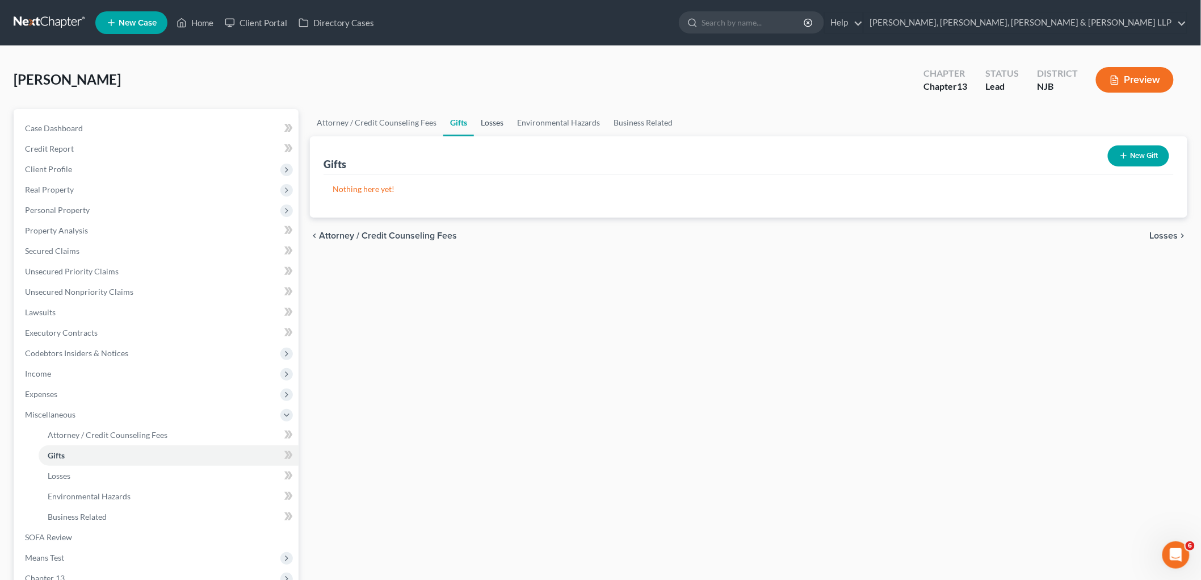
click at [486, 121] on link "Losses" at bounding box center [492, 122] width 36 height 27
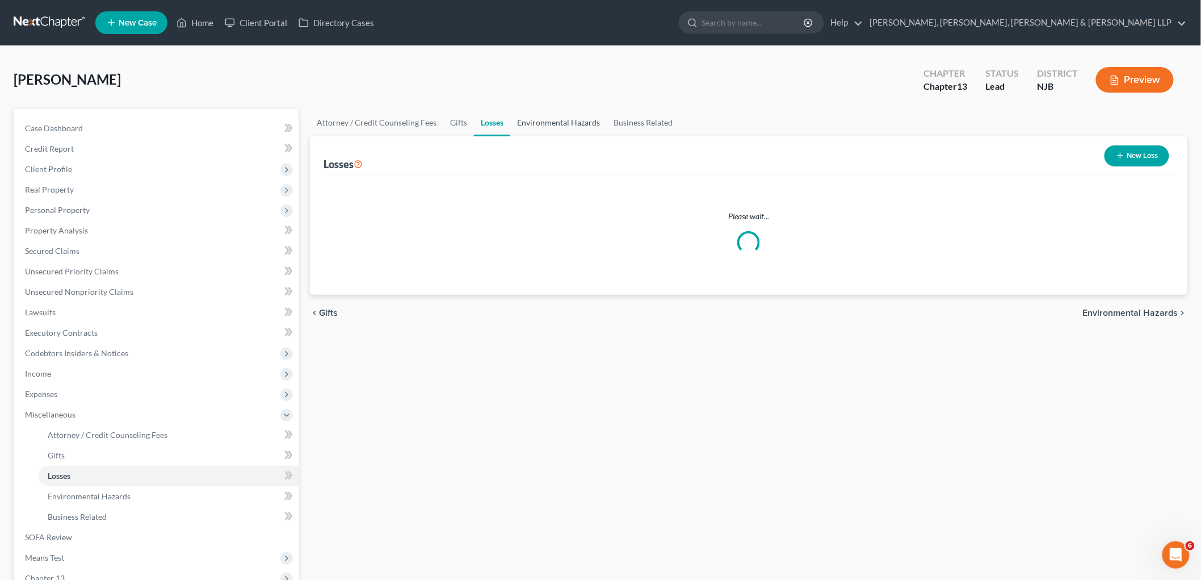
click at [543, 121] on link "Environmental Hazards" at bounding box center [558, 122] width 97 height 27
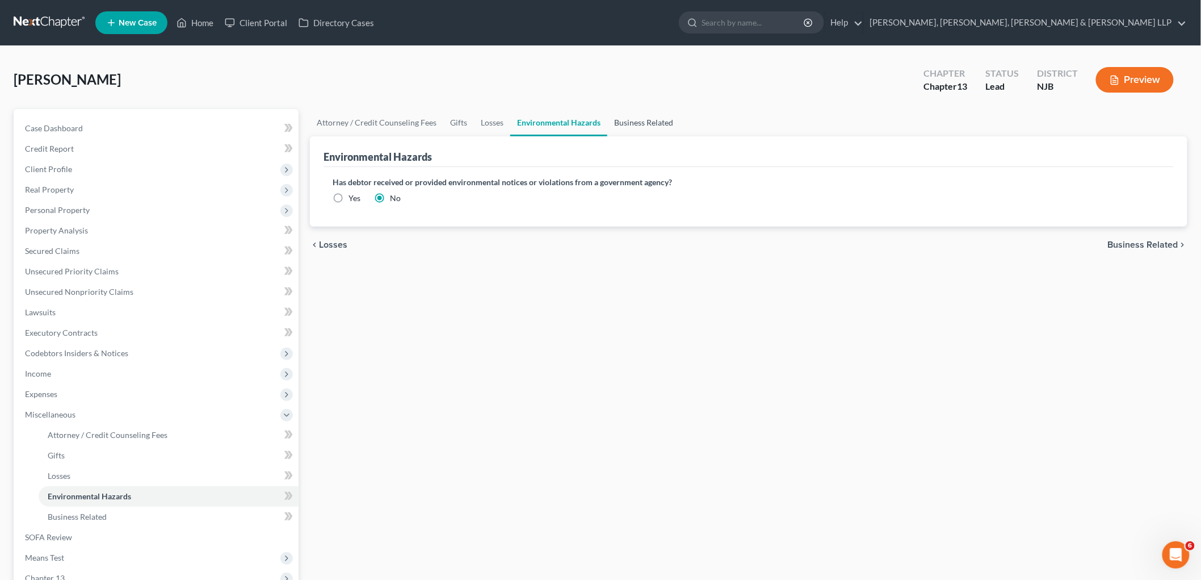
click at [638, 119] on link "Business Related" at bounding box center [643, 122] width 73 height 27
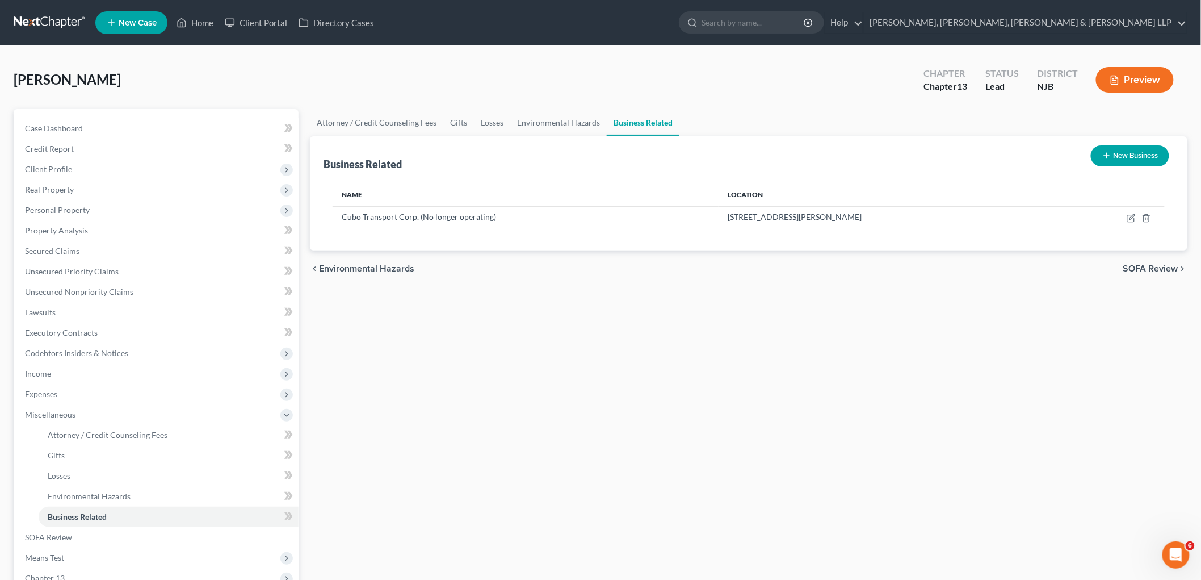
click at [1127, 264] on span "SOFA Review" at bounding box center [1150, 268] width 55 height 9
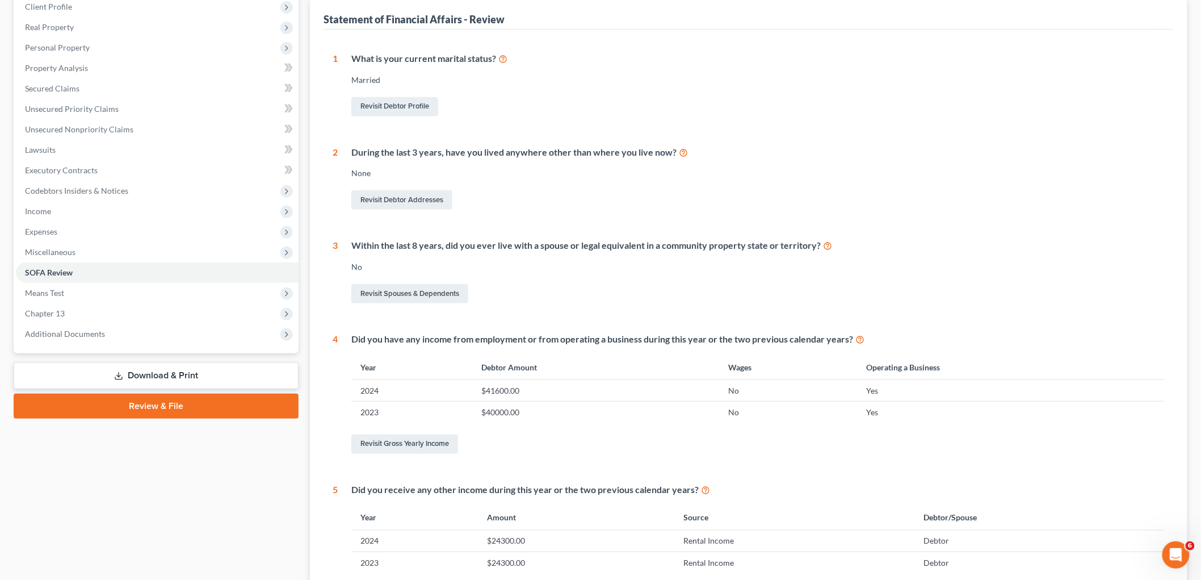
scroll to position [189, 0]
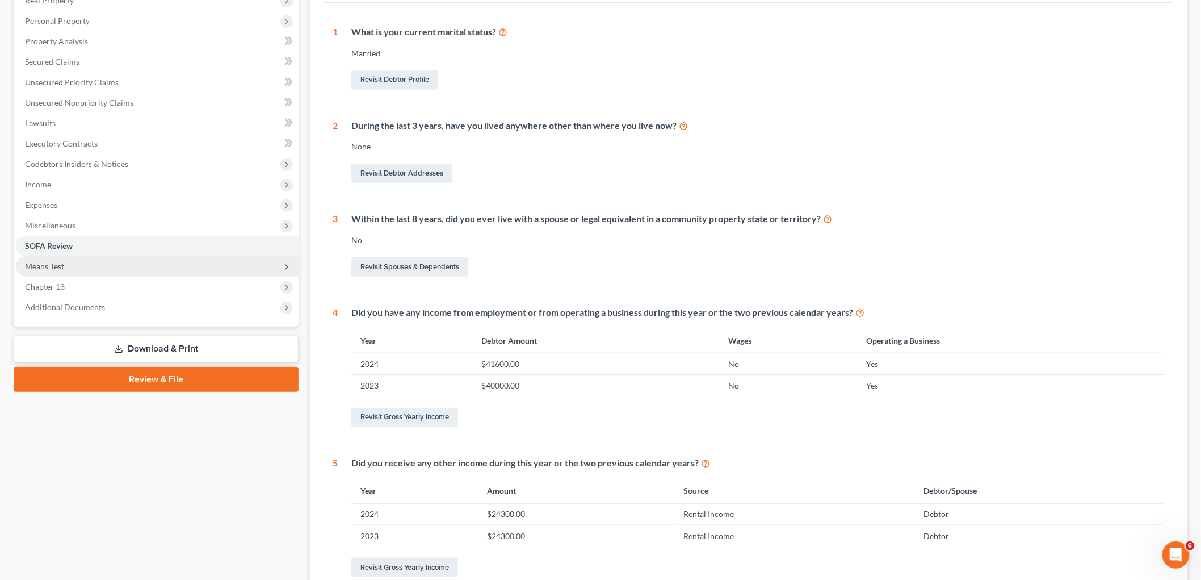
click at [53, 263] on span "Means Test" at bounding box center [44, 266] width 39 height 10
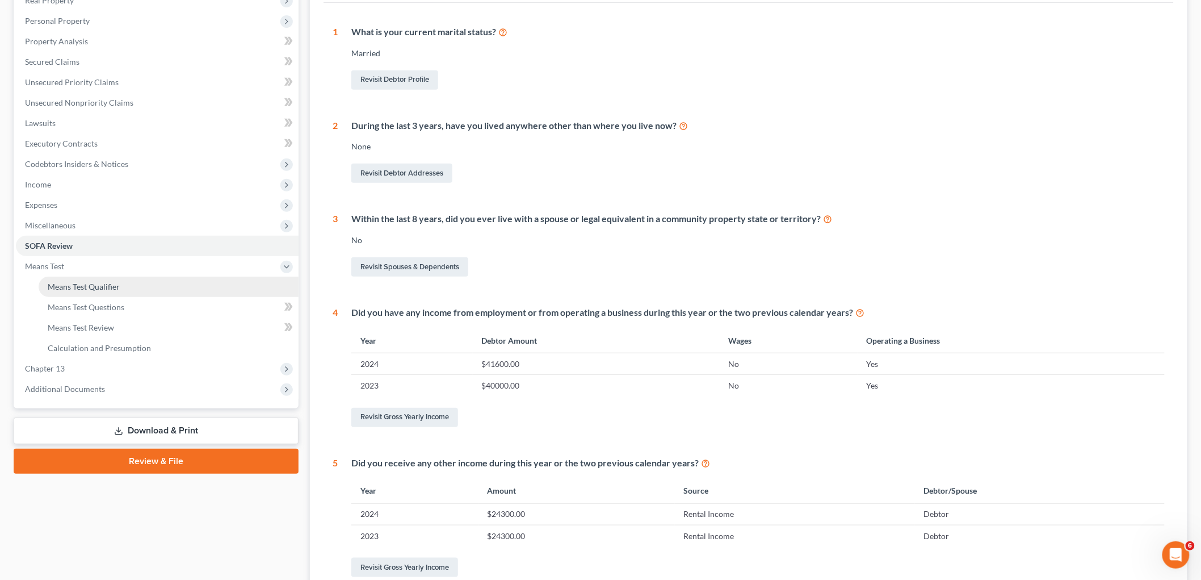
click at [69, 286] on span "Means Test Qualifier" at bounding box center [84, 287] width 72 height 10
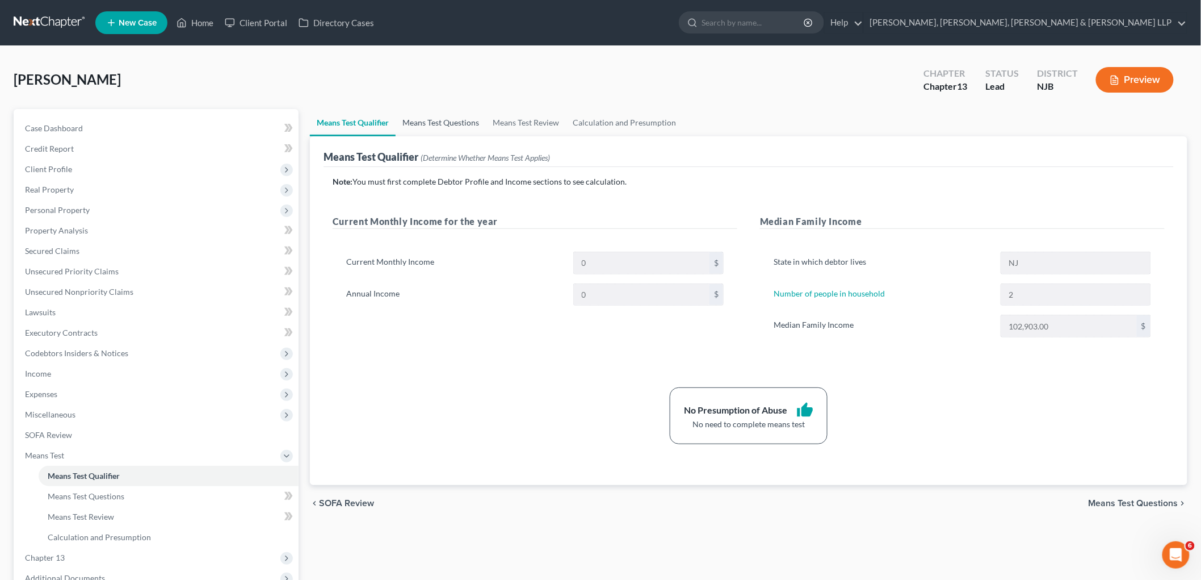
click at [433, 118] on link "Means Test Questions" at bounding box center [441, 122] width 90 height 27
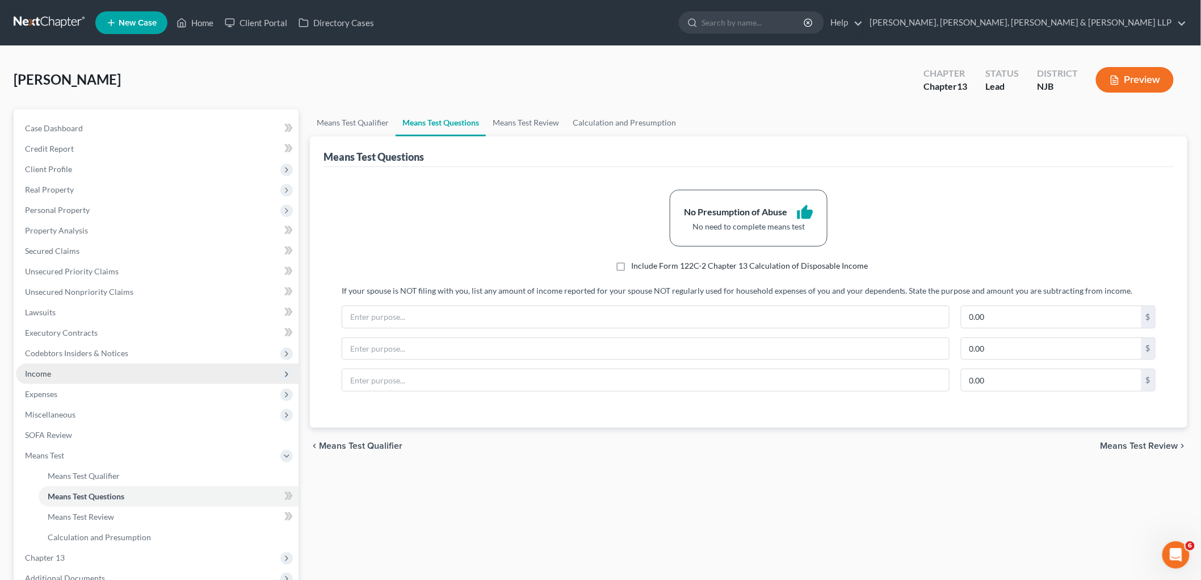
click at [58, 374] on span "Income" at bounding box center [157, 373] width 283 height 20
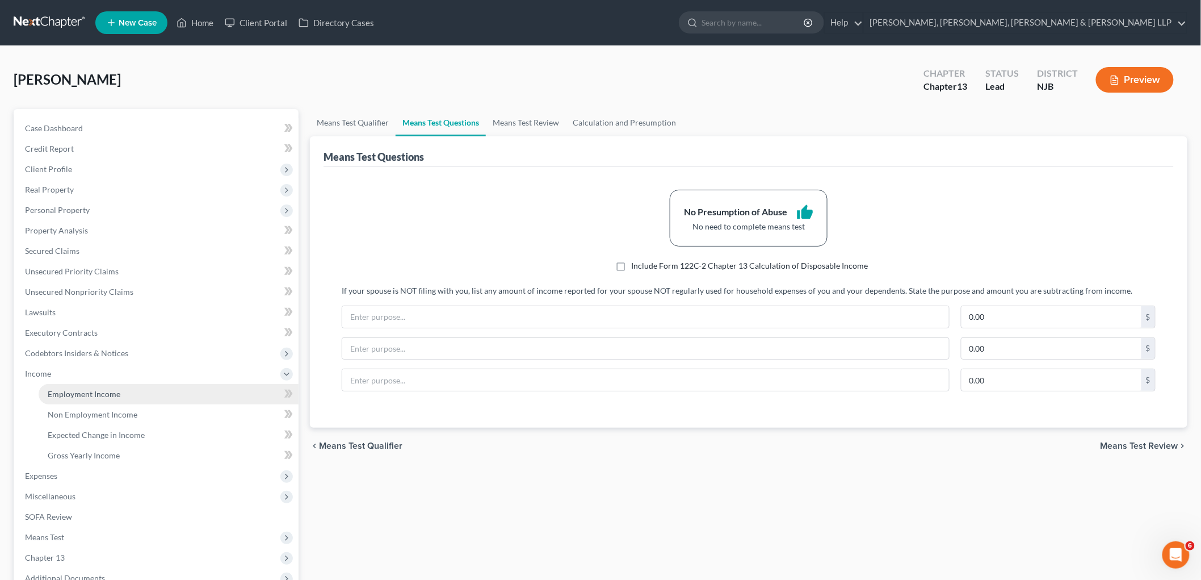
click at [67, 393] on span "Employment Income" at bounding box center [84, 394] width 73 height 10
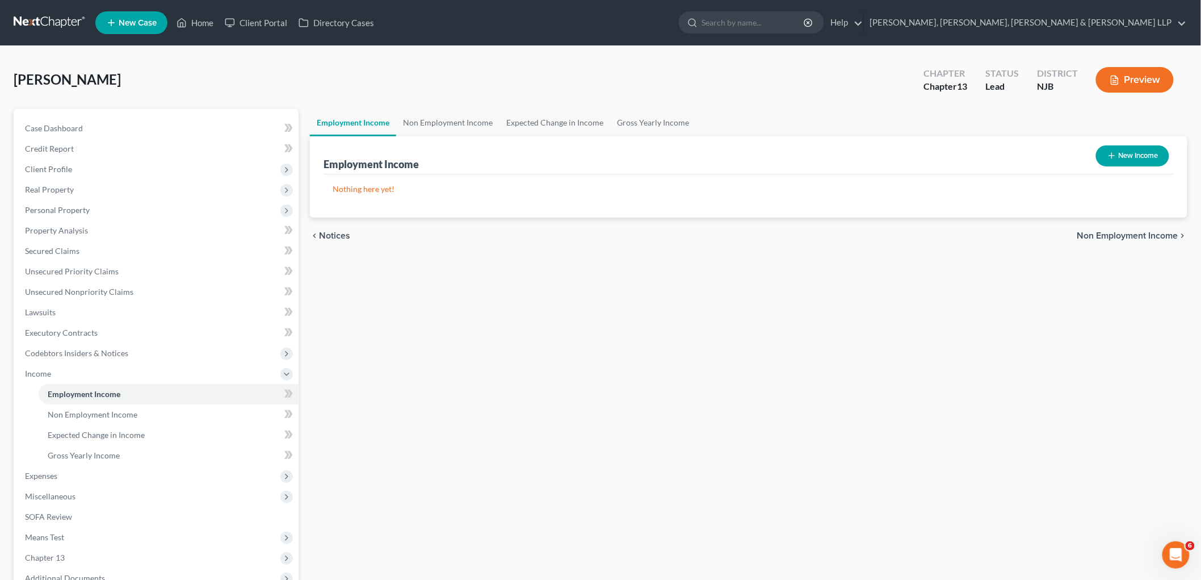
click at [1156, 161] on button "New Income" at bounding box center [1132, 155] width 73 height 21
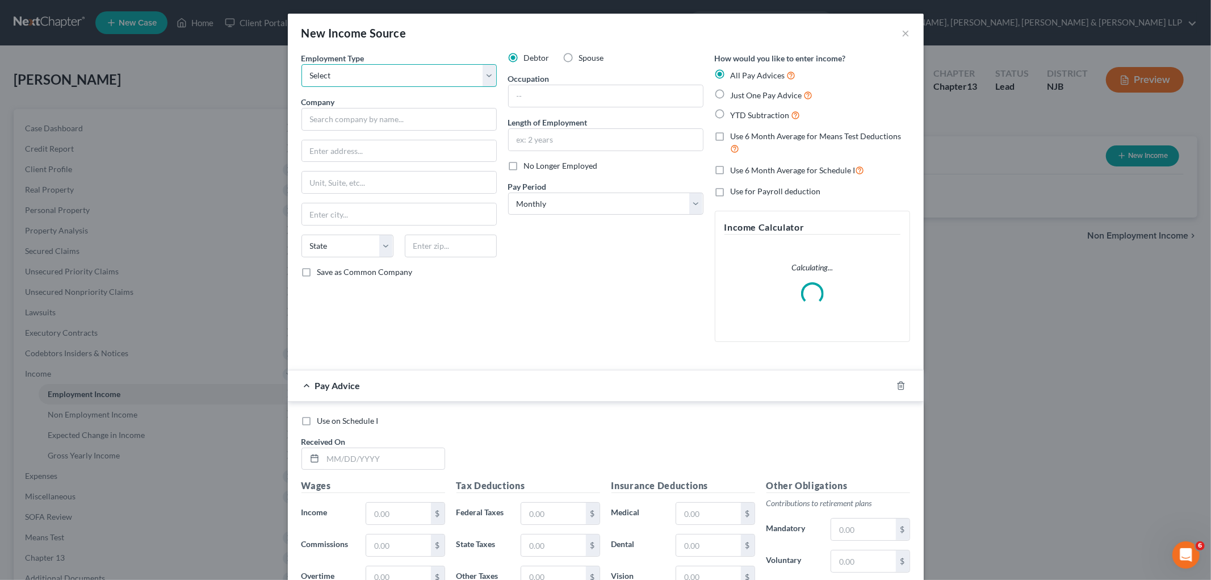
click at [350, 81] on select "Select Full or [DEMOGRAPHIC_DATA] Employment Self Employment" at bounding box center [398, 75] width 195 height 23
click at [301, 64] on select "Select Full or [DEMOGRAPHIC_DATA] Employment Self Employment" at bounding box center [398, 75] width 195 height 23
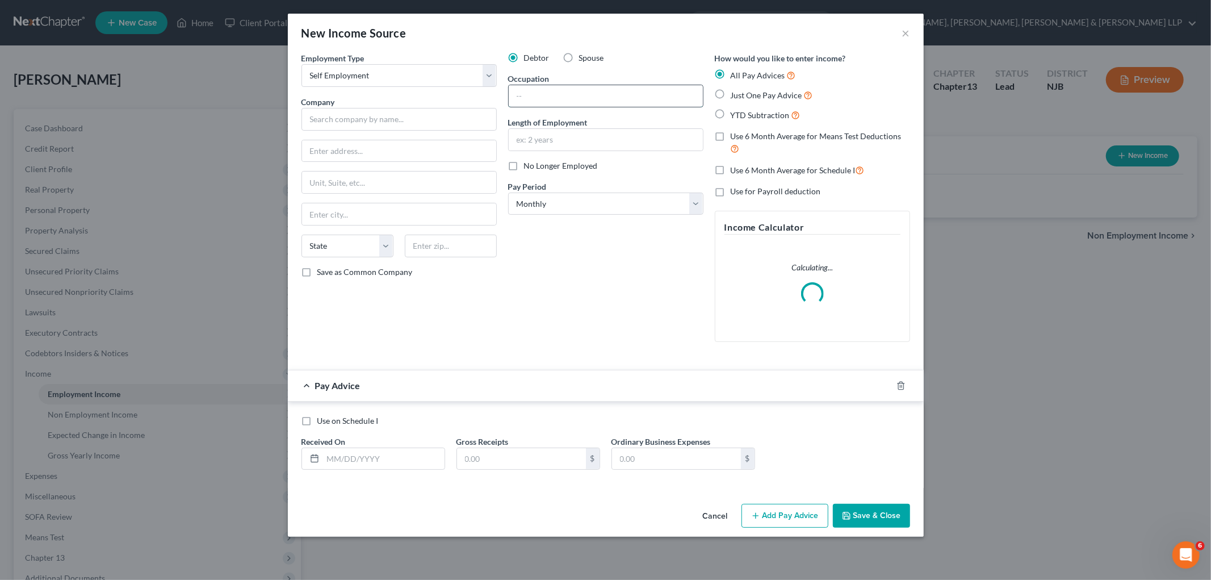
click at [530, 99] on input "text" at bounding box center [606, 96] width 194 height 22
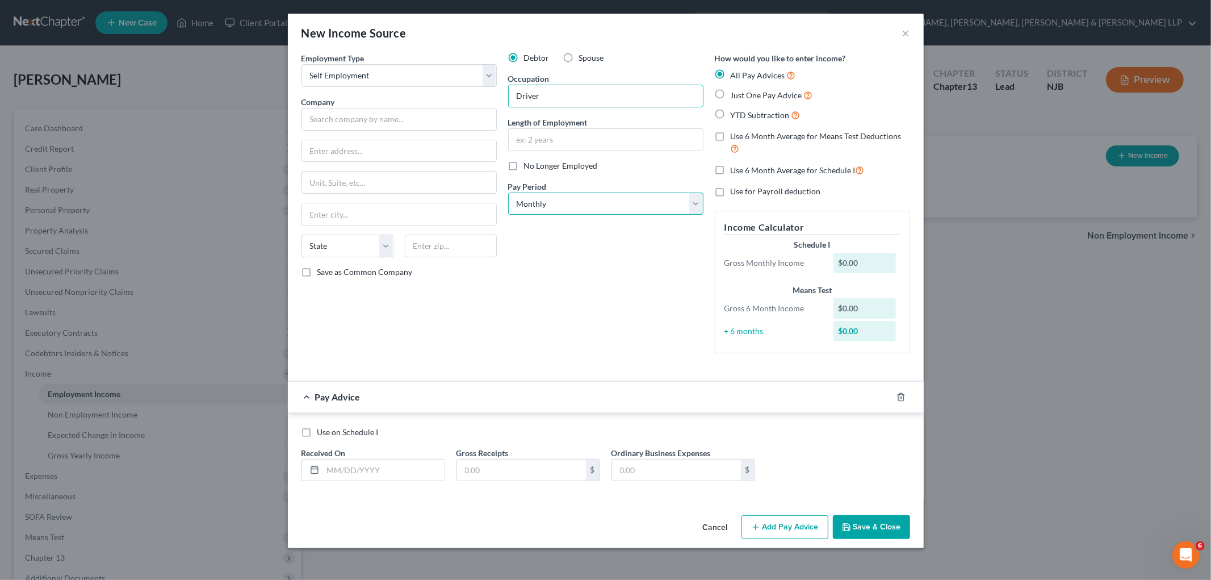
click at [566, 211] on select "Select Monthly Twice Monthly Every Other Week Weekly" at bounding box center [605, 203] width 195 height 23
click at [508, 192] on select "Select Monthly Twice Monthly Every Other Week Weekly" at bounding box center [605, 203] width 195 height 23
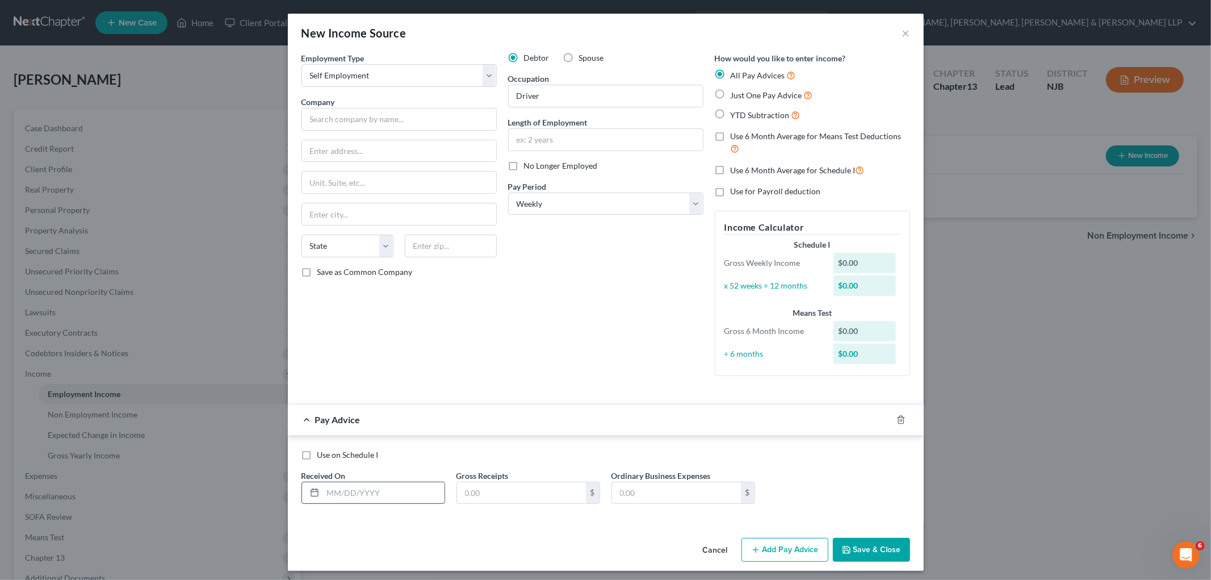
click at [359, 488] on input "text" at bounding box center [383, 493] width 121 height 22
click at [757, 423] on div "Pay Advice $900.00 on [DATE]" at bounding box center [583, 419] width 590 height 30
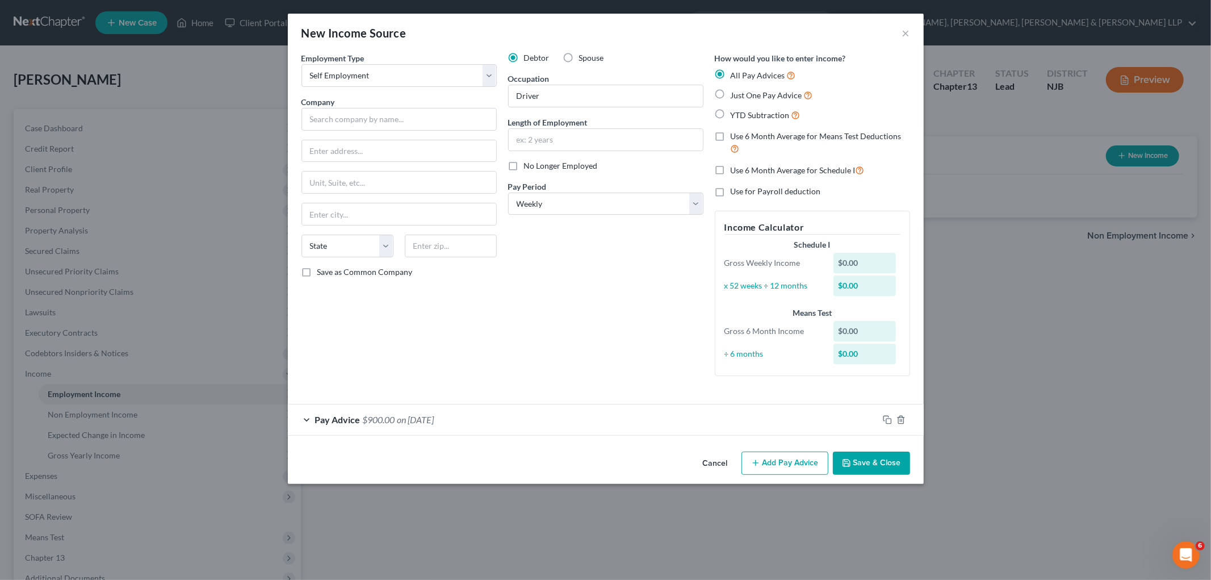
click at [859, 467] on button "Save & Close" at bounding box center [871, 463] width 77 height 24
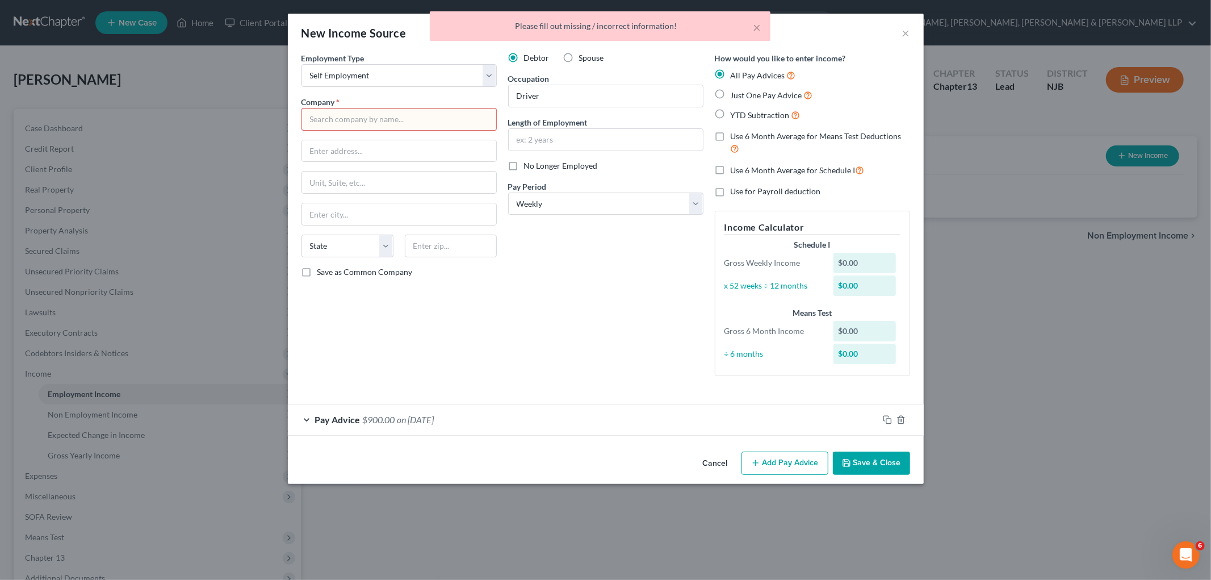
click at [429, 118] on input "text" at bounding box center [398, 119] width 195 height 23
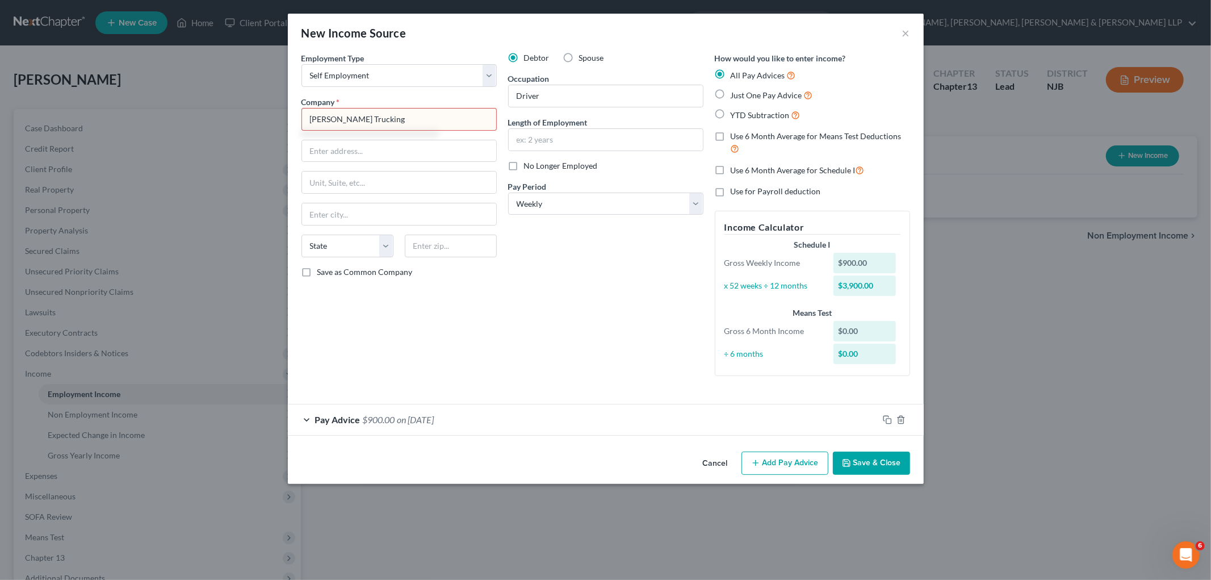
click at [554, 265] on div "Debtor Spouse Occupation Driver Length of Employment No Longer Employed Pay Per…" at bounding box center [605, 218] width 207 height 333
drag, startPoint x: 883, startPoint y: 463, endPoint x: 848, endPoint y: 525, distance: 70.9
click at [883, 463] on button "Save & Close" at bounding box center [871, 463] width 77 height 24
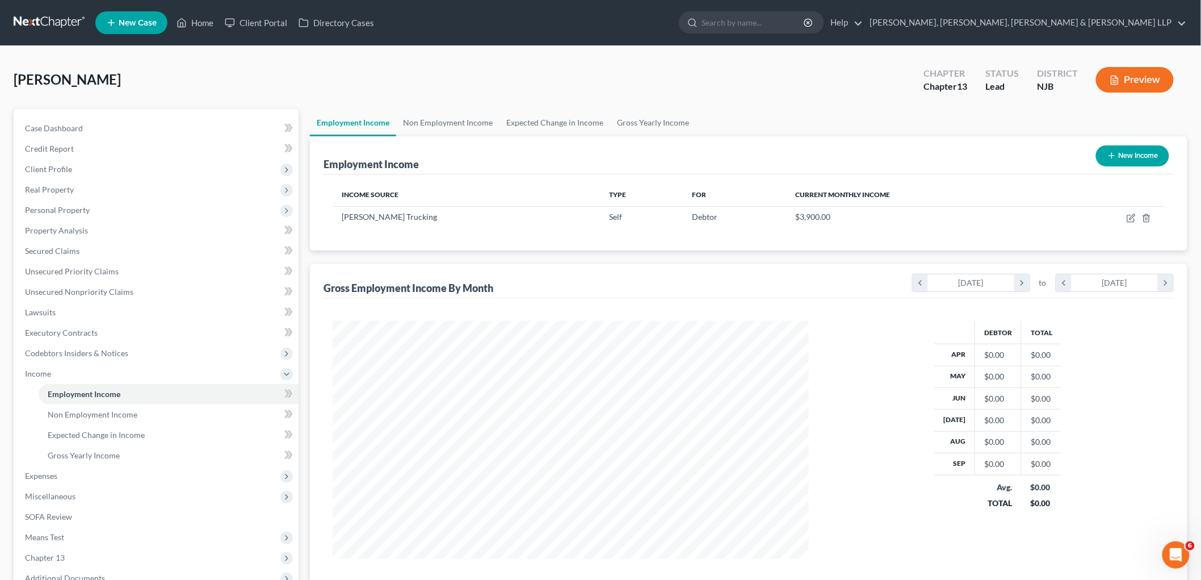
scroll to position [125, 0]
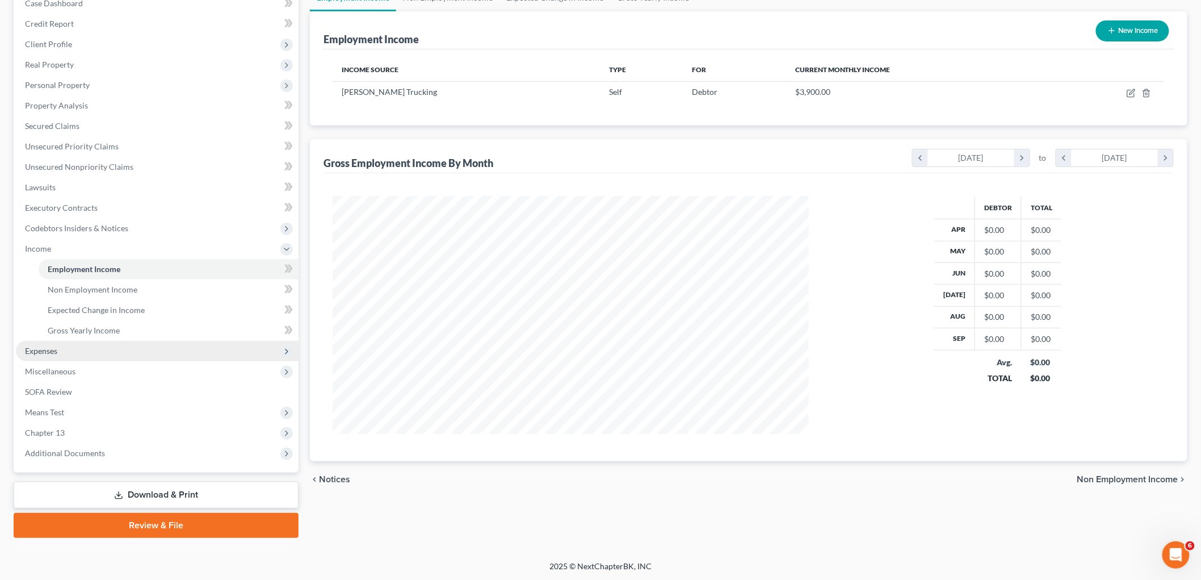
click at [57, 349] on span "Expenses" at bounding box center [41, 351] width 32 height 10
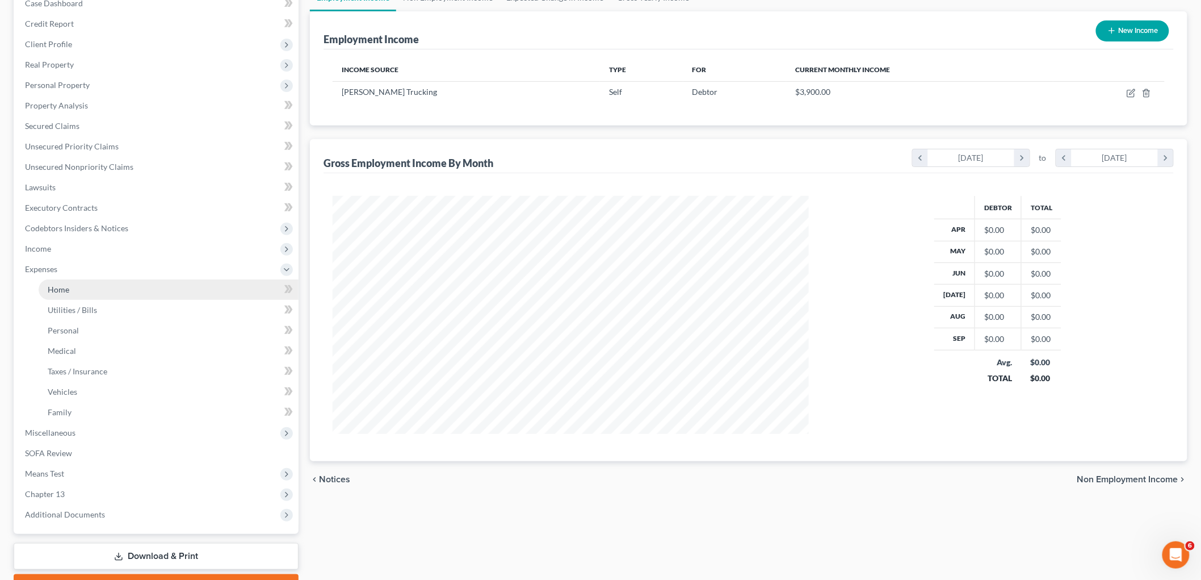
click at [63, 290] on span "Home" at bounding box center [59, 289] width 22 height 10
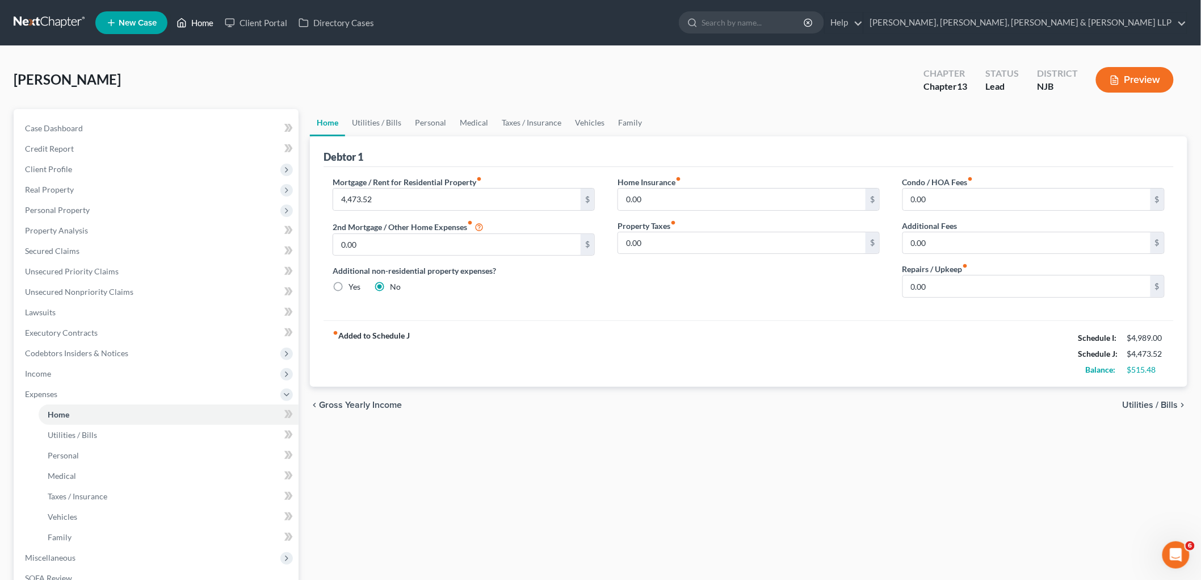
click at [200, 22] on link "Home" at bounding box center [195, 22] width 48 height 20
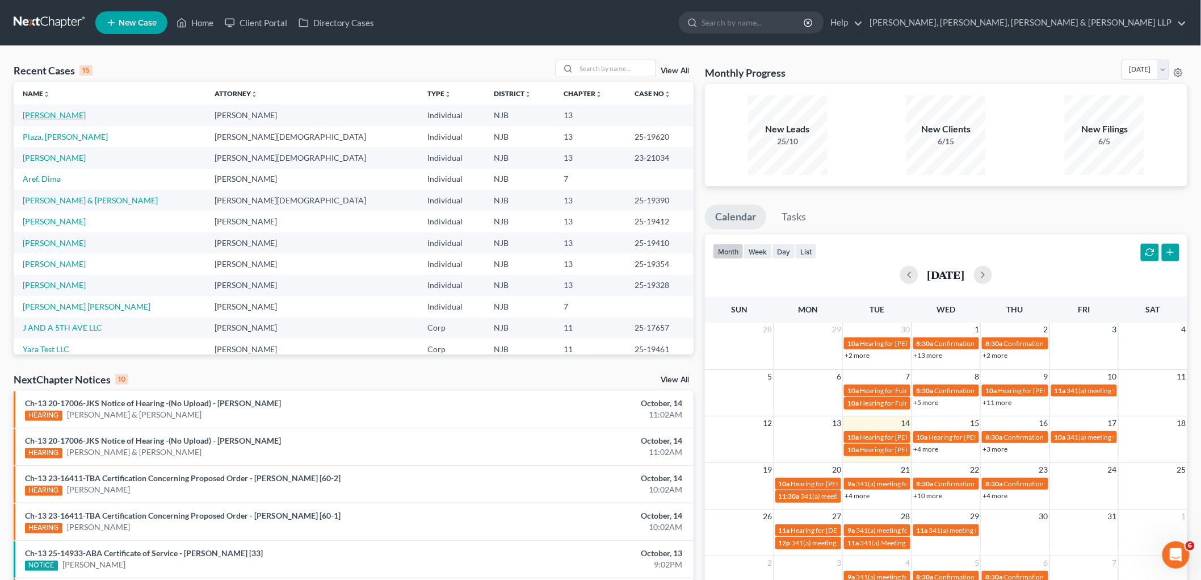
click at [63, 112] on link "[PERSON_NAME]" at bounding box center [54, 115] width 63 height 10
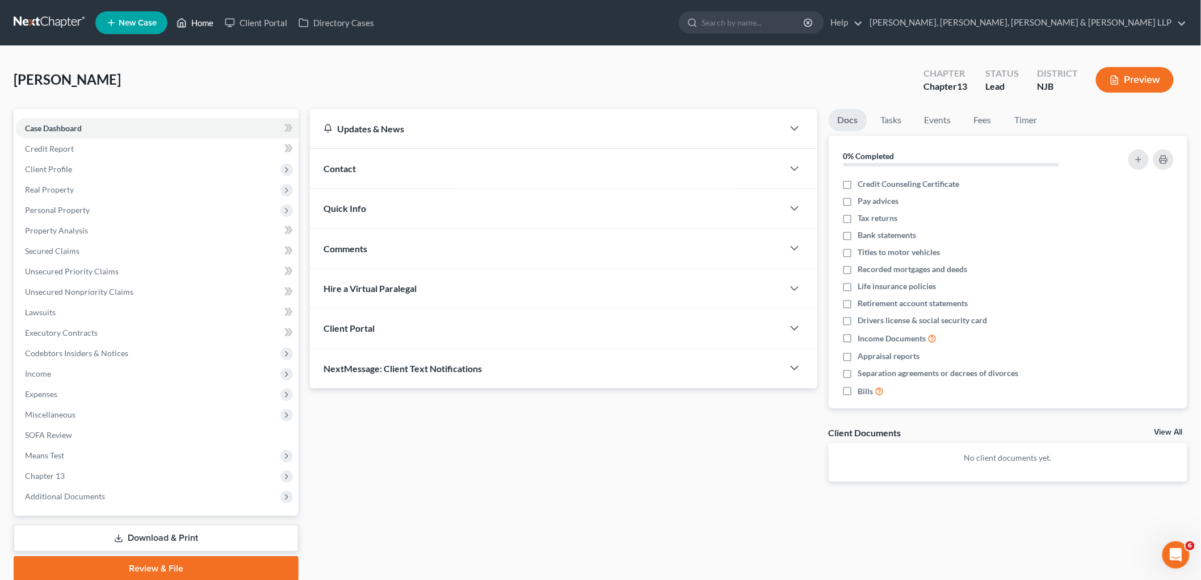
click at [188, 23] on link "Home" at bounding box center [195, 22] width 48 height 20
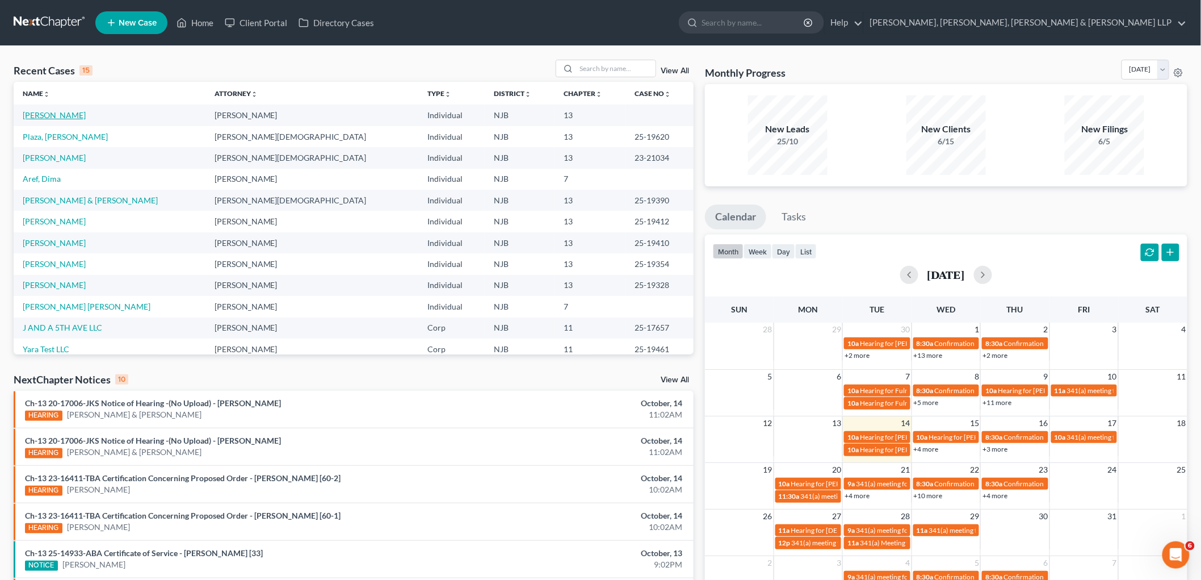
click at [51, 110] on link "[PERSON_NAME]" at bounding box center [54, 115] width 63 height 10
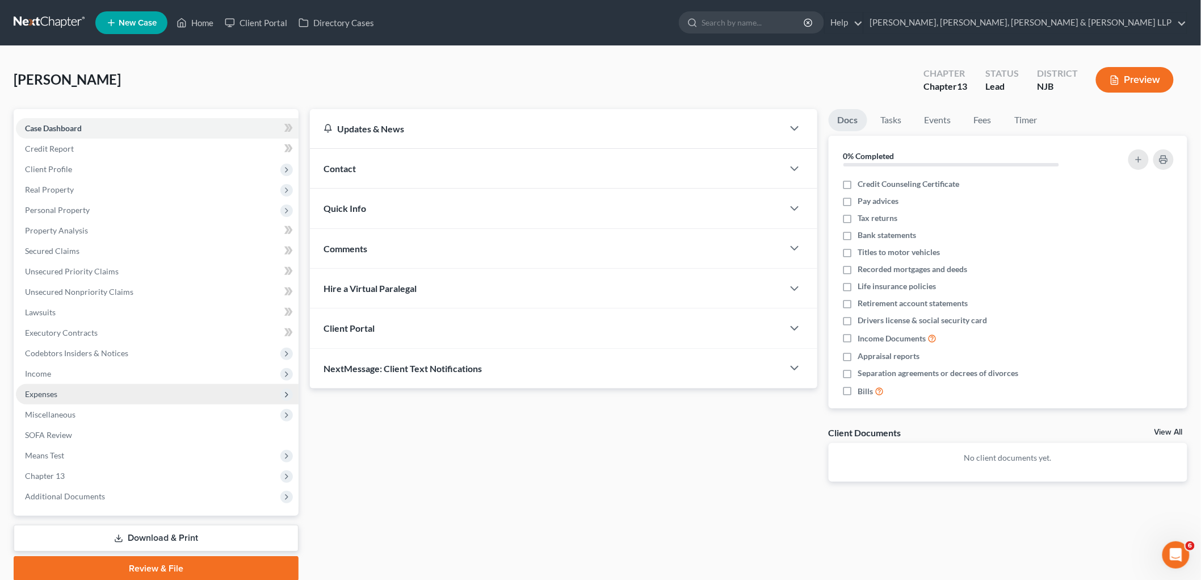
click at [66, 388] on span "Expenses" at bounding box center [157, 394] width 283 height 20
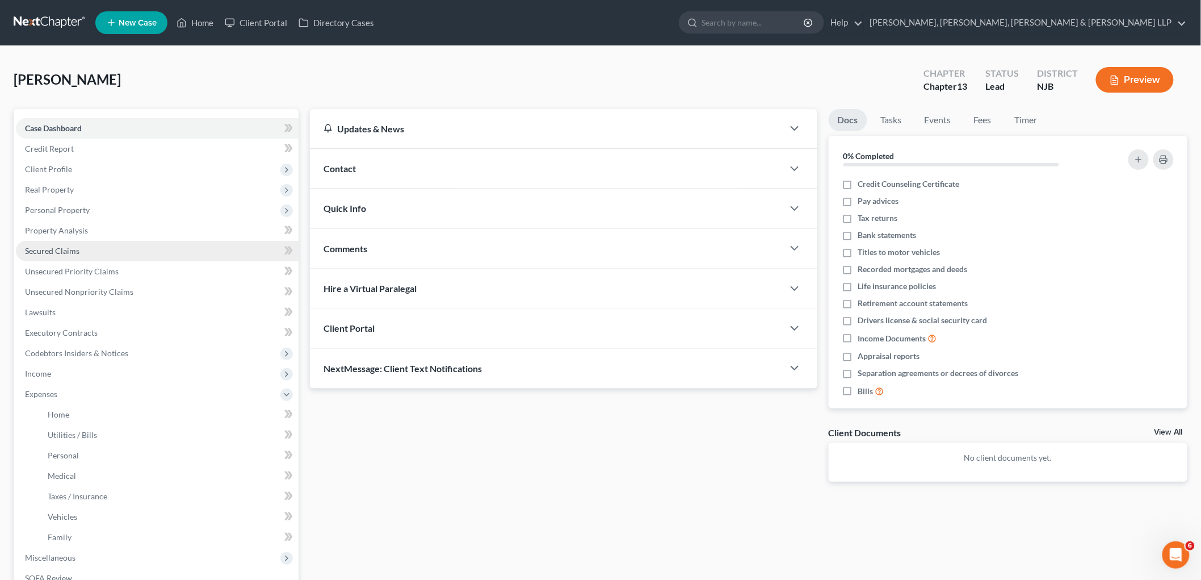
click at [58, 249] on span "Secured Claims" at bounding box center [52, 251] width 54 height 10
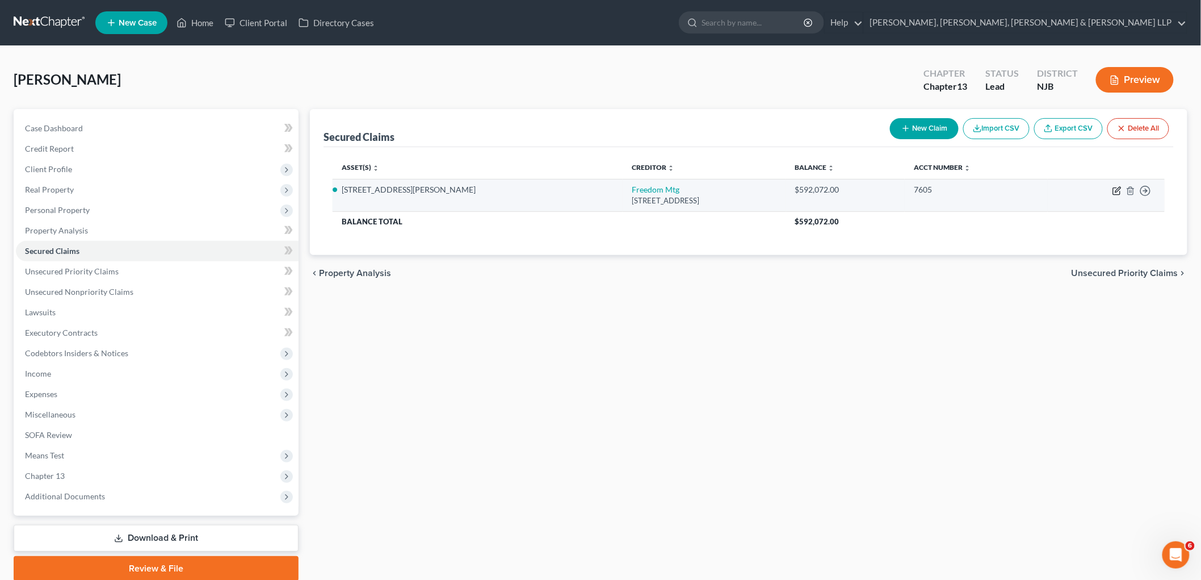
click at [1118, 191] on icon "button" at bounding box center [1117, 190] width 9 height 9
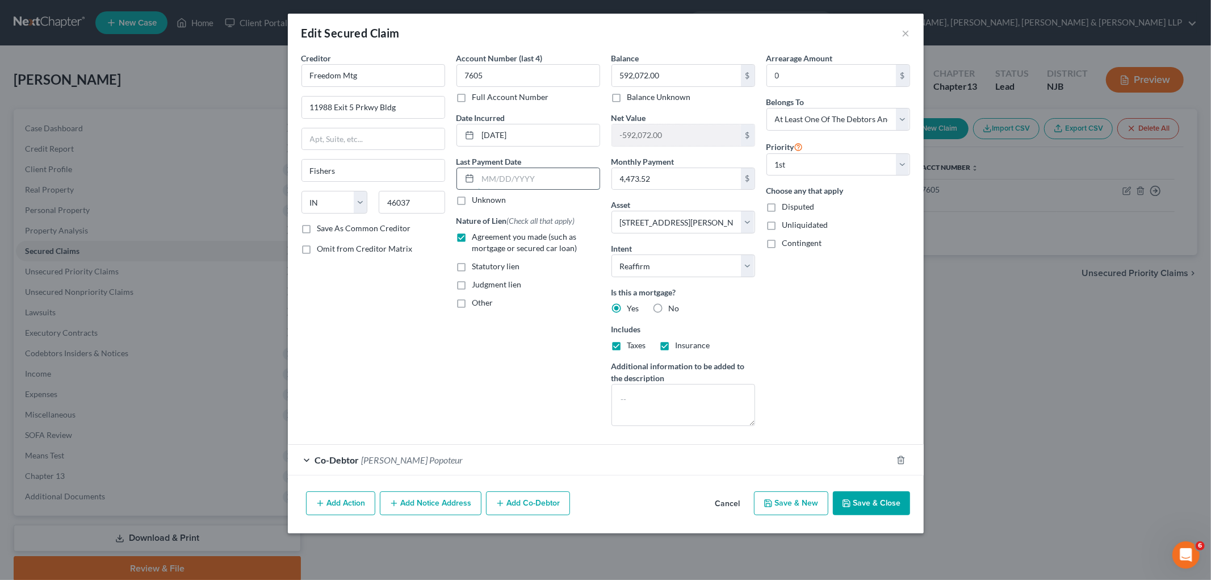
click at [497, 178] on input "text" at bounding box center [538, 179] width 121 height 22
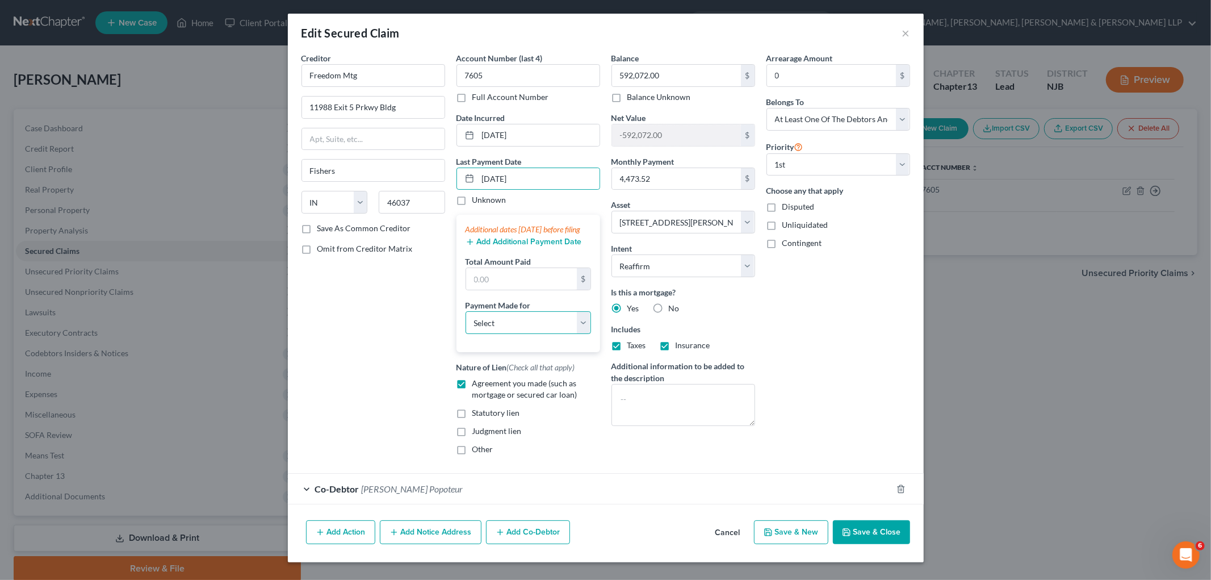
click at [525, 333] on select "Select Car Credit Card Loan Repayment Mortgage Other Suppliers Or Vendors" at bounding box center [528, 322] width 125 height 23
click at [466, 322] on select "Select Car Credit Card Loan Repayment Mortgage Other Suppliers Or Vendors" at bounding box center [528, 322] width 125 height 23
drag, startPoint x: 519, startPoint y: 333, endPoint x: 517, endPoint y: 344, distance: 11.7
click at [519, 333] on select "Select Car Credit Card Loan Repayment Mortgage Other Suppliers Or Vendors" at bounding box center [528, 322] width 125 height 23
click at [466, 322] on select "Select Car Credit Card Loan Repayment Mortgage Other Suppliers Or Vendors" at bounding box center [528, 322] width 125 height 23
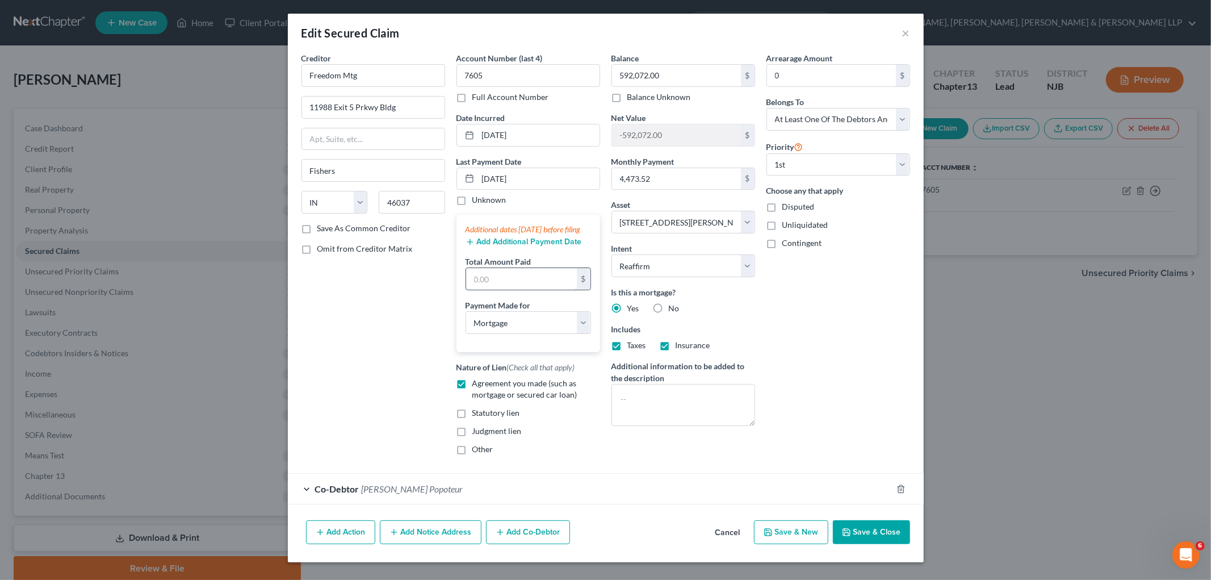
click at [522, 290] on input "text" at bounding box center [521, 279] width 111 height 22
click at [778, 304] on div "Arrearage Amount 0 $ Belongs To * Select Debtor 1 Only Debtor 2 Only Debtor 1 A…" at bounding box center [838, 258] width 155 height 412
click at [854, 536] on button "Save & Close" at bounding box center [871, 532] width 77 height 24
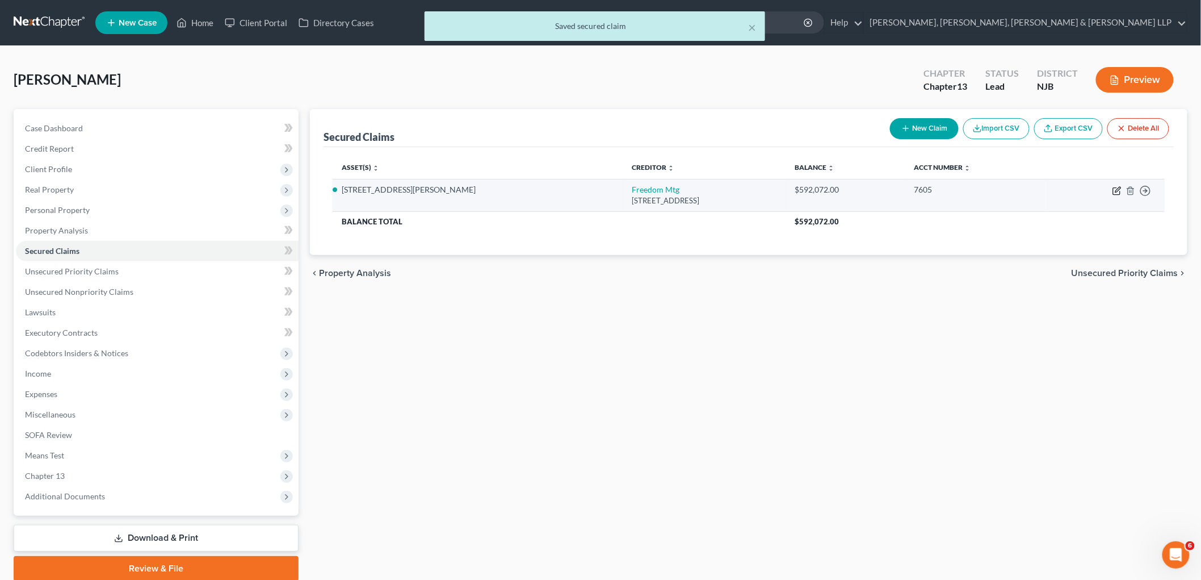
click at [1119, 189] on icon "button" at bounding box center [1117, 190] width 9 height 9
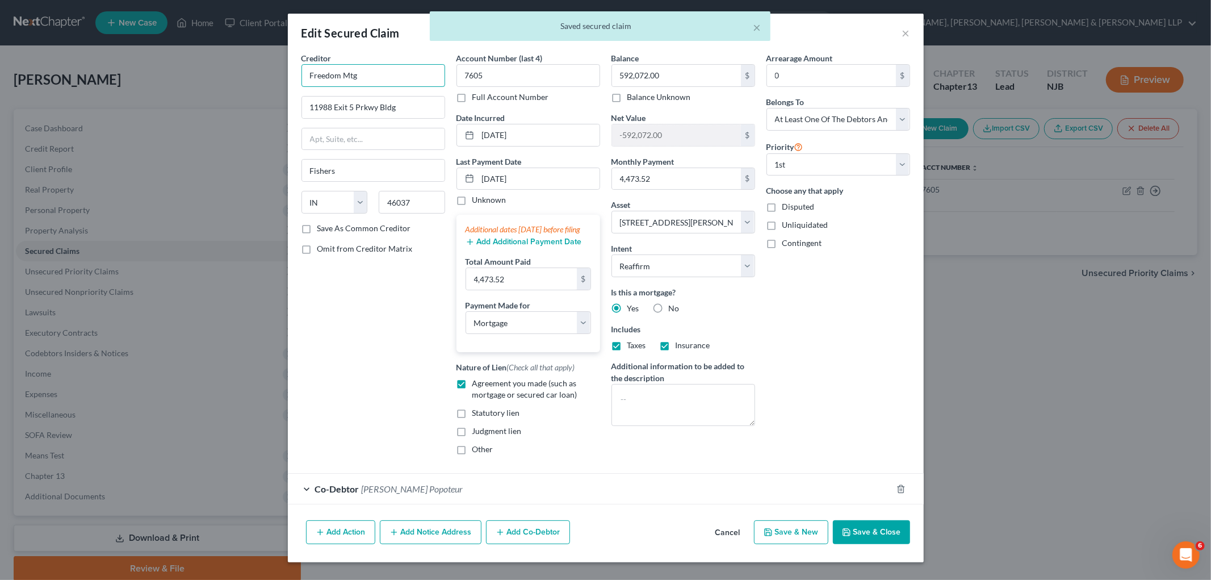
click at [379, 80] on input "Freedom Mtg" at bounding box center [373, 75] width 144 height 23
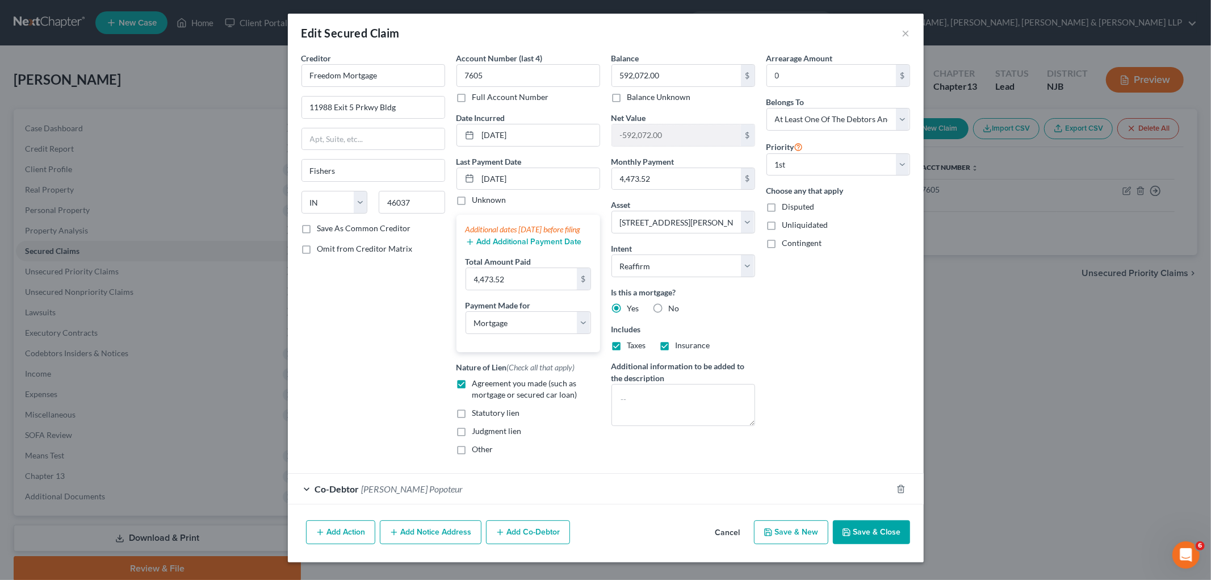
click at [879, 541] on button "Save & Close" at bounding box center [871, 532] width 77 height 24
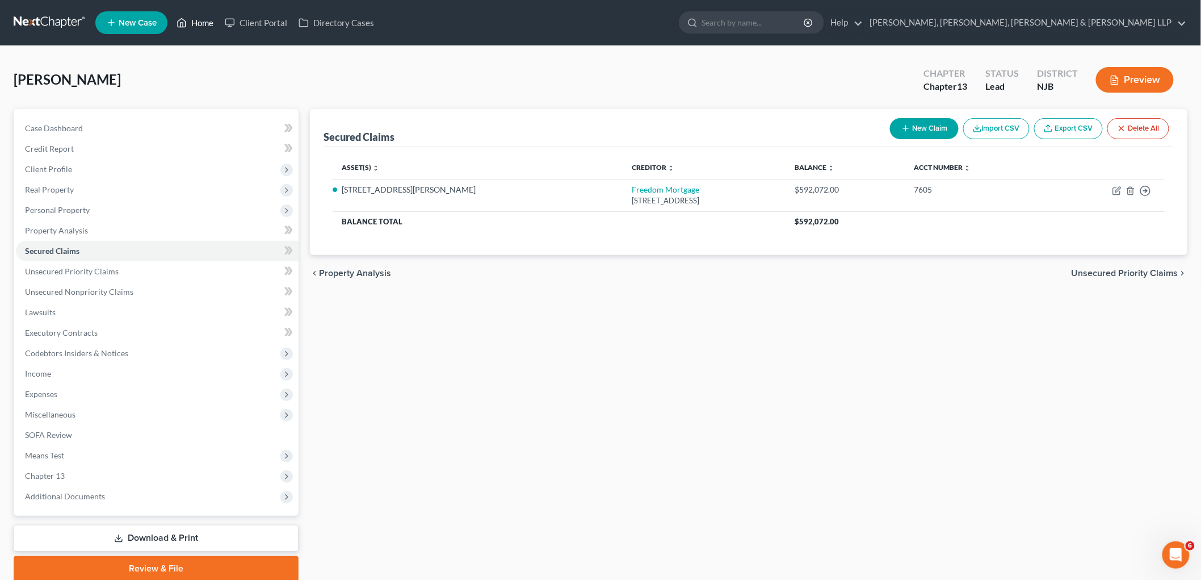
click at [190, 14] on link "Home" at bounding box center [195, 22] width 48 height 20
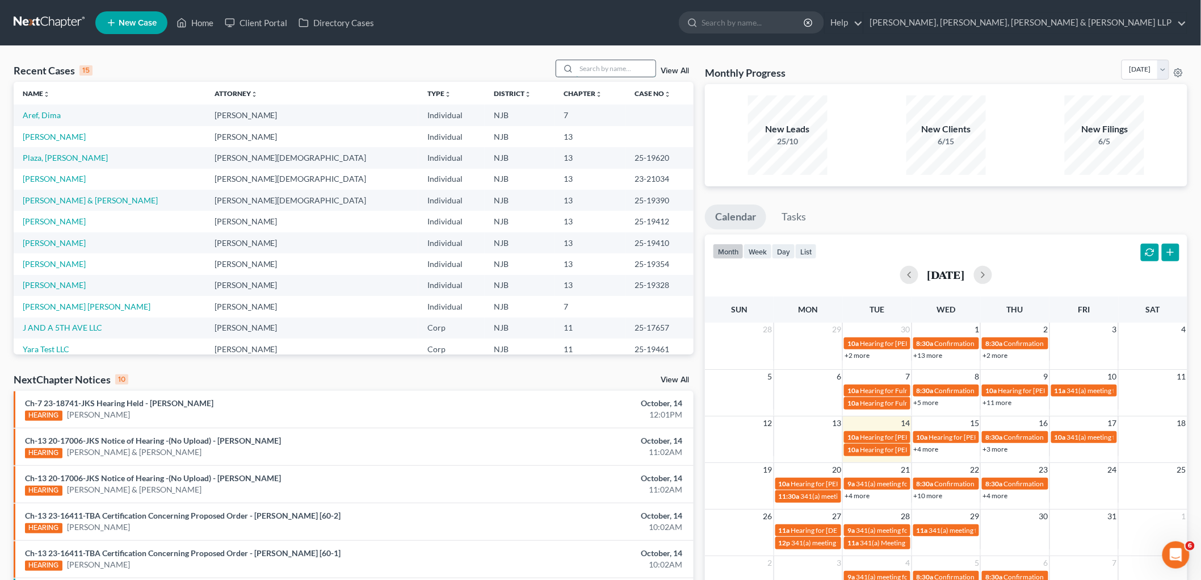
click at [594, 61] on input "search" at bounding box center [615, 68] width 79 height 16
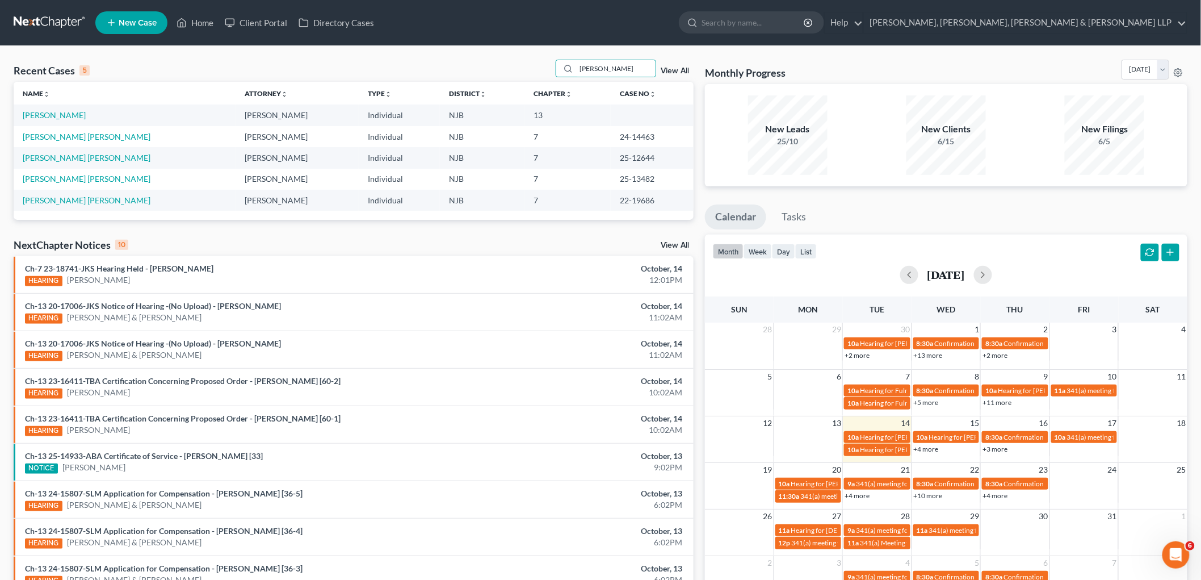
click at [137, 19] on span "New Case" at bounding box center [138, 23] width 38 height 9
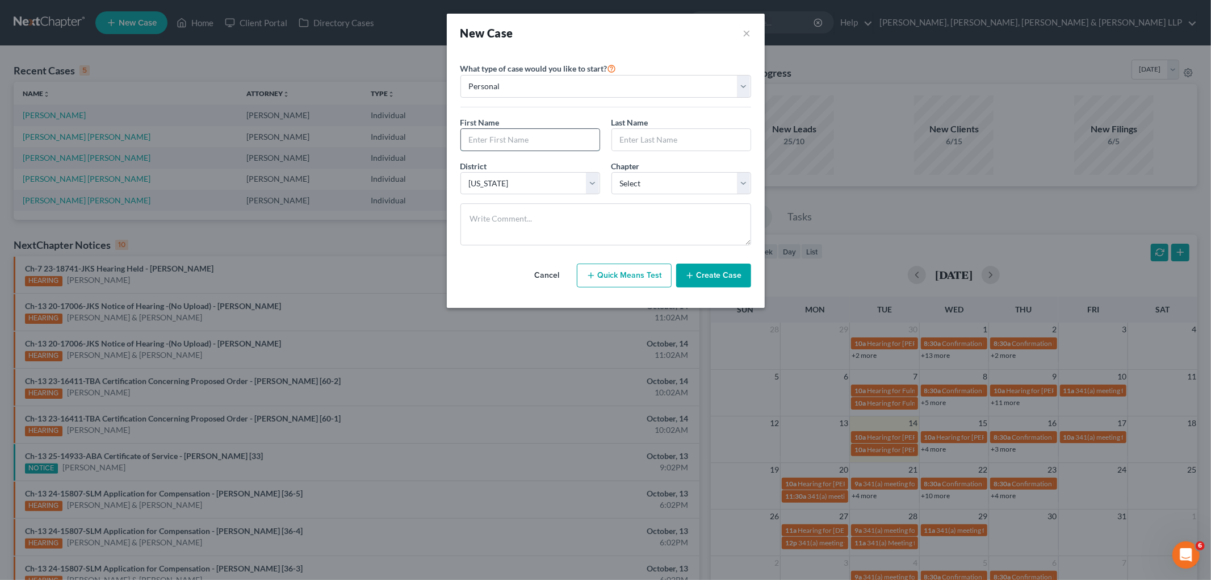
click at [520, 145] on input "text" at bounding box center [530, 140] width 139 height 22
click at [640, 182] on select "Select 7 11 12 13" at bounding box center [681, 183] width 140 height 23
click at [611, 172] on select "Select 7 11 12 13" at bounding box center [681, 183] width 140 height 23
click at [707, 274] on button "Create Case" at bounding box center [713, 275] width 75 height 24
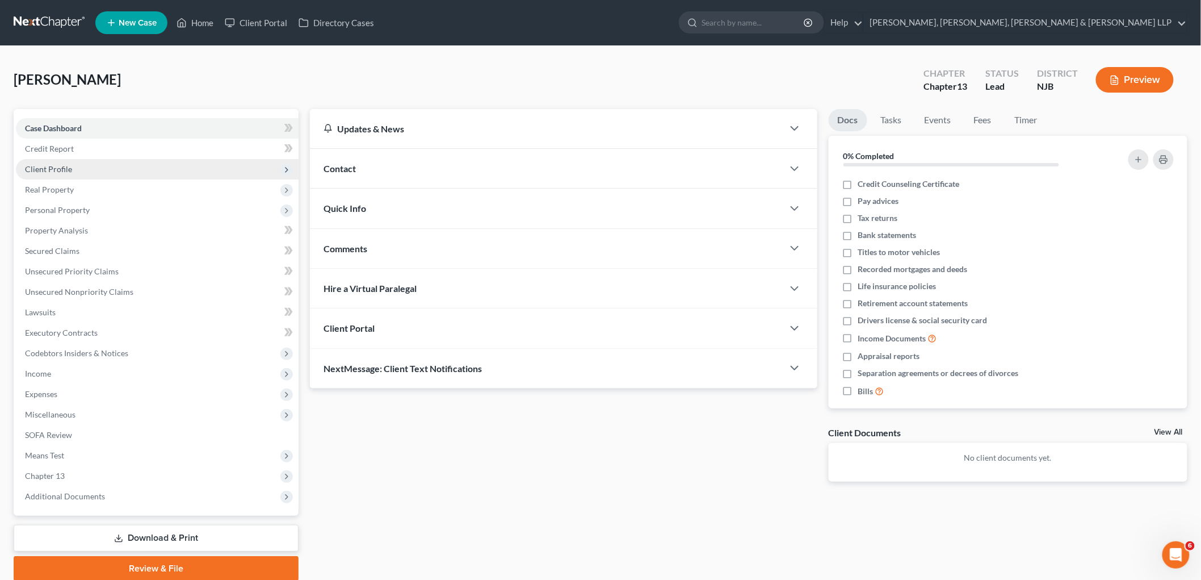
click at [57, 171] on span "Client Profile" at bounding box center [48, 169] width 47 height 10
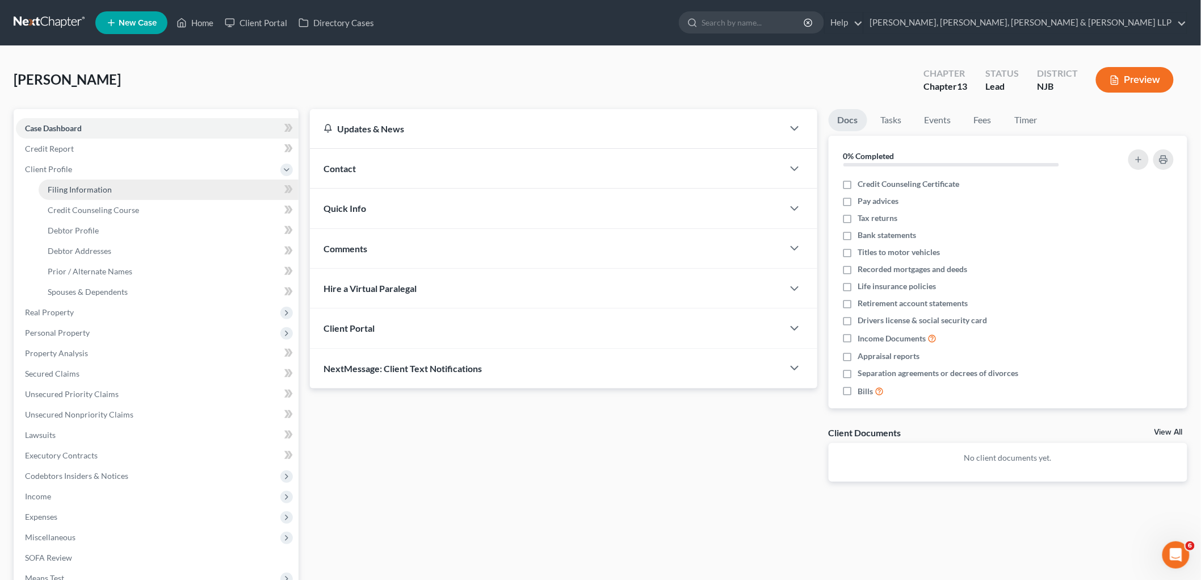
click at [72, 190] on span "Filing Information" at bounding box center [80, 190] width 64 height 10
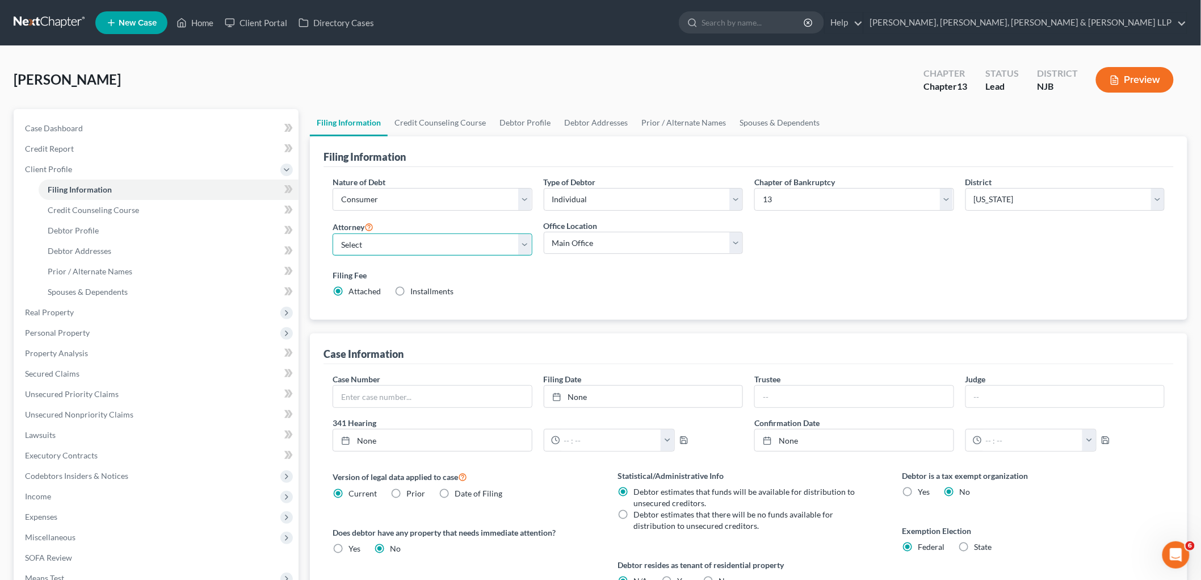
drag, startPoint x: 418, startPoint y: 245, endPoint x: 415, endPoint y: 253, distance: 9.0
click at [418, 245] on select "Select [PERSON_NAME] - NJB [PERSON_NAME] - NYNB [PERSON_NAME] - NYEB [PERSON_NA…" at bounding box center [433, 244] width 200 height 23
click at [333, 233] on select "Select [PERSON_NAME] - NJB [PERSON_NAME] - NYNB [PERSON_NAME] - NYEB [PERSON_NA…" at bounding box center [433, 244] width 200 height 23
drag, startPoint x: 599, startPoint y: 241, endPoint x: 597, endPoint y: 253, distance: 12.6
click at [599, 241] on select "Main Office Scura, [GEOGRAPHIC_DATA], [PERSON_NAME], [PERSON_NAME] & [PERSON_NA…" at bounding box center [644, 243] width 200 height 23
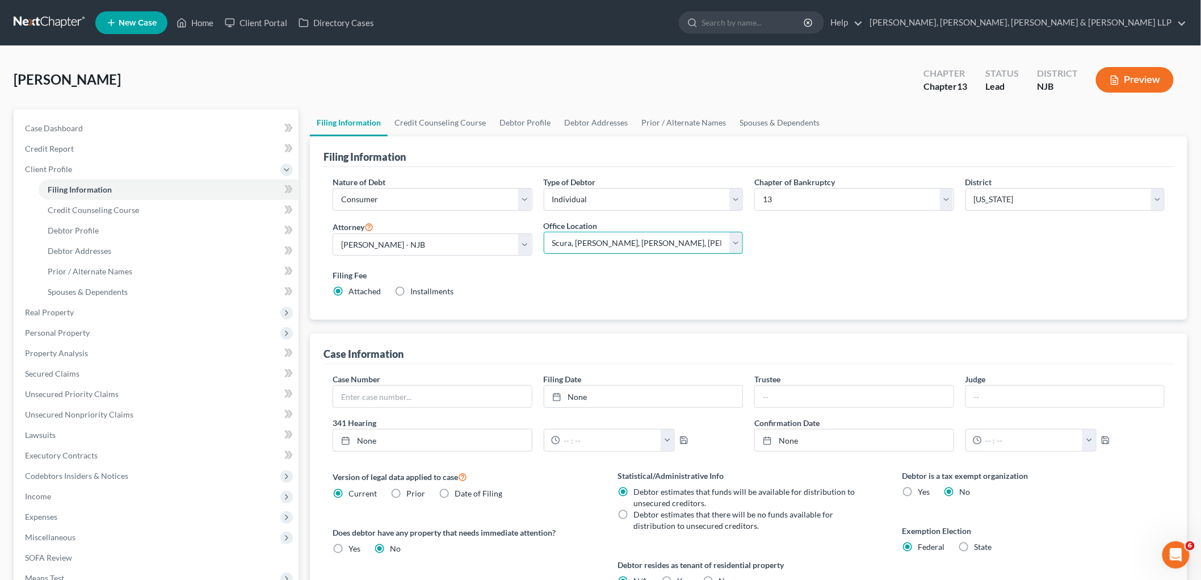
click at [544, 232] on select "Main Office Scura, [GEOGRAPHIC_DATA], [PERSON_NAME], [PERSON_NAME] & [PERSON_NA…" at bounding box center [644, 243] width 200 height 23
click at [443, 127] on link "Credit Counseling Course" at bounding box center [440, 122] width 105 height 27
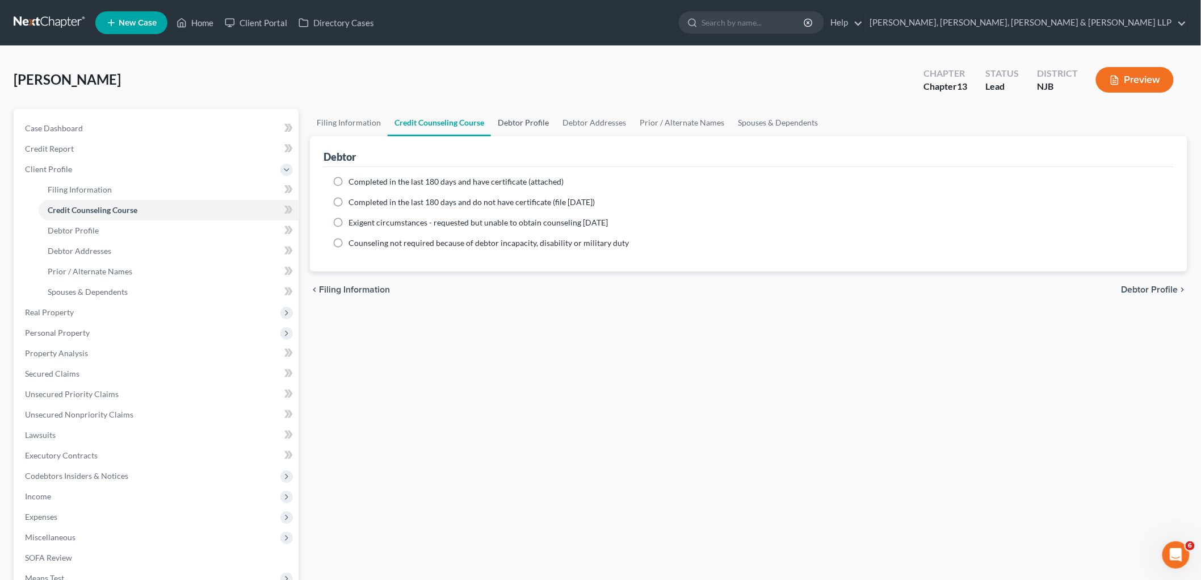
drag, startPoint x: 512, startPoint y: 117, endPoint x: 549, endPoint y: 117, distance: 36.9
click at [512, 116] on link "Debtor Profile" at bounding box center [523, 122] width 65 height 27
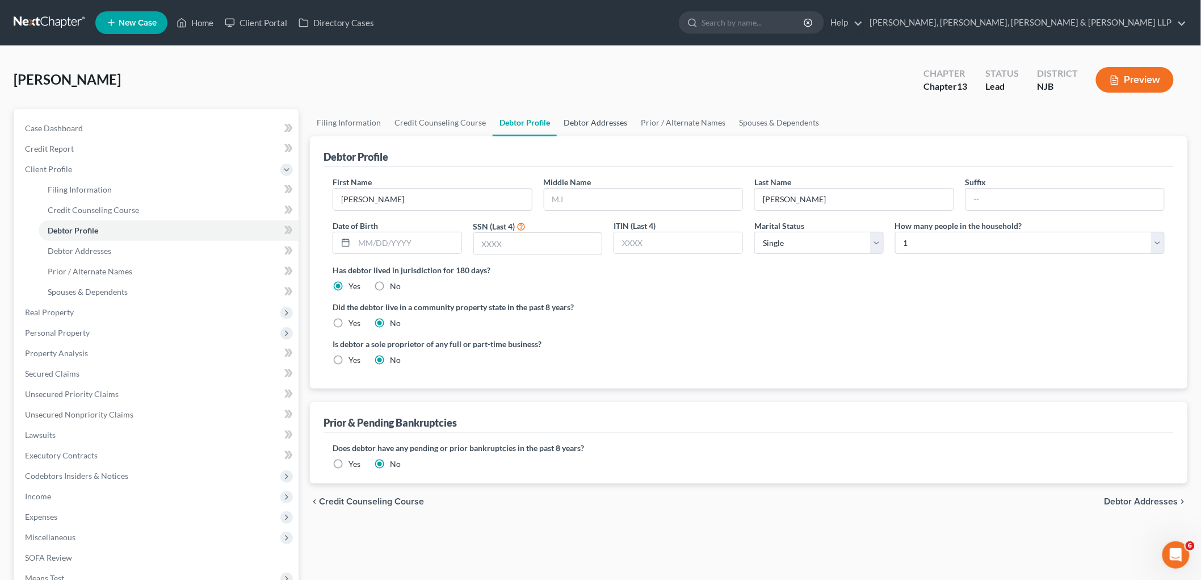
click at [593, 123] on link "Debtor Addresses" at bounding box center [595, 122] width 77 height 27
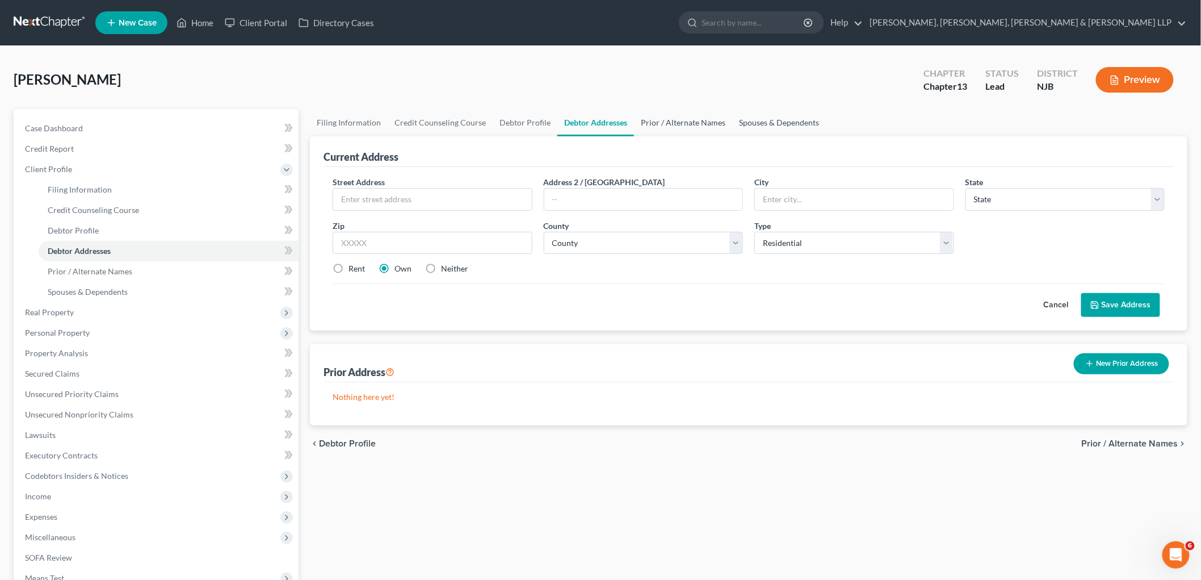
drag, startPoint x: 674, startPoint y: 121, endPoint x: 751, endPoint y: 124, distance: 77.2
click at [674, 121] on link "Prior / Alternate Names" at bounding box center [683, 122] width 98 height 27
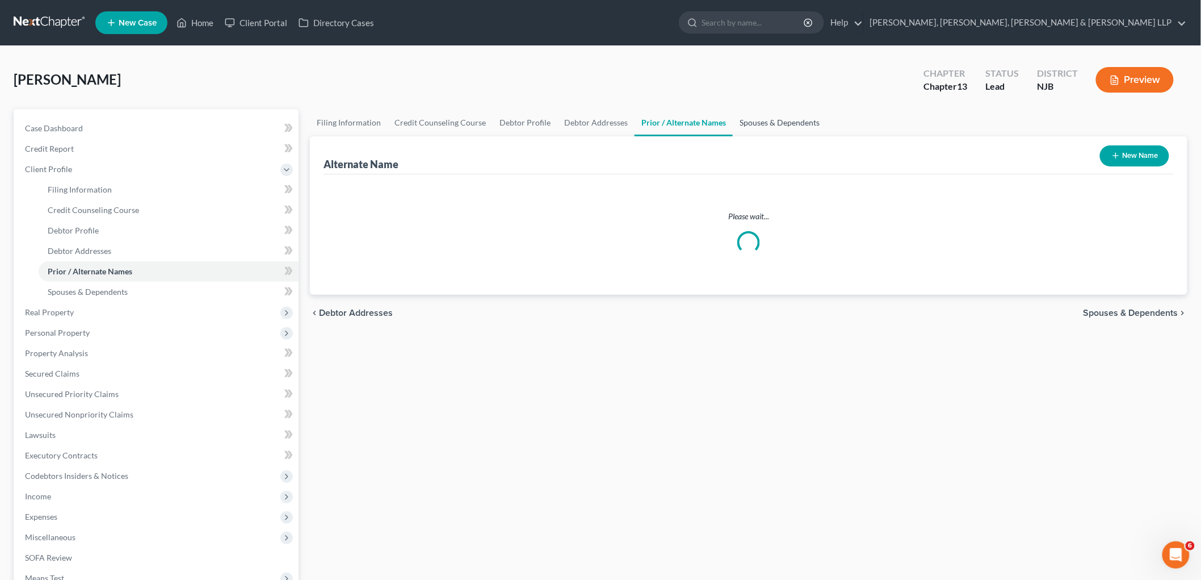
click at [756, 120] on link "Spouses & Dependents" at bounding box center [780, 122] width 94 height 27
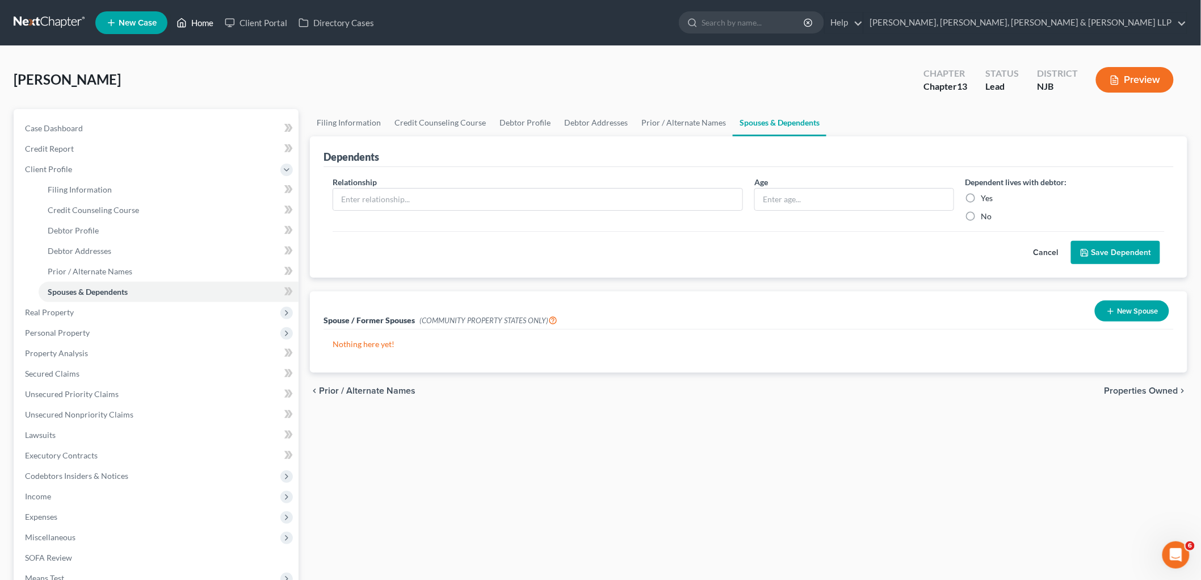
click at [205, 24] on link "Home" at bounding box center [195, 22] width 48 height 20
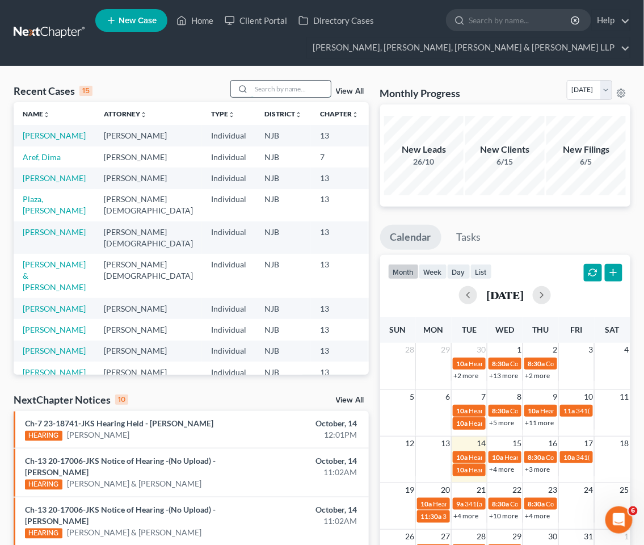
click at [282, 87] on input "search" at bounding box center [290, 89] width 79 height 16
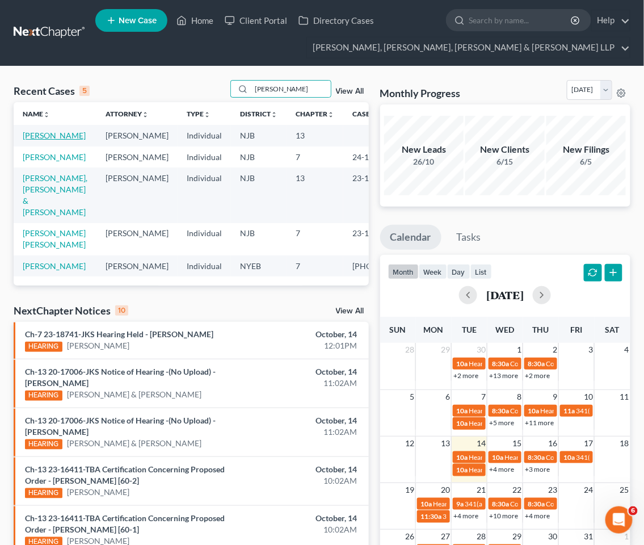
click at [36, 133] on link "[PERSON_NAME]" at bounding box center [54, 136] width 63 height 10
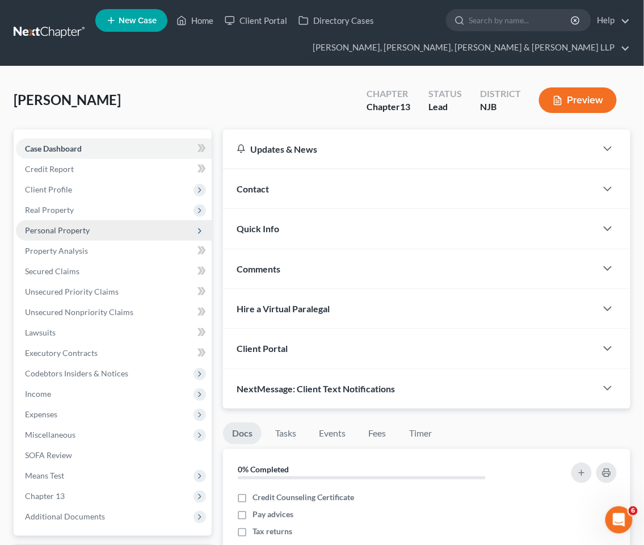
drag, startPoint x: 51, startPoint y: 208, endPoint x: 65, endPoint y: 233, distance: 28.7
click at [51, 207] on span "Real Property" at bounding box center [49, 210] width 49 height 10
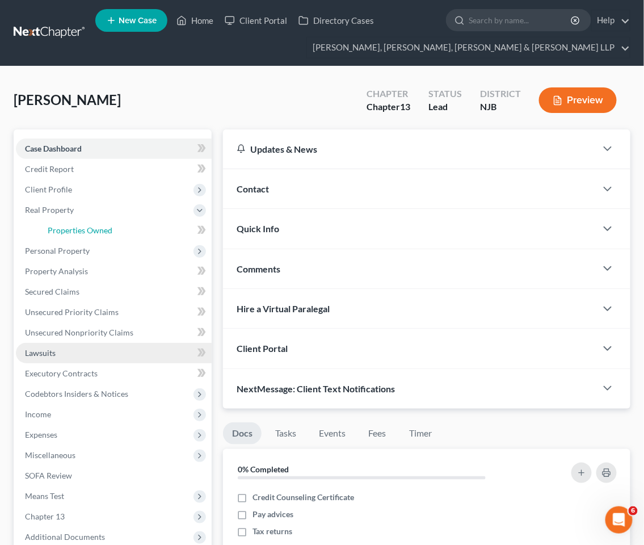
click at [86, 225] on span "Properties Owned" at bounding box center [80, 230] width 65 height 10
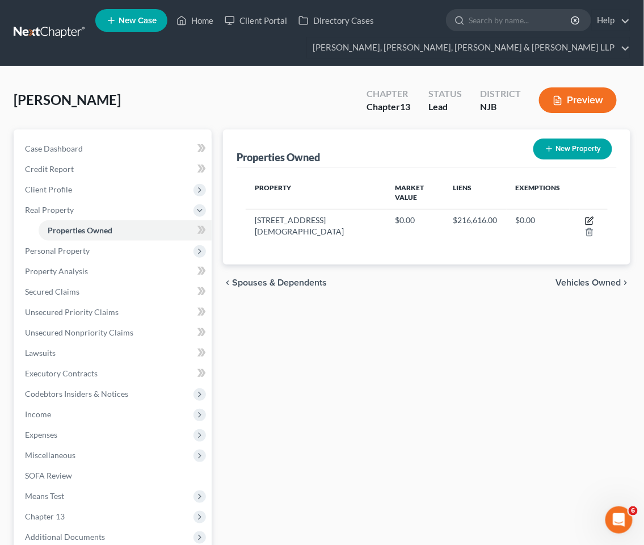
drag, startPoint x: 577, startPoint y: 208, endPoint x: 515, endPoint y: 336, distance: 141.9
click at [588, 217] on icon "button" at bounding box center [590, 219] width 5 height 5
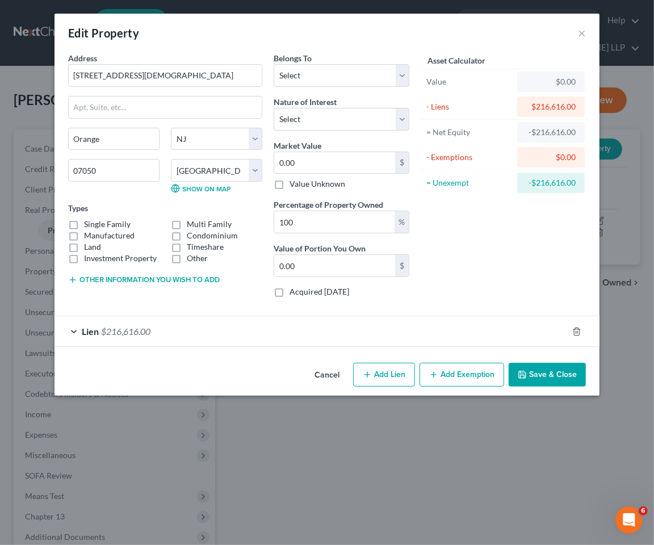
click at [84, 223] on label "Single Family" at bounding box center [107, 224] width 47 height 11
click at [89, 223] on input "Single Family" at bounding box center [92, 222] width 7 height 7
click at [187, 224] on label "Multi Family" at bounding box center [209, 224] width 45 height 11
click at [191, 224] on input "Multi Family" at bounding box center [194, 222] width 7 height 7
click at [84, 224] on label "Single Family" at bounding box center [107, 224] width 47 height 11
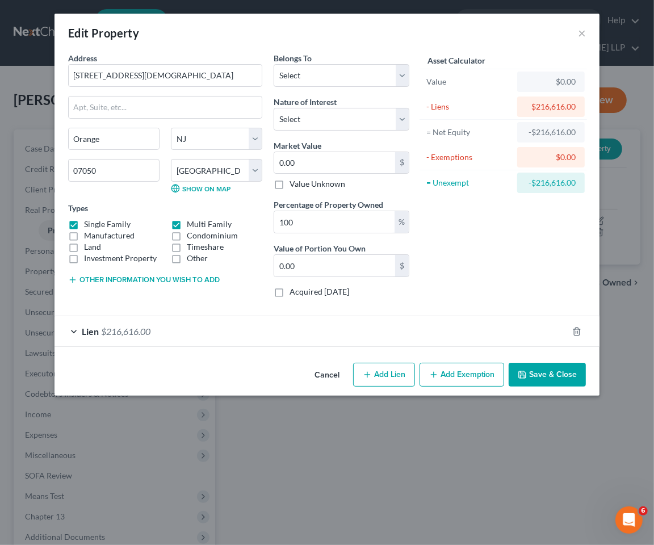
click at [89, 224] on input "Single Family" at bounding box center [92, 222] width 7 height 7
click at [321, 78] on select "Select Debtor 1 Only Debtor 2 Only Debtor 1 And Debtor 2 Only At Least One Of T…" at bounding box center [342, 75] width 136 height 23
drag, startPoint x: 328, startPoint y: 38, endPoint x: 349, endPoint y: 9, distance: 35.9
click at [328, 38] on div "Edit Property ×" at bounding box center [326, 33] width 545 height 39
click at [342, 155] on input "0.00" at bounding box center [334, 163] width 121 height 22
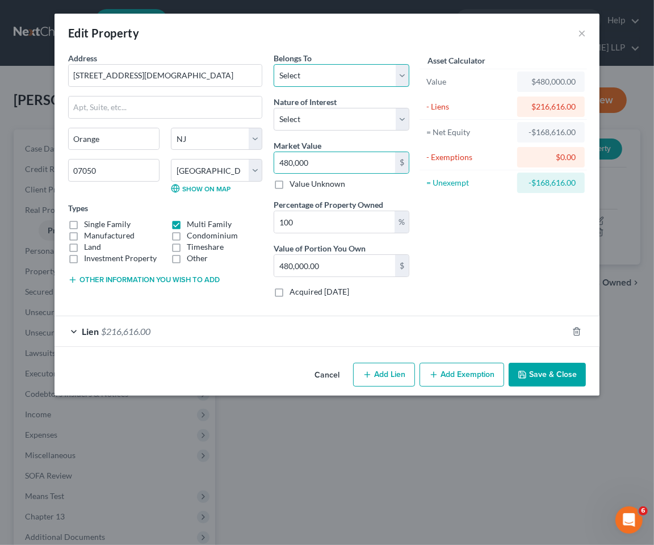
drag, startPoint x: 331, startPoint y: 74, endPoint x: 330, endPoint y: 86, distance: 12.5
click at [331, 73] on select "Select Debtor 1 Only Debtor 2 Only Debtor 1 And Debtor 2 Only At Least One Of T…" at bounding box center [342, 75] width 136 height 23
click at [274, 64] on select "Select Debtor 1 Only Debtor 2 Only Debtor 1 And Debtor 2 Only At Least One Of T…" at bounding box center [342, 75] width 136 height 23
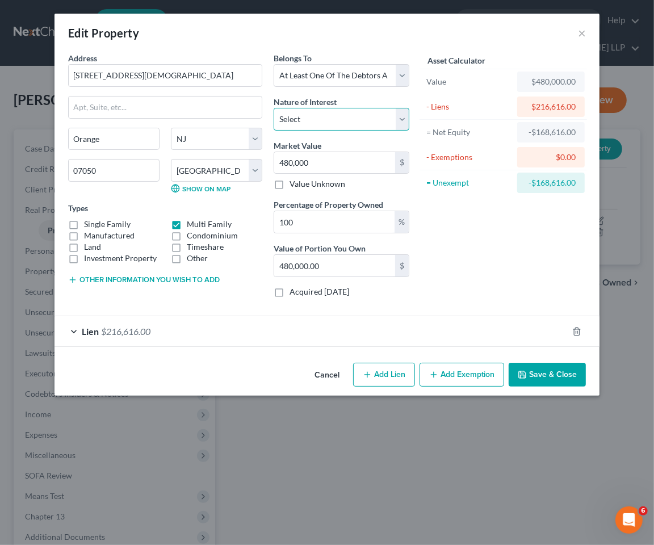
click at [330, 116] on select "Select Fee Simple Joint Tenant Life Estate Equitable Interest Future Interest T…" at bounding box center [342, 119] width 136 height 23
click at [274, 108] on select "Select Fee Simple Joint Tenant Life Estate Equitable Interest Future Interest T…" at bounding box center [342, 119] width 136 height 23
click at [285, 373] on div "Cancel Add Lien Add Lease Add Exemption Save & Close" at bounding box center [326, 376] width 545 height 37
click at [546, 379] on button "Save & Close" at bounding box center [547, 375] width 77 height 24
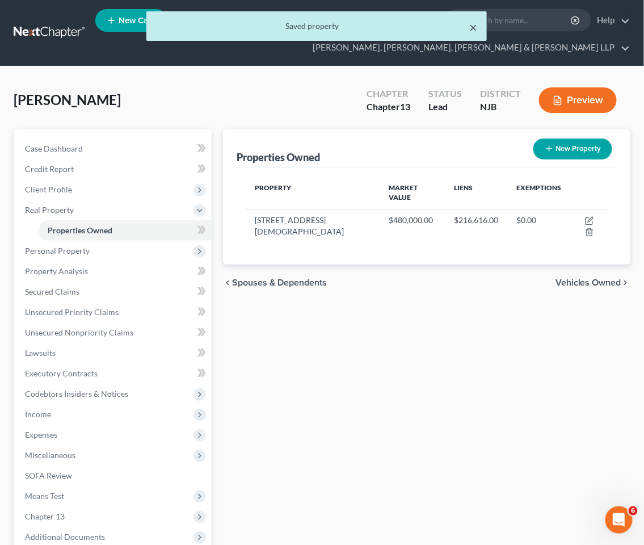
click at [475, 24] on button "×" at bounding box center [474, 27] width 8 height 14
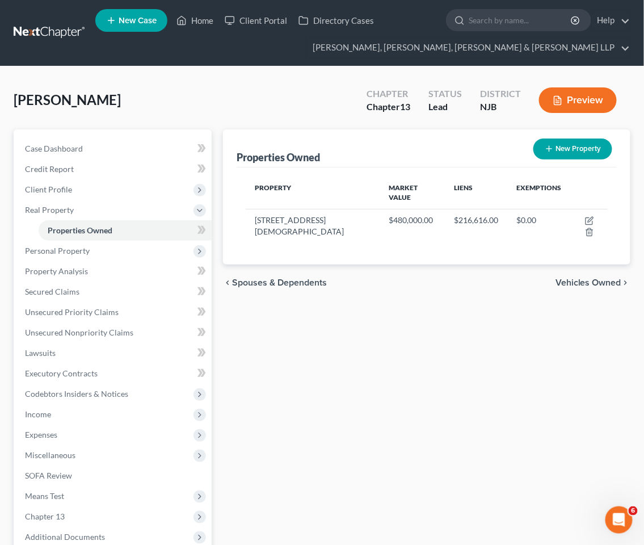
click at [248, 75] on div "[PERSON_NAME] Upgraded Chapter Chapter 13 Status Lead District NJB Preview Peti…" at bounding box center [322, 355] width 644 height 578
click at [47, 288] on span "Secured Claims" at bounding box center [52, 292] width 54 height 10
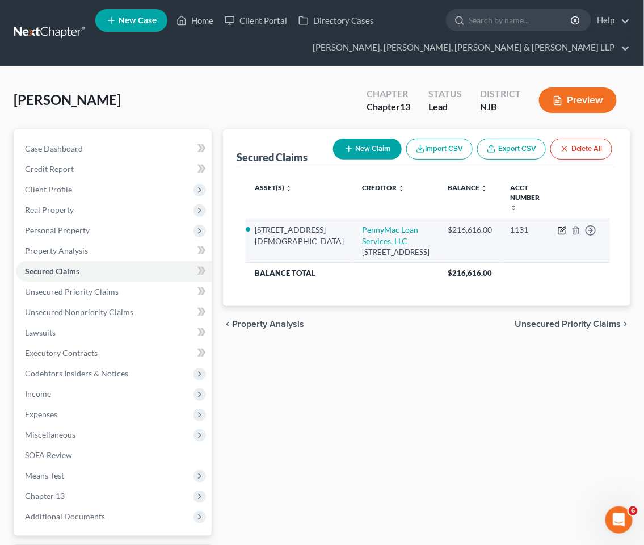
click at [559, 226] on icon "button" at bounding box center [562, 230] width 9 height 9
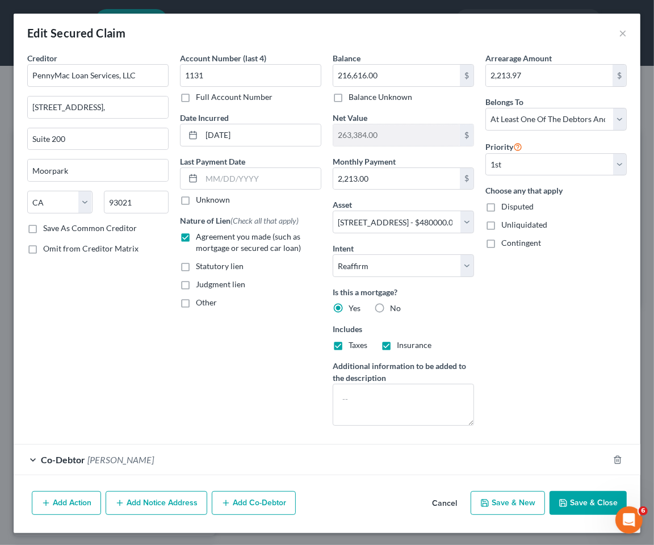
drag, startPoint x: 262, startPoint y: 357, endPoint x: 347, endPoint y: 469, distance: 141.4
click at [262, 357] on div "Account Number (last 4) 1131 Full Account Number Date Incurred [DATE] Last Paym…" at bounding box center [250, 243] width 153 height 383
click at [146, 106] on input "[STREET_ADDRESS]," at bounding box center [98, 108] width 140 height 22
drag, startPoint x: 154, startPoint y: 383, endPoint x: 392, endPoint y: 26, distance: 429.4
click at [154, 383] on div "Creditor * PennyMac Loan Services, LLC [STREET_ADDRESS][GEOGRAPHIC_DATA][US_STA…" at bounding box center [98, 243] width 153 height 383
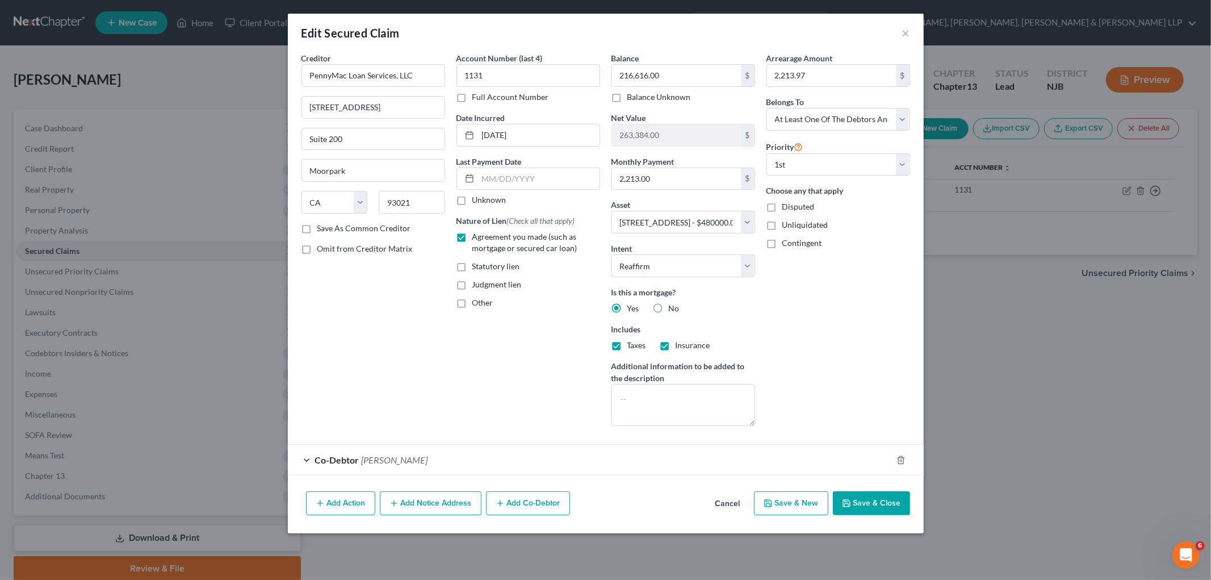
click at [878, 501] on button "Save & Close" at bounding box center [871, 503] width 77 height 24
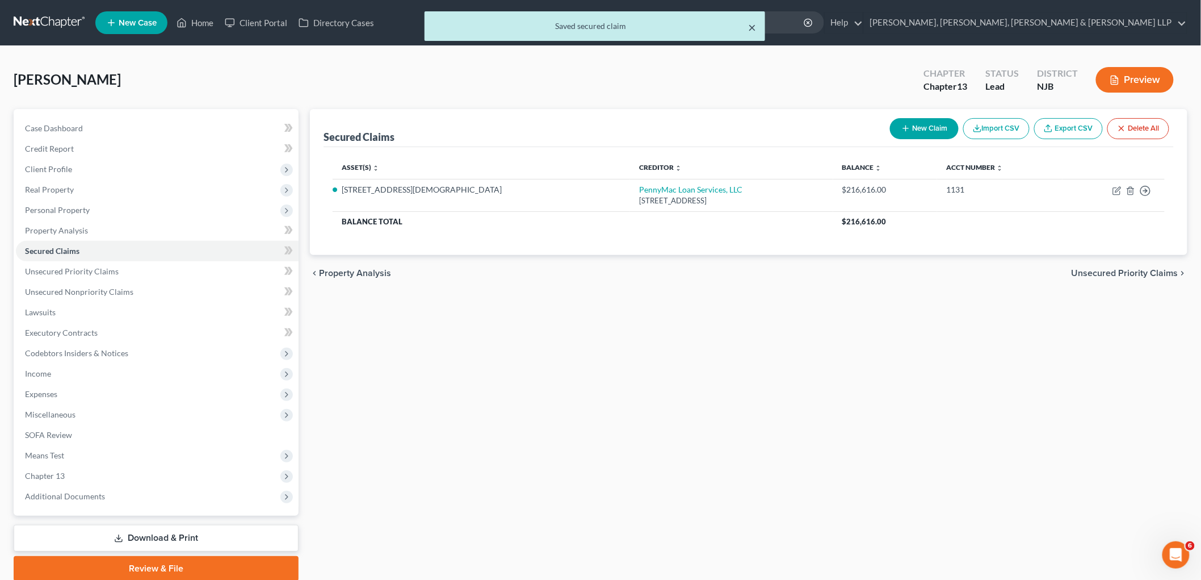
click at [753, 23] on button "×" at bounding box center [752, 27] width 8 height 14
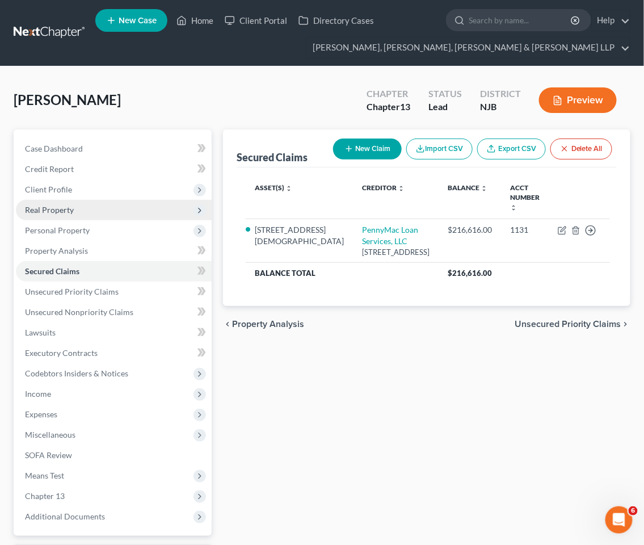
click at [51, 206] on span "Real Property" at bounding box center [49, 210] width 49 height 10
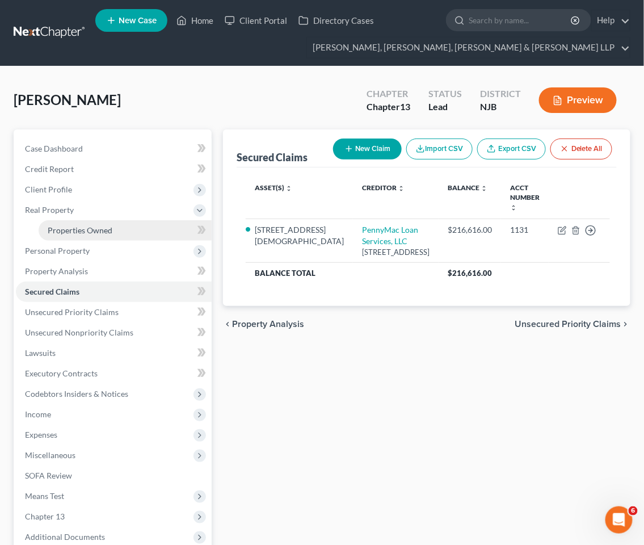
click at [64, 229] on span "Properties Owned" at bounding box center [80, 230] width 65 height 10
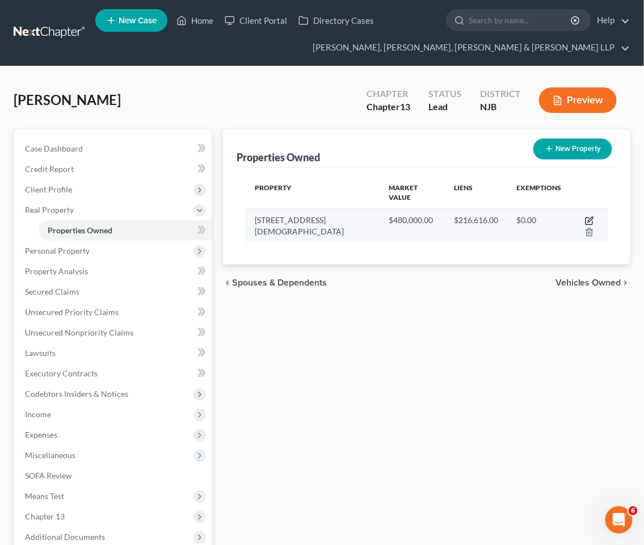
click at [585, 216] on icon "button" at bounding box center [589, 220] width 9 height 9
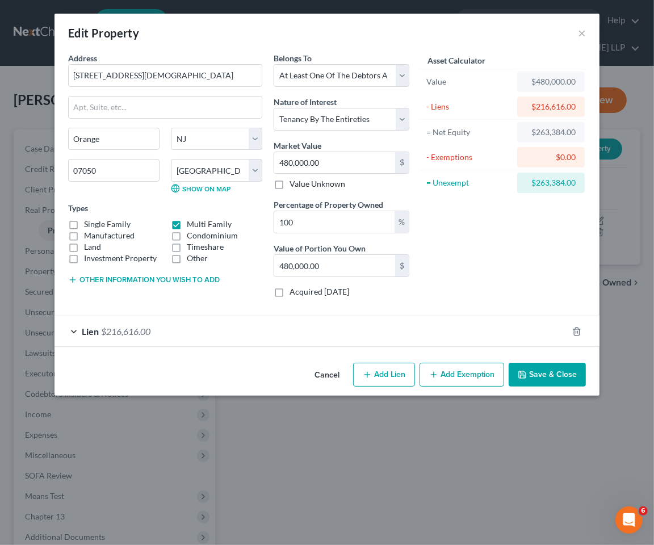
click at [463, 373] on button "Add Exemption" at bounding box center [462, 375] width 85 height 24
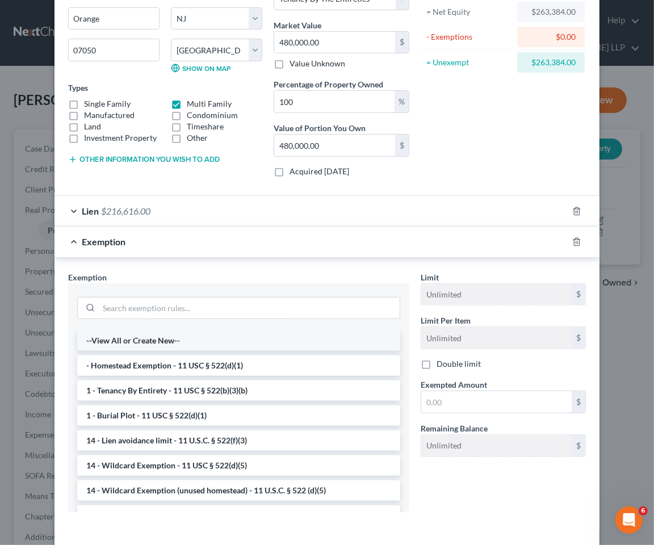
scroll to position [126, 0]
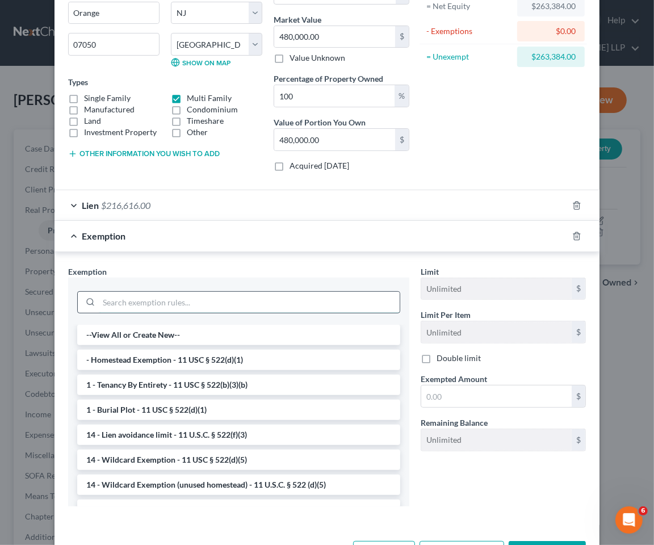
click at [191, 301] on input "search" at bounding box center [249, 303] width 301 height 22
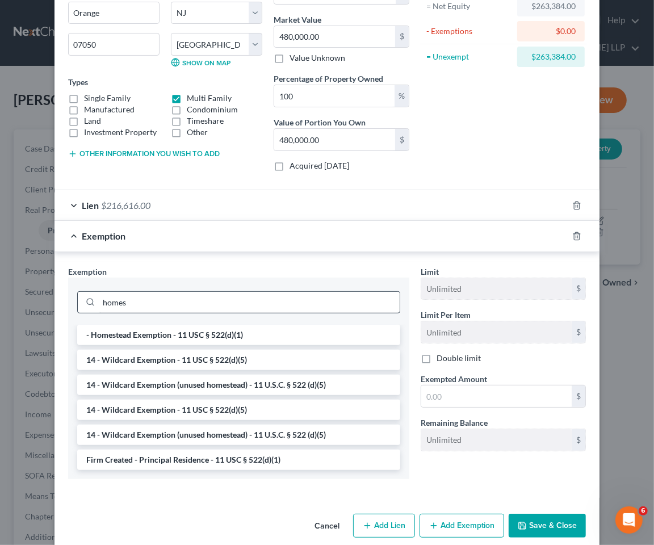
drag, startPoint x: 196, startPoint y: 345, endPoint x: 226, endPoint y: 341, distance: 29.7
click at [196, 344] on li "- Homestead Exemption - 11 USC § 522(d)(1)" at bounding box center [238, 335] width 323 height 20
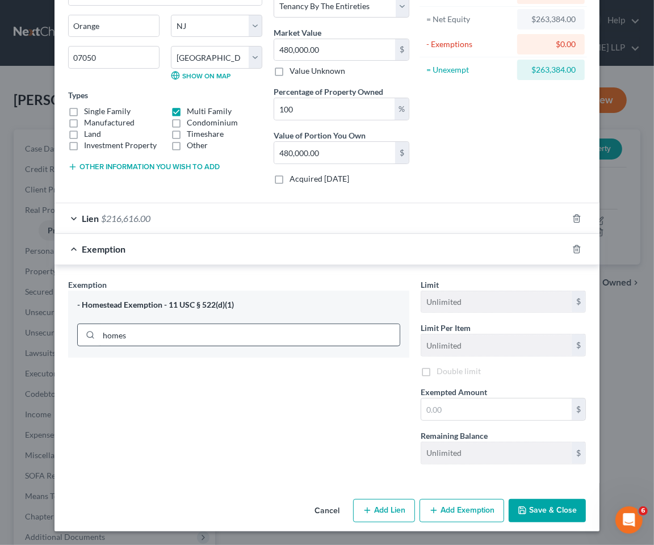
scroll to position [114, 0]
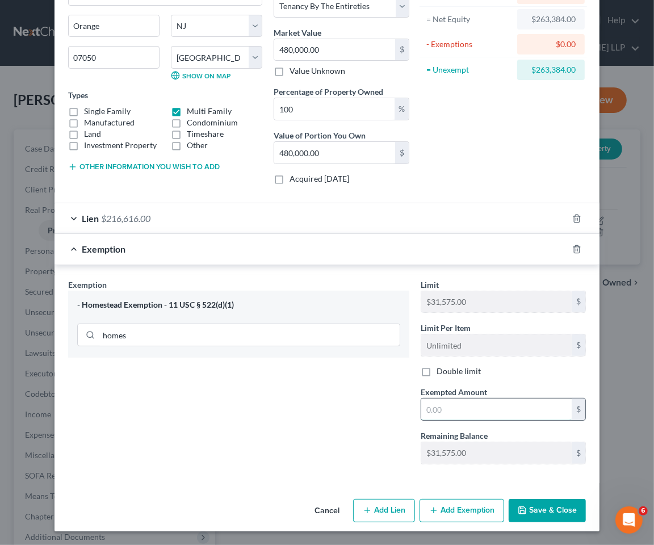
click at [486, 408] on input "text" at bounding box center [496, 410] width 150 height 22
click at [393, 247] on div "Exemption $31,575.00" at bounding box center [310, 249] width 513 height 30
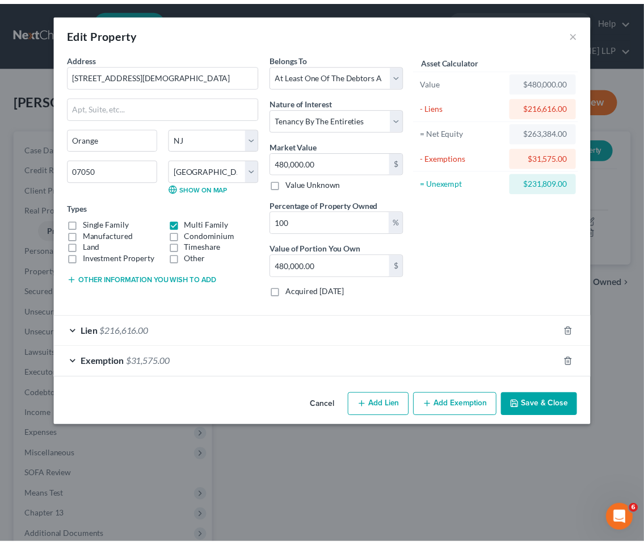
scroll to position [0, 0]
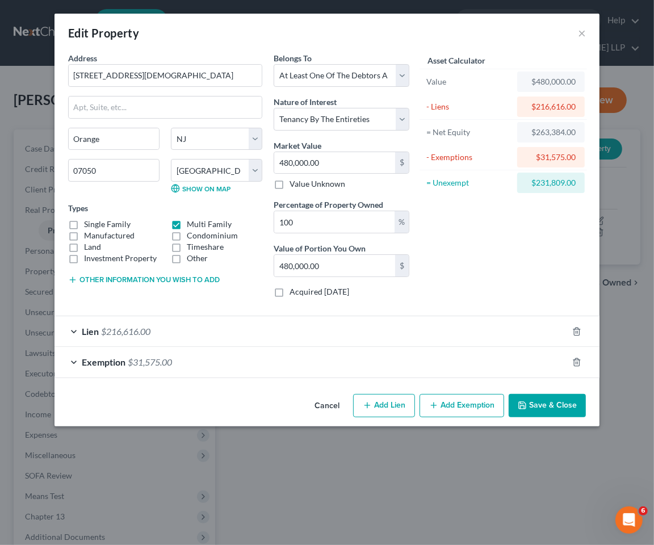
click at [535, 413] on button "Save & Close" at bounding box center [547, 406] width 77 height 24
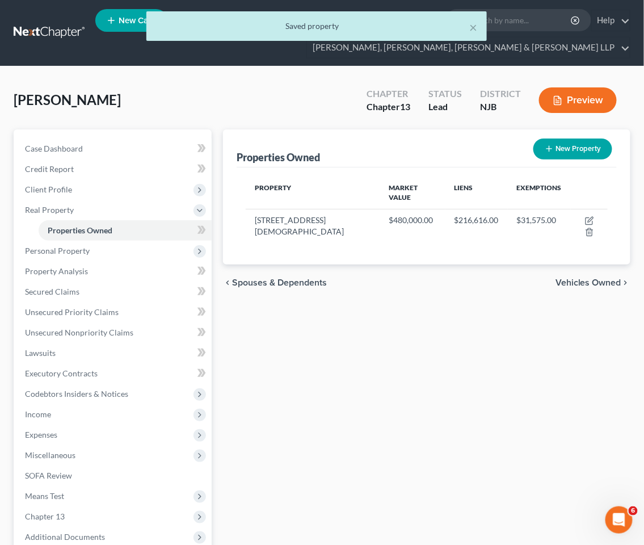
click at [580, 278] on span "Vehicles Owned" at bounding box center [589, 282] width 66 height 9
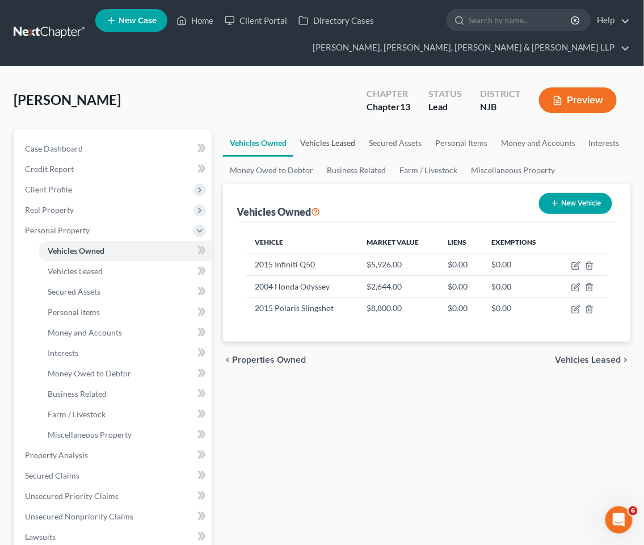
click at [332, 142] on link "Vehicles Leased" at bounding box center [328, 142] width 69 height 27
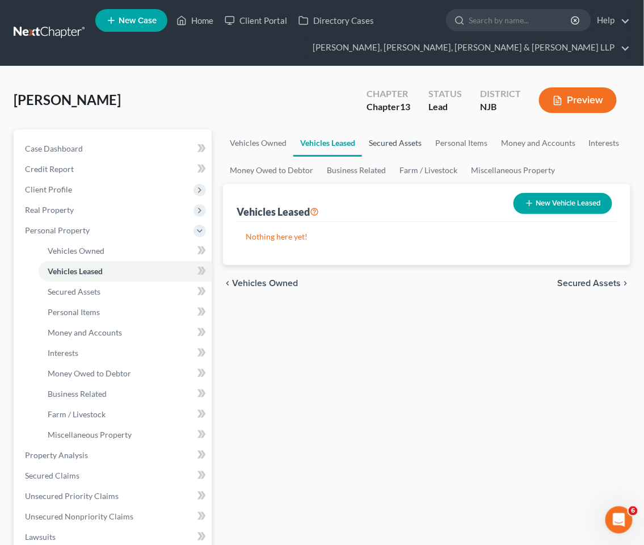
click at [381, 139] on link "Secured Assets" at bounding box center [395, 142] width 66 height 27
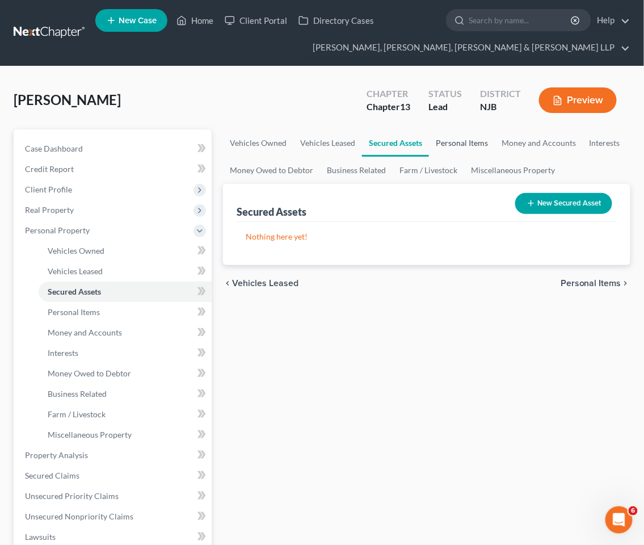
click at [440, 141] on link "Personal Items" at bounding box center [462, 142] width 66 height 27
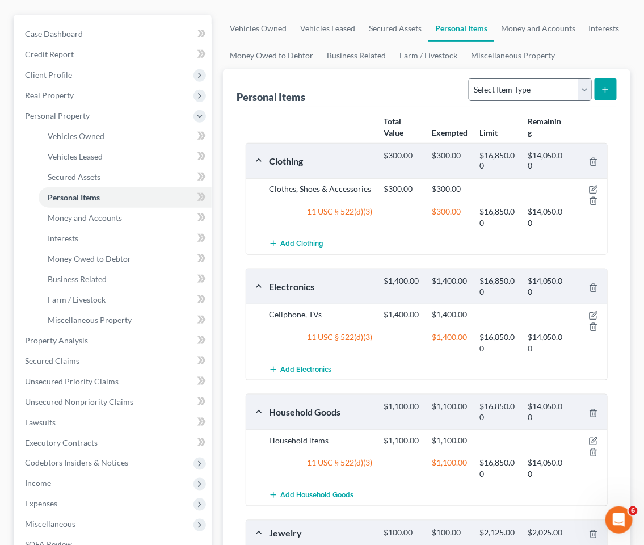
scroll to position [112, 0]
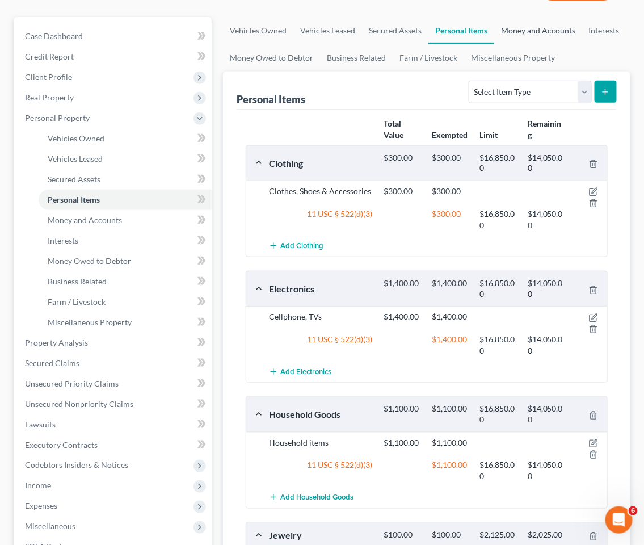
click at [539, 33] on link "Money and Accounts" at bounding box center [538, 30] width 88 height 27
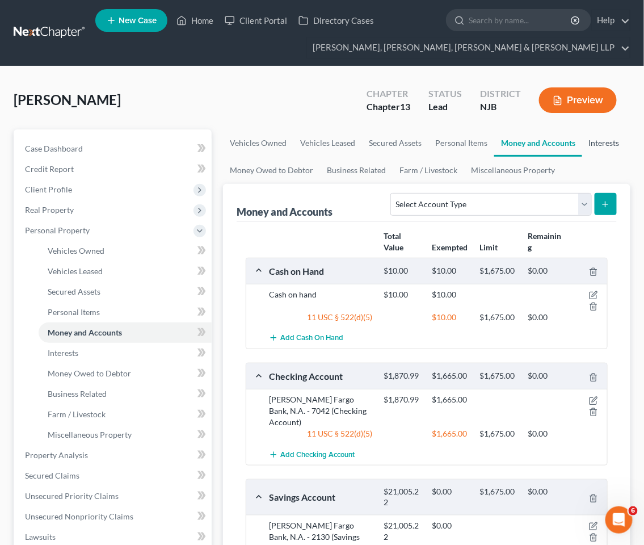
click at [602, 145] on link "Interests" at bounding box center [604, 142] width 44 height 27
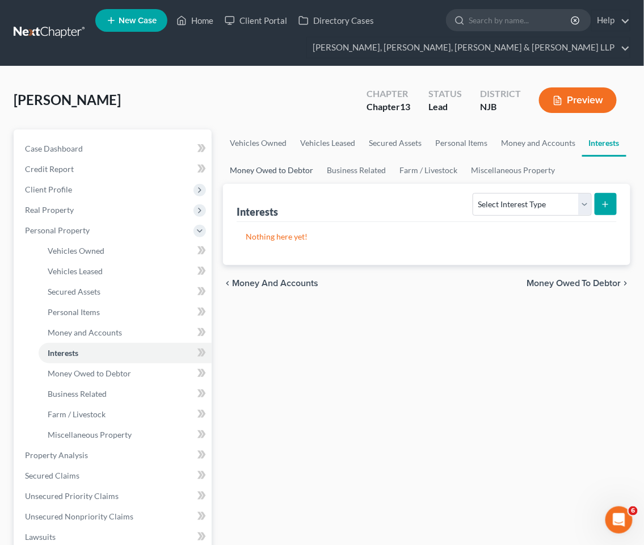
click at [279, 169] on link "Money Owed to Debtor" at bounding box center [271, 170] width 97 height 27
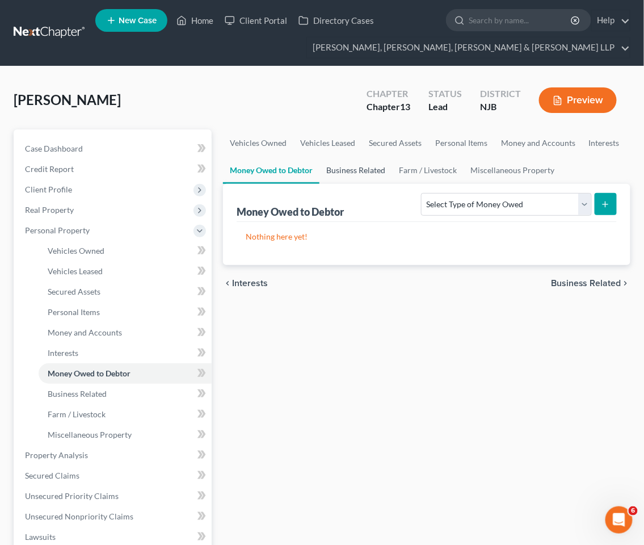
click at [350, 169] on link "Business Related" at bounding box center [356, 170] width 73 height 27
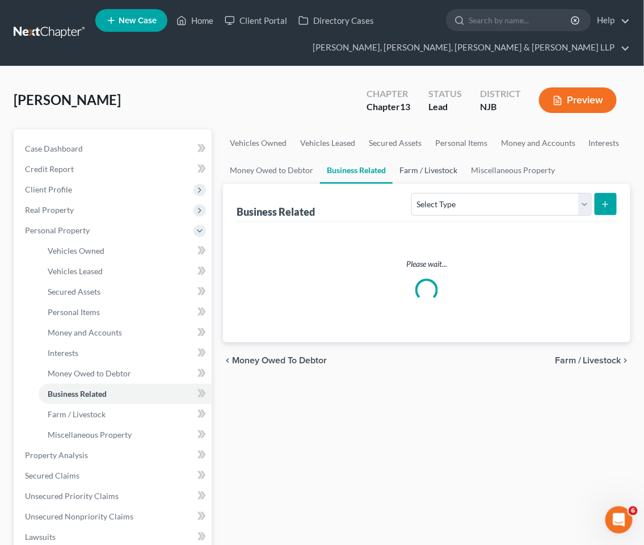
click at [427, 168] on link "Farm / Livestock" at bounding box center [429, 170] width 72 height 27
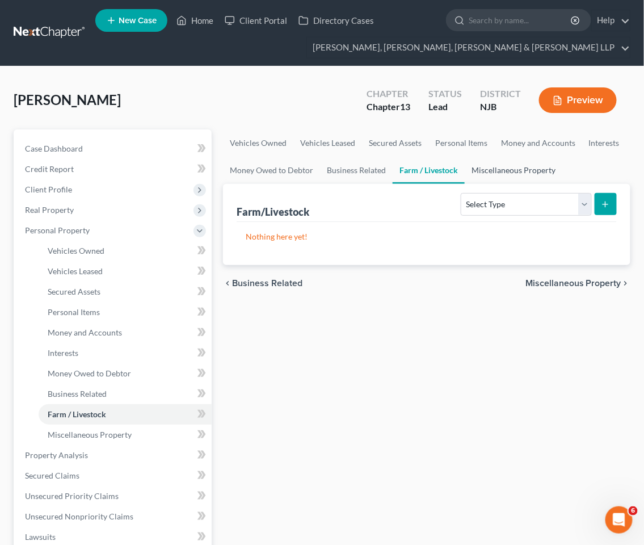
click at [494, 166] on link "Miscellaneous Property" at bounding box center [514, 170] width 98 height 27
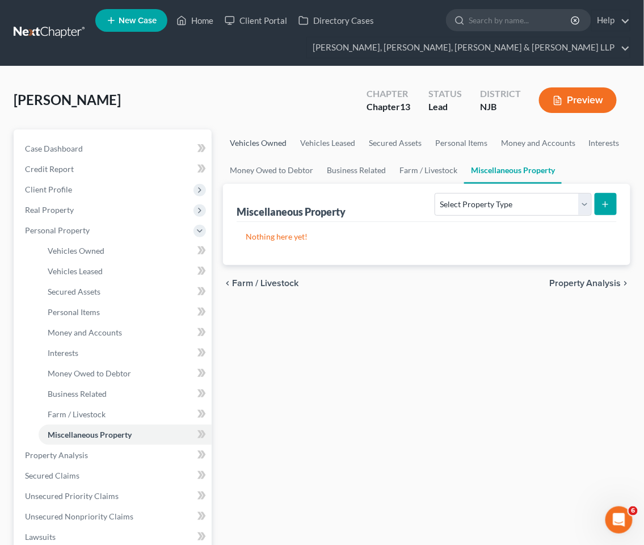
click at [258, 144] on link "Vehicles Owned" at bounding box center [258, 142] width 70 height 27
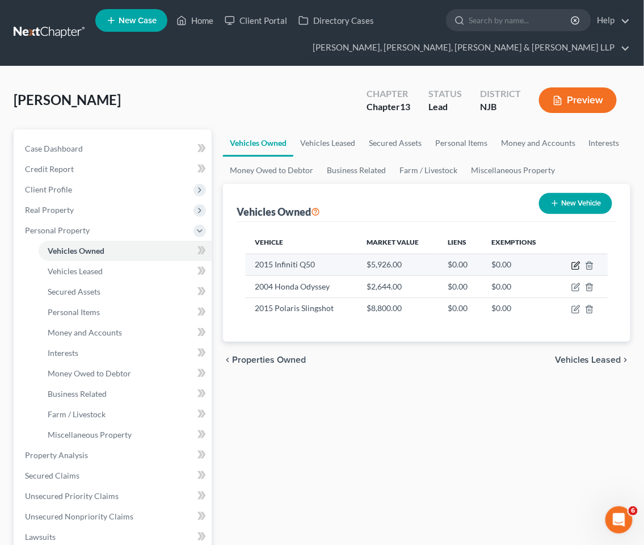
click at [576, 263] on icon "button" at bounding box center [575, 266] width 7 height 7
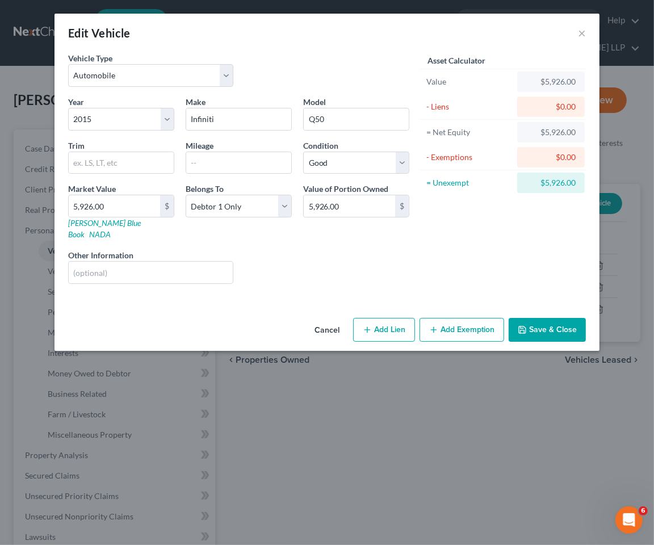
drag, startPoint x: 321, startPoint y: 324, endPoint x: 366, endPoint y: 413, distance: 100.0
click at [321, 322] on button "Cancel" at bounding box center [326, 330] width 43 height 23
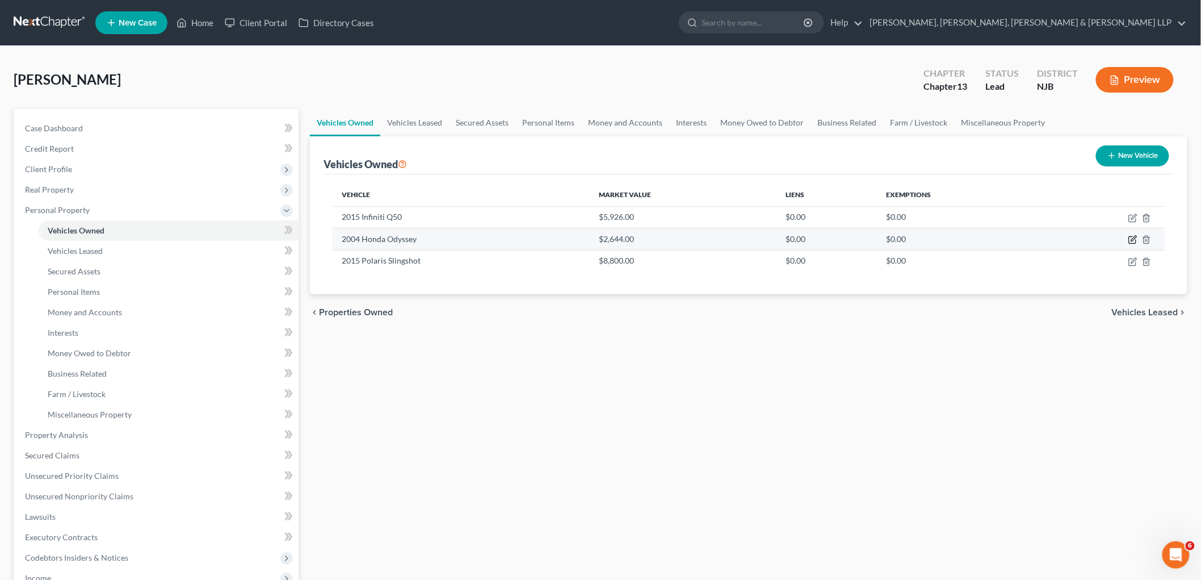
click at [1130, 235] on icon "button" at bounding box center [1133, 239] width 9 height 9
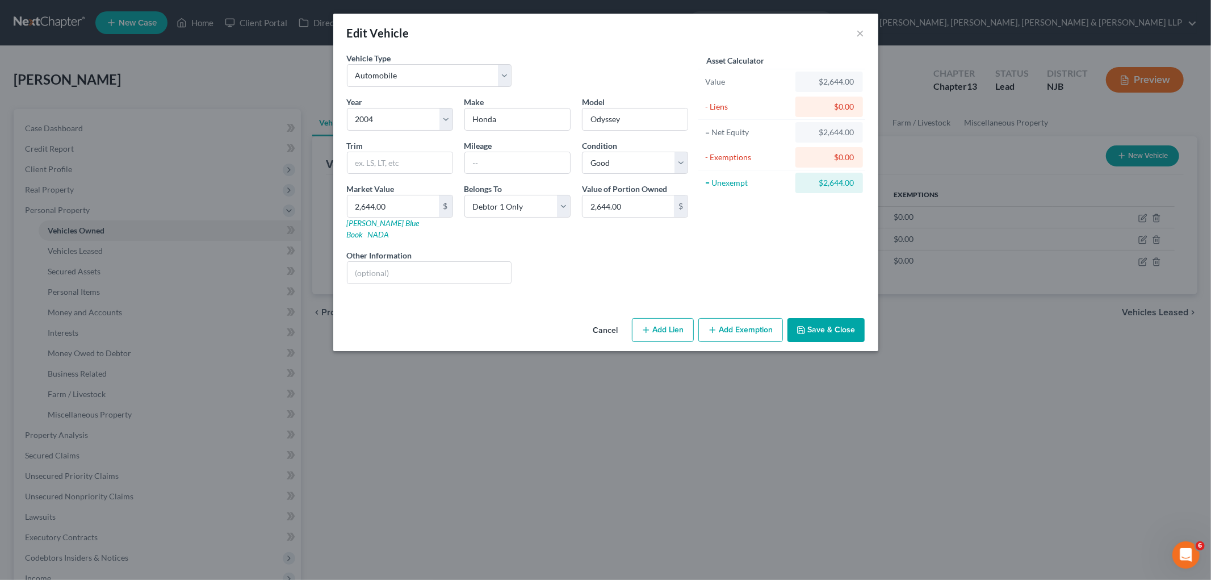
click at [746, 325] on button "Add Exemption" at bounding box center [740, 330] width 85 height 24
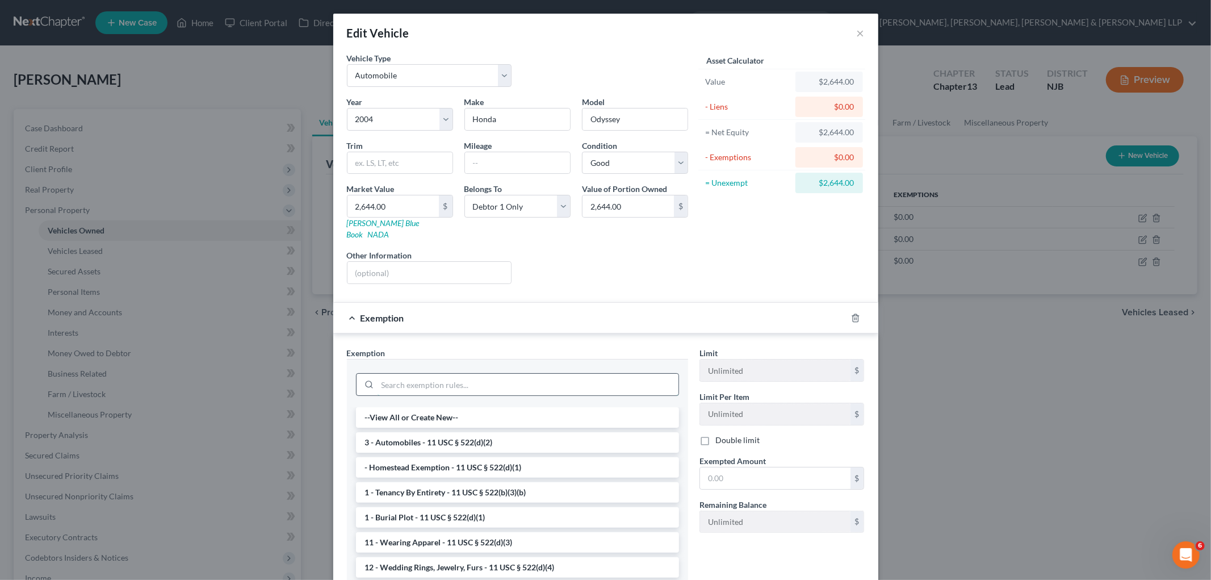
click at [552, 383] on input "search" at bounding box center [528, 385] width 301 height 22
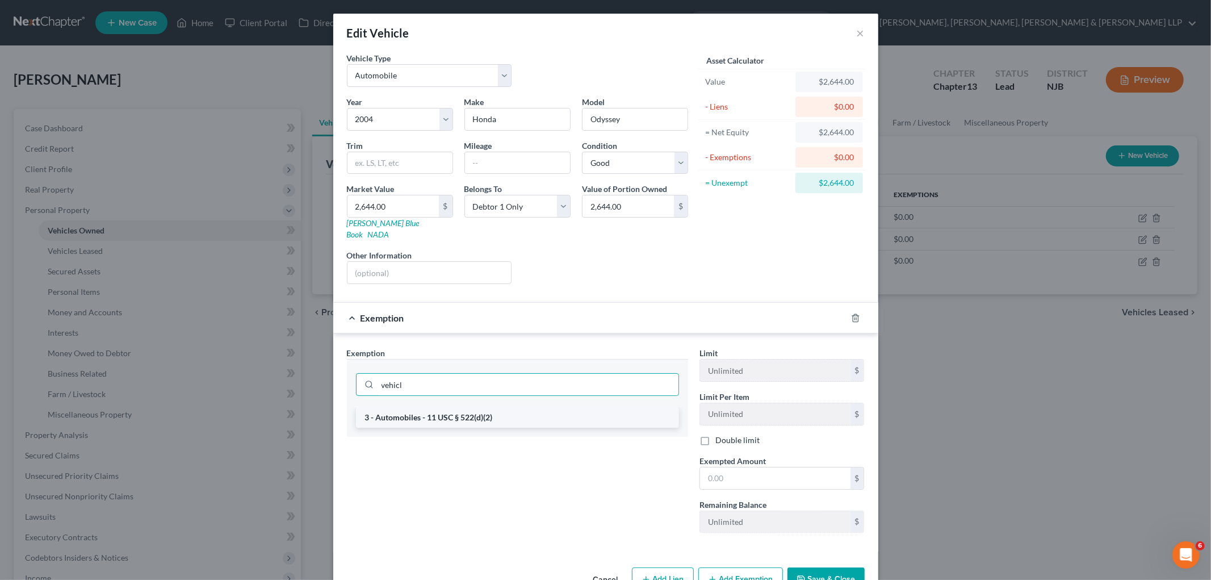
click at [547, 407] on li "3 - Automobiles - 11 USC § 522(d)(2)" at bounding box center [517, 417] width 323 height 20
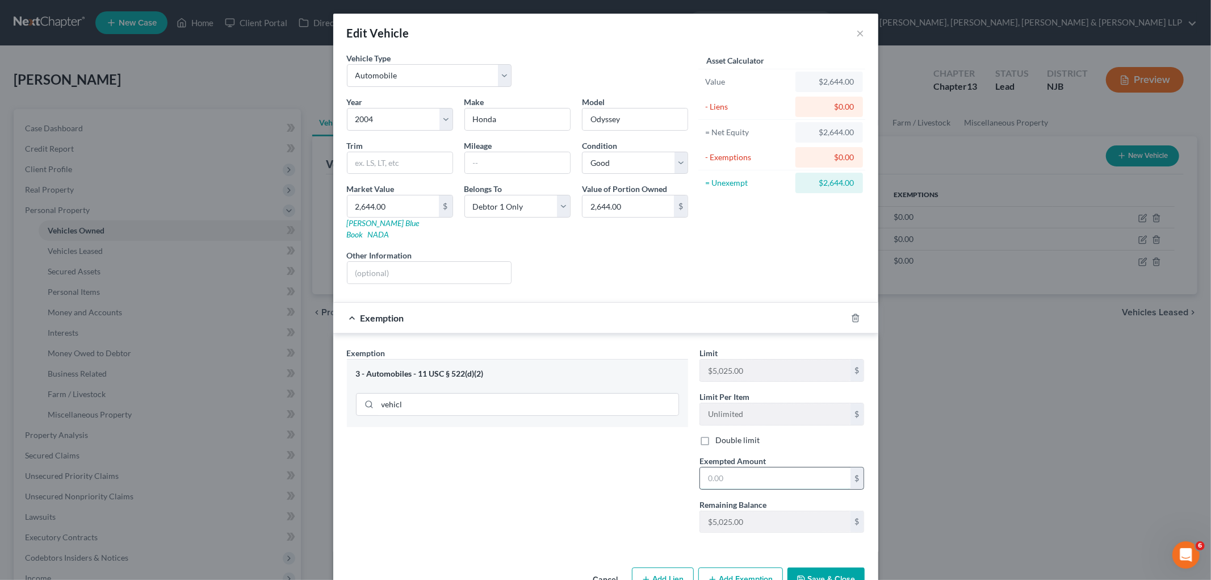
click at [771, 468] on input "text" at bounding box center [775, 478] width 150 height 22
click at [848, 309] on div at bounding box center [862, 318] width 32 height 18
click at [853, 309] on div at bounding box center [862, 318] width 32 height 18
click at [851, 313] on icon "button" at bounding box center [855, 317] width 9 height 9
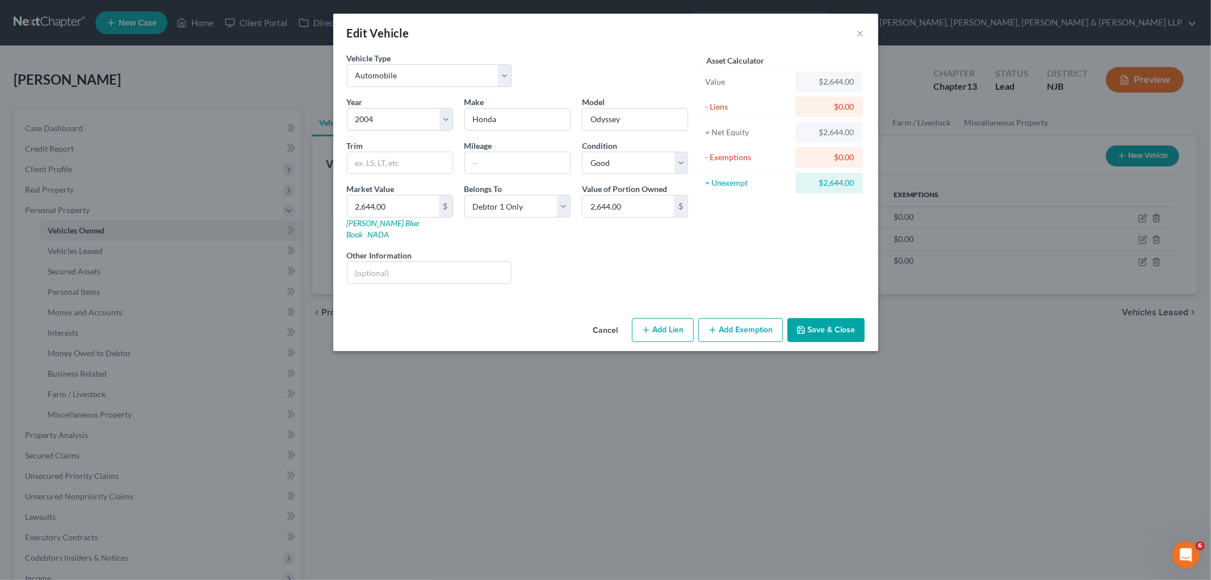
click at [617, 319] on button "Cancel" at bounding box center [605, 330] width 43 height 23
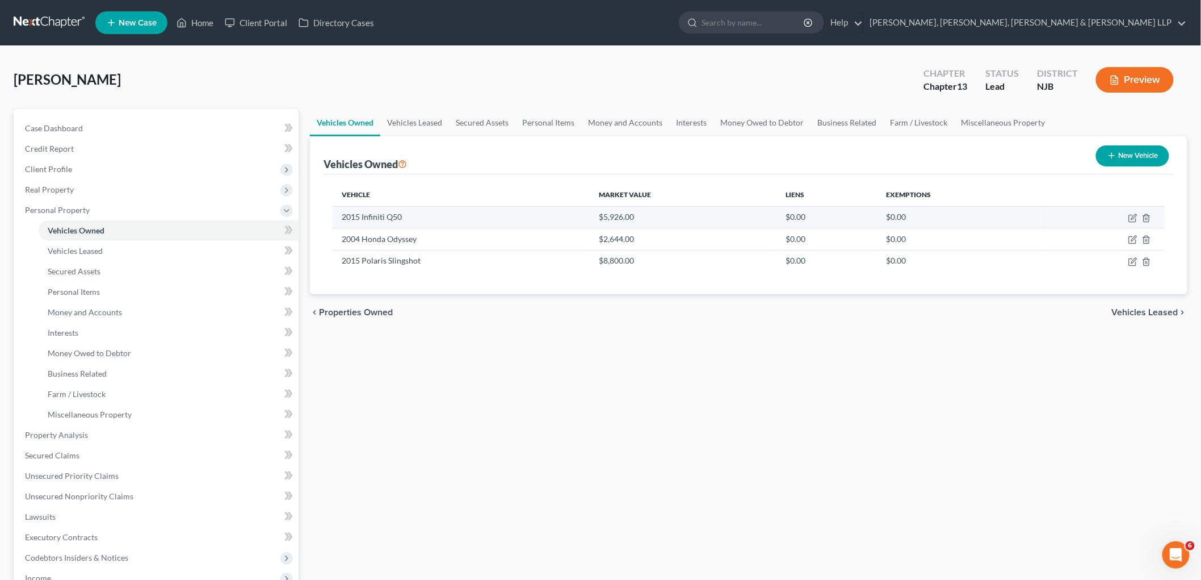
click at [1131, 211] on td at bounding box center [1105, 217] width 120 height 22
click at [1131, 216] on icon "button" at bounding box center [1133, 217] width 9 height 9
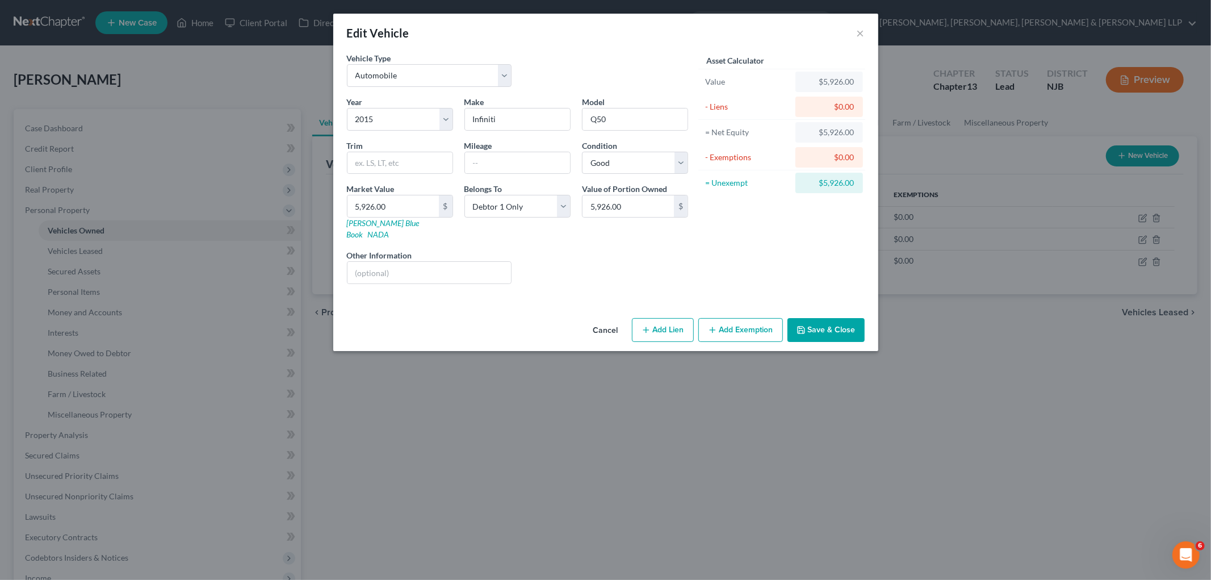
click at [750, 318] on button "Add Exemption" at bounding box center [740, 330] width 85 height 24
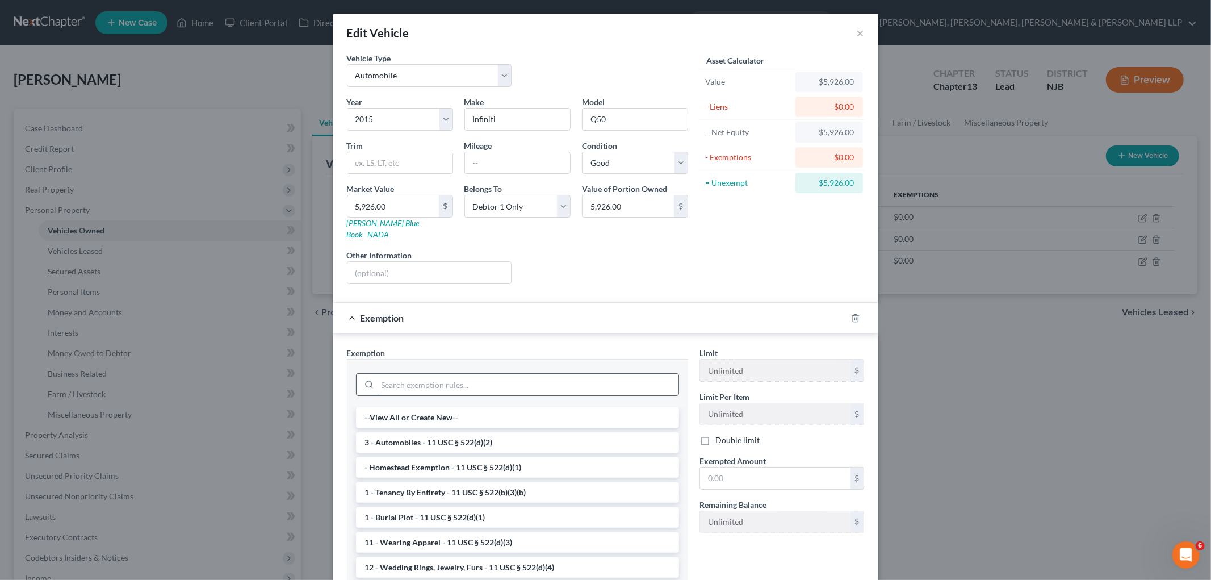
click at [487, 374] on input "search" at bounding box center [528, 385] width 301 height 22
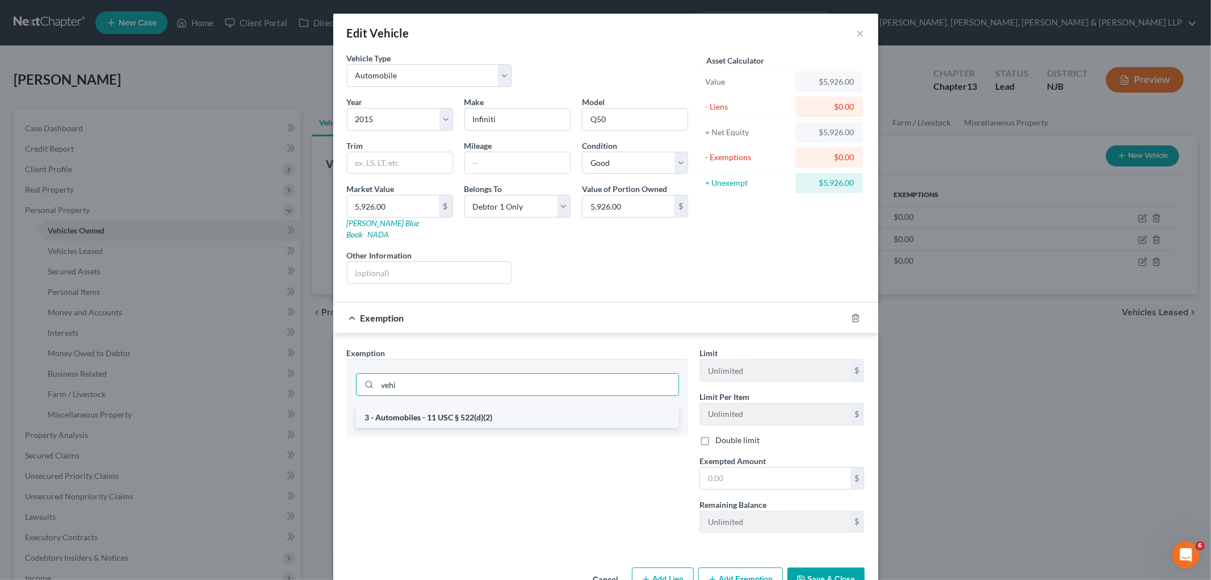
click at [508, 407] on li "3 - Automobiles - 11 USC § 522(d)(2)" at bounding box center [517, 417] width 323 height 20
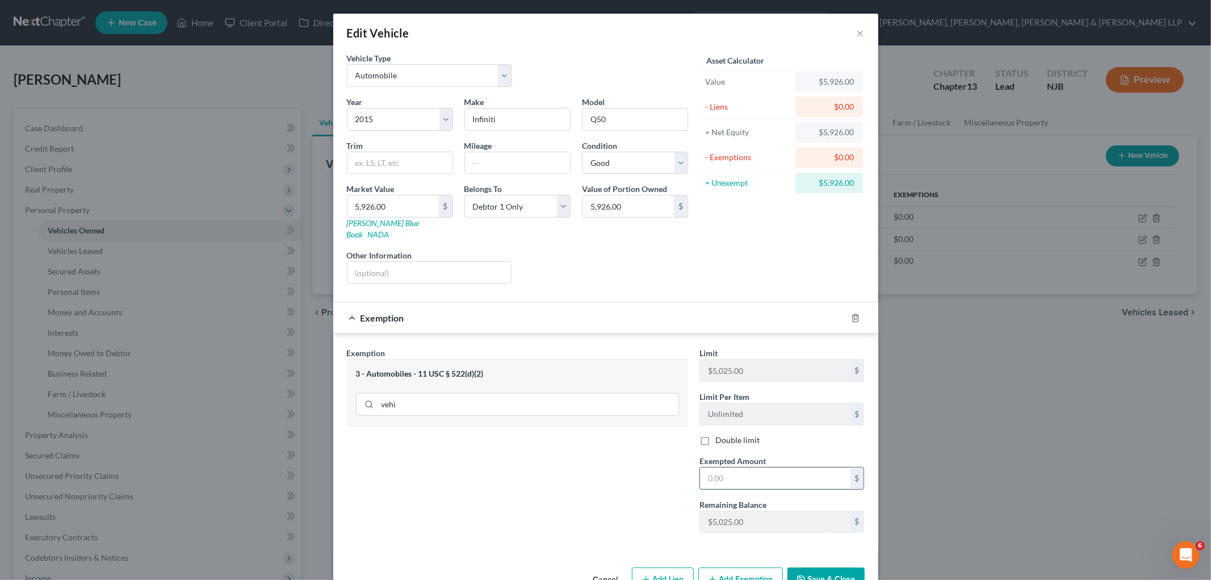
click at [761, 468] on input "text" at bounding box center [775, 478] width 150 height 22
click at [739, 303] on div "Exemption $5,025.00" at bounding box center [589, 318] width 513 height 30
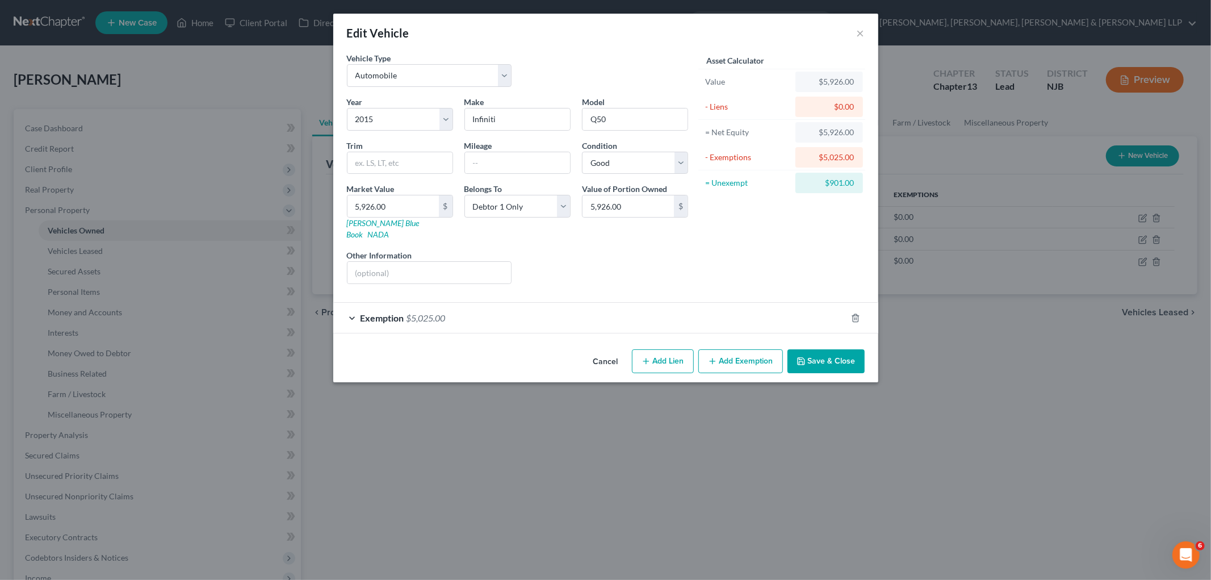
click at [838, 354] on button "Save & Close" at bounding box center [825, 361] width 77 height 24
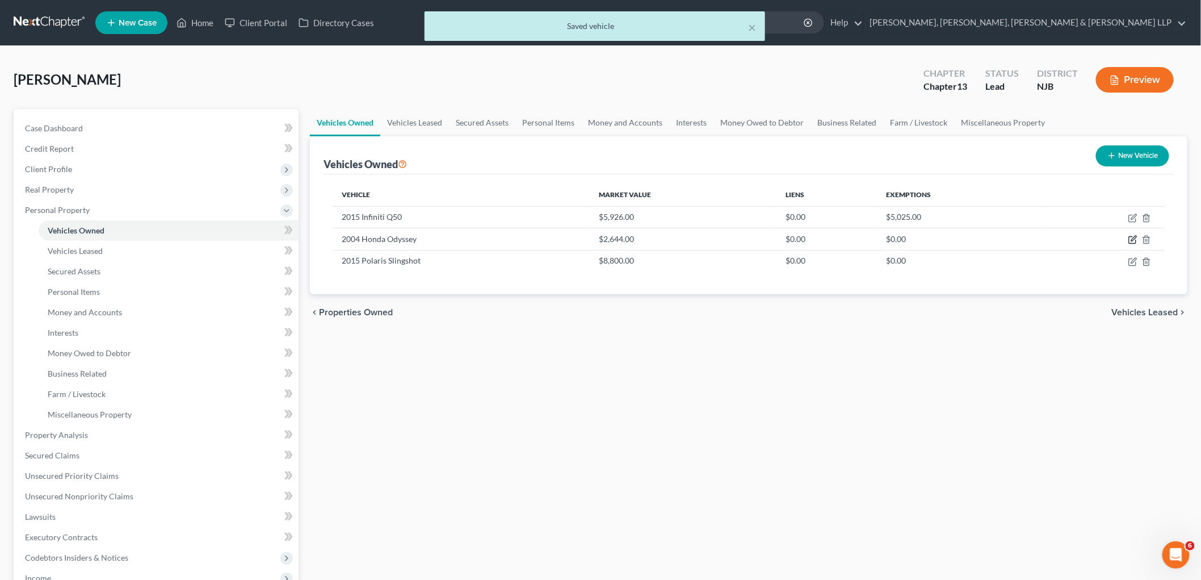
click at [1134, 239] on icon "button" at bounding box center [1133, 239] width 9 height 9
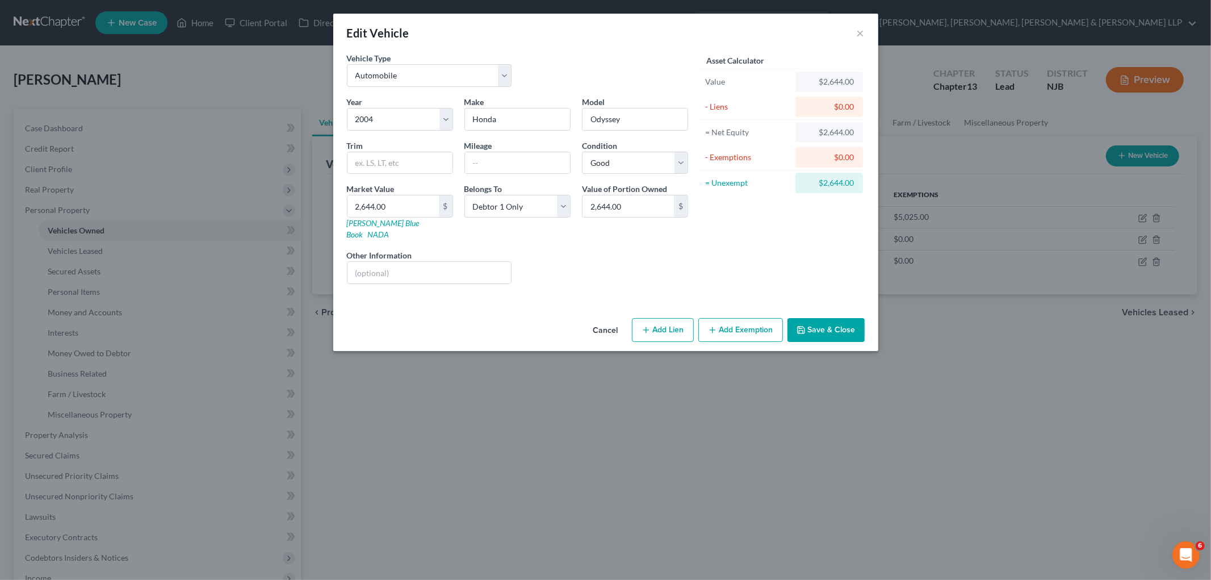
click at [733, 324] on button "Add Exemption" at bounding box center [740, 330] width 85 height 24
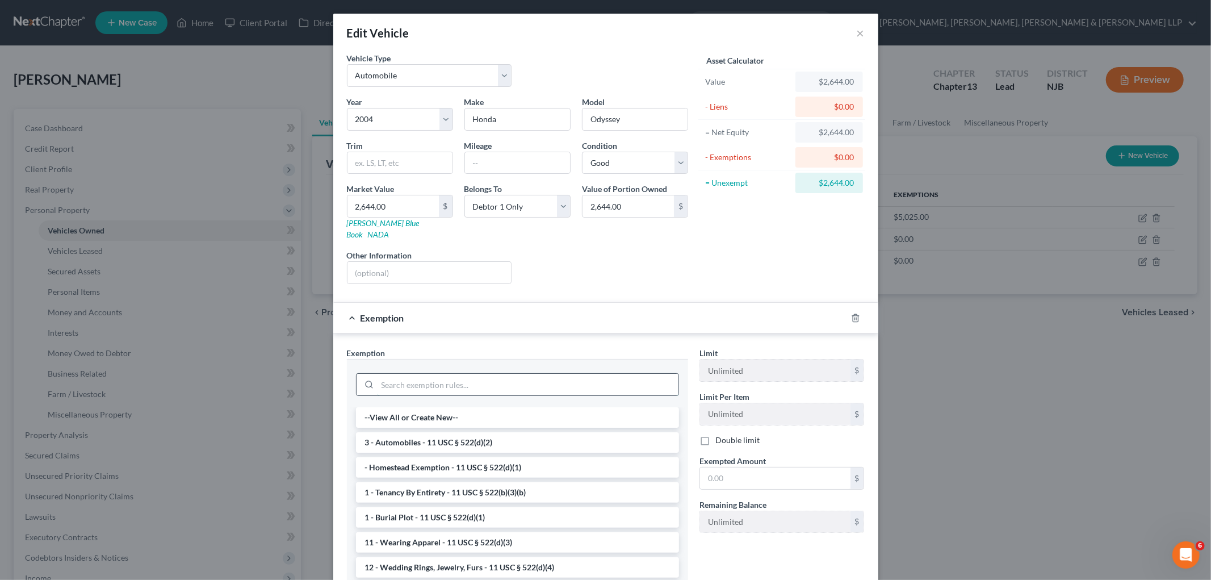
click at [621, 374] on input "search" at bounding box center [528, 385] width 301 height 22
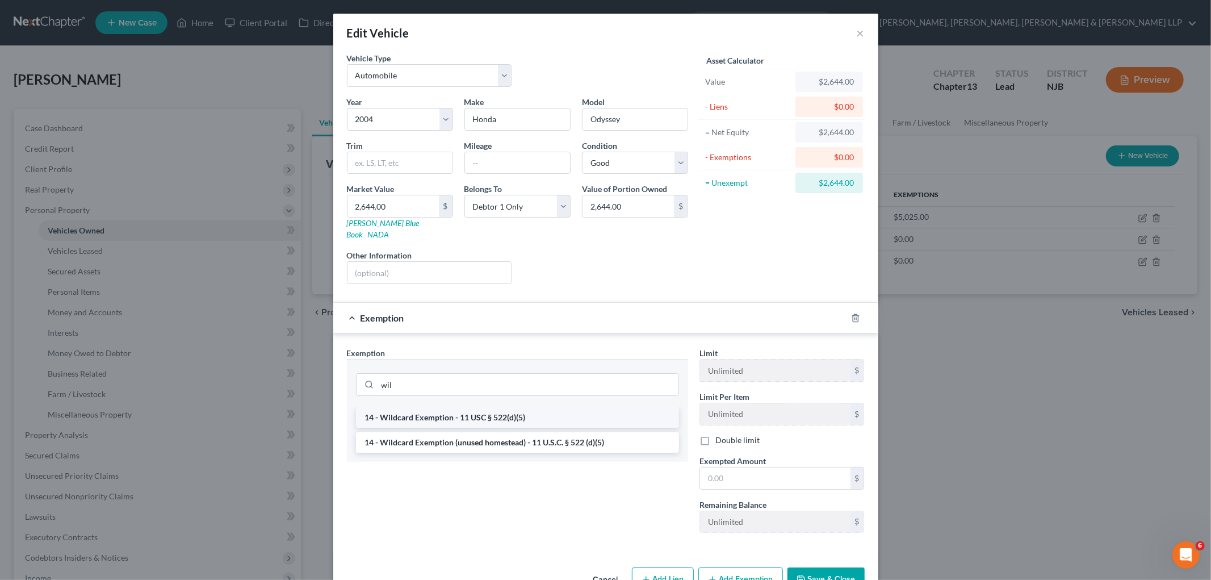
click at [594, 408] on li "14 - Wildcard Exemption - 11 USC § 522(d)(5)" at bounding box center [517, 417] width 323 height 20
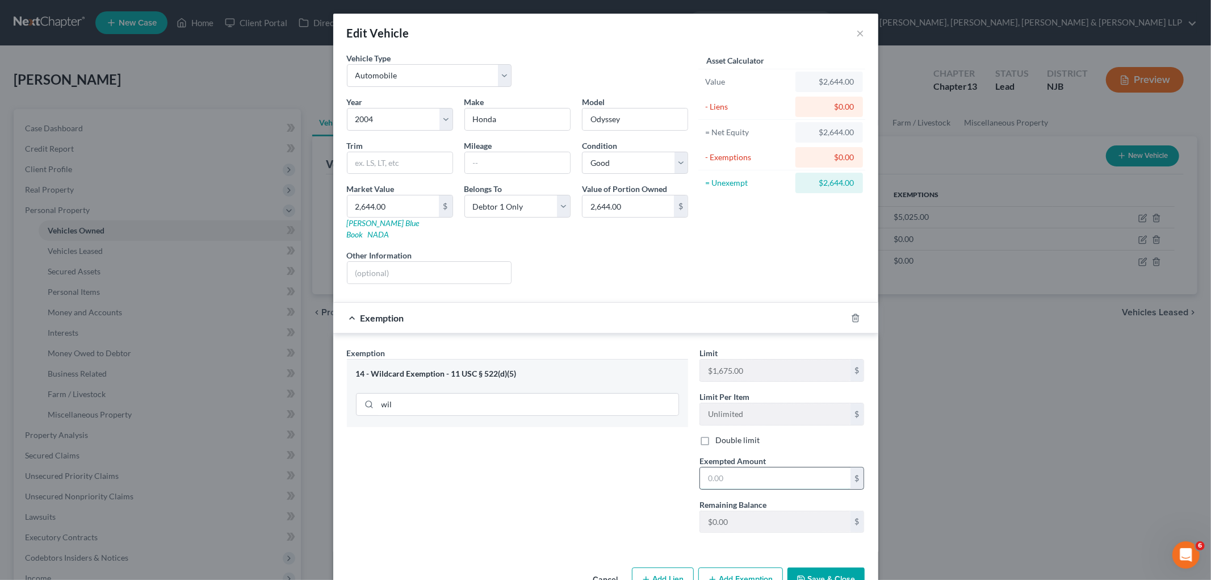
click at [740, 473] on input "text" at bounding box center [775, 478] width 150 height 22
drag, startPoint x: 603, startPoint y: 490, endPoint x: 786, endPoint y: 562, distance: 196.3
click at [603, 490] on div "Exemption Set must be selected for CA. Exemption * 14 - Wildcard Exemption - 11…" at bounding box center [517, 444] width 353 height 195
click at [815, 568] on button "Save & Close" at bounding box center [825, 579] width 77 height 24
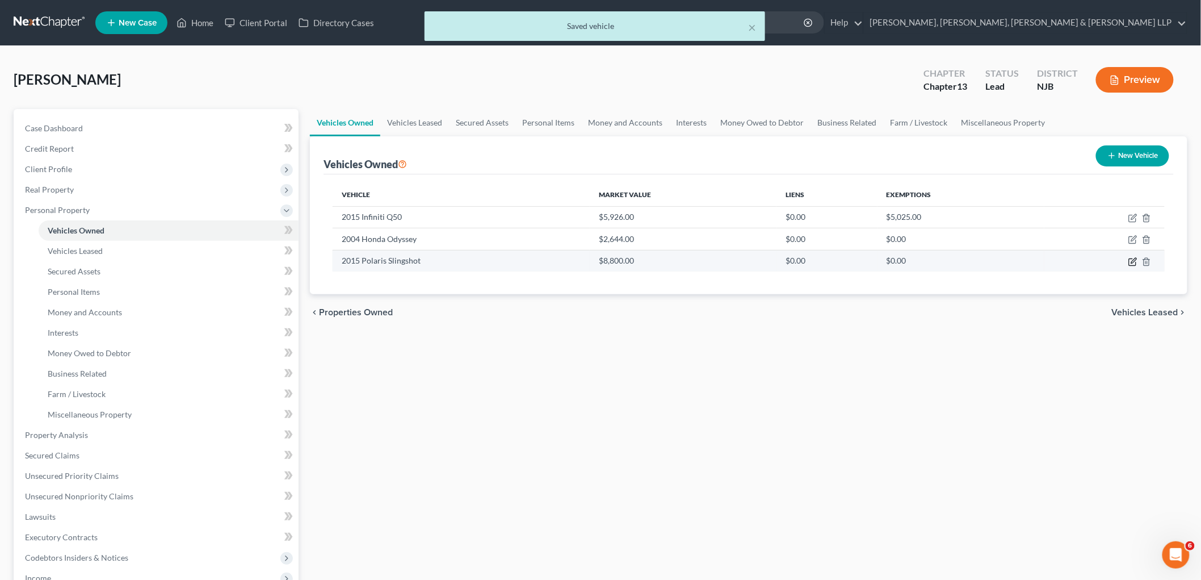
click at [1135, 259] on icon "button" at bounding box center [1133, 261] width 9 height 9
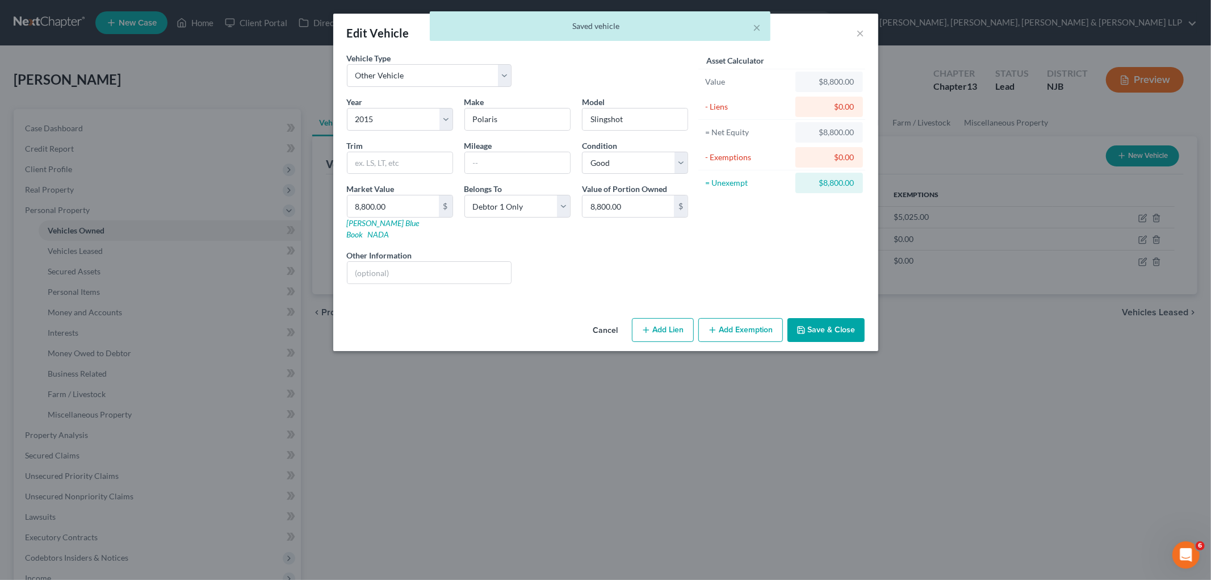
click at [724, 318] on button "Add Exemption" at bounding box center [740, 330] width 85 height 24
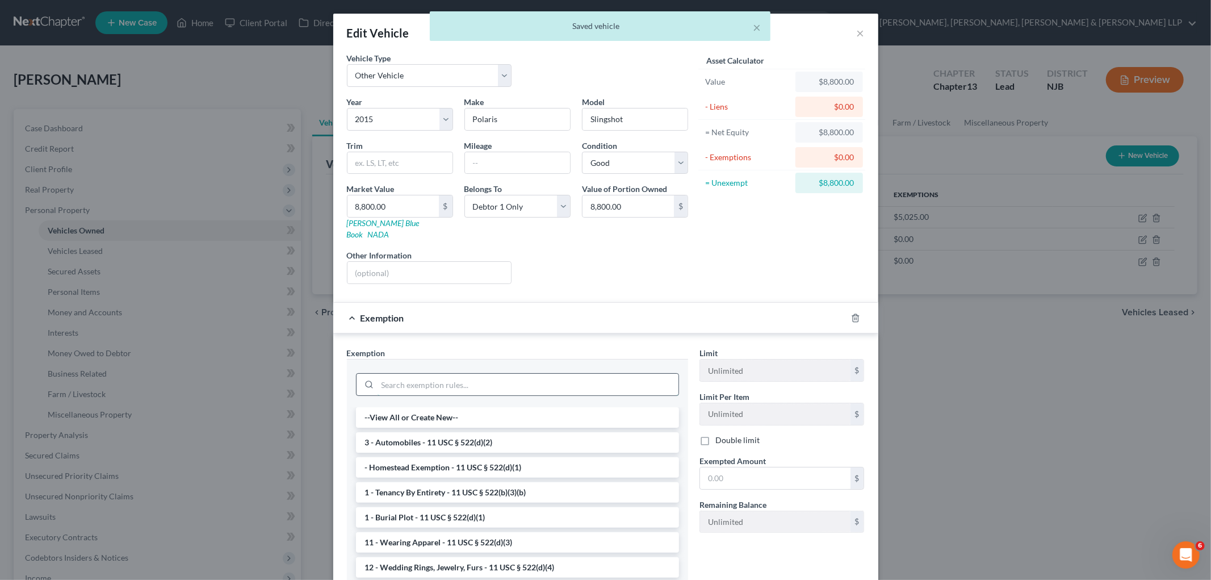
click at [605, 374] on input "search" at bounding box center [528, 385] width 301 height 22
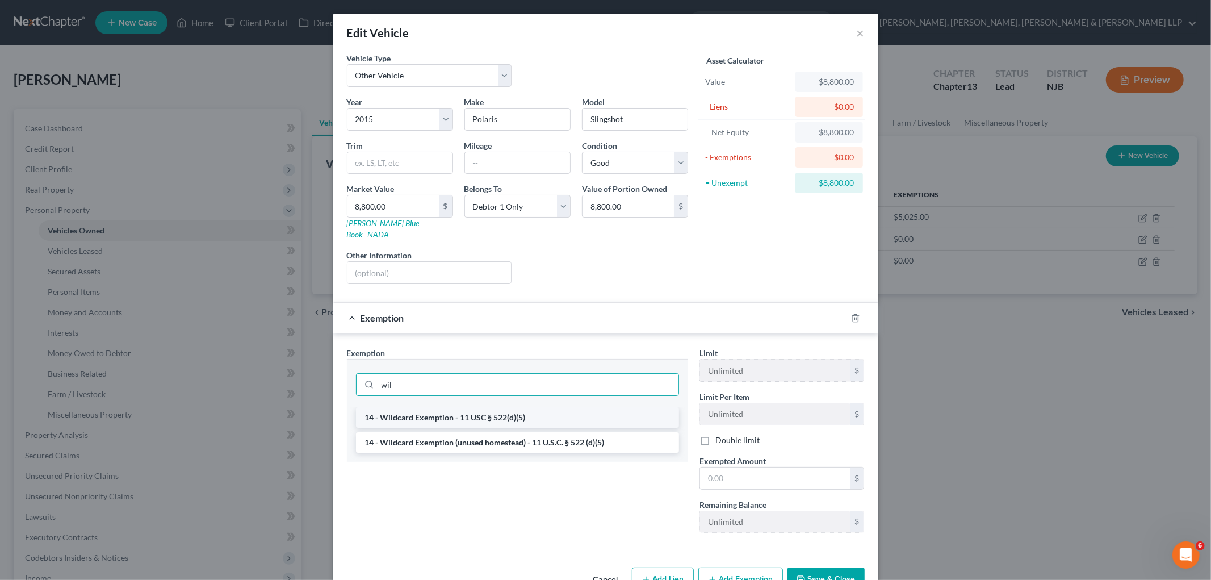
click at [574, 408] on li "14 - Wildcard Exemption - 11 USC § 522(d)(5)" at bounding box center [517, 417] width 323 height 20
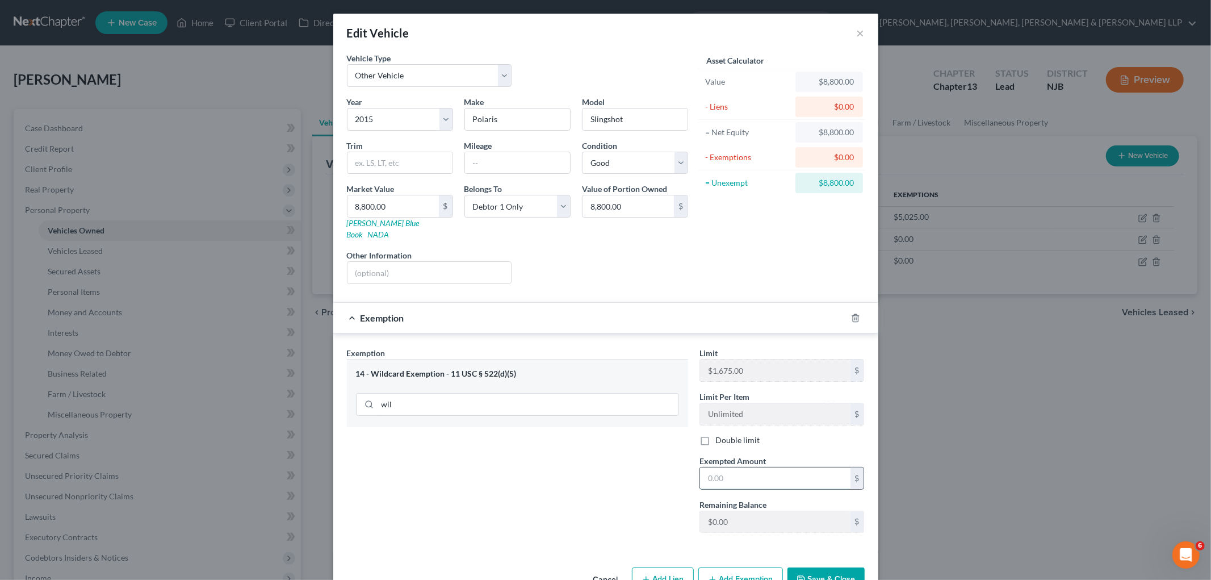
click at [765, 470] on input "text" at bounding box center [775, 478] width 150 height 22
click at [700, 313] on div "Exemption $0.00" at bounding box center [589, 318] width 513 height 30
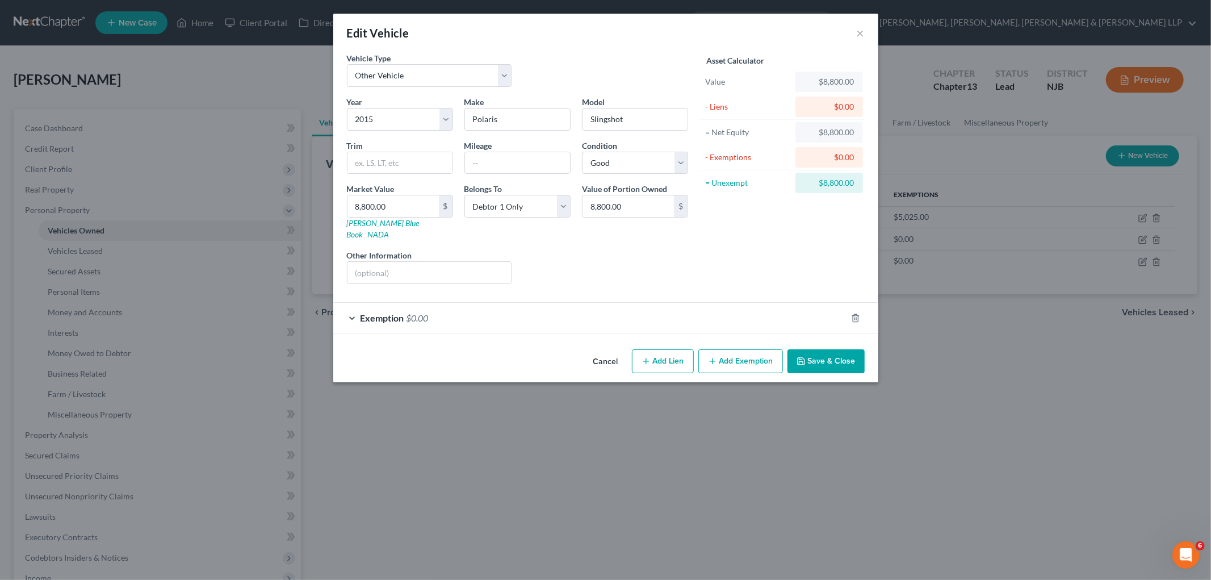
click at [831, 349] on button "Save & Close" at bounding box center [825, 361] width 77 height 24
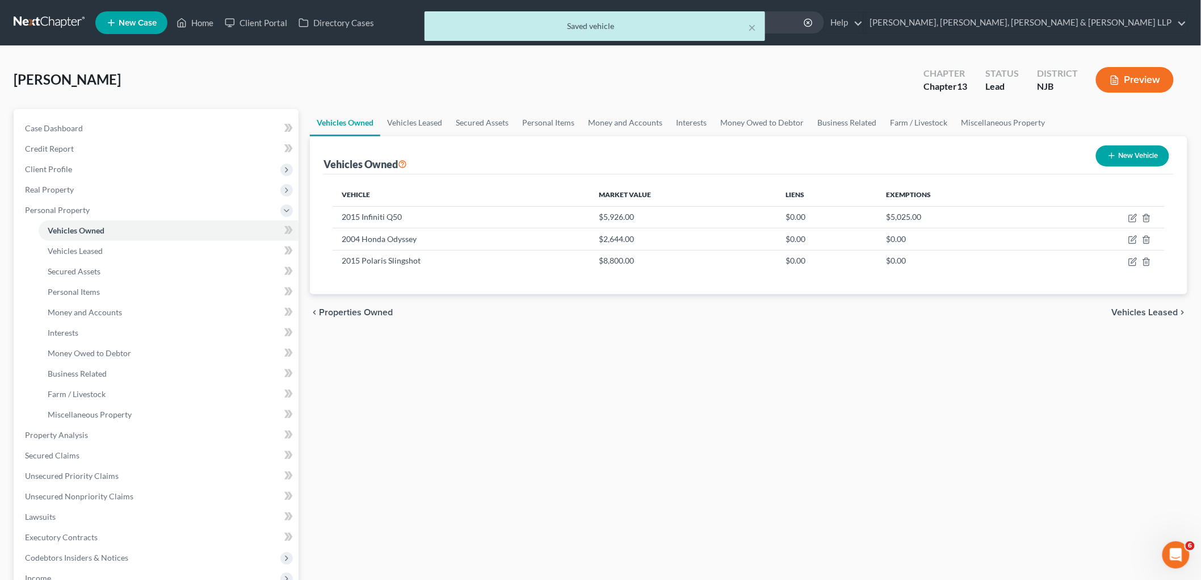
click at [1139, 311] on span "Vehicles Leased" at bounding box center [1145, 312] width 66 height 9
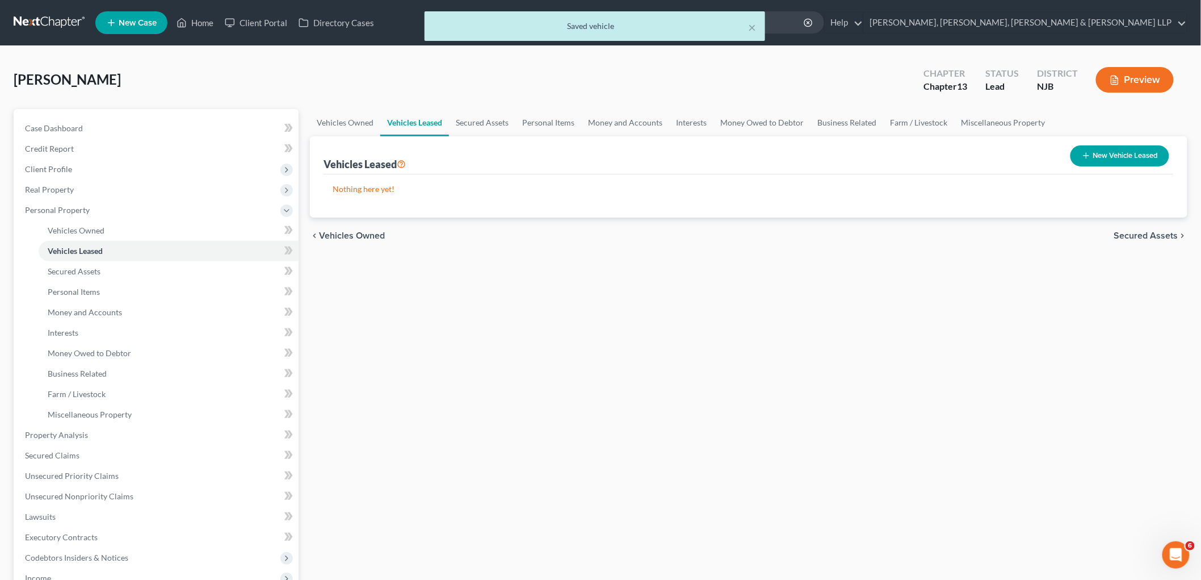
click at [354, 238] on span "Vehicles Owned" at bounding box center [352, 235] width 66 height 9
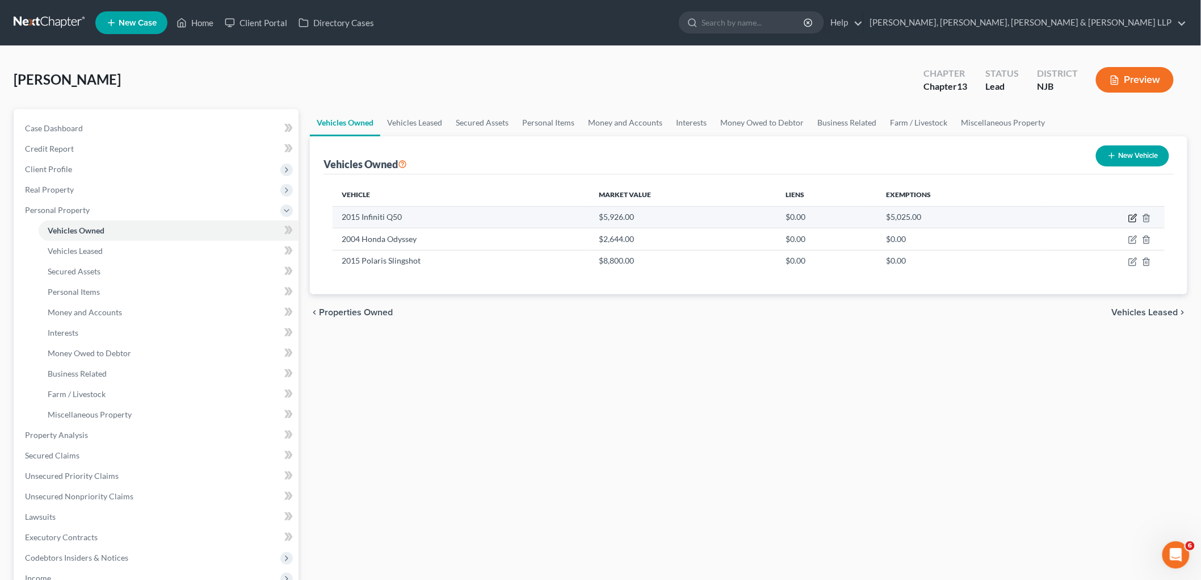
click at [1132, 217] on icon "button" at bounding box center [1133, 217] width 9 height 9
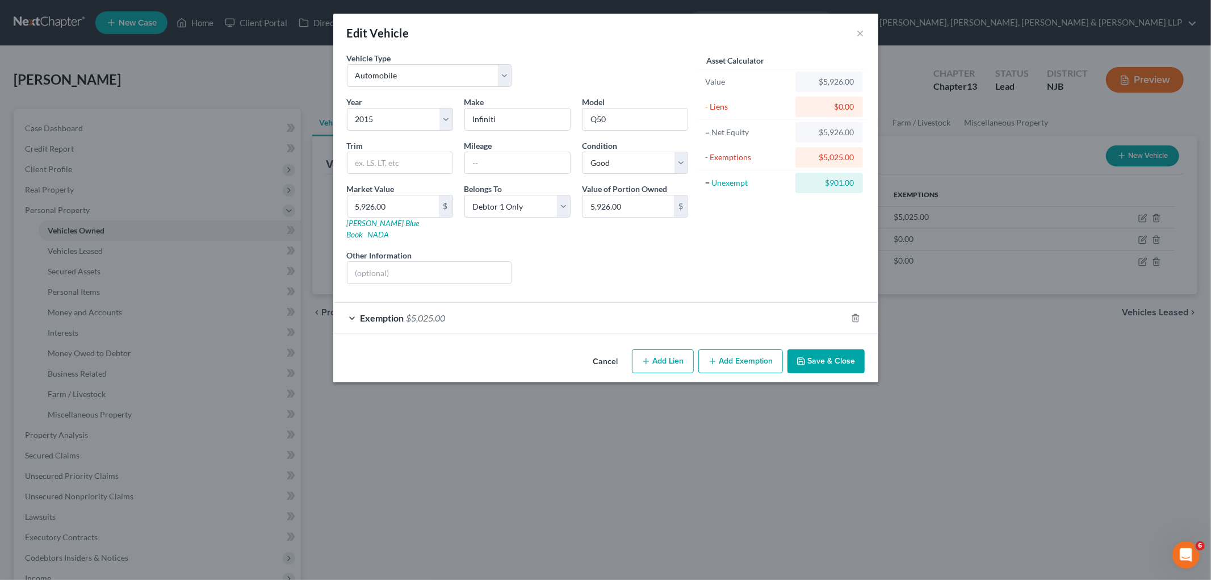
click at [609, 354] on button "Cancel" at bounding box center [605, 361] width 43 height 23
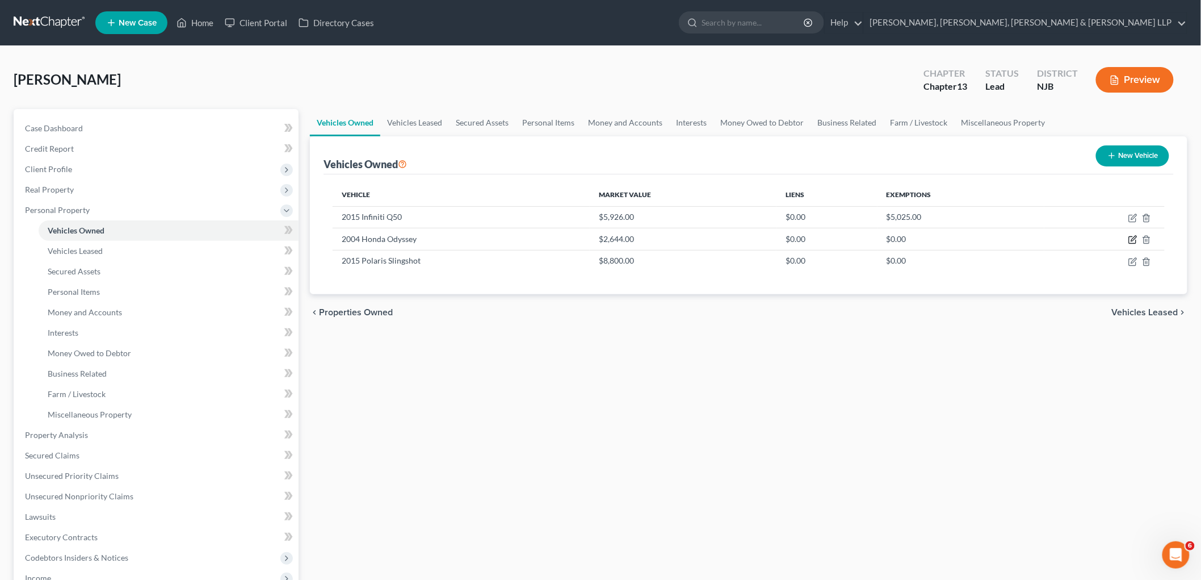
click at [1132, 241] on icon "button" at bounding box center [1133, 238] width 5 height 5
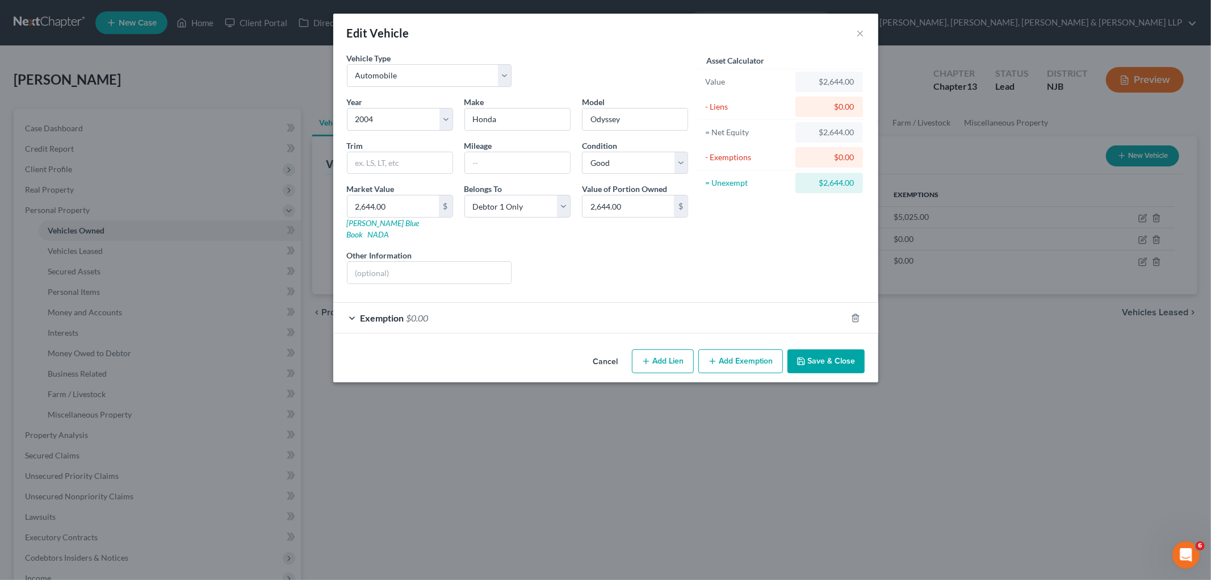
click at [599, 309] on div "Exemption $0.00" at bounding box center [589, 318] width 513 height 30
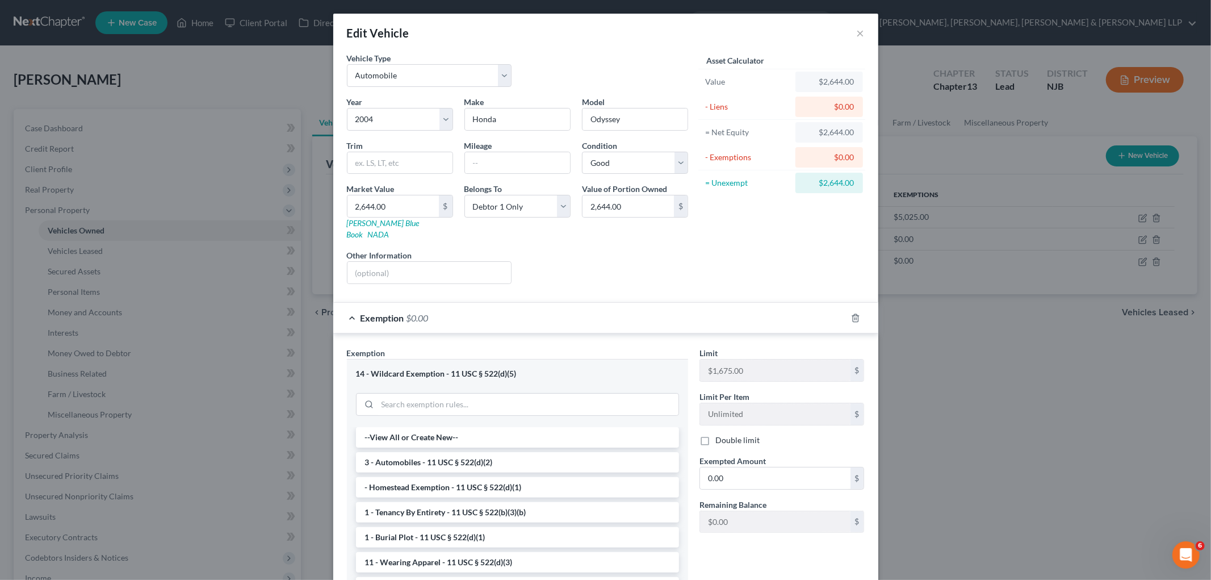
click at [617, 304] on div "Exemption $0.00" at bounding box center [589, 318] width 513 height 30
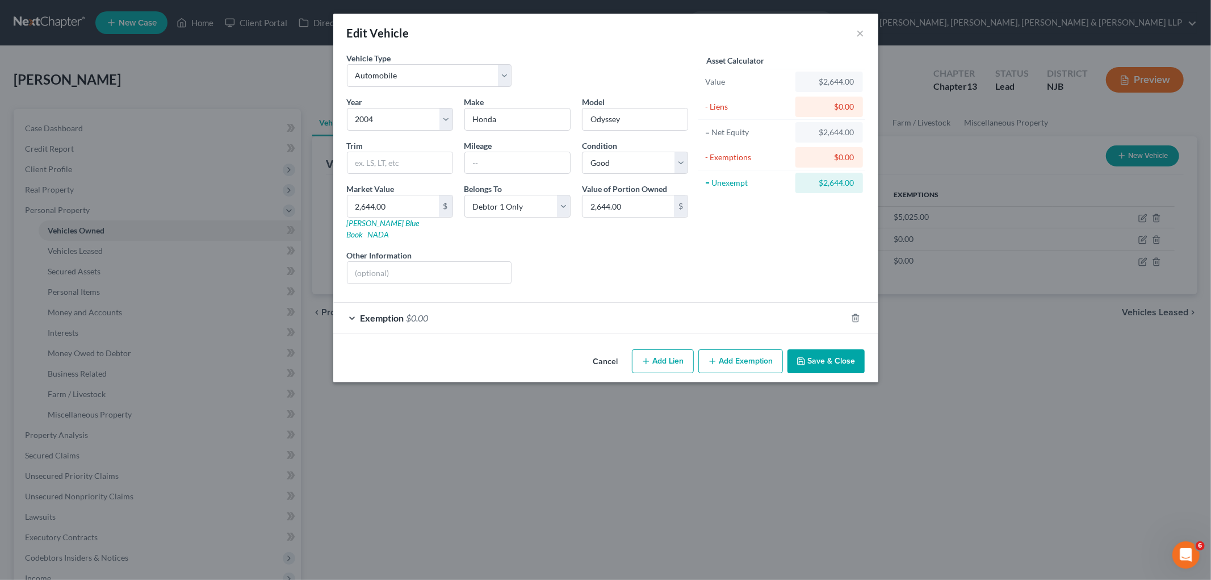
click at [601, 350] on button "Cancel" at bounding box center [605, 361] width 43 height 23
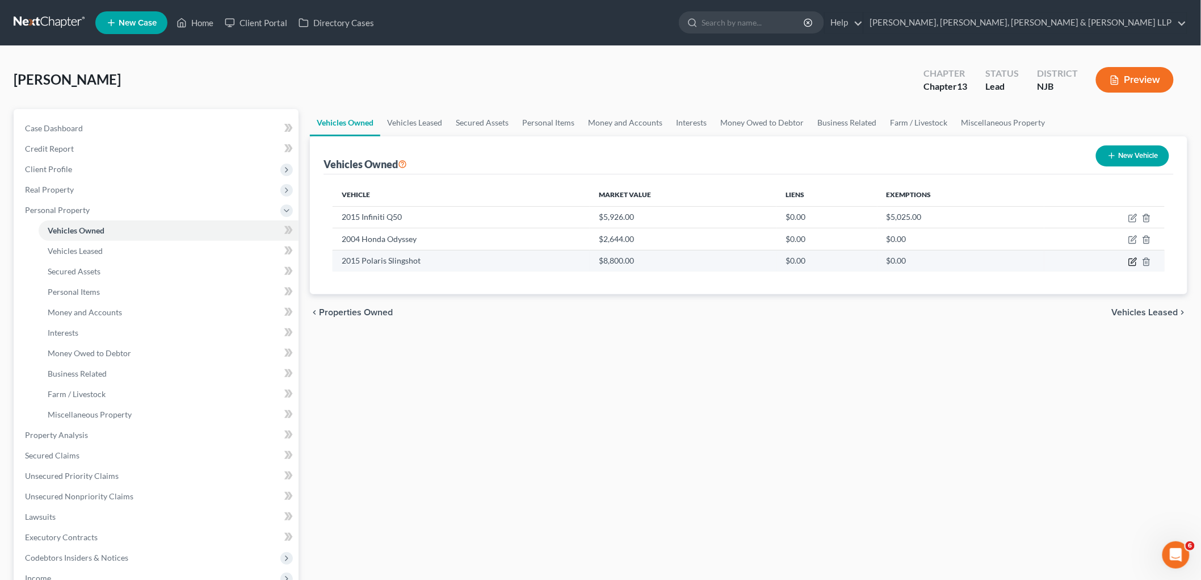
click at [1132, 259] on icon "button" at bounding box center [1133, 261] width 9 height 9
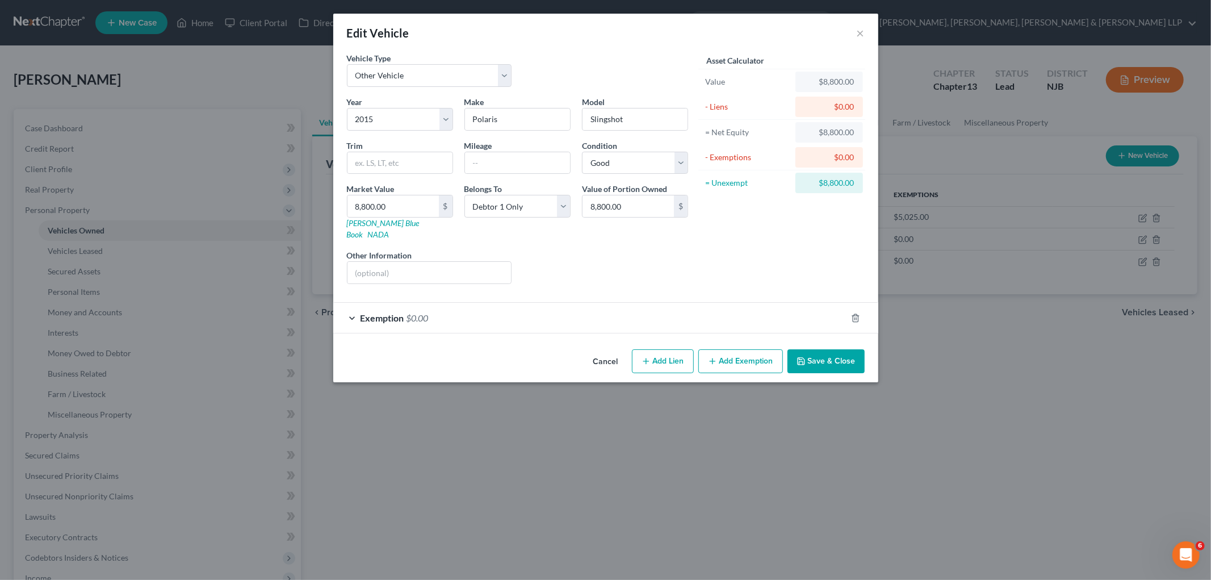
click at [561, 305] on div "Exemption $0.00" at bounding box center [589, 318] width 513 height 30
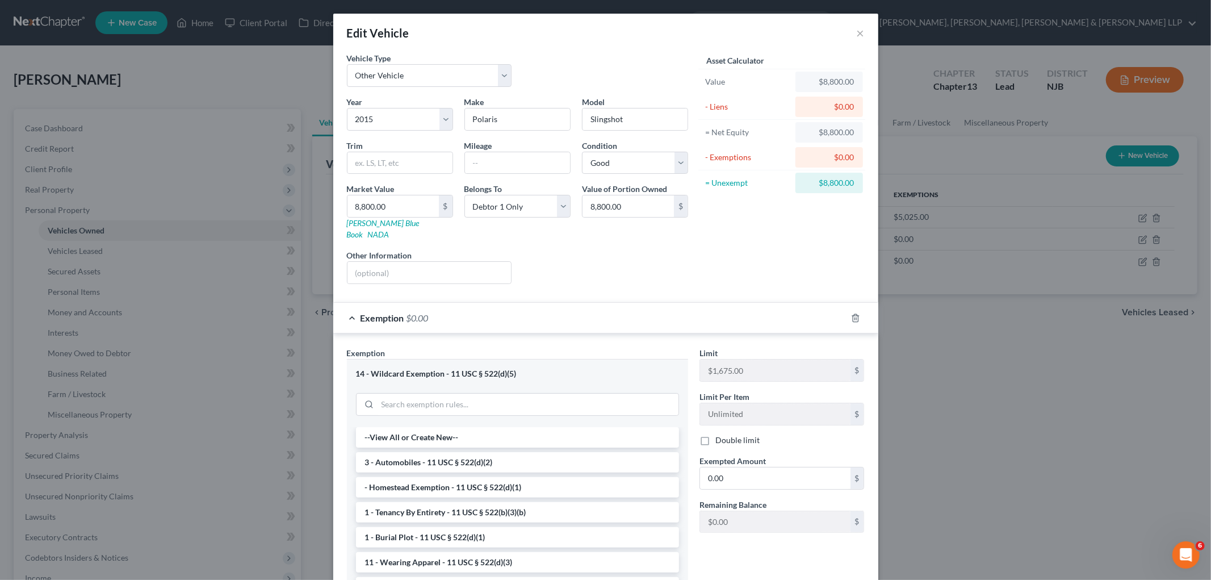
click at [572, 311] on div "Exemption $0.00" at bounding box center [589, 318] width 513 height 30
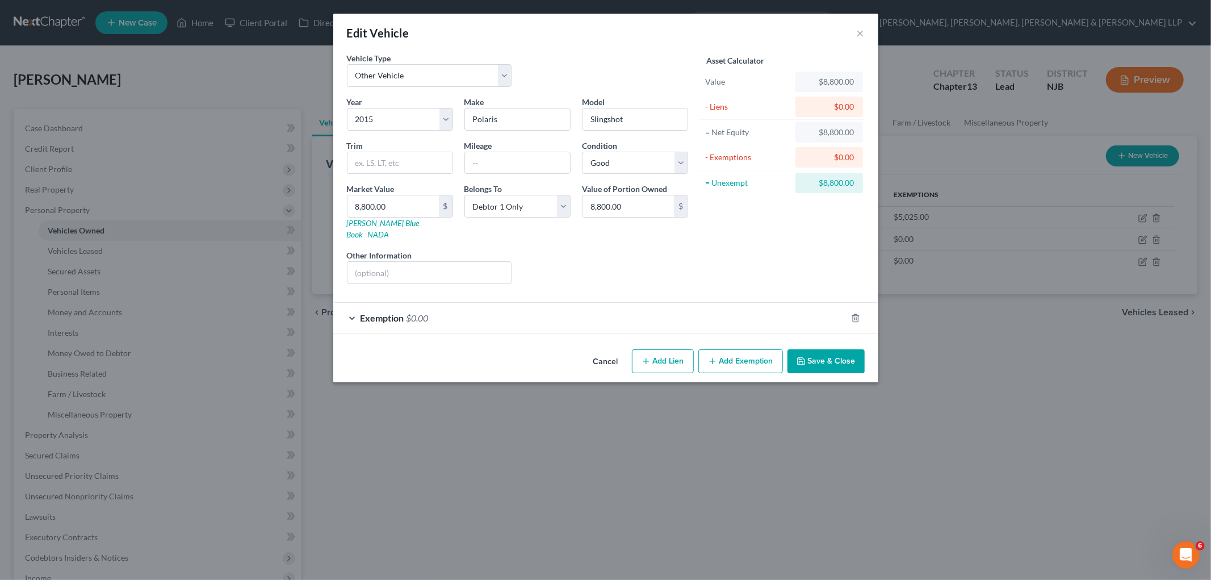
click at [609, 350] on button "Cancel" at bounding box center [605, 361] width 43 height 23
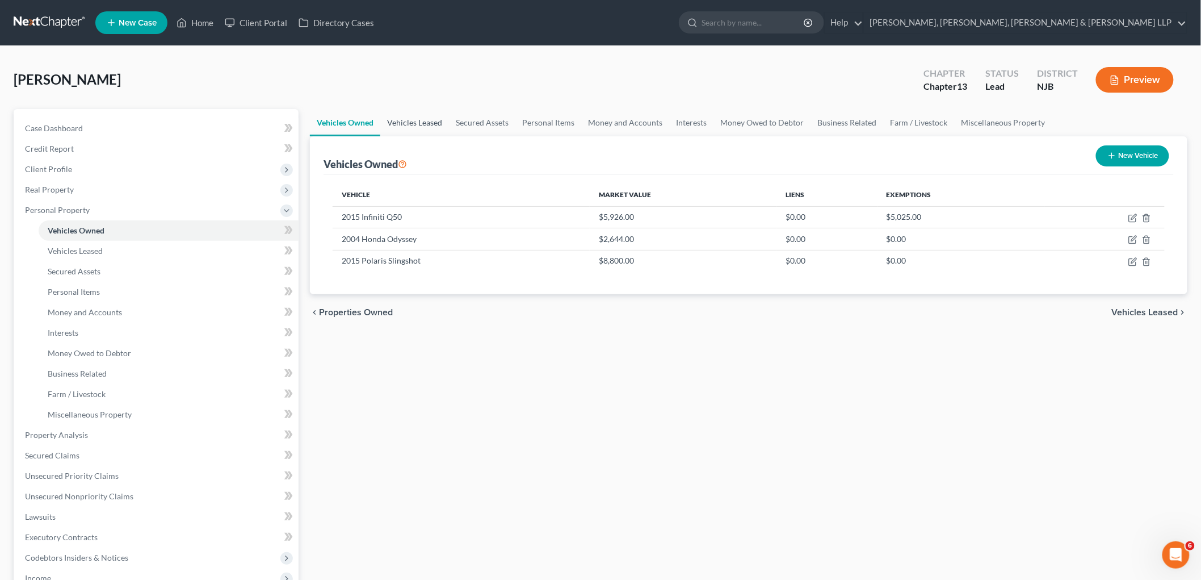
click at [419, 125] on link "Vehicles Leased" at bounding box center [414, 122] width 69 height 27
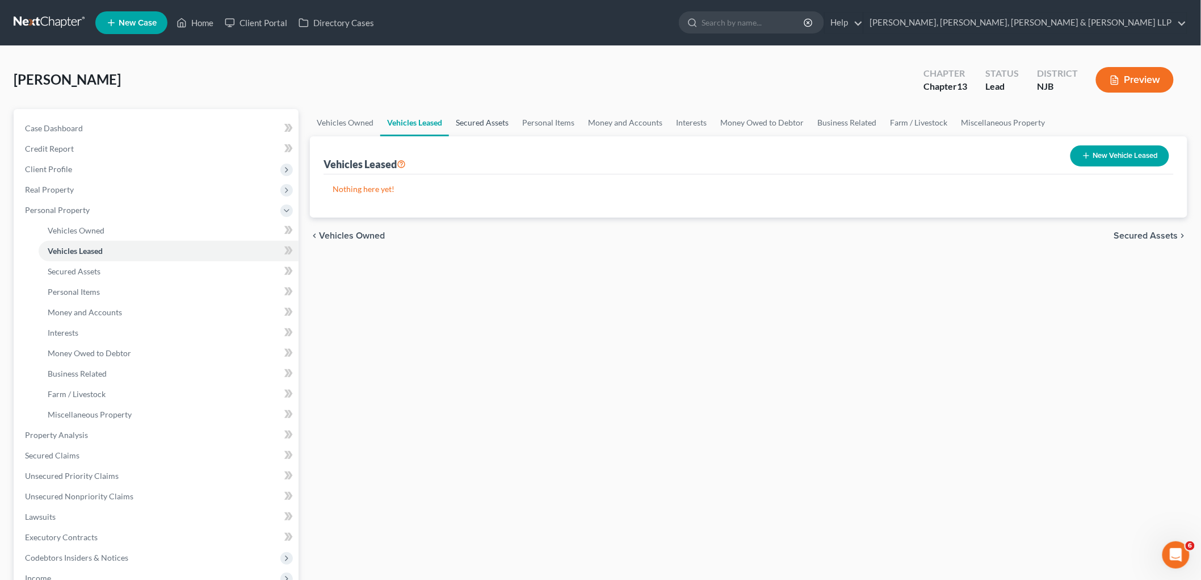
click at [487, 124] on link "Secured Assets" at bounding box center [482, 122] width 66 height 27
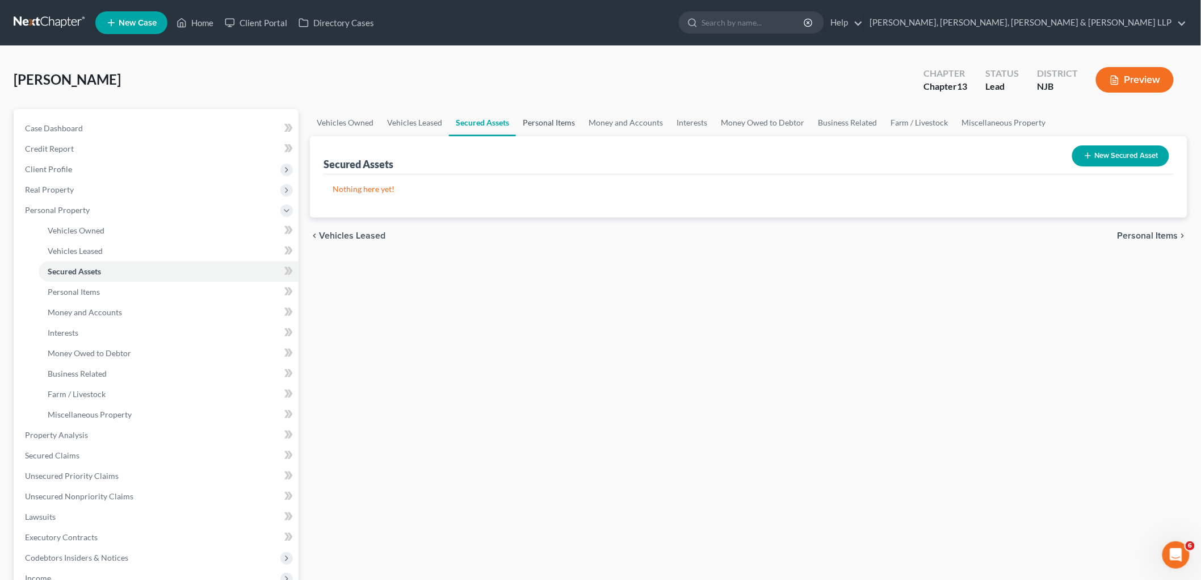
click at [551, 118] on link "Personal Items" at bounding box center [549, 122] width 66 height 27
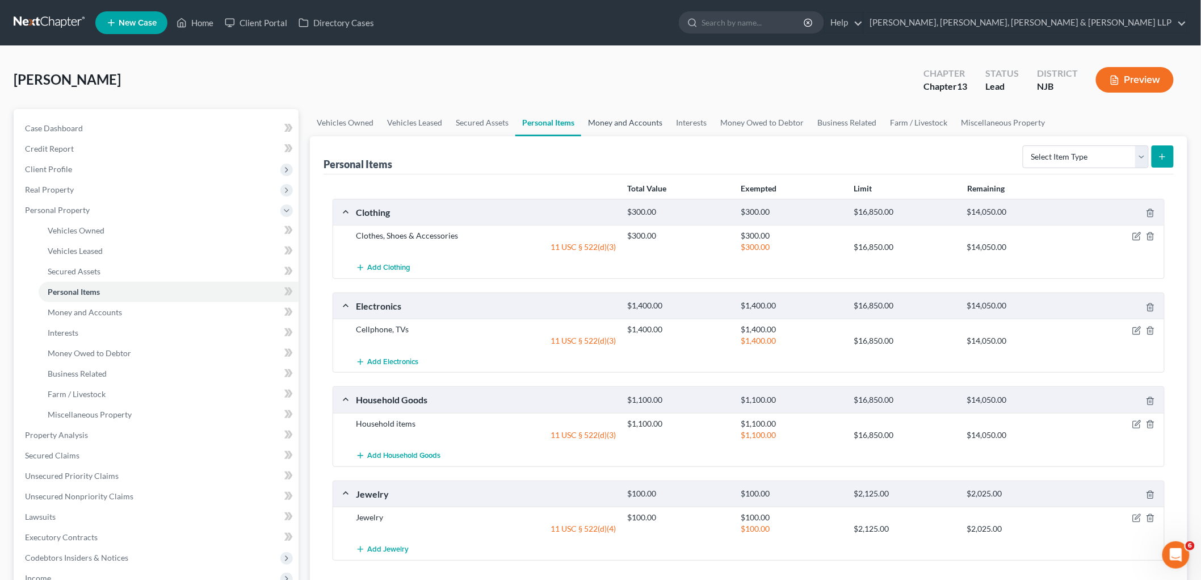
click at [642, 125] on link "Money and Accounts" at bounding box center [625, 122] width 88 height 27
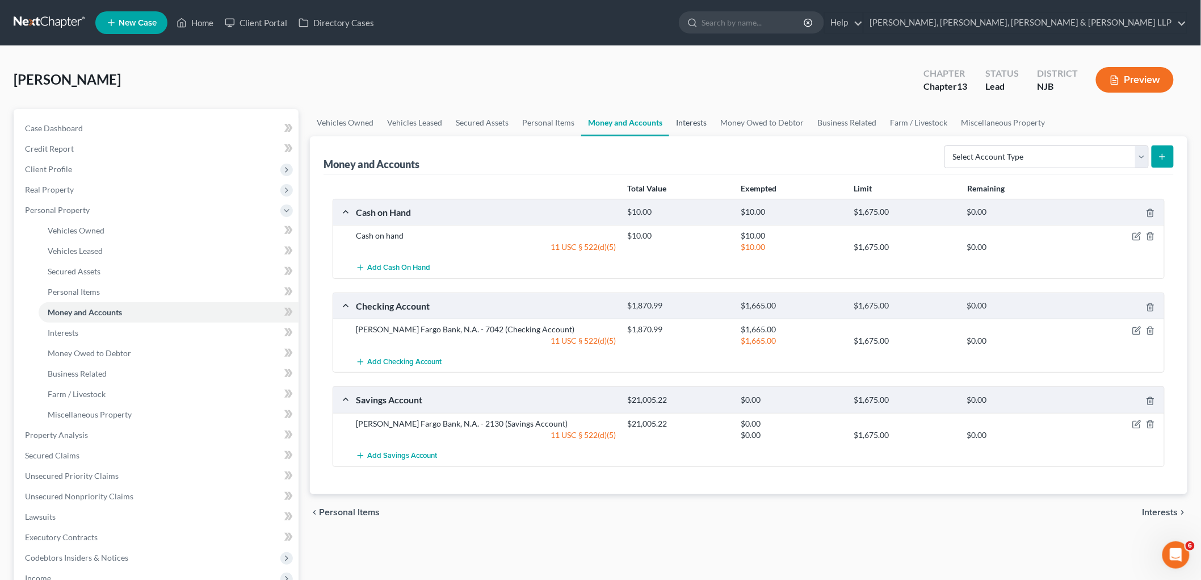
click at [690, 122] on link "Interests" at bounding box center [691, 122] width 44 height 27
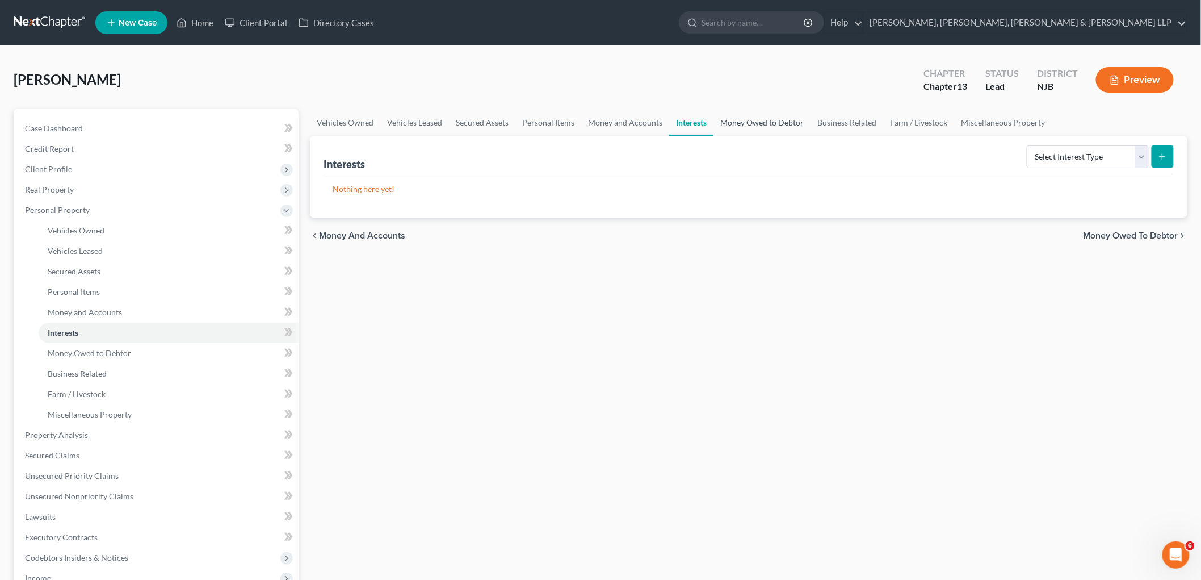
click at [747, 118] on link "Money Owed to Debtor" at bounding box center [762, 122] width 97 height 27
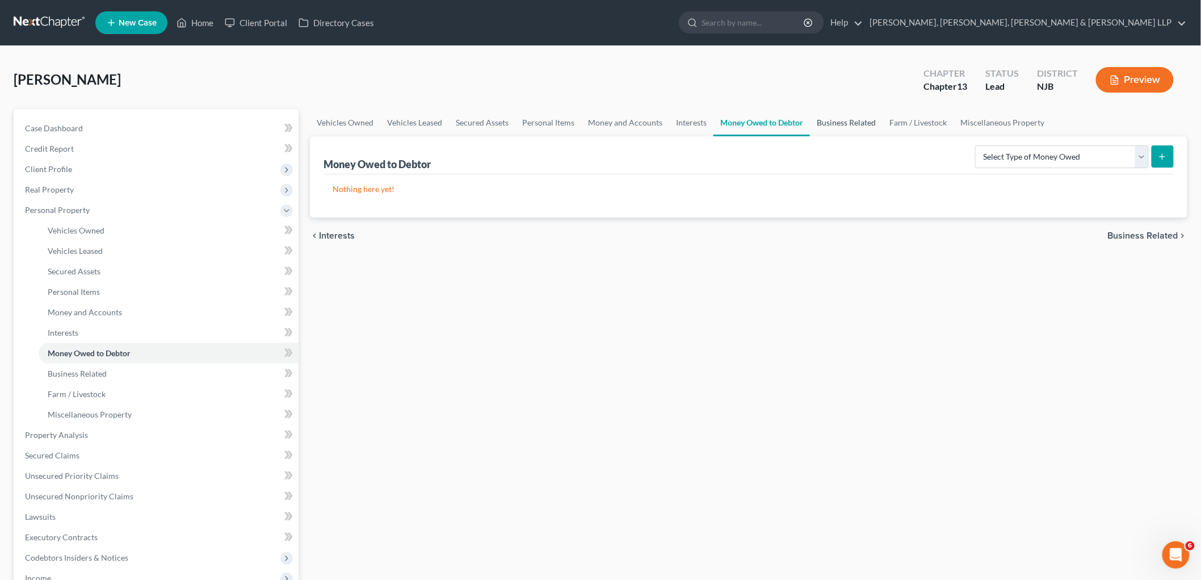
click at [852, 122] on link "Business Related" at bounding box center [846, 122] width 73 height 27
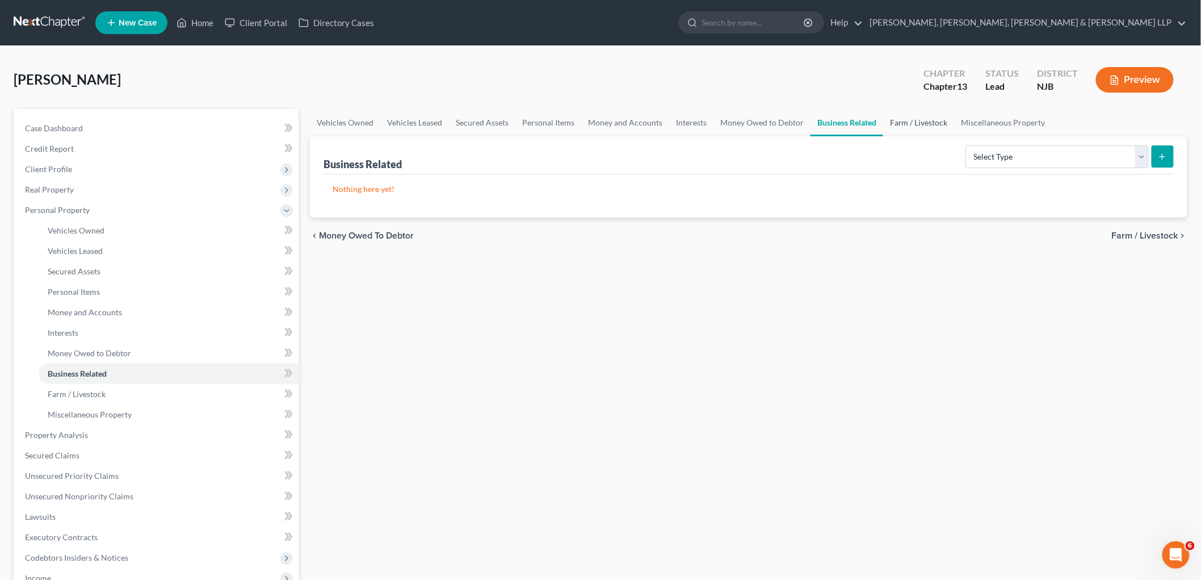
click at [929, 121] on link "Farm / Livestock" at bounding box center [919, 122] width 72 height 27
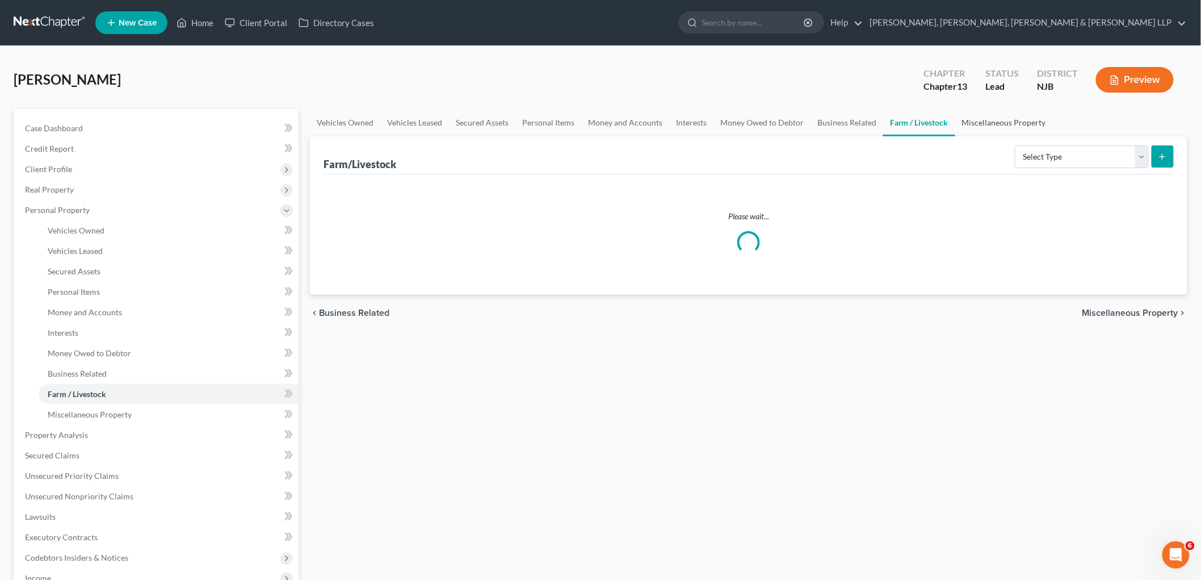
drag, startPoint x: 972, startPoint y: 121, endPoint x: 951, endPoint y: 403, distance: 282.4
click at [973, 121] on link "Miscellaneous Property" at bounding box center [1004, 122] width 98 height 27
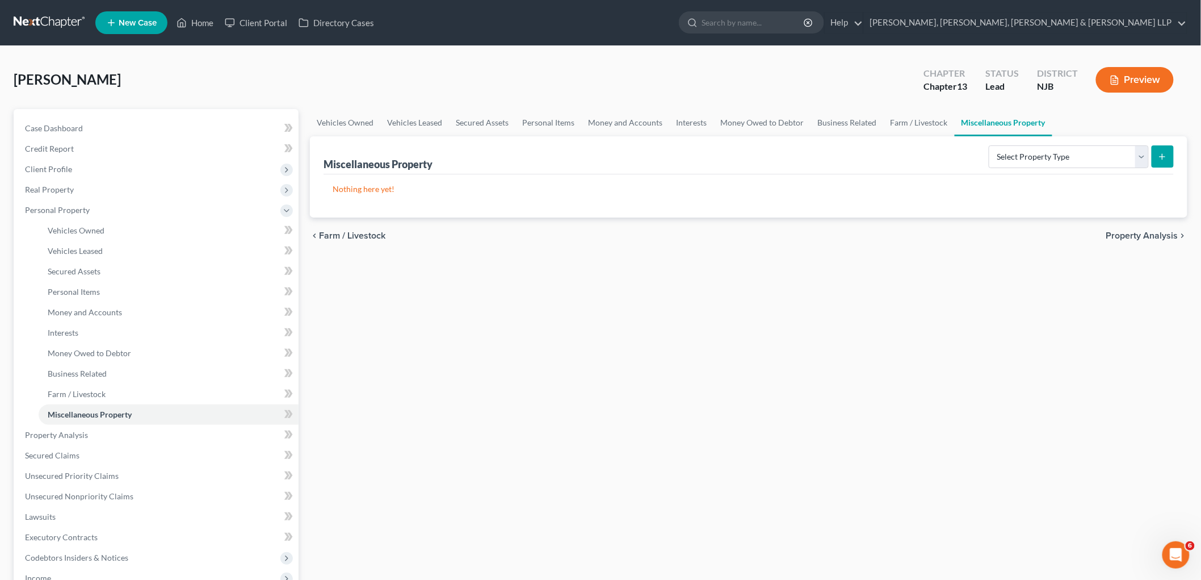
click at [1122, 231] on span "Property Analysis" at bounding box center [1142, 235] width 72 height 9
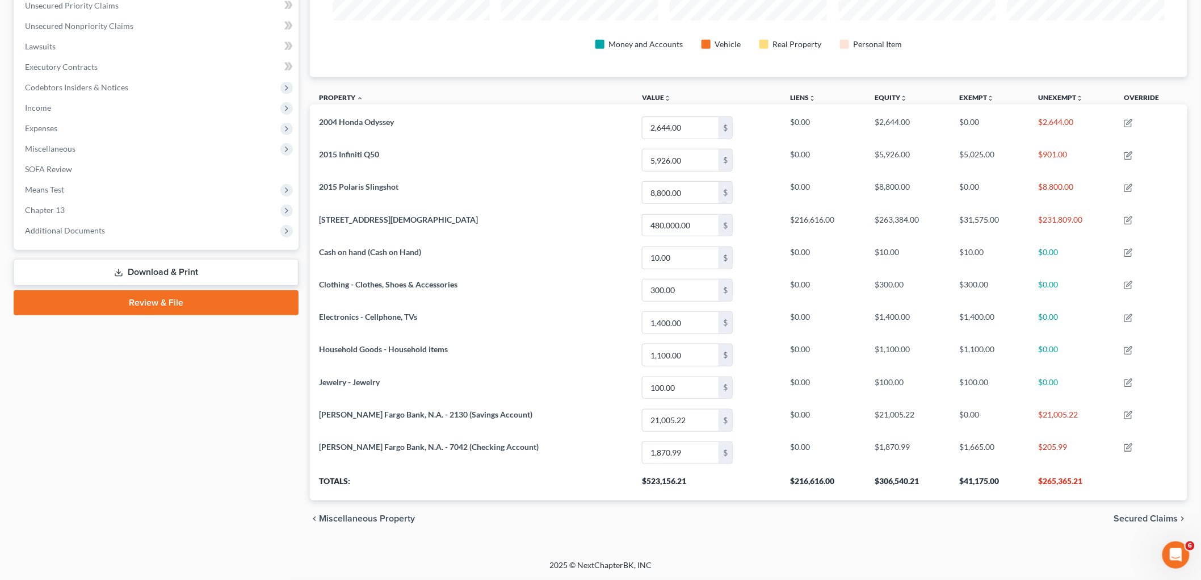
click at [1150, 519] on span "Secured Claims" at bounding box center [1146, 518] width 64 height 9
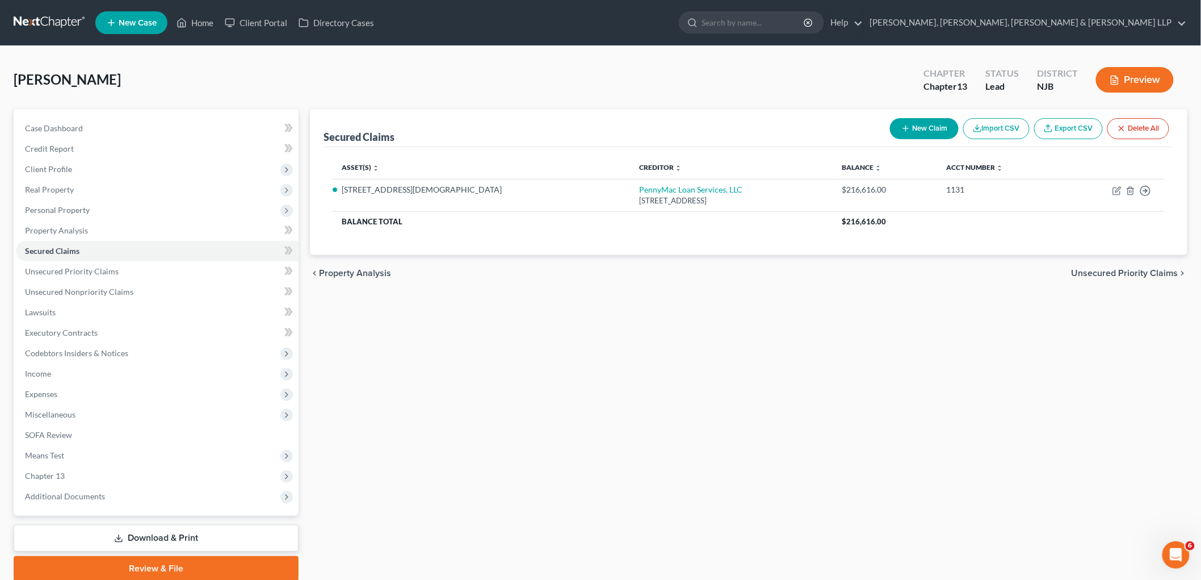
click at [1098, 270] on span "Unsecured Priority Claims" at bounding box center [1125, 273] width 107 height 9
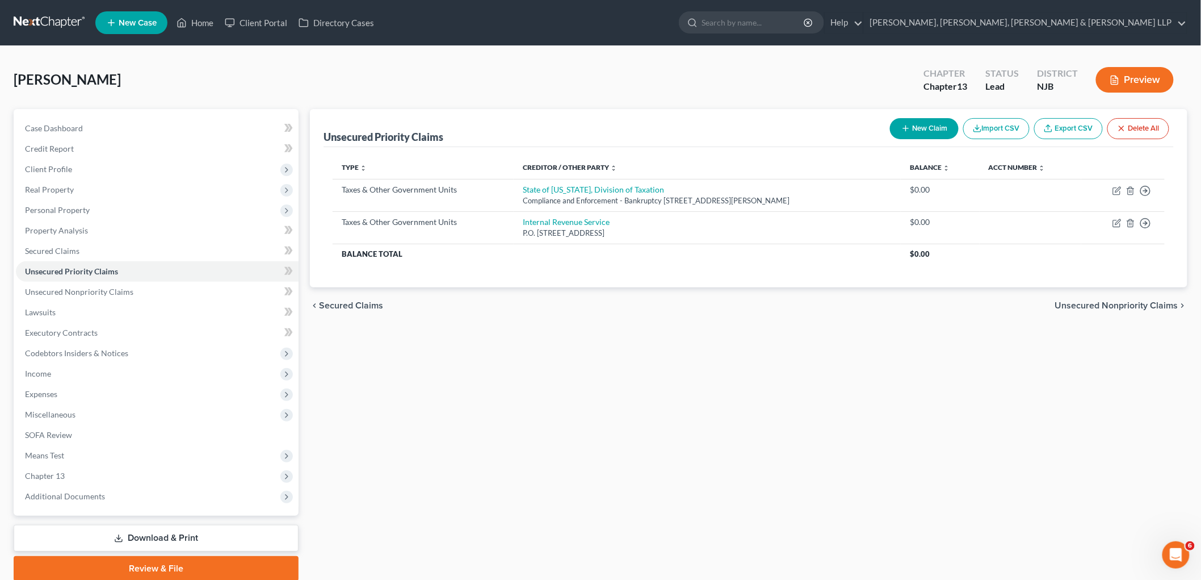
click at [1091, 304] on span "Unsecured Nonpriority Claims" at bounding box center [1116, 305] width 123 height 9
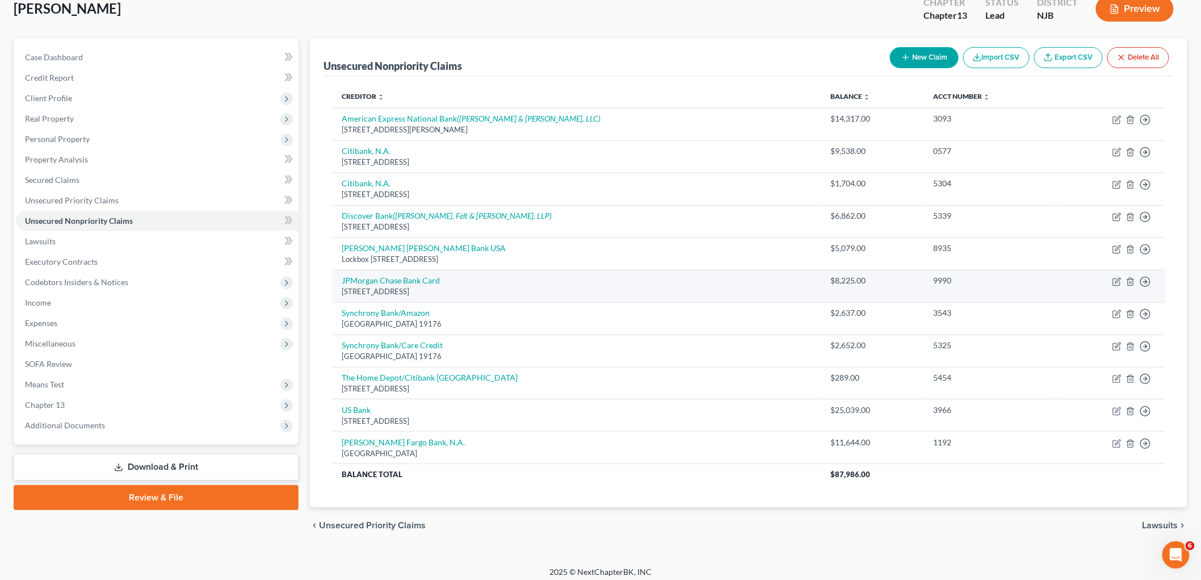
scroll to position [78, 0]
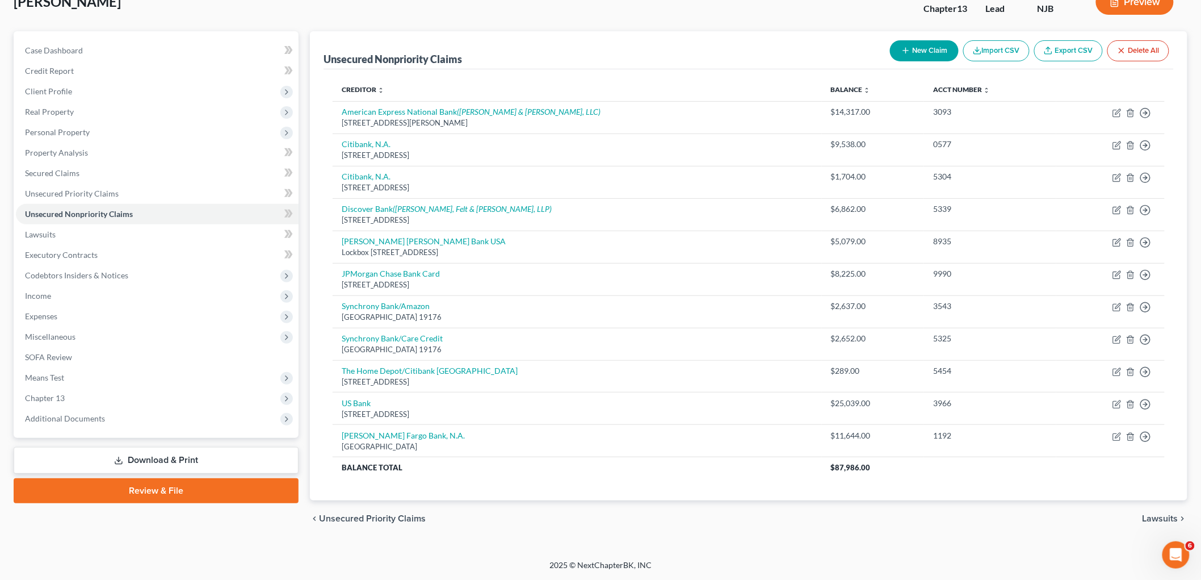
click at [1151, 519] on span "Lawsuits" at bounding box center [1161, 518] width 36 height 9
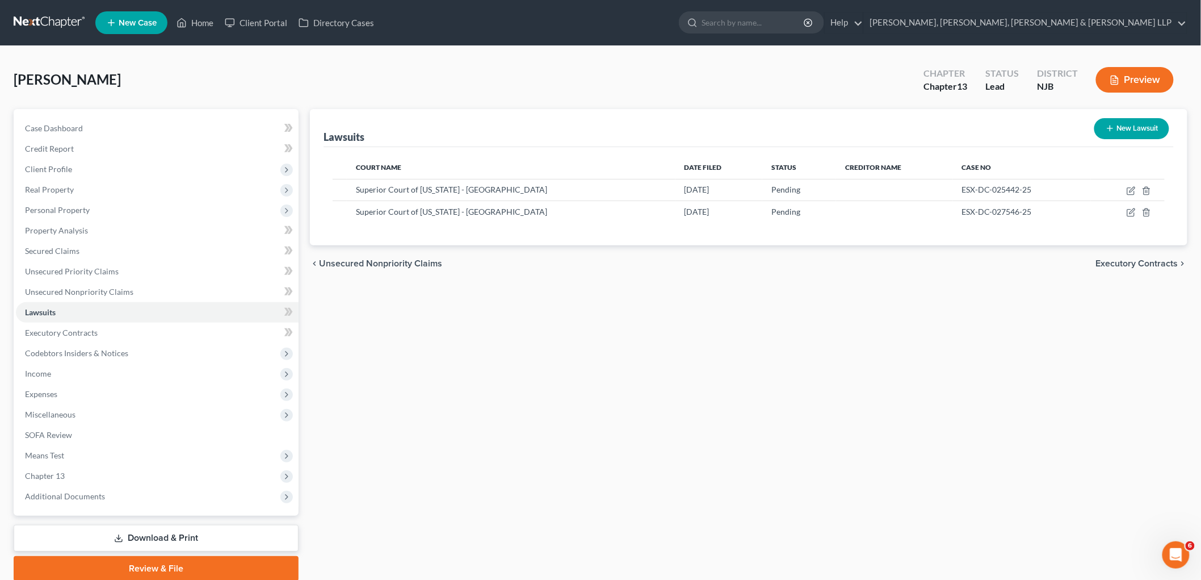
click at [1110, 263] on span "Executory Contracts" at bounding box center [1137, 263] width 82 height 9
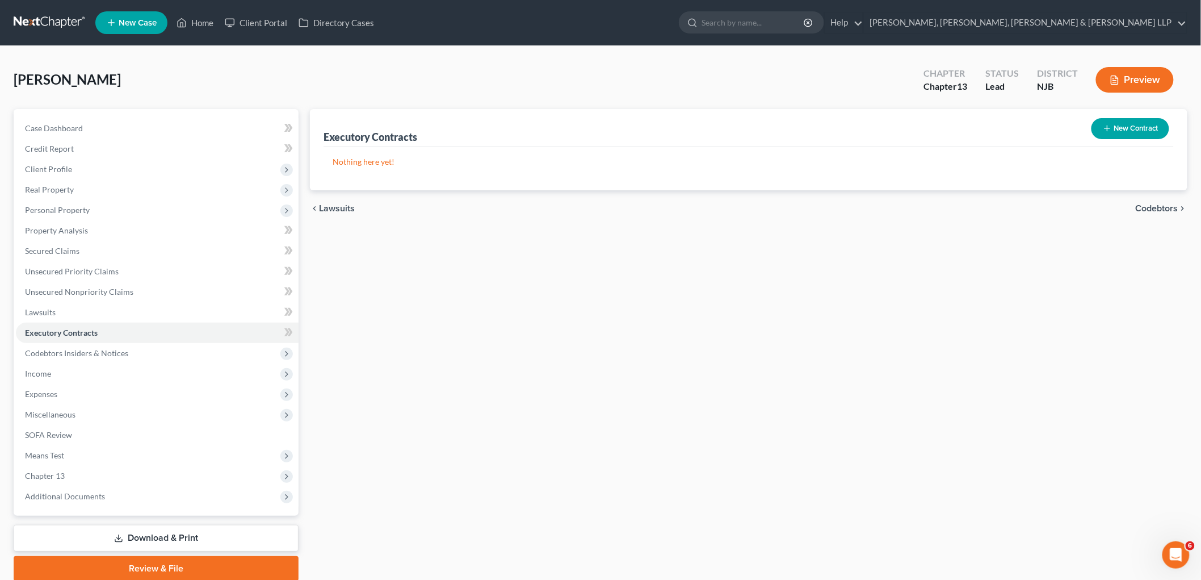
click at [1144, 206] on span "Codebtors" at bounding box center [1157, 208] width 43 height 9
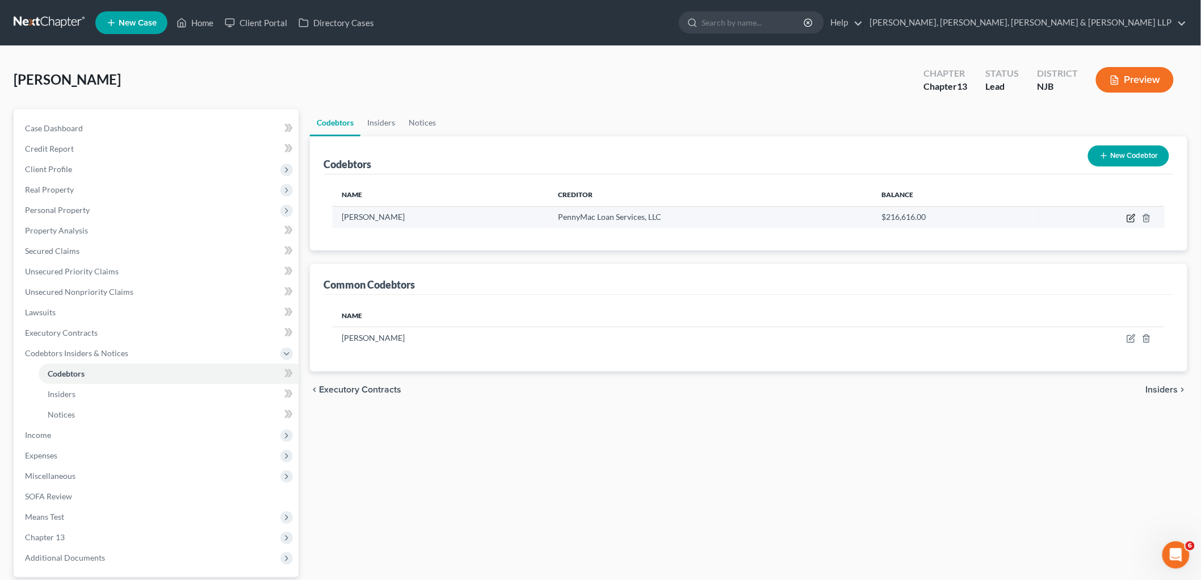
click at [1127, 215] on icon "button" at bounding box center [1131, 217] width 9 height 9
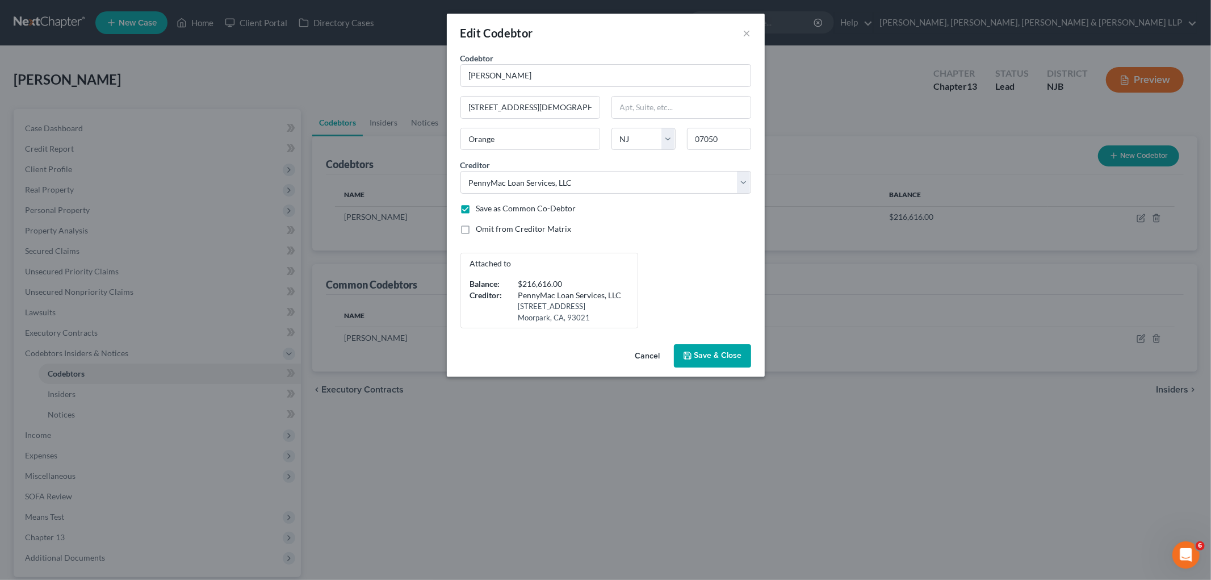
click at [649, 354] on button "Cancel" at bounding box center [647, 356] width 43 height 23
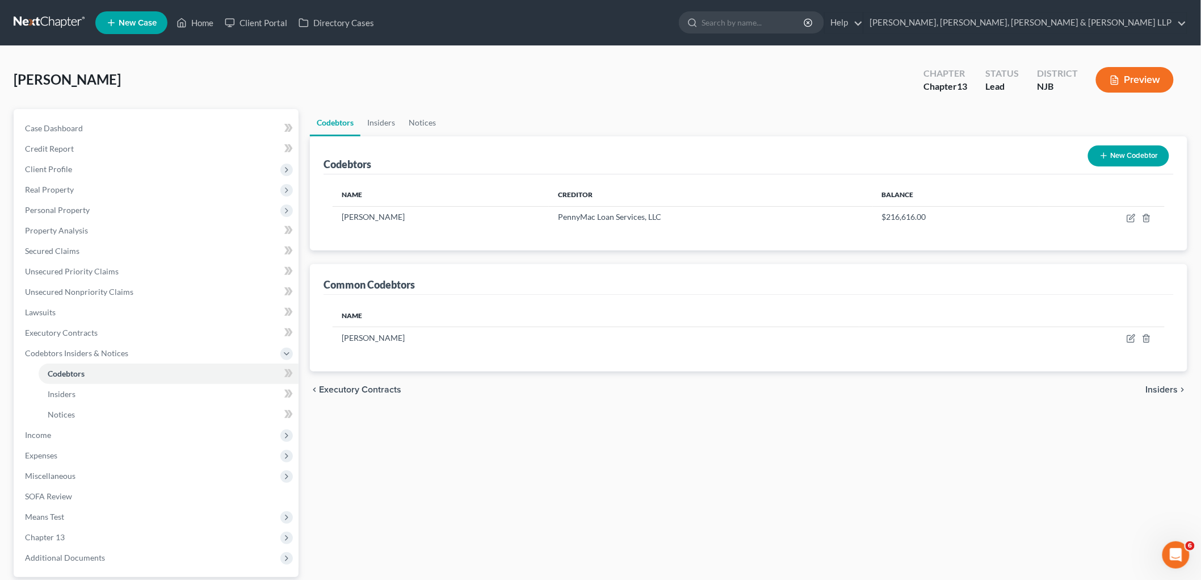
click at [1168, 390] on span "Insiders" at bounding box center [1162, 389] width 32 height 9
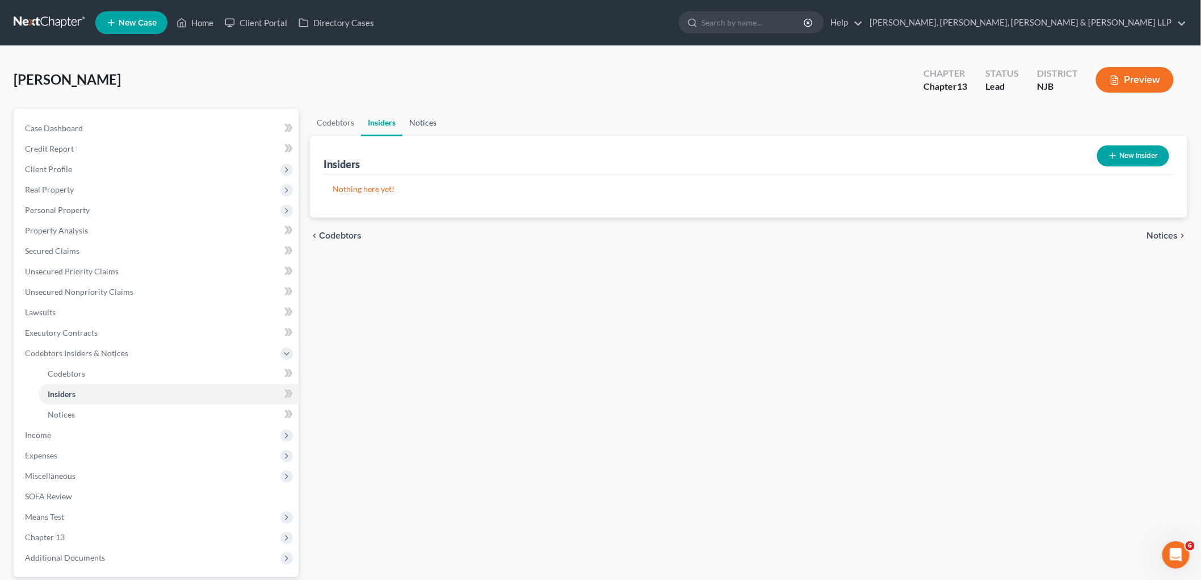
click at [429, 121] on link "Notices" at bounding box center [422, 122] width 41 height 27
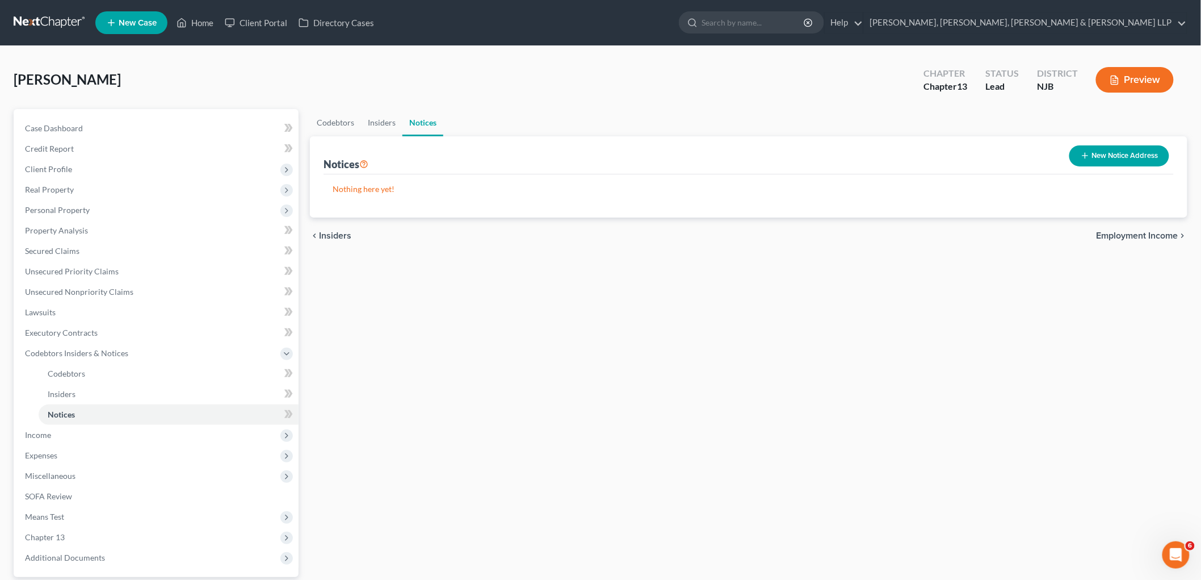
click at [1120, 238] on span "Employment Income" at bounding box center [1138, 235] width 82 height 9
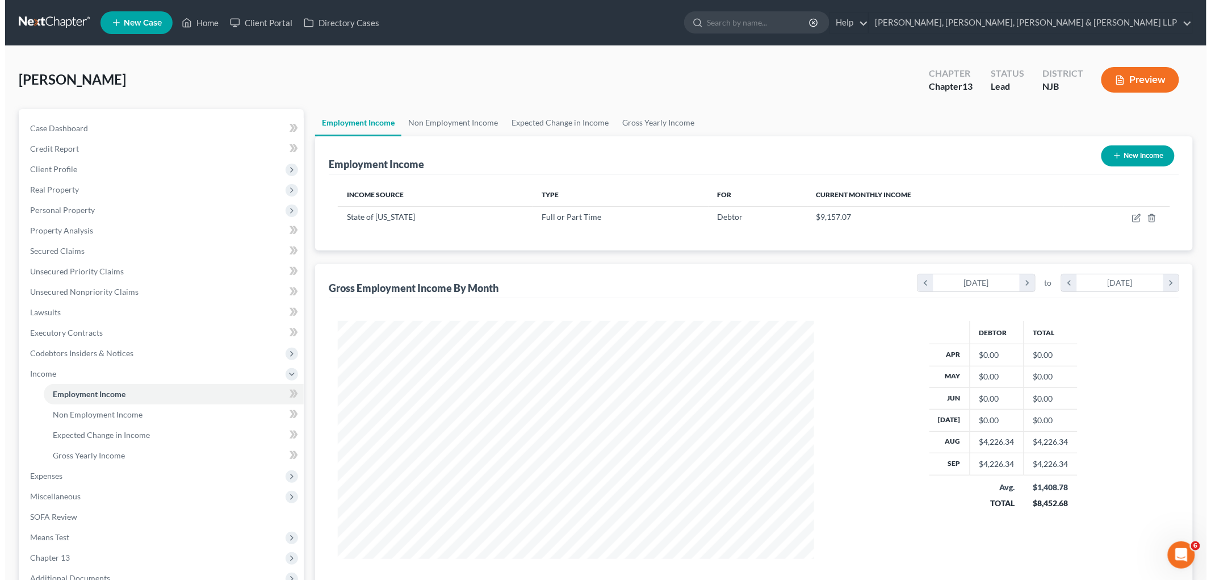
scroll to position [237, 498]
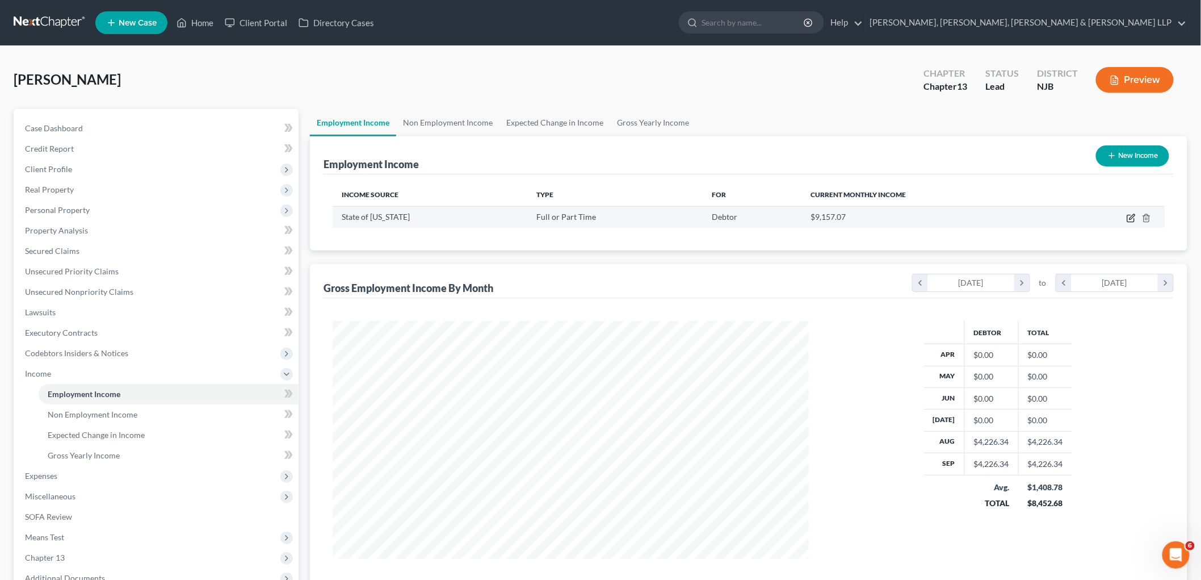
click at [1131, 217] on icon "button" at bounding box center [1132, 216] width 5 height 5
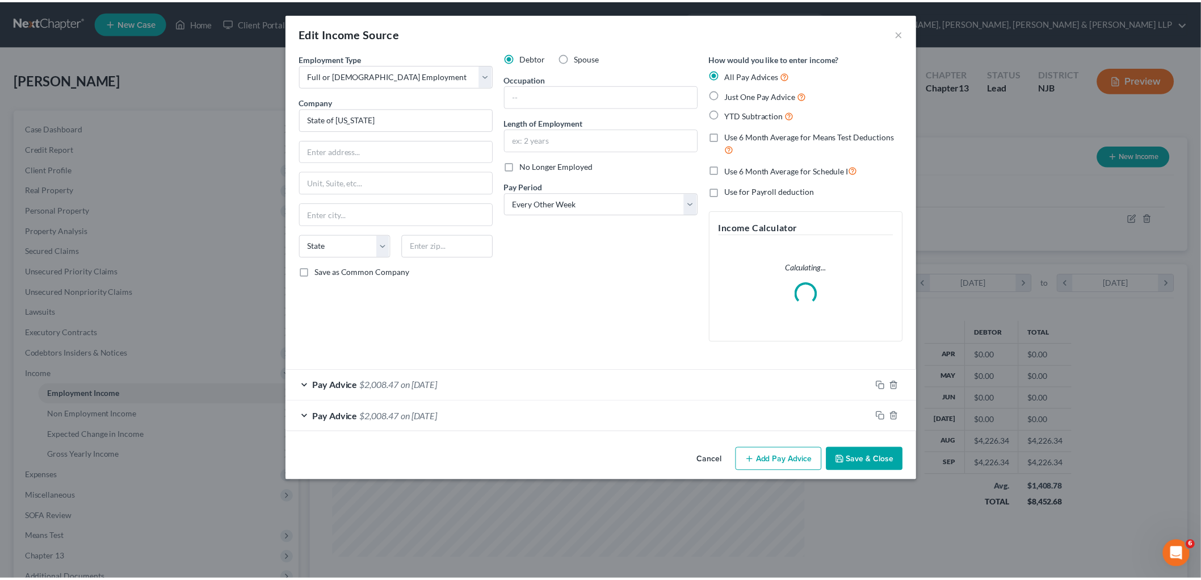
scroll to position [240, 503]
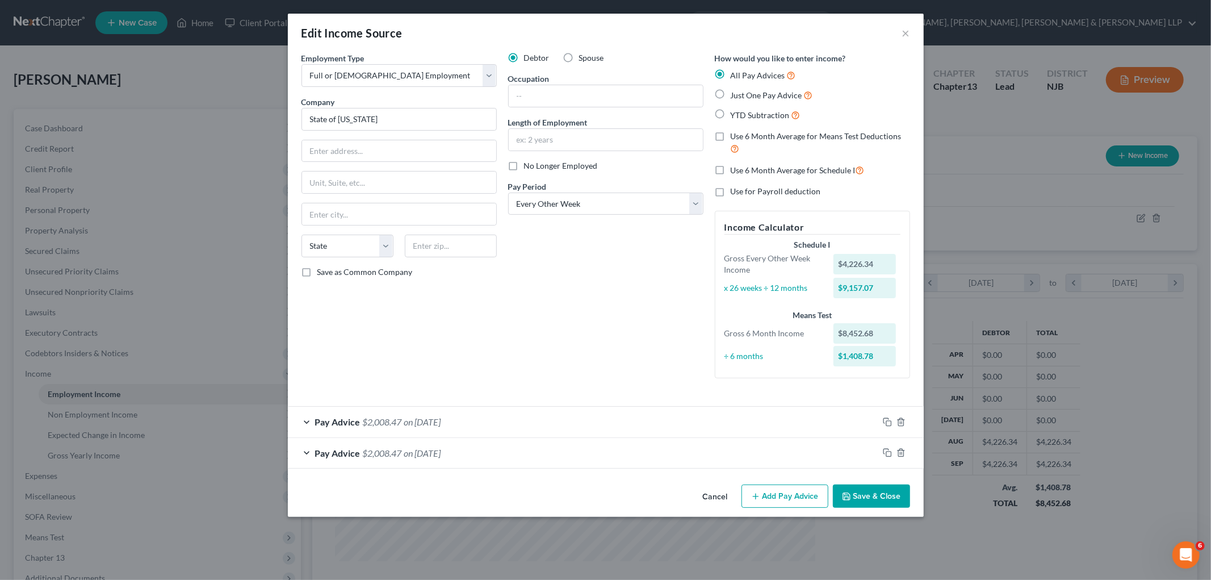
click at [712, 492] on button "Cancel" at bounding box center [715, 496] width 43 height 23
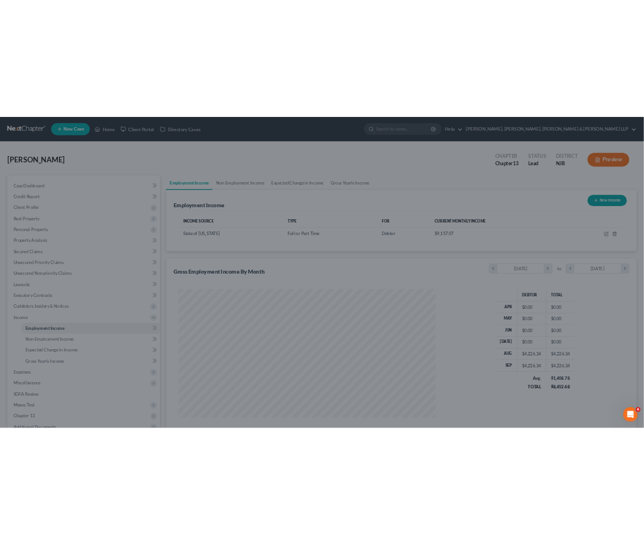
scroll to position [567462, 567201]
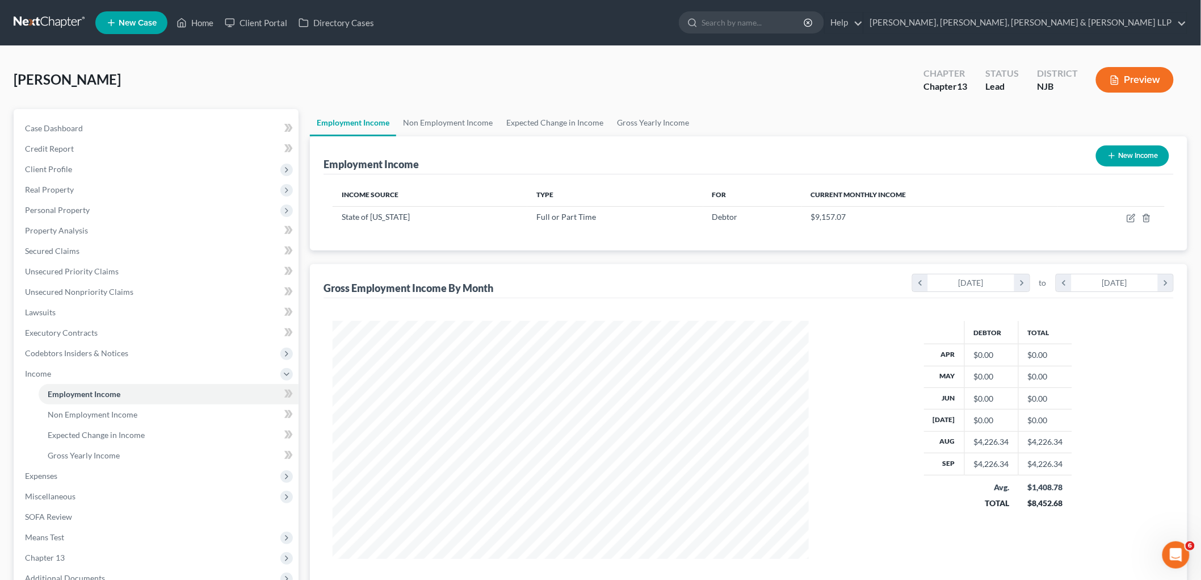
click at [831, 74] on div "[PERSON_NAME] Upgraded Chapter Chapter 13 Status Lead District NJB Preview" at bounding box center [601, 84] width 1174 height 49
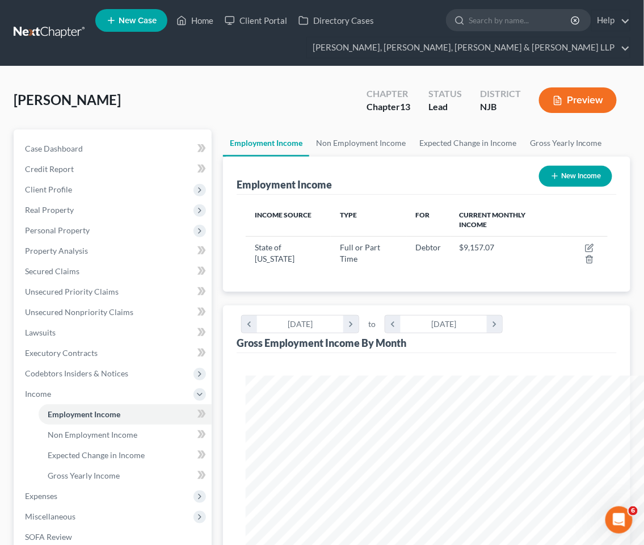
scroll to position [567518, 567314]
click at [354, 93] on div "Chapter Chapter 13 Status [GEOGRAPHIC_DATA] [GEOGRAPHIC_DATA] Preview" at bounding box center [492, 100] width 278 height 40
click at [362, 72] on div "[PERSON_NAME] Upgraded Chapter Chapter 13 Status Lead District NJB Preview Peti…" at bounding box center [322, 456] width 644 height 780
drag, startPoint x: 53, startPoint y: 185, endPoint x: 63, endPoint y: 193, distance: 13.3
click at [53, 185] on span "Client Profile" at bounding box center [48, 190] width 47 height 10
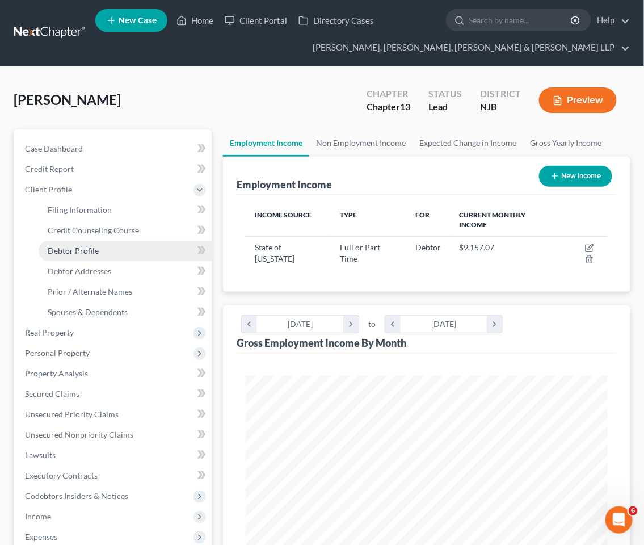
click at [78, 255] on link "Debtor Profile" at bounding box center [125, 251] width 173 height 20
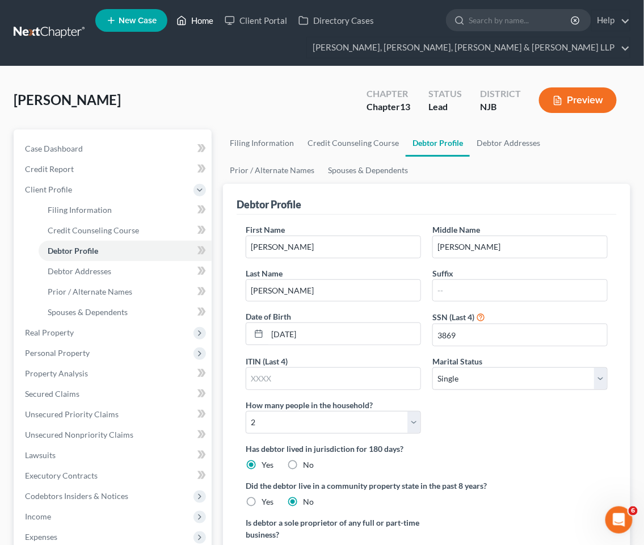
click at [200, 19] on link "Home" at bounding box center [195, 20] width 48 height 20
